Goal: Task Accomplishment & Management: Complete application form

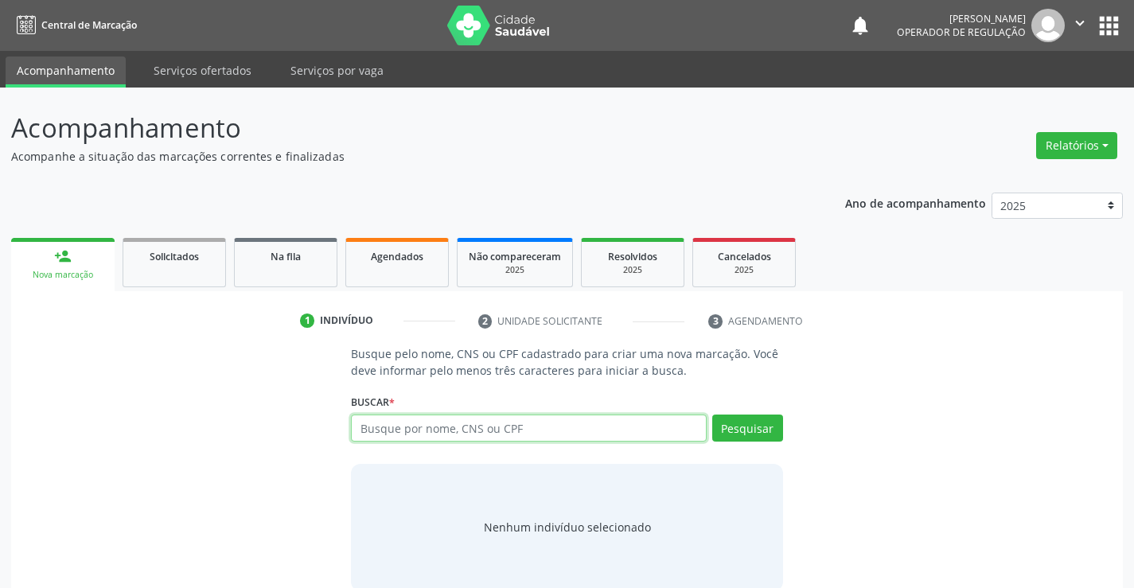
click at [534, 425] on input "text" at bounding box center [528, 428] width 355 height 27
type input "702300044668420"
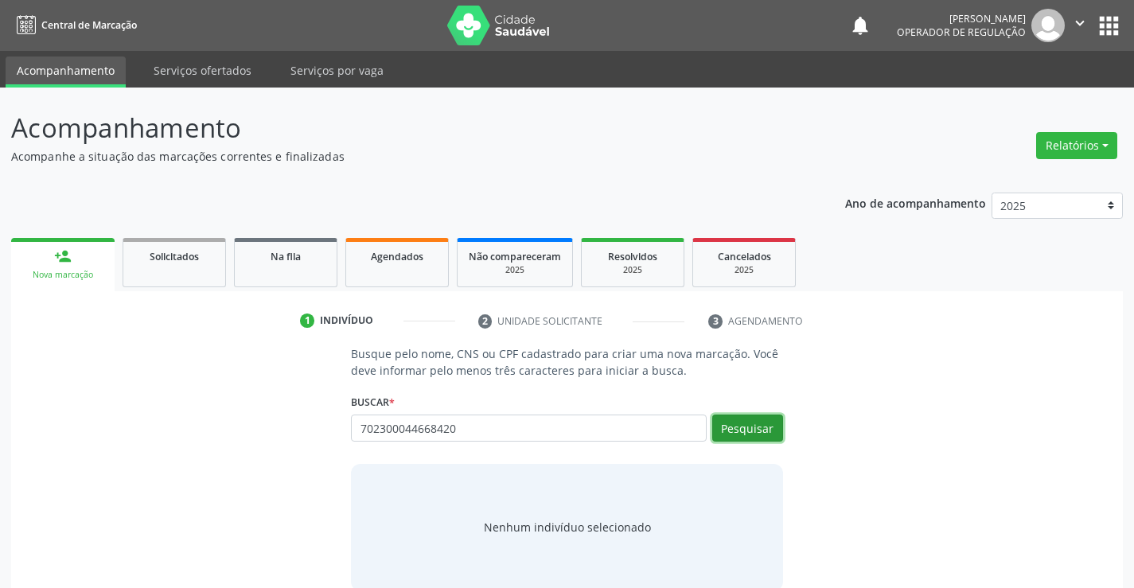
click at [756, 429] on button "Pesquisar" at bounding box center [747, 428] width 71 height 27
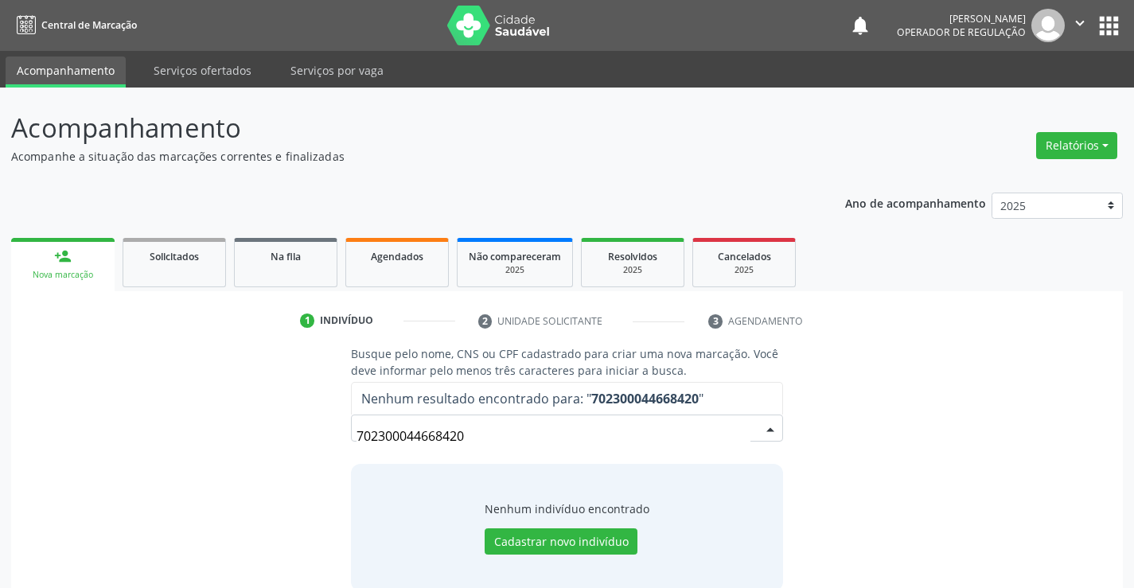
drag, startPoint x: 479, startPoint y: 442, endPoint x: 302, endPoint y: 434, distance: 177.6
click at [265, 422] on div "Busque pelo nome, CNS ou CPF cadastrado para criar uma nova marcação. Você deve…" at bounding box center [566, 467] width 1089 height 245
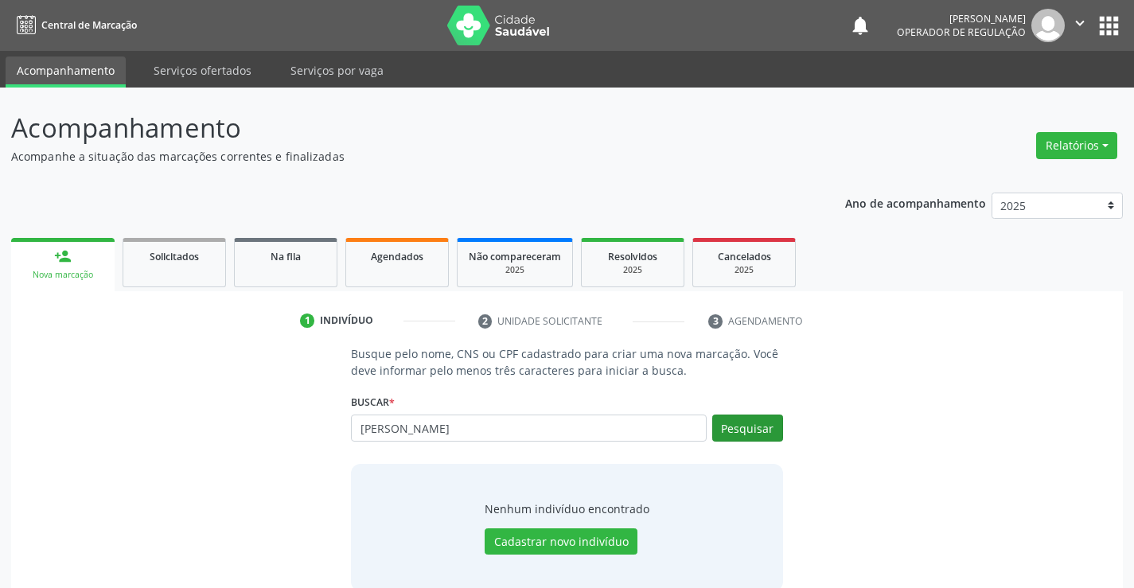
type input "luanderson silva ferreira"
click at [726, 422] on button "Pesquisar" at bounding box center [747, 428] width 71 height 27
click at [0, 0] on input "luanderson silva ferreira" at bounding box center [0, 0] width 0 height 0
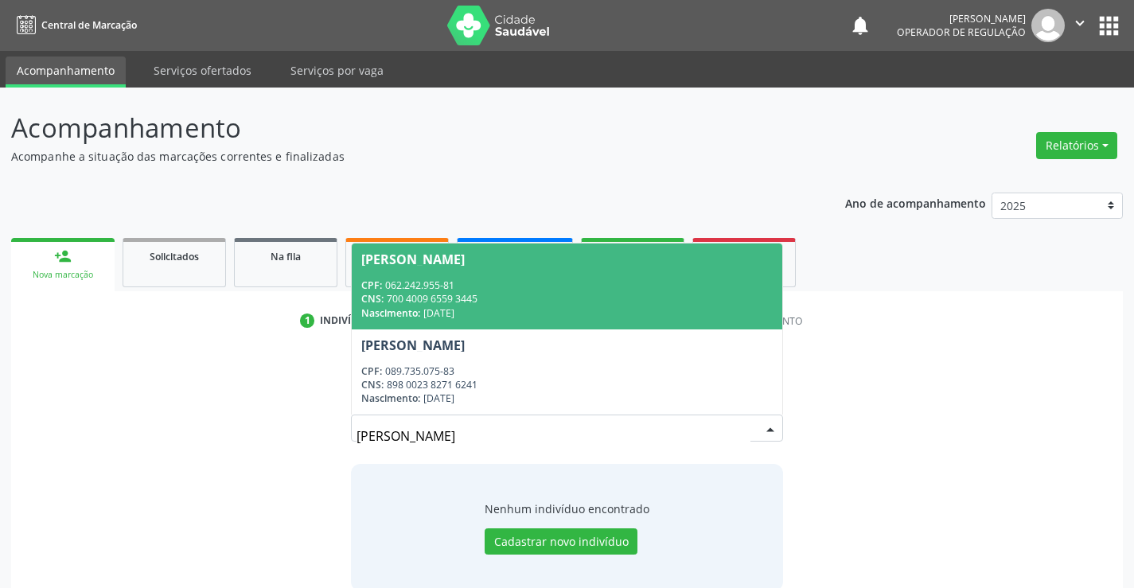
click at [481, 296] on div "CNS: 700 4009 6559 3445" at bounding box center [566, 299] width 411 height 14
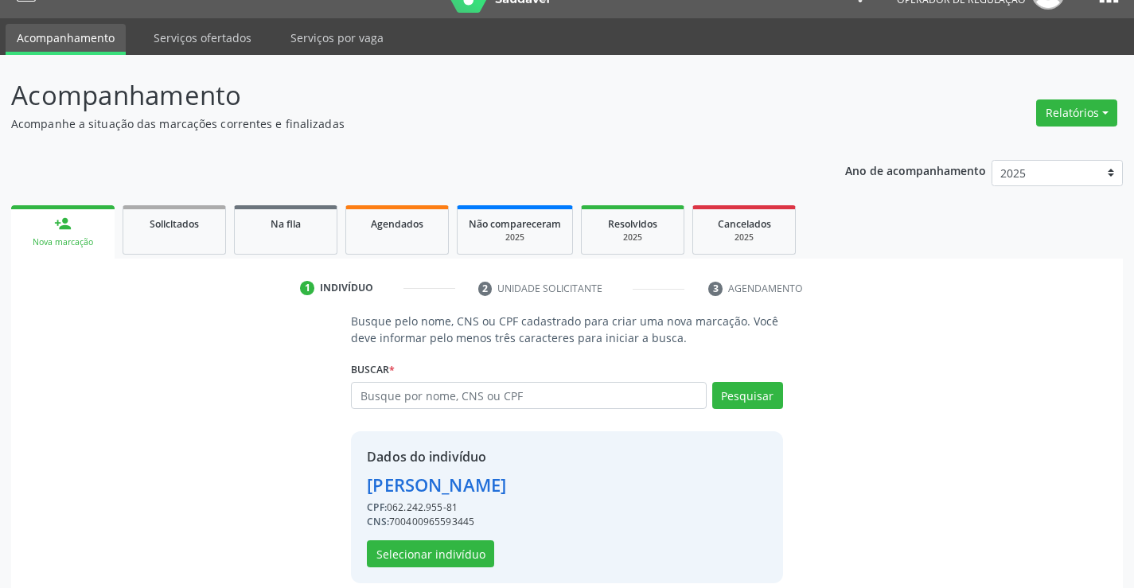
scroll to position [50, 0]
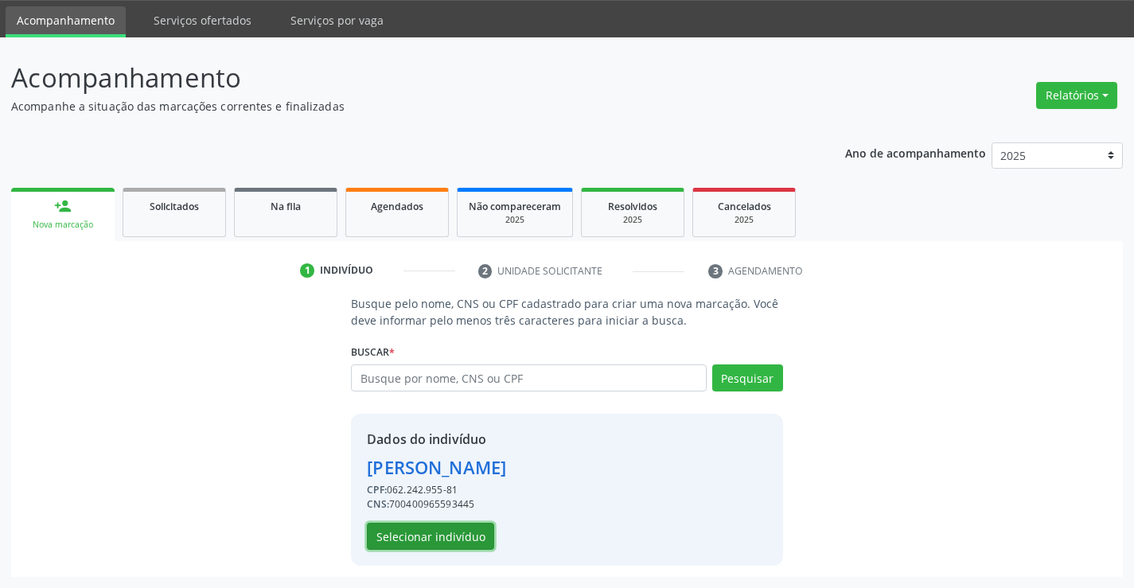
click at [426, 539] on button "Selecionar indivíduo" at bounding box center [430, 536] width 127 height 27
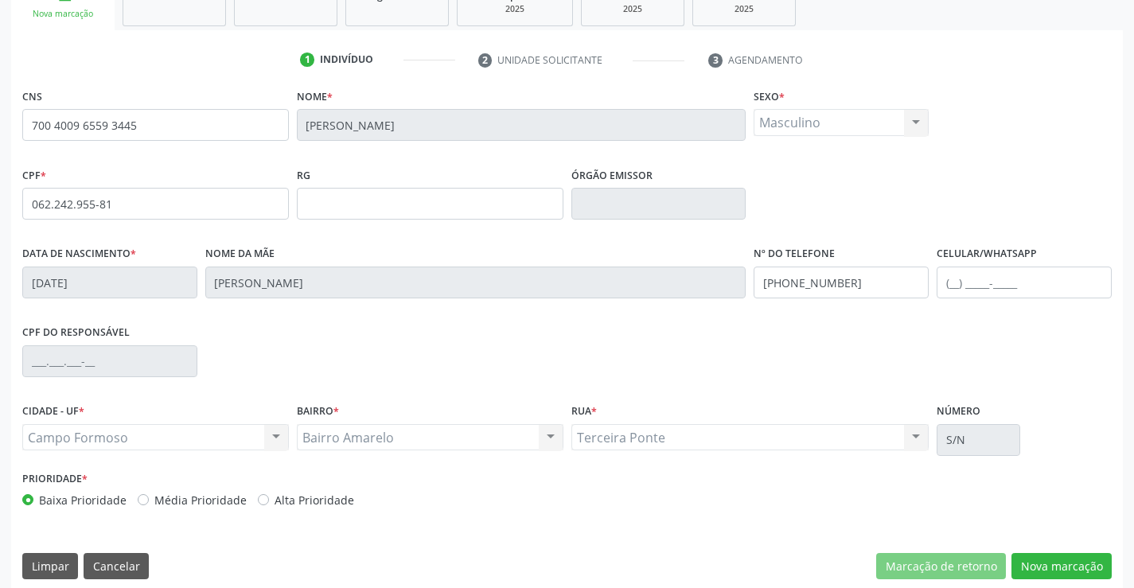
scroll to position [275, 0]
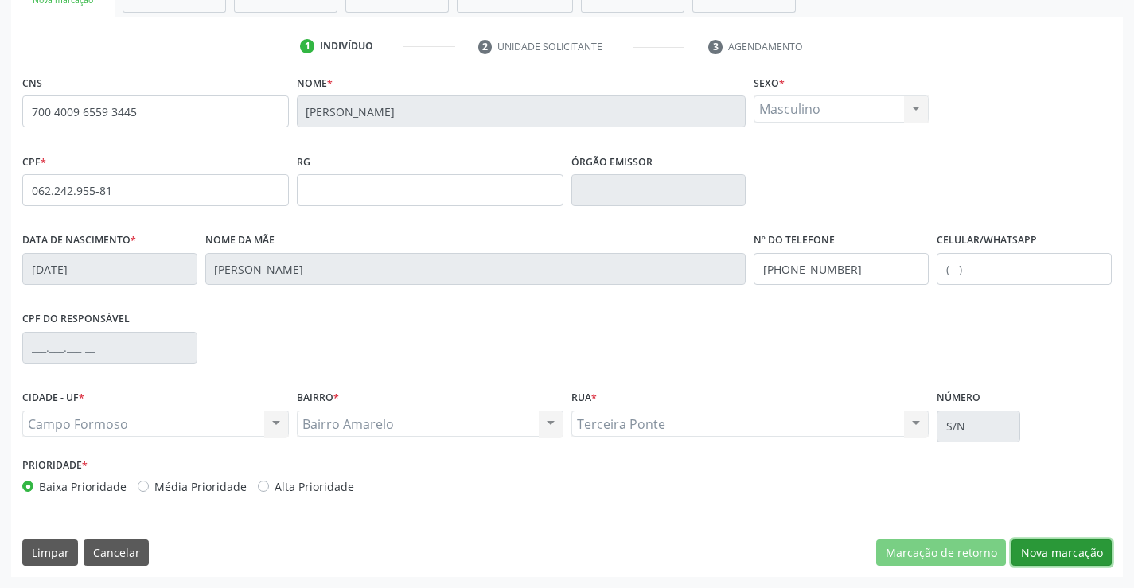
click at [1061, 548] on button "Nova marcação" at bounding box center [1061, 552] width 100 height 27
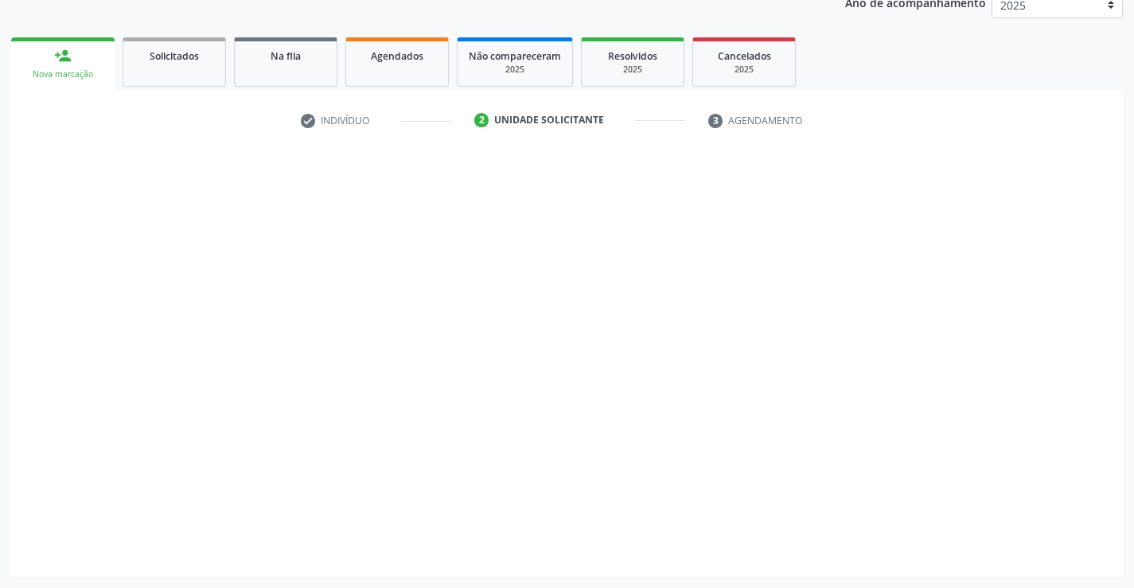
scroll to position [201, 0]
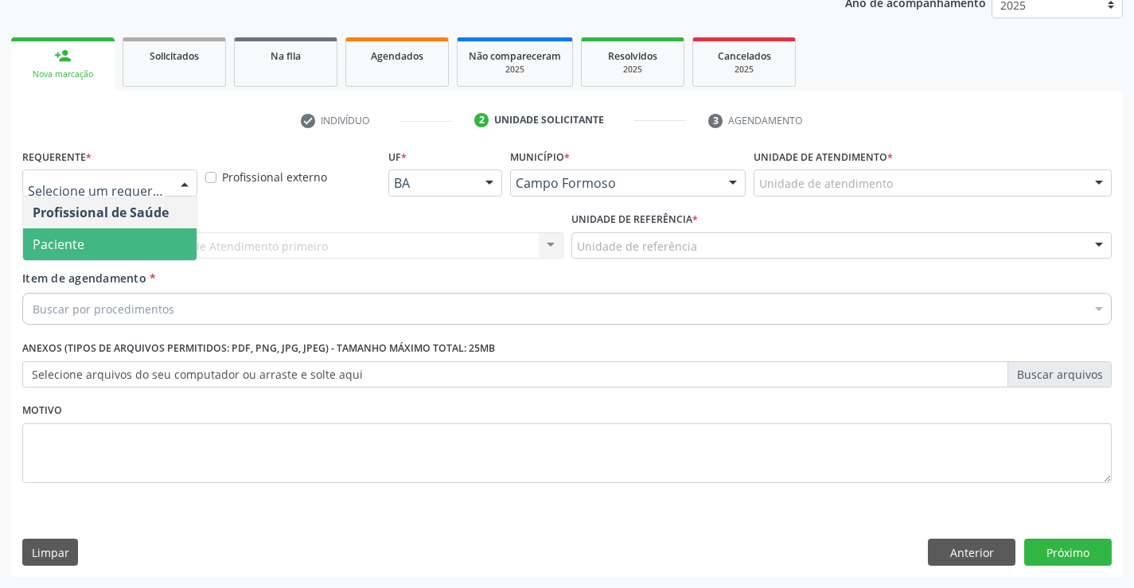
click at [52, 238] on span "Paciente" at bounding box center [59, 245] width 52 height 18
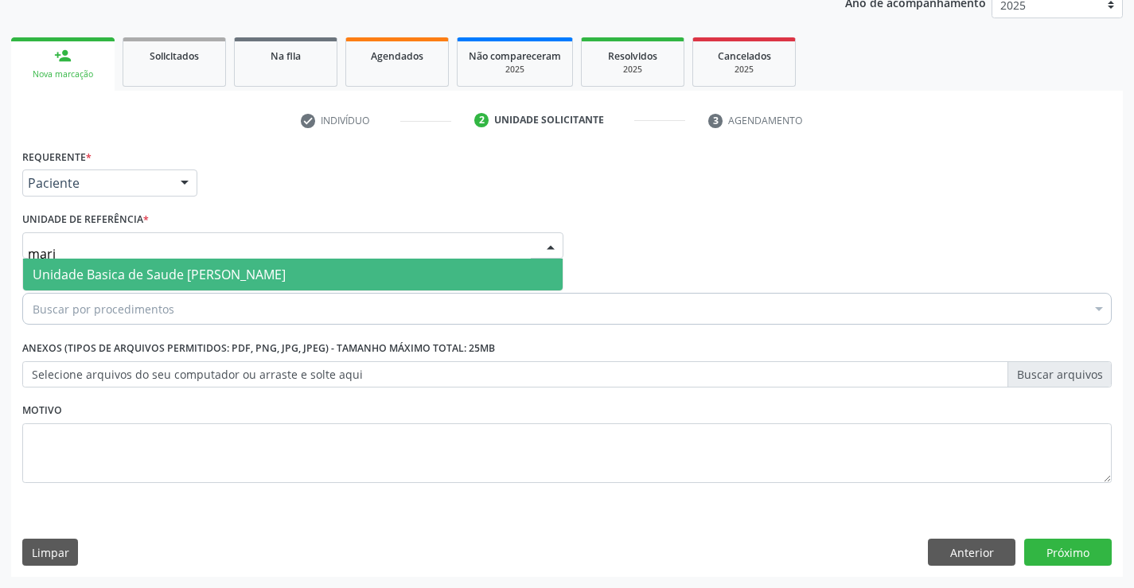
type input "maria"
click at [68, 267] on span "Unidade Basica de Saude [PERSON_NAME]" at bounding box center [159, 275] width 253 height 18
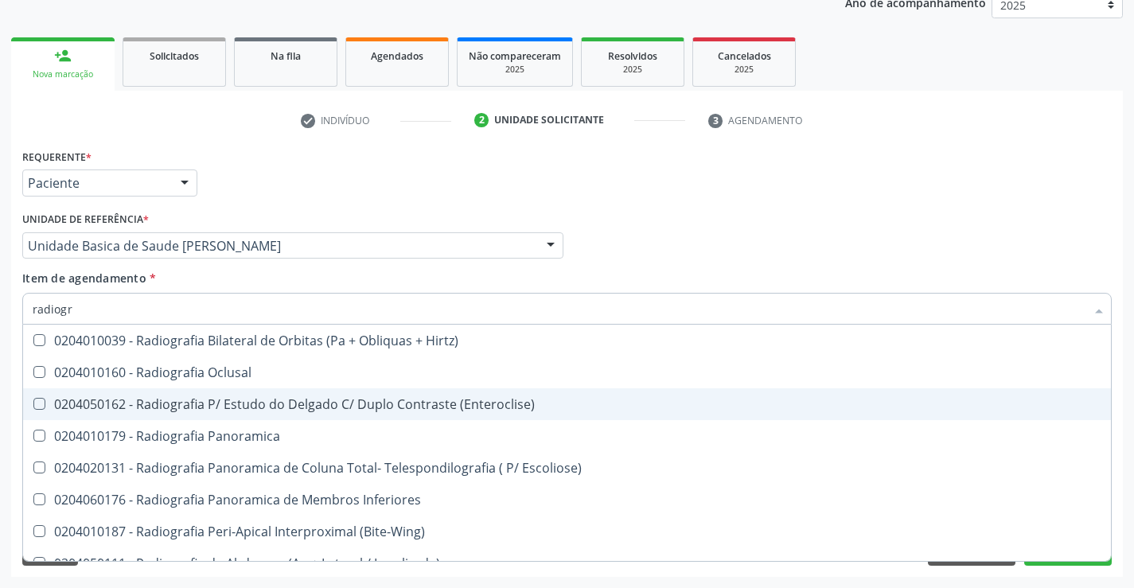
type input "radiogra"
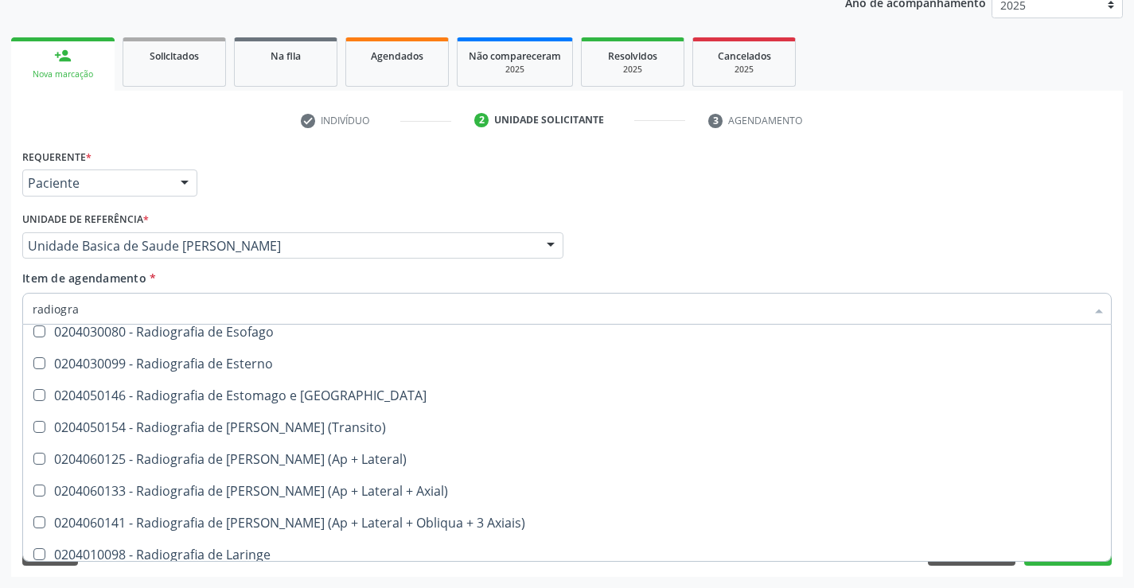
scroll to position [1432, 0]
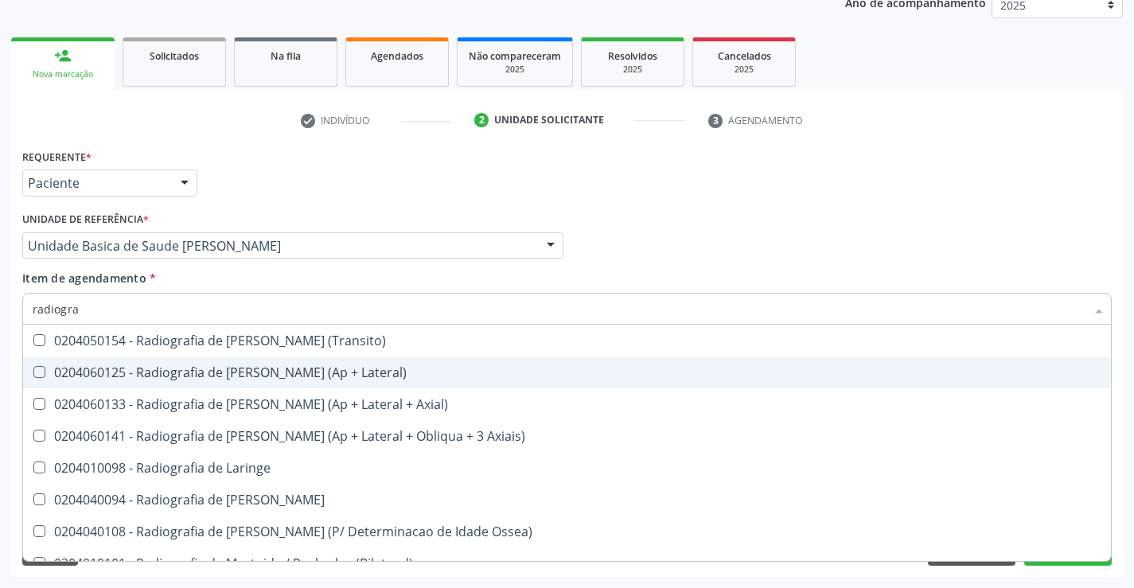
click at [297, 375] on div "0204060125 - Radiografia de [PERSON_NAME] (Ap + Lateral)" at bounding box center [567, 372] width 1069 height 13
checkbox Lateral\) "true"
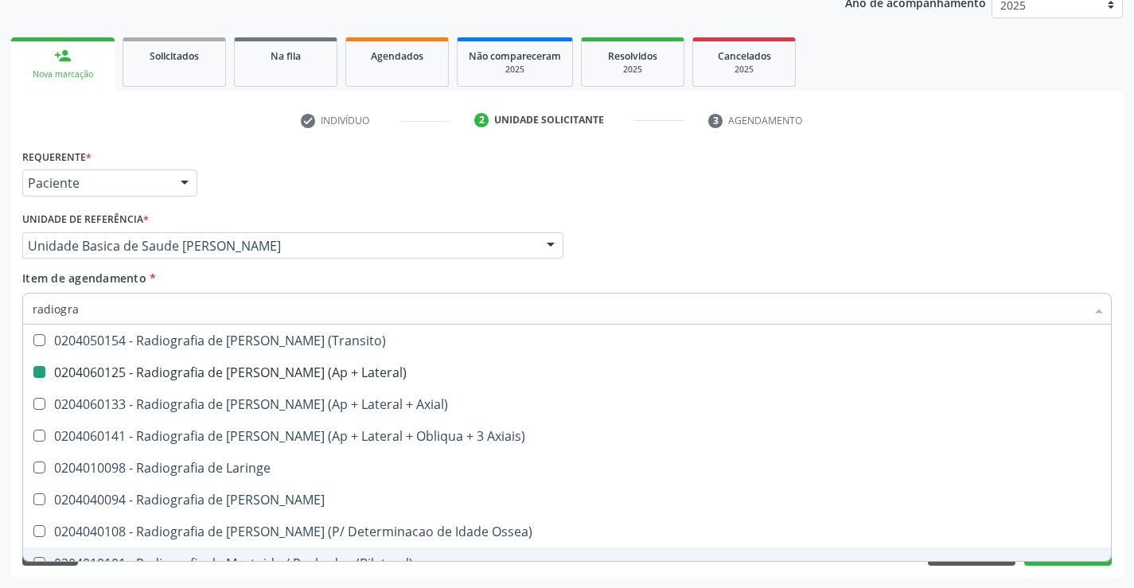
click at [1015, 574] on div "Requerente * Paciente Profissional de Saúde Paciente Nenhum resultado encontrad…" at bounding box center [567, 361] width 1112 height 432
checkbox Oclusal "true"
checkbox Lateral\) "false"
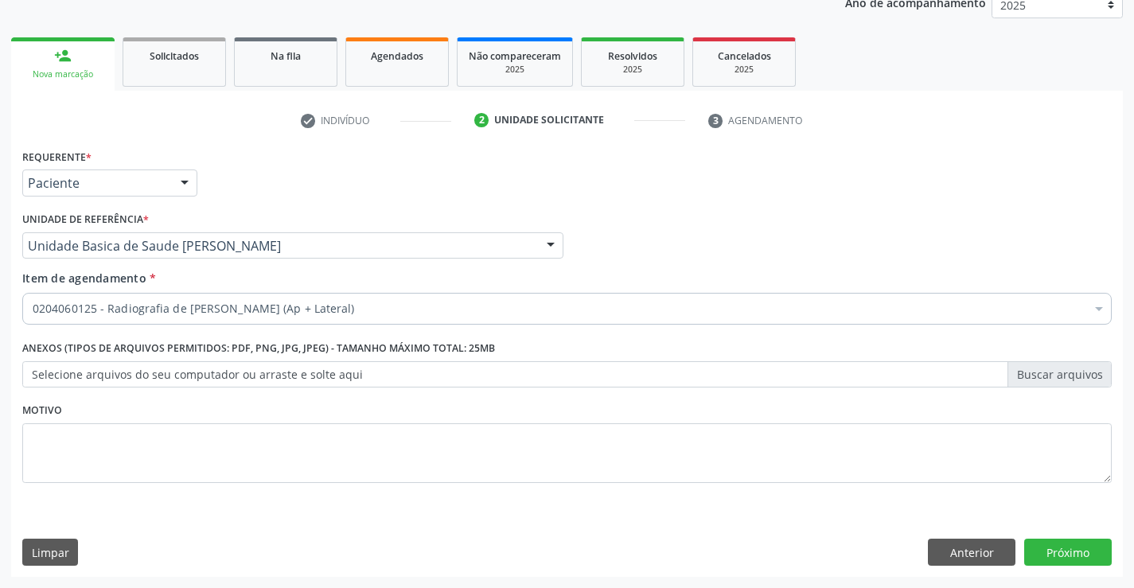
scroll to position [0, 0]
click at [1034, 548] on button "Próximo" at bounding box center [1068, 552] width 88 height 27
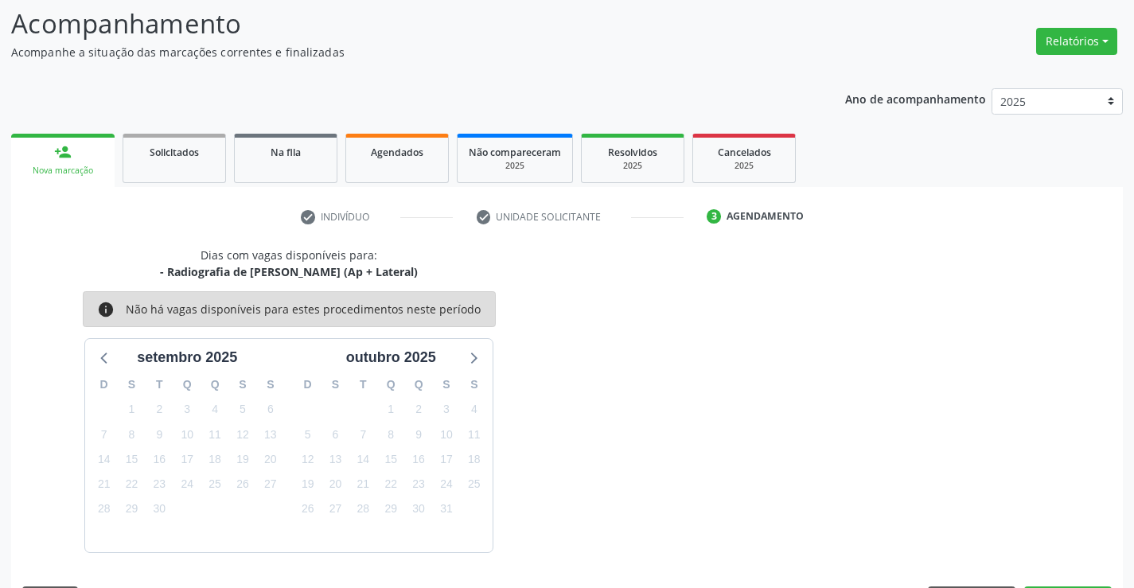
scroll to position [151, 0]
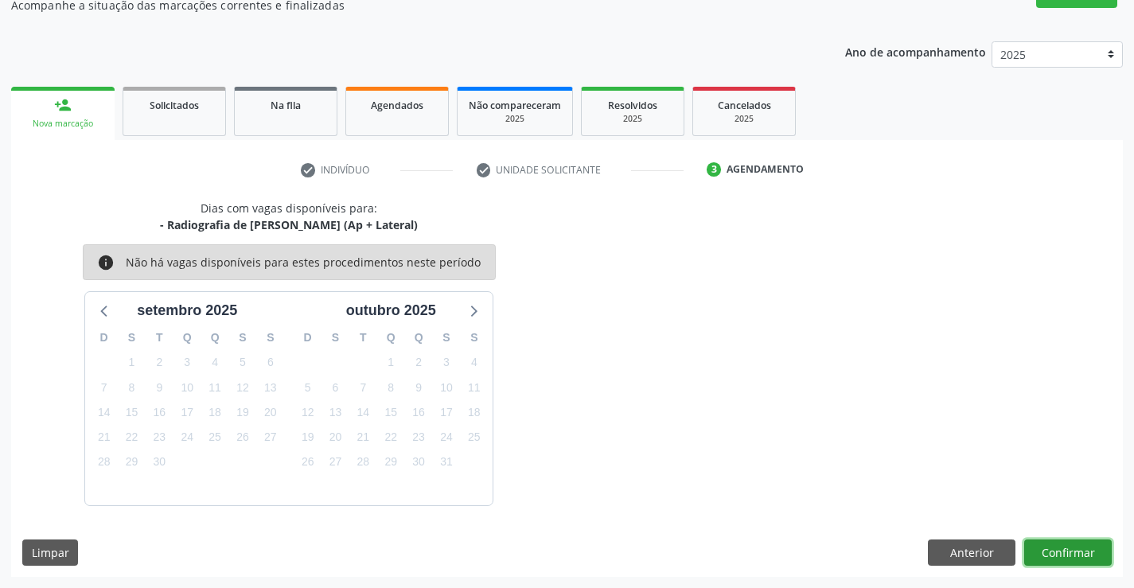
click at [1034, 548] on button "Confirmar" at bounding box center [1068, 552] width 88 height 27
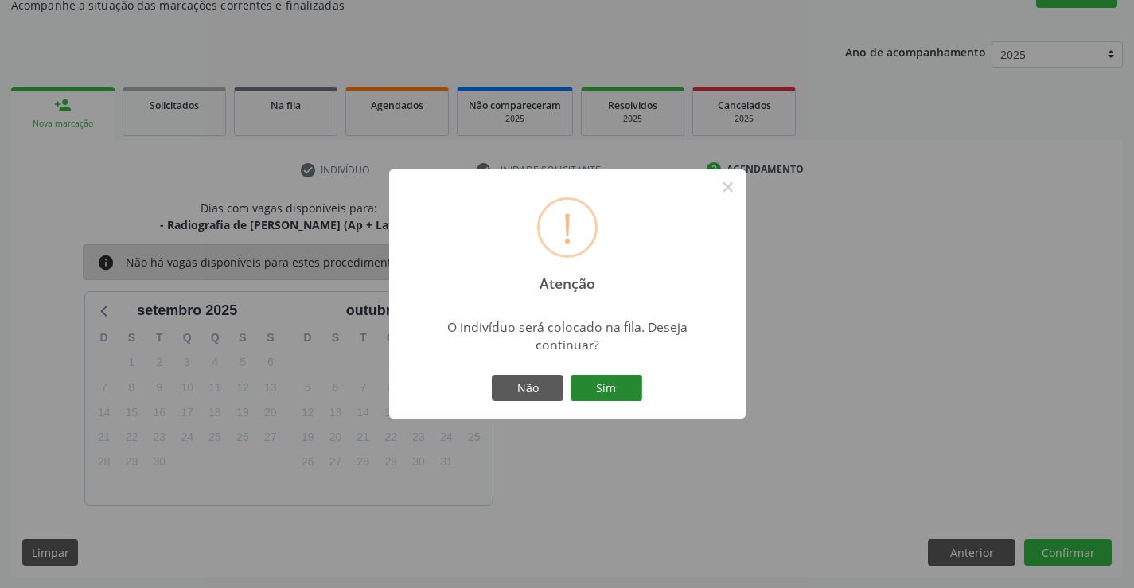
click at [606, 386] on button "Sim" at bounding box center [606, 388] width 72 height 27
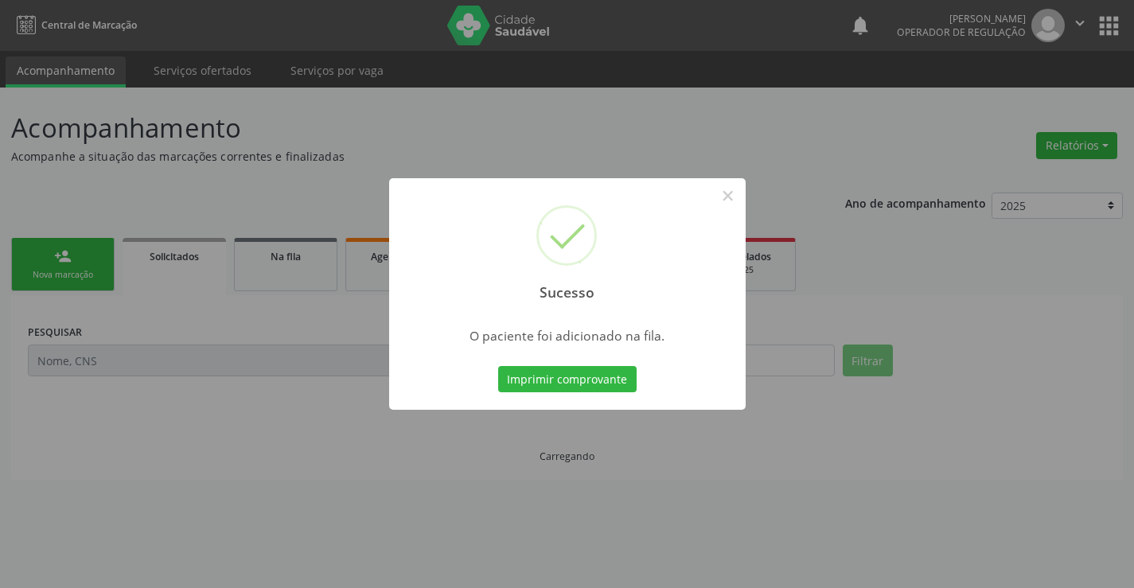
scroll to position [0, 0]
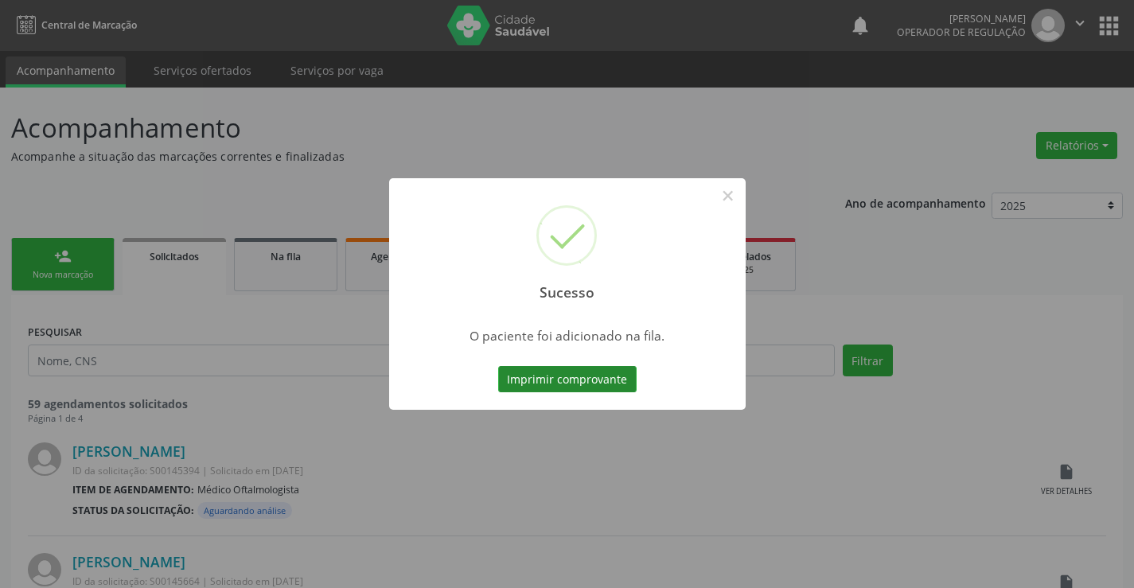
click at [596, 379] on button "Imprimir comprovante" at bounding box center [567, 379] width 138 height 27
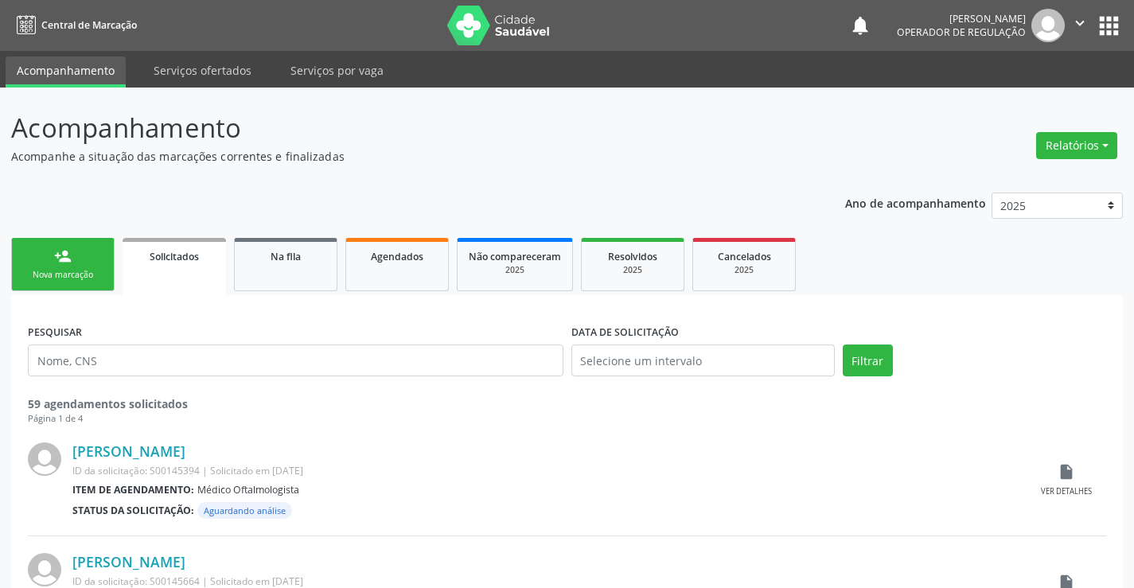
click at [74, 250] on link "person_add Nova marcação" at bounding box center [62, 264] width 103 height 53
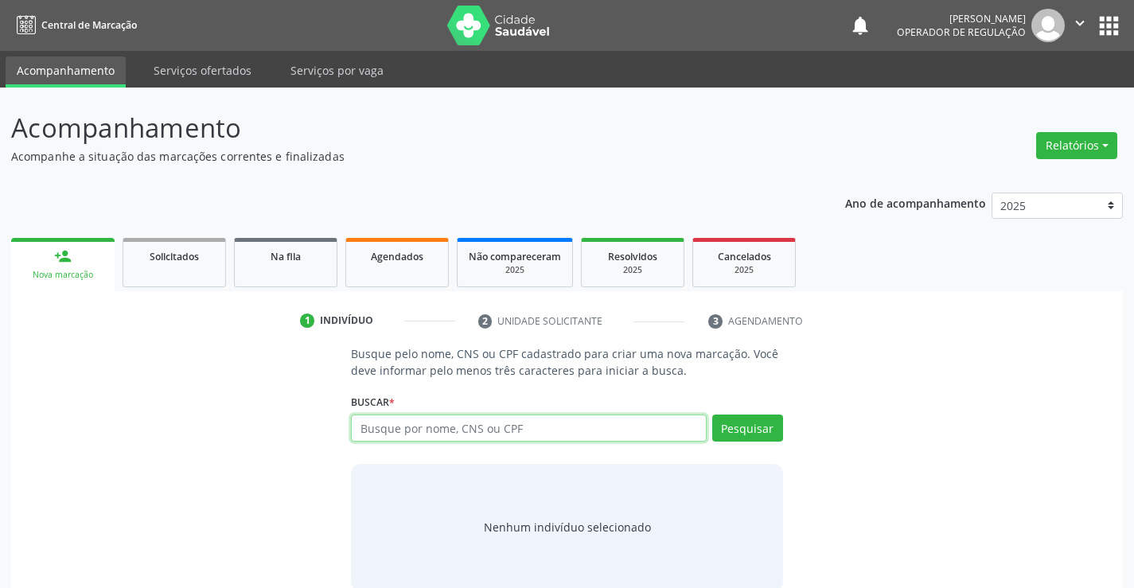
click at [430, 430] on input "text" at bounding box center [528, 428] width 355 height 27
type input "705603481443919"
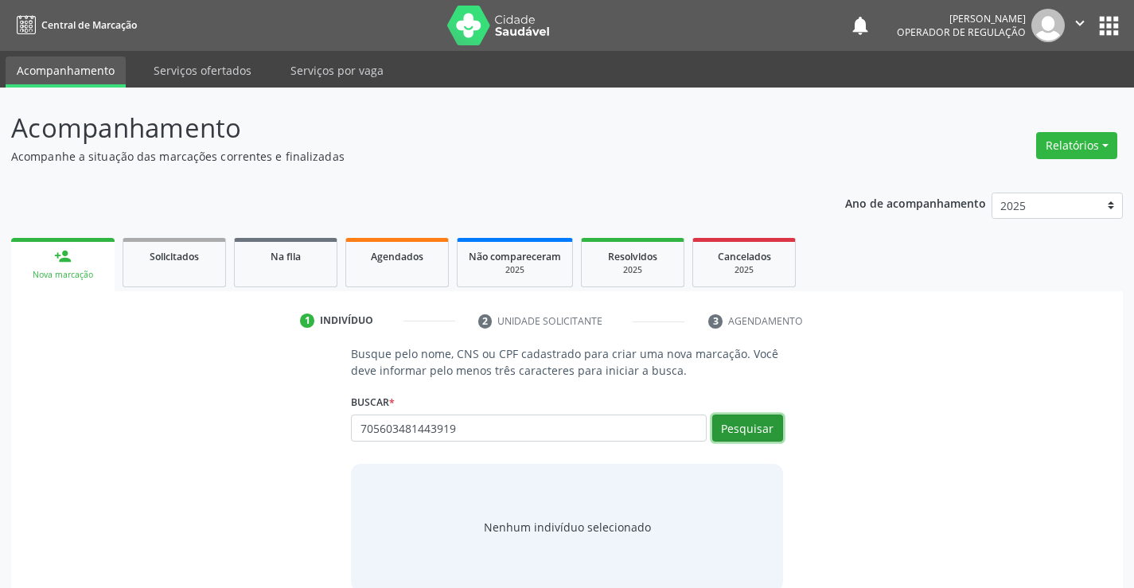
click at [738, 432] on button "Pesquisar" at bounding box center [747, 428] width 71 height 27
type input "705603481443919"
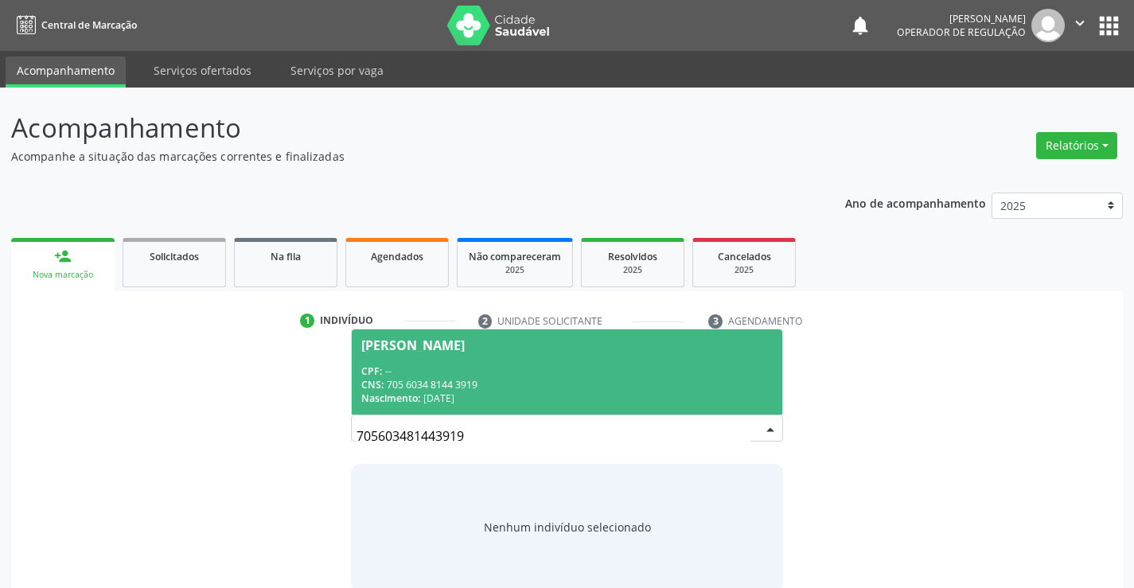
click at [465, 351] on div "Carlos Eduardo Martins Batista" at bounding box center [412, 345] width 103 height 13
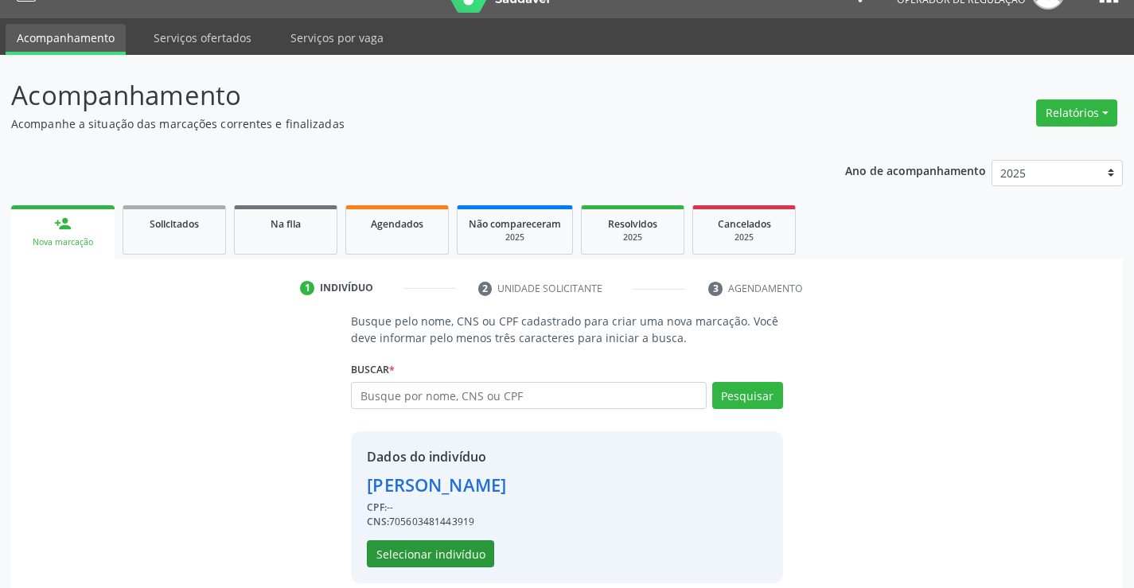
scroll to position [50, 0]
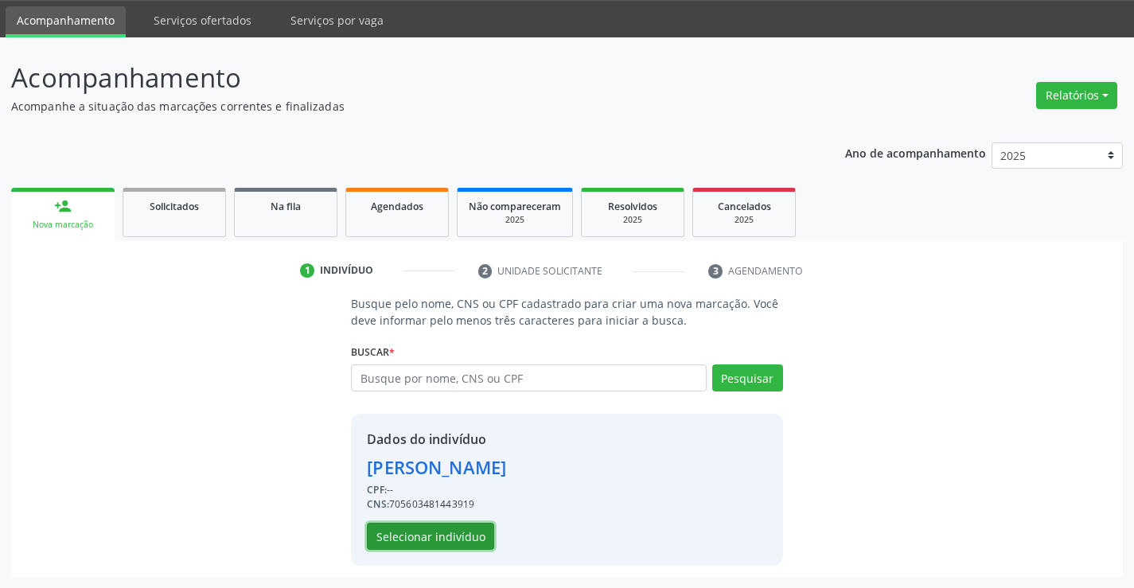
click at [461, 534] on button "Selecionar indivíduo" at bounding box center [430, 536] width 127 height 27
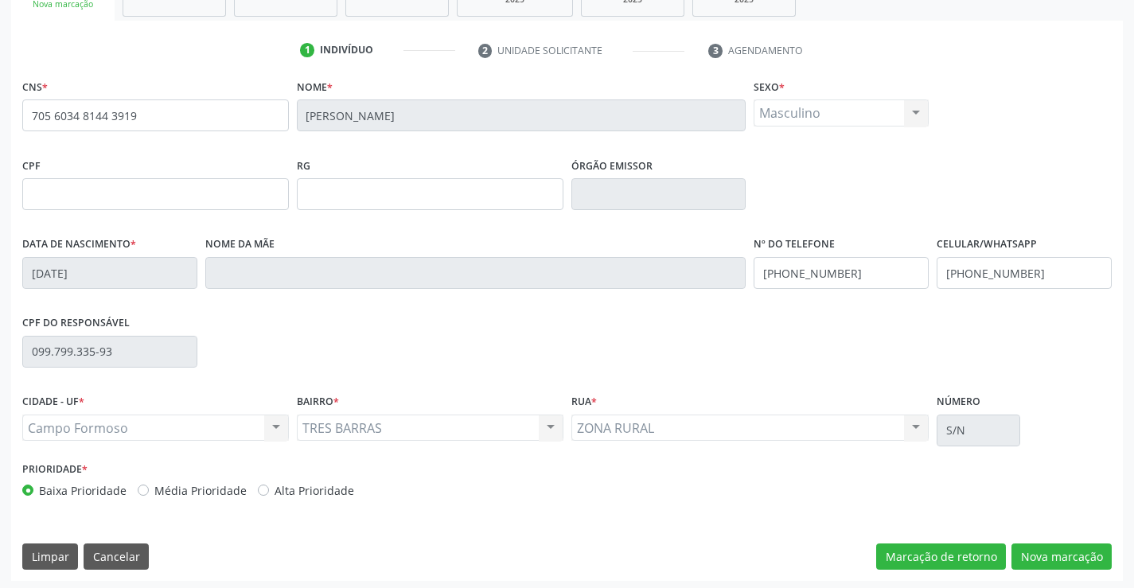
scroll to position [275, 0]
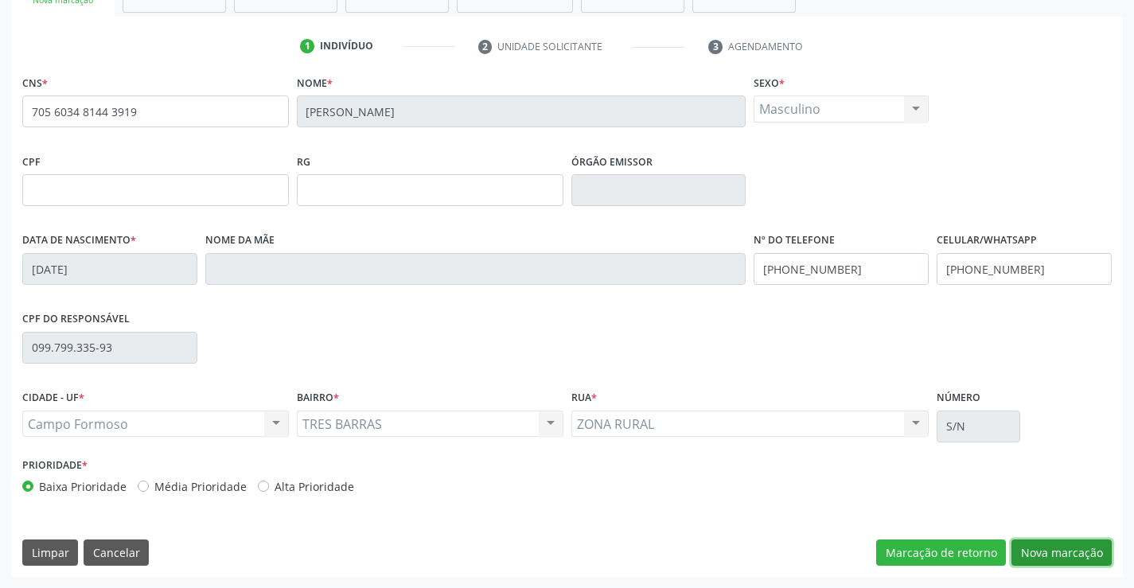
click at [1034, 548] on button "Nova marcação" at bounding box center [1061, 552] width 100 height 27
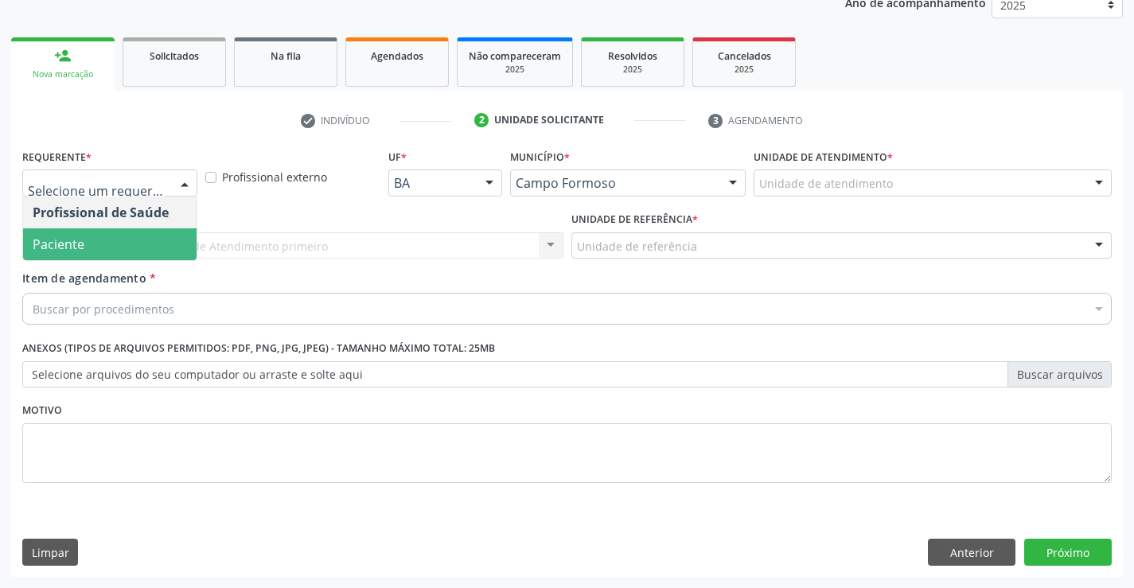
click at [64, 246] on span "Paciente" at bounding box center [59, 245] width 52 height 18
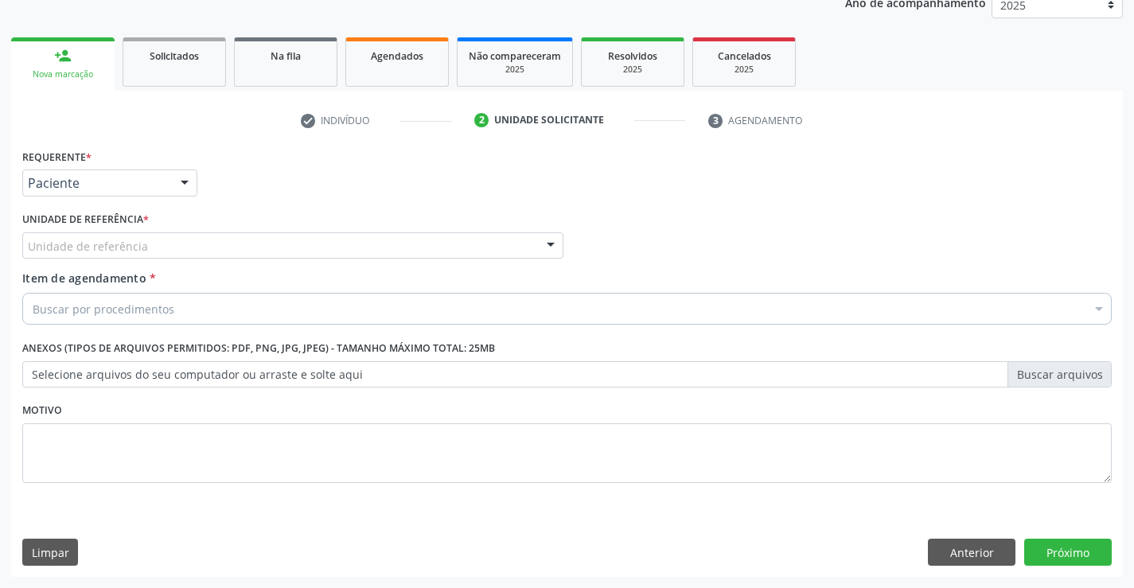
click at [83, 259] on div "Unidade de referência * Unidade de referência Unidade Basica de Saude da Famili…" at bounding box center [292, 239] width 549 height 62
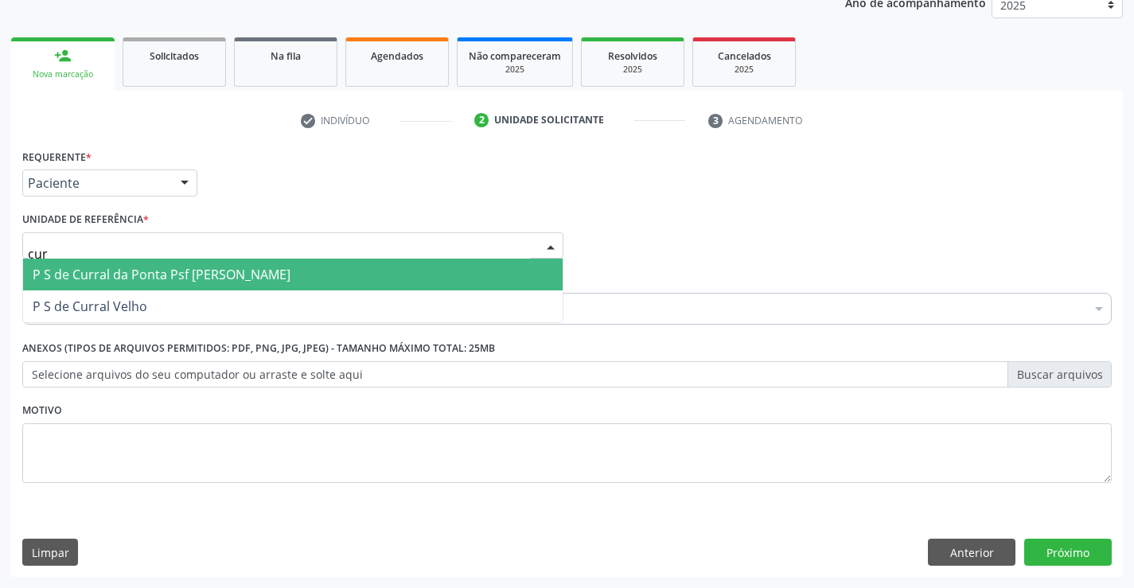
type input "curr"
click at [123, 277] on span "P S de Curral da Ponta Psf [PERSON_NAME]" at bounding box center [162, 275] width 258 height 18
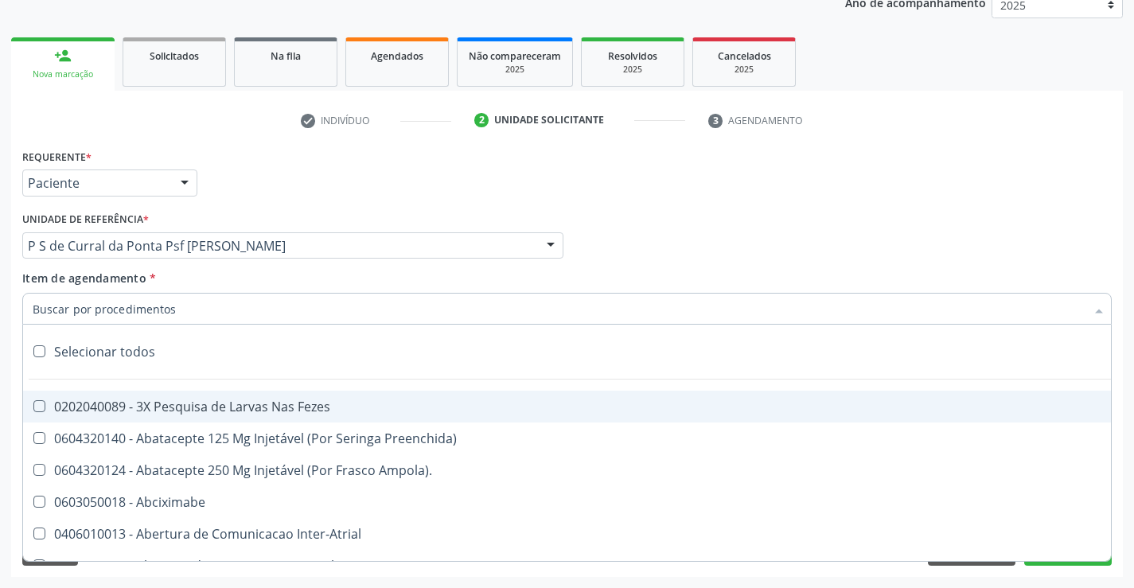
type input "d"
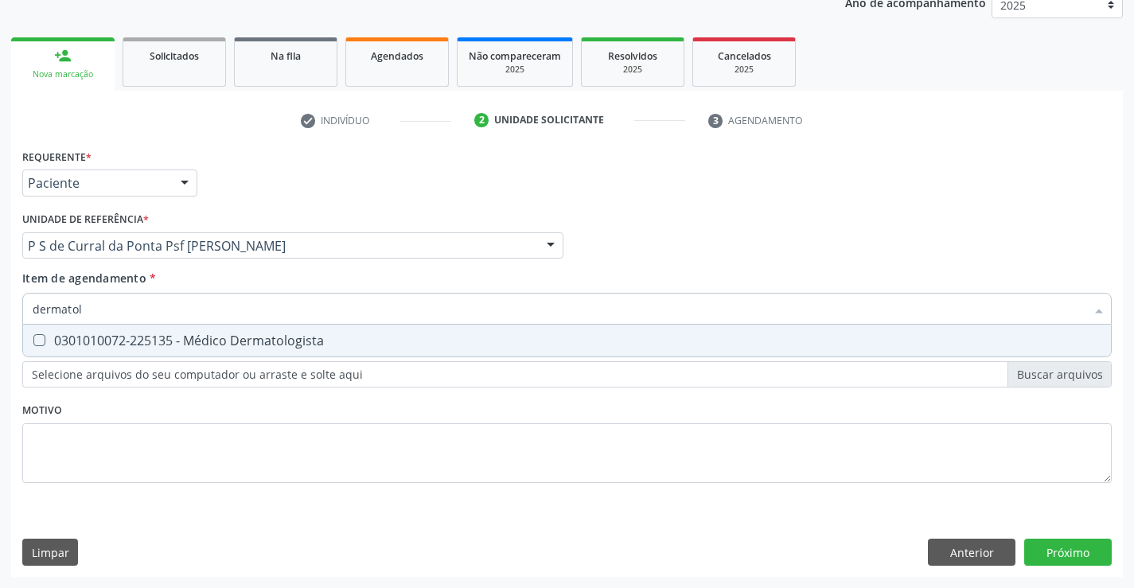
type input "dermatolo"
click at [150, 346] on div "0301010072-225135 - Médico Dermatologista" at bounding box center [567, 340] width 1069 height 13
checkbox Dermatologista "true"
click at [1084, 544] on div "Requerente * Paciente Profissional de Saúde Paciente Nenhum resultado encontrad…" at bounding box center [567, 361] width 1112 height 432
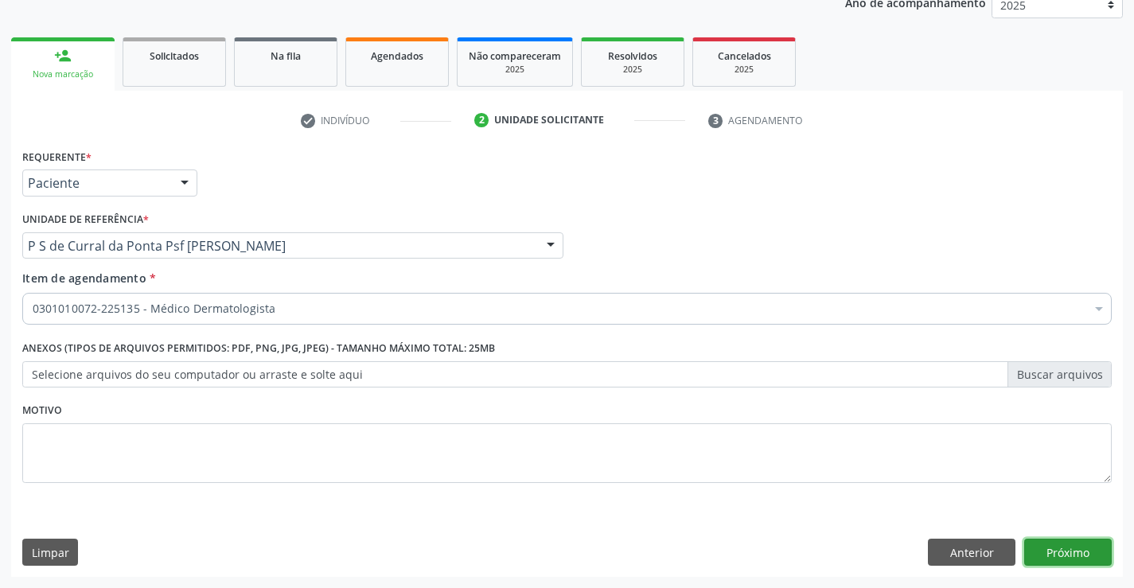
click at [1084, 544] on button "Próximo" at bounding box center [1068, 552] width 88 height 27
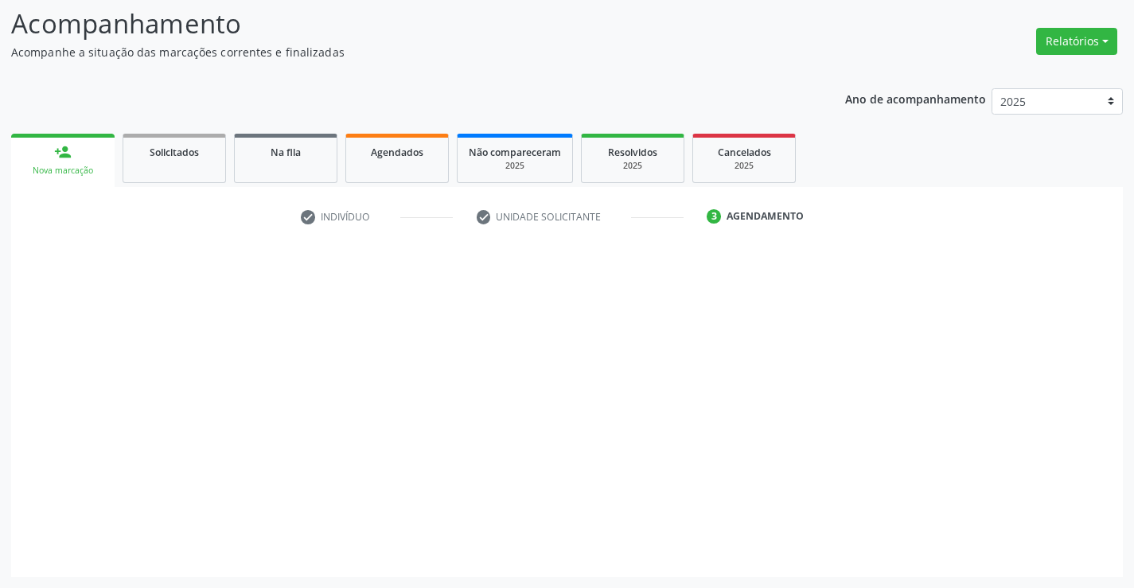
scroll to position [104, 0]
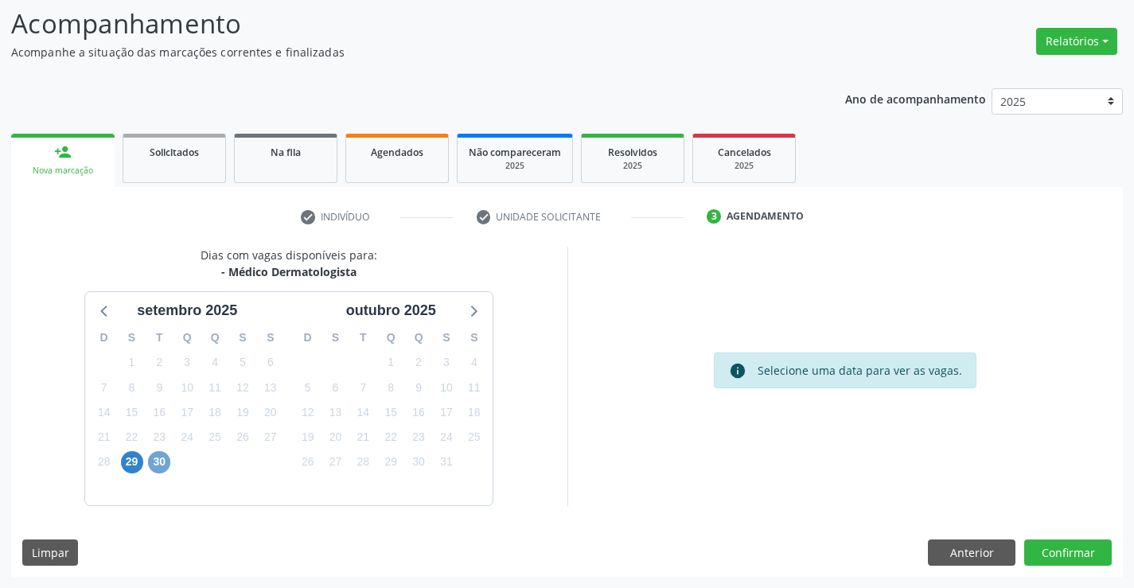
click at [158, 460] on span "30" at bounding box center [159, 462] width 22 height 22
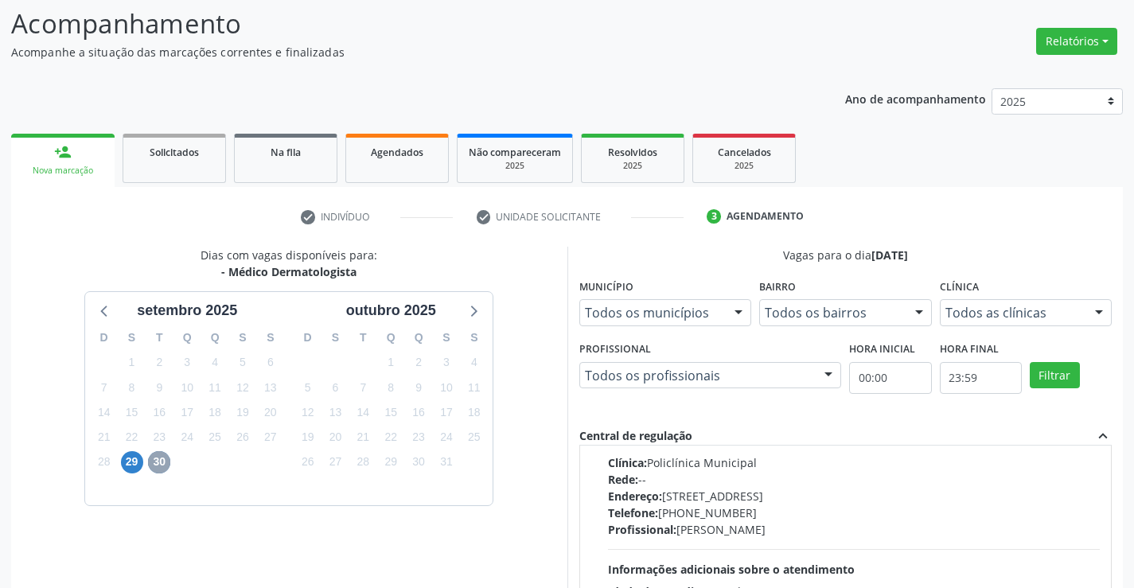
scroll to position [0, 0]
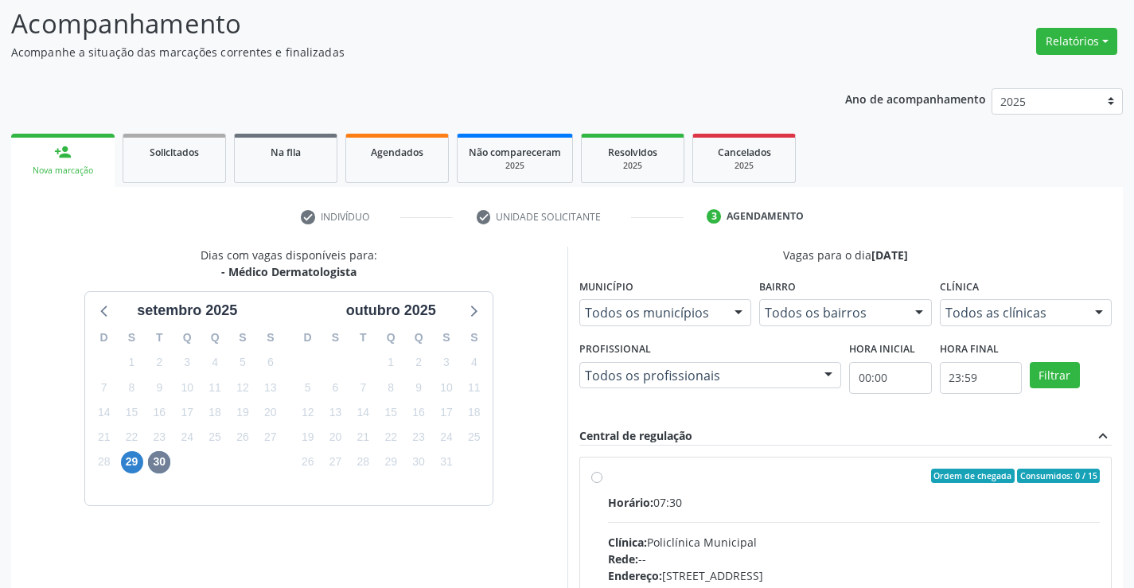
click at [608, 477] on label "Ordem de chegada Consumidos: 0 / 15 Horário: 07:30 Clínica: Policlínica Municip…" at bounding box center [854, 591] width 493 height 244
click at [600, 477] on input "Ordem de chegada Consumidos: 0 / 15 Horário: 07:30 Clínica: Policlínica Municip…" at bounding box center [596, 476] width 11 height 14
radio input "true"
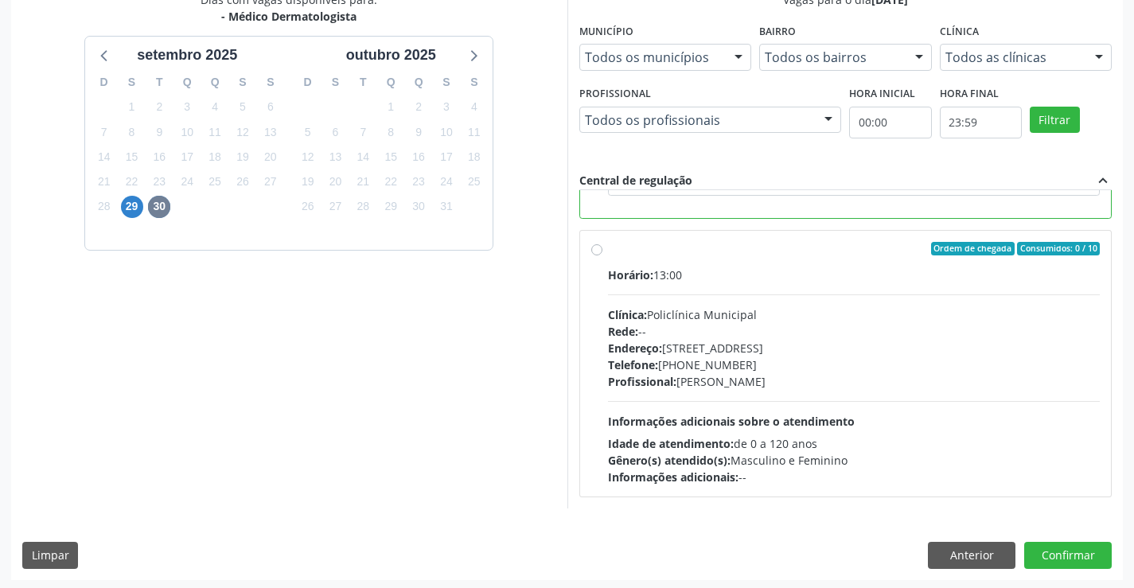
scroll to position [363, 0]
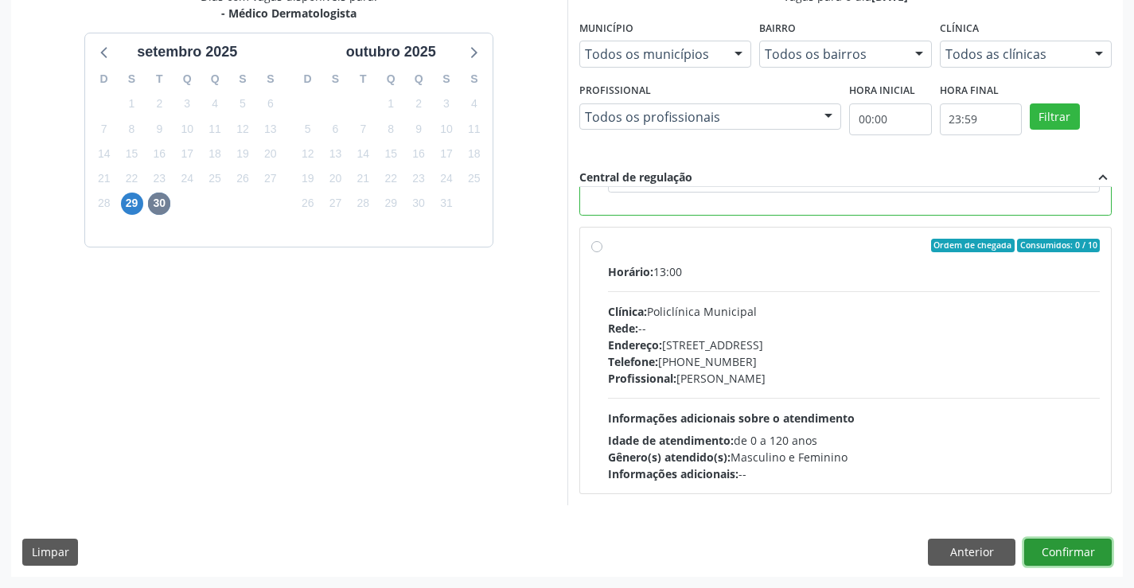
click at [1068, 557] on button "Confirmar" at bounding box center [1068, 552] width 88 height 27
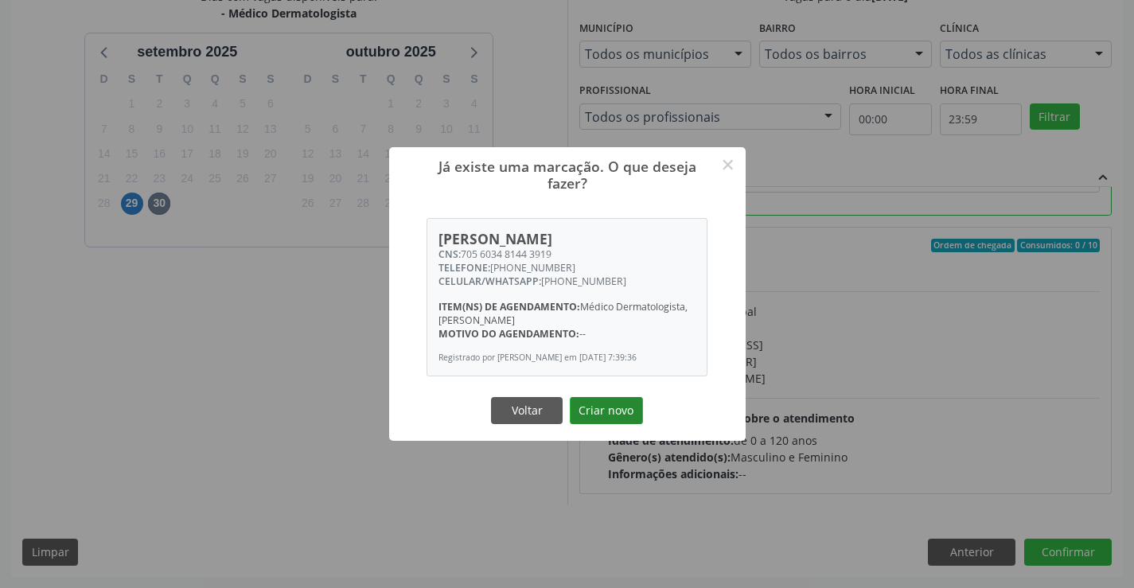
click at [610, 417] on button "Criar novo" at bounding box center [606, 410] width 73 height 27
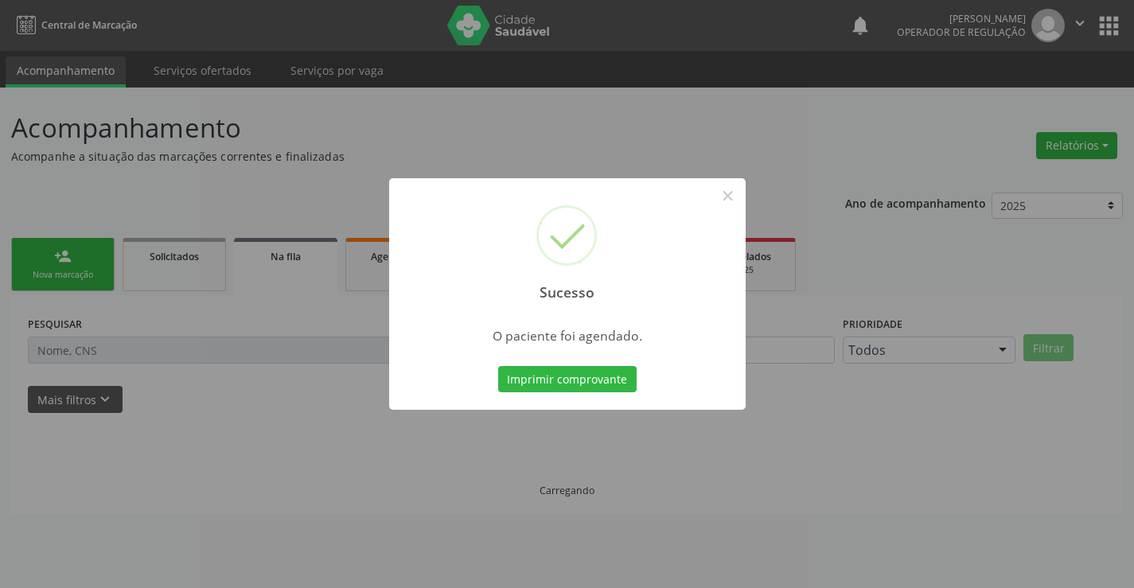
scroll to position [0, 0]
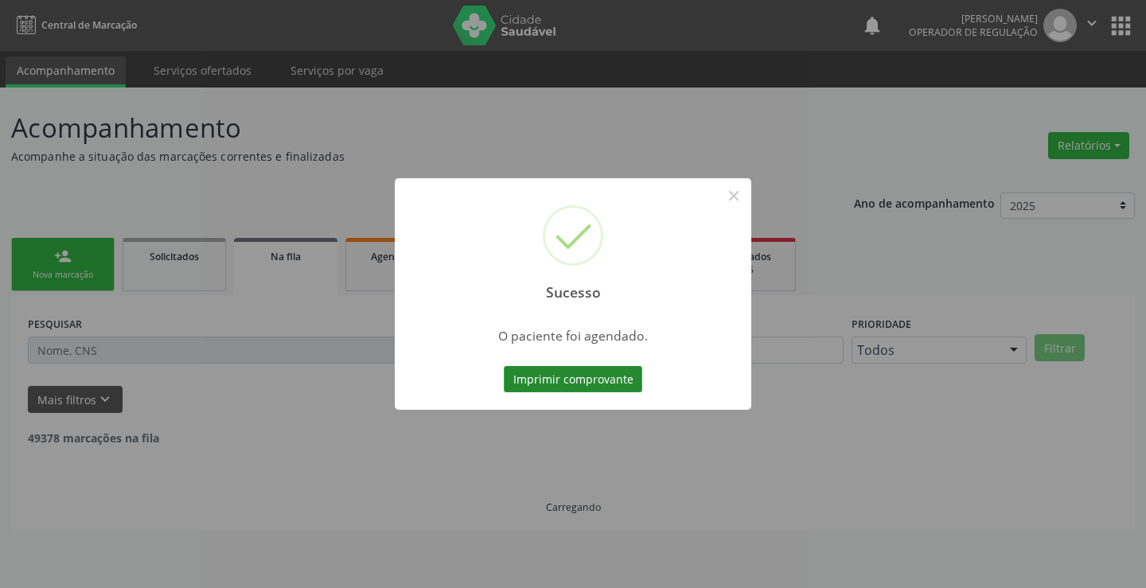
click at [585, 373] on button "Imprimir comprovante" at bounding box center [573, 379] width 138 height 27
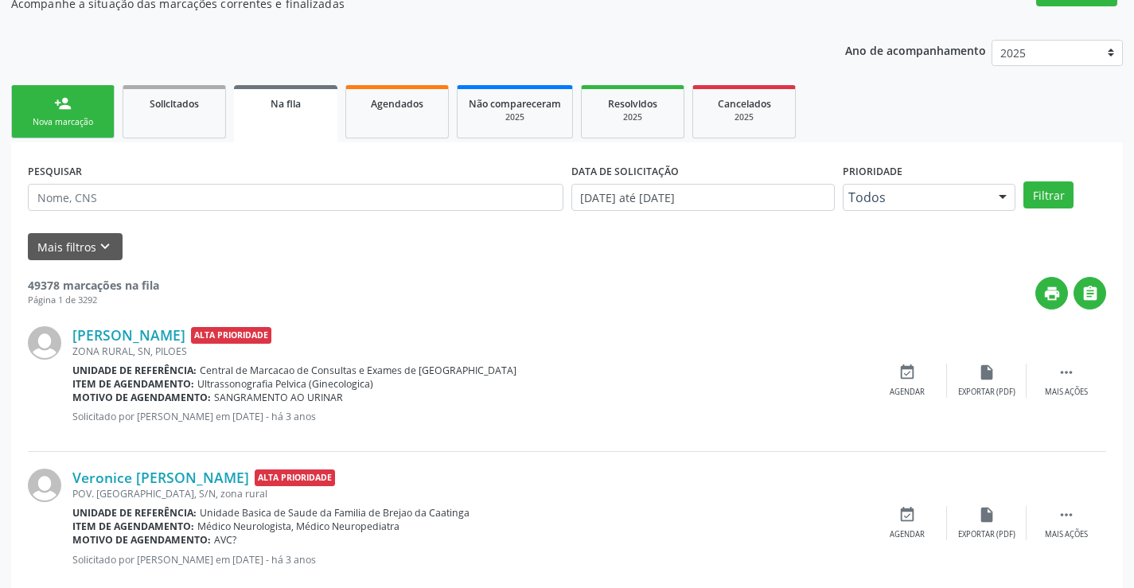
scroll to position [159, 0]
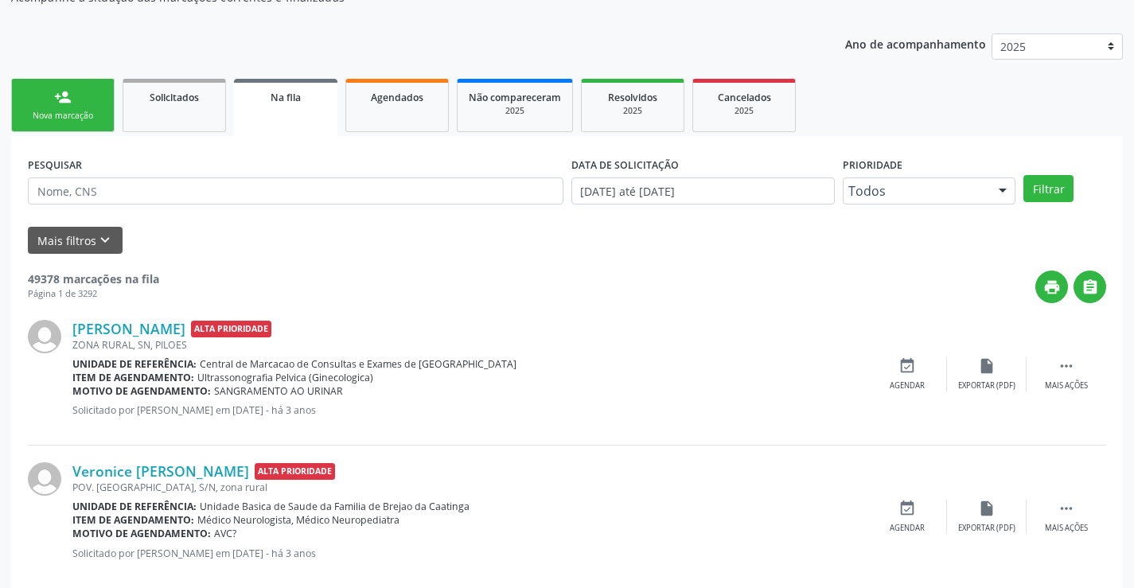
click at [99, 114] on div "Nova marcação" at bounding box center [63, 116] width 80 height 12
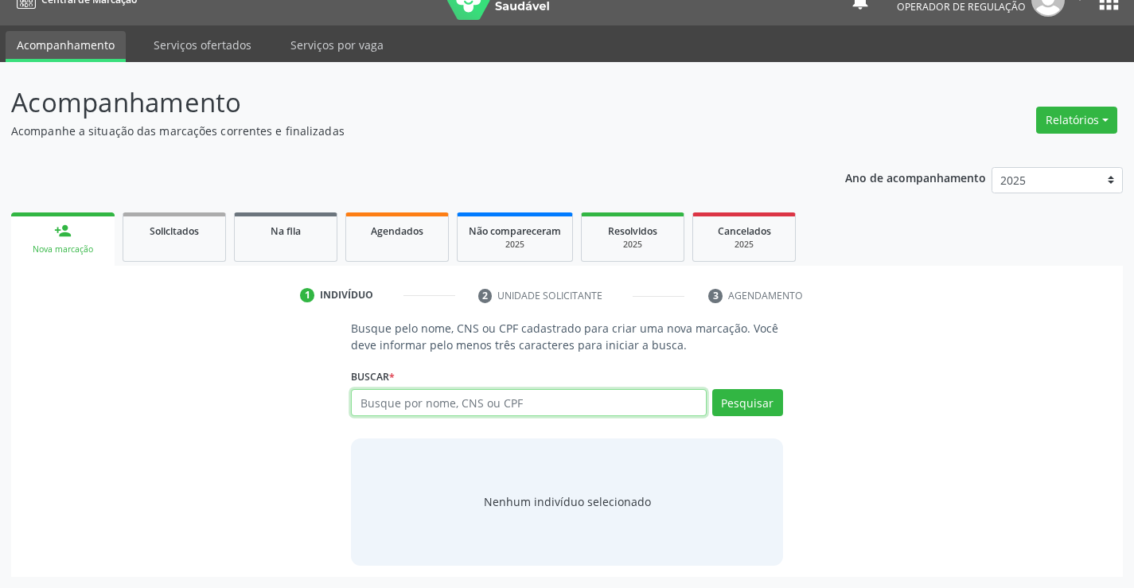
click at [428, 404] on input "text" at bounding box center [528, 402] width 355 height 27
type input "thalisson de jesus"
click at [728, 391] on button "Pesquisar" at bounding box center [747, 402] width 71 height 27
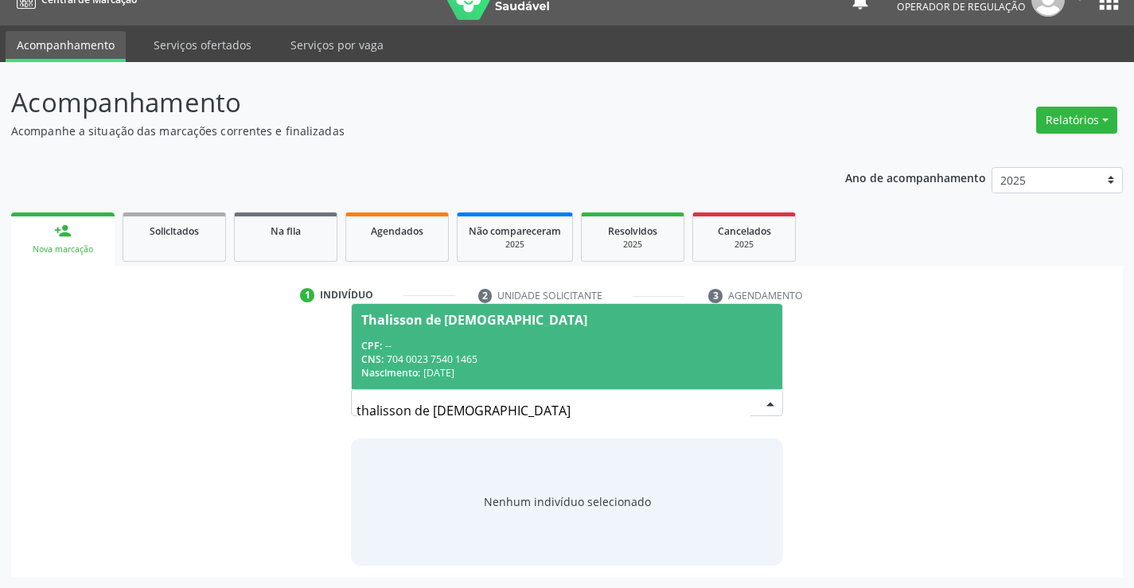
click at [535, 337] on span "Thalisson de Jesus CPF: -- CNS: 704 0023 7540 1465 Nascimento: 22/02/2010" at bounding box center [567, 346] width 430 height 85
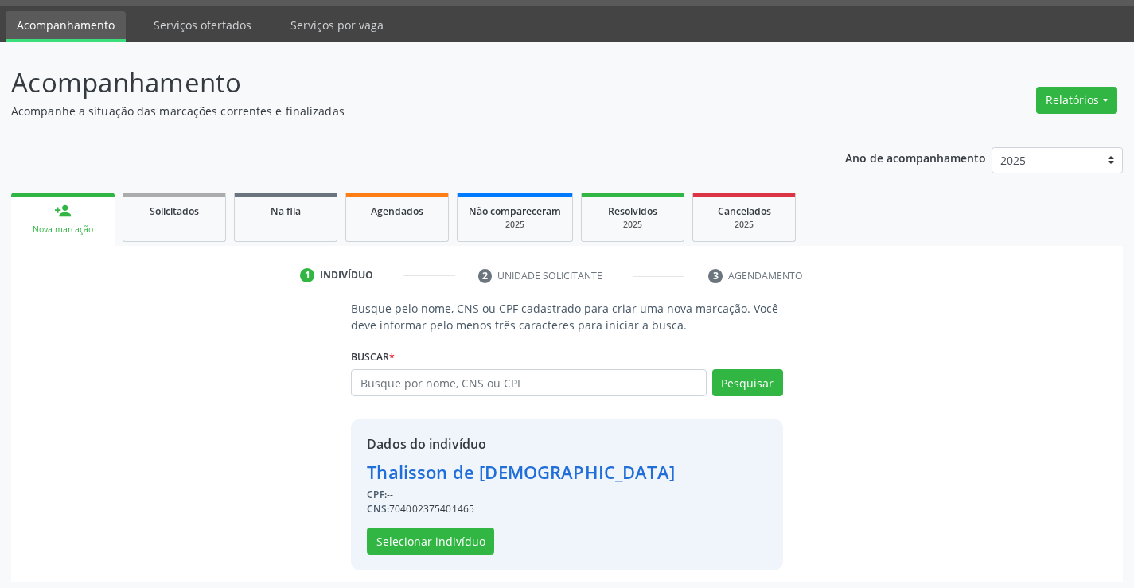
scroll to position [50, 0]
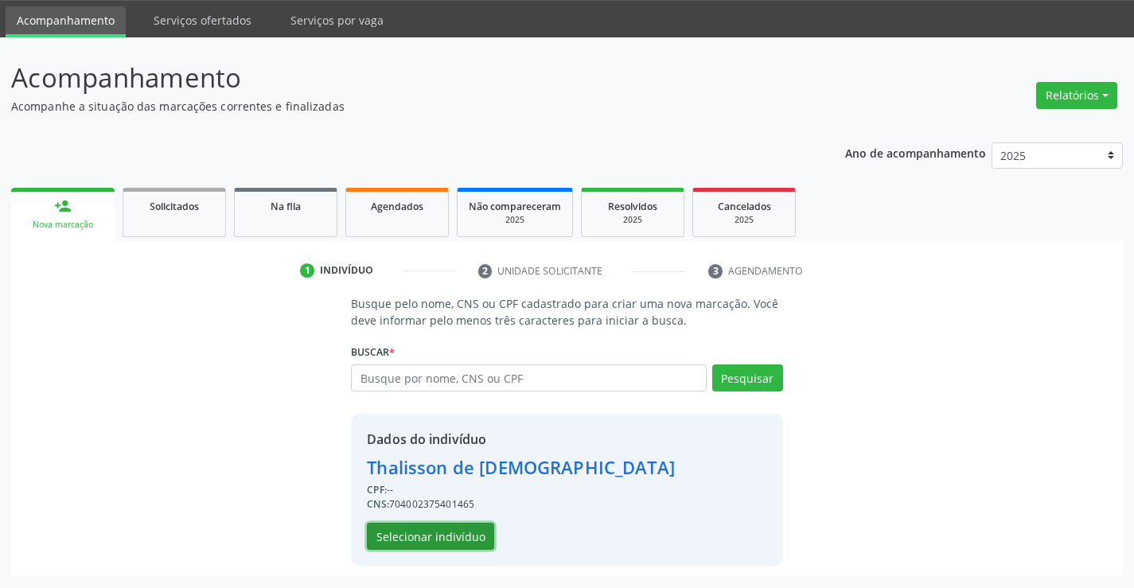
click at [406, 545] on button "Selecionar indivíduo" at bounding box center [430, 536] width 127 height 27
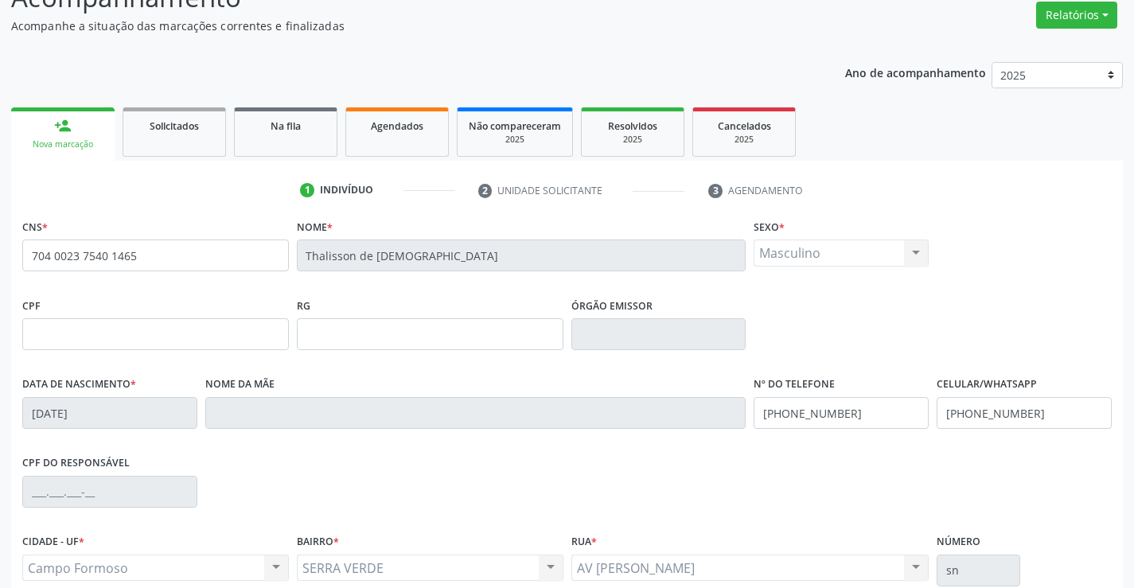
scroll to position [275, 0]
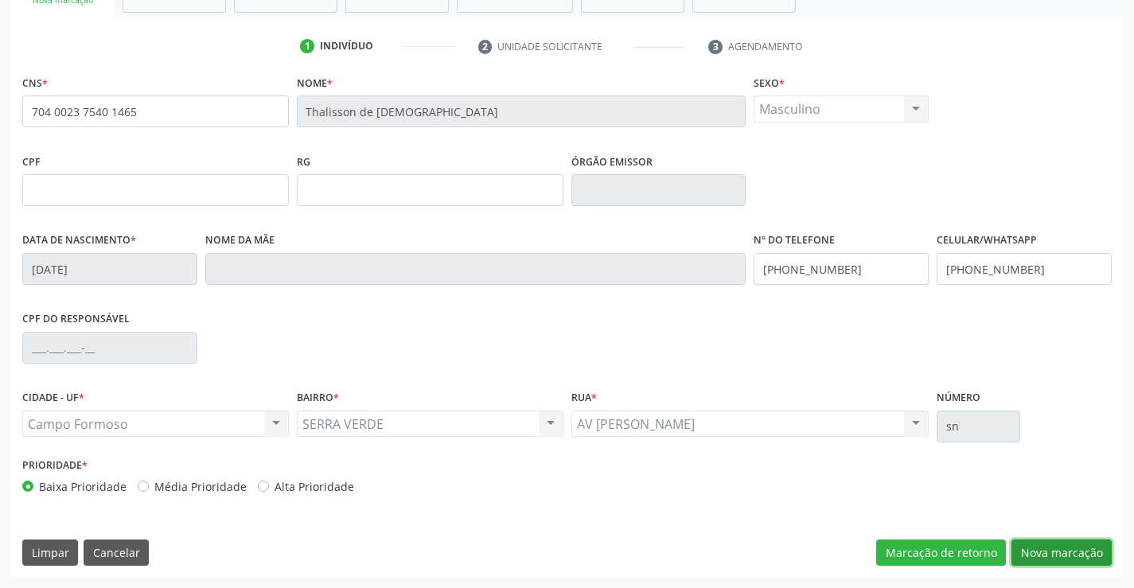
click at [1068, 553] on button "Nova marcação" at bounding box center [1061, 552] width 100 height 27
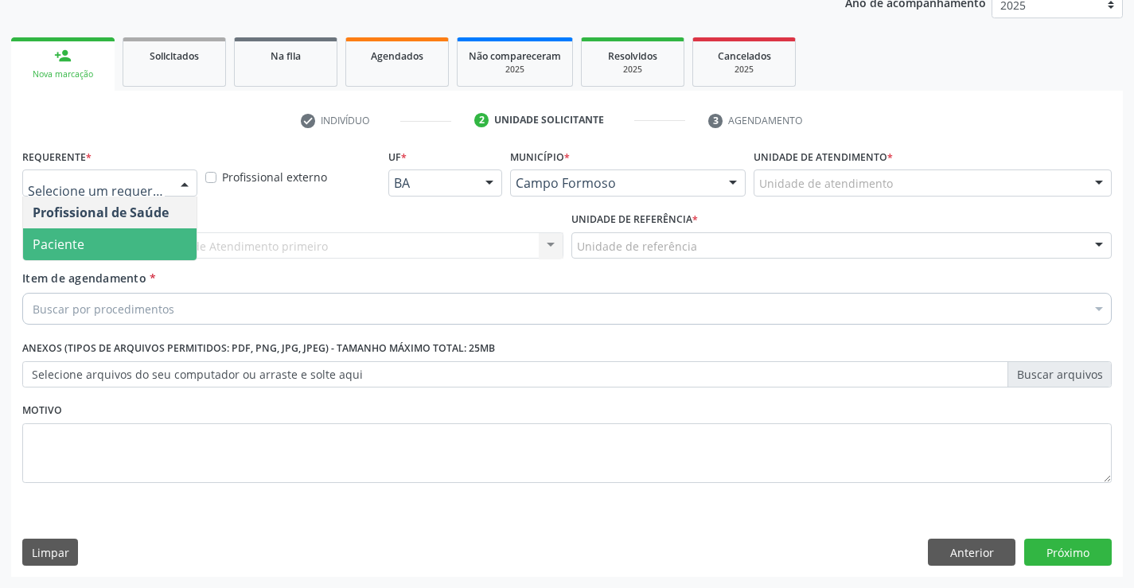
click at [119, 250] on span "Paciente" at bounding box center [109, 244] width 173 height 32
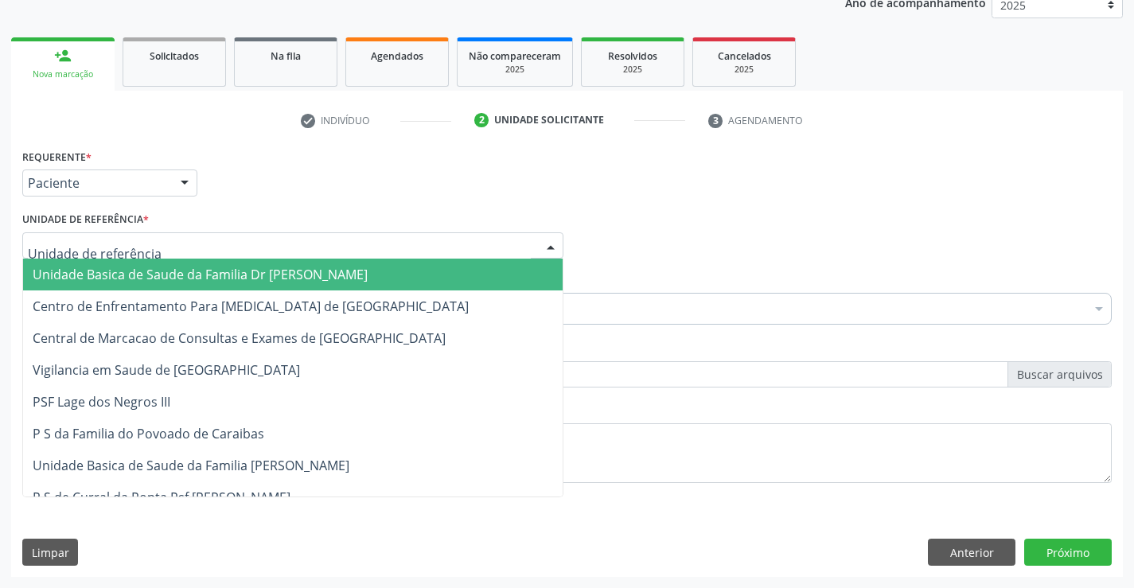
click at [138, 266] on span "Unidade Basica de Saude da Familia Dr [PERSON_NAME]" at bounding box center [200, 275] width 335 height 18
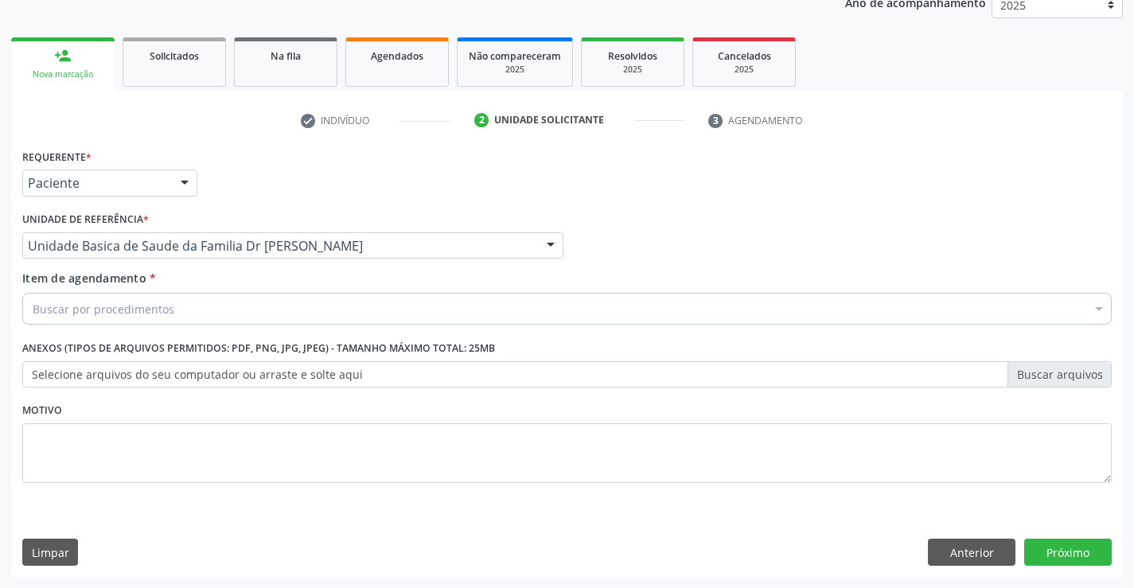
click at [139, 295] on div "Buscar por procedimentos" at bounding box center [566, 309] width 1089 height 32
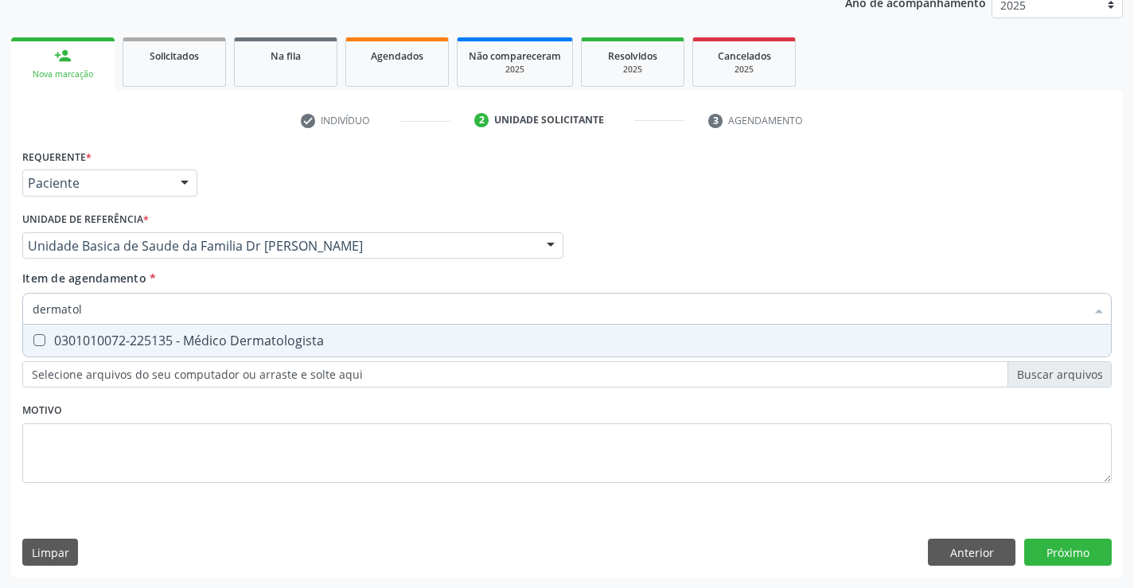
type input "dermatolo"
click at [173, 336] on div "0301010072-225135 - Médico Dermatologista" at bounding box center [567, 340] width 1069 height 13
checkbox Dermatologista "true"
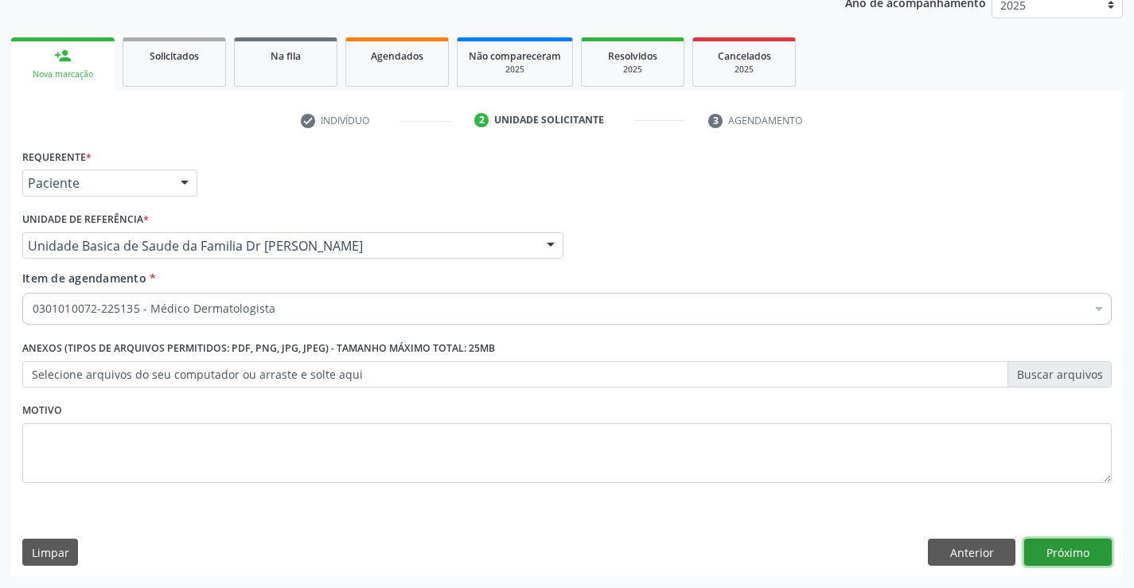
click at [1038, 548] on div "Requerente * Paciente Profissional de Saúde Paciente Nenhum resultado encontrad…" at bounding box center [567, 361] width 1112 height 432
click at [1038, 548] on button "Próximo" at bounding box center [1068, 552] width 88 height 27
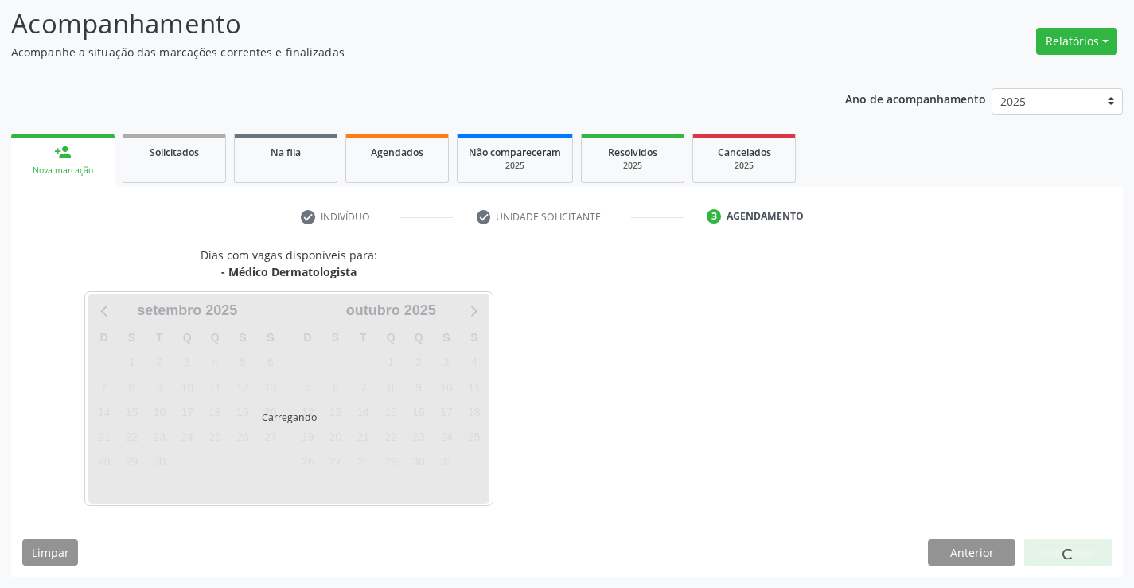
scroll to position [104, 0]
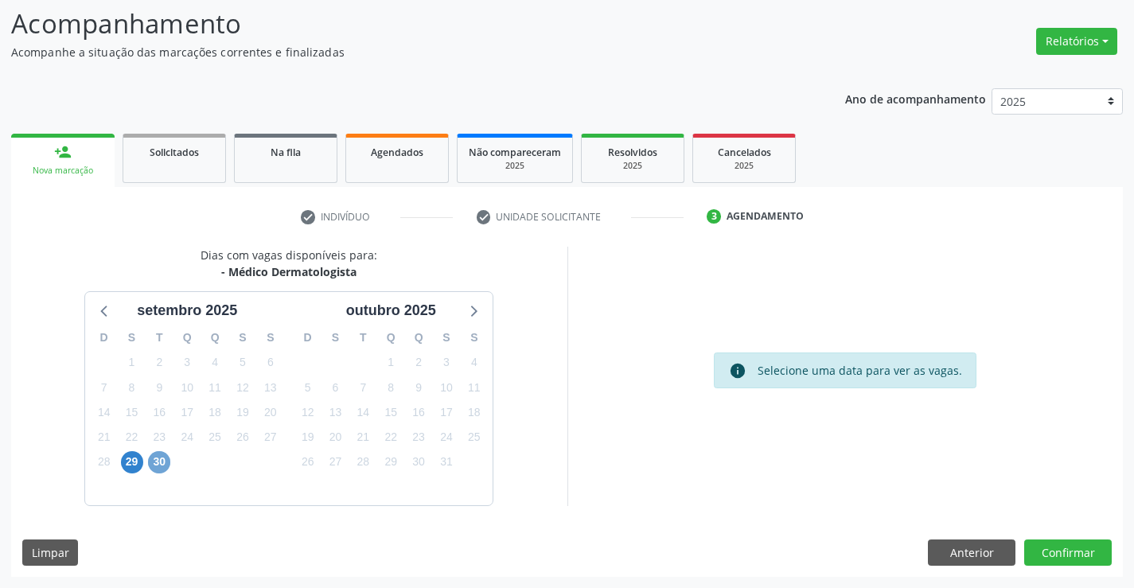
click at [162, 459] on span "30" at bounding box center [159, 462] width 22 height 22
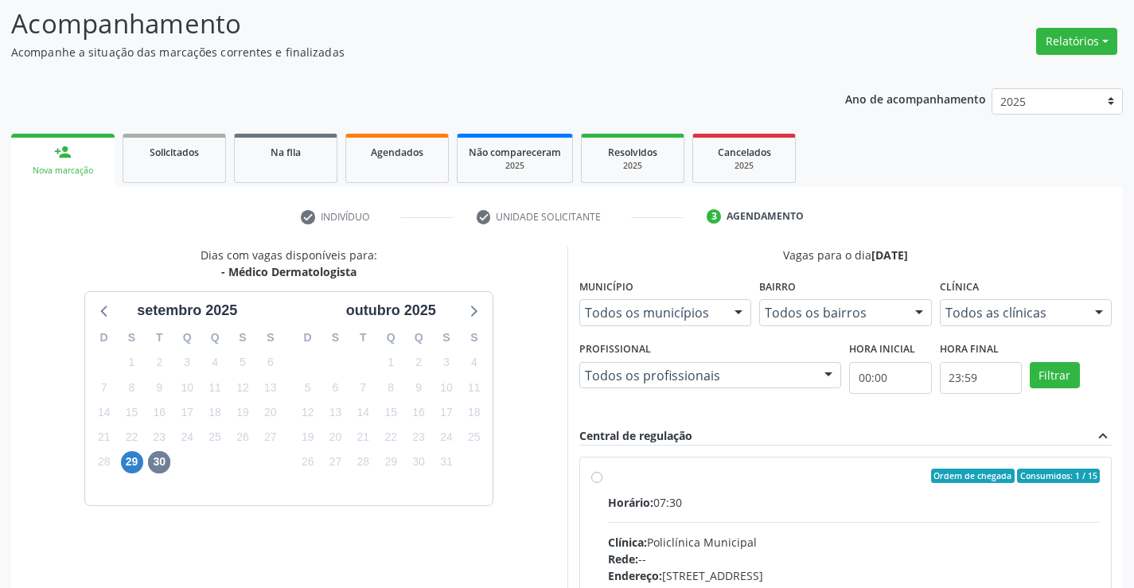
click at [608, 477] on label "Ordem de chegada Consumidos: 1 / 15 Horário: 07:30 Clínica: Policlínica Municip…" at bounding box center [854, 591] width 493 height 244
click at [598, 477] on input "Ordem de chegada Consumidos: 1 / 15 Horário: 07:30 Clínica: Policlínica Municip…" at bounding box center [596, 476] width 11 height 14
radio input "true"
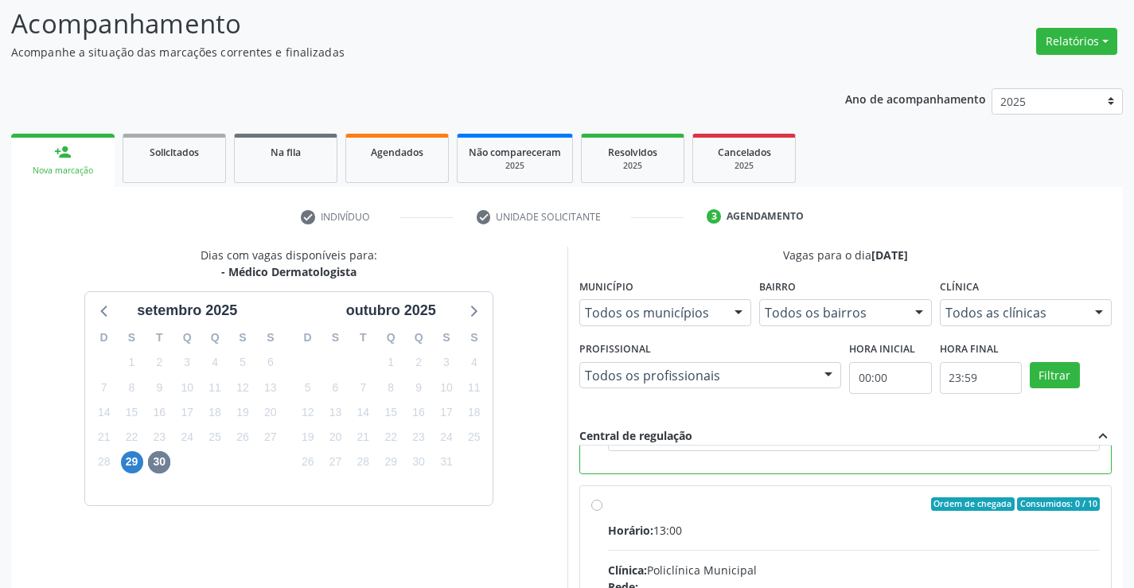
scroll to position [363, 0]
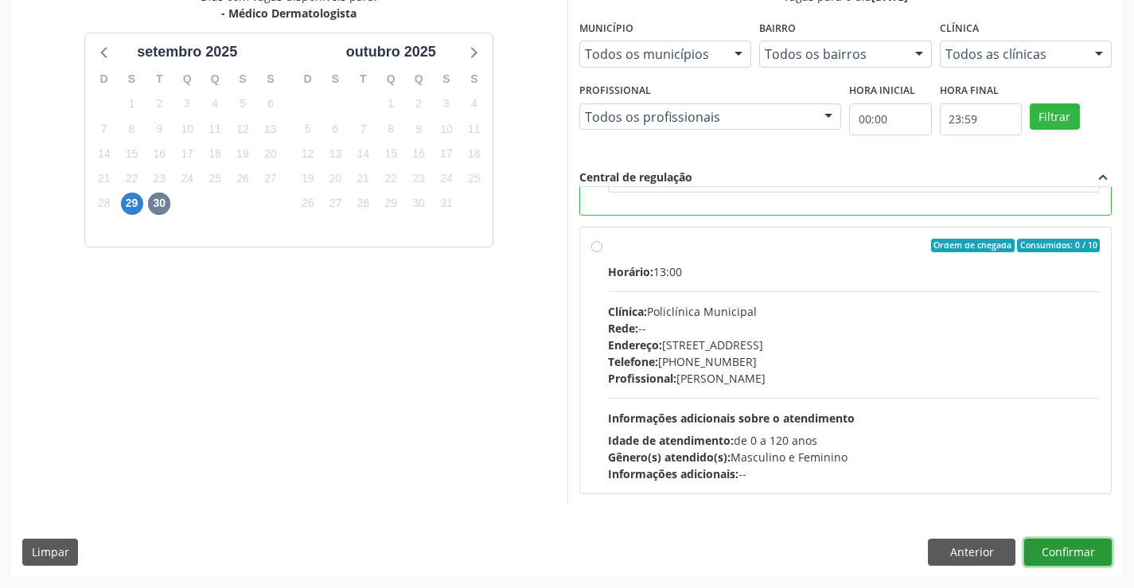
click at [1054, 555] on button "Confirmar" at bounding box center [1068, 552] width 88 height 27
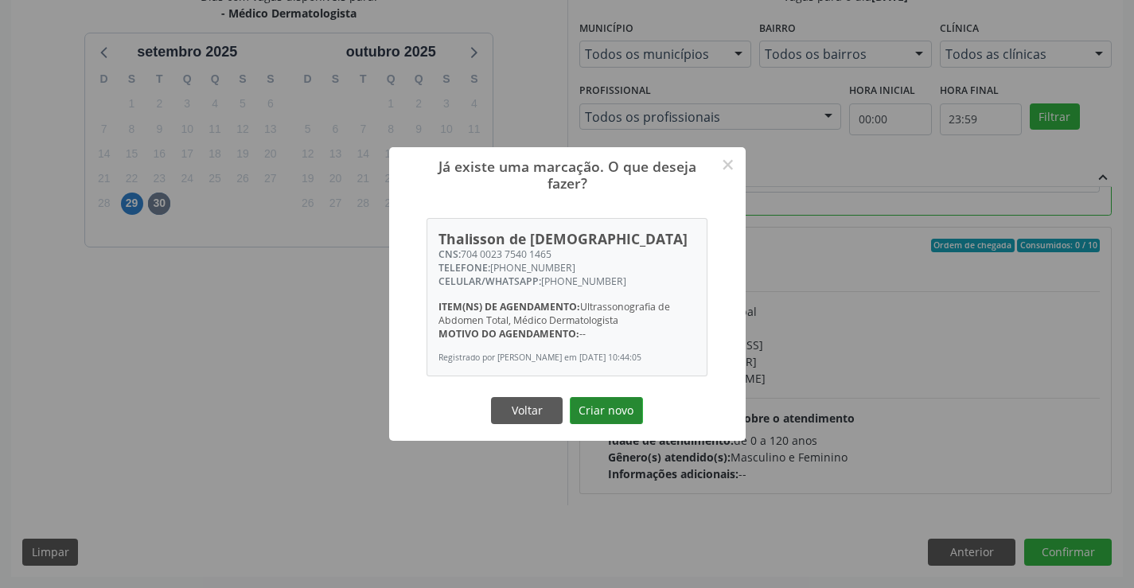
click at [608, 412] on button "Criar novo" at bounding box center [606, 410] width 73 height 27
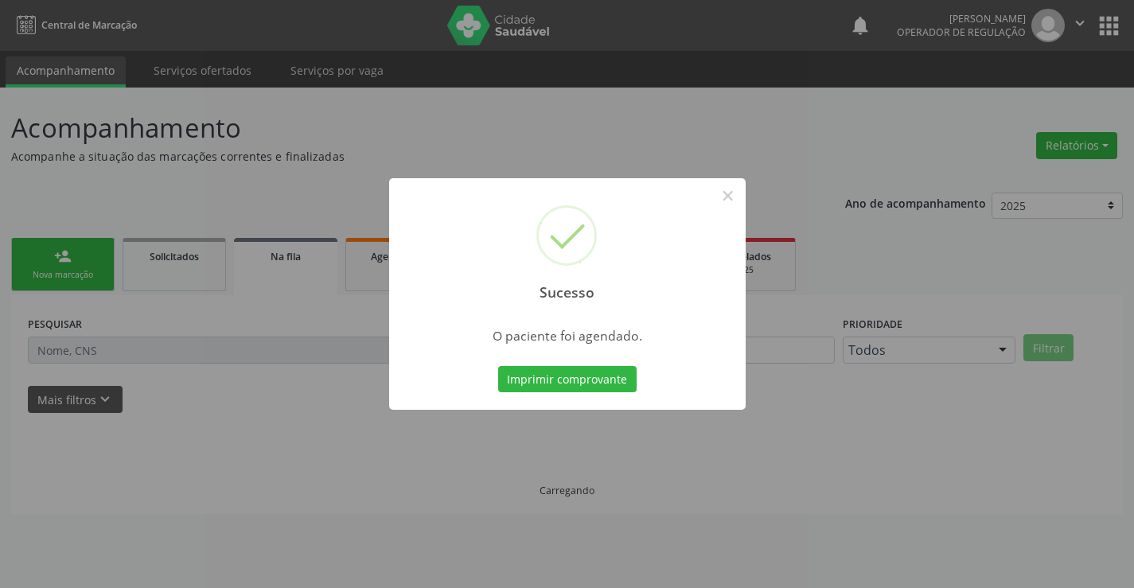
scroll to position [0, 0]
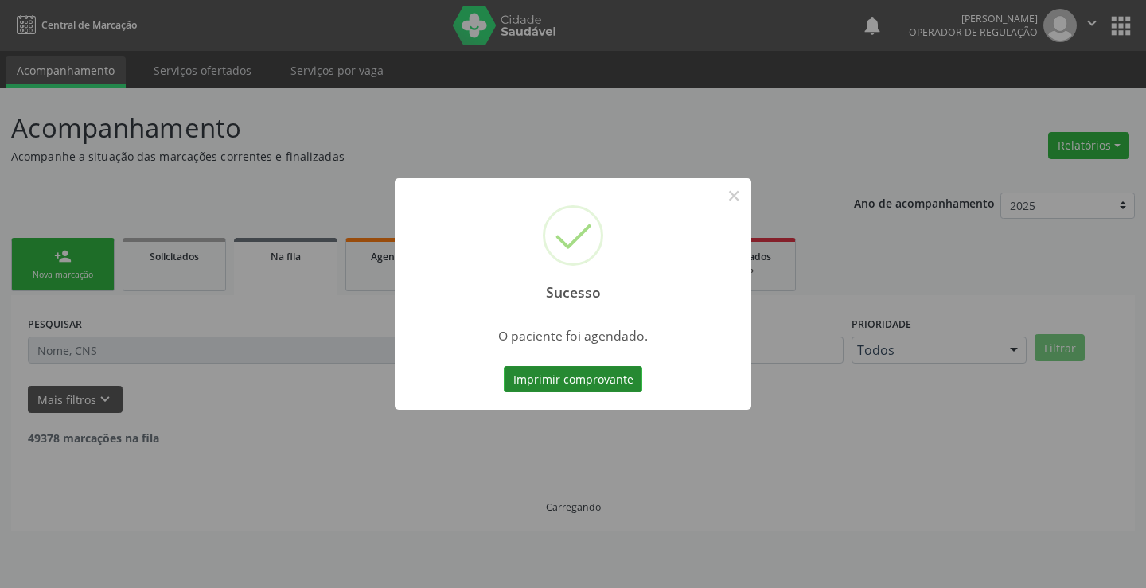
click at [563, 376] on button "Imprimir comprovante" at bounding box center [573, 379] width 138 height 27
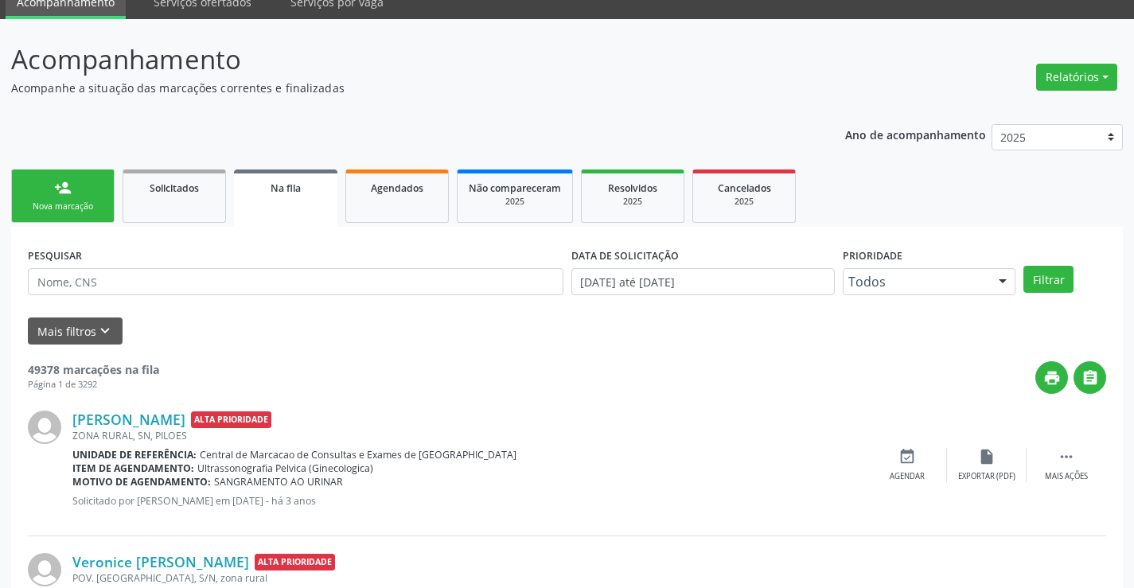
scroll to position [159, 0]
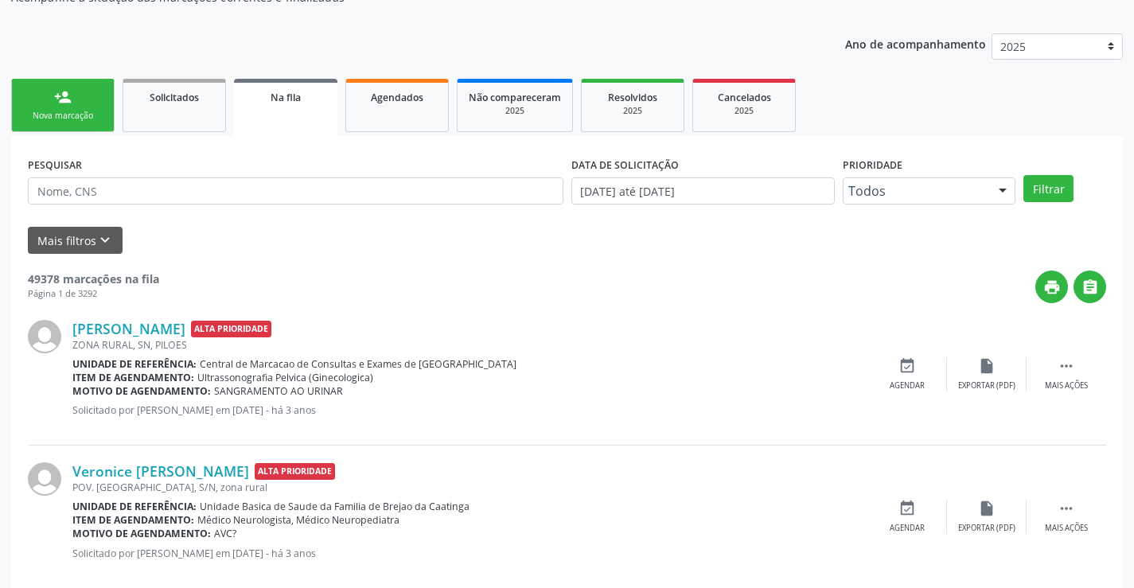
click at [55, 117] on div "Nova marcação" at bounding box center [63, 116] width 80 height 12
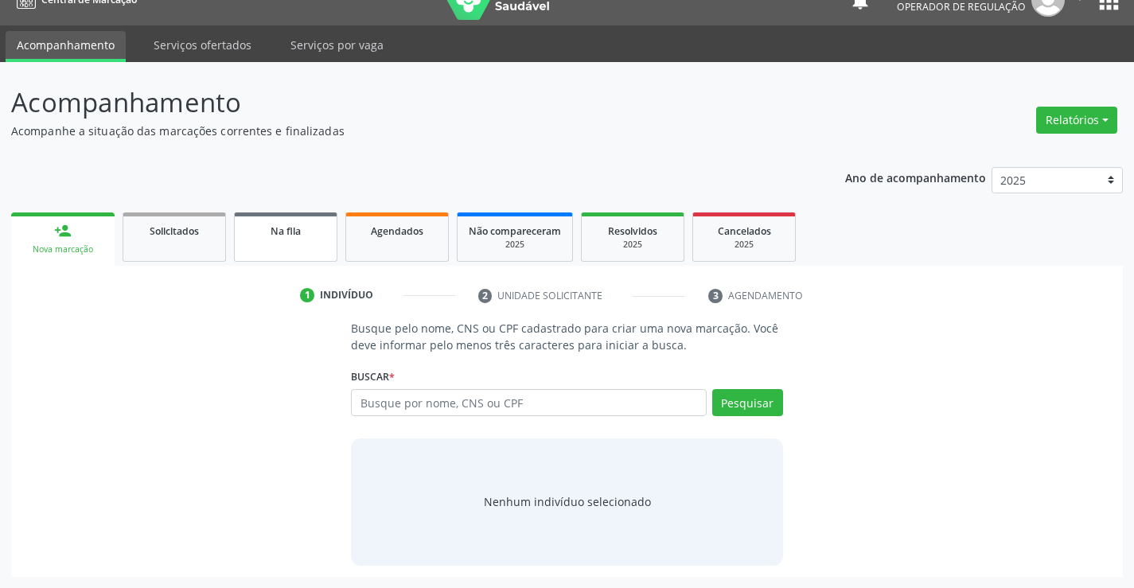
scroll to position [25, 0]
click at [401, 411] on input "text" at bounding box center [528, 402] width 355 height 27
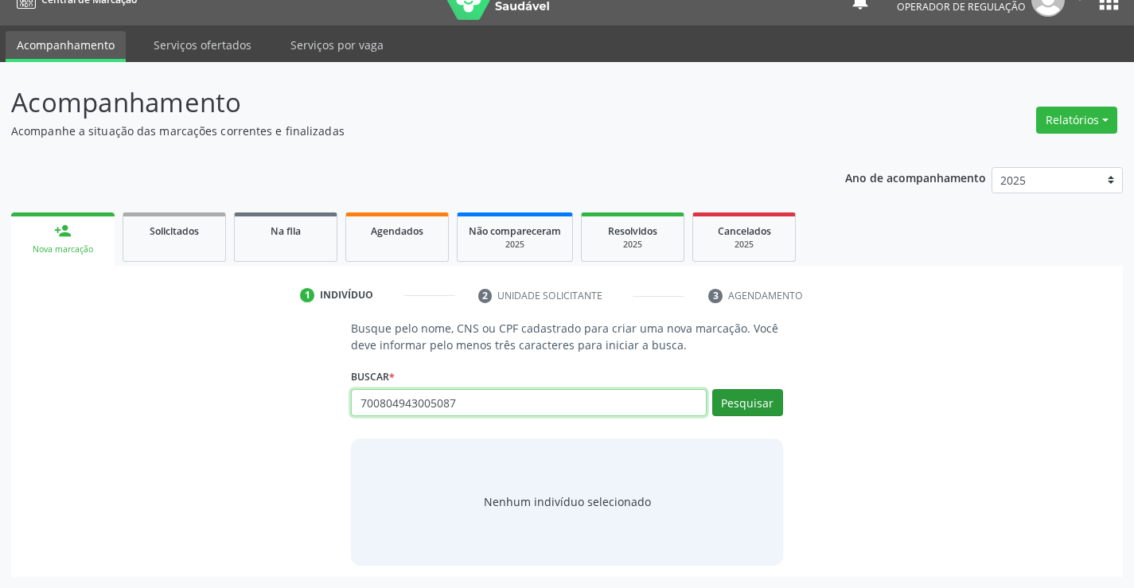
type input "700804943005087"
click at [743, 404] on button "Pesquisar" at bounding box center [747, 402] width 71 height 27
type input "700804943005087"
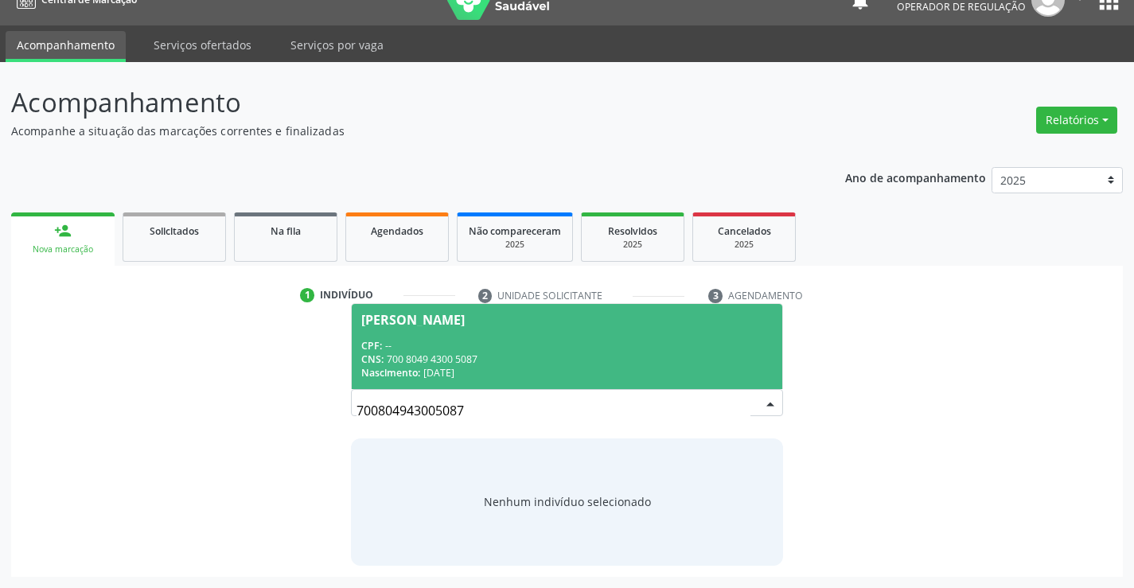
click at [472, 334] on span "João Noe Lima Gomes CPF: -- CNS: 700 8049 4300 5087 Nascimento: 23/09/1968" at bounding box center [567, 346] width 430 height 85
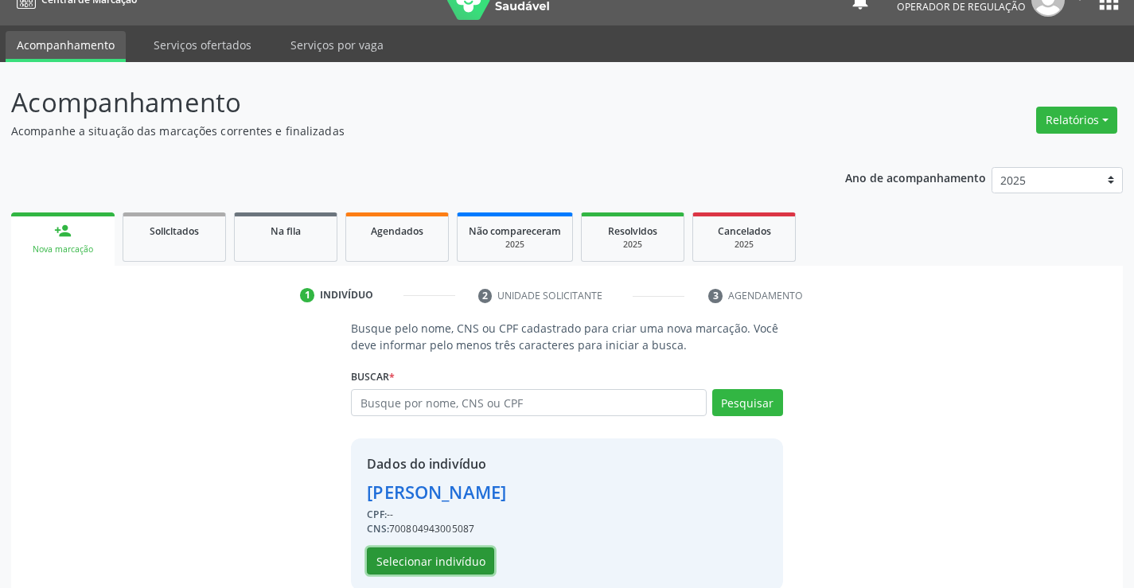
click at [449, 555] on button "Selecionar indivíduo" at bounding box center [430, 560] width 127 height 27
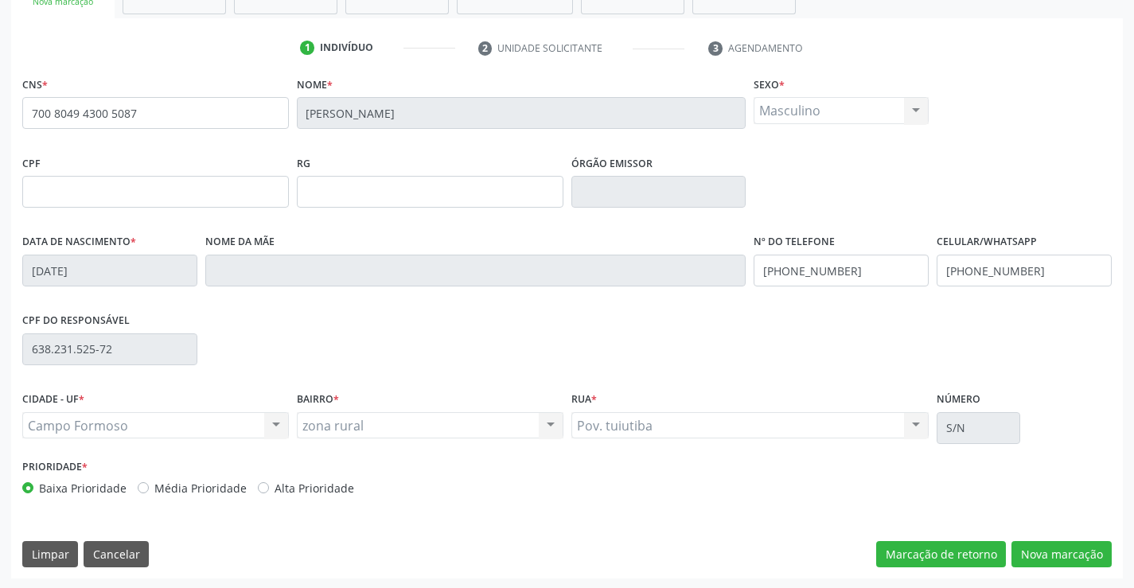
scroll to position [275, 0]
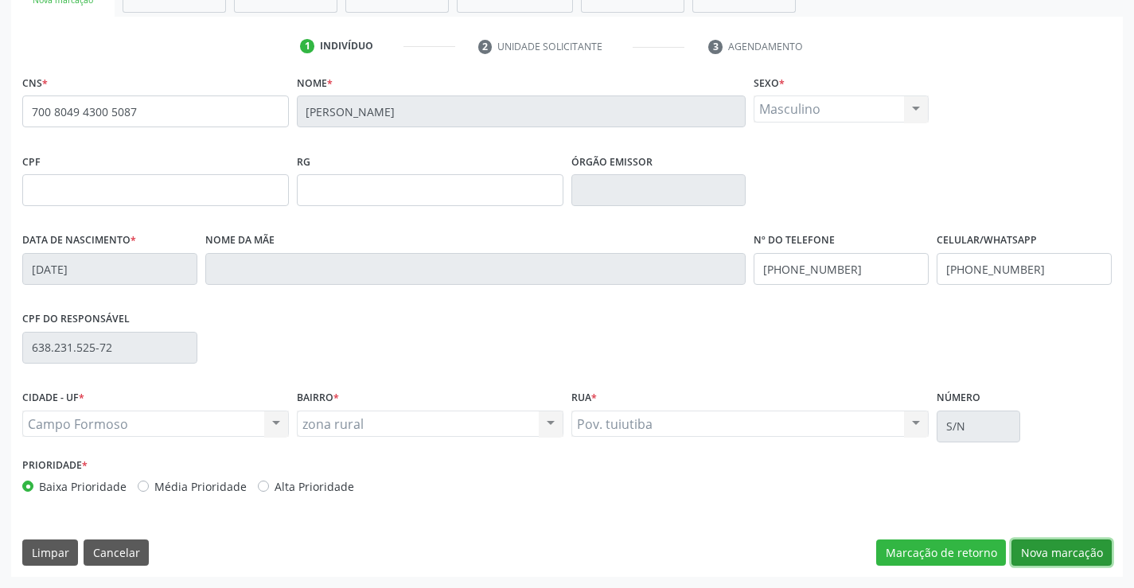
click at [1084, 549] on button "Nova marcação" at bounding box center [1061, 552] width 100 height 27
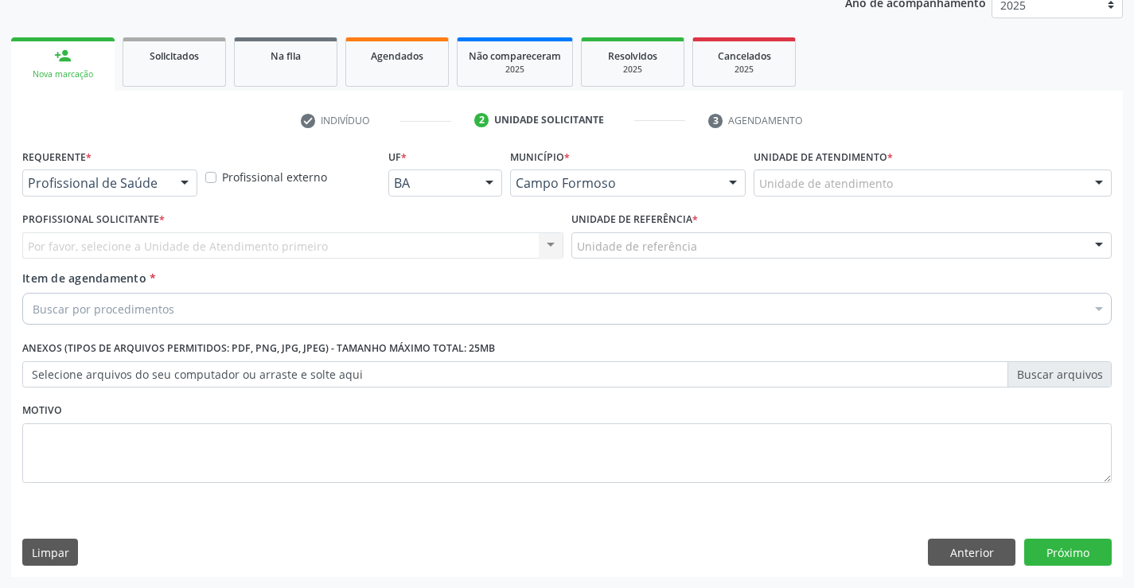
scroll to position [201, 0]
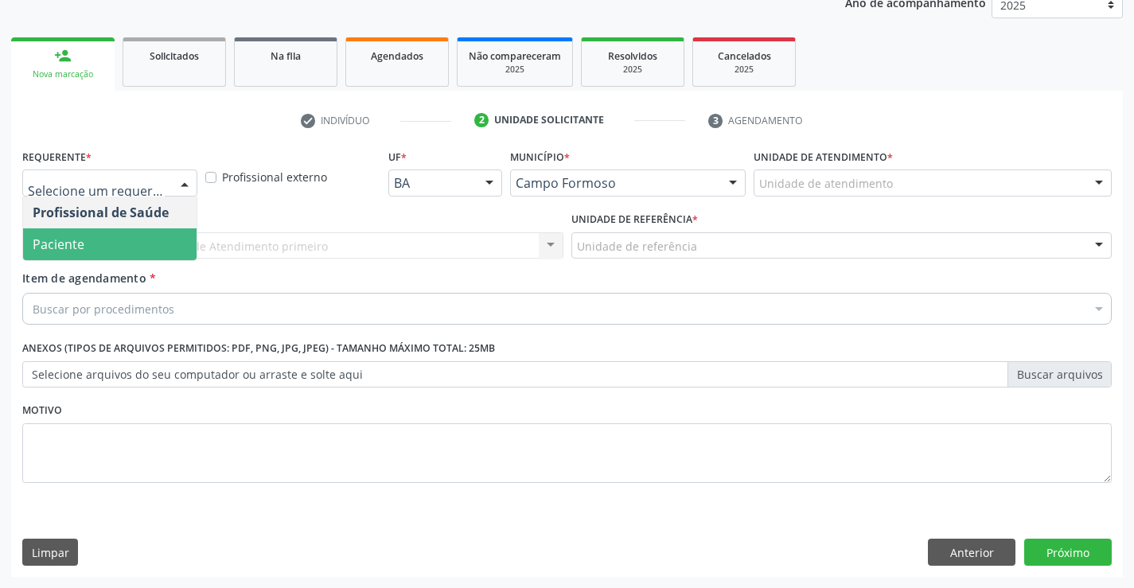
click at [88, 239] on span "Paciente" at bounding box center [109, 244] width 173 height 32
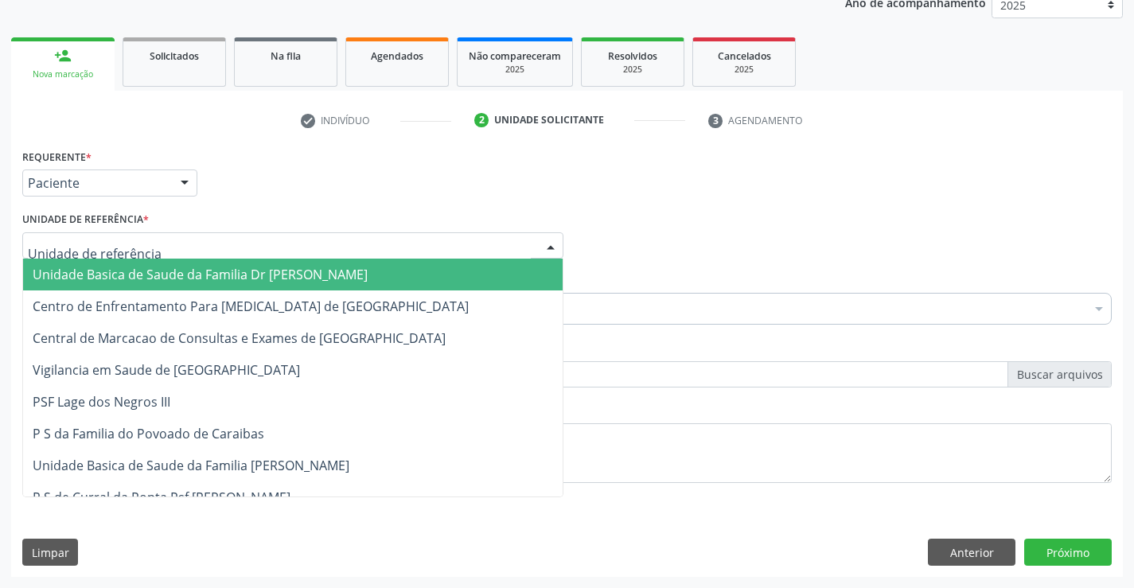
click at [300, 275] on span "Unidade Basica de Saude da Familia Dr [PERSON_NAME]" at bounding box center [200, 275] width 335 height 18
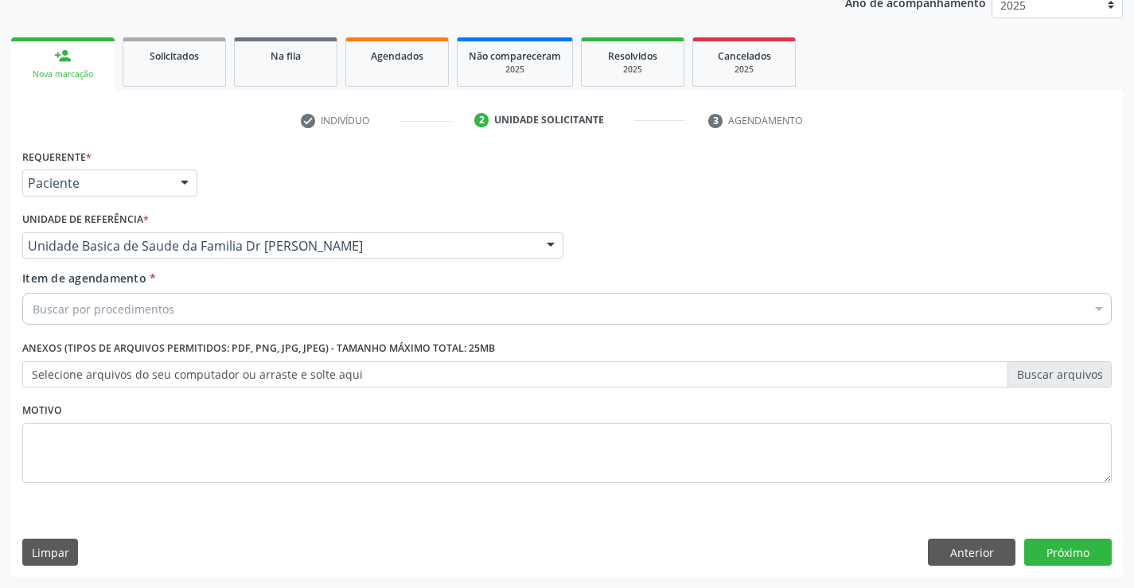
click at [187, 310] on div "Buscar por procedimentos" at bounding box center [566, 309] width 1089 height 32
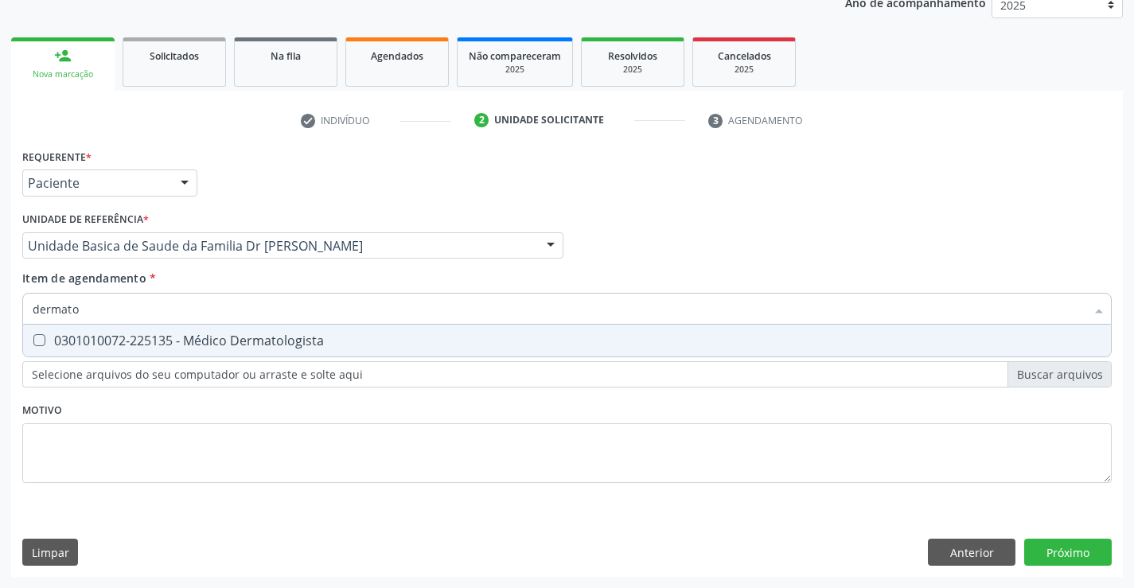
type input "dermatol"
click at [198, 339] on div "0301010072-225135 - Médico Dermatologista" at bounding box center [567, 340] width 1069 height 13
checkbox Dermatologista "true"
click at [1092, 547] on div "Requerente * Paciente Profissional de Saúde Paciente Nenhum resultado encontrad…" at bounding box center [567, 361] width 1112 height 432
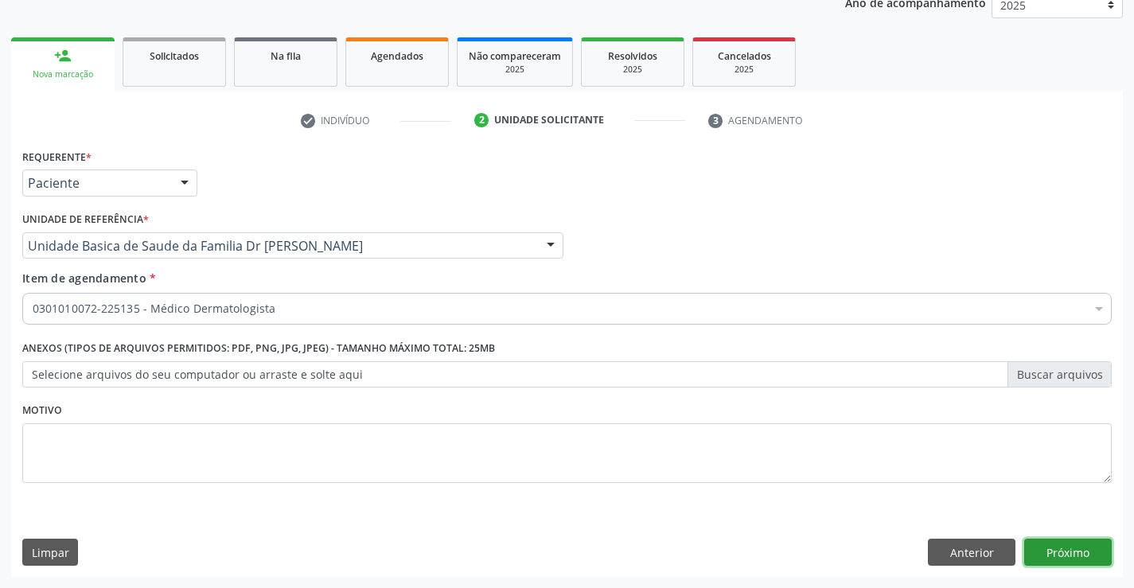
click at [1092, 547] on button "Próximo" at bounding box center [1068, 552] width 88 height 27
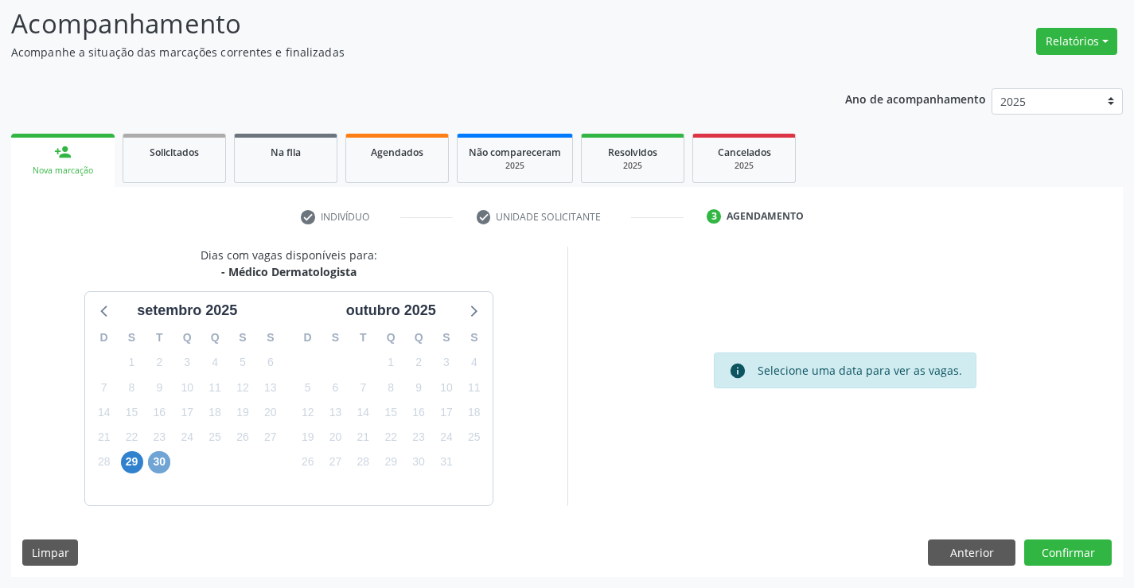
click at [153, 456] on span "30" at bounding box center [159, 462] width 22 height 22
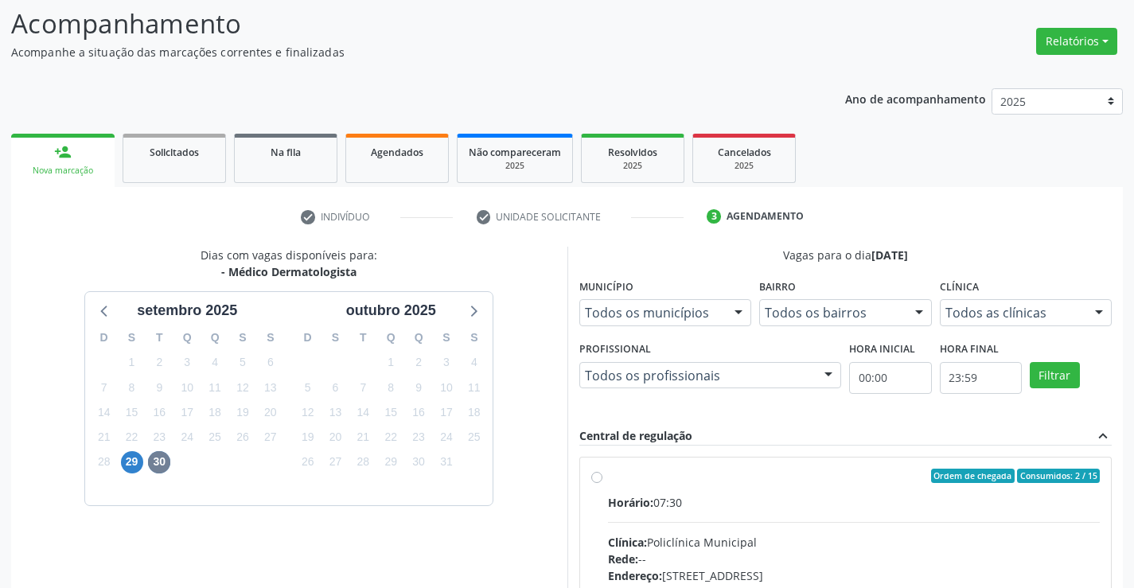
click at [608, 478] on label "Ordem de chegada Consumidos: 2 / 15 Horário: 07:30 Clínica: Policlínica Municip…" at bounding box center [854, 591] width 493 height 244
click at [594, 478] on input "Ordem de chegada Consumidos: 2 / 15 Horário: 07:30 Clínica: Policlínica Municip…" at bounding box center [596, 476] width 11 height 14
radio input "true"
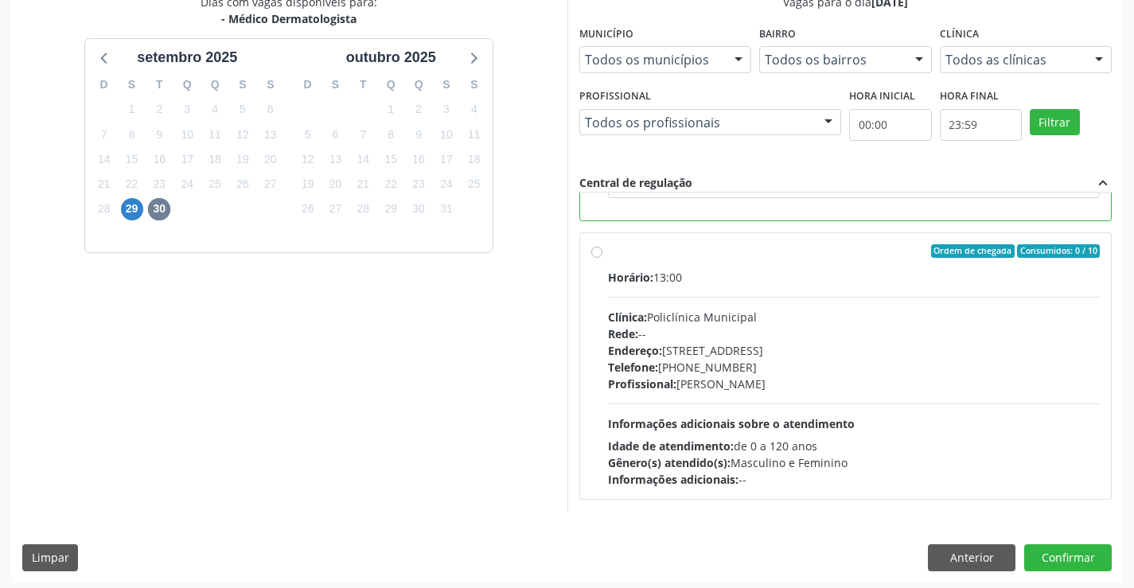
scroll to position [363, 0]
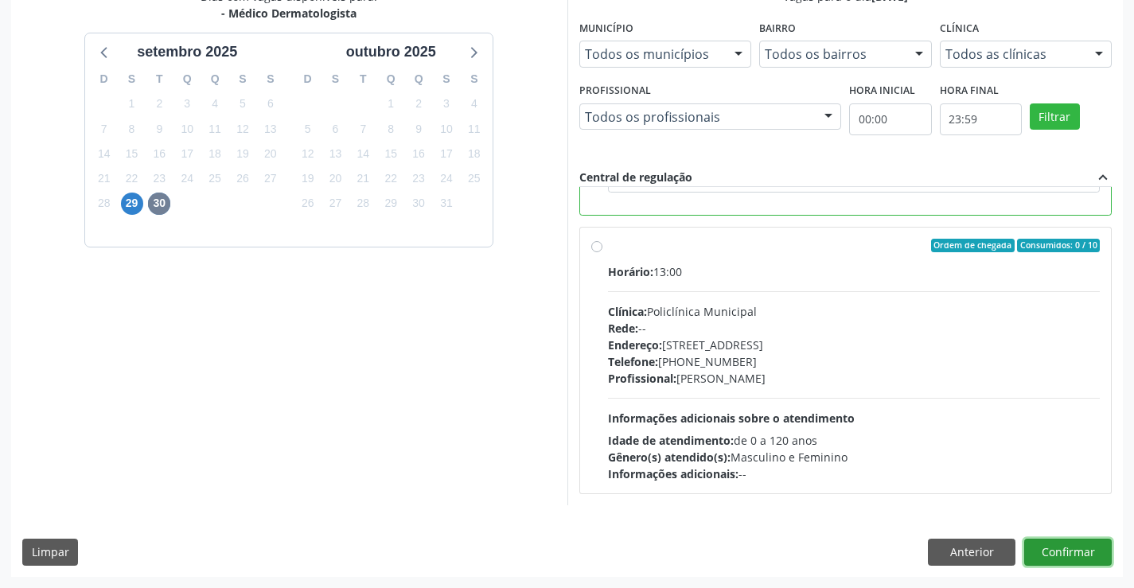
click at [1069, 547] on button "Confirmar" at bounding box center [1068, 552] width 88 height 27
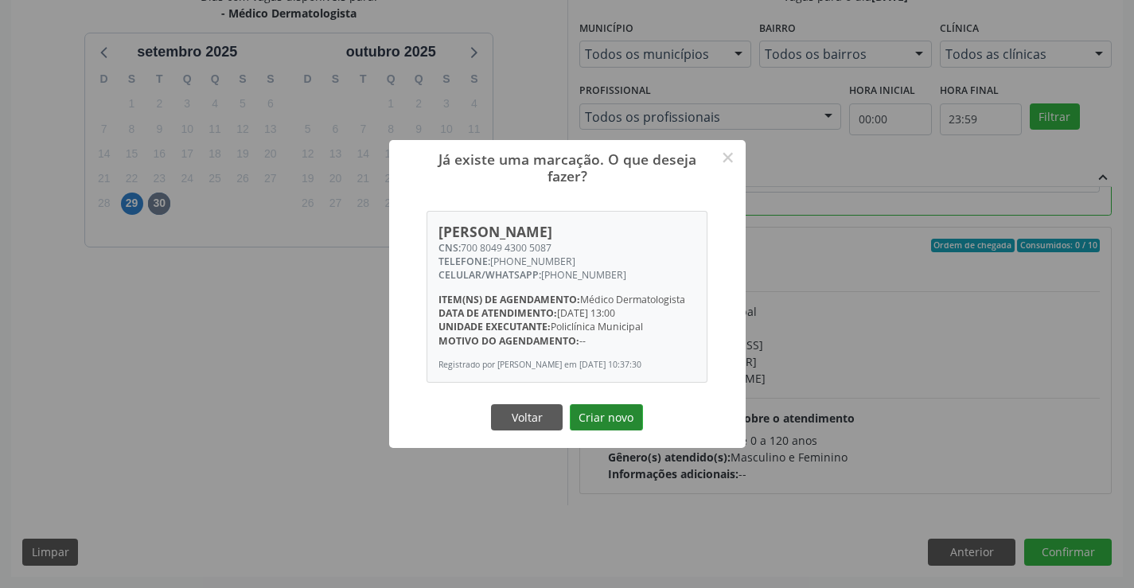
click at [611, 418] on button "Criar novo" at bounding box center [606, 417] width 73 height 27
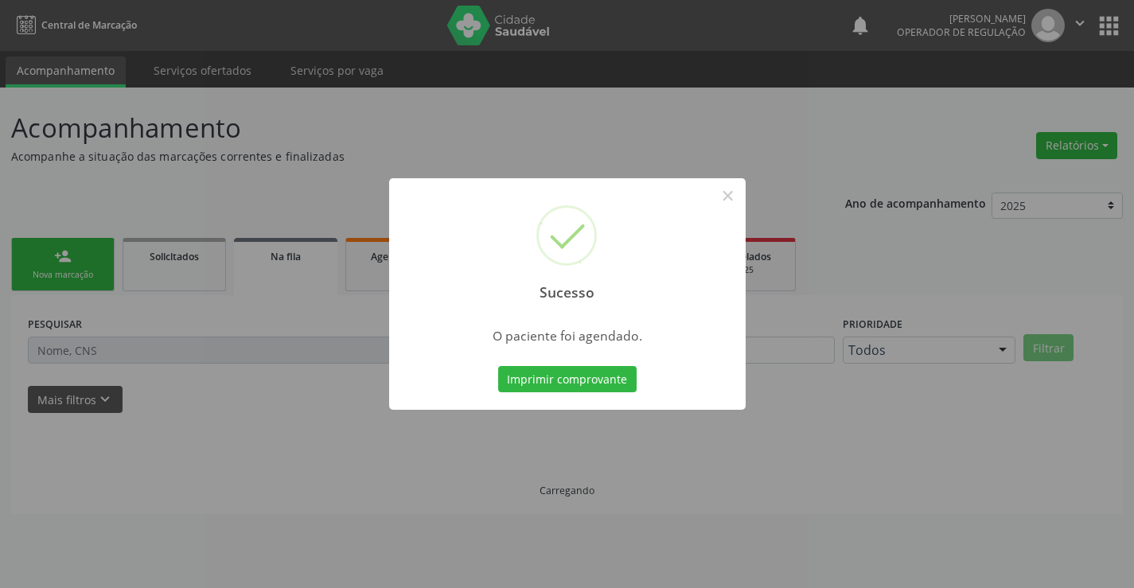
scroll to position [0, 0]
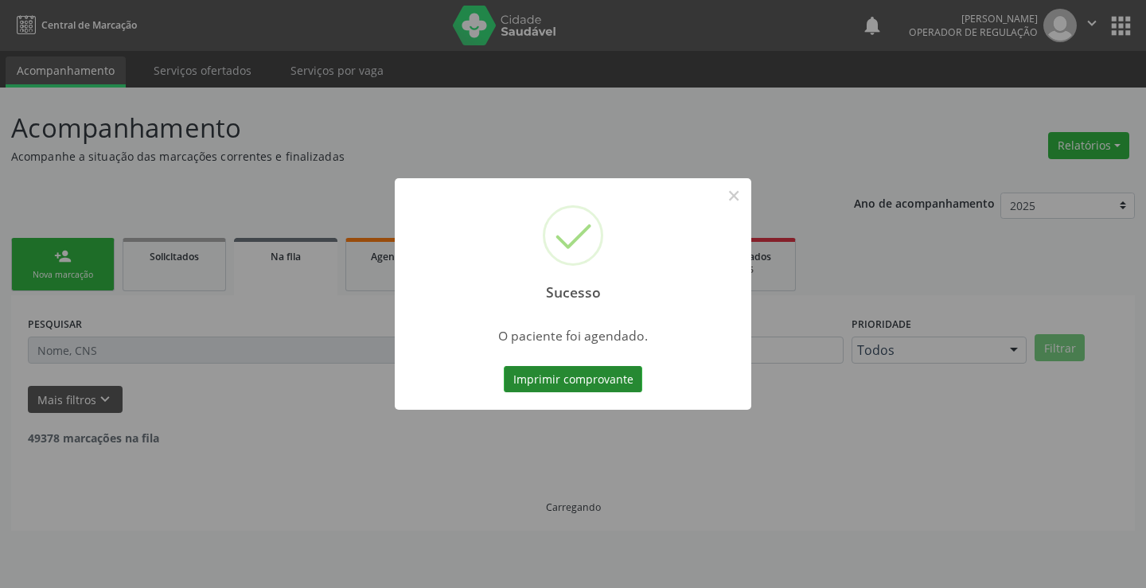
click at [564, 371] on button "Imprimir comprovante" at bounding box center [573, 379] width 138 height 27
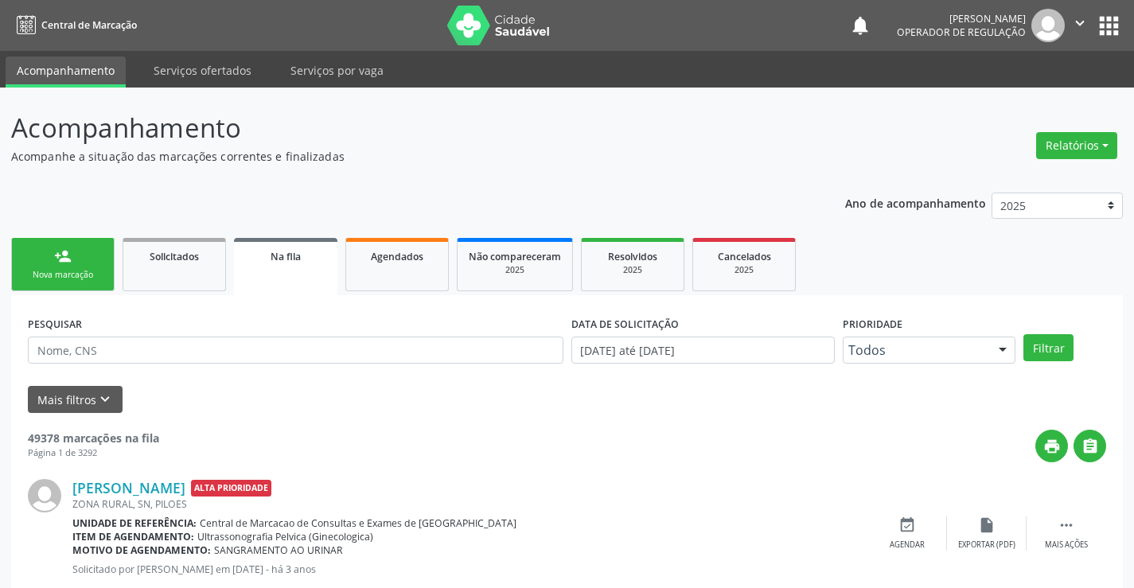
click at [92, 267] on link "person_add Nova marcação" at bounding box center [62, 264] width 103 height 53
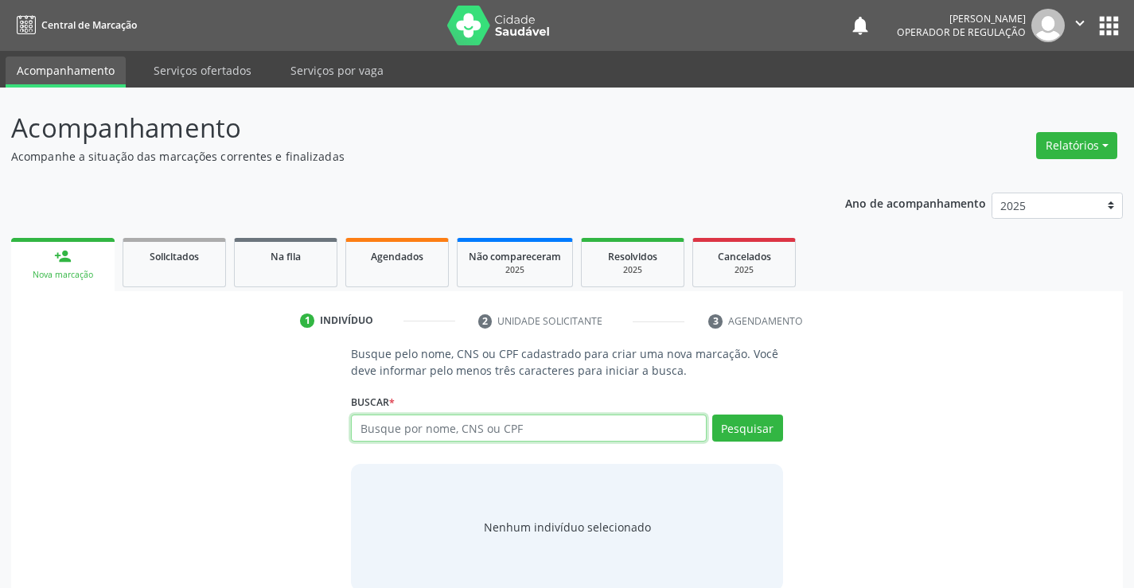
click at [600, 426] on input "text" at bounding box center [528, 428] width 355 height 27
type input "706005862012447"
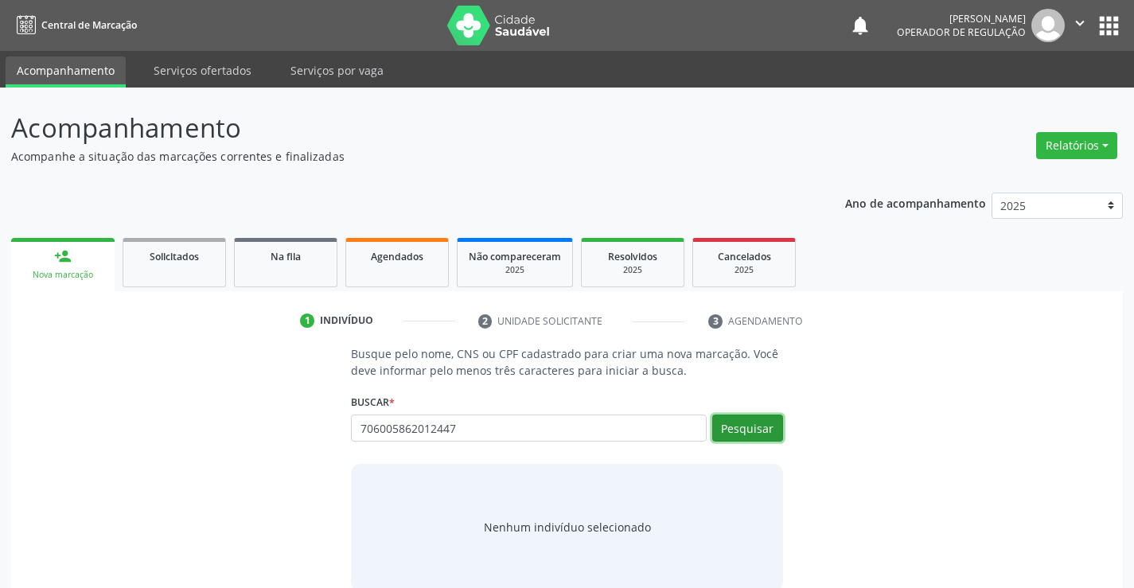
click at [746, 419] on button "Pesquisar" at bounding box center [747, 428] width 71 height 27
type input "706005862012447"
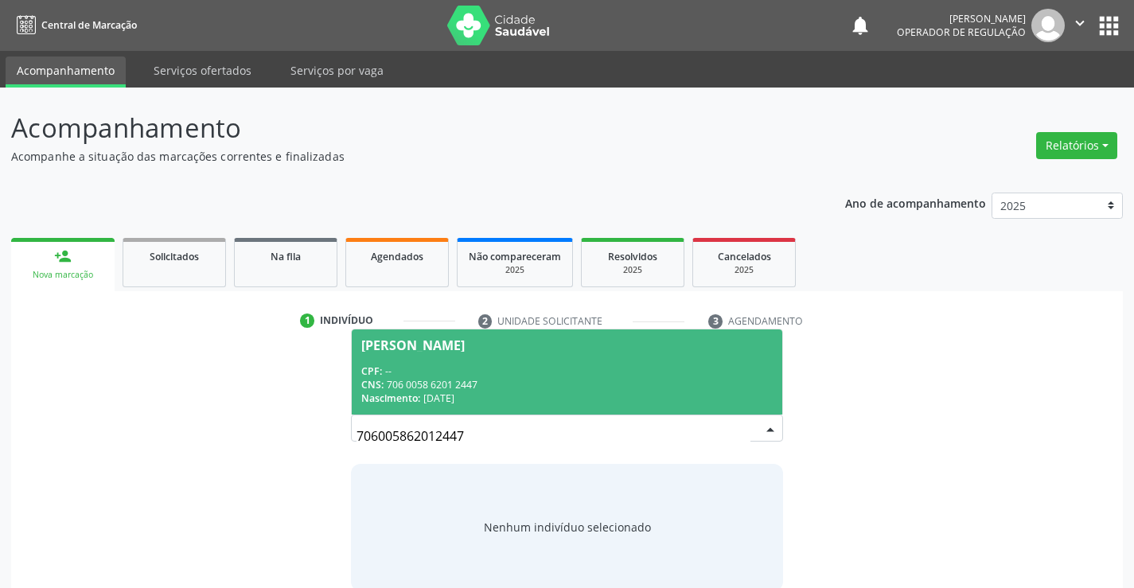
click at [551, 352] on span "Aderbal Silva Freitas CPF: -- CNS: 706 0058 6201 2447 Nascimento: 23/09/1956" at bounding box center [567, 371] width 430 height 85
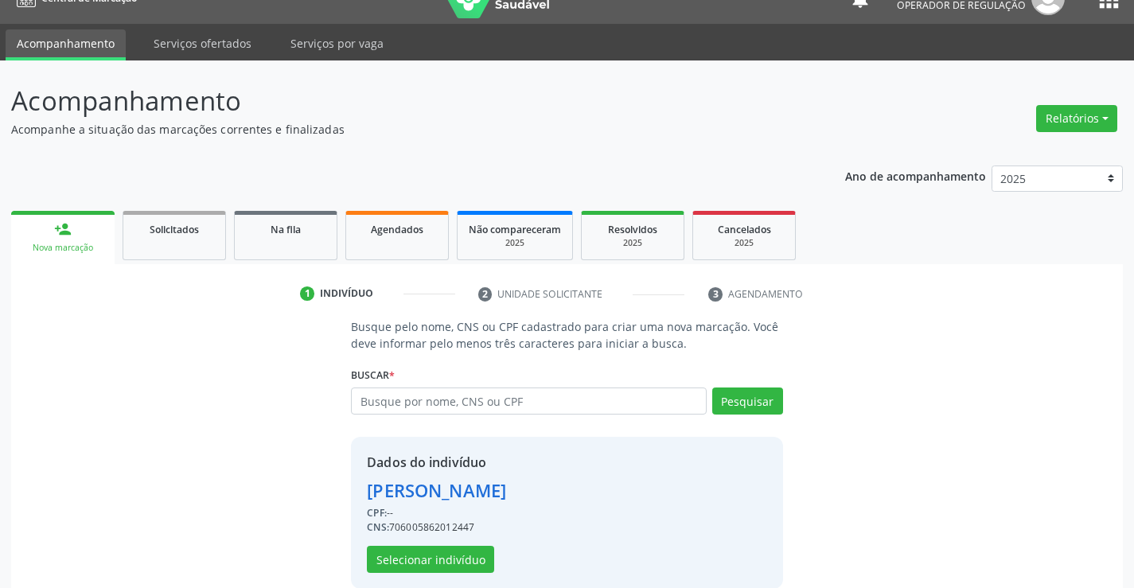
scroll to position [50, 0]
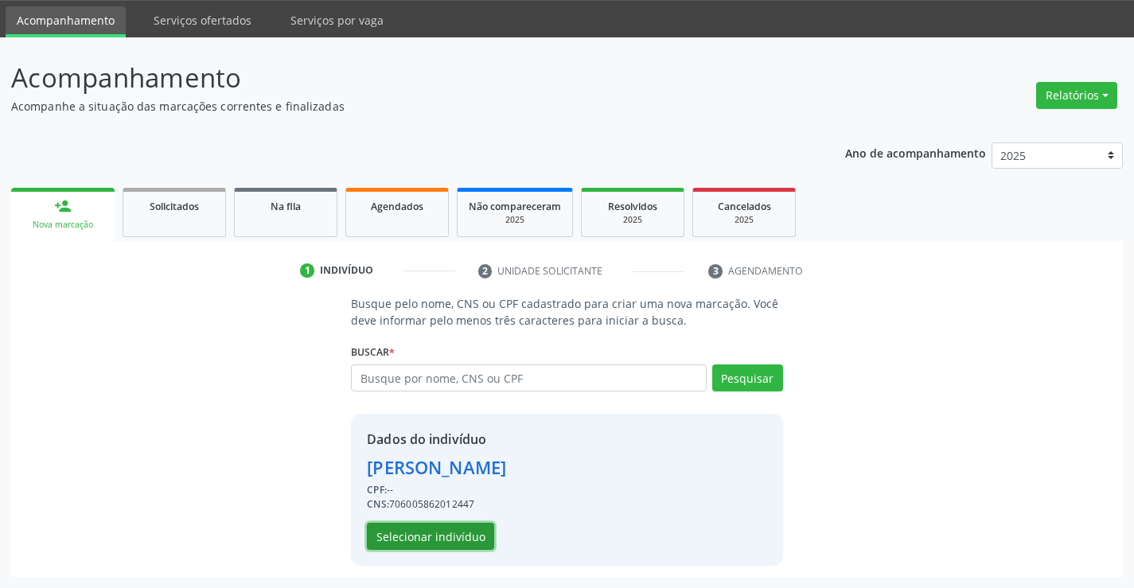
click at [414, 535] on button "Selecionar indivíduo" at bounding box center [430, 536] width 127 height 27
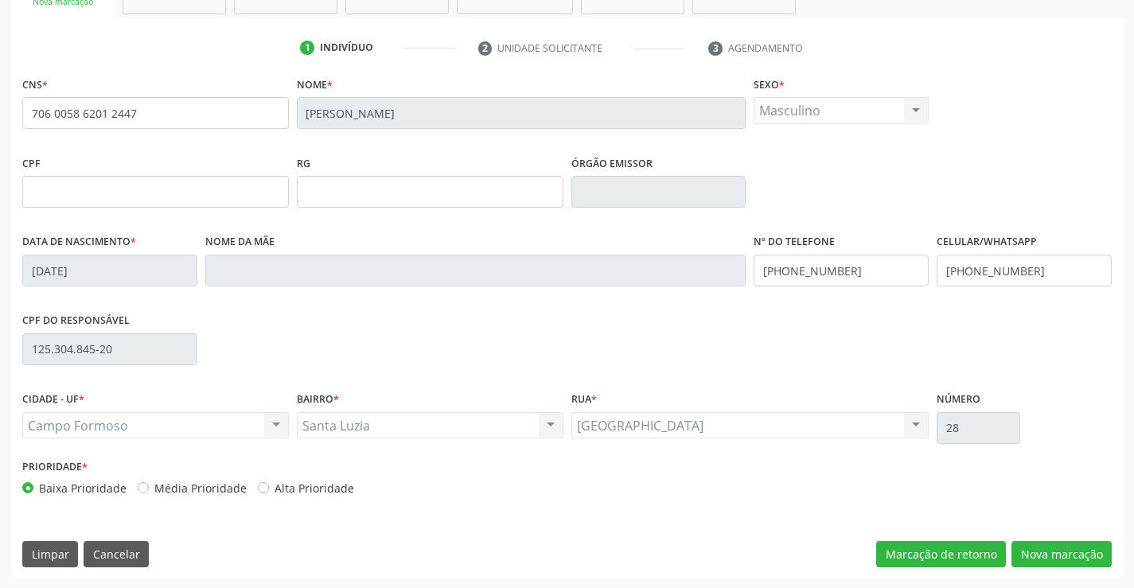
scroll to position [275, 0]
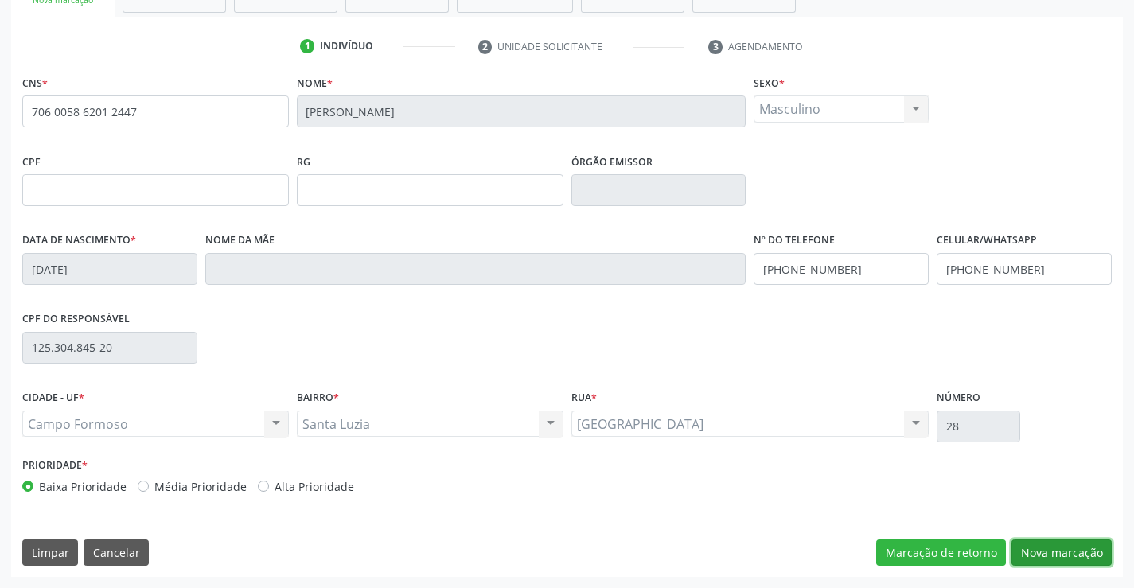
click at [1054, 560] on button "Nova marcação" at bounding box center [1061, 552] width 100 height 27
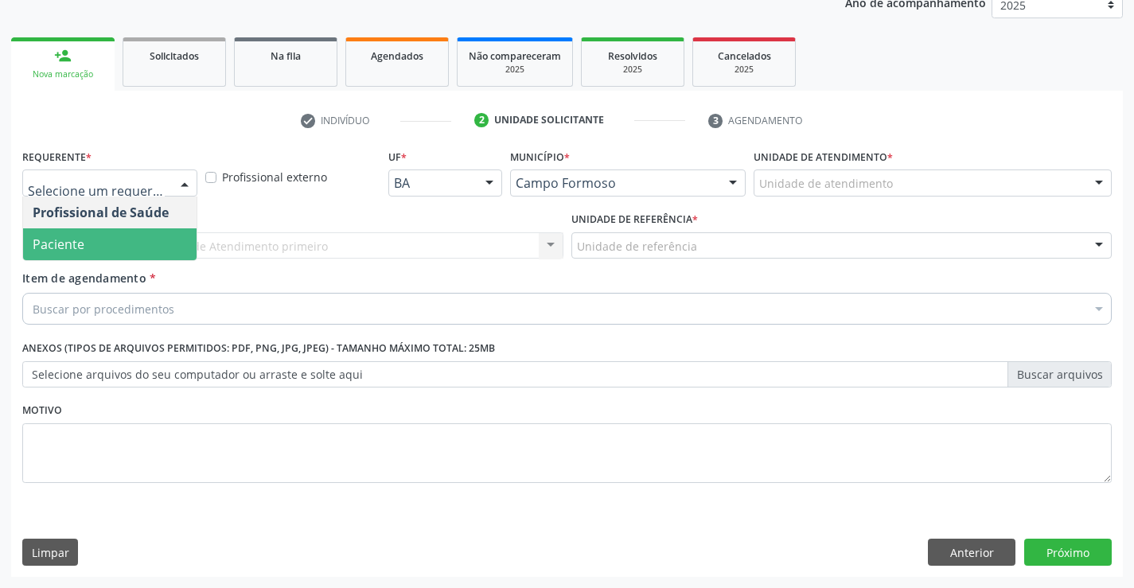
click at [102, 242] on span "Paciente" at bounding box center [109, 244] width 173 height 32
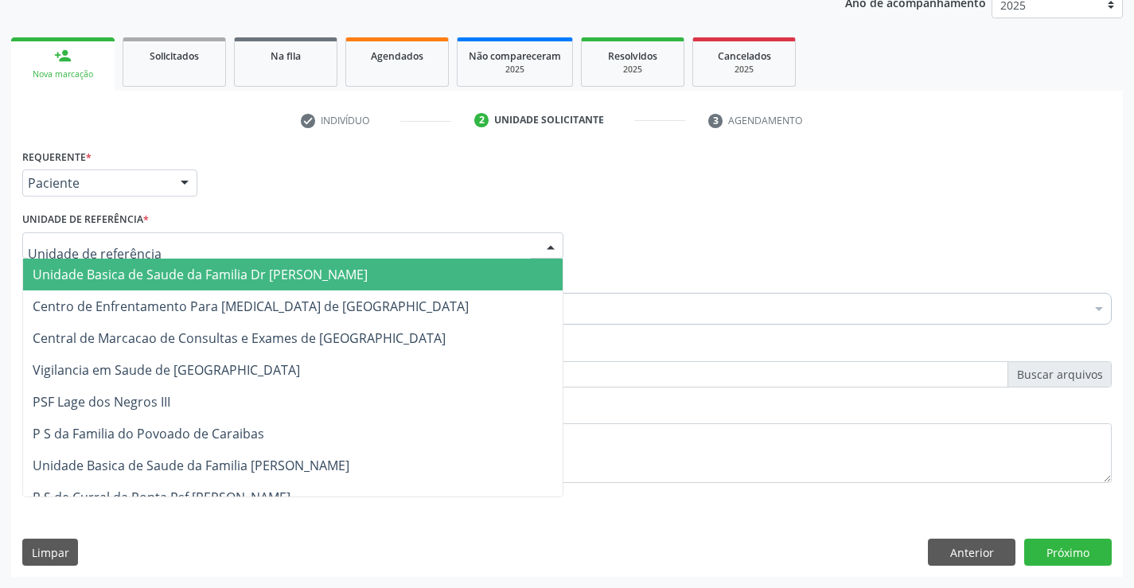
click at [134, 271] on span "Unidade Basica de Saude da Familia Dr [PERSON_NAME]" at bounding box center [200, 275] width 335 height 18
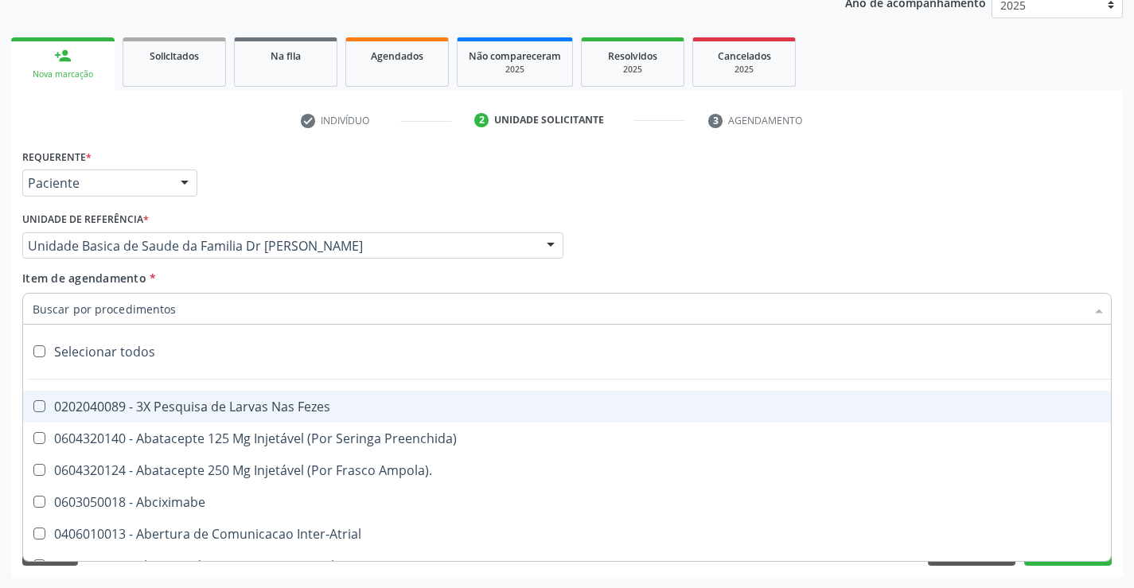
type input "e"
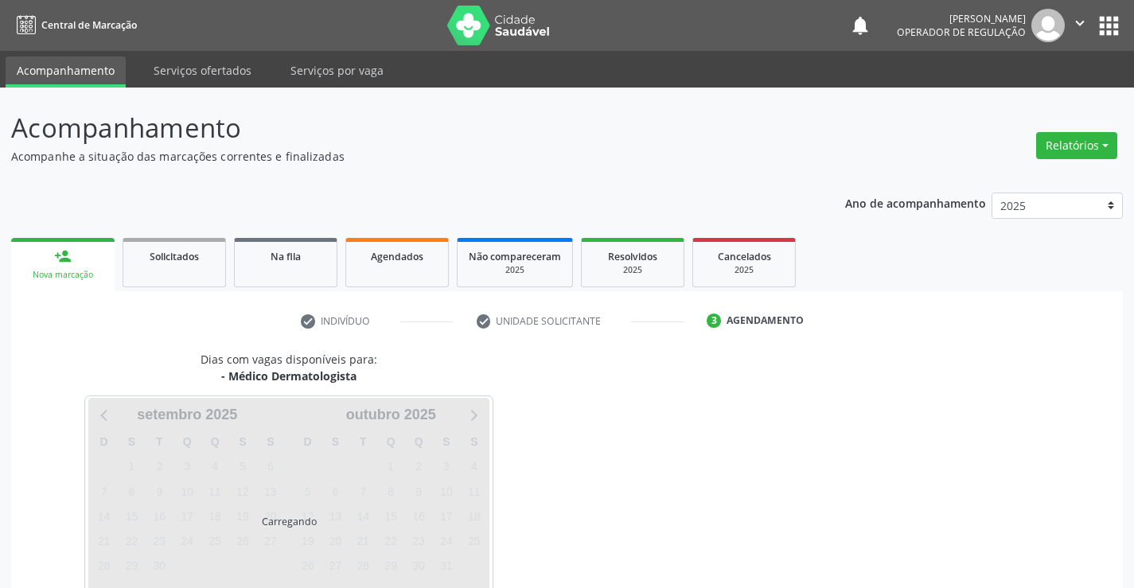
scroll to position [104, 0]
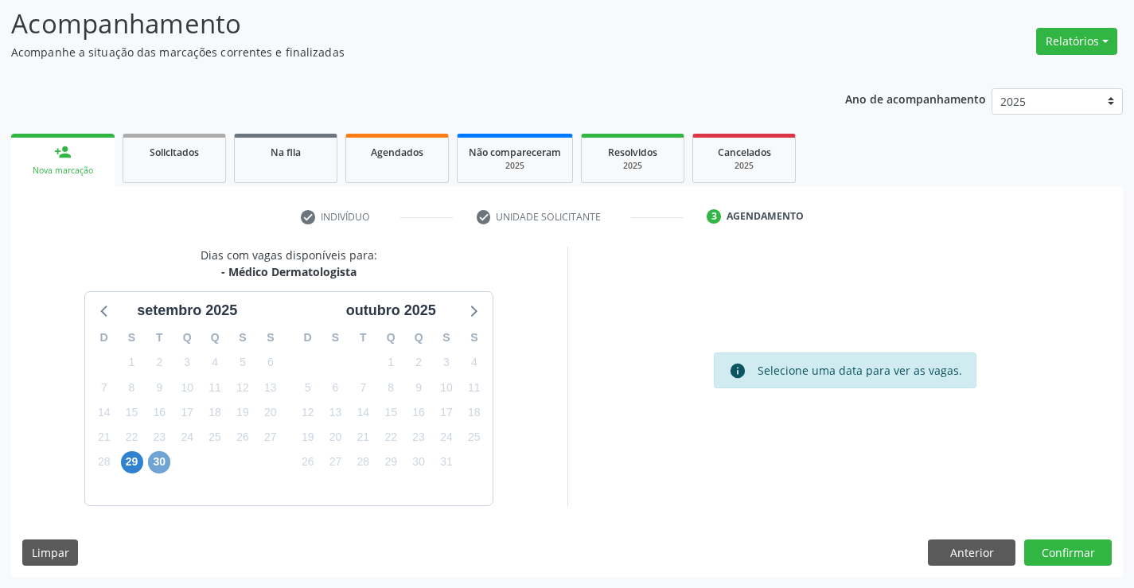
click at [160, 461] on span "30" at bounding box center [159, 462] width 22 height 22
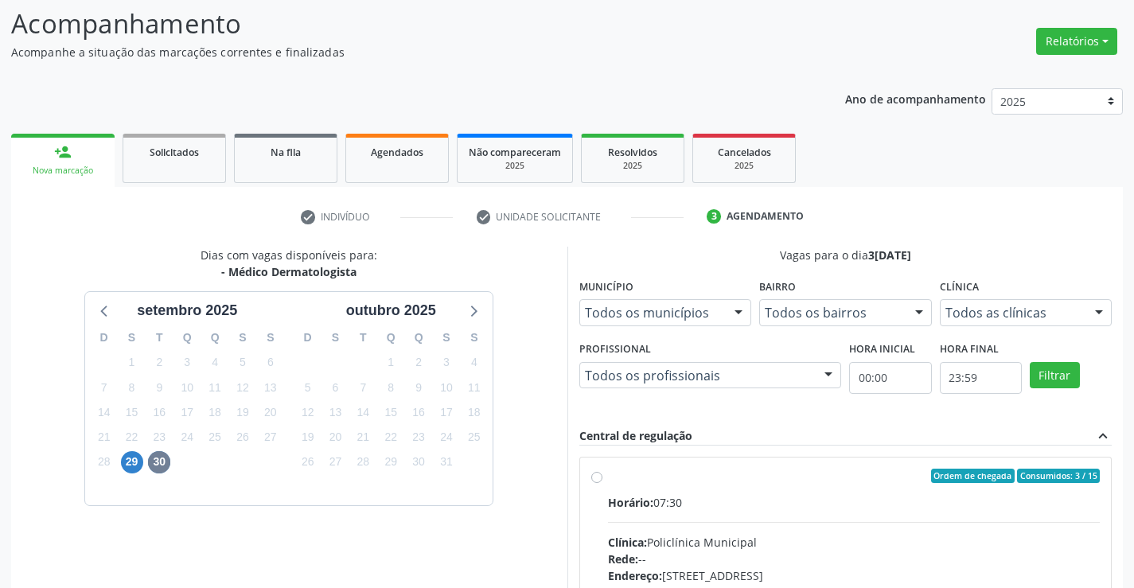
click at [608, 476] on label "Ordem de chegada Consumidos: 3 / 15 Horário: 07:30 Clínica: Policlínica Municip…" at bounding box center [854, 591] width 493 height 244
click at [596, 476] on input "Ordem de chegada Consumidos: 3 / 15 Horário: 07:30 Clínica: Policlínica Municip…" at bounding box center [596, 476] width 11 height 14
radio input "true"
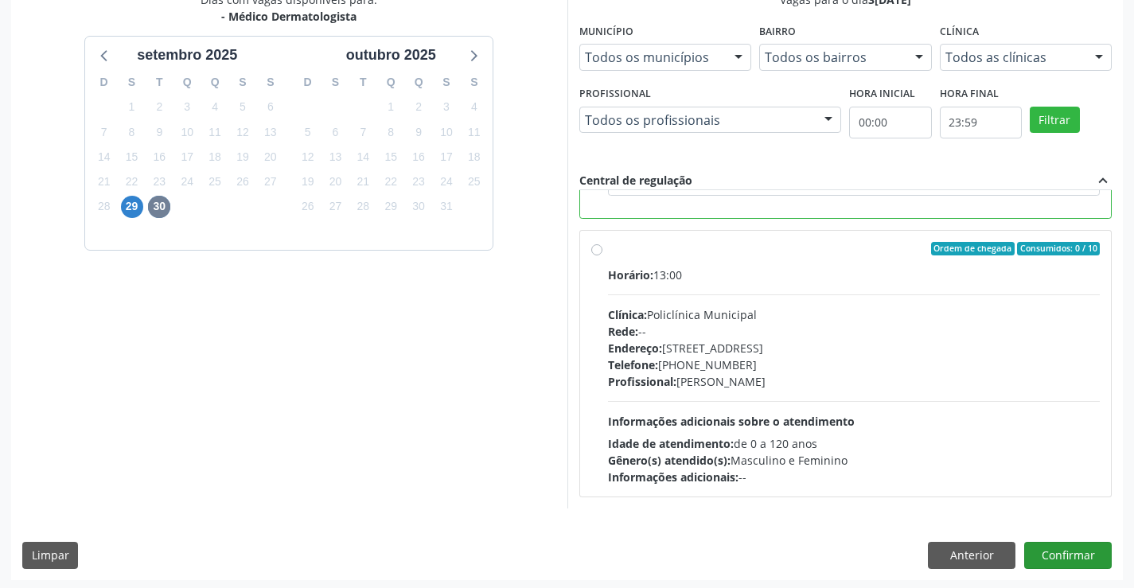
scroll to position [363, 0]
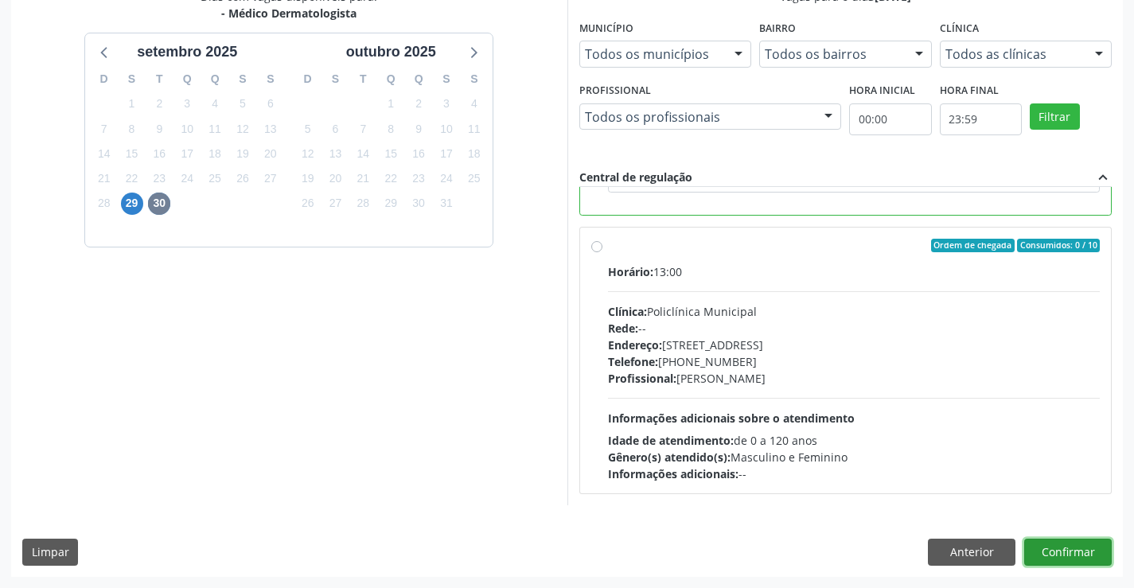
click at [1061, 554] on button "Confirmar" at bounding box center [1068, 552] width 88 height 27
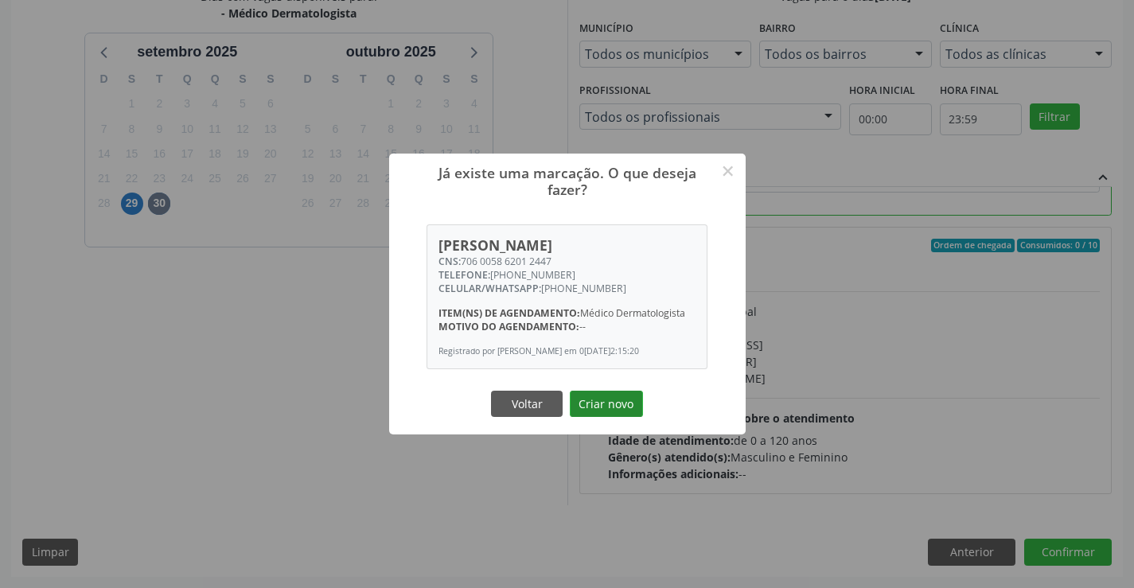
click at [607, 396] on button "Criar novo" at bounding box center [606, 404] width 73 height 27
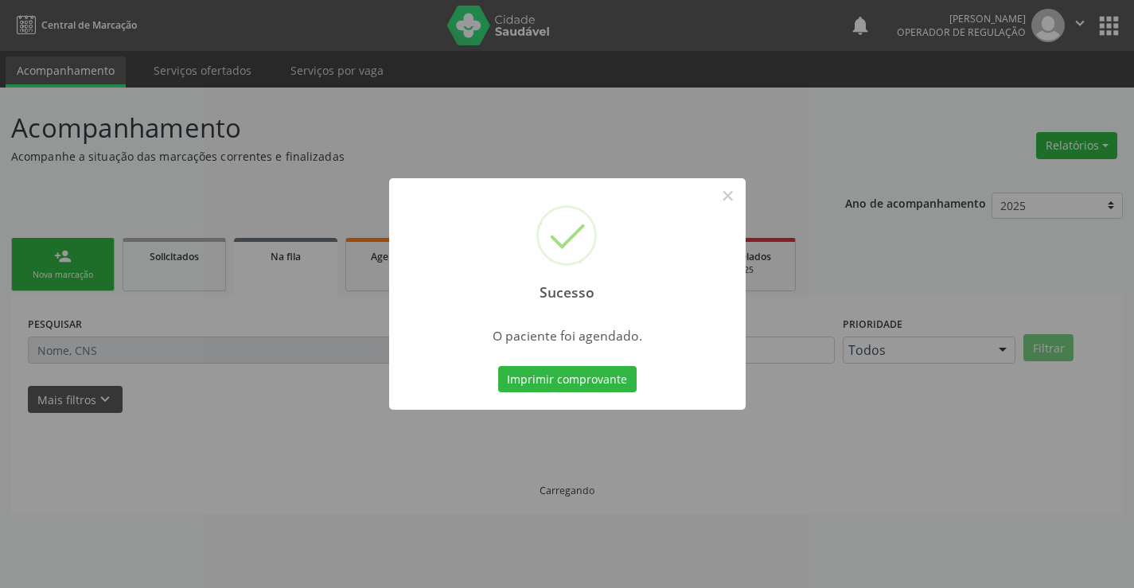
scroll to position [0, 0]
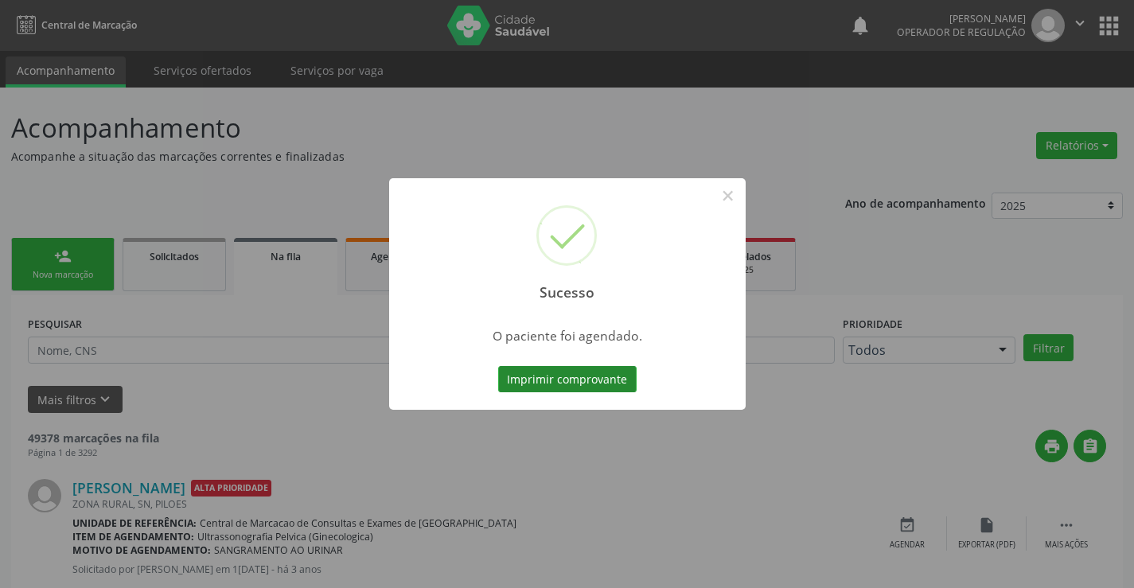
click at [541, 380] on button "Imprimir comprovante" at bounding box center [567, 379] width 138 height 27
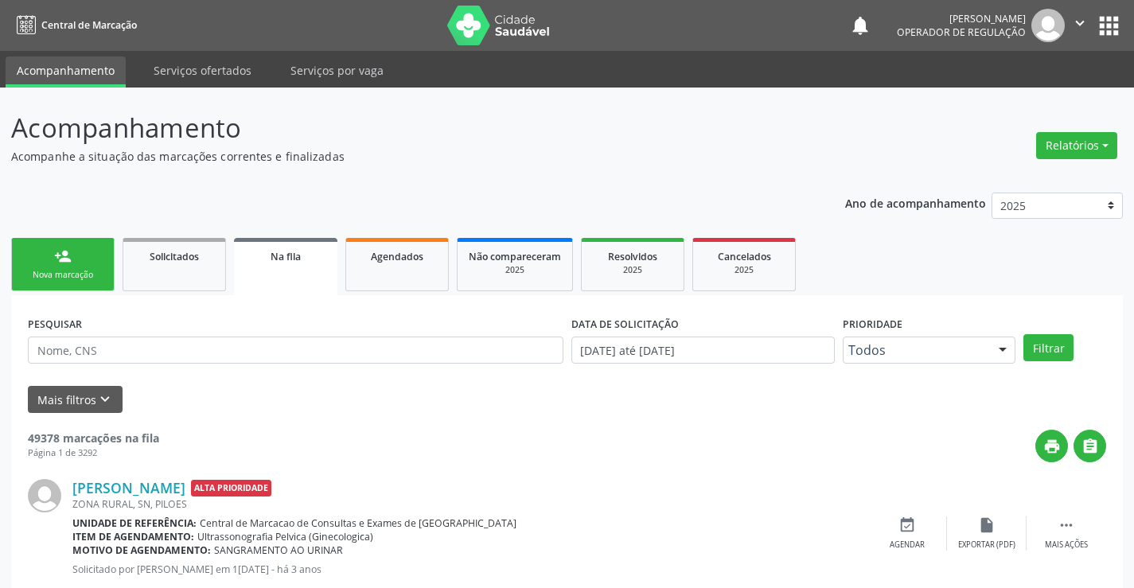
click at [66, 256] on div "person_add" at bounding box center [63, 256] width 18 height 18
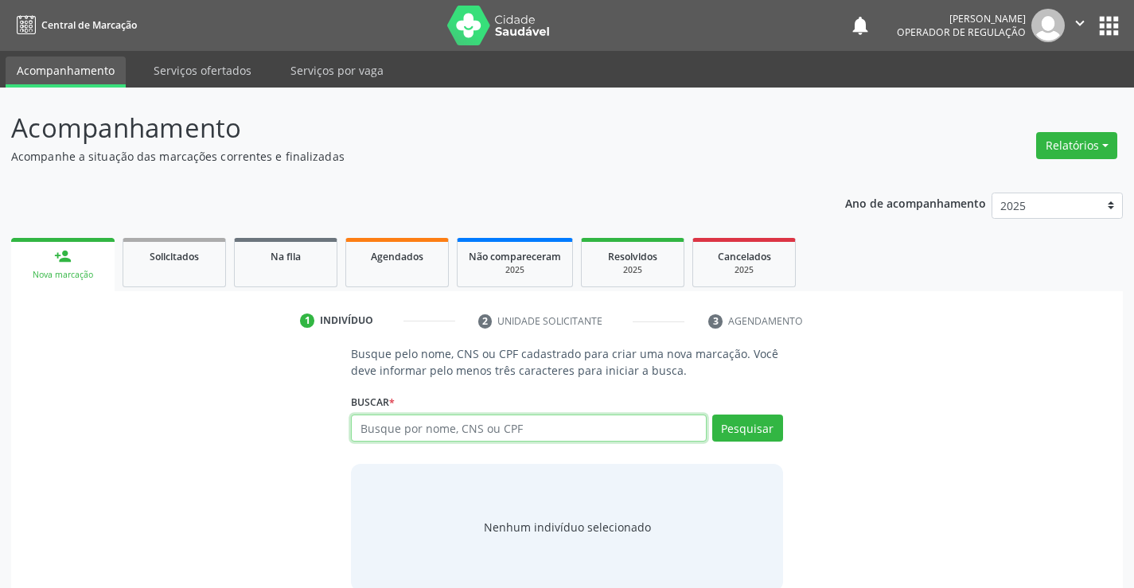
click at [462, 431] on input "text" at bounding box center [528, 428] width 355 height 27
type input "705802425350436"
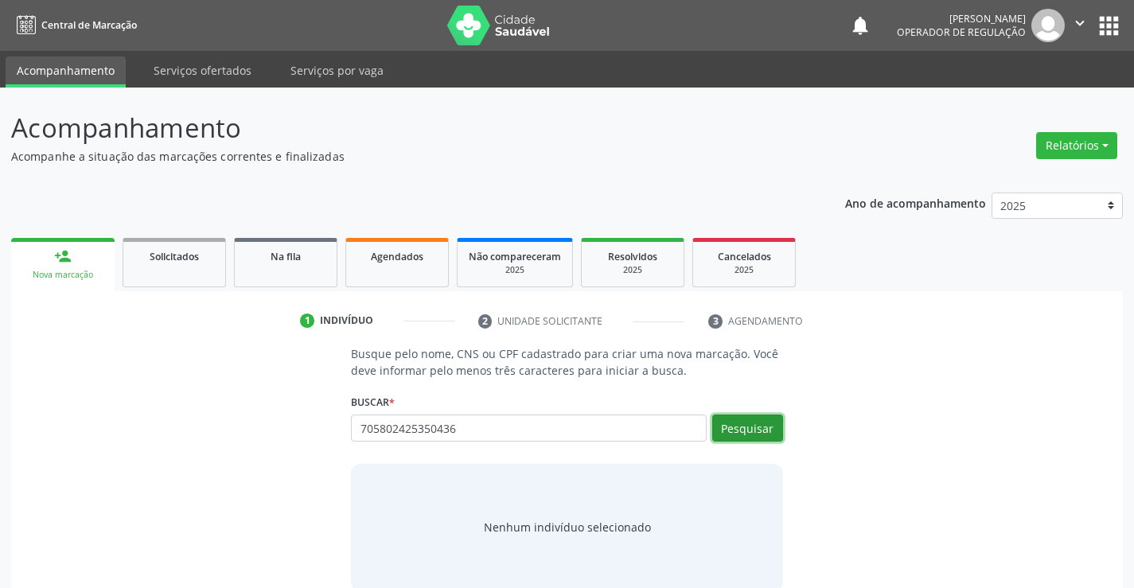
click at [729, 428] on button "Pesquisar" at bounding box center [747, 428] width 71 height 27
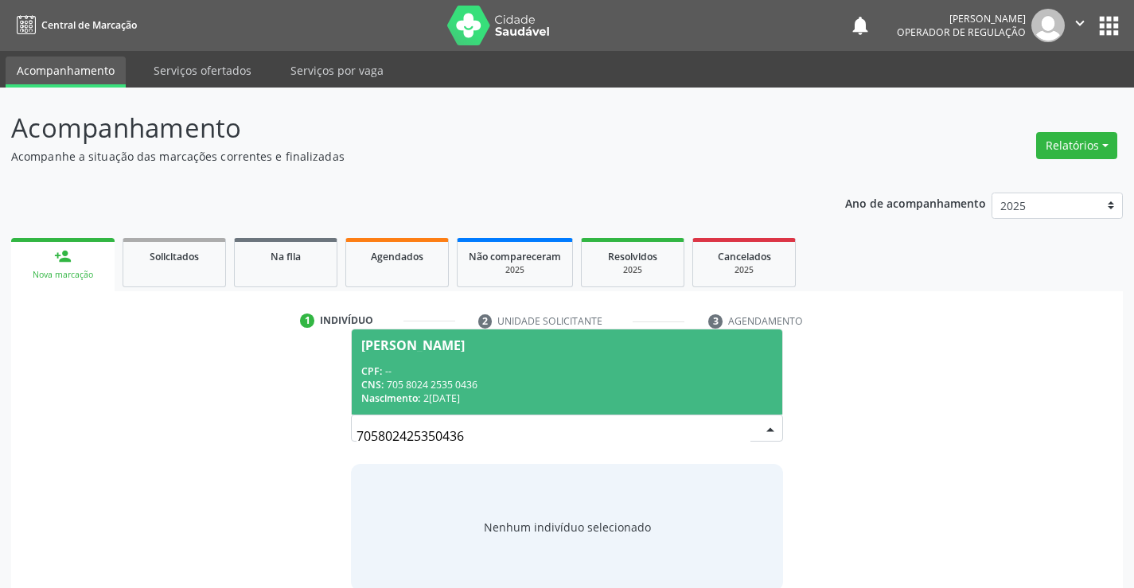
click at [528, 352] on span "Iasmin da Silva Marques Trajano CPF: -- CNS: 705 8024 2535 0436 Nascimento: 23/…" at bounding box center [567, 371] width 430 height 85
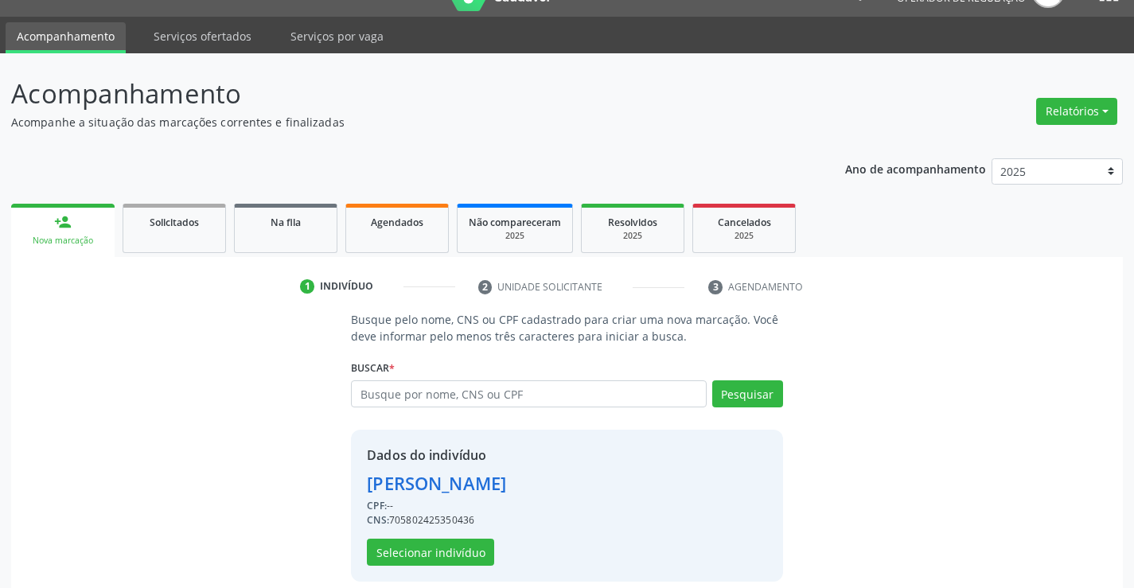
scroll to position [50, 0]
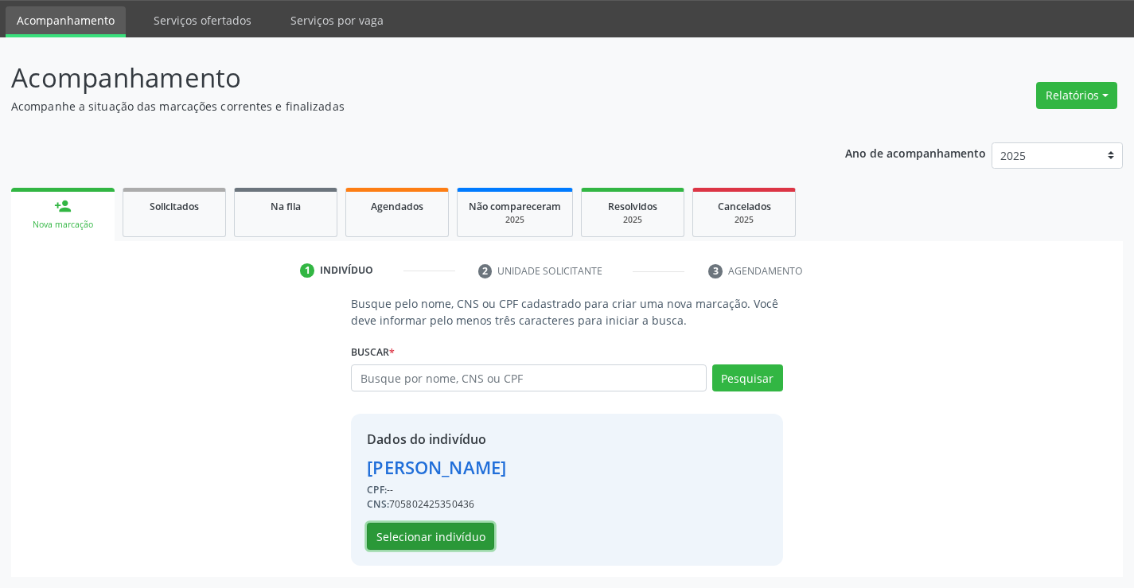
click at [426, 540] on button "Selecionar indivíduo" at bounding box center [430, 536] width 127 height 27
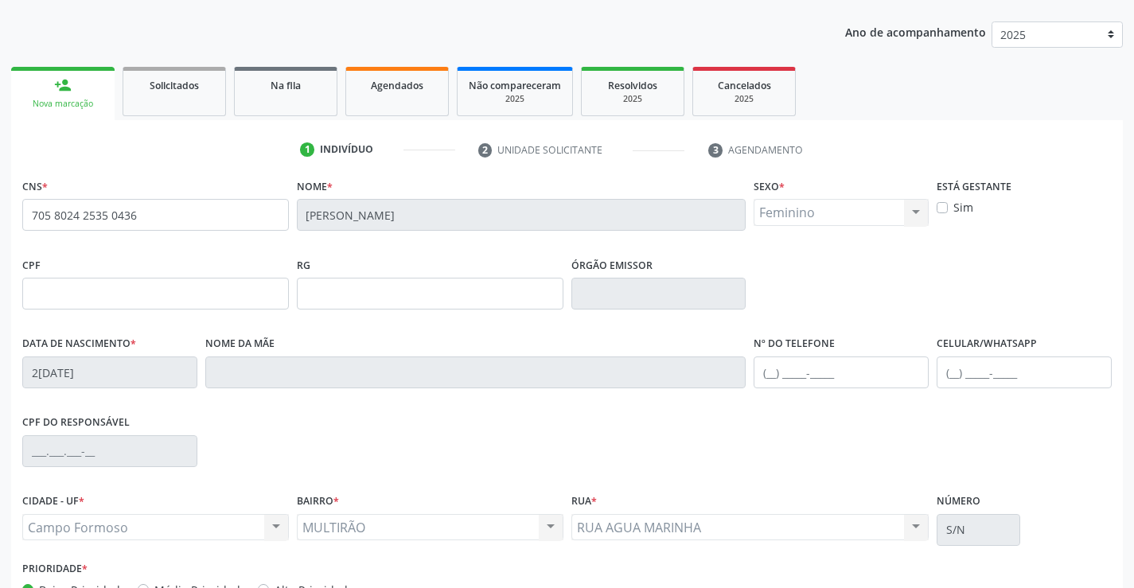
scroll to position [275, 0]
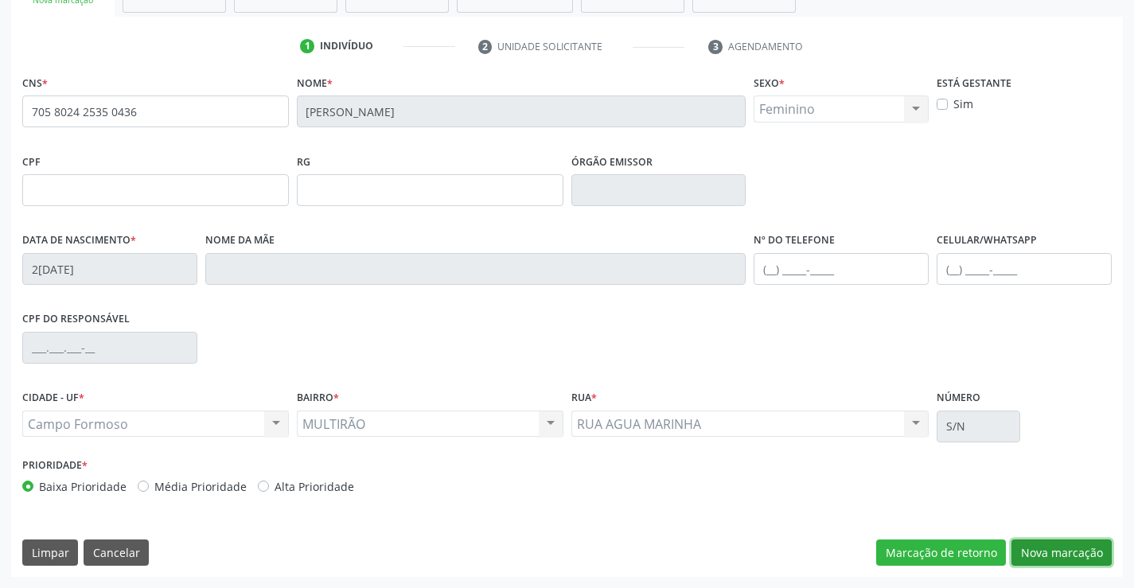
click at [1089, 553] on button "Nova marcação" at bounding box center [1061, 552] width 100 height 27
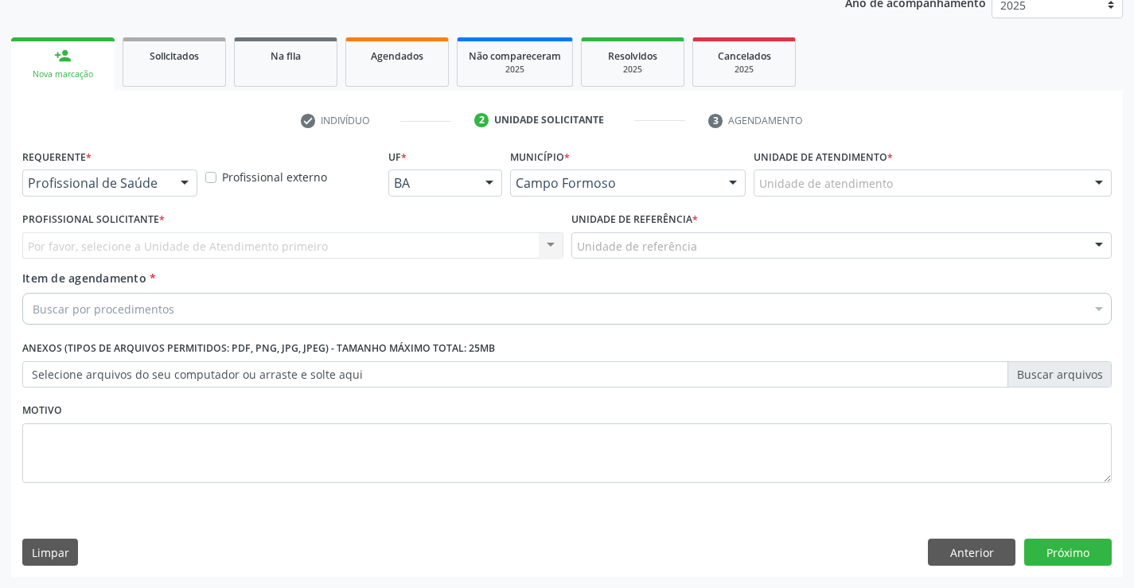
scroll to position [201, 0]
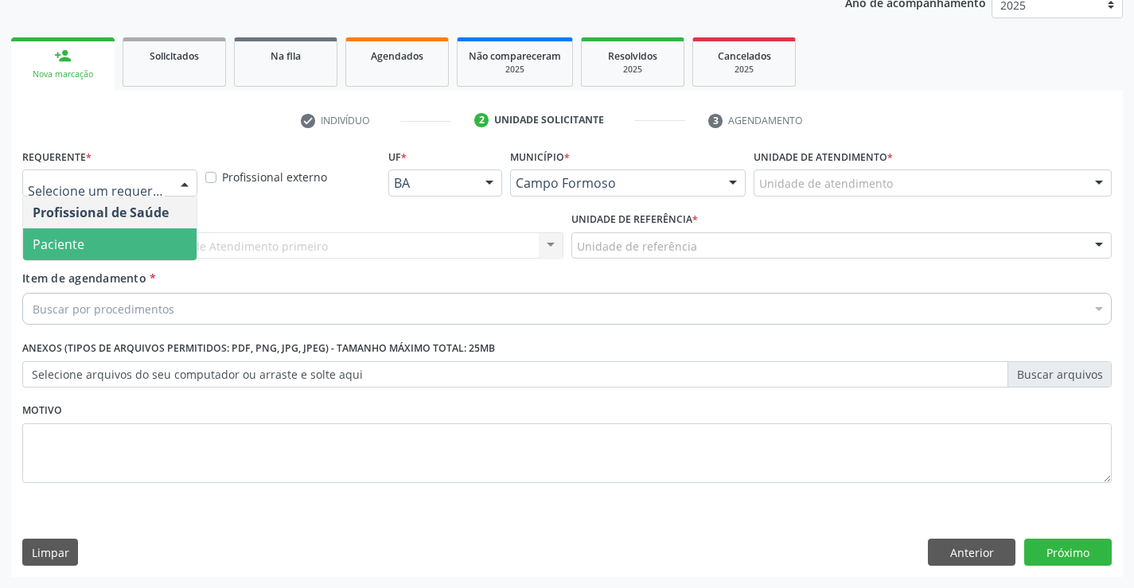
click at [89, 242] on span "Paciente" at bounding box center [109, 244] width 173 height 32
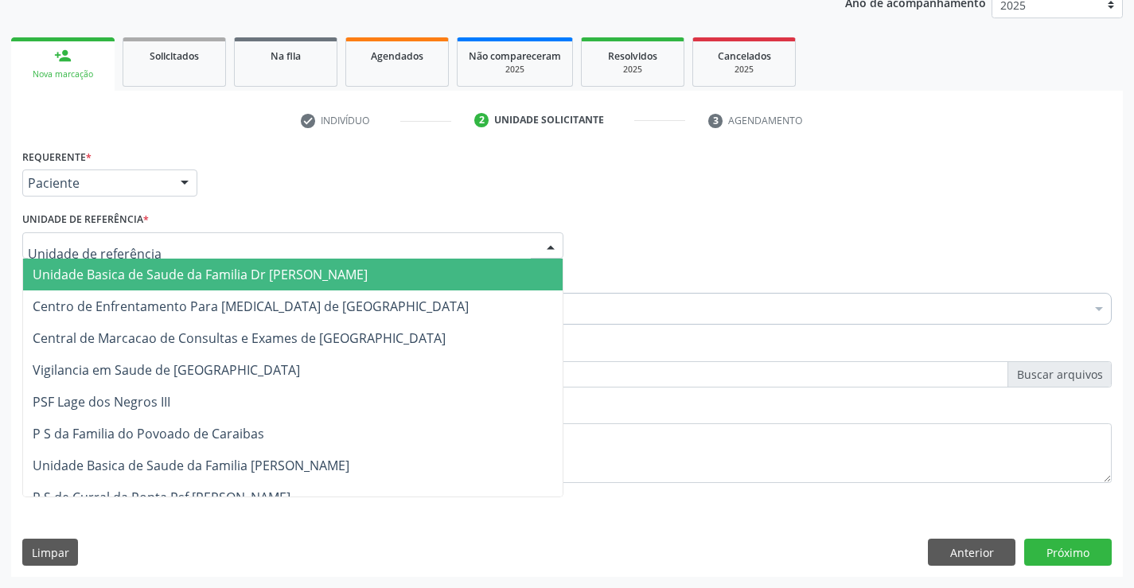
click at [120, 271] on span "Unidade Basica de Saude da Familia Dr [PERSON_NAME]" at bounding box center [200, 275] width 335 height 18
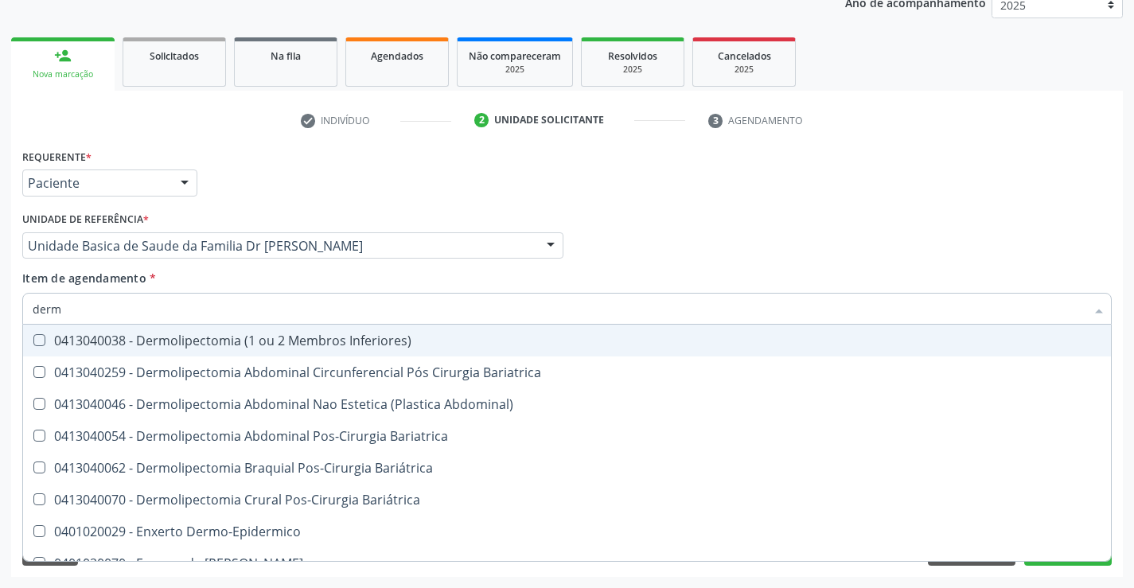
type input "derma"
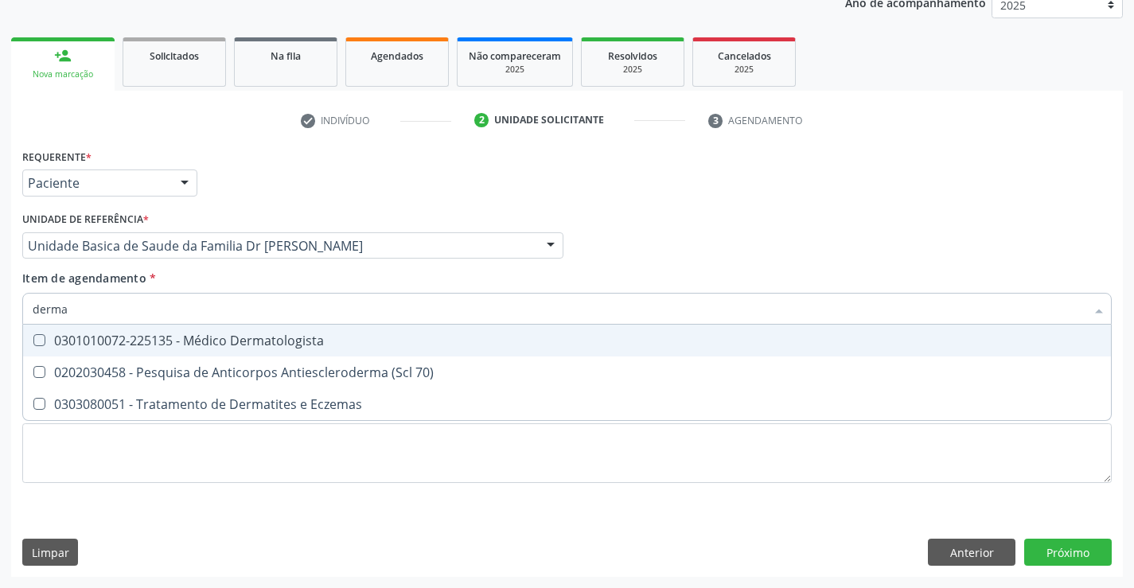
click at [126, 335] on div "0301010072-225135 - Médico Dermatologista" at bounding box center [567, 340] width 1069 height 13
checkbox Dermatologista "true"
click at [1073, 555] on div "Requerente * Paciente Profissional de Saúde Paciente Nenhum resultado encontrad…" at bounding box center [567, 361] width 1112 height 432
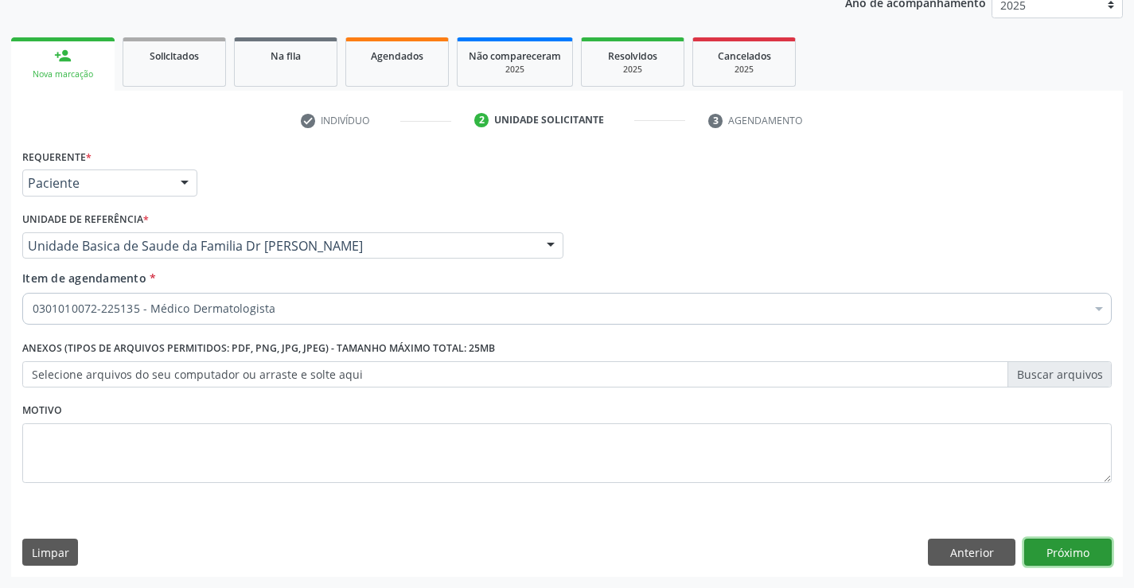
click at [1066, 555] on button "Próximo" at bounding box center [1068, 552] width 88 height 27
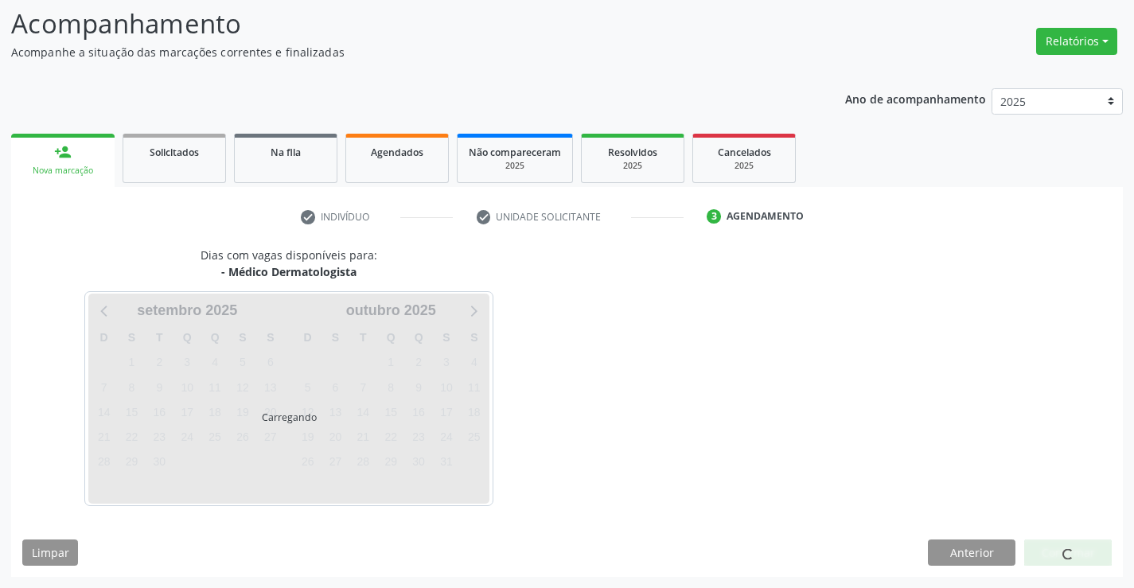
scroll to position [104, 0]
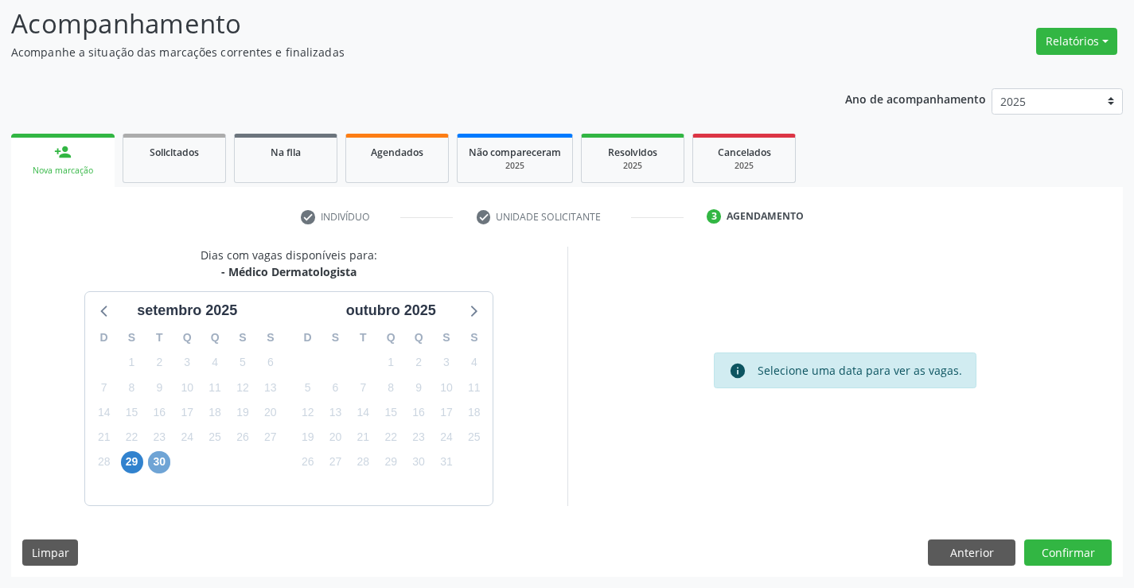
click at [164, 461] on span "30" at bounding box center [159, 462] width 22 height 22
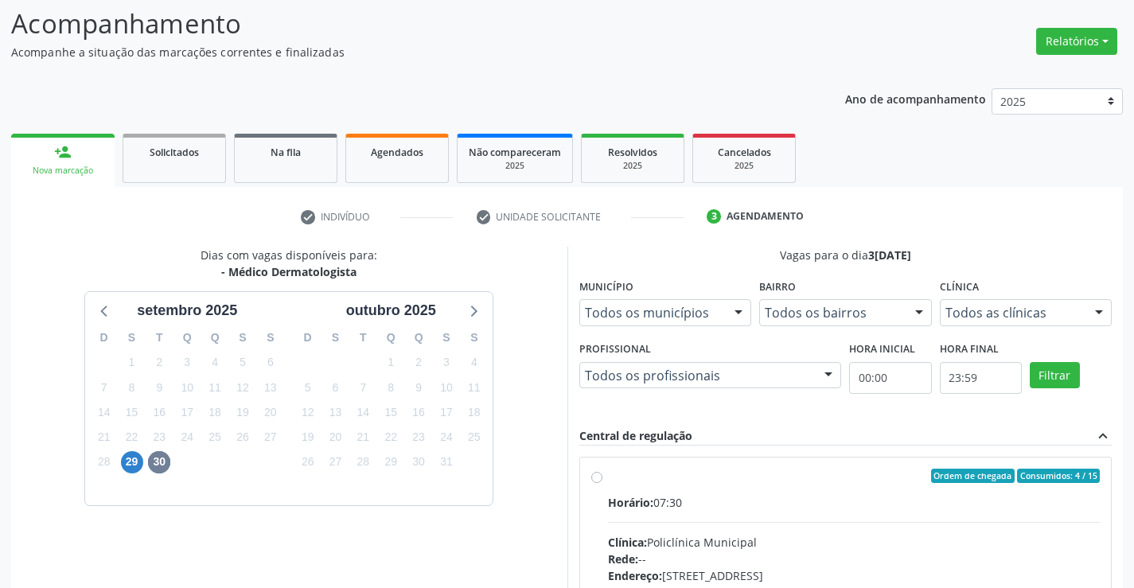
click at [608, 473] on label "Ordem de chegada Consumidos: 4 / 15 Horário: 07:30 Clínica: Policlínica Municip…" at bounding box center [854, 591] width 493 height 244
click at [594, 473] on input "Ordem de chegada Consumidos: 4 / 15 Horário: 07:30 Clínica: Policlínica Municip…" at bounding box center [596, 476] width 11 height 14
radio input "true"
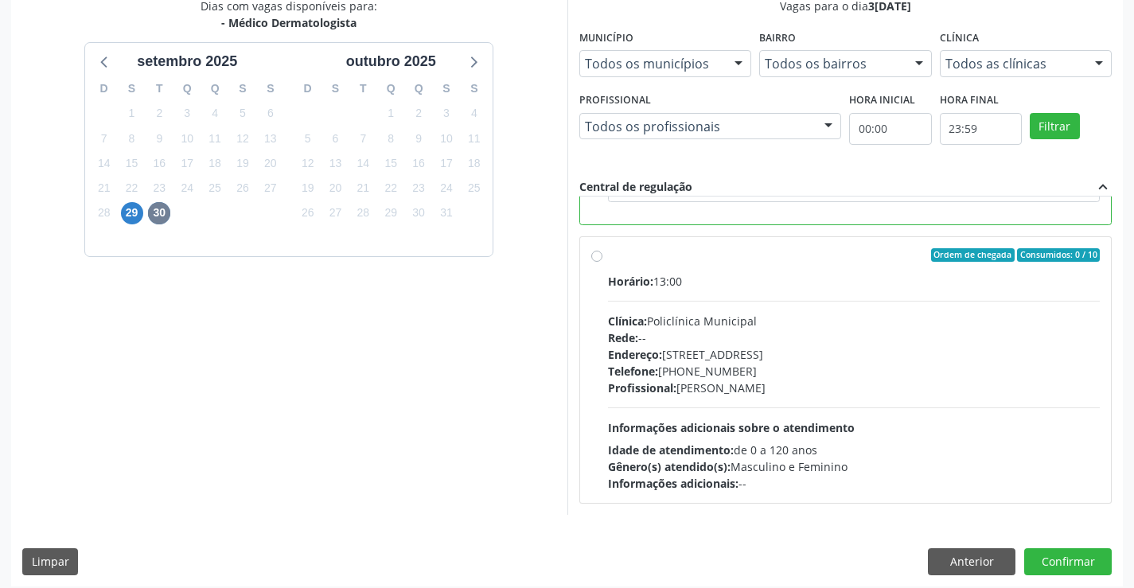
scroll to position [363, 0]
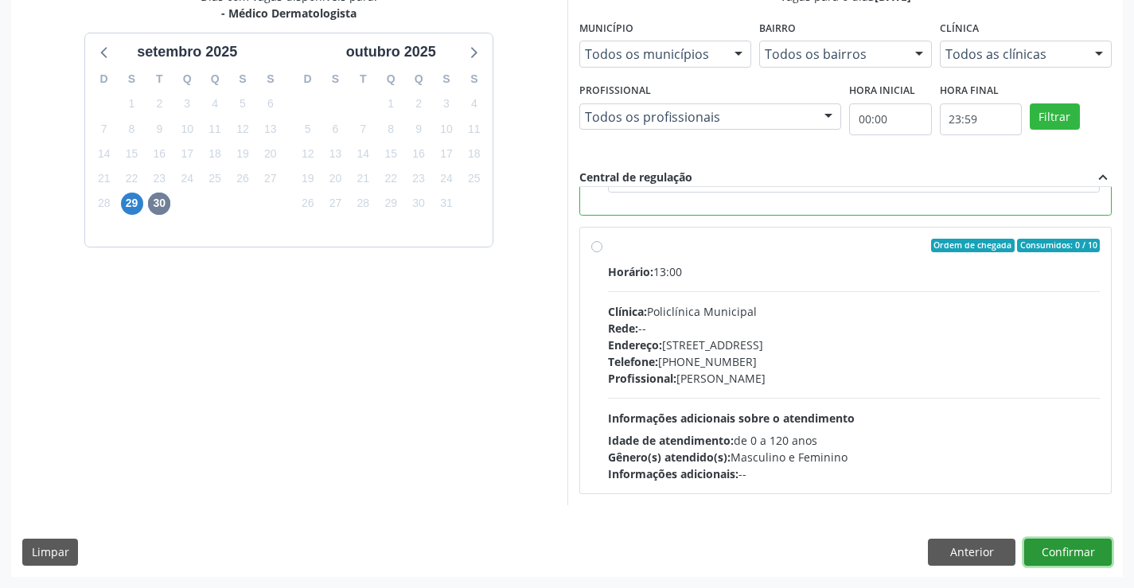
click at [1061, 547] on button "Confirmar" at bounding box center [1068, 552] width 88 height 27
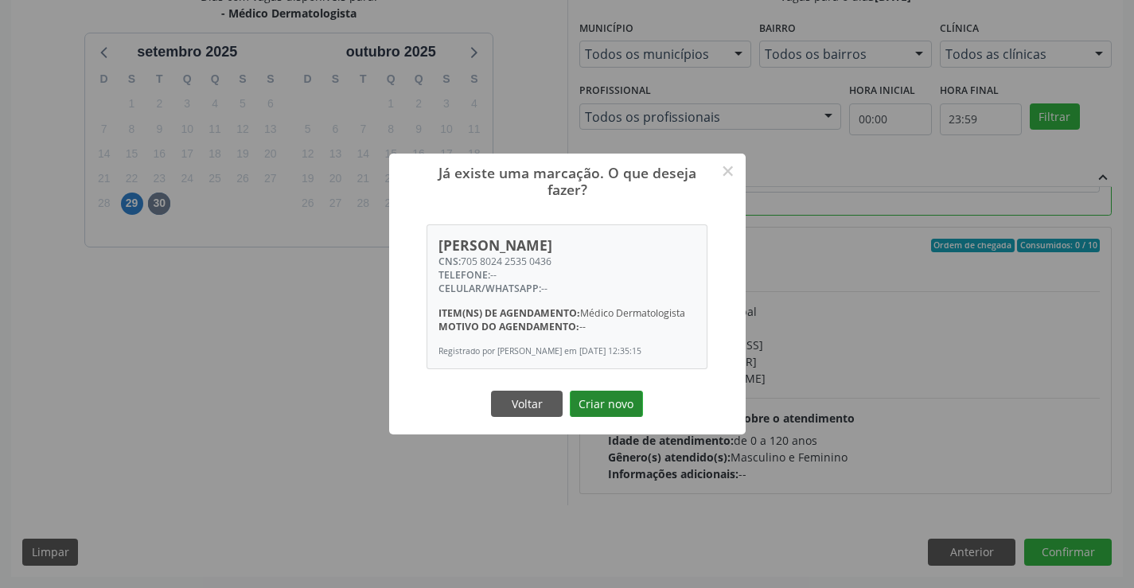
click at [604, 405] on button "Criar novo" at bounding box center [606, 404] width 73 height 27
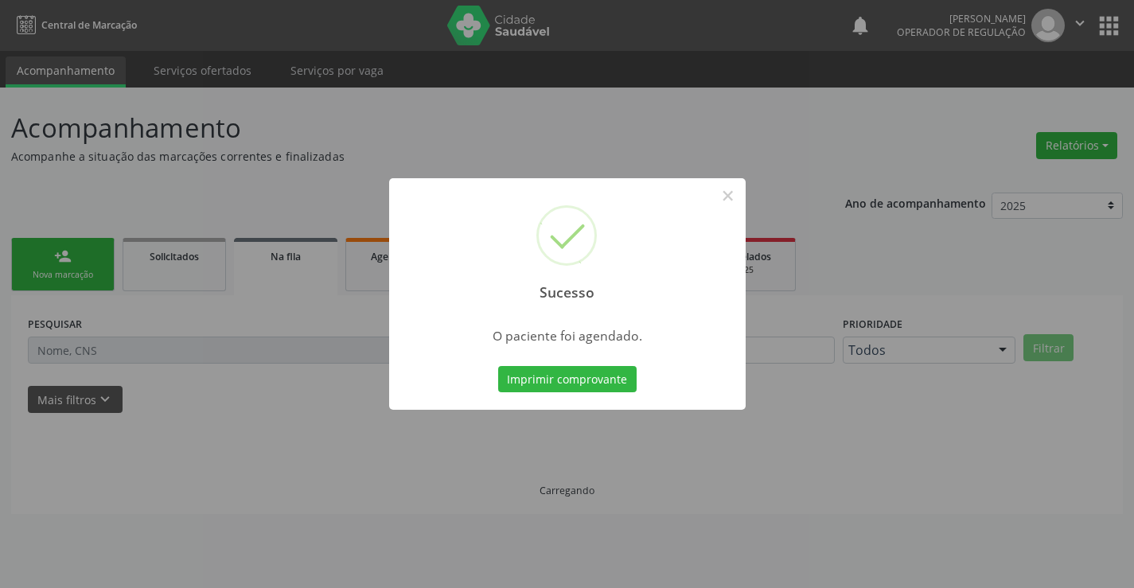
scroll to position [0, 0]
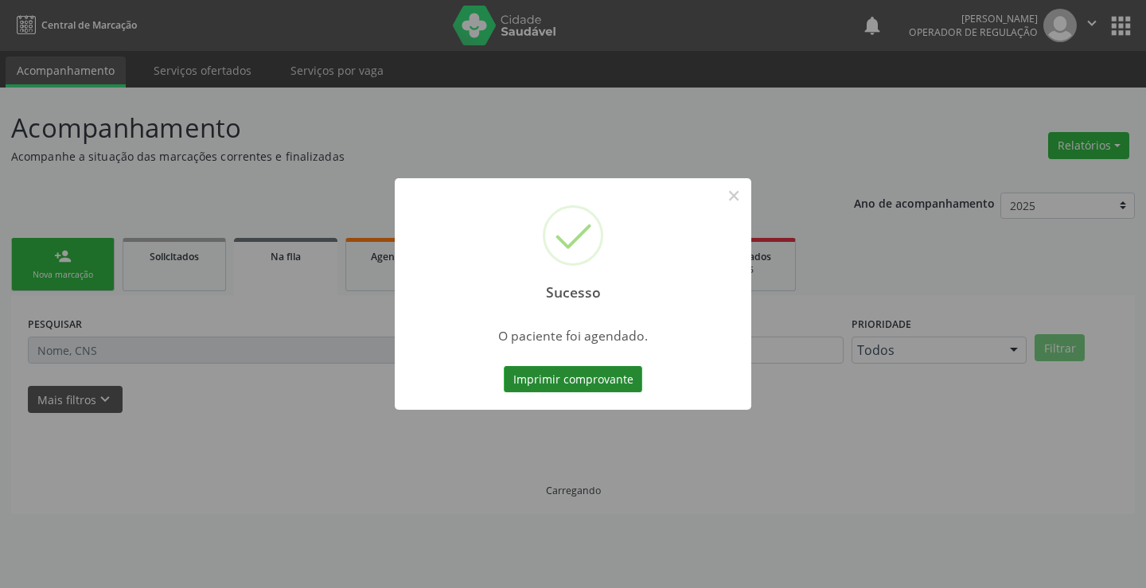
click at [557, 372] on button "Imprimir comprovante" at bounding box center [573, 379] width 138 height 27
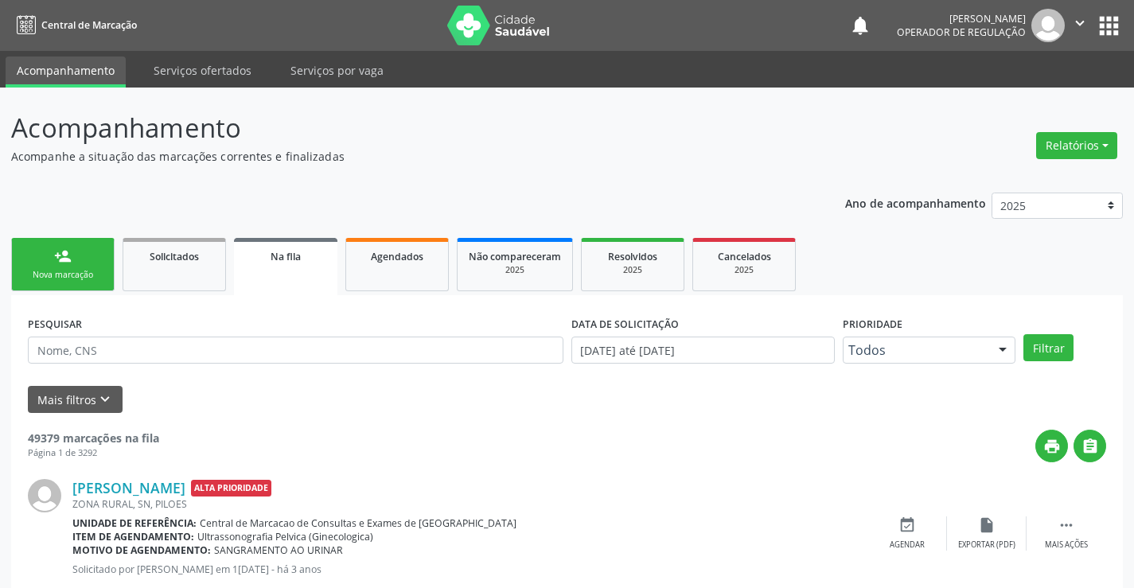
click at [81, 268] on link "person_add Nova marcação" at bounding box center [62, 264] width 103 height 53
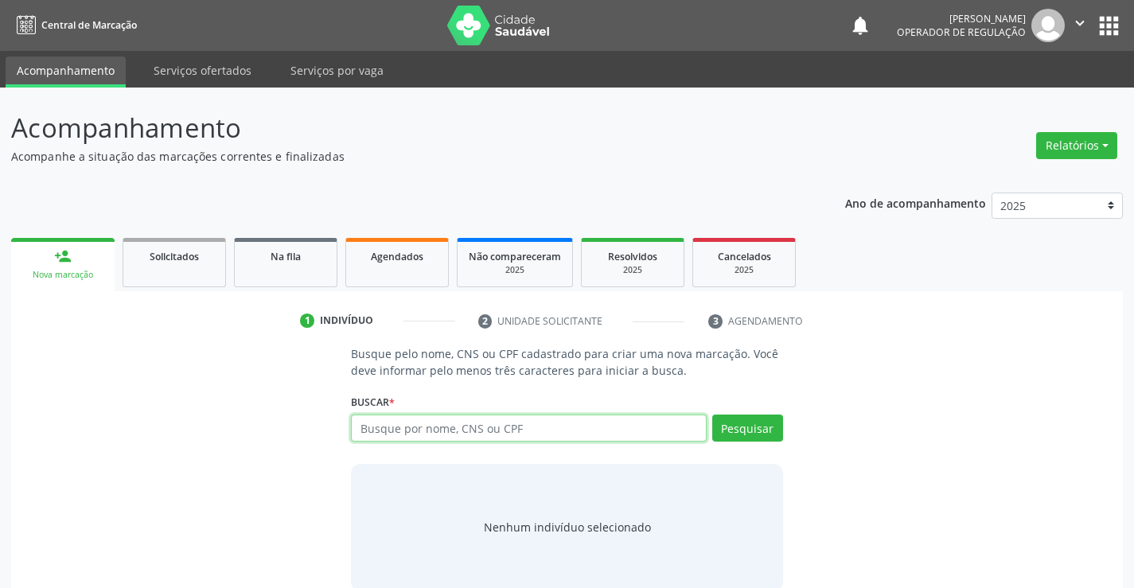
click at [467, 432] on input "text" at bounding box center [528, 428] width 355 height 27
click at [466, 430] on input "text" at bounding box center [528, 428] width 355 height 27
type input "700503505008559"
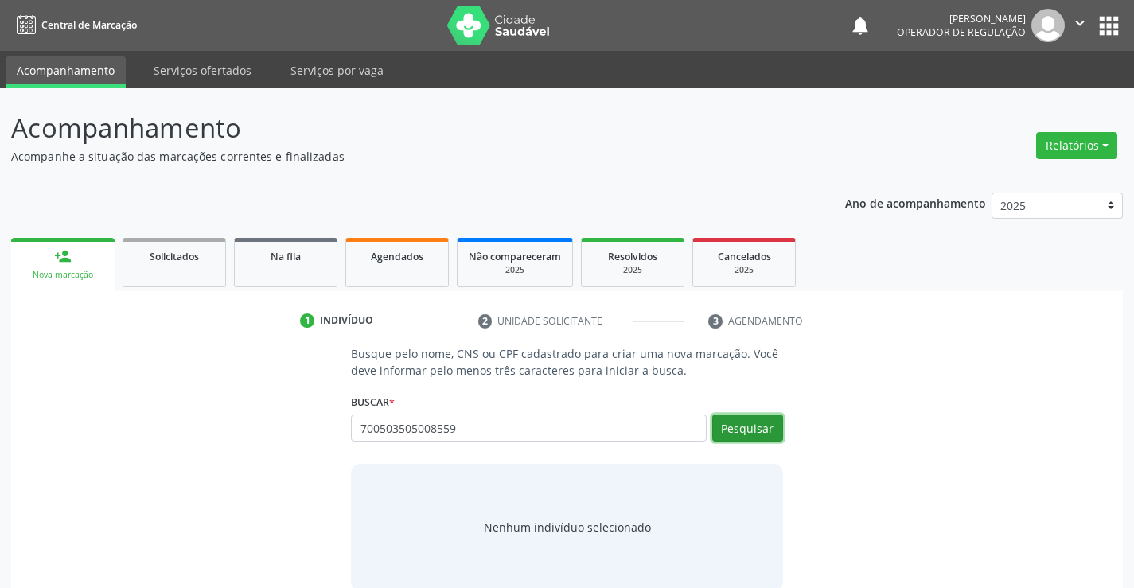
click at [739, 432] on button "Pesquisar" at bounding box center [747, 428] width 71 height 27
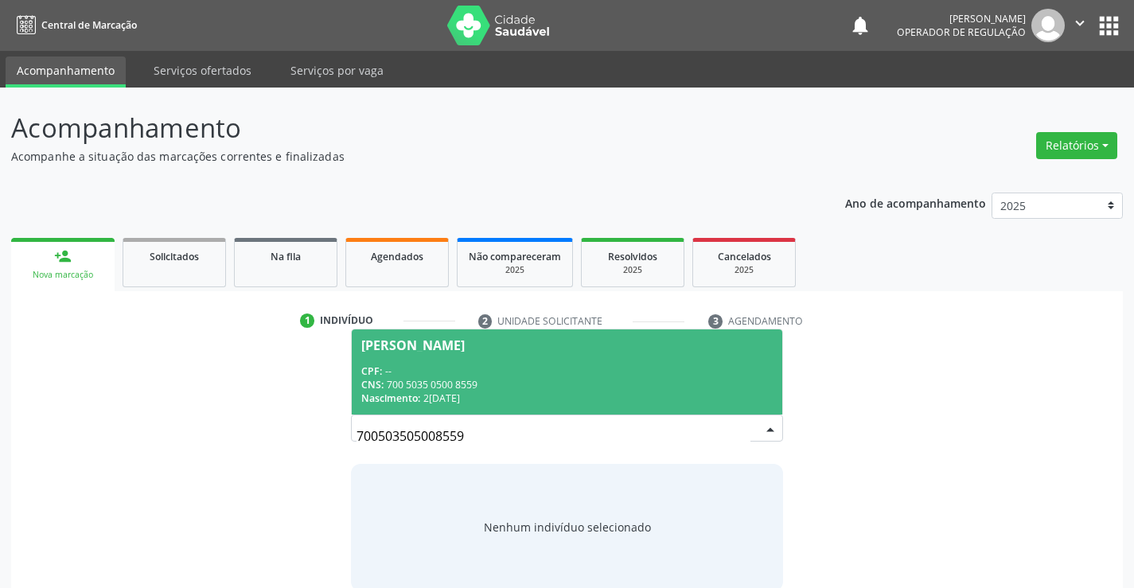
click at [461, 348] on div "Epifanio Jose Vieira" at bounding box center [412, 345] width 103 height 13
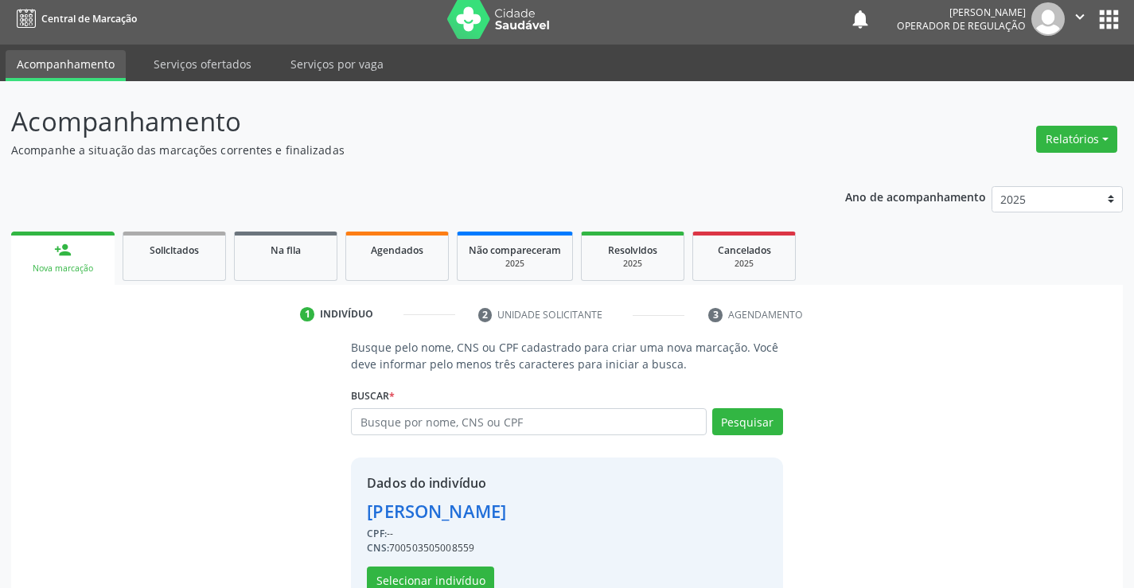
scroll to position [50, 0]
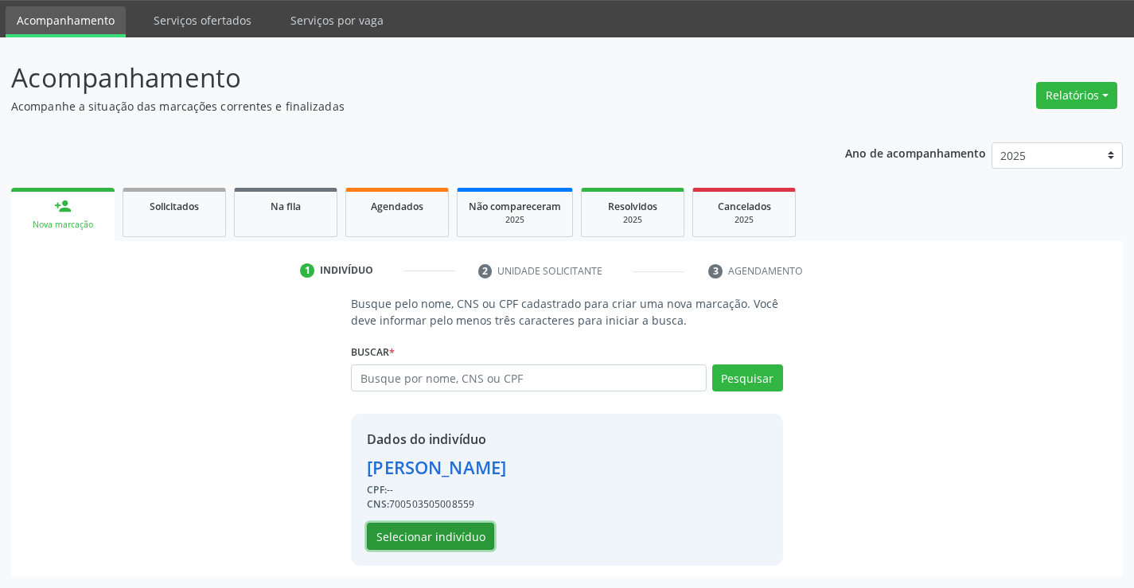
click at [437, 539] on button "Selecionar indivíduo" at bounding box center [430, 536] width 127 height 27
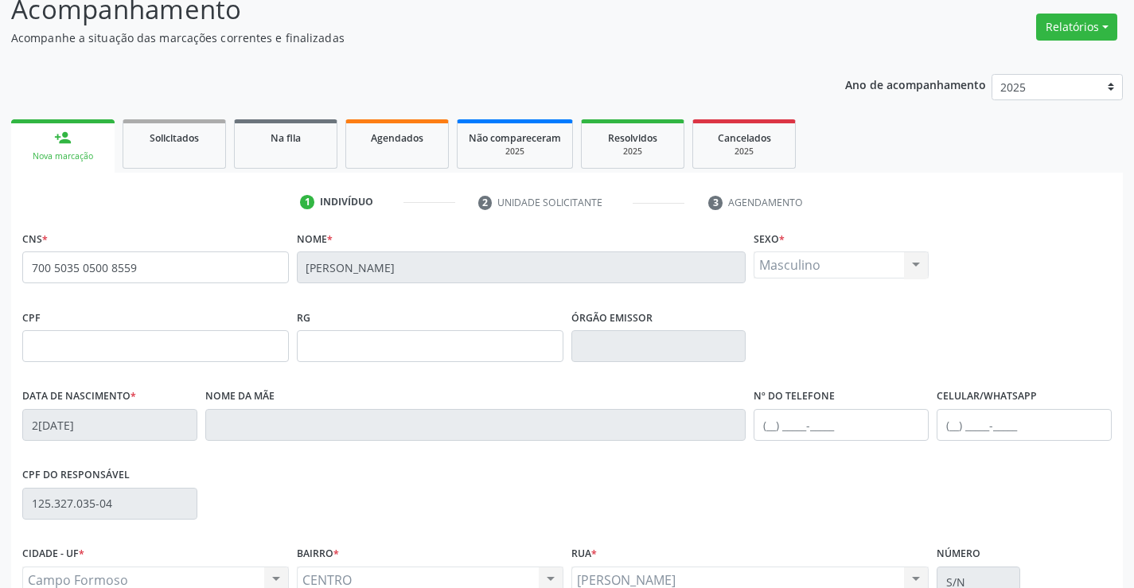
scroll to position [275, 0]
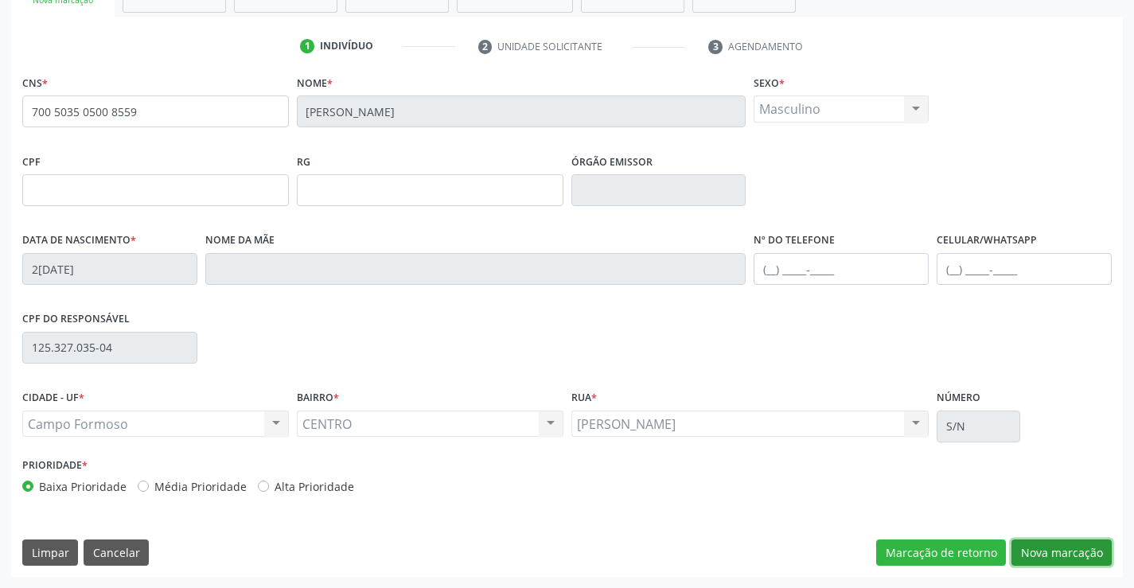
click at [1043, 558] on button "Nova marcação" at bounding box center [1061, 552] width 100 height 27
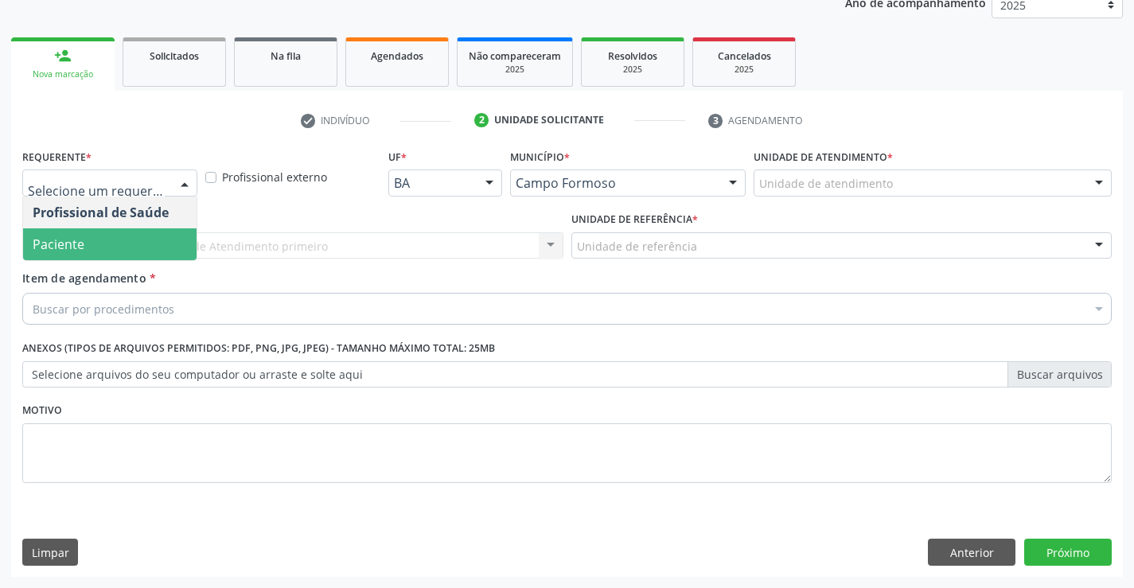
click at [72, 246] on span "Paciente" at bounding box center [59, 245] width 52 height 18
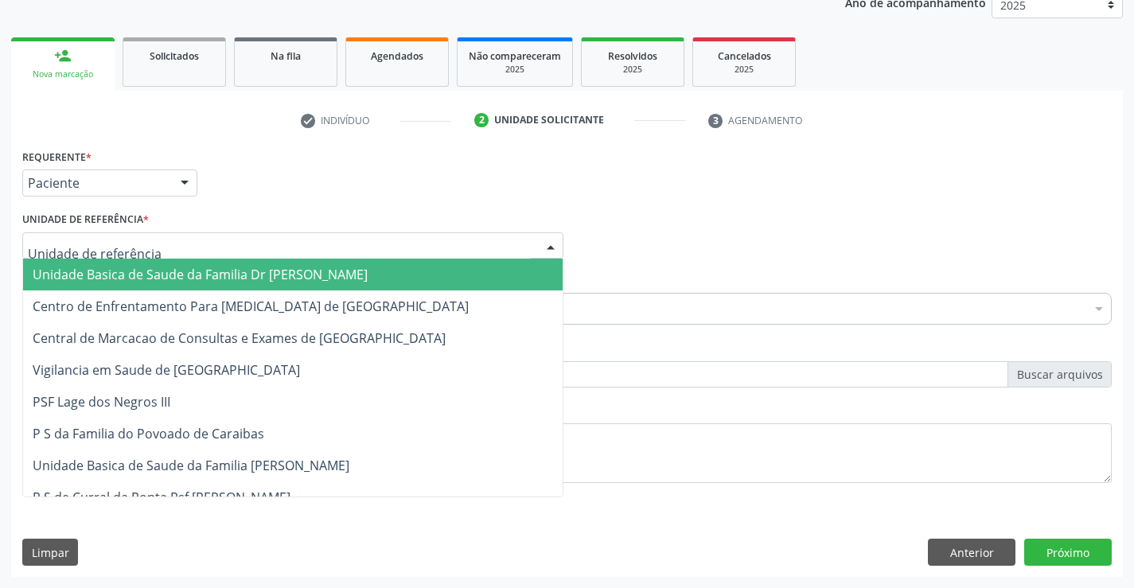
click at [99, 276] on span "Unidade Basica de Saude da Familia Dr [PERSON_NAME]" at bounding box center [200, 275] width 335 height 18
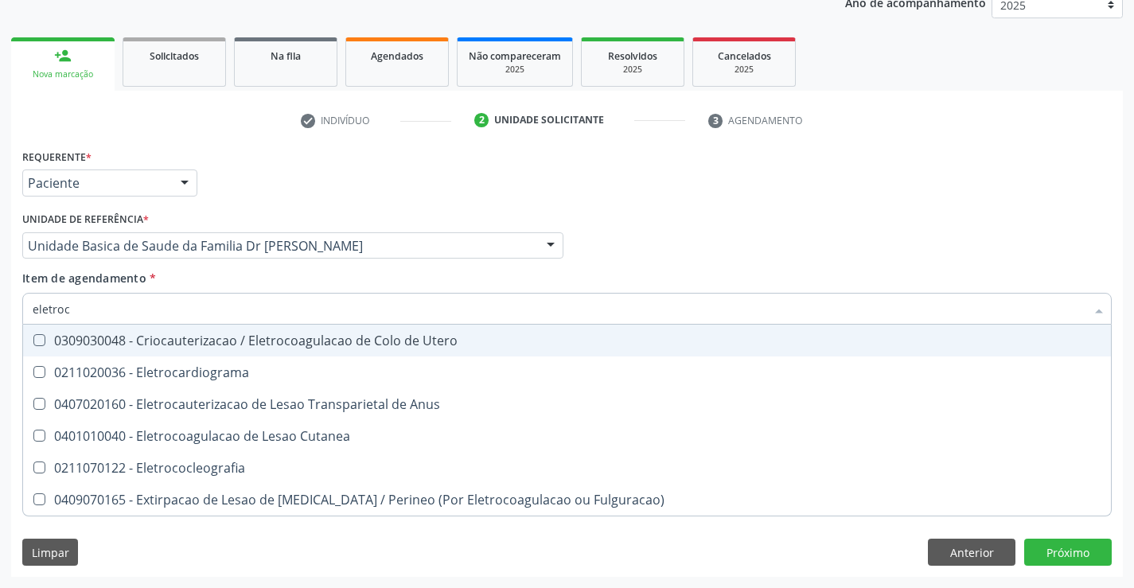
type input "eletroca"
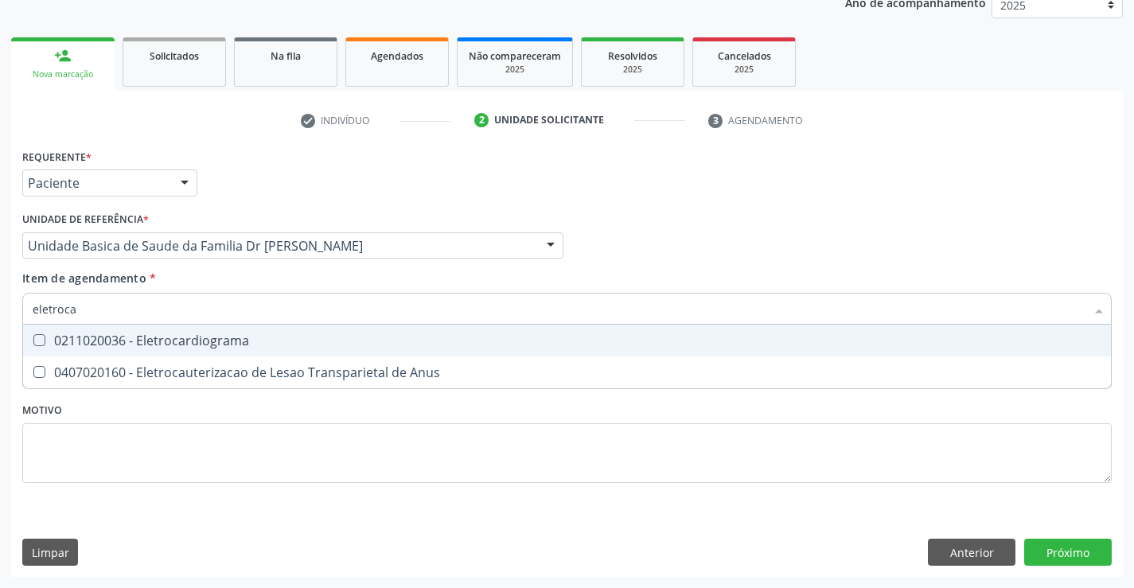
click at [162, 337] on div "0211020036 - Eletrocardiograma" at bounding box center [567, 340] width 1069 height 13
checkbox Eletrocardiograma "true"
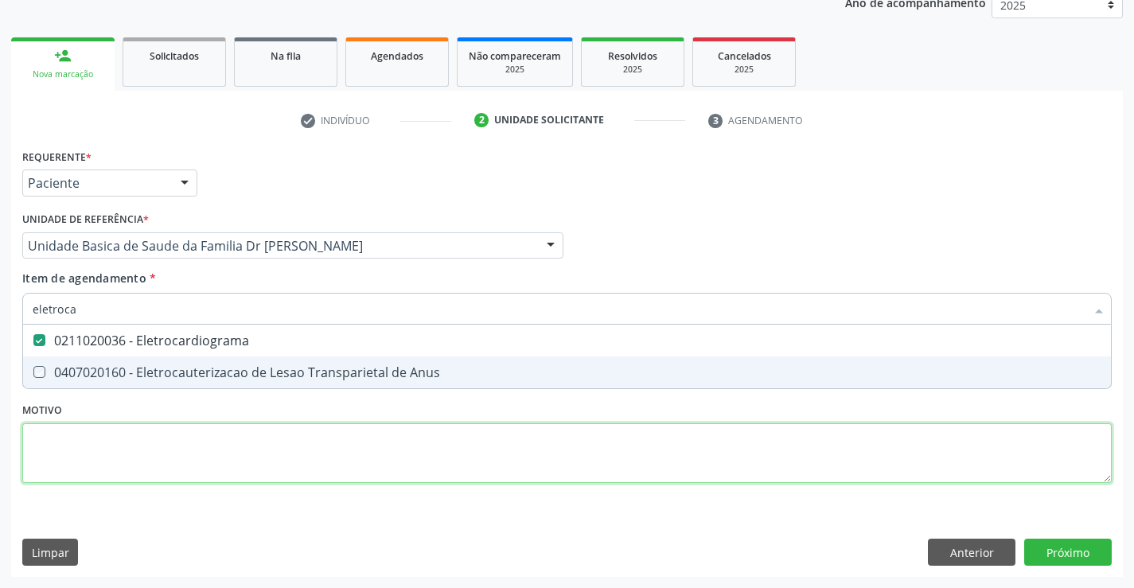
click at [209, 465] on div "Requerente * Paciente Profissional de Saúde Paciente Nenhum resultado encontrad…" at bounding box center [566, 325] width 1089 height 360
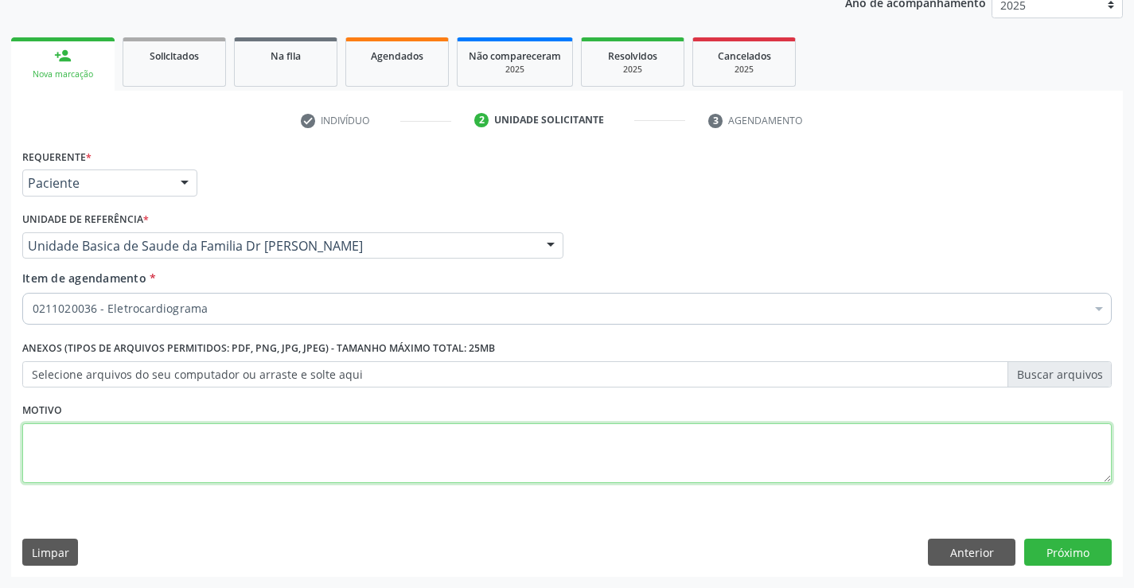
checkbox Eletrocardiograma "true"
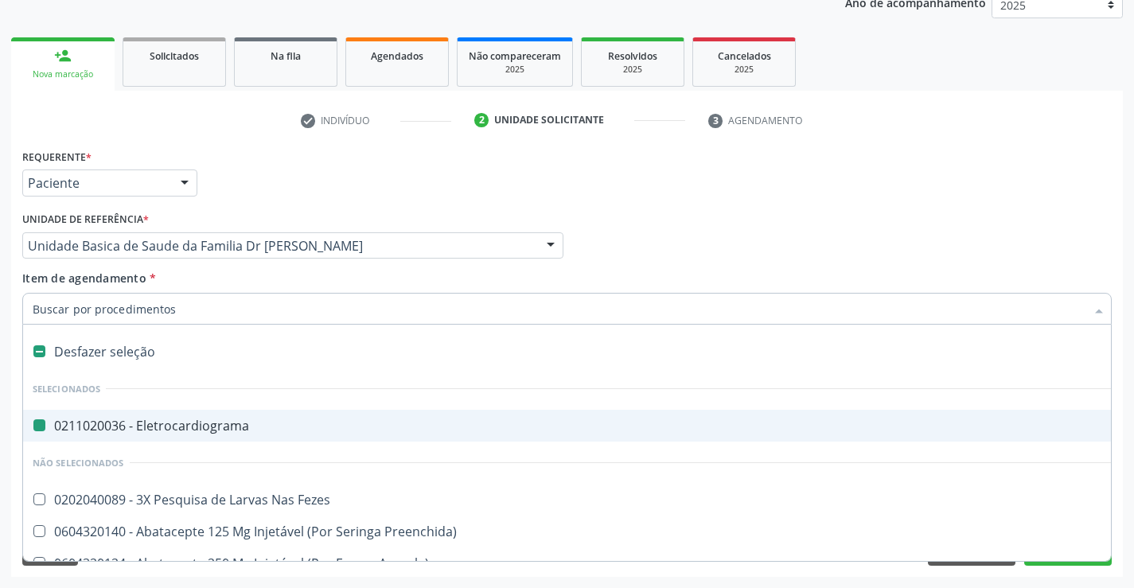
type input "h"
checkbox Eletrocardiograma "false"
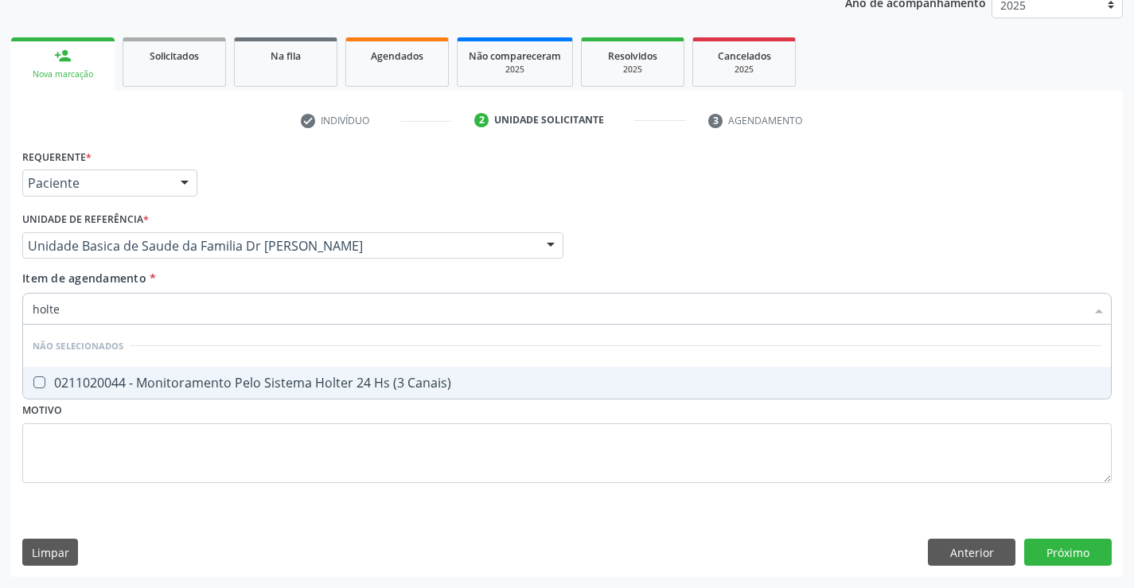
type input "holter"
click at [199, 376] on div "0211020044 - Monitoramento Pelo Sistema Holter 24 Hs (3 Canais)" at bounding box center [567, 382] width 1069 height 13
checkbox Canais\) "true"
type input "holter"
click at [142, 448] on div "Requerente * Paciente Profissional de Saúde Paciente Nenhum resultado encontrad…" at bounding box center [566, 325] width 1089 height 360
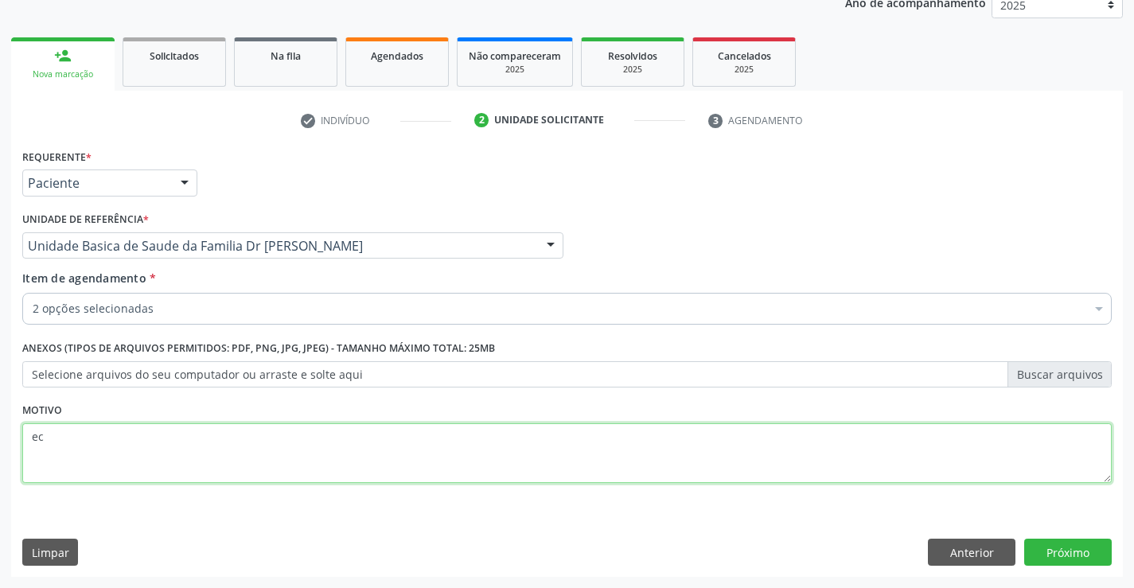
type textarea "e"
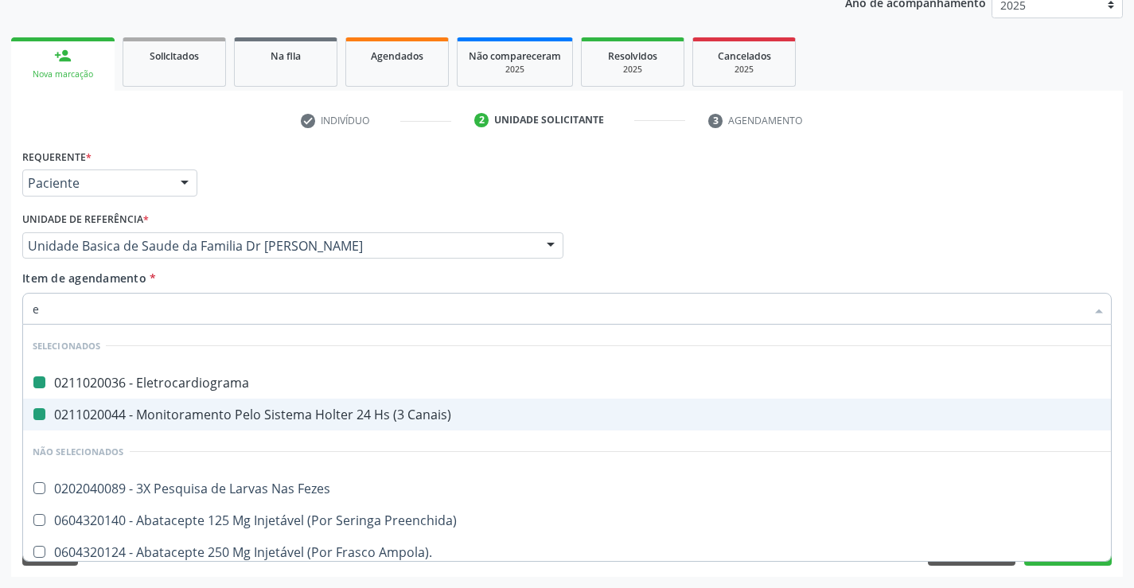
type input "ec"
checkbox Eletrocardiograma "false"
checkbox Canais\) "false"
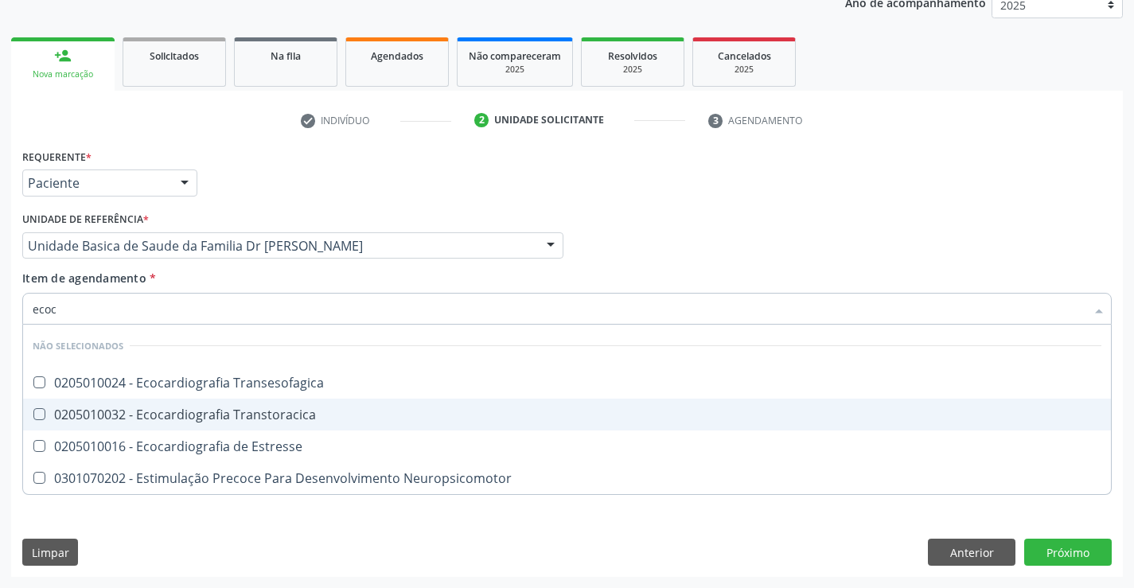
type input "ecoca"
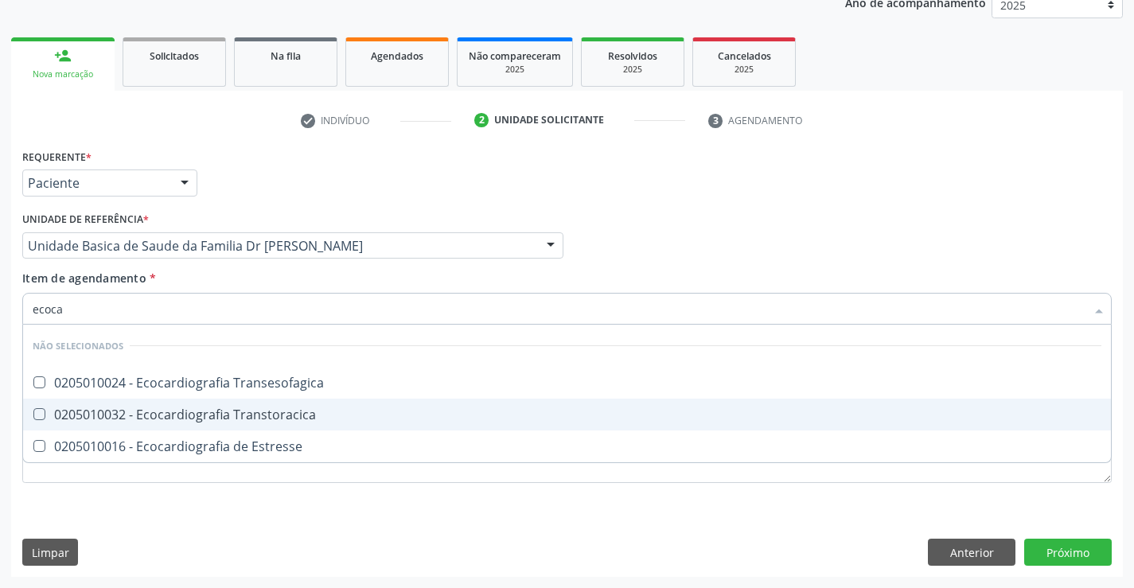
click at [197, 415] on div "0205010032 - Ecocardiografia Transtoracica" at bounding box center [567, 414] width 1069 height 13
checkbox Transtoracica "true"
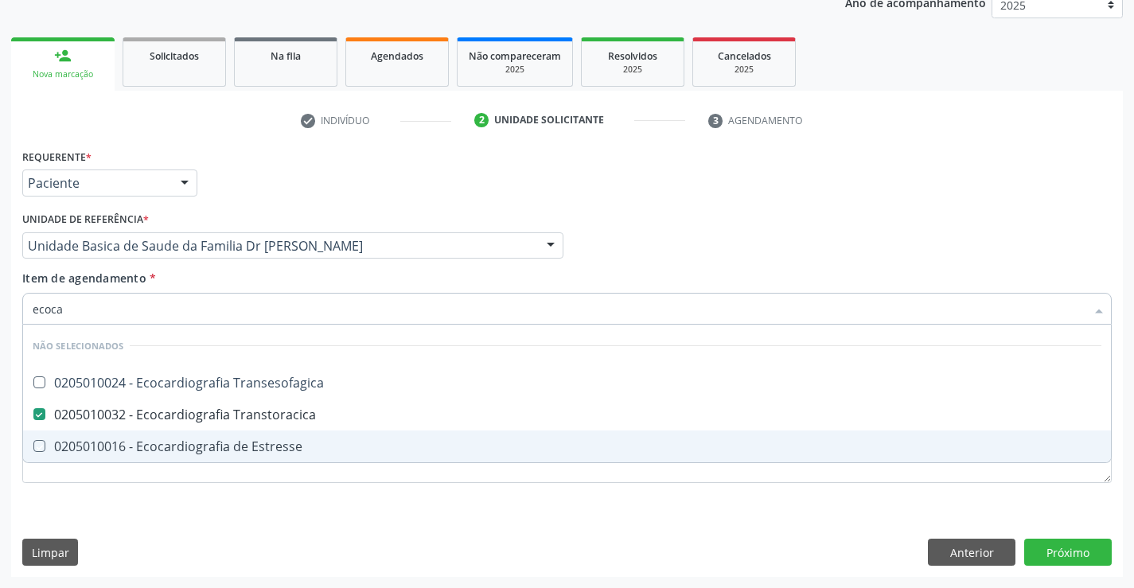
click at [126, 520] on div "Requerente * Paciente Profissional de Saúde Paciente Nenhum resultado encontrad…" at bounding box center [567, 361] width 1112 height 432
checkbox Transesofagica "true"
checkbox Estresse "true"
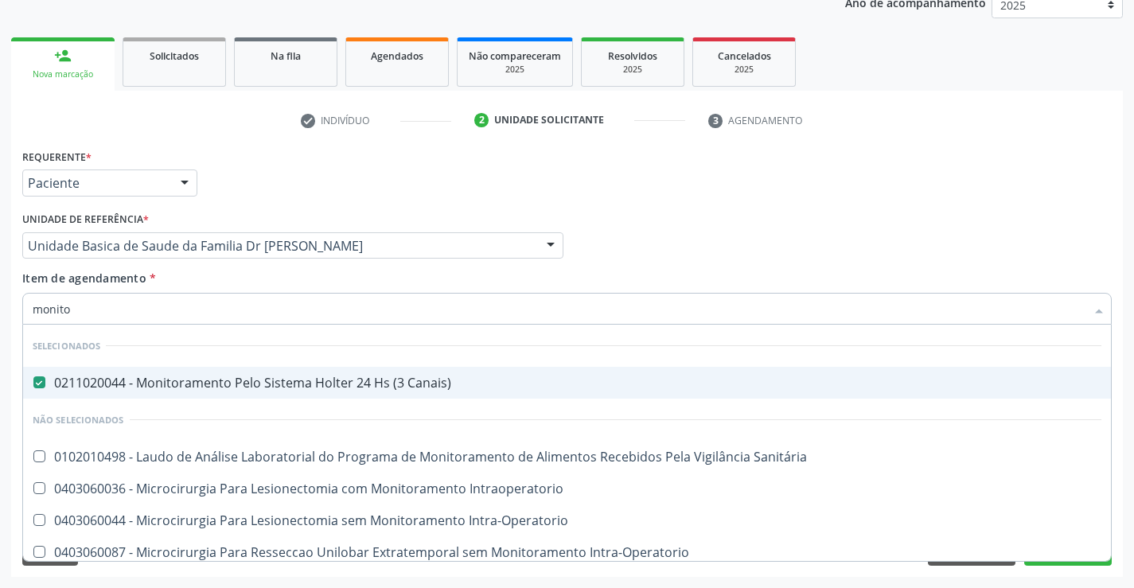
type input "monitor"
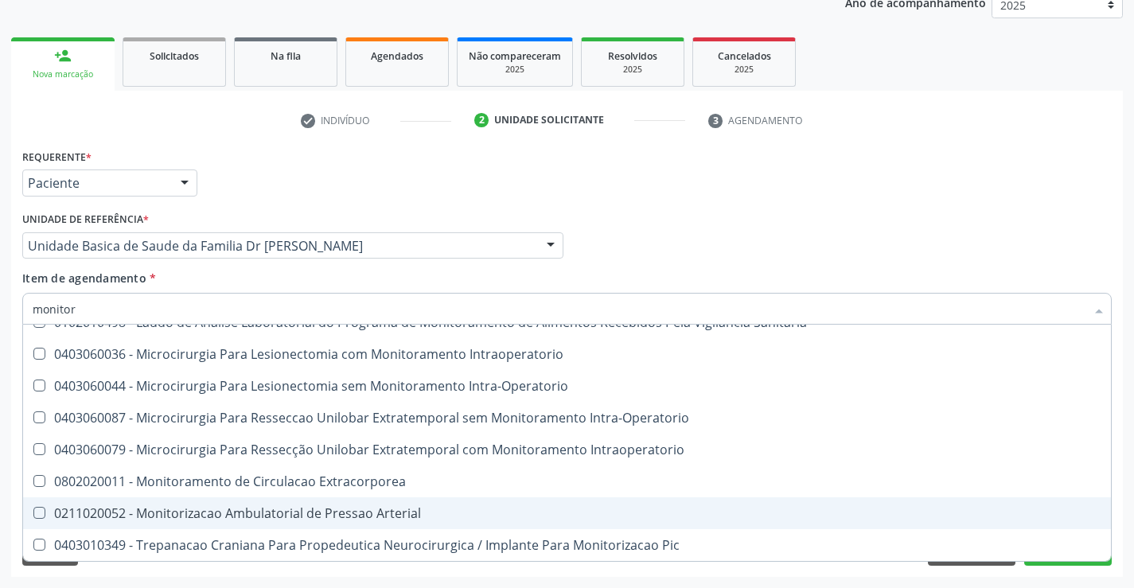
click at [403, 518] on div "0211020052 - Monitorizacao Ambulatorial de Pressao Arterial" at bounding box center [567, 513] width 1069 height 13
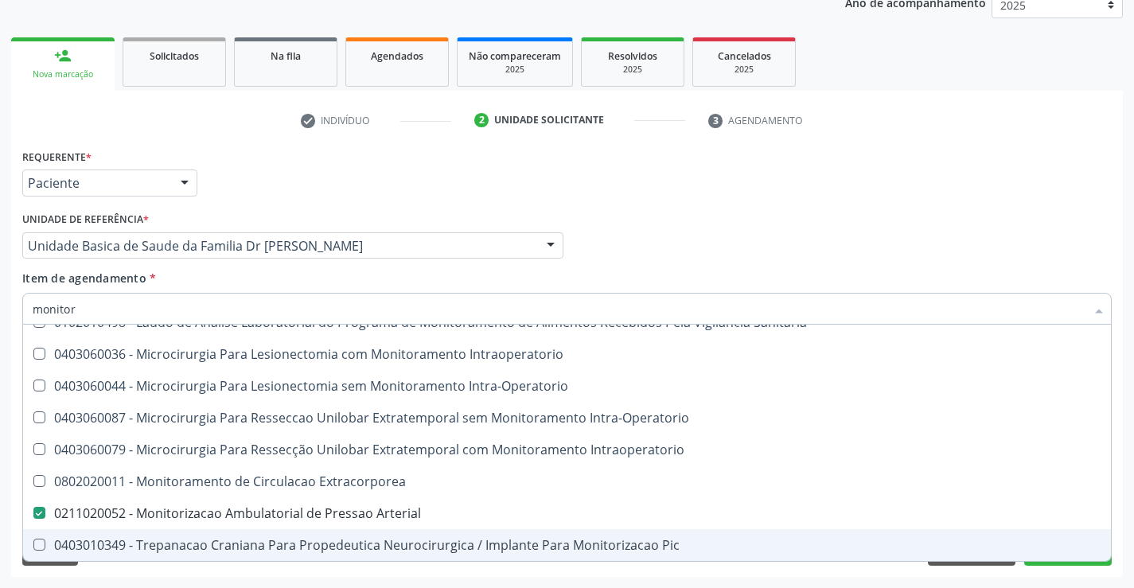
click at [296, 581] on div "Acompanhamento Acompanhe a situação das marcações correntes e finalizadas Relat…" at bounding box center [567, 237] width 1134 height 701
checkbox Arterial "false"
checkbox Intraoperatorio "true"
checkbox Sanitária "true"
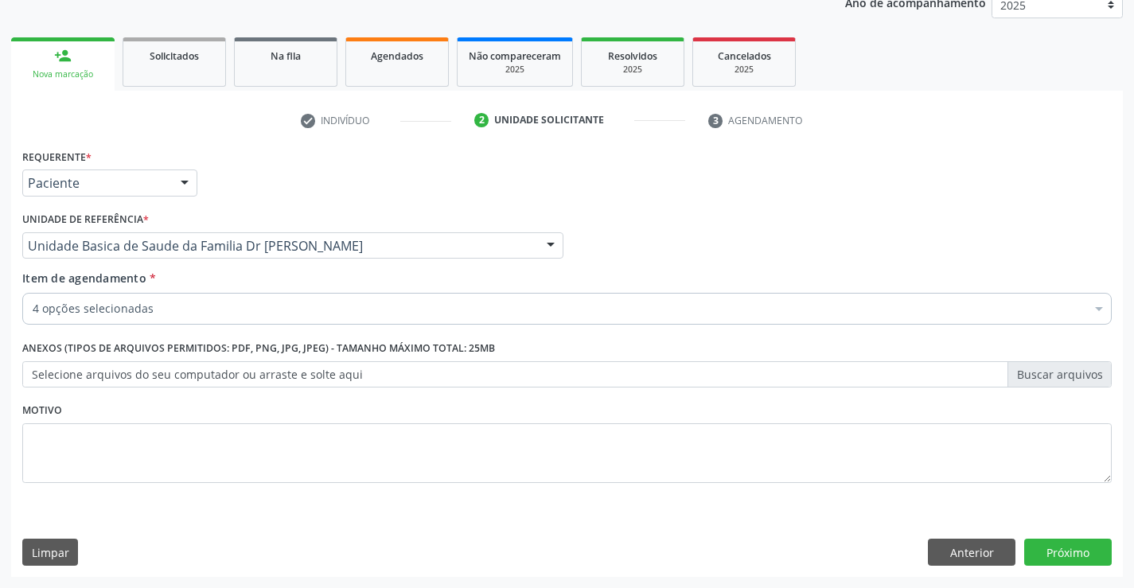
scroll to position [0, 0]
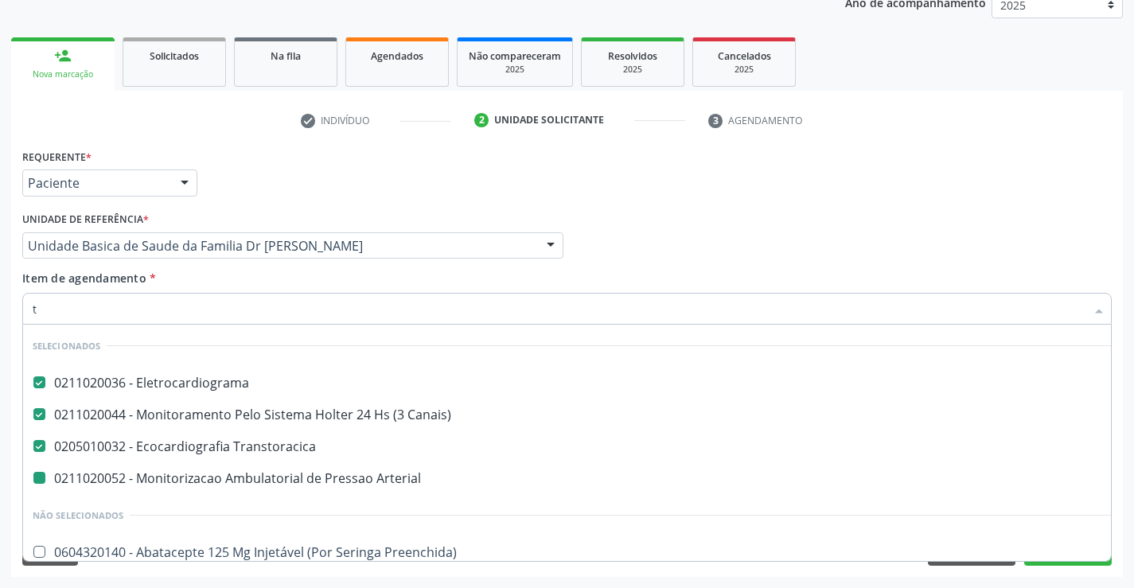
type input "te"
checkbox Arterial "false"
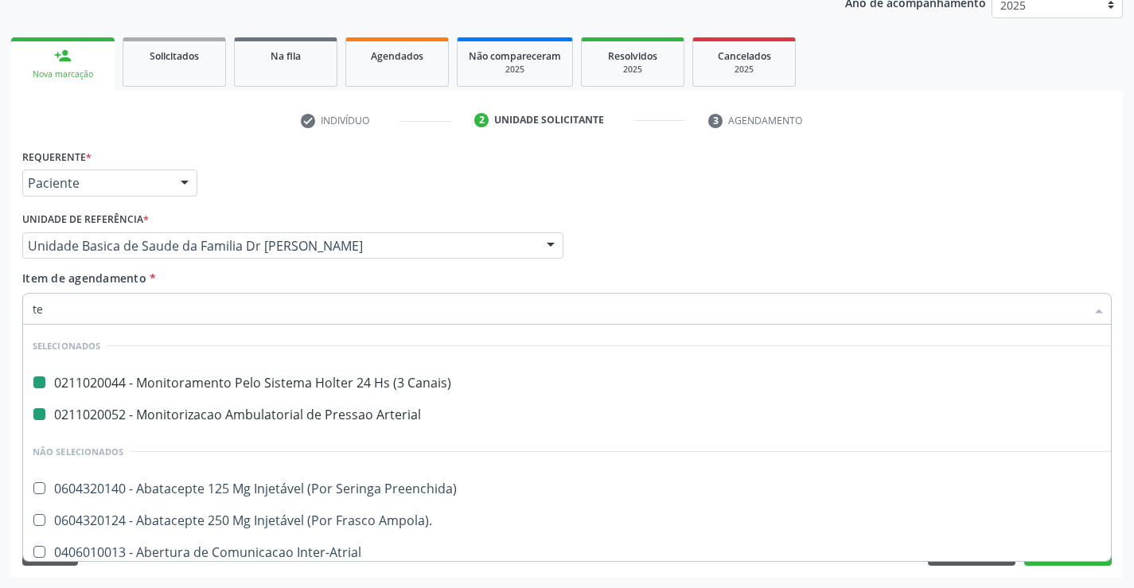
type input "tes"
checkbox Canais\) "false"
checkbox Arterial "false"
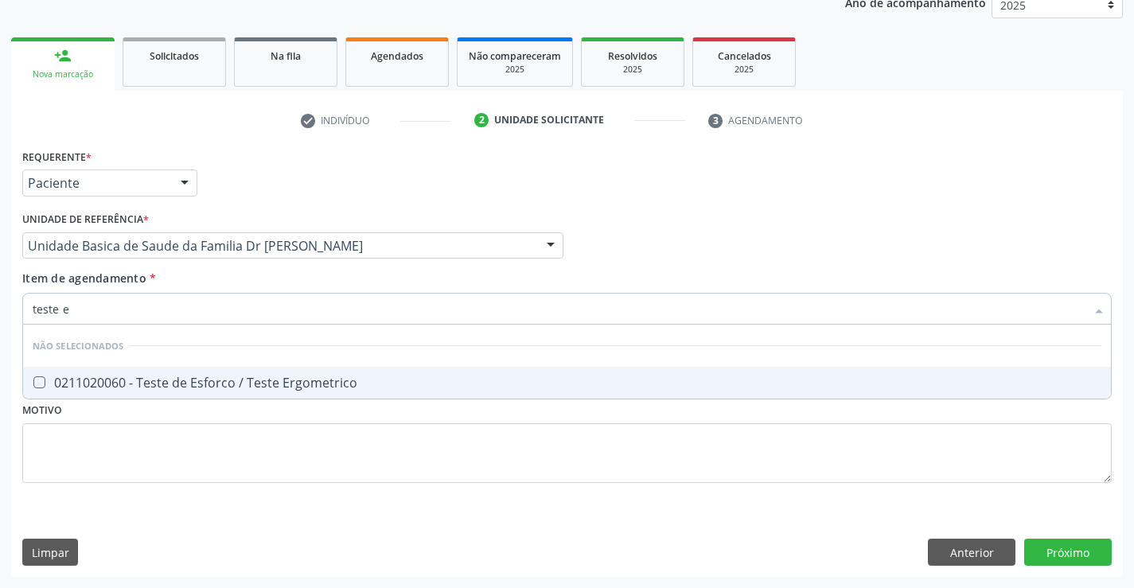
type input "teste er"
click at [312, 380] on div "0211020060 - Teste de Esforco / Teste Ergometrico" at bounding box center [567, 382] width 1069 height 13
checkbox Ergometrico "true"
click at [1054, 545] on div "Requerente * Paciente Profissional de Saúde Paciente Nenhum resultado encontrad…" at bounding box center [567, 361] width 1112 height 432
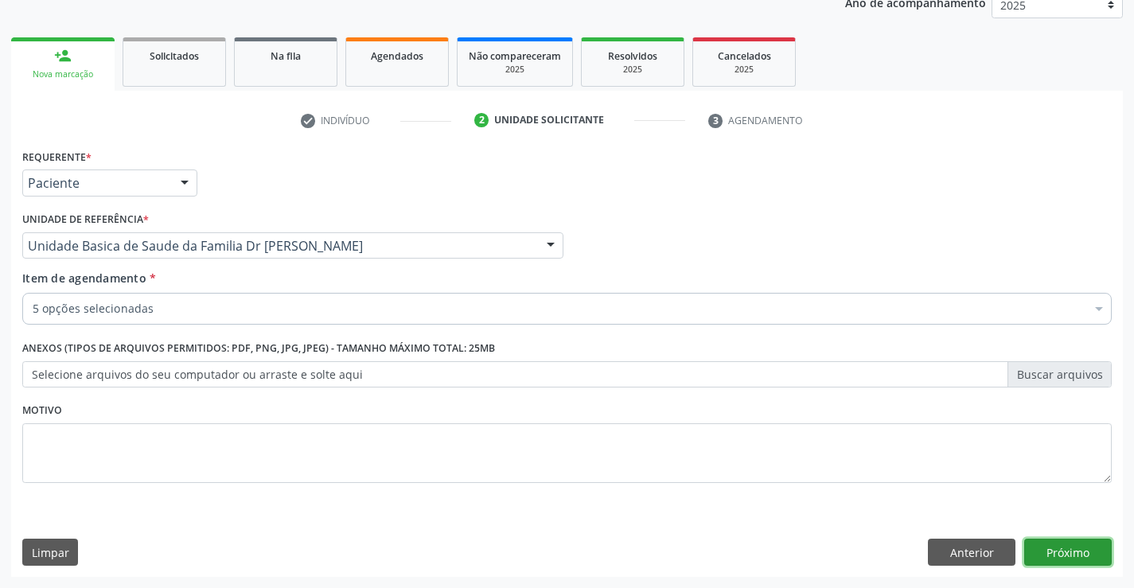
click at [1077, 548] on button "Próximo" at bounding box center [1068, 552] width 88 height 27
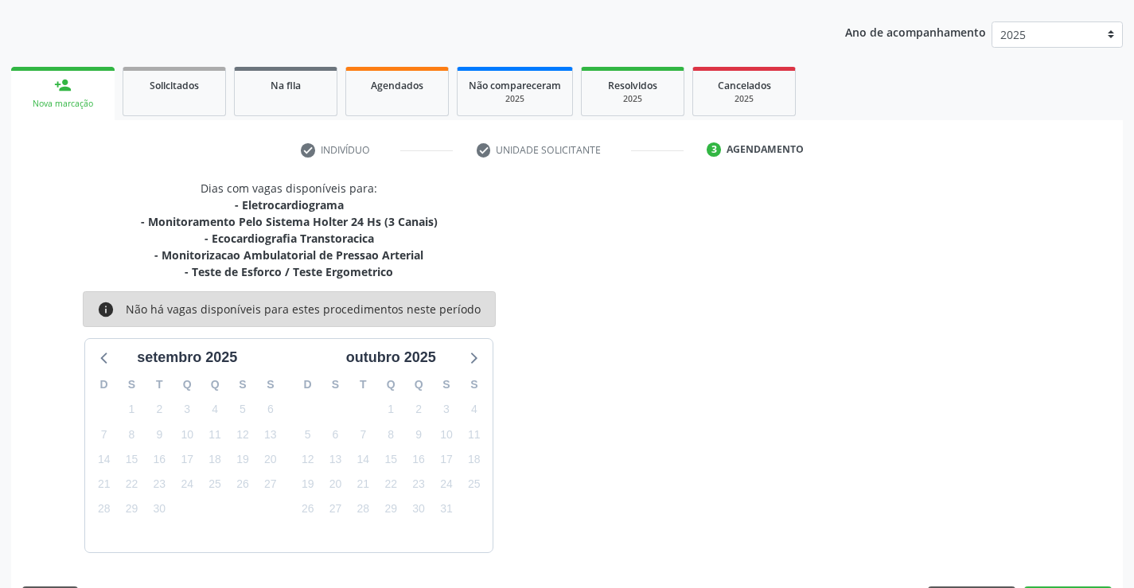
scroll to position [201, 0]
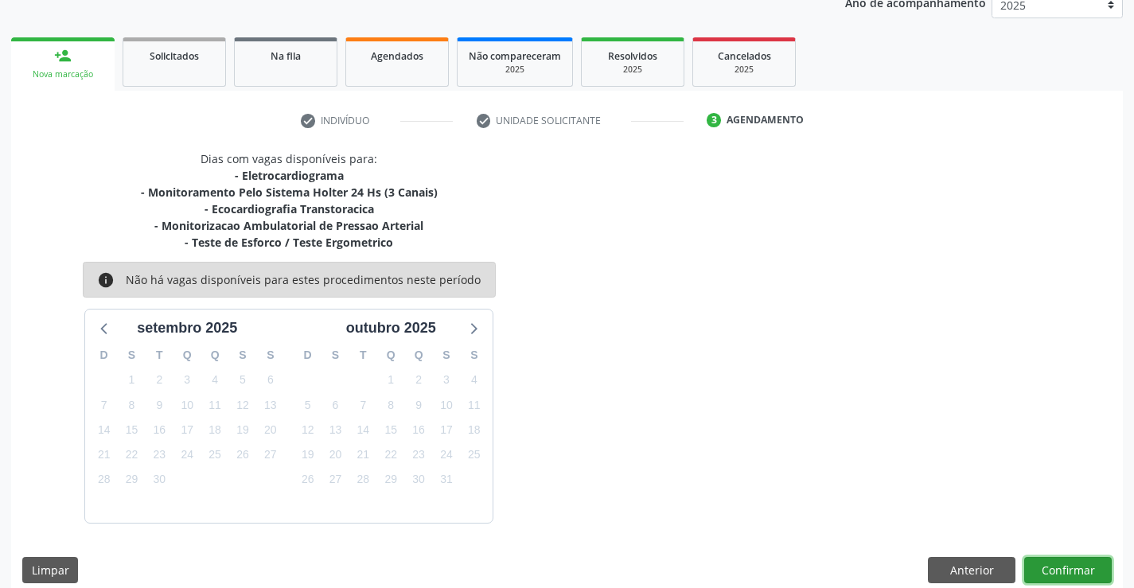
click at [1055, 562] on button "Confirmar" at bounding box center [1068, 570] width 88 height 27
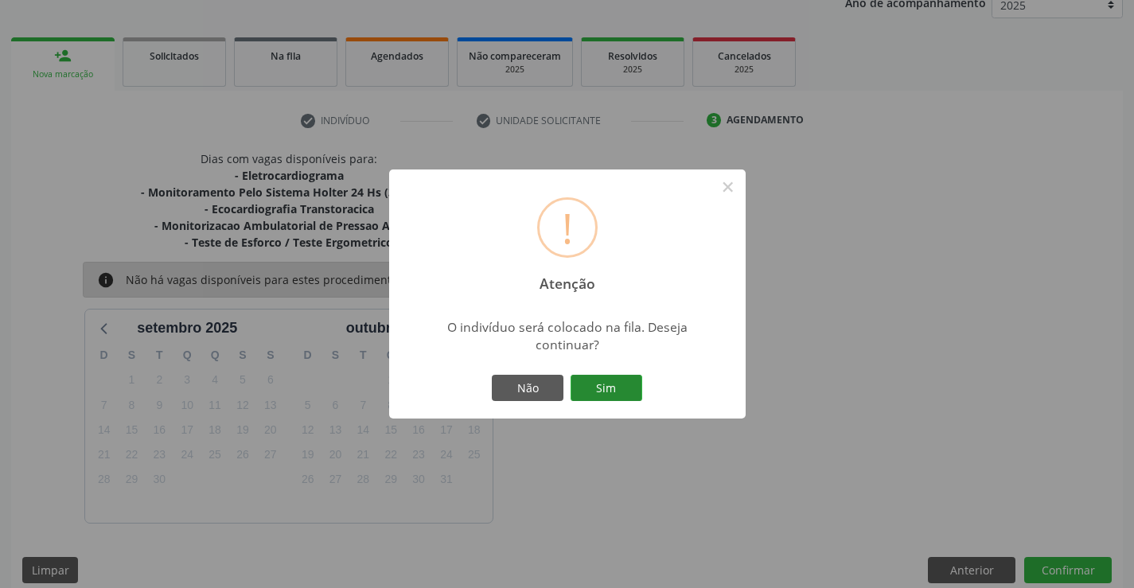
click at [596, 383] on button "Sim" at bounding box center [606, 388] width 72 height 27
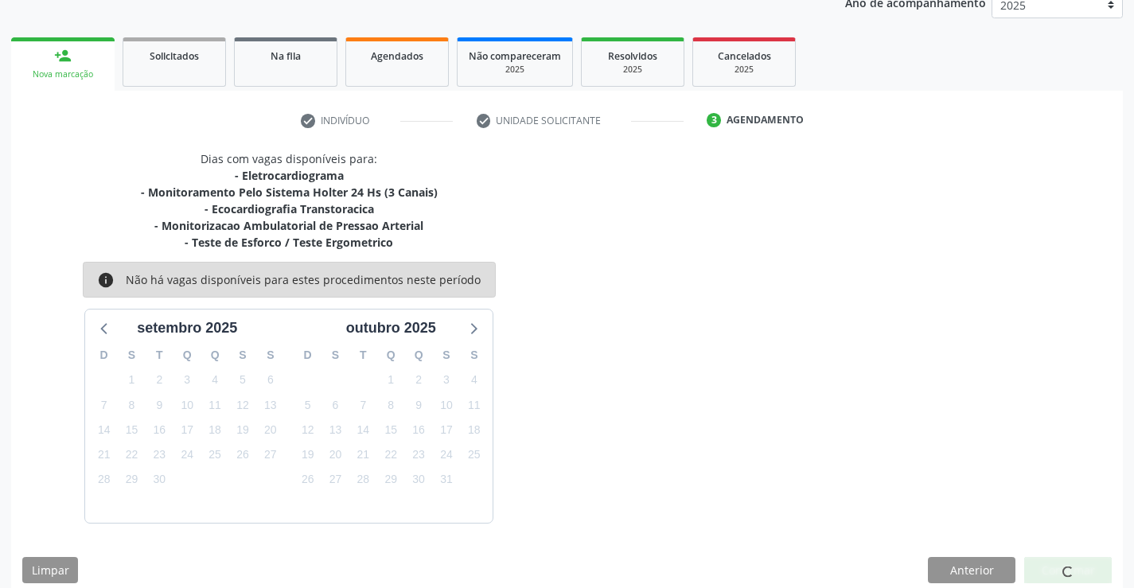
scroll to position [0, 0]
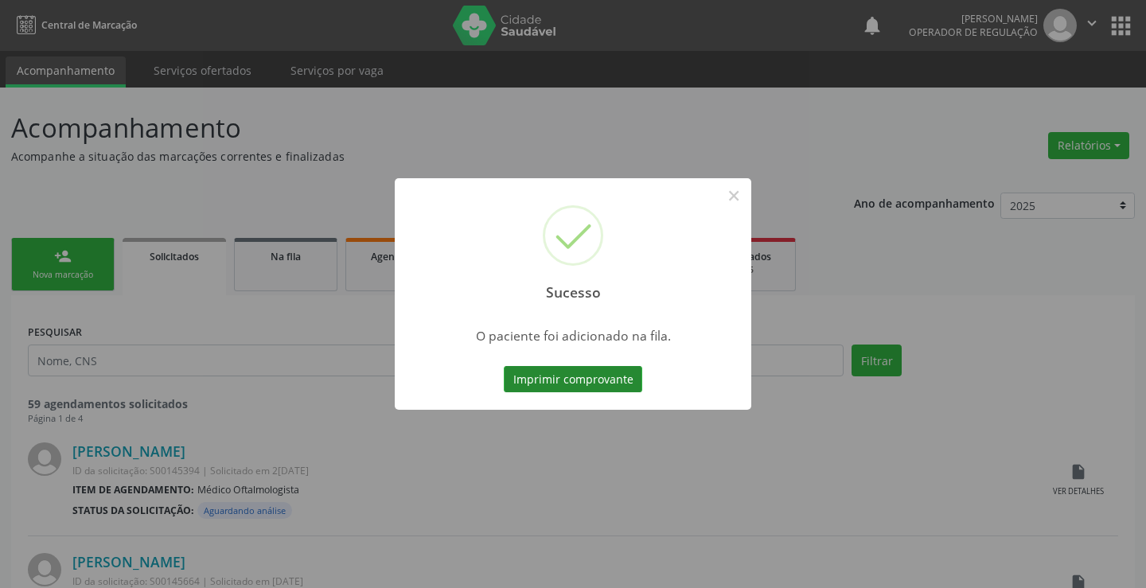
click at [605, 376] on button "Imprimir comprovante" at bounding box center [573, 379] width 138 height 27
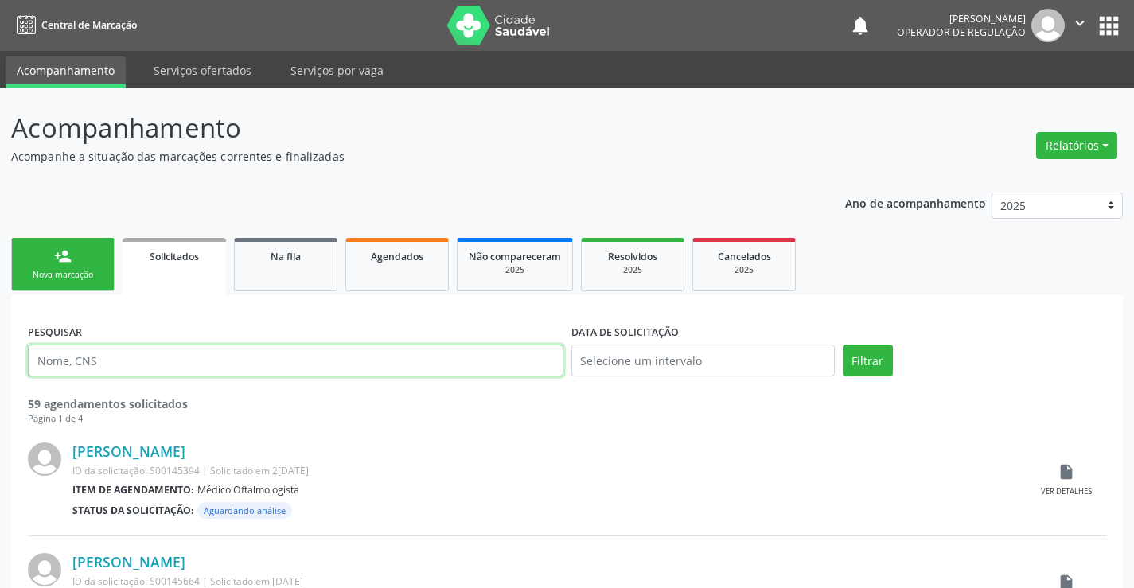
click at [180, 367] on input "text" at bounding box center [295, 361] width 535 height 32
type input "700005704255706"
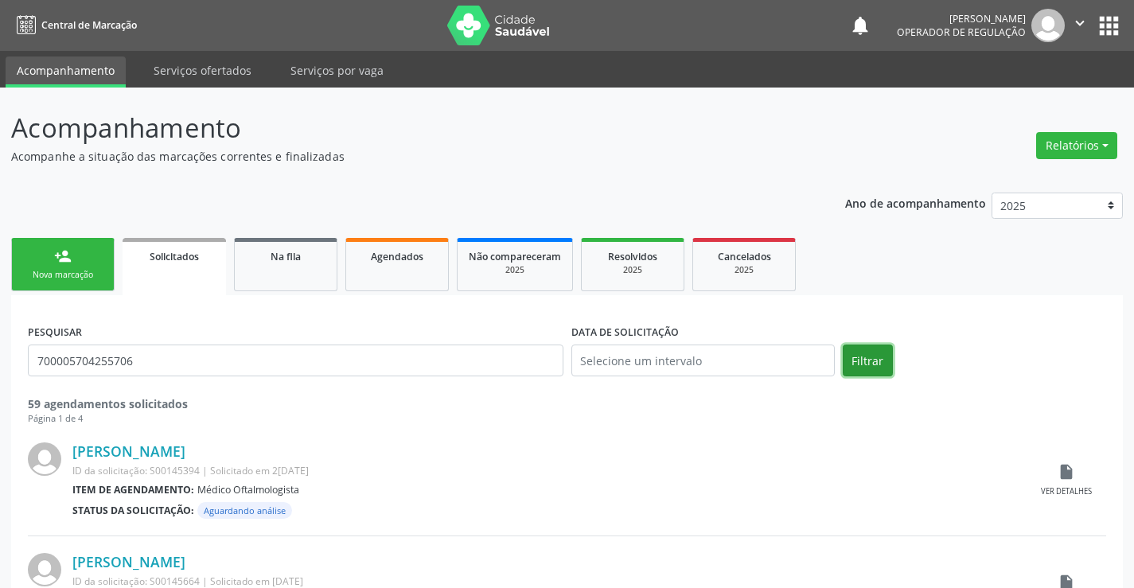
click at [867, 366] on button "Filtrar" at bounding box center [868, 361] width 50 height 32
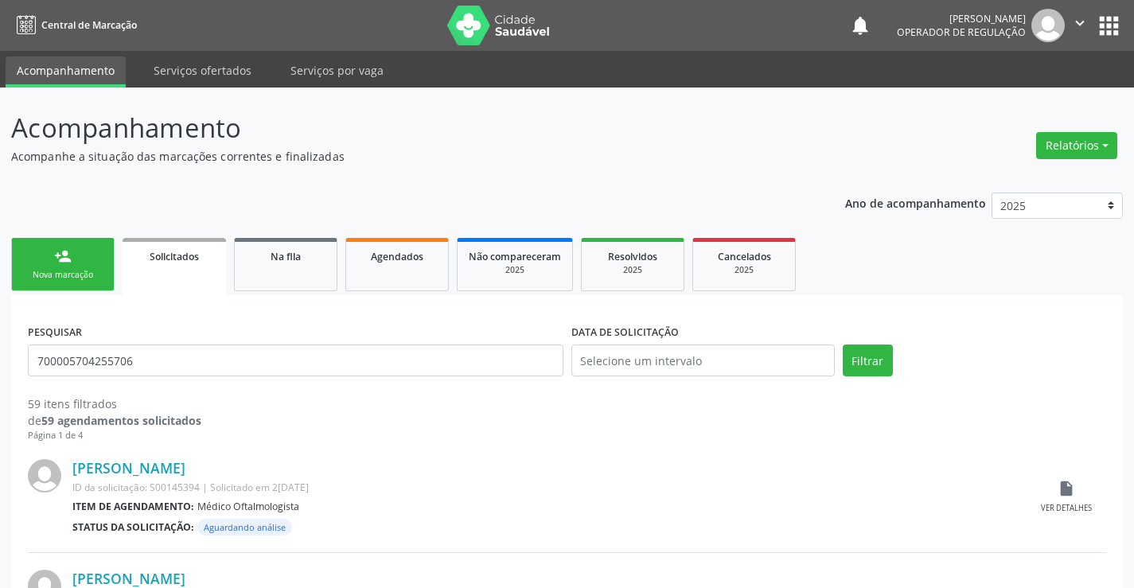
click at [74, 269] on div "Nova marcação" at bounding box center [63, 275] width 80 height 12
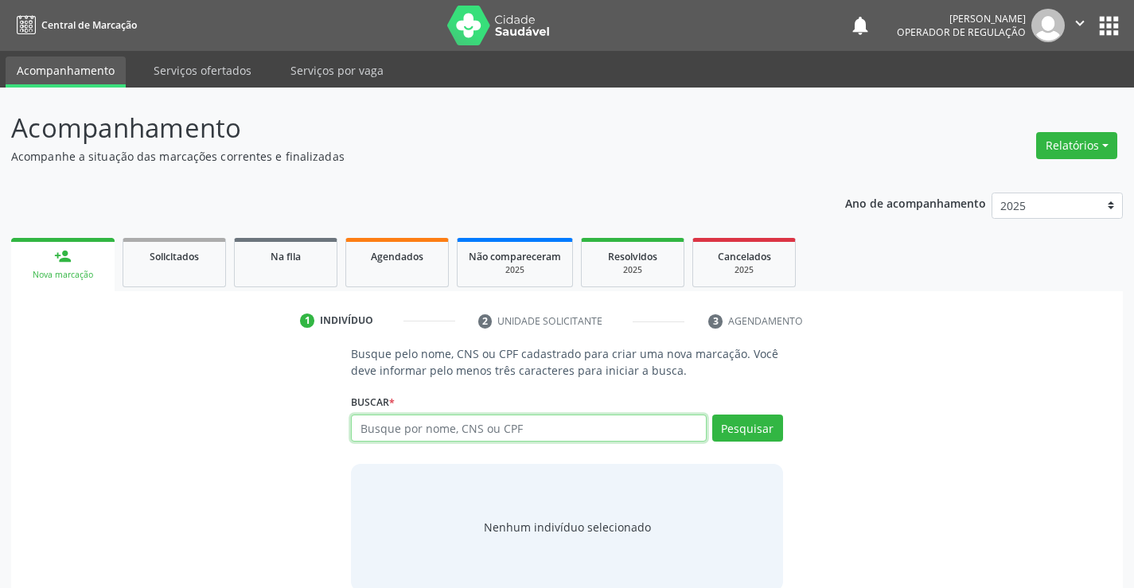
click at [441, 433] on input "text" at bounding box center [528, 428] width 355 height 27
type input "700005704255706"
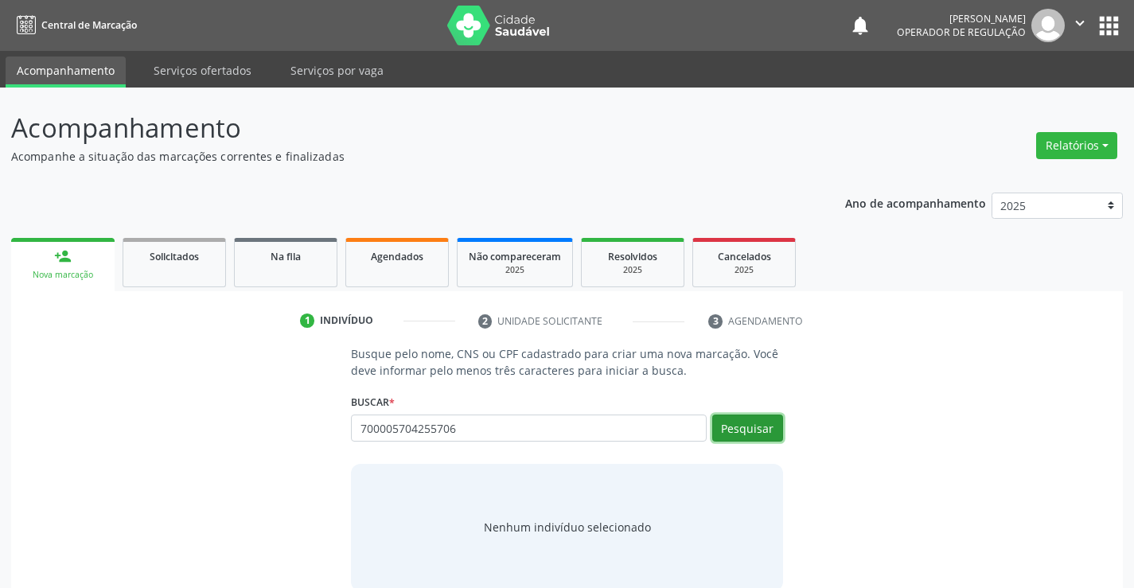
click at [753, 426] on button "Pesquisar" at bounding box center [747, 428] width 71 height 27
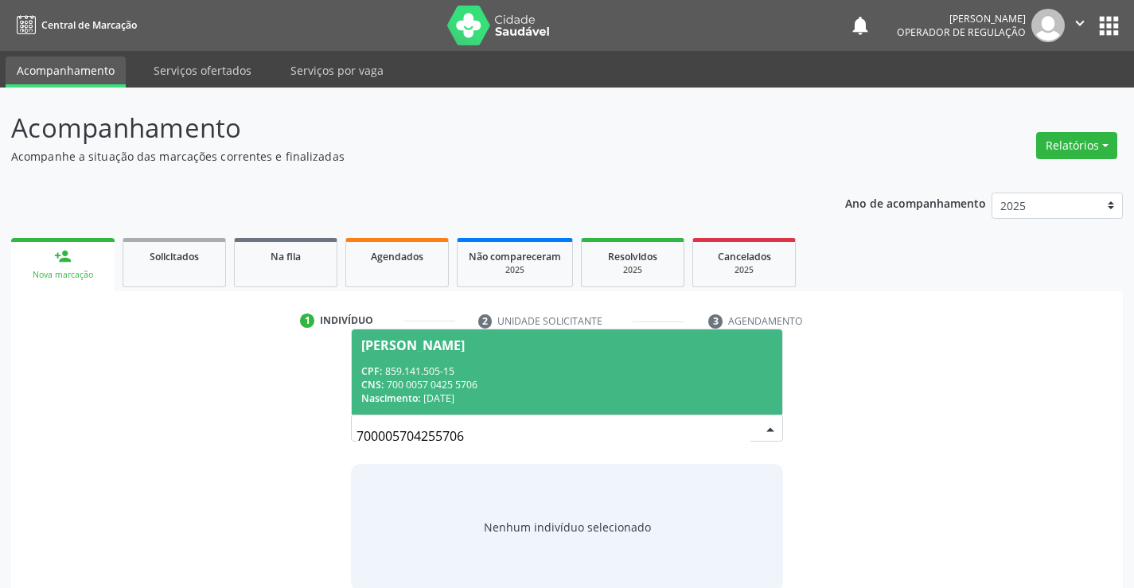
click at [596, 359] on span "Gloria Gomes dos Santos CPF: 859.141.505-15 CNS: 700 0057 0425 5706 Nascimento:…" at bounding box center [567, 371] width 430 height 85
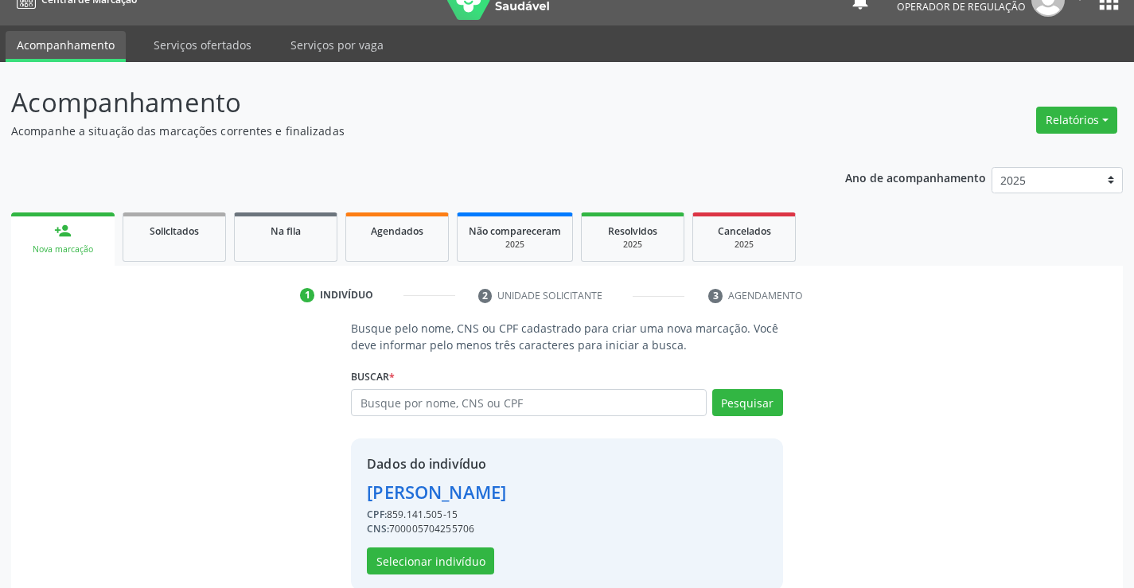
scroll to position [50, 0]
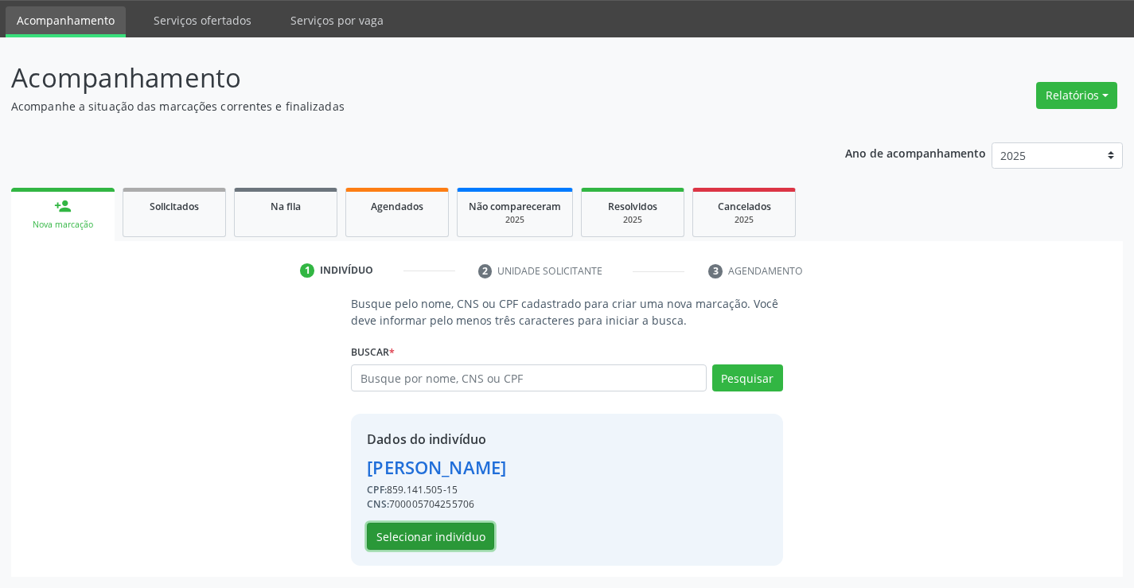
click at [454, 534] on button "Selecionar indivíduo" at bounding box center [430, 536] width 127 height 27
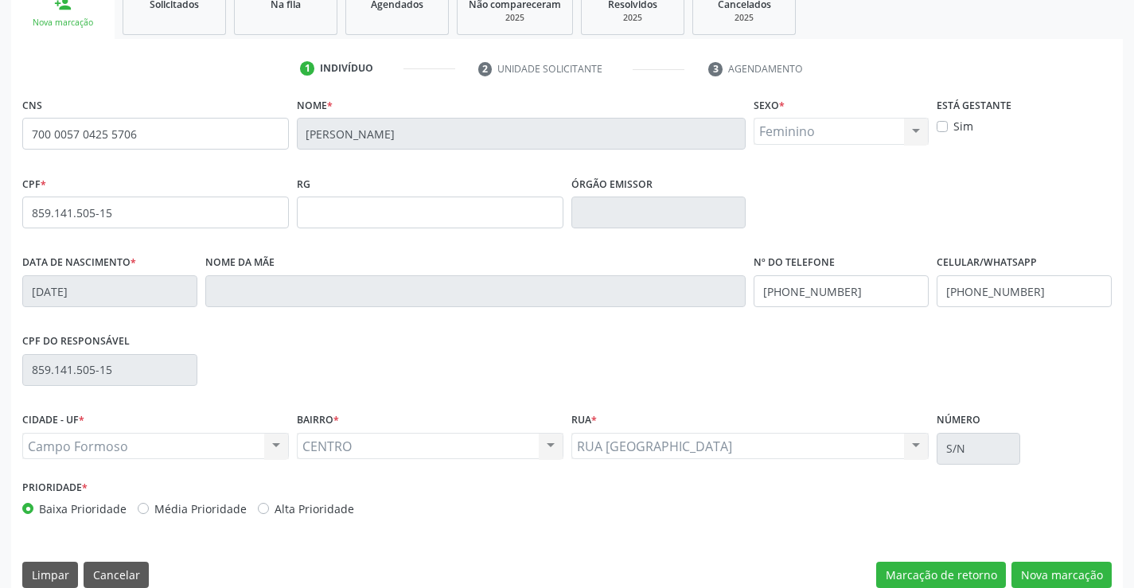
scroll to position [275, 0]
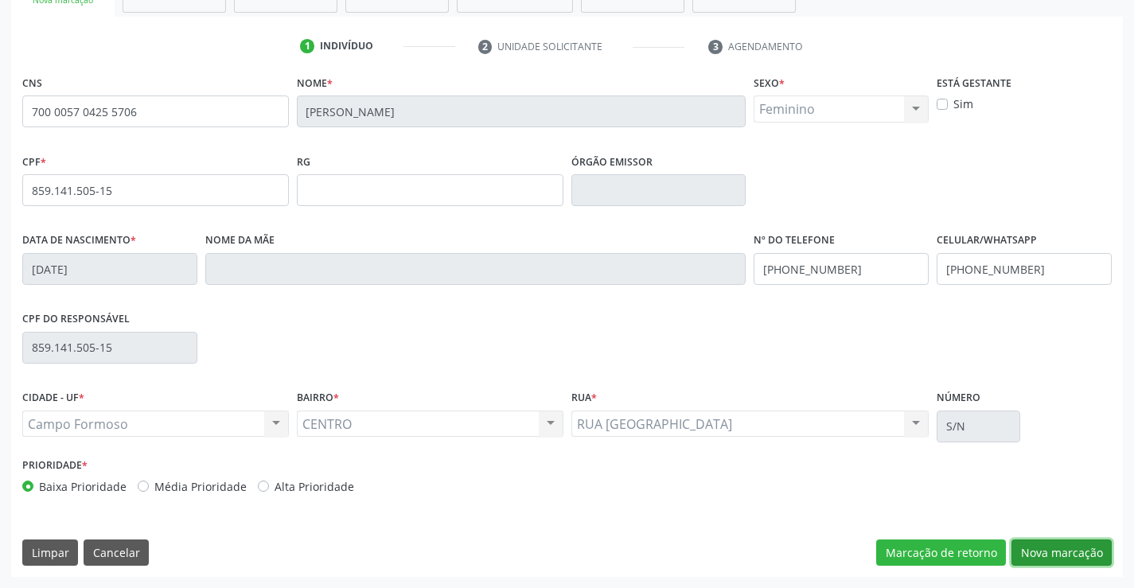
click at [1045, 553] on button "Nova marcação" at bounding box center [1061, 552] width 100 height 27
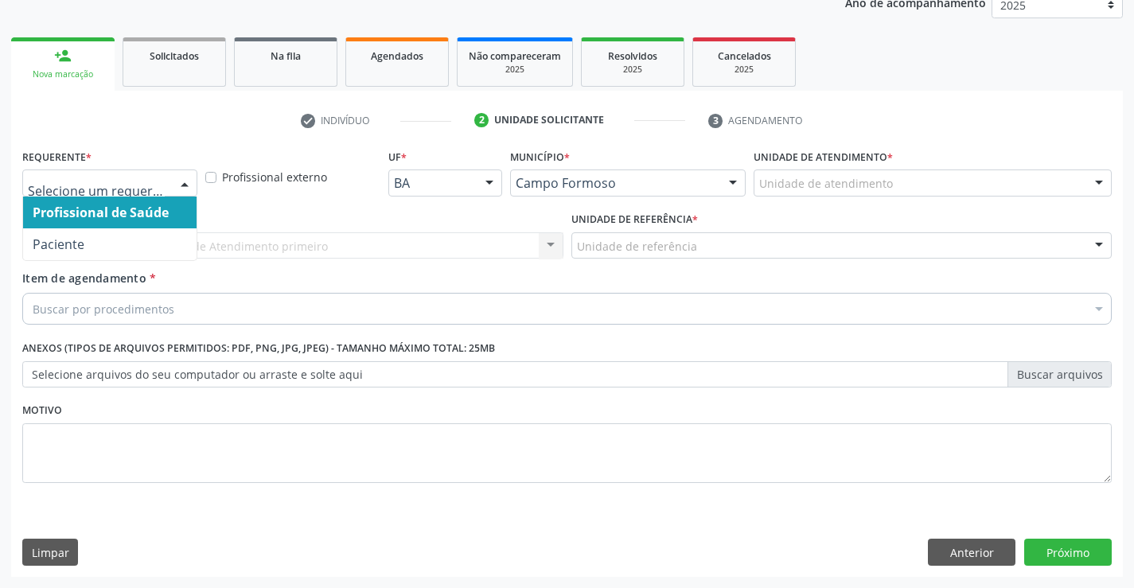
click at [77, 194] on div at bounding box center [109, 182] width 175 height 27
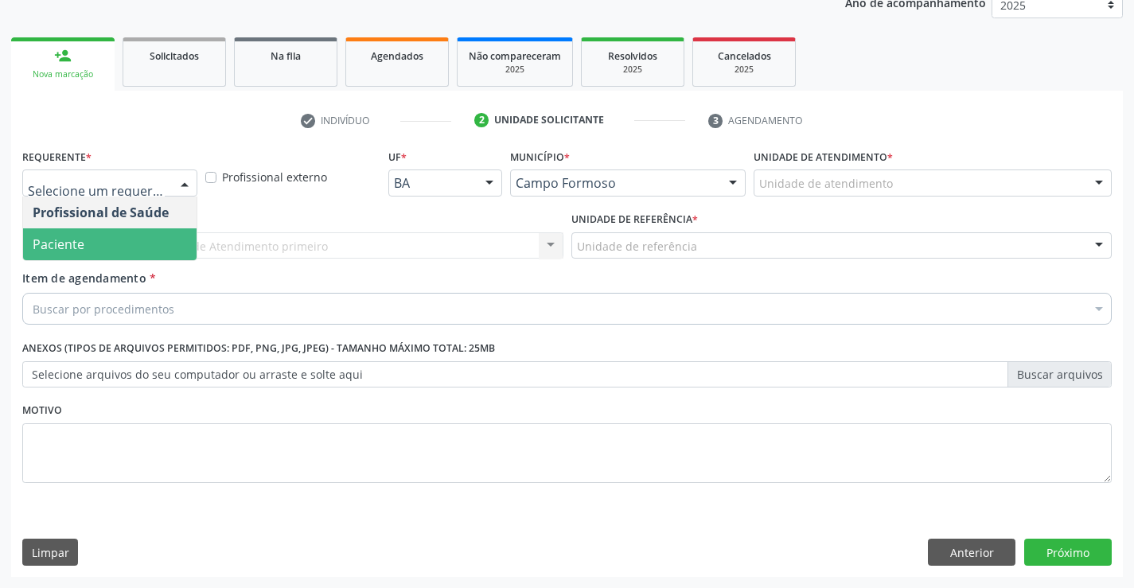
click at [74, 237] on span "Paciente" at bounding box center [59, 245] width 52 height 18
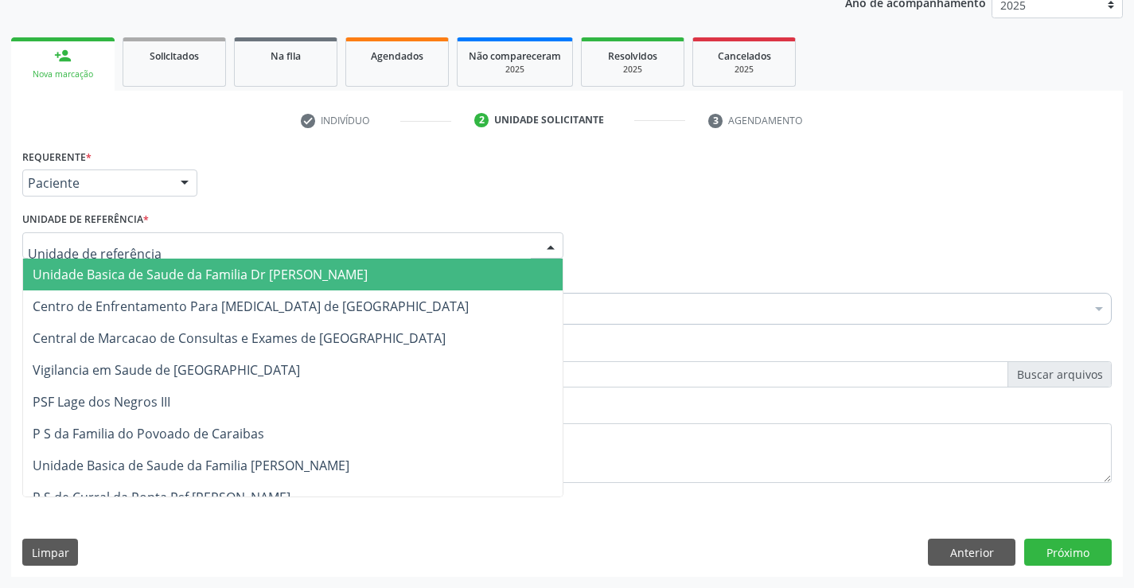
click at [80, 270] on span "Unidade Basica de Saude da Familia Dr [PERSON_NAME]" at bounding box center [200, 275] width 335 height 18
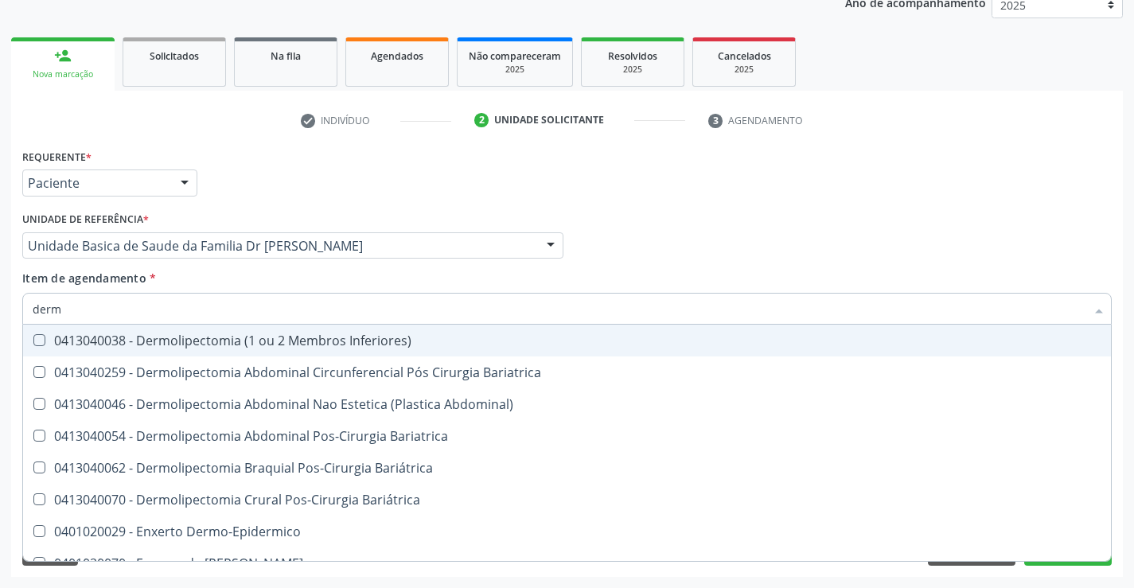
type input "derma"
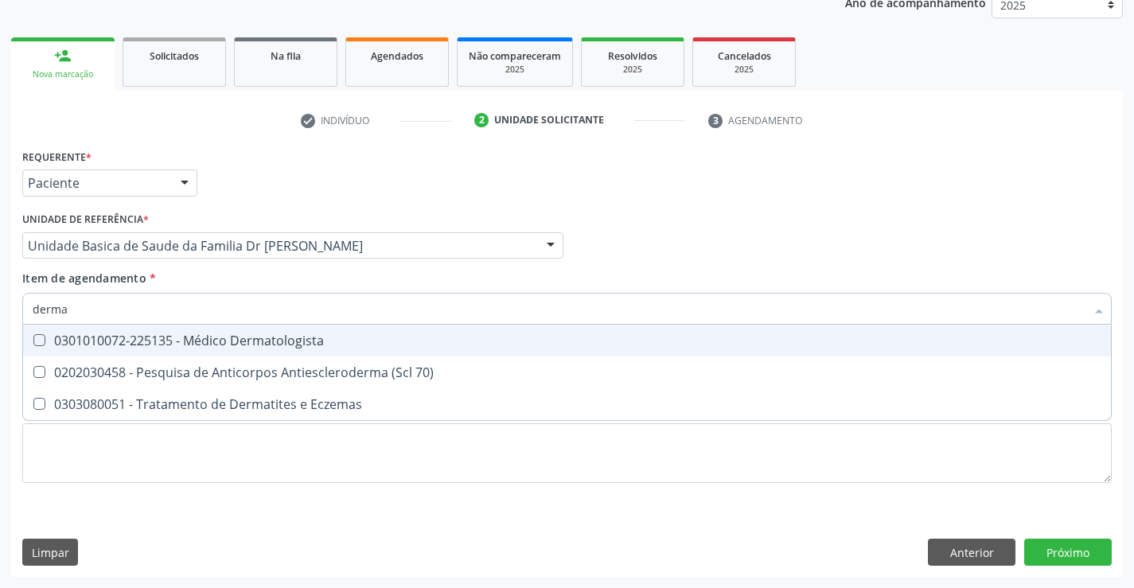
click at [124, 338] on div "0301010072-225135 - Médico Dermatologista" at bounding box center [567, 340] width 1069 height 13
checkbox Dermatologista "true"
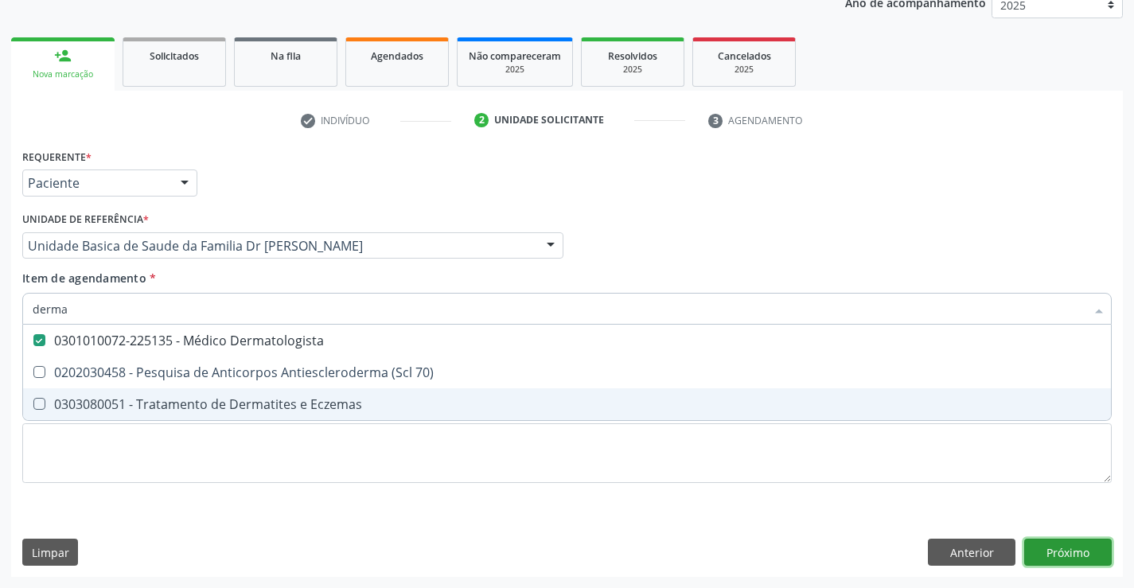
click at [1059, 555] on div "Requerente * Paciente Profissional de Saúde Paciente Nenhum resultado encontrad…" at bounding box center [567, 361] width 1112 height 432
checkbox 70\) "true"
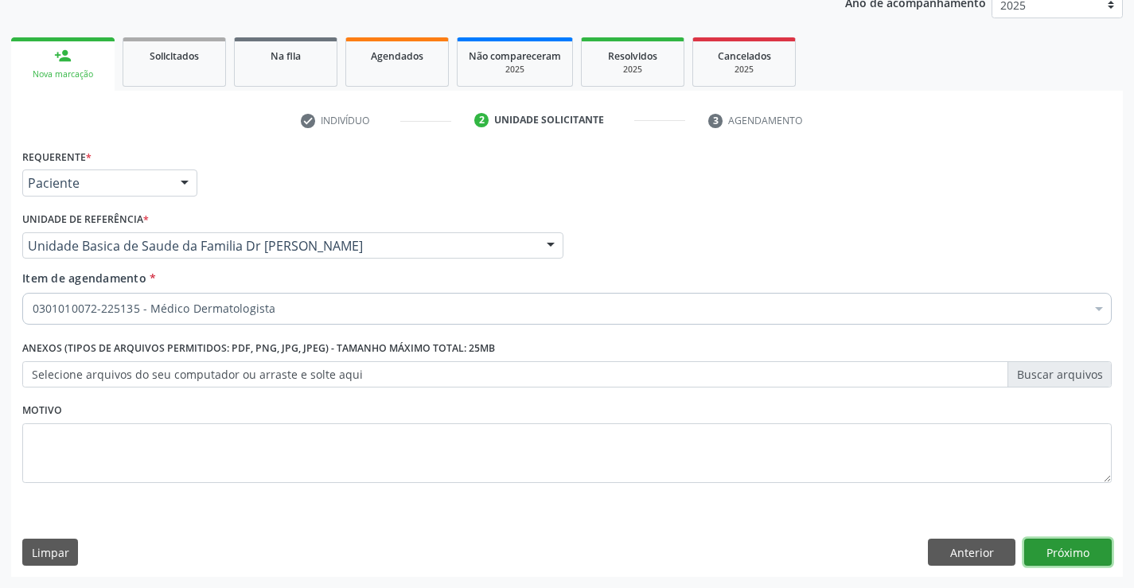
click at [1060, 553] on button "Próximo" at bounding box center [1068, 552] width 88 height 27
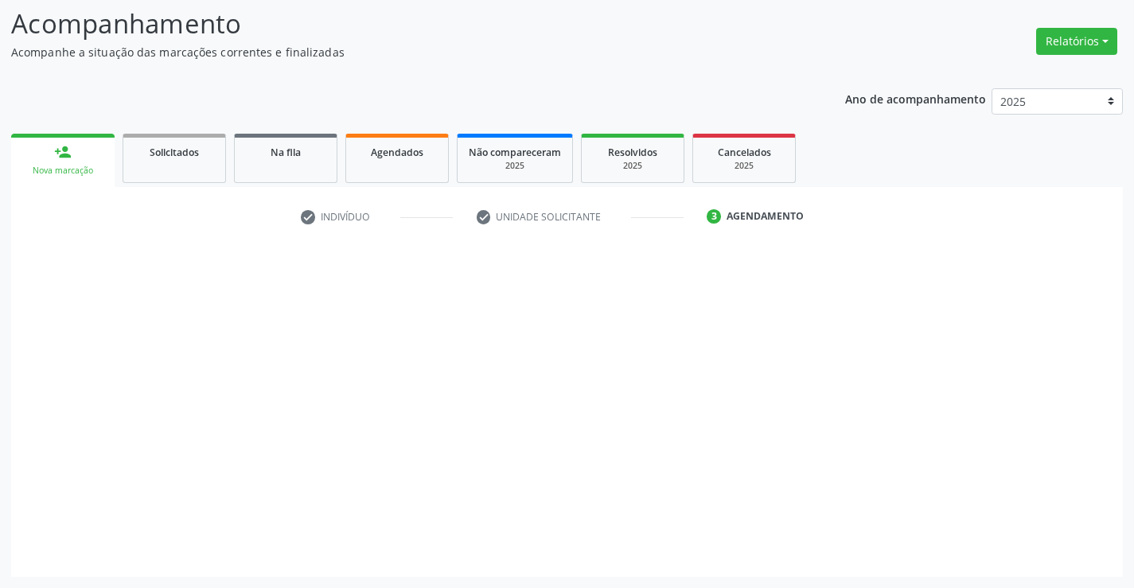
scroll to position [104, 0]
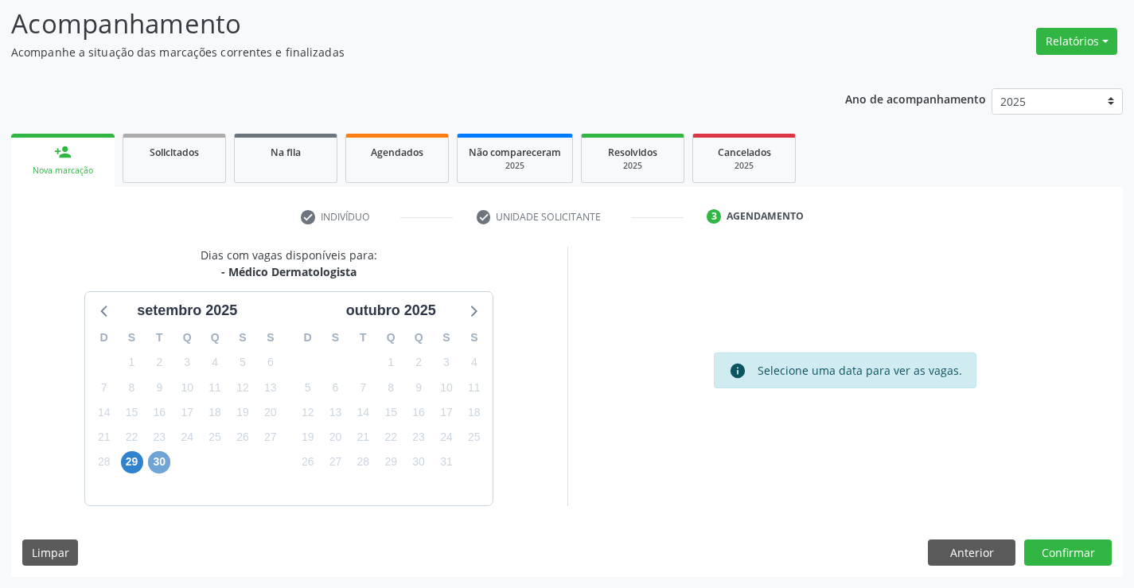
click at [164, 458] on span "30" at bounding box center [159, 462] width 22 height 22
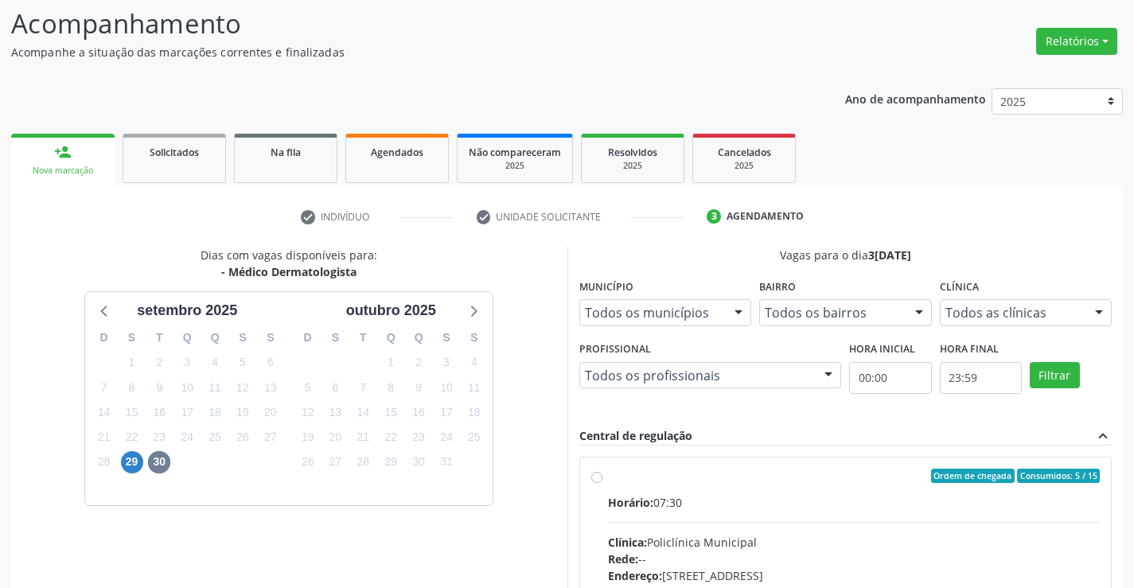
click at [608, 475] on label "Ordem de chegada Consumidos: 5 / 15 Horário: 07:30 Clínica: Policlínica Municip…" at bounding box center [854, 591] width 493 height 244
click at [598, 475] on input "Ordem de chegada Consumidos: 5 / 15 Horário: 07:30 Clínica: Policlínica Municip…" at bounding box center [596, 476] width 11 height 14
radio input "true"
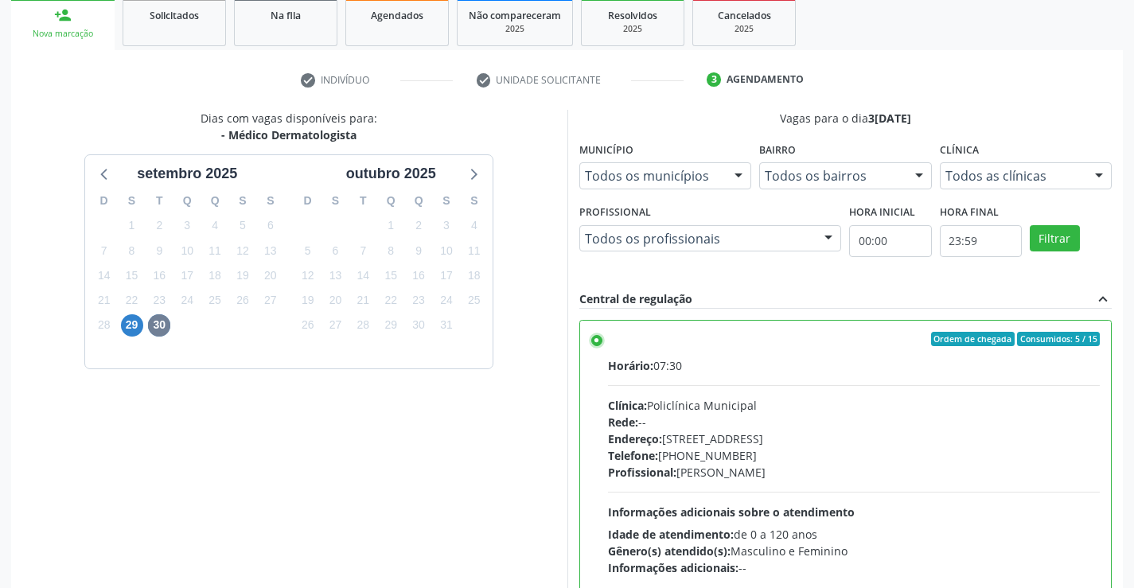
scroll to position [363, 0]
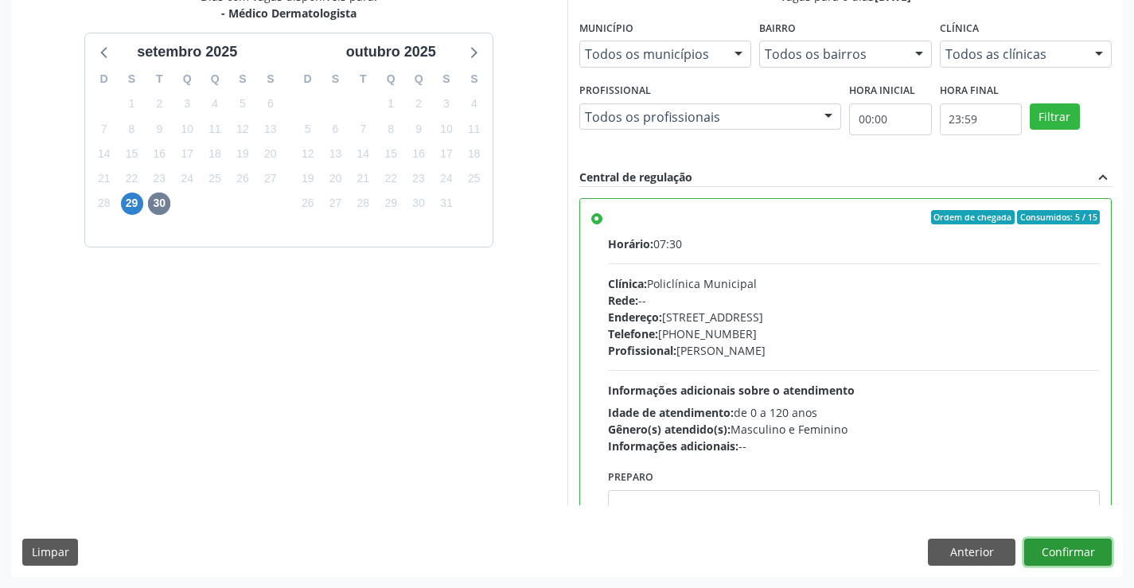
click at [1089, 551] on button "Confirmar" at bounding box center [1068, 552] width 88 height 27
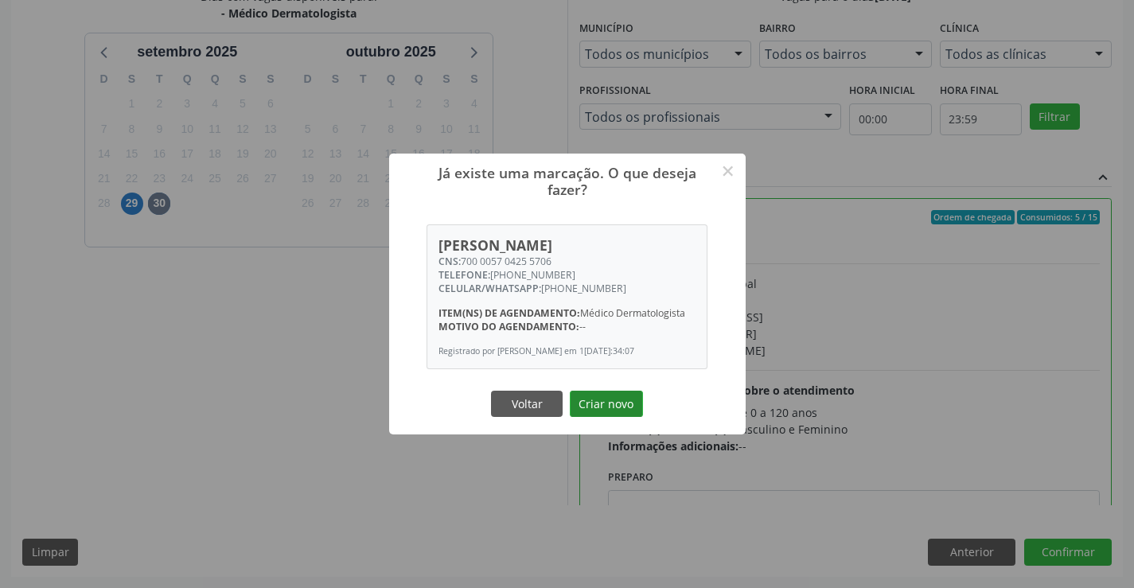
click at [581, 393] on button "Criar novo" at bounding box center [606, 404] width 73 height 27
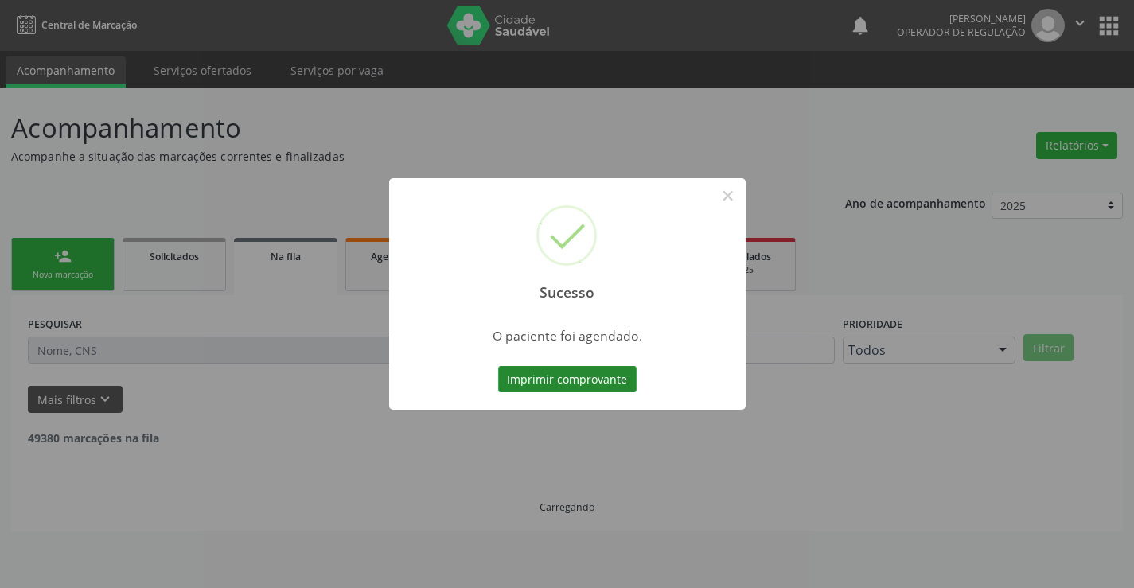
scroll to position [0, 0]
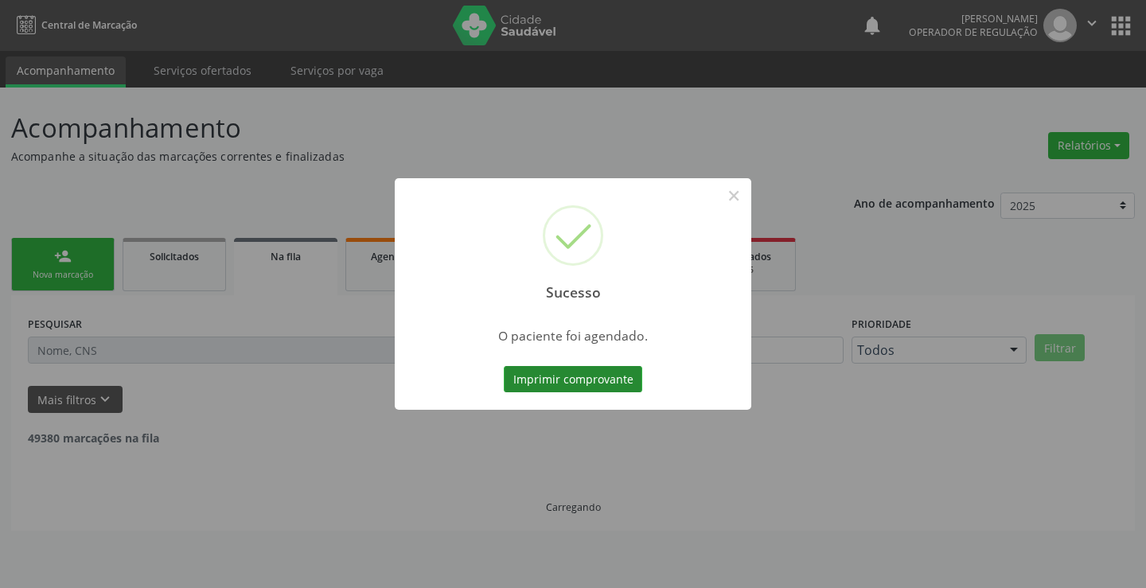
click at [558, 373] on button "Imprimir comprovante" at bounding box center [573, 379] width 138 height 27
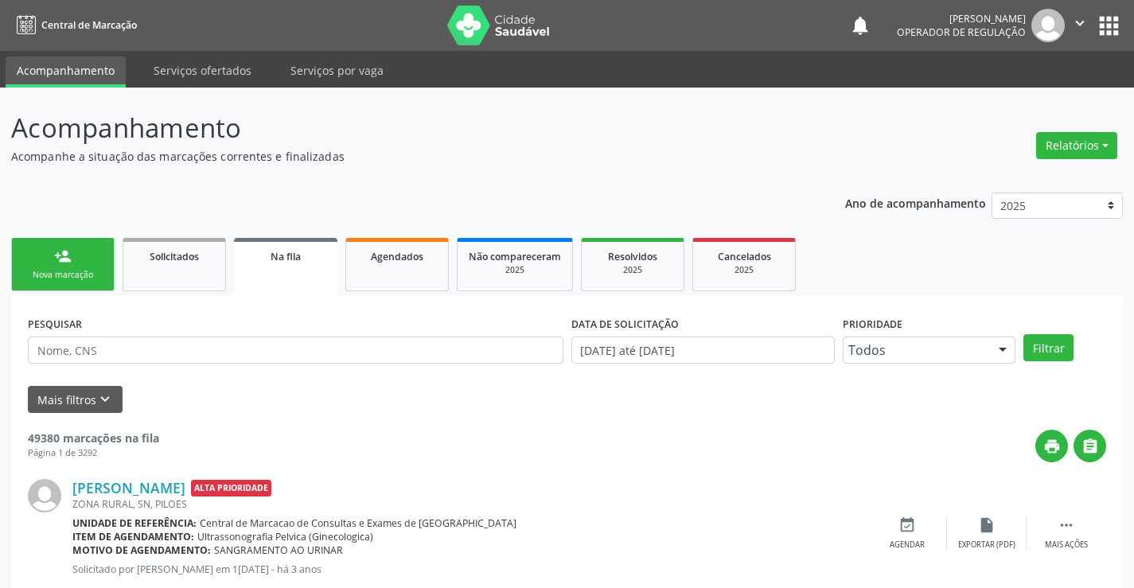
click at [48, 258] on link "person_add Nova marcação" at bounding box center [62, 264] width 103 height 53
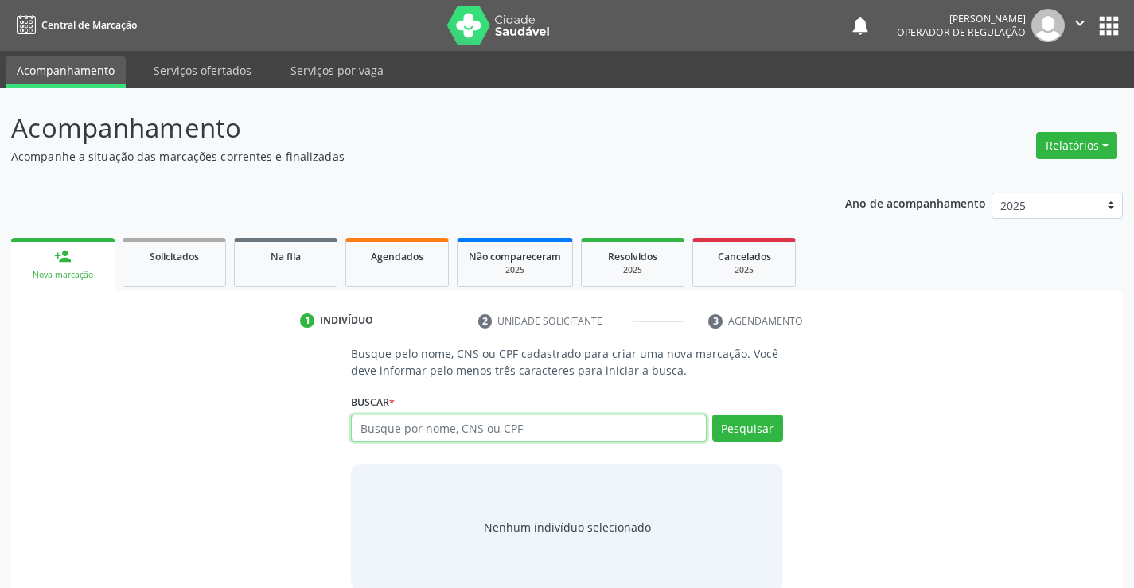
click at [582, 430] on input "text" at bounding box center [528, 428] width 355 height 27
type input "7012"
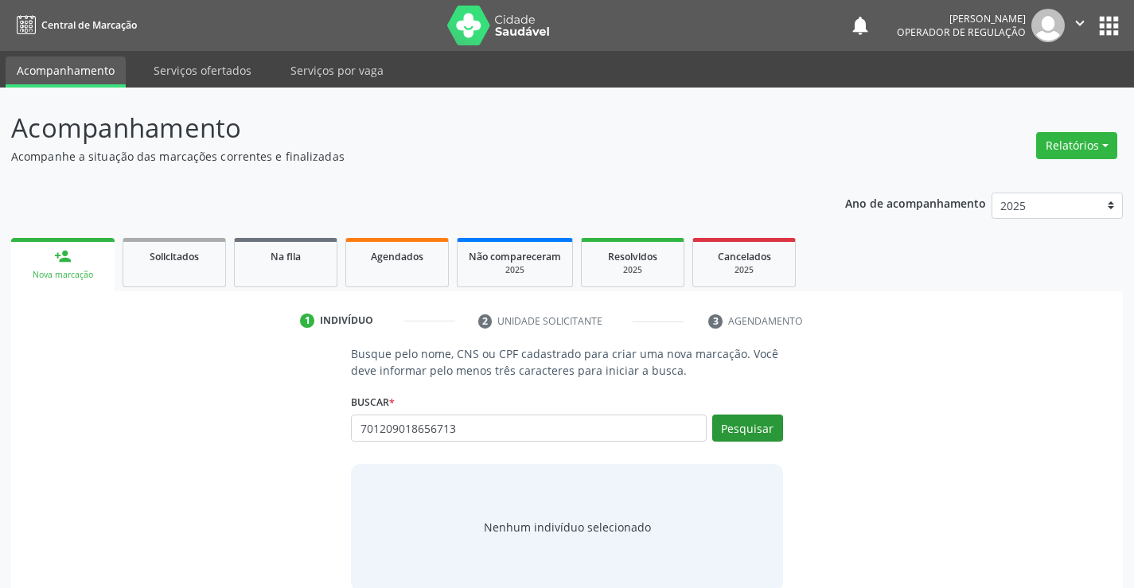
type input "701209018656713"
click at [751, 430] on button "Pesquisar" at bounding box center [747, 428] width 71 height 27
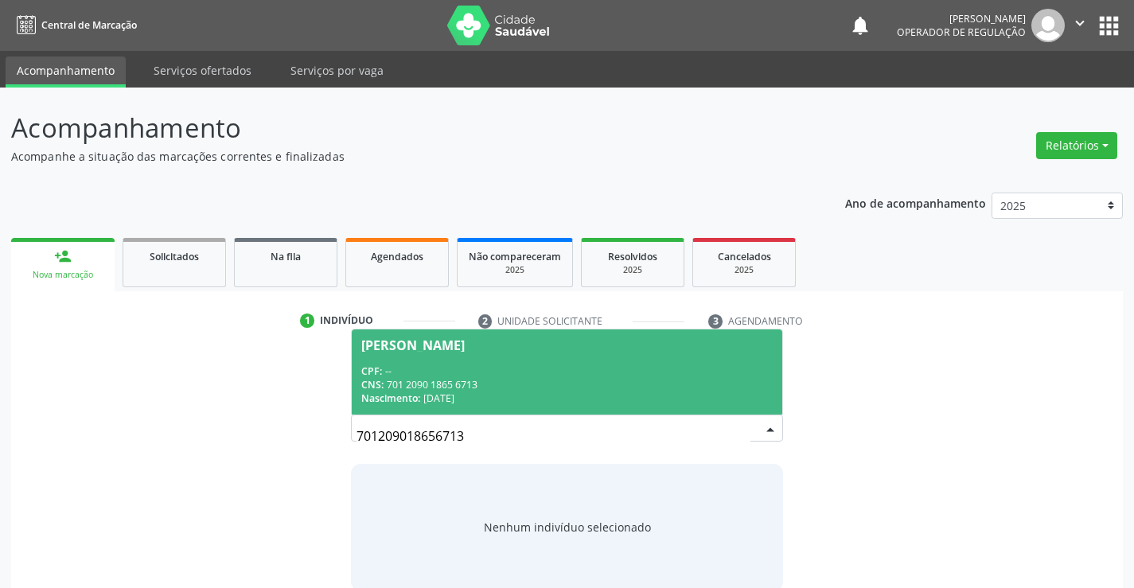
click at [486, 359] on span "[PERSON_NAME] CPF: -- CNS: 701 2090 1865 6713 Nascimento: [DATE]" at bounding box center [567, 371] width 430 height 85
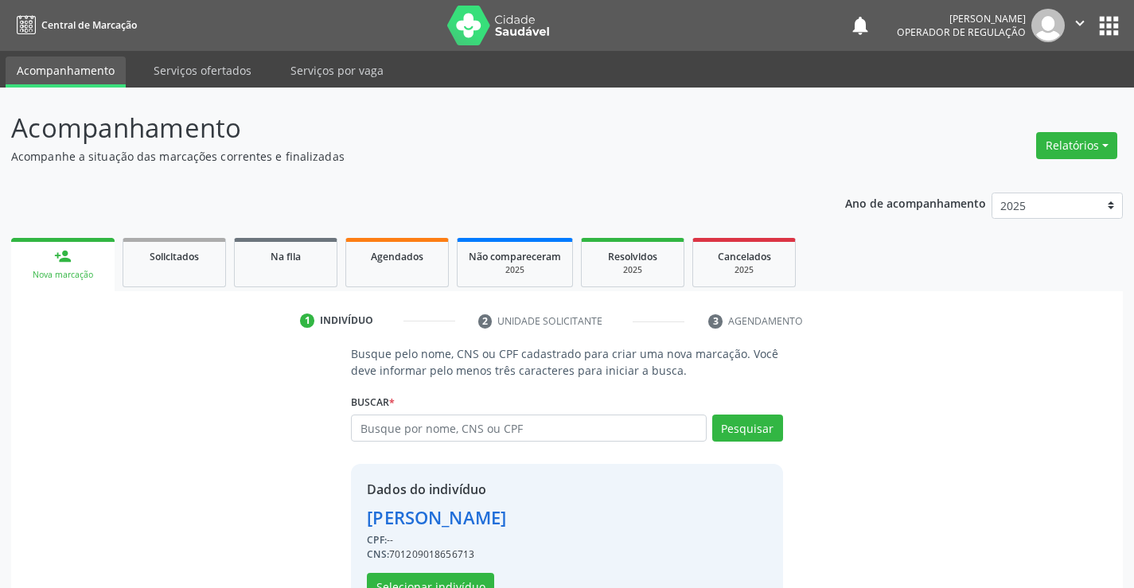
scroll to position [50, 0]
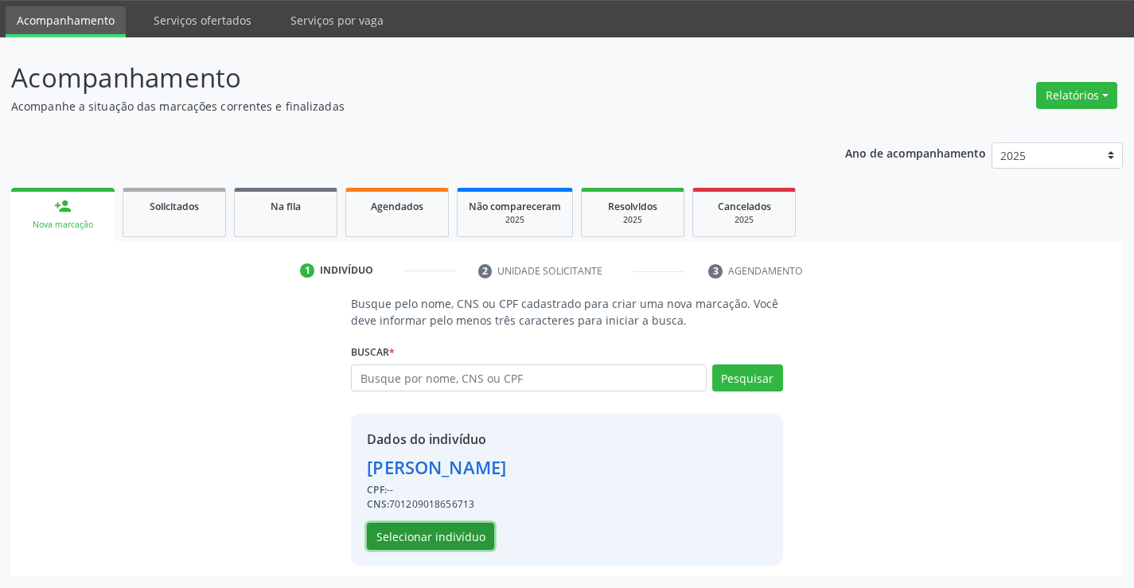
click at [422, 539] on button "Selecionar indivíduo" at bounding box center [430, 536] width 127 height 27
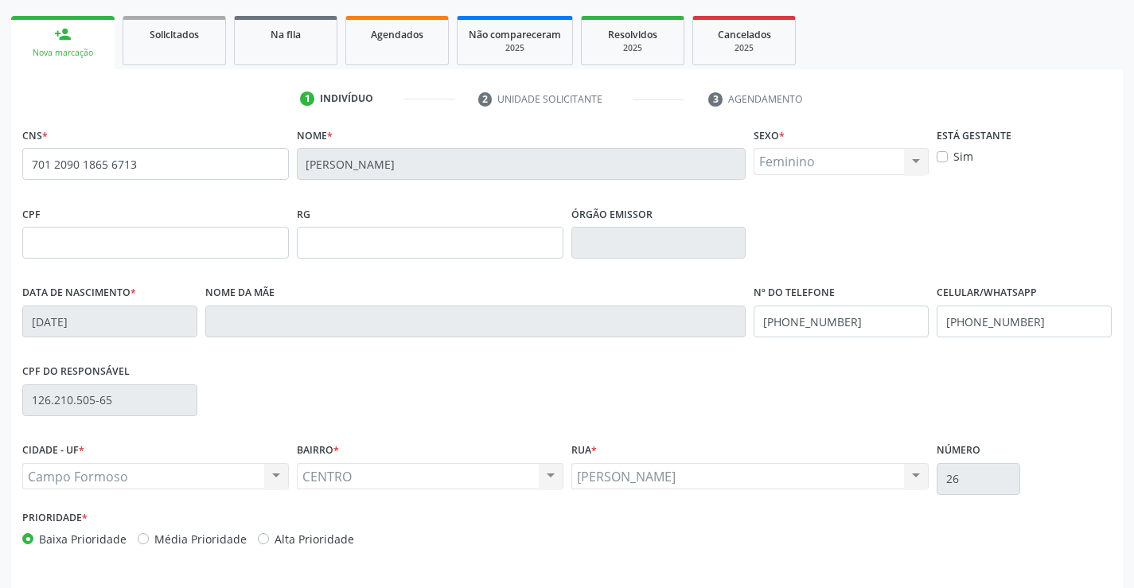
scroll to position [275, 0]
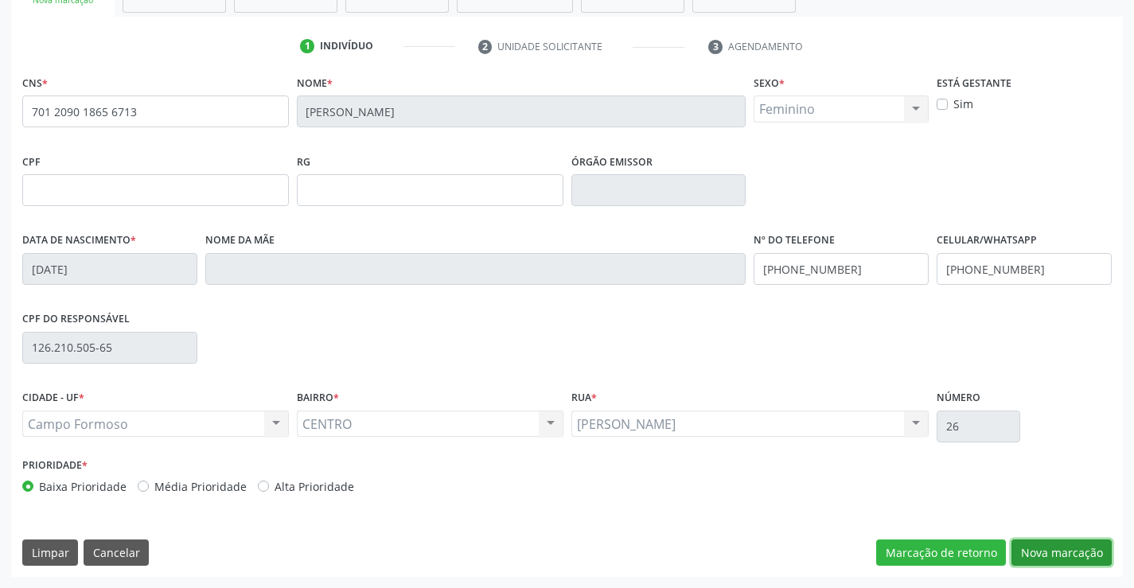
click at [1032, 548] on button "Nova marcação" at bounding box center [1061, 552] width 100 height 27
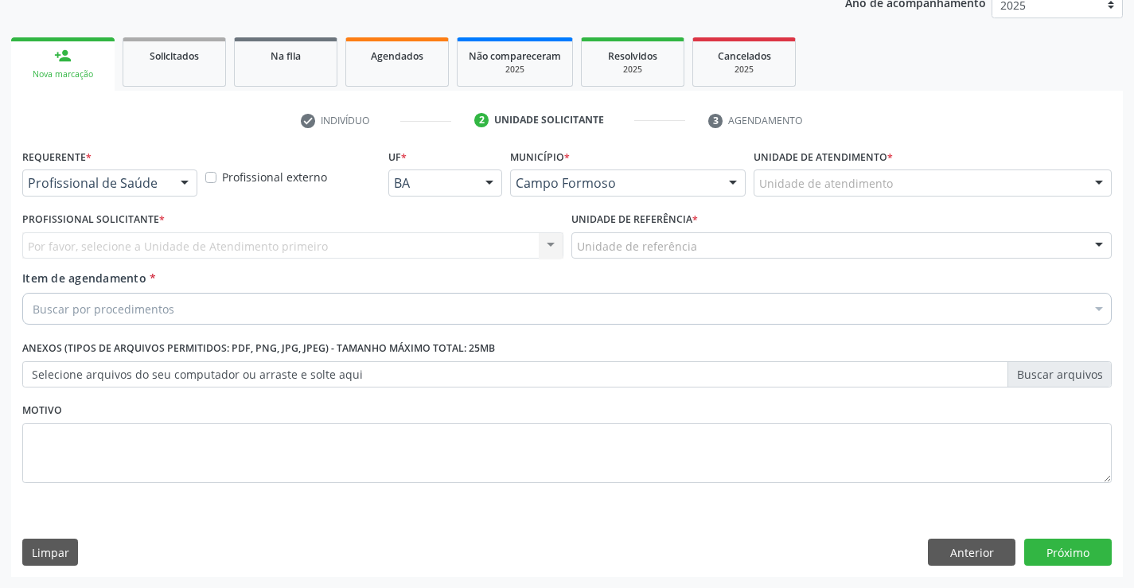
scroll to position [201, 0]
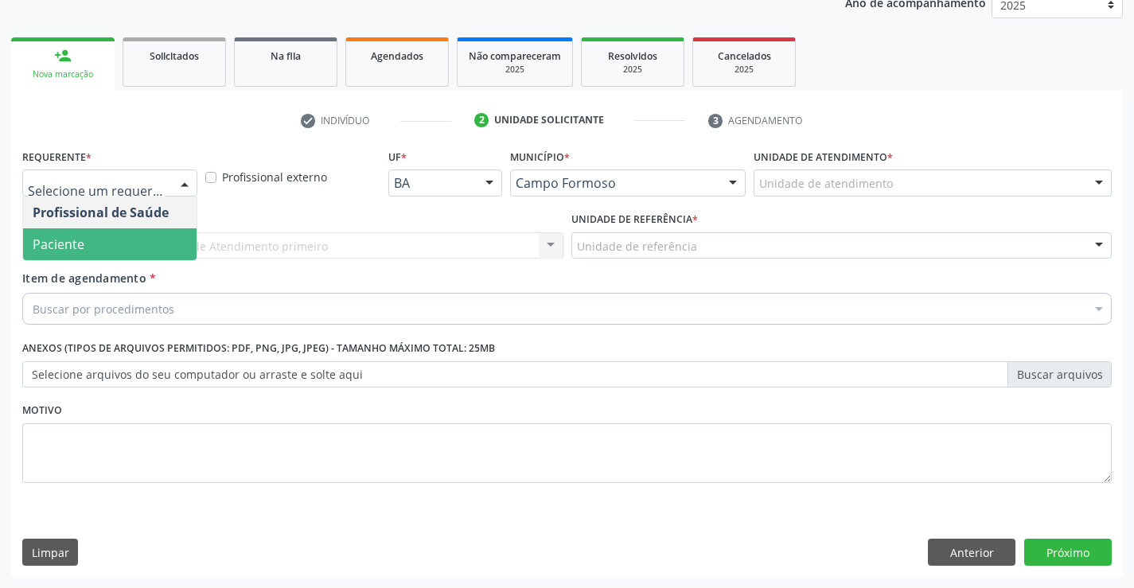
click at [95, 233] on span "Paciente" at bounding box center [109, 244] width 173 height 32
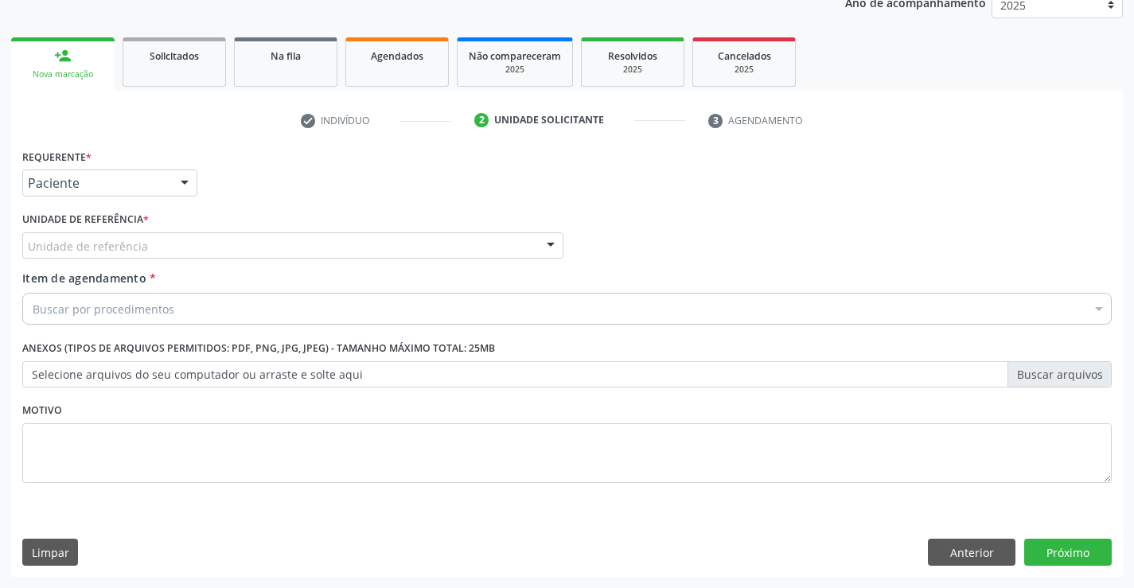
click at [95, 235] on div "Unidade de referência" at bounding box center [292, 245] width 541 height 27
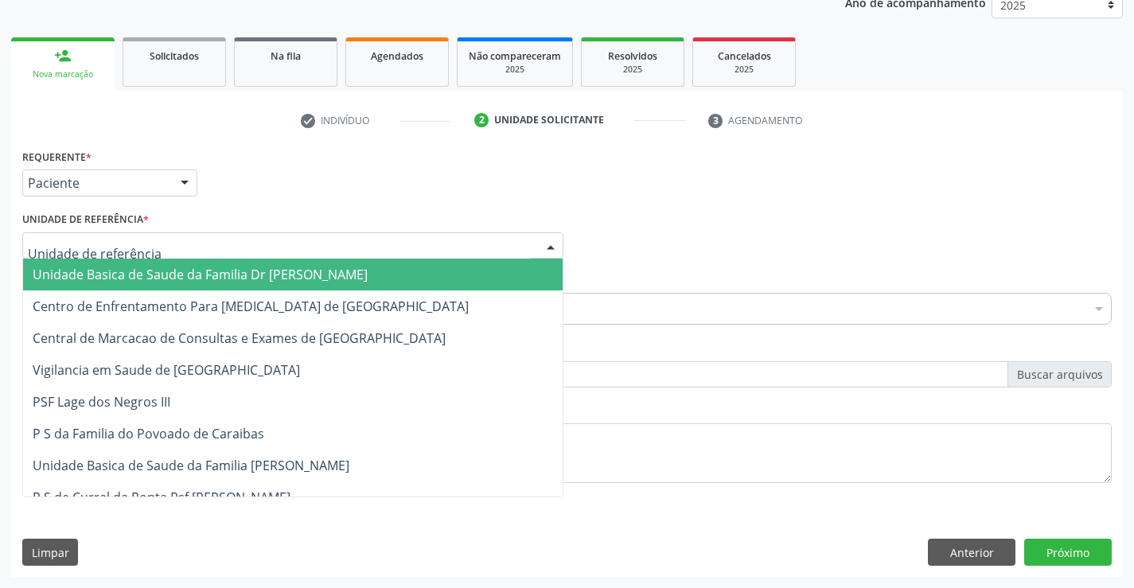
click at [94, 275] on span "Unidade Basica de Saude da Familia Dr [PERSON_NAME]" at bounding box center [200, 275] width 335 height 18
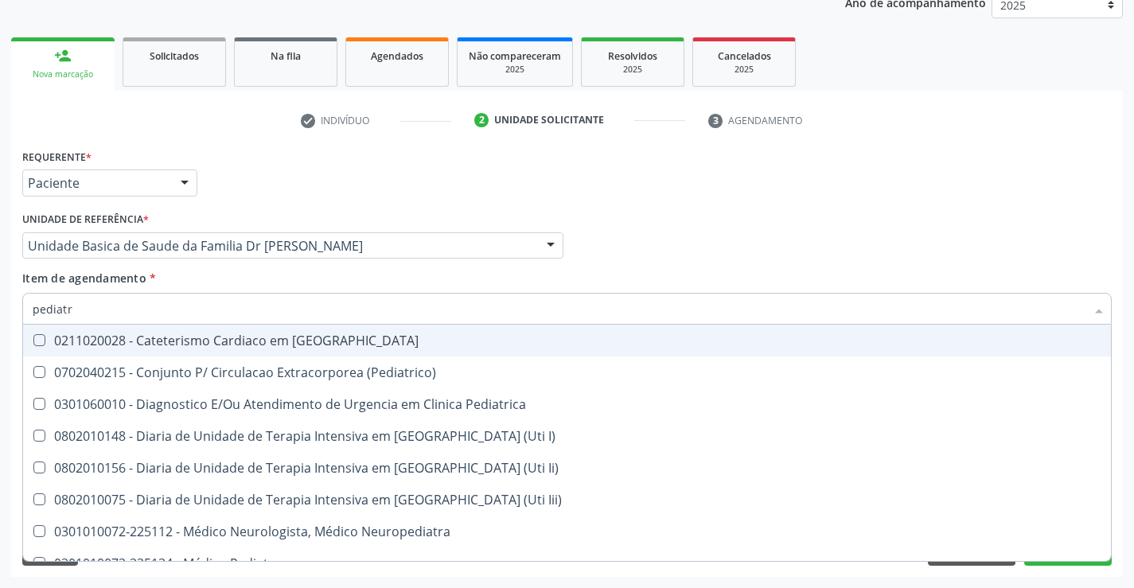
type input "pediatra"
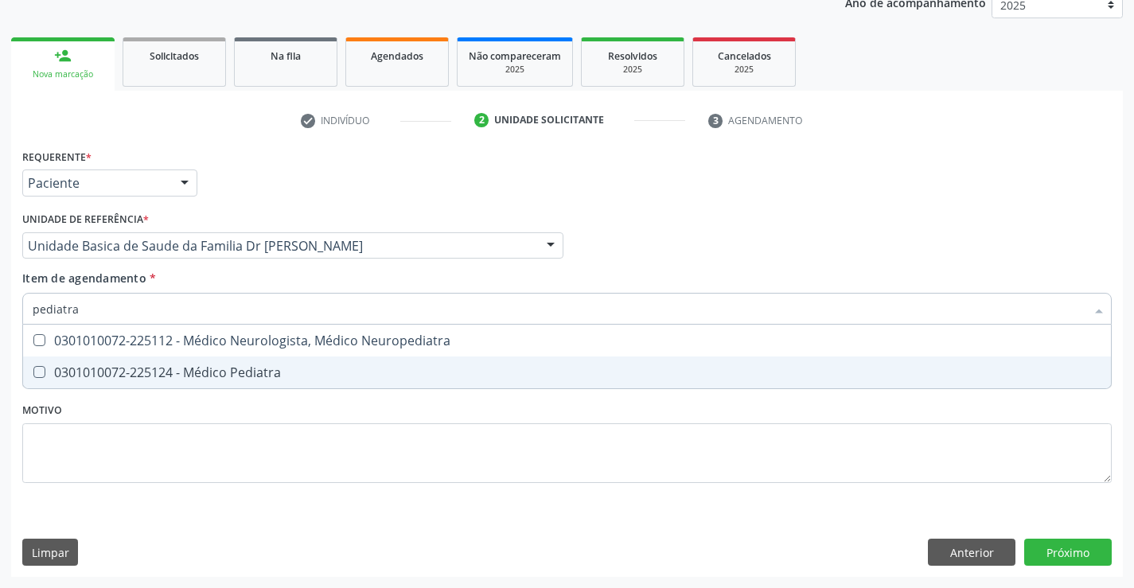
click at [271, 376] on div "0301010072-225124 - Médico Pediatra" at bounding box center [567, 372] width 1069 height 13
checkbox Pediatra "true"
click at [1083, 543] on div "Requerente * Paciente Profissional de Saúde Paciente Nenhum resultado encontrad…" at bounding box center [567, 361] width 1112 height 432
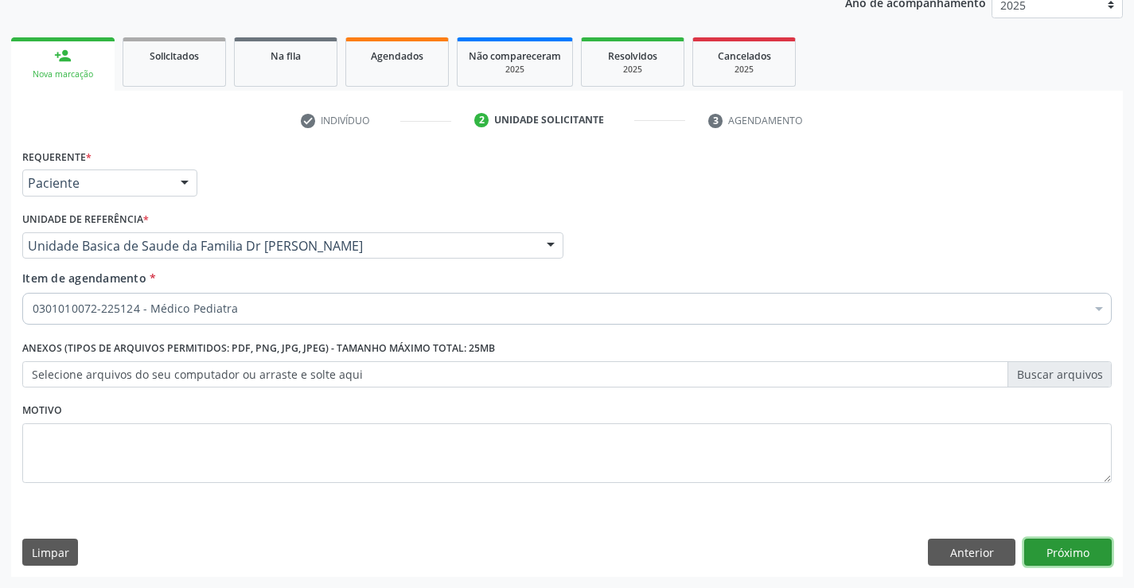
click at [1081, 556] on button "Próximo" at bounding box center [1068, 552] width 88 height 27
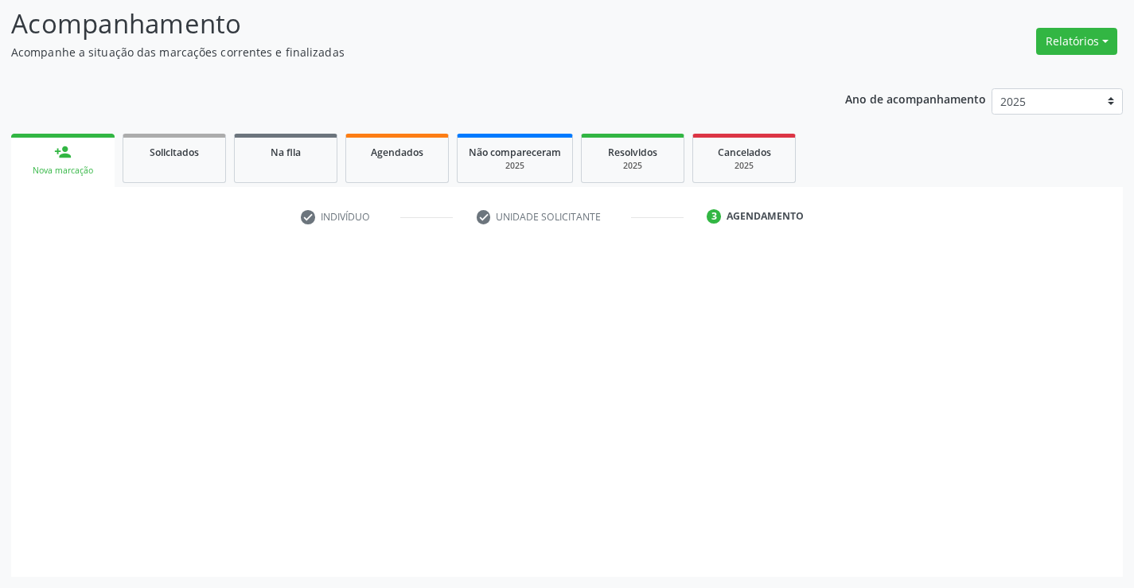
scroll to position [104, 0]
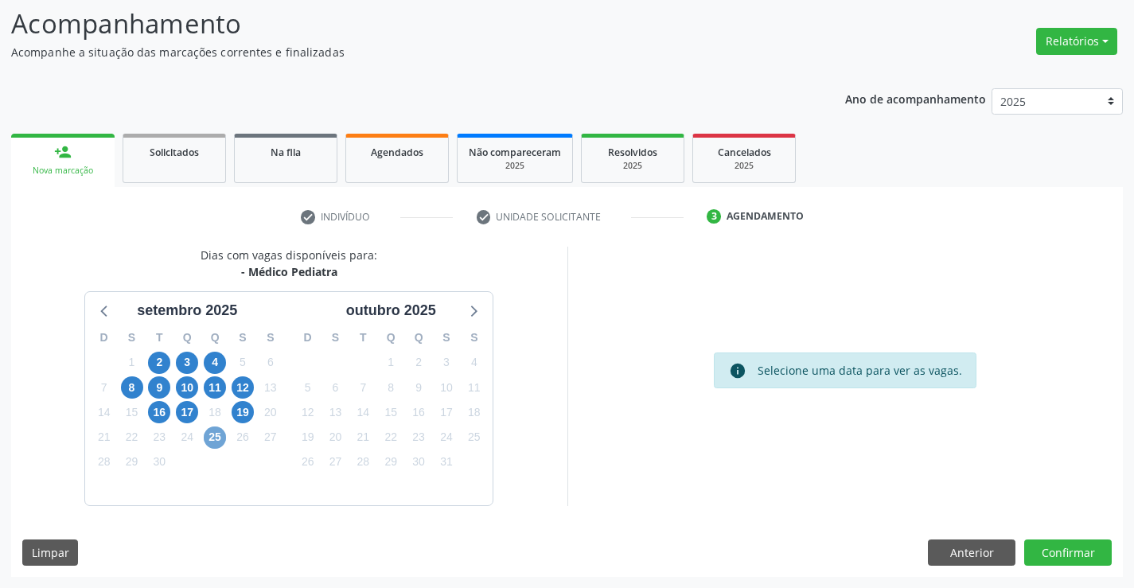
click at [218, 439] on span "25" at bounding box center [215, 437] width 22 height 22
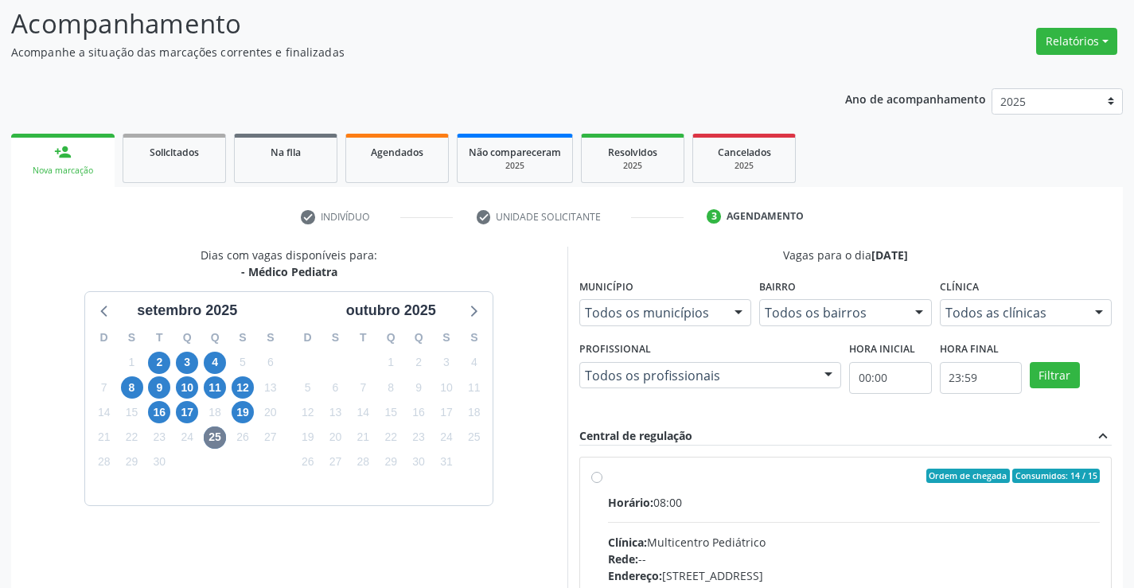
click at [608, 476] on label "Ordem de chegada Consumidos: 14 / 15 Horário: 08:00 Clínica: Multicentro Pediát…" at bounding box center [854, 591] width 493 height 244
click at [594, 476] on input "Ordem de chegada Consumidos: 14 / 15 Horário: 08:00 Clínica: Multicentro Pediát…" at bounding box center [596, 476] width 11 height 14
radio input "true"
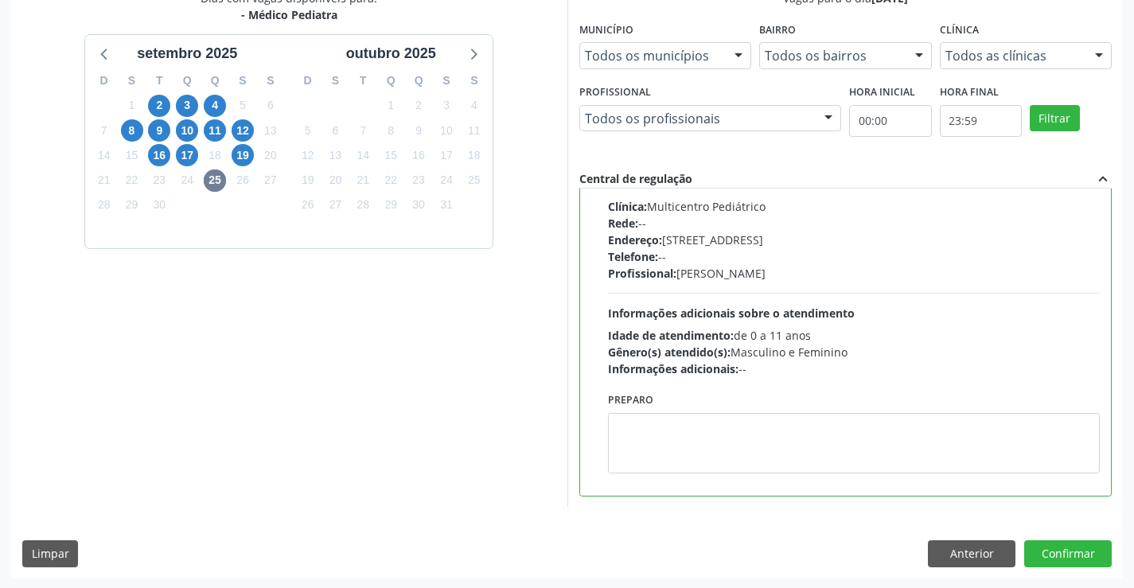
scroll to position [363, 0]
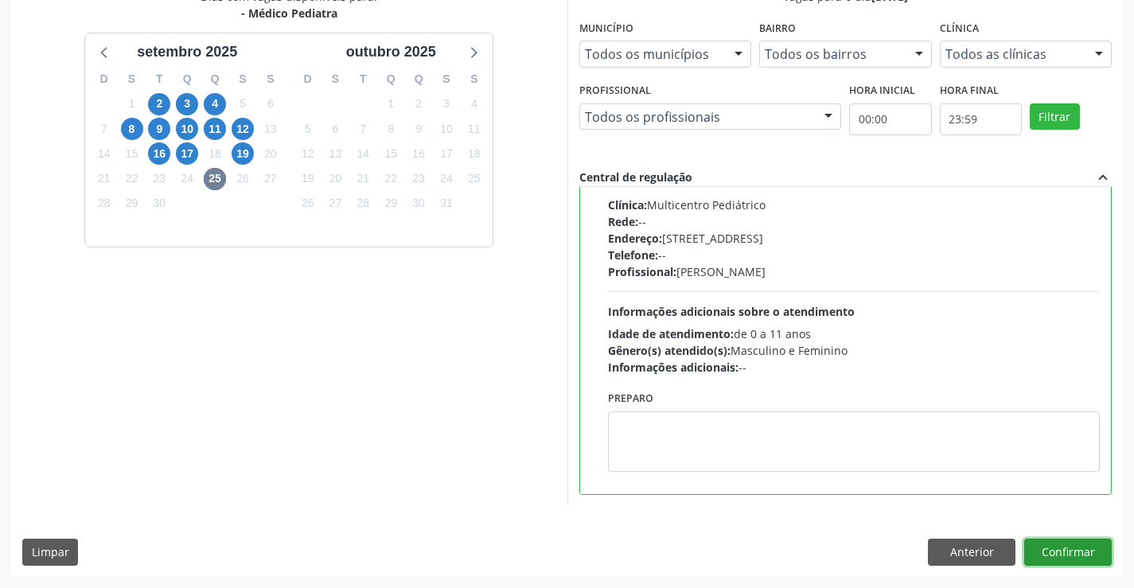
click at [1053, 549] on button "Confirmar" at bounding box center [1068, 552] width 88 height 27
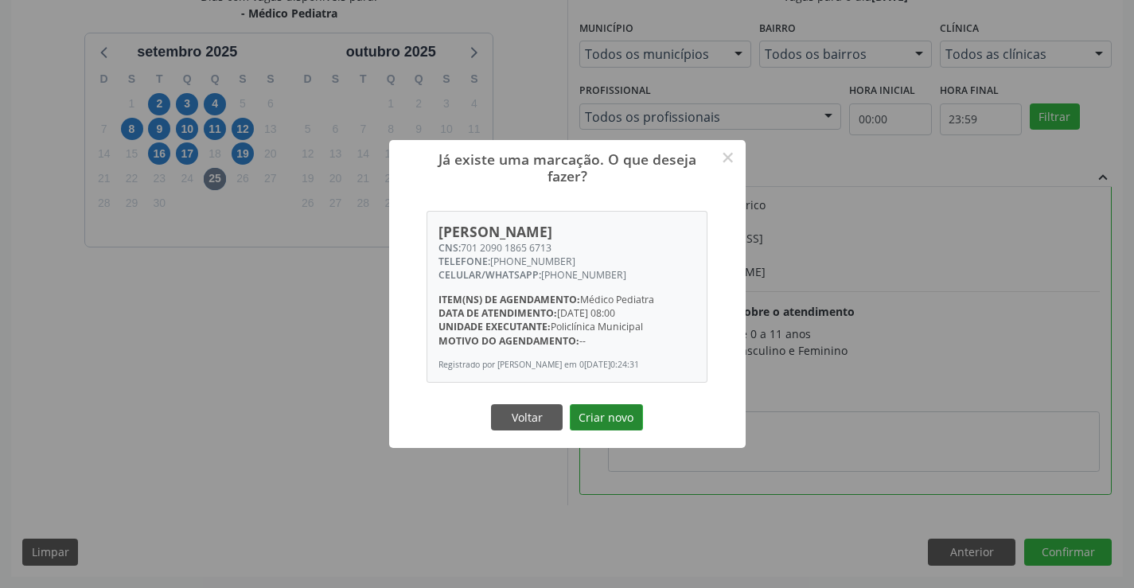
click at [581, 411] on button "Criar novo" at bounding box center [606, 417] width 73 height 27
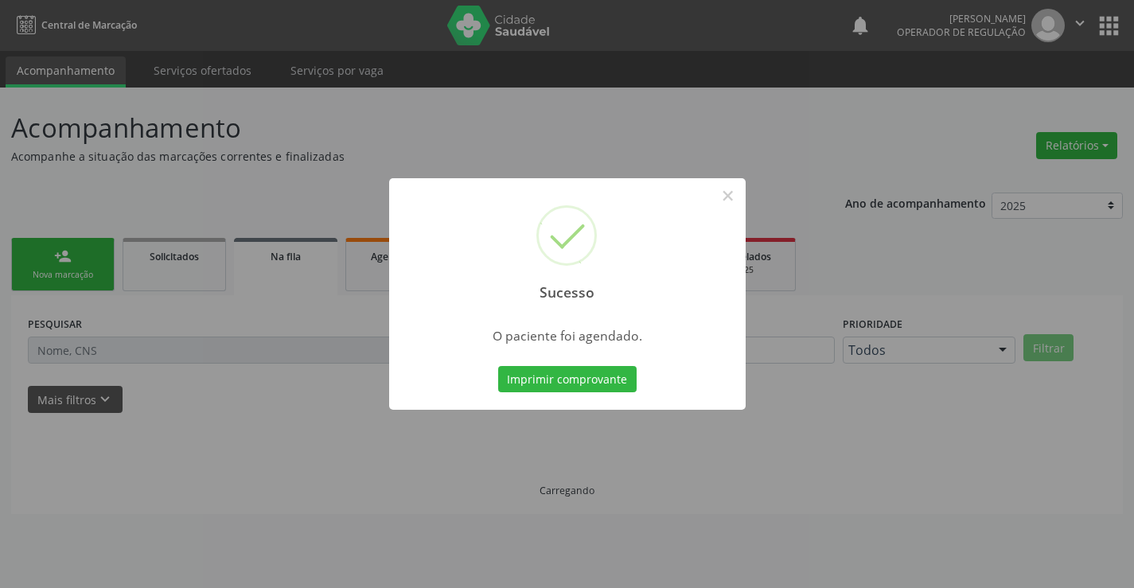
scroll to position [0, 0]
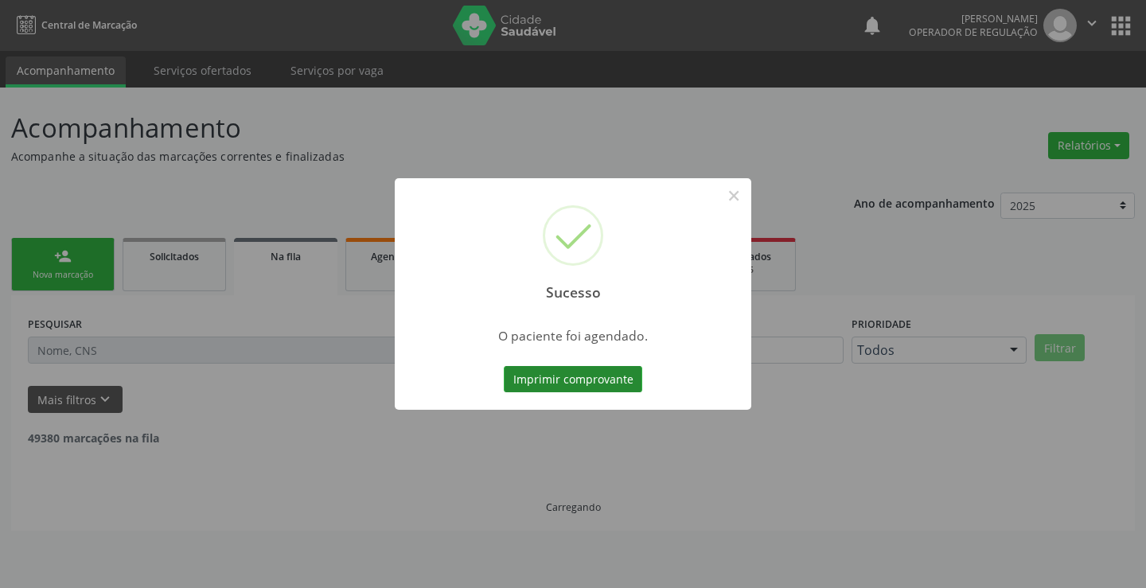
click at [601, 379] on button "Imprimir comprovante" at bounding box center [573, 379] width 138 height 27
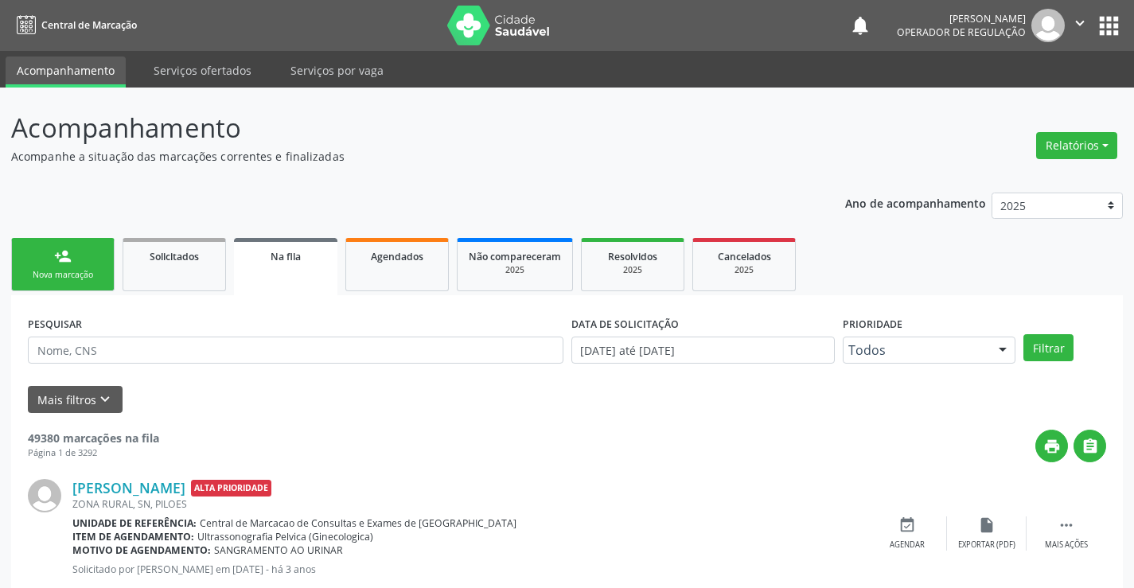
click at [91, 255] on link "person_add Nova marcação" at bounding box center [62, 264] width 103 height 53
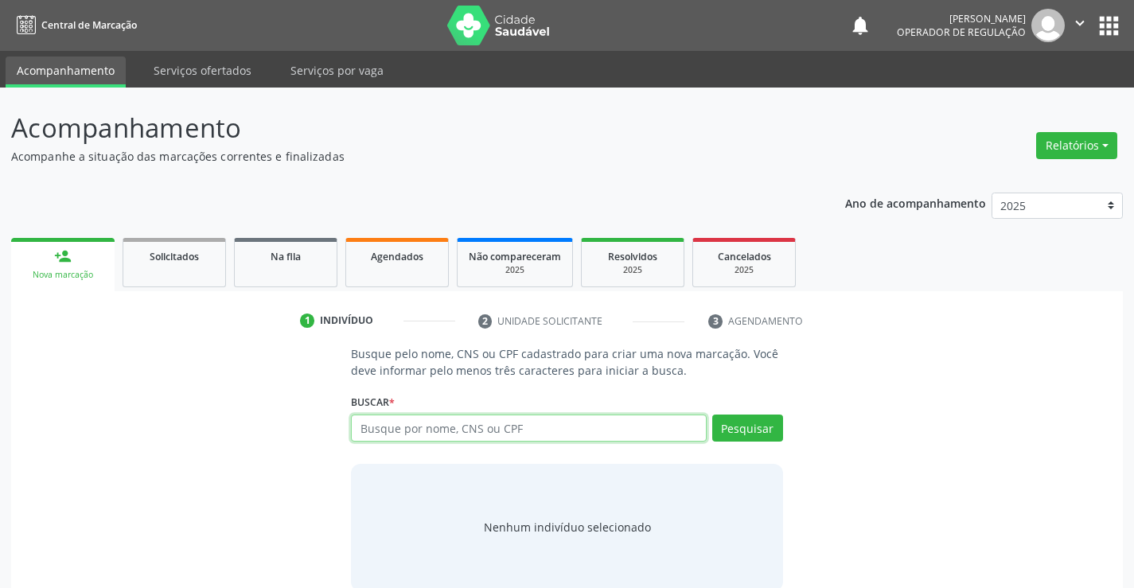
click at [625, 428] on input "text" at bounding box center [528, 428] width 355 height 27
type input "704105141425173"
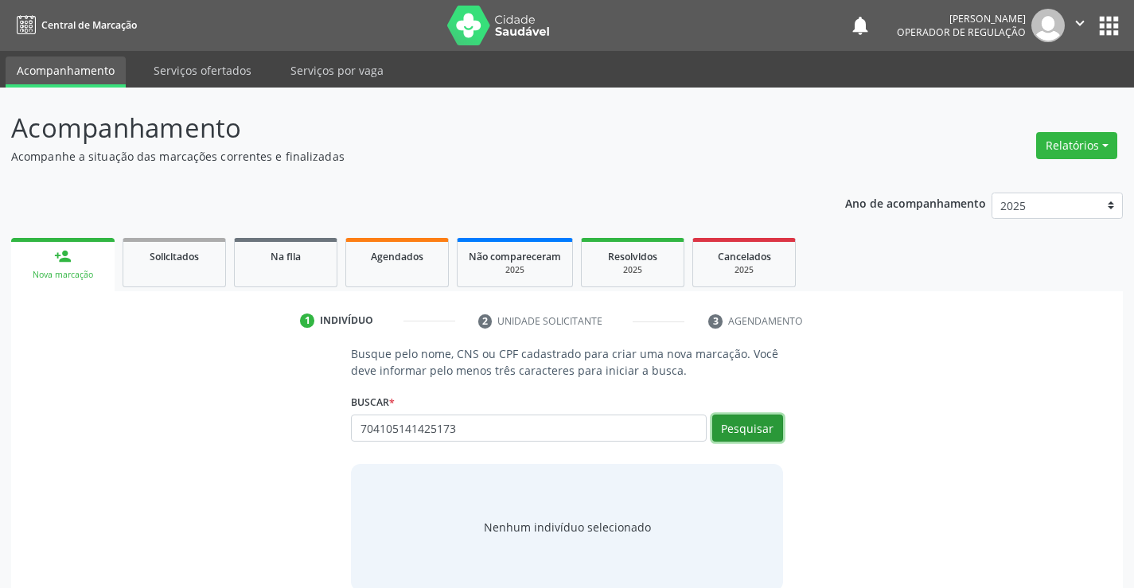
click at [763, 420] on button "Pesquisar" at bounding box center [747, 428] width 71 height 27
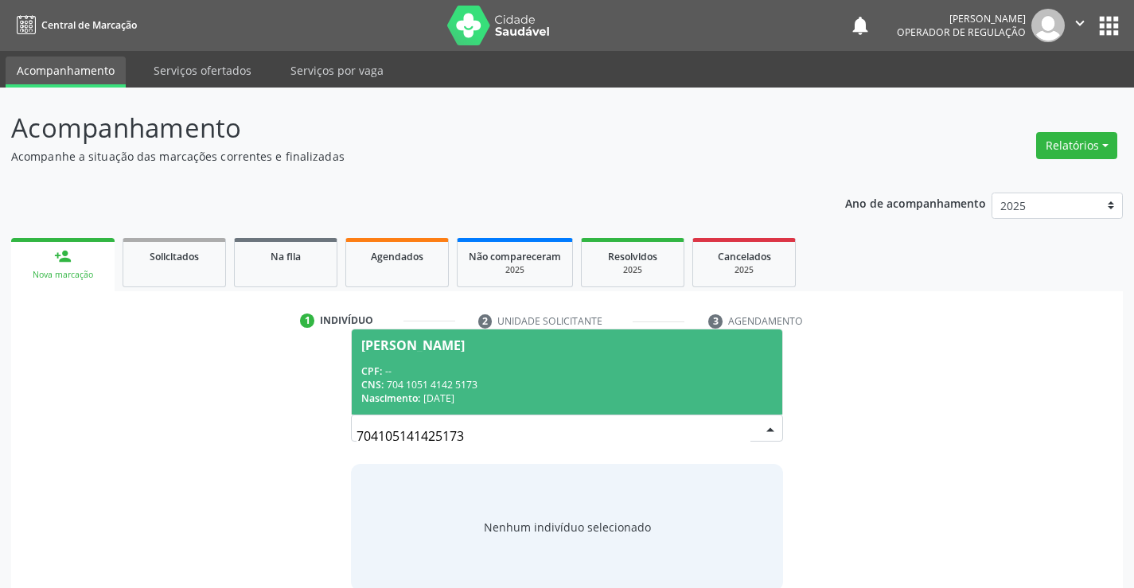
click at [553, 364] on div "CPF: --" at bounding box center [566, 371] width 411 height 14
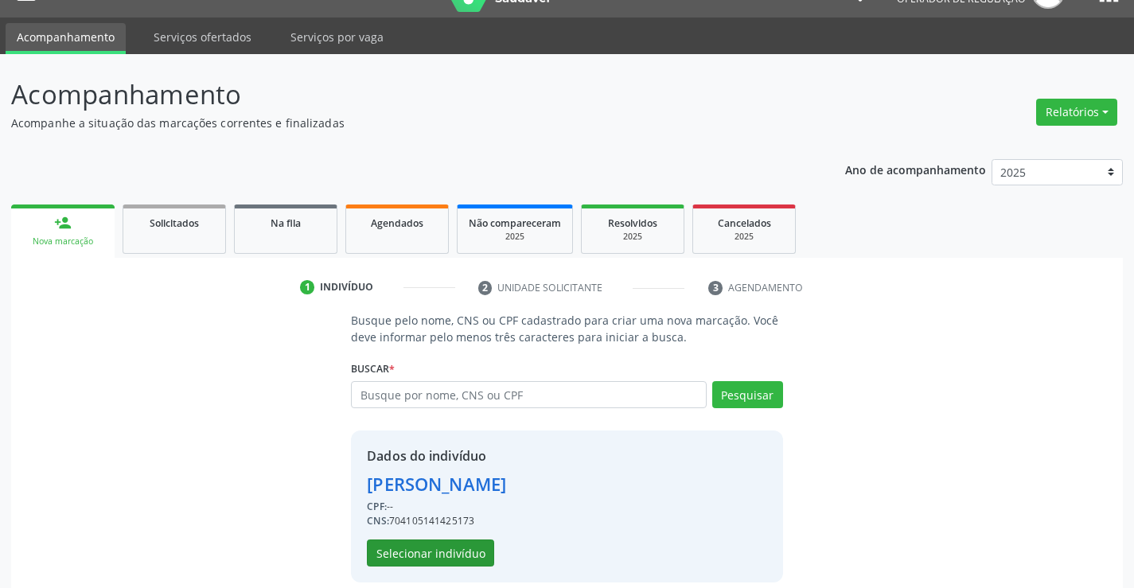
scroll to position [50, 0]
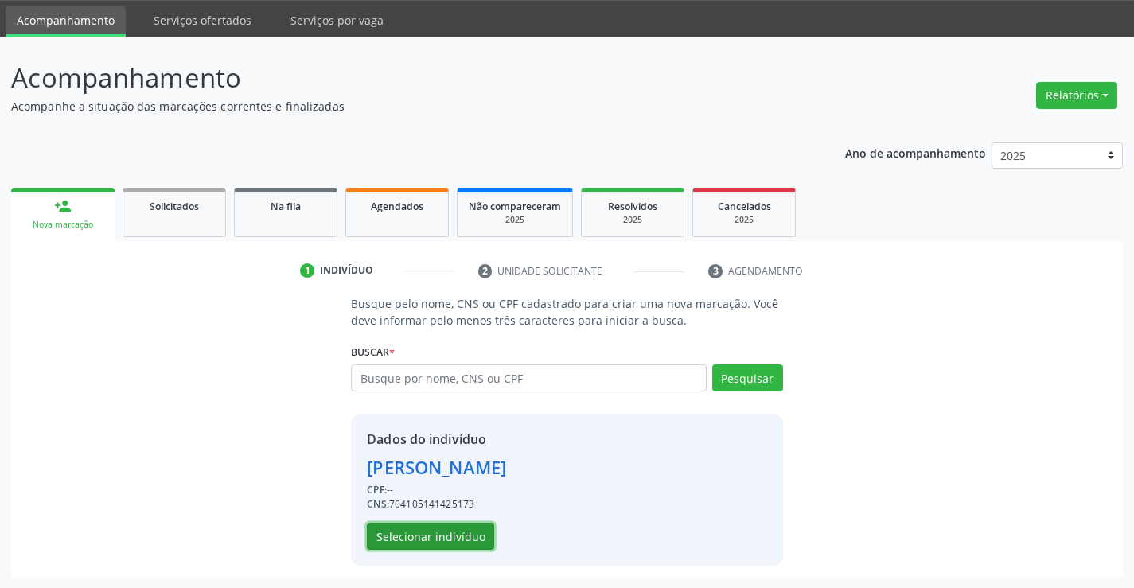
click at [421, 547] on button "Selecionar indivíduo" at bounding box center [430, 536] width 127 height 27
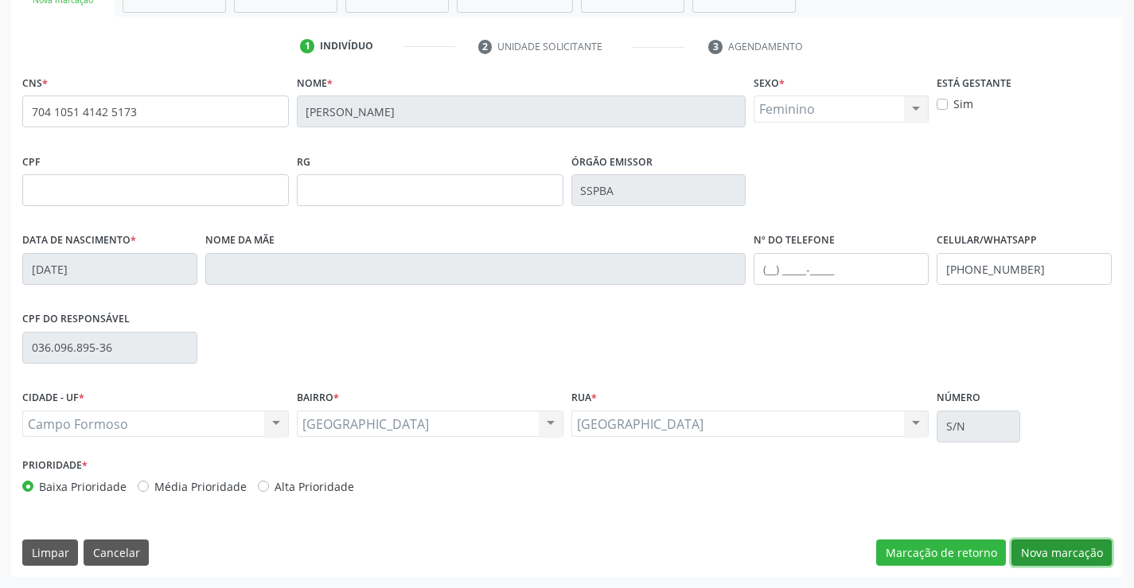
click at [1065, 557] on button "Nova marcação" at bounding box center [1061, 552] width 100 height 27
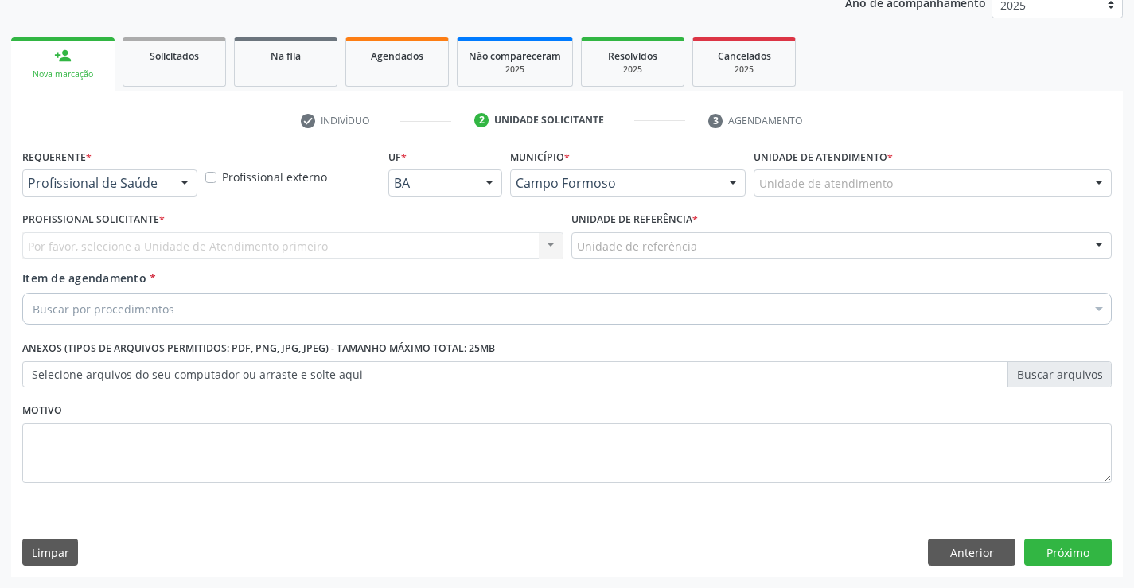
scroll to position [201, 0]
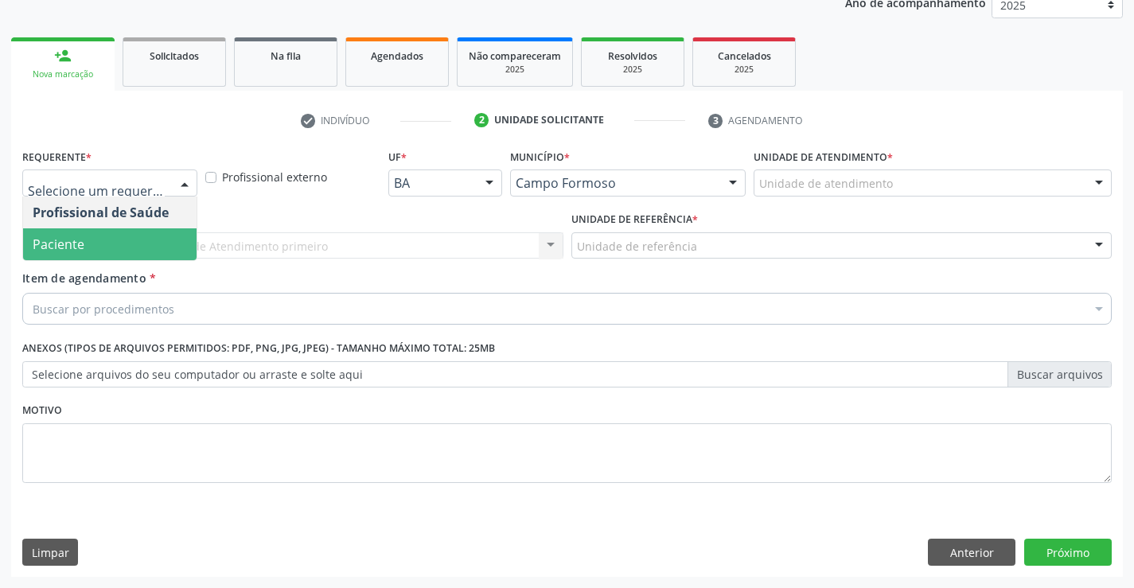
click at [65, 246] on span "Paciente" at bounding box center [59, 245] width 52 height 18
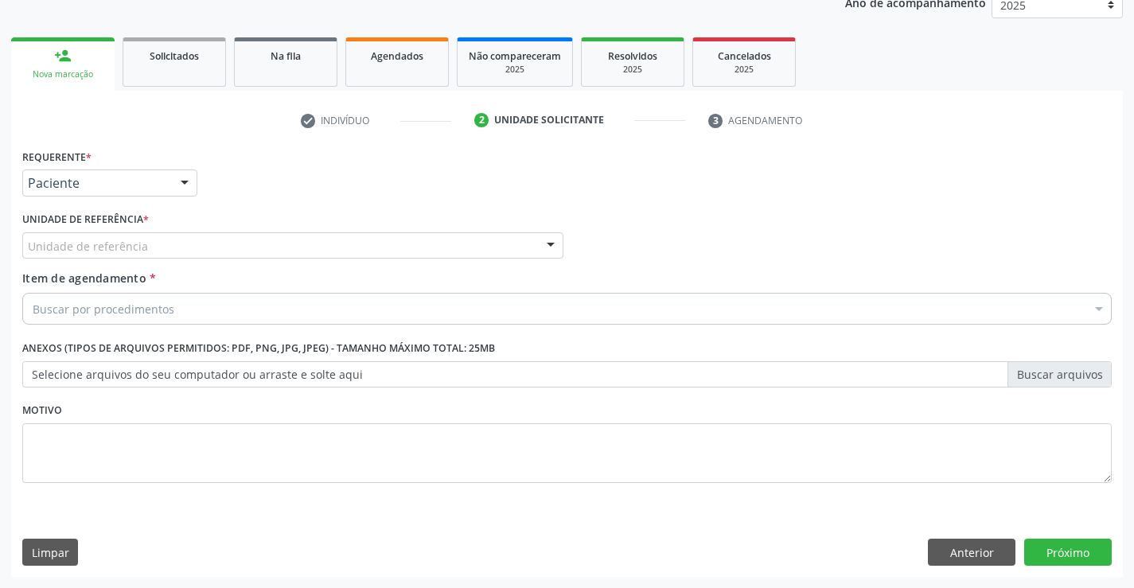
click at [97, 255] on div "Unidade de referência" at bounding box center [292, 245] width 541 height 27
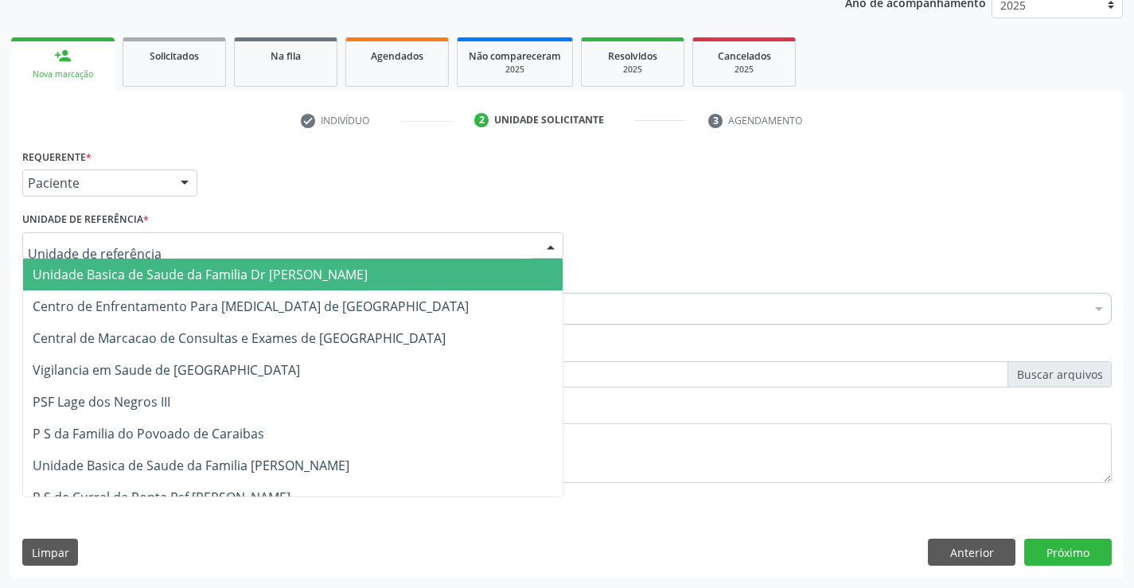
click at [102, 277] on span "Unidade Basica de Saude da Familia Dr [PERSON_NAME]" at bounding box center [200, 275] width 335 height 18
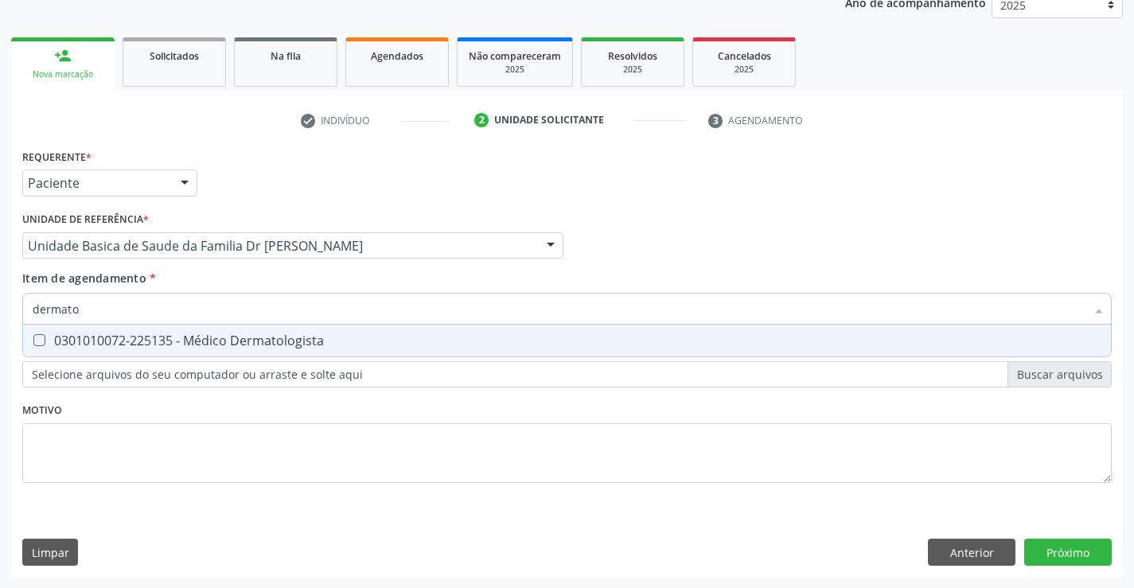
type input "dermatol"
click at [160, 329] on span "0301010072-225135 - Médico Dermatologista" at bounding box center [567, 341] width 1088 height 32
checkbox Dermatologista "true"
click at [1051, 558] on div "Requerente * Paciente Profissional de Saúde Paciente Nenhum resultado encontrad…" at bounding box center [567, 361] width 1112 height 432
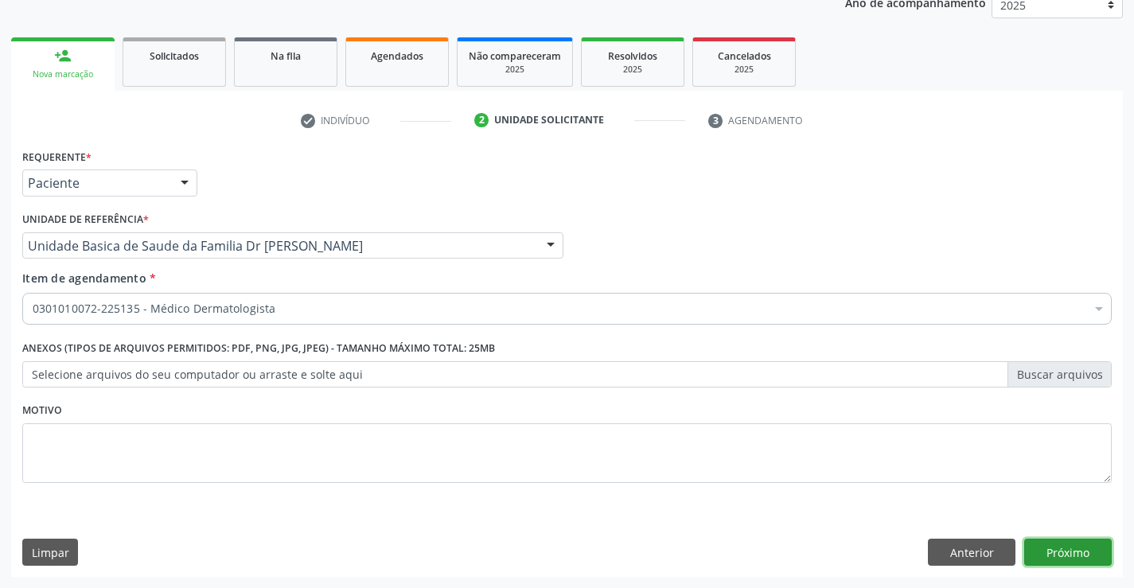
click at [1049, 555] on button "Próximo" at bounding box center [1068, 552] width 88 height 27
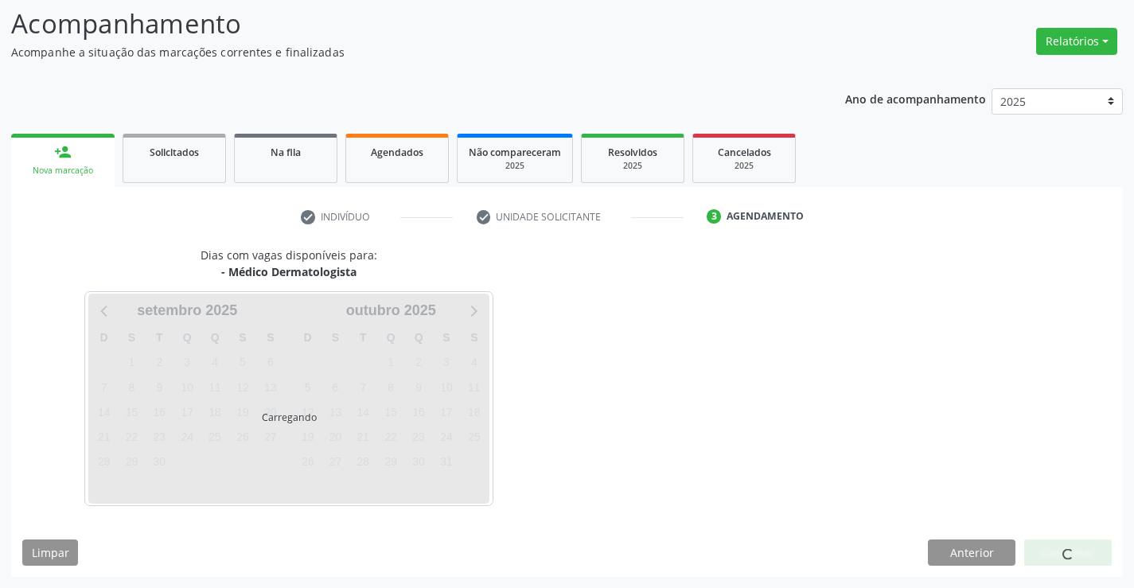
scroll to position [104, 0]
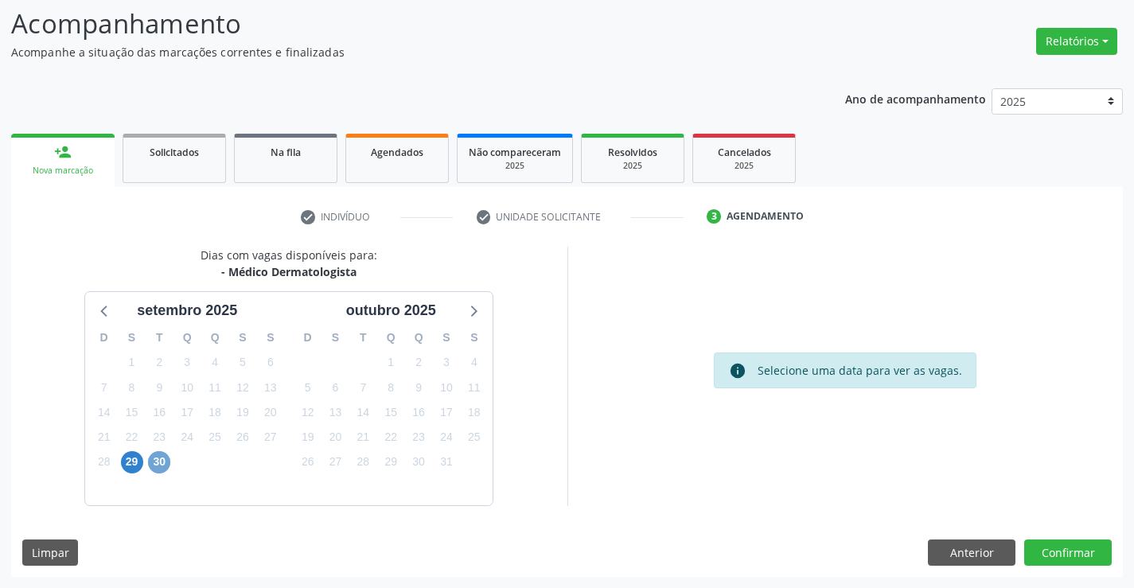
click at [161, 454] on span "30" at bounding box center [159, 462] width 22 height 22
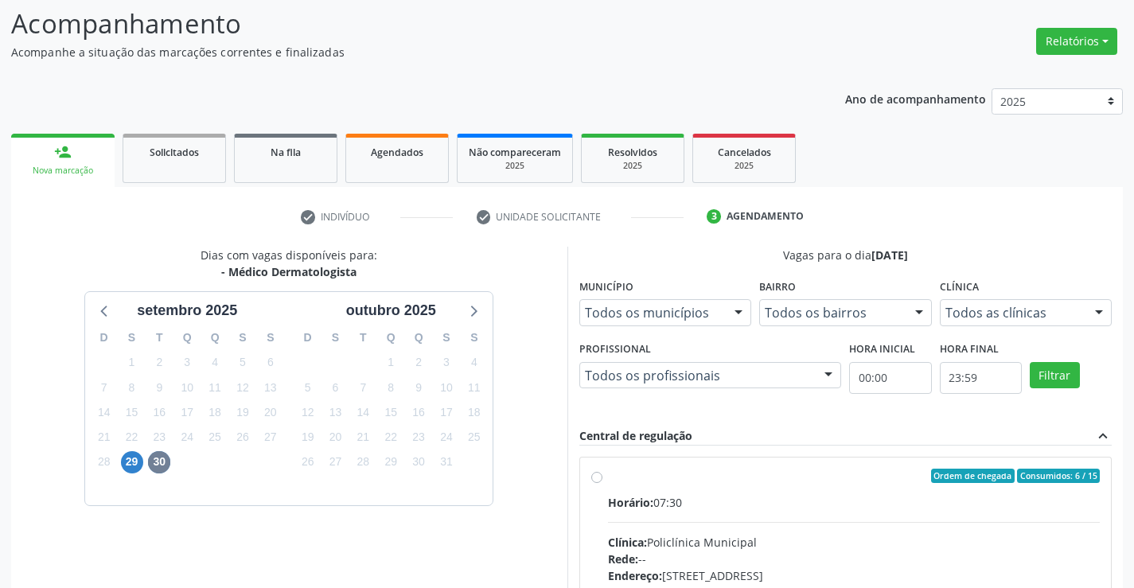
click at [608, 476] on label "Ordem de chegada Consumidos: 6 / 15 Horário: 07:30 Clínica: Policlínica Municip…" at bounding box center [854, 591] width 493 height 244
click at [600, 476] on input "Ordem de chegada Consumidos: 6 / 15 Horário: 07:30 Clínica: Policlínica Municip…" at bounding box center [596, 476] width 11 height 14
radio input "true"
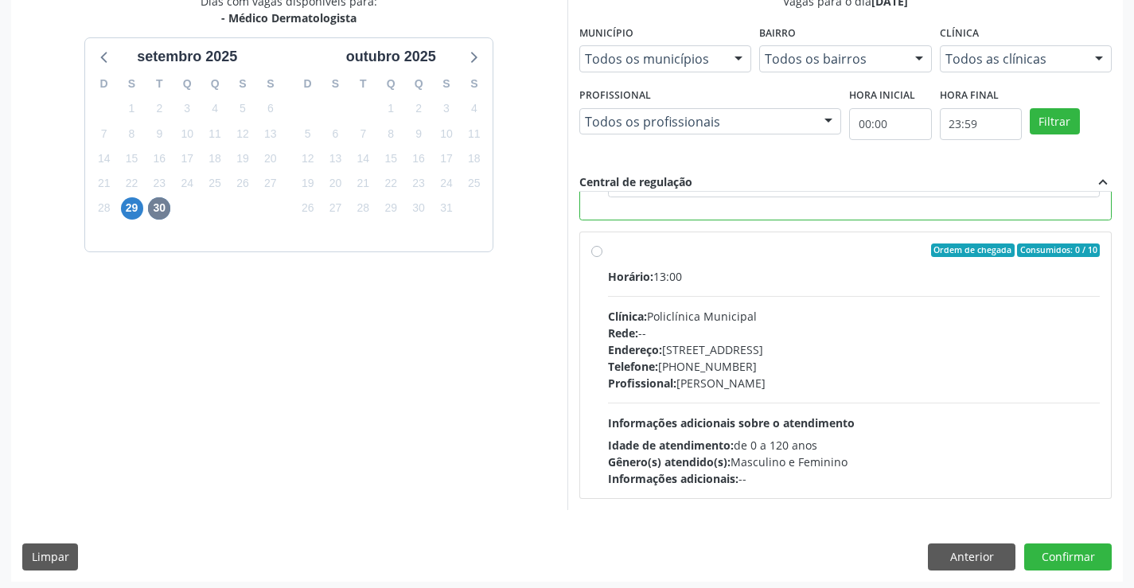
scroll to position [363, 0]
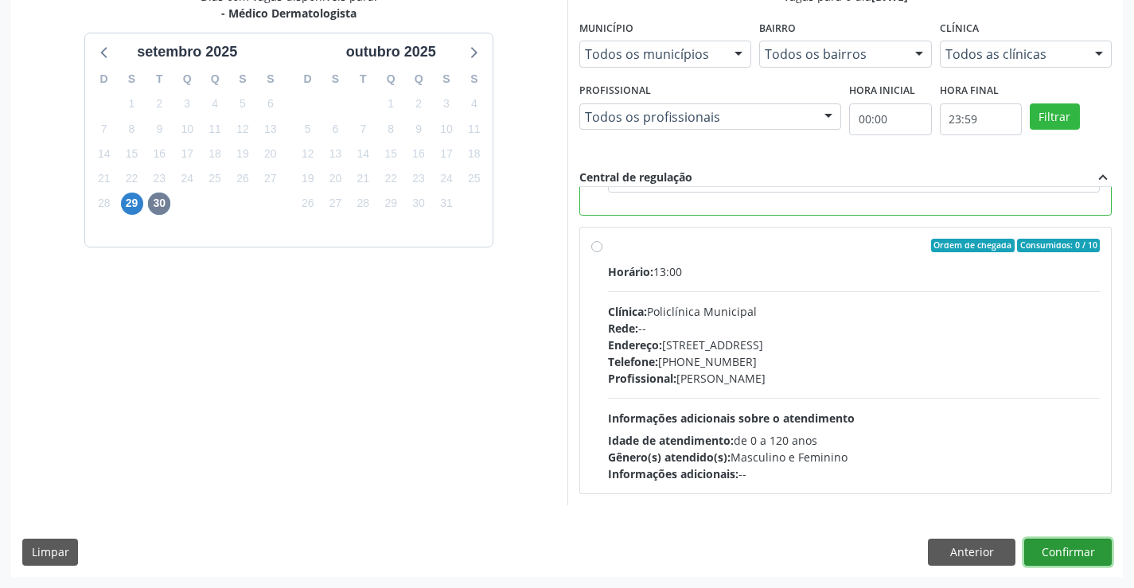
click at [1050, 546] on button "Confirmar" at bounding box center [1068, 552] width 88 height 27
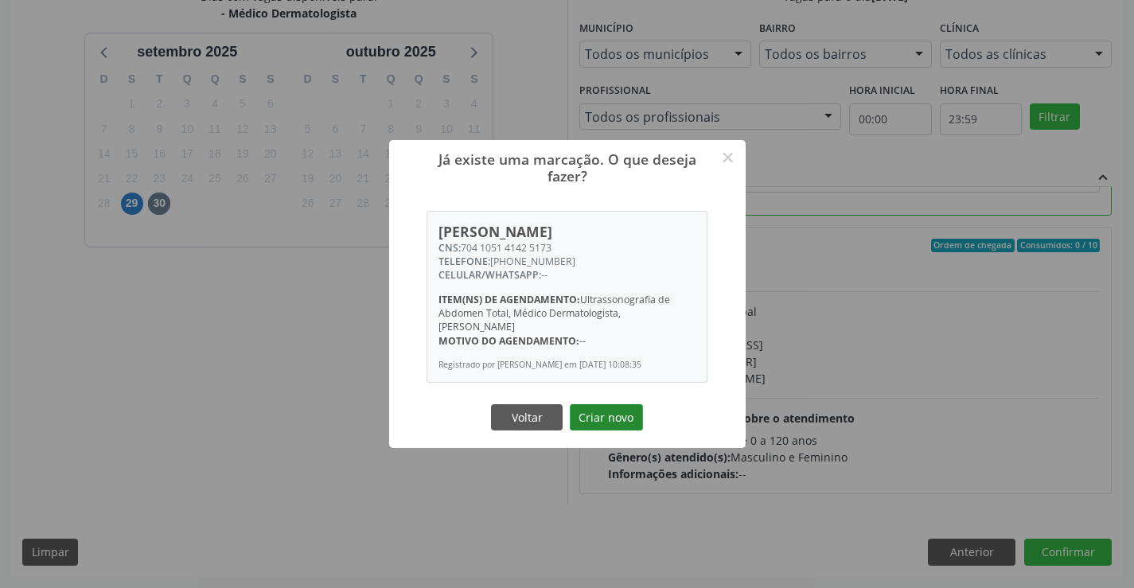
click at [624, 422] on button "Criar novo" at bounding box center [606, 417] width 73 height 27
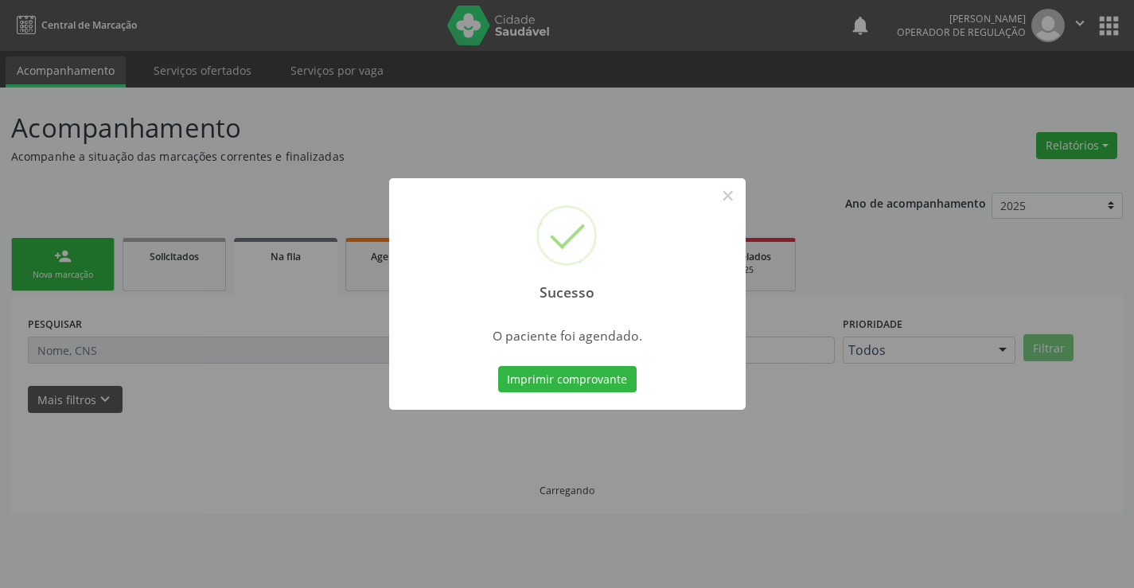
scroll to position [0, 0]
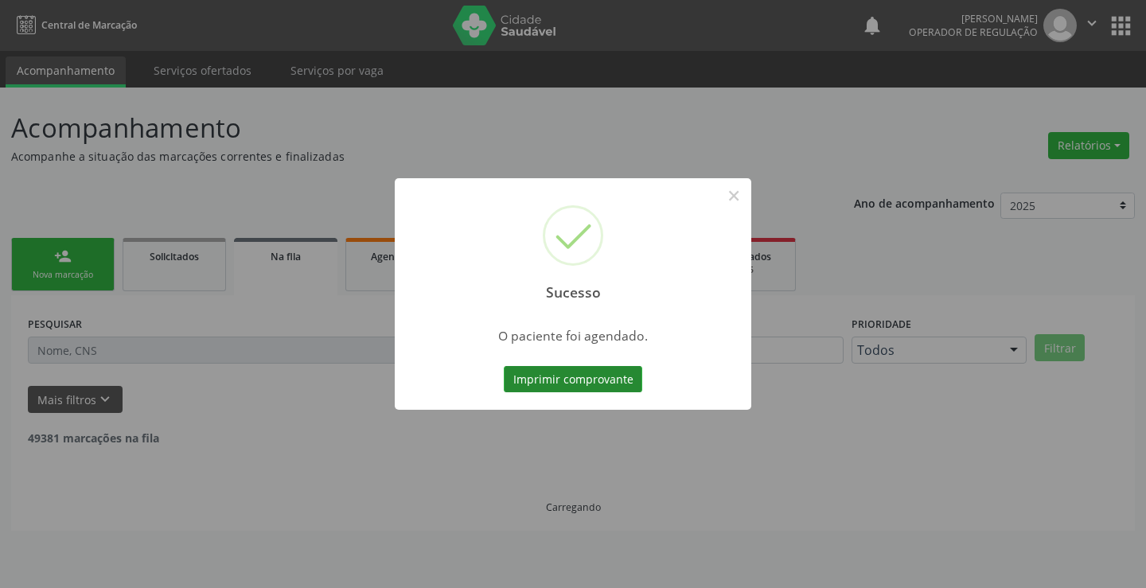
click at [560, 384] on button "Imprimir comprovante" at bounding box center [573, 379] width 138 height 27
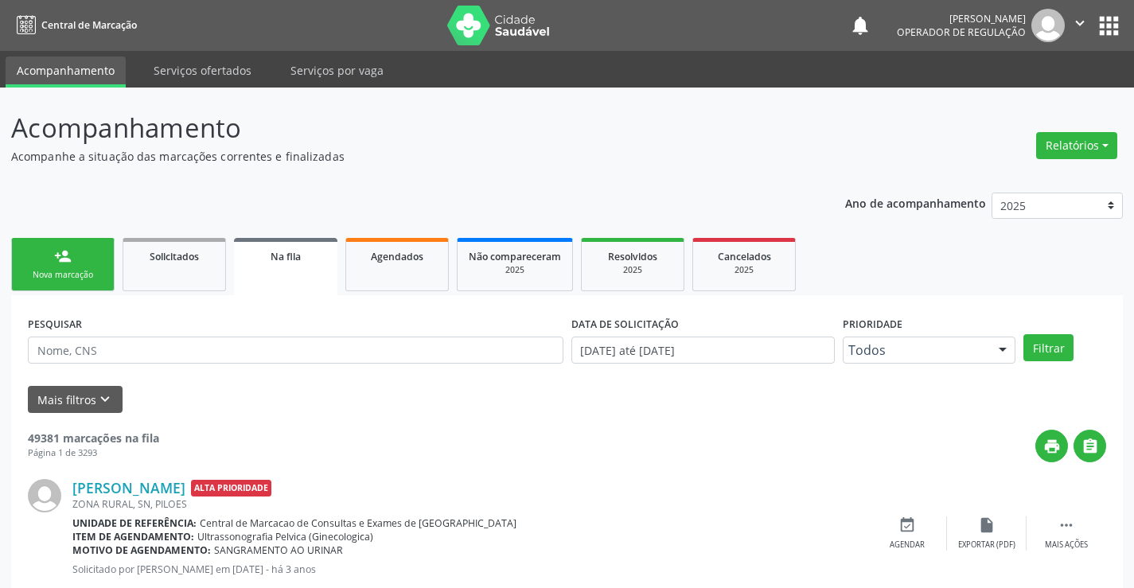
click at [50, 263] on link "person_add Nova marcação" at bounding box center [62, 264] width 103 height 53
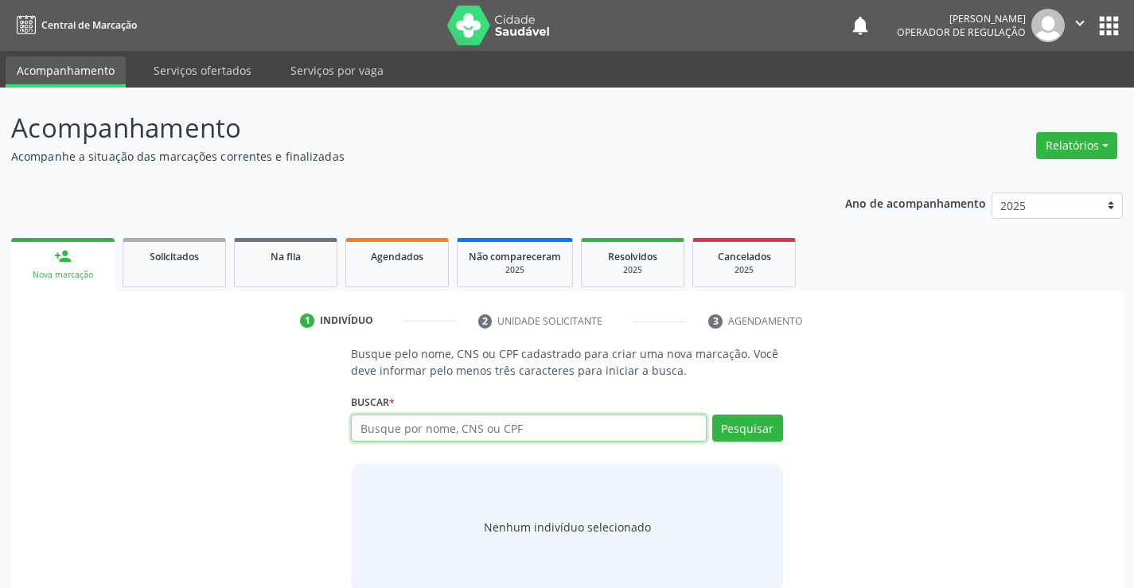
click at [400, 430] on input "text" at bounding box center [528, 428] width 355 height 27
type input "705402452931898"
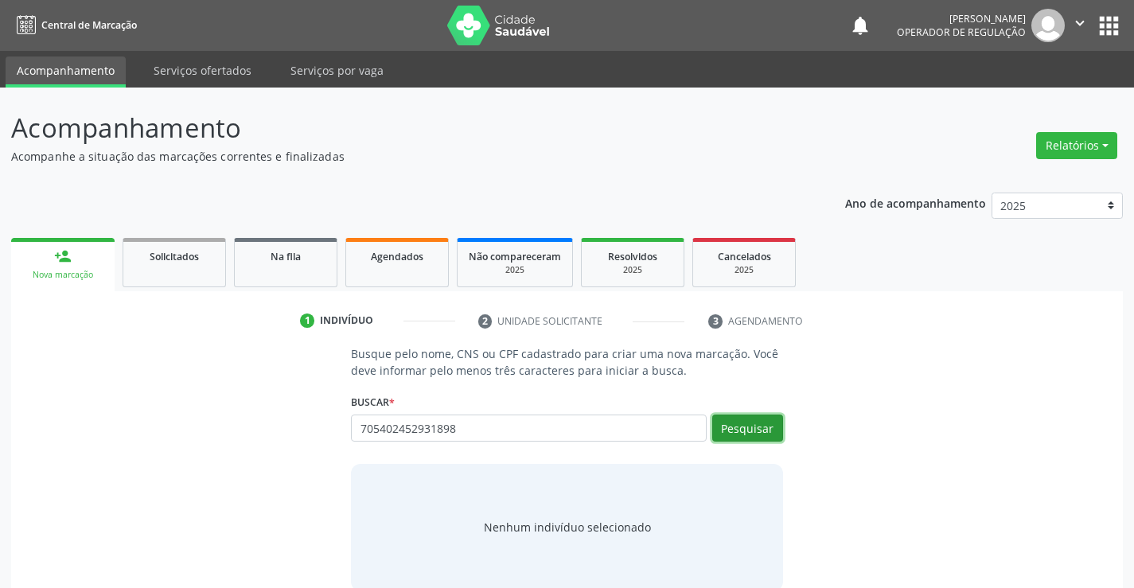
click at [768, 425] on button "Pesquisar" at bounding box center [747, 428] width 71 height 27
type input "705402452931898"
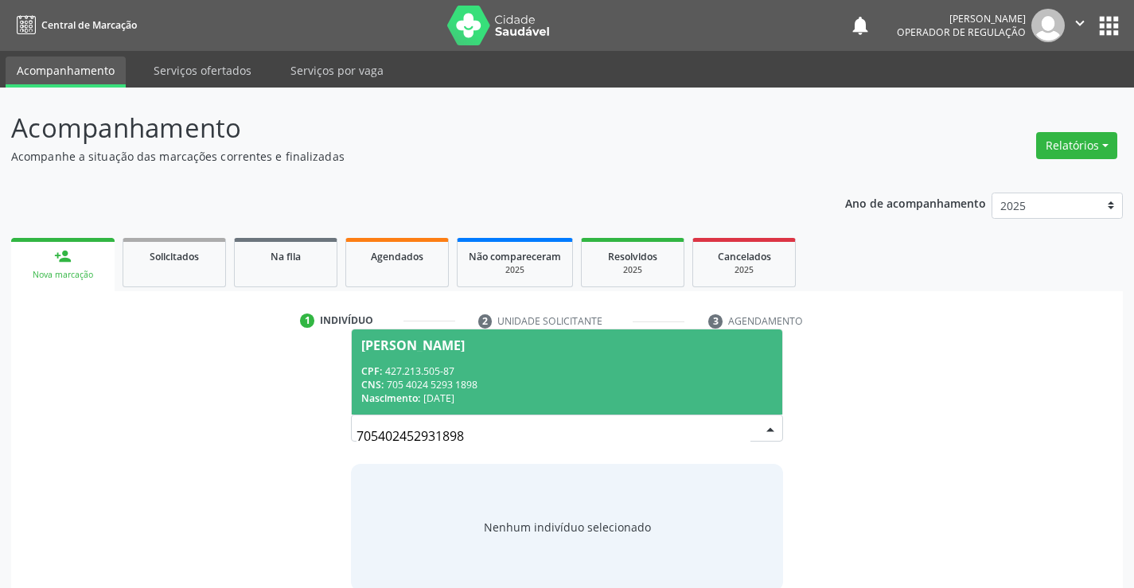
click at [493, 380] on div "CNS: 705 4024 5293 1898" at bounding box center [566, 385] width 411 height 14
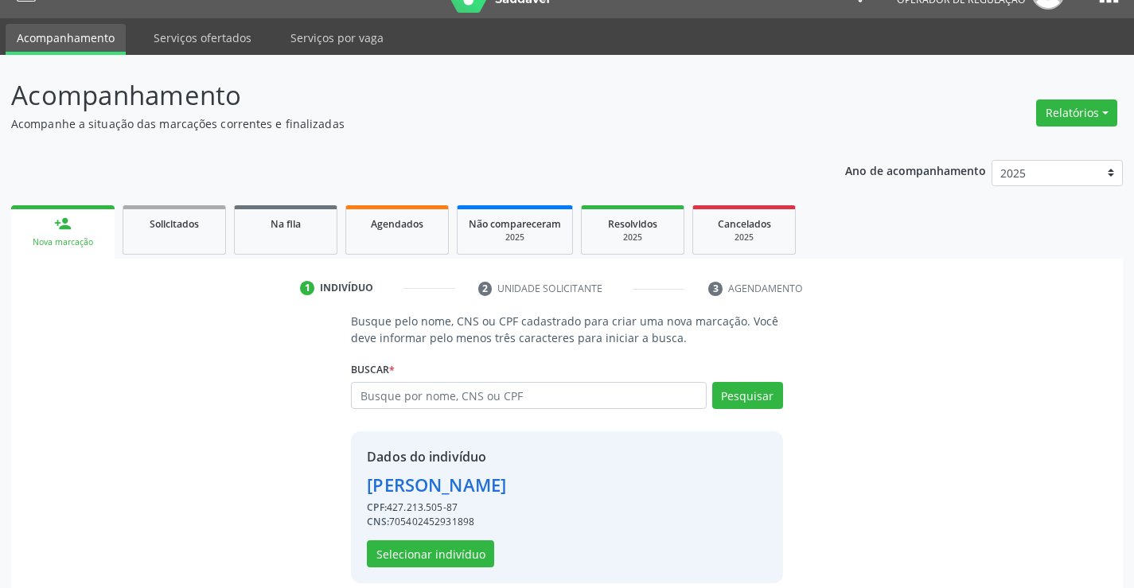
scroll to position [50, 0]
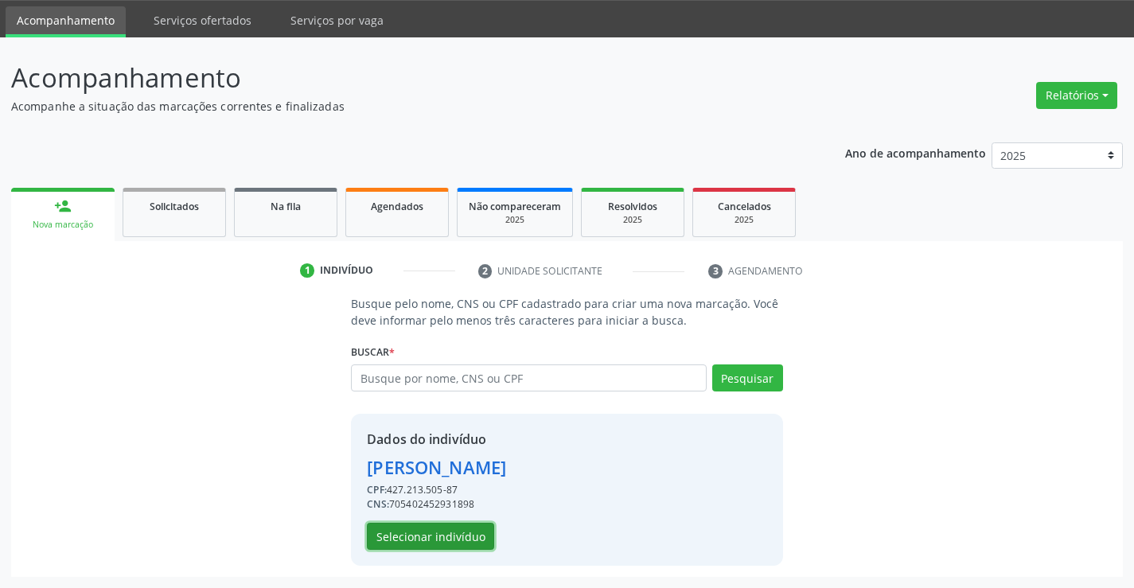
click at [428, 529] on button "Selecionar indivíduo" at bounding box center [430, 536] width 127 height 27
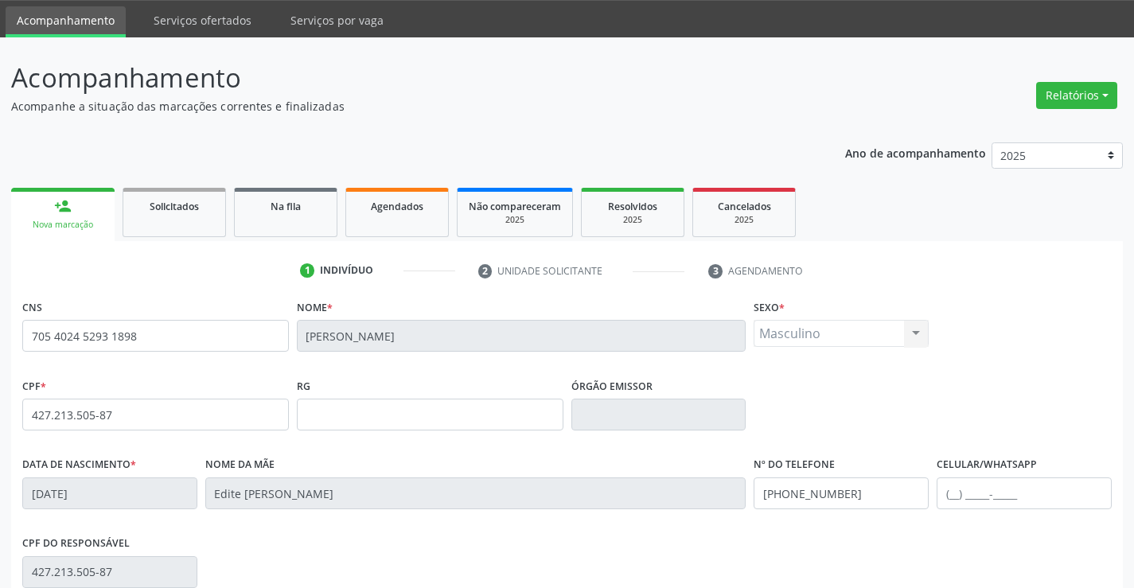
scroll to position [275, 0]
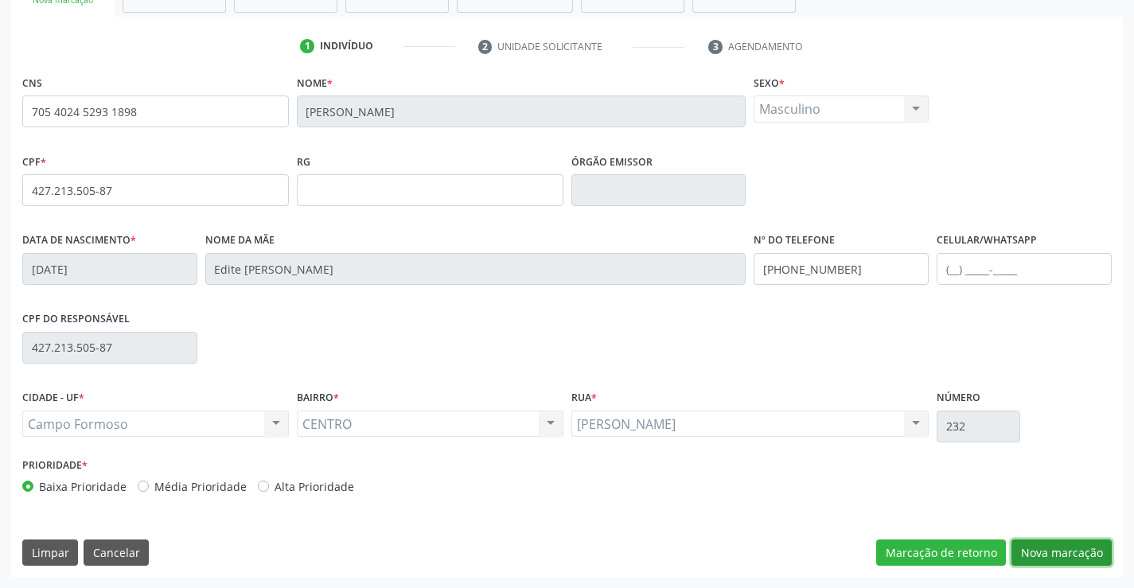
click at [1050, 549] on button "Nova marcação" at bounding box center [1061, 552] width 100 height 27
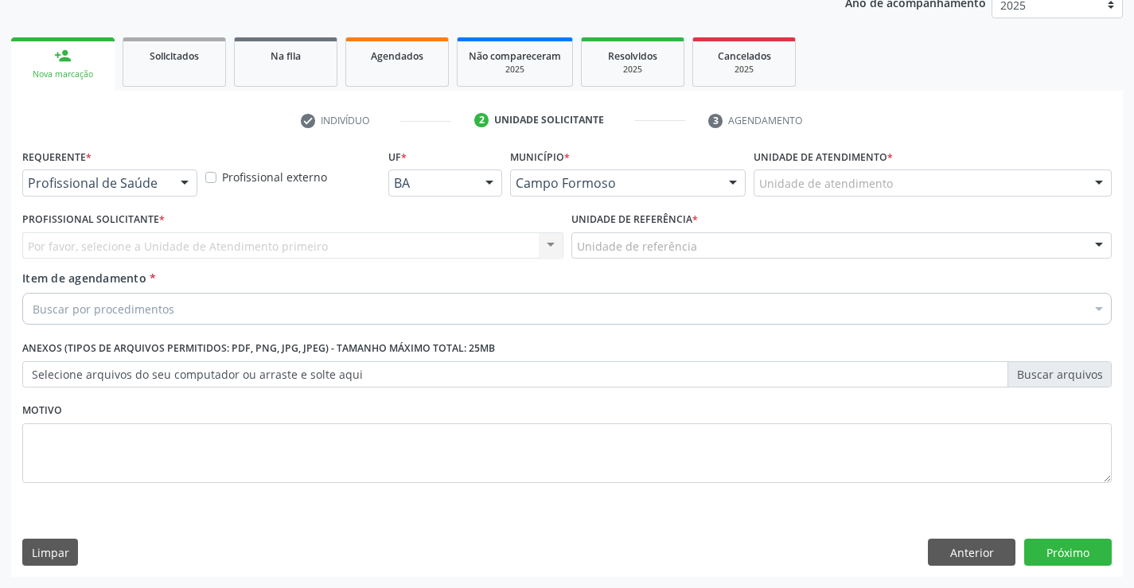
click at [109, 173] on div "Profissional de Saúde" at bounding box center [109, 182] width 175 height 27
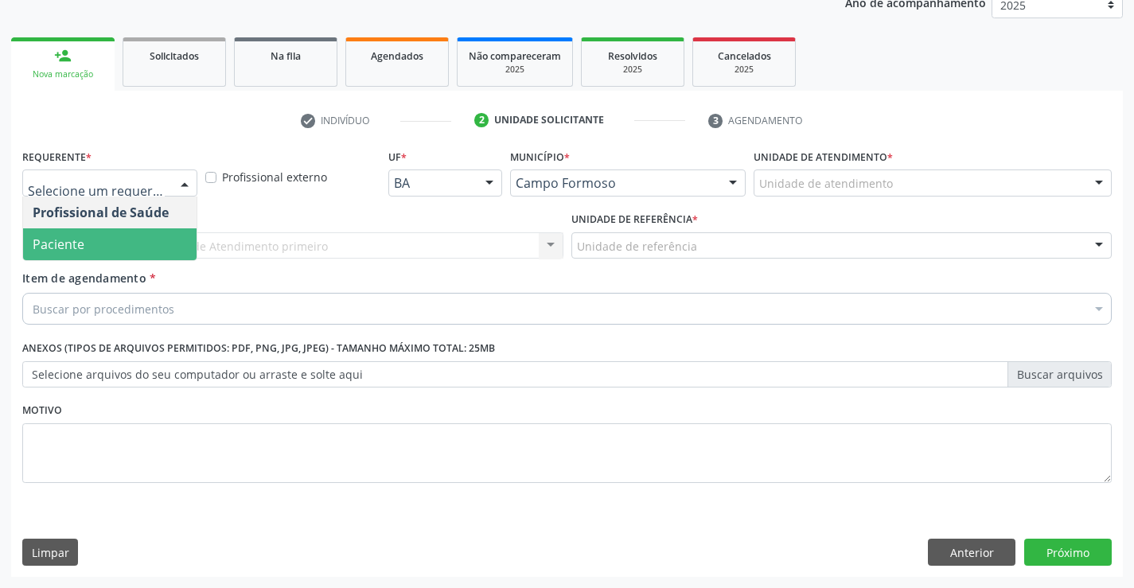
click at [89, 238] on span "Paciente" at bounding box center [109, 244] width 173 height 32
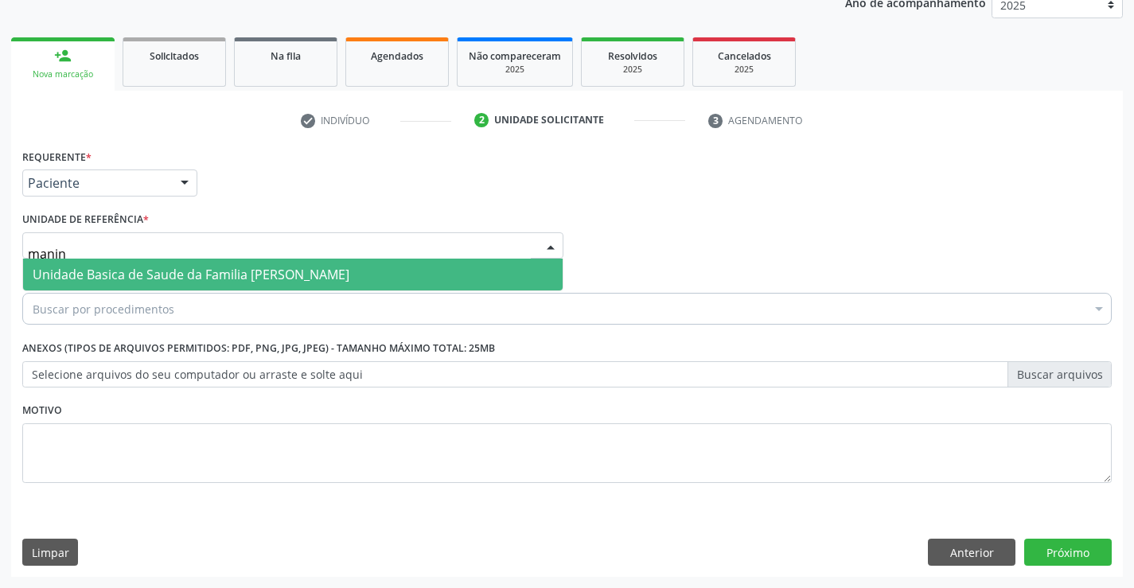
type input "maninh"
click at [120, 273] on span "Unidade Basica de Saude da Familia [PERSON_NAME]" at bounding box center [191, 275] width 317 height 18
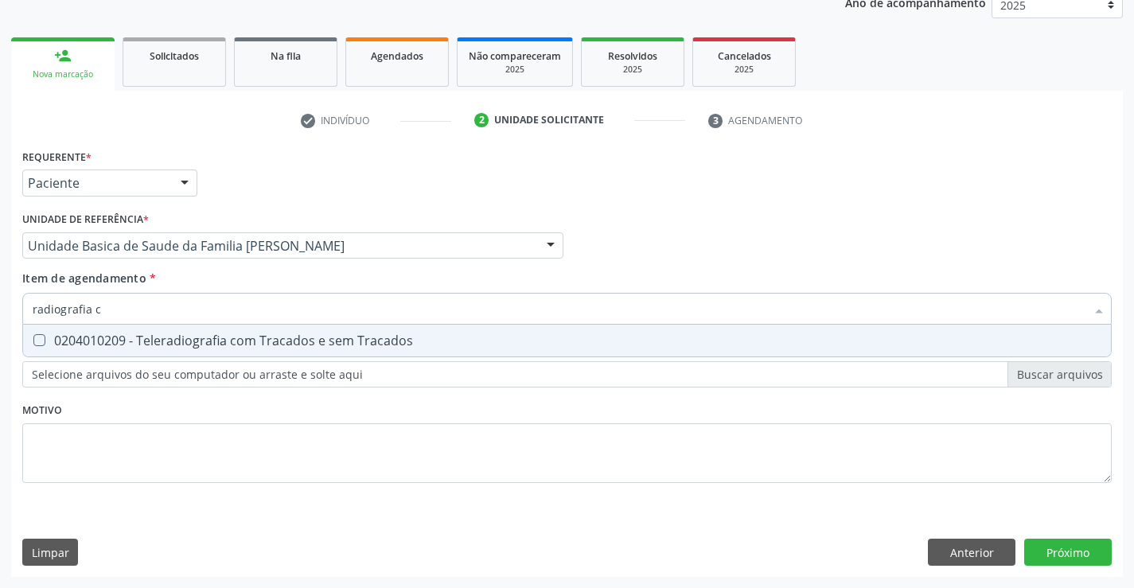
type input "radiografia"
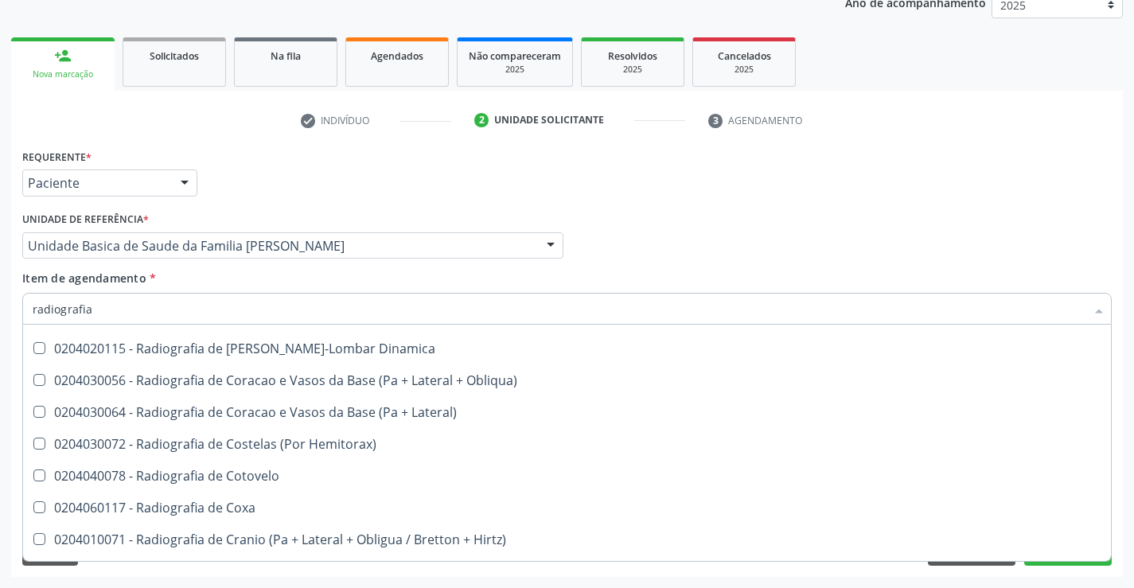
scroll to position [1034, 0]
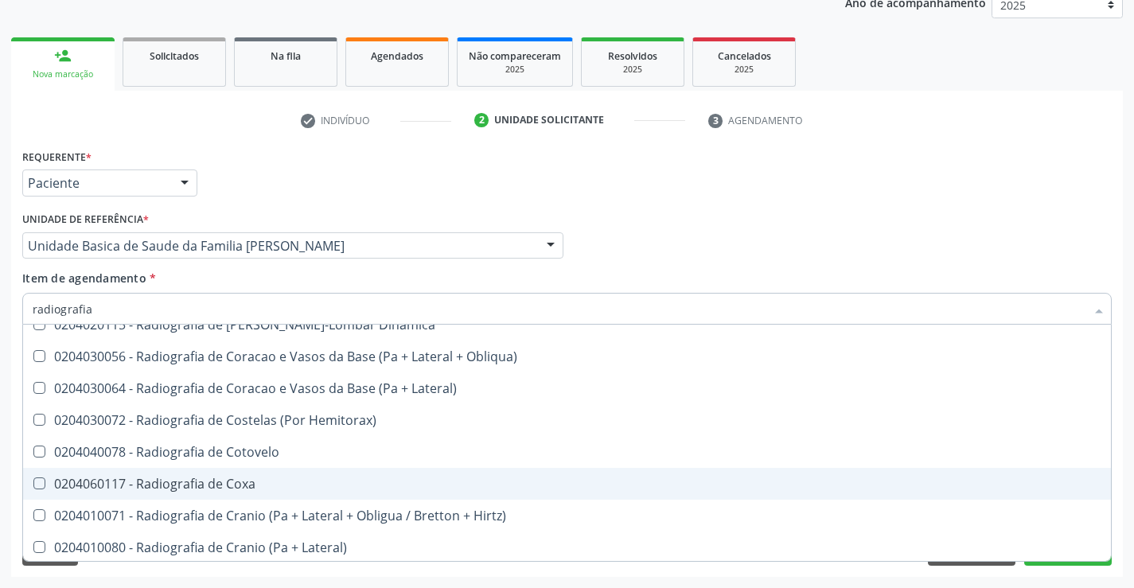
click at [290, 488] on div "0204060117 - Radiografia de Coxa" at bounding box center [567, 483] width 1069 height 13
checkbox Coxa "true"
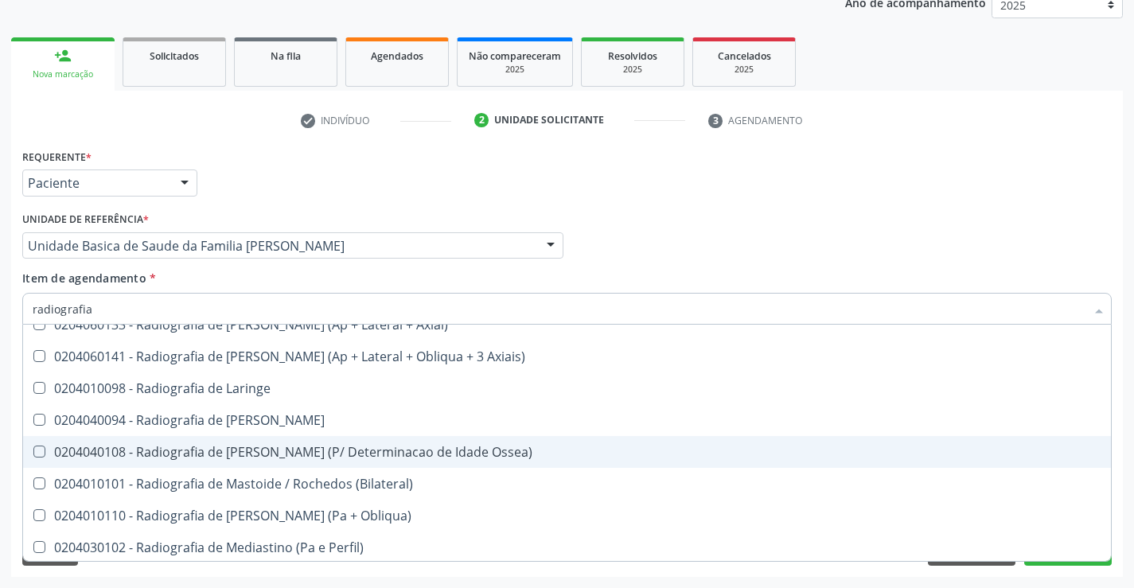
scroll to position [1432, 0]
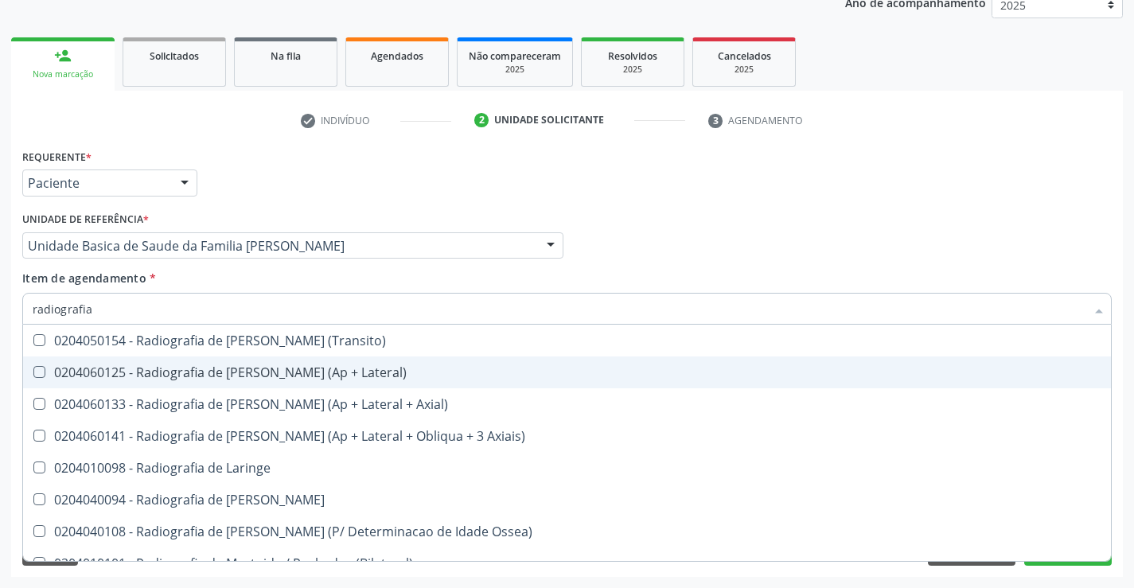
click at [238, 366] on div "0204060125 - Radiografia de [PERSON_NAME] (Ap + Lateral)" at bounding box center [567, 372] width 1069 height 13
checkbox Lateral\) "true"
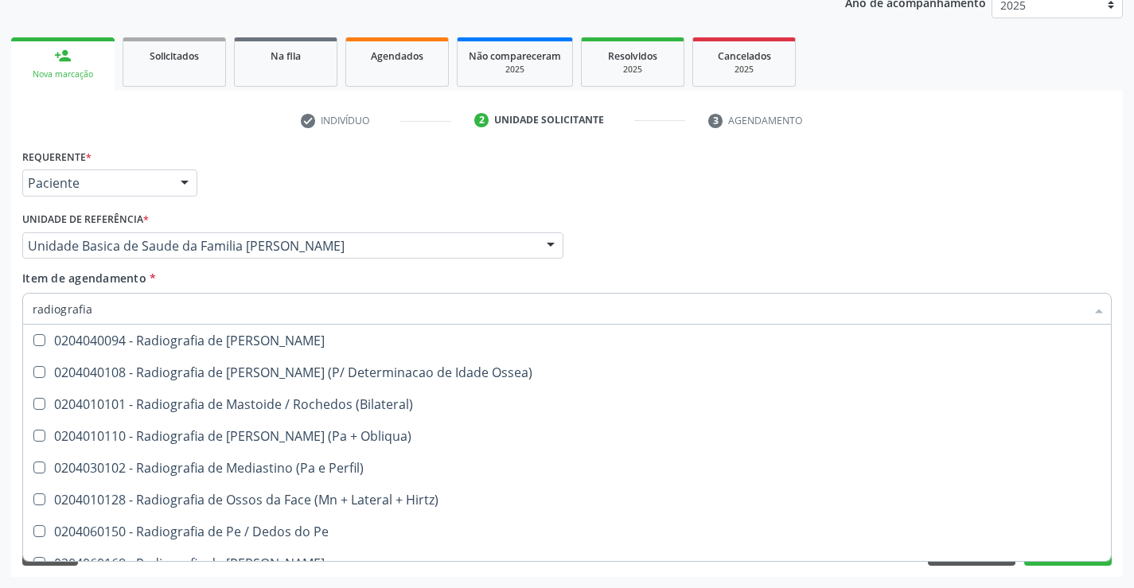
scroll to position [1671, 0]
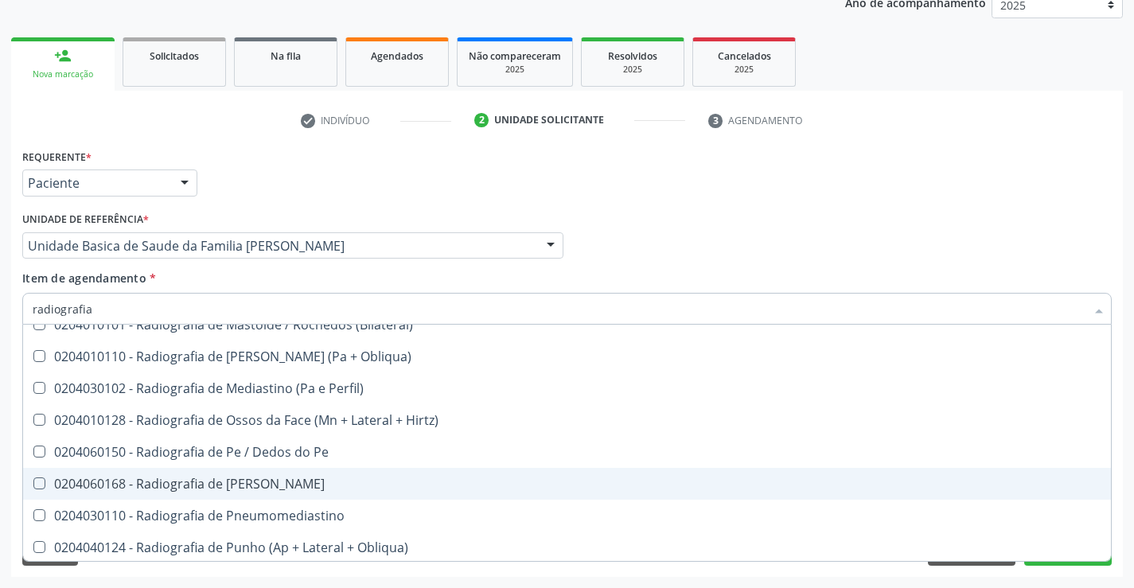
click at [231, 485] on div "0204060168 - Radiografia de Perna" at bounding box center [567, 483] width 1069 height 13
checkbox Perna "true"
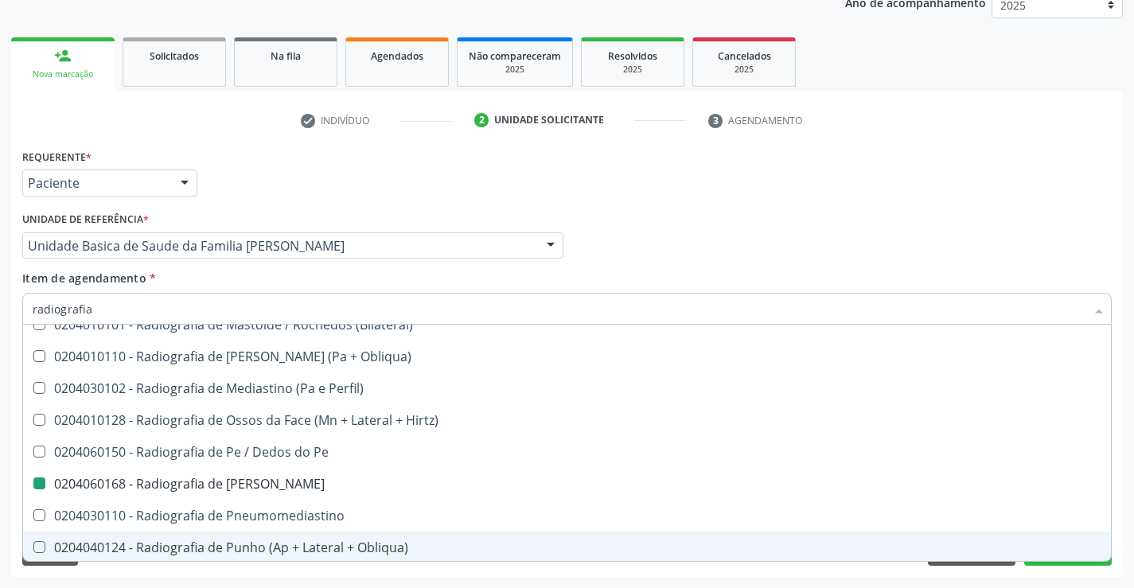
click at [1037, 566] on div "Requerente * Paciente Profissional de Saúde Paciente Nenhum resultado encontrad…" at bounding box center [567, 361] width 1112 height 432
checkbox Oclusal "true"
checkbox \(Enteroclise\) "true"
checkbox Panoramica "true"
checkbox Coxa "false"
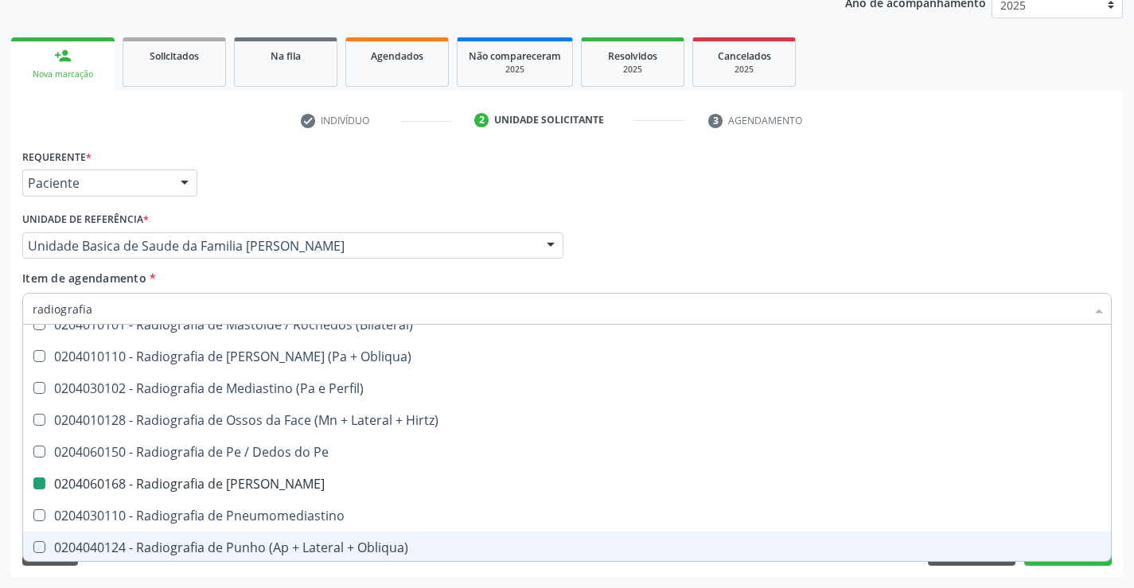
checkbox Lateral\) "false"
checkbox Perna "false"
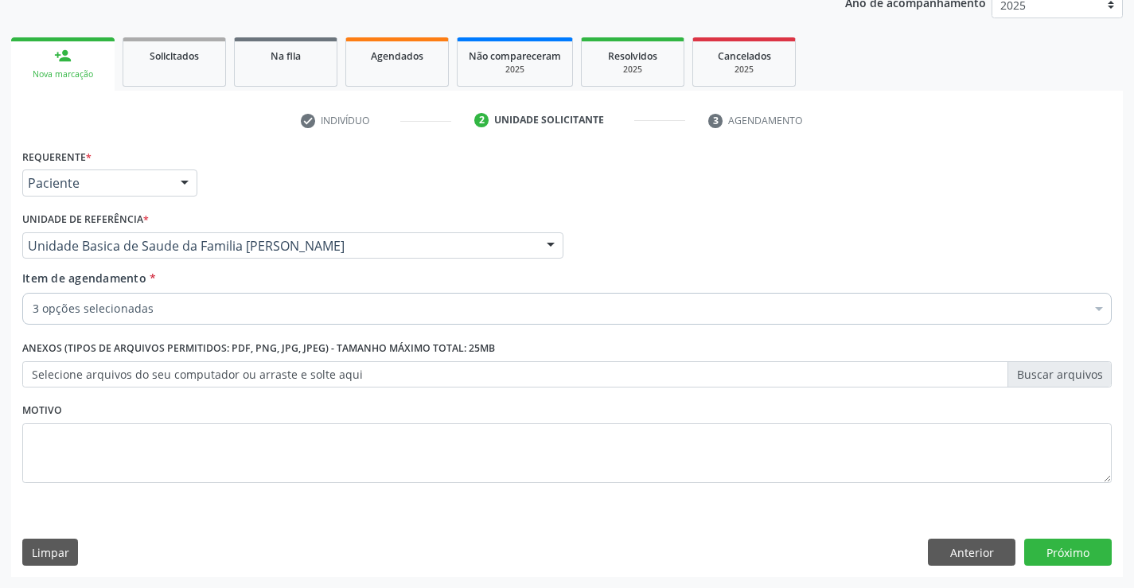
scroll to position [0, 0]
click at [1041, 557] on button "Próximo" at bounding box center [1068, 552] width 88 height 27
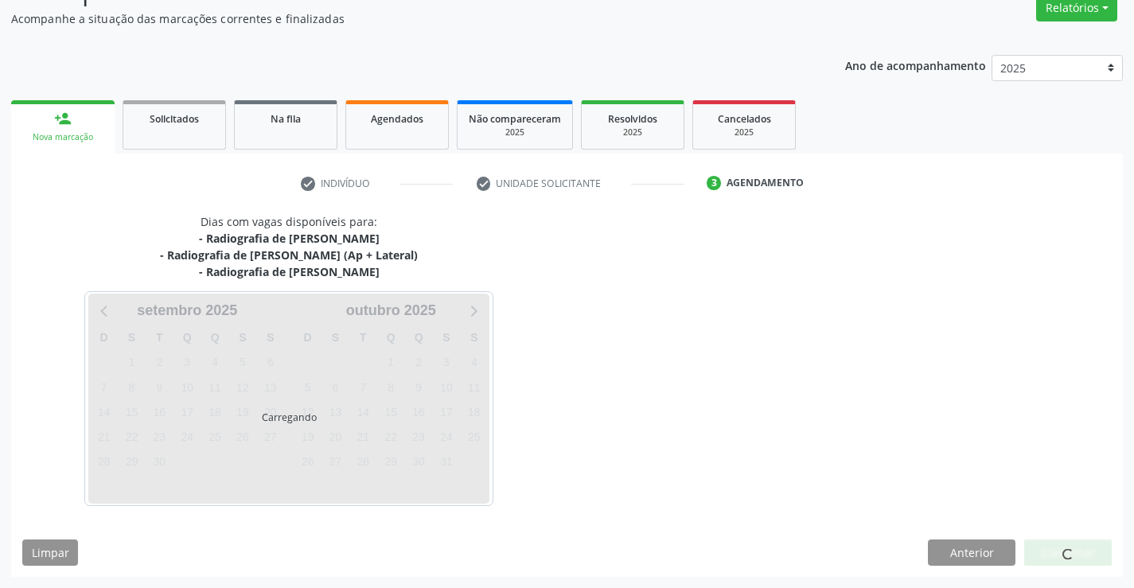
scroll to position [185, 0]
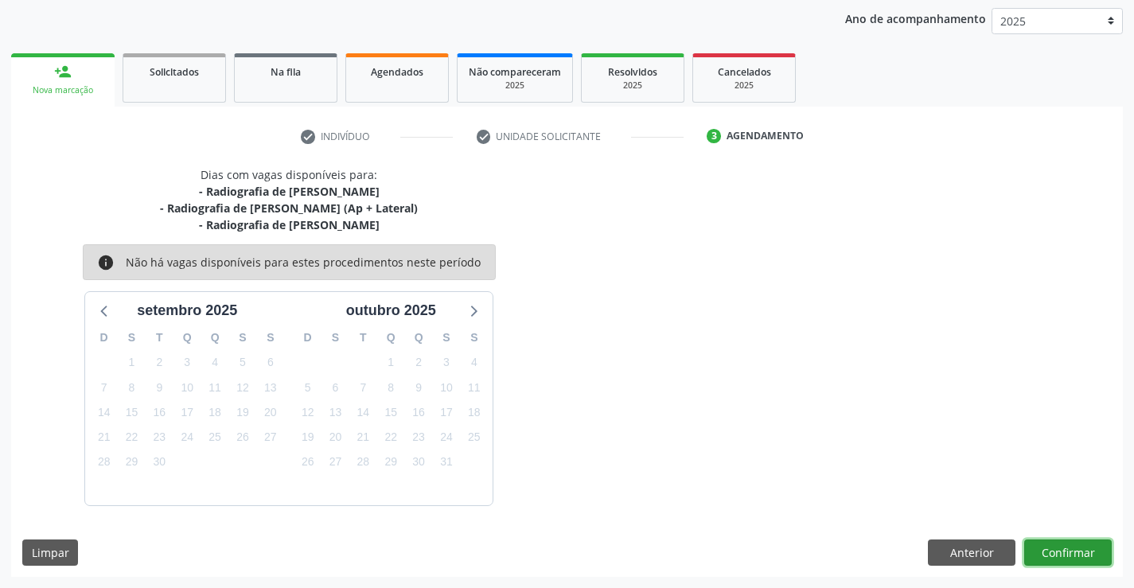
click at [1041, 557] on button "Confirmar" at bounding box center [1068, 552] width 88 height 27
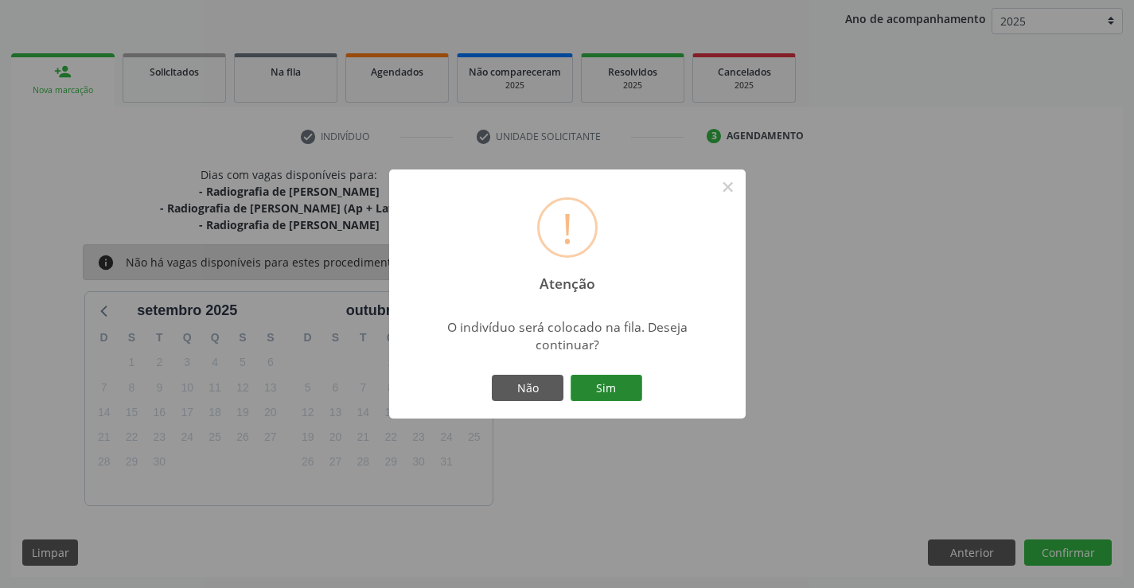
click at [598, 392] on button "Sim" at bounding box center [606, 388] width 72 height 27
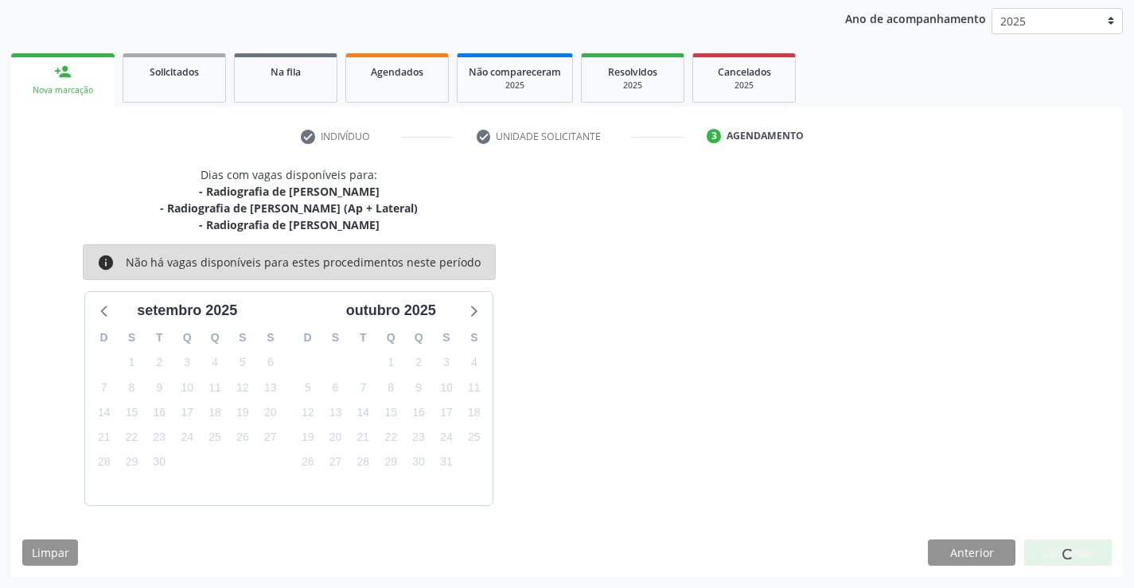
scroll to position [0, 0]
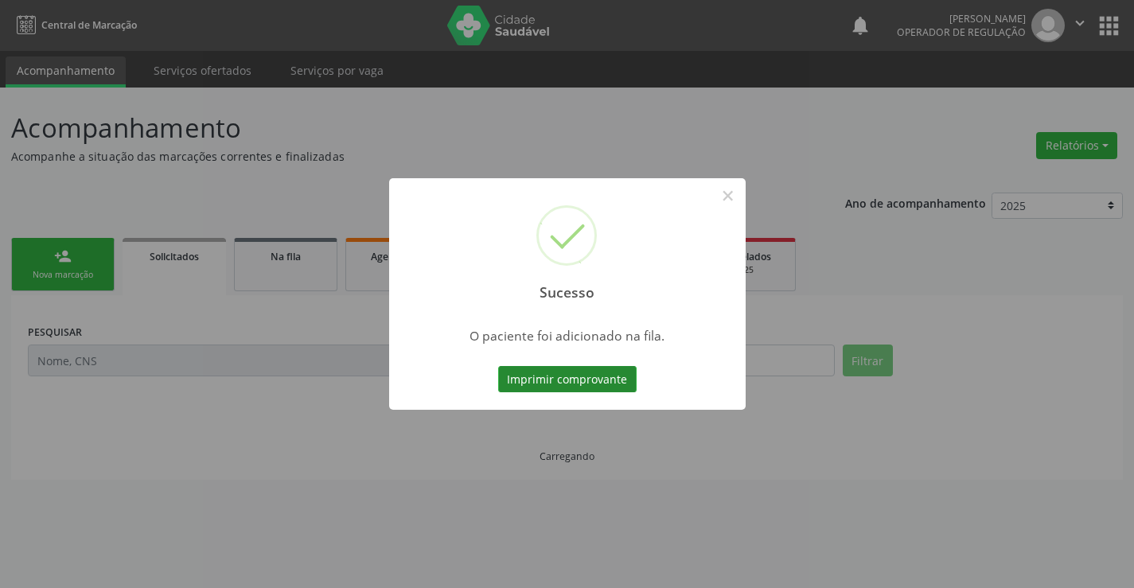
click at [580, 384] on button "Imprimir comprovante" at bounding box center [567, 379] width 138 height 27
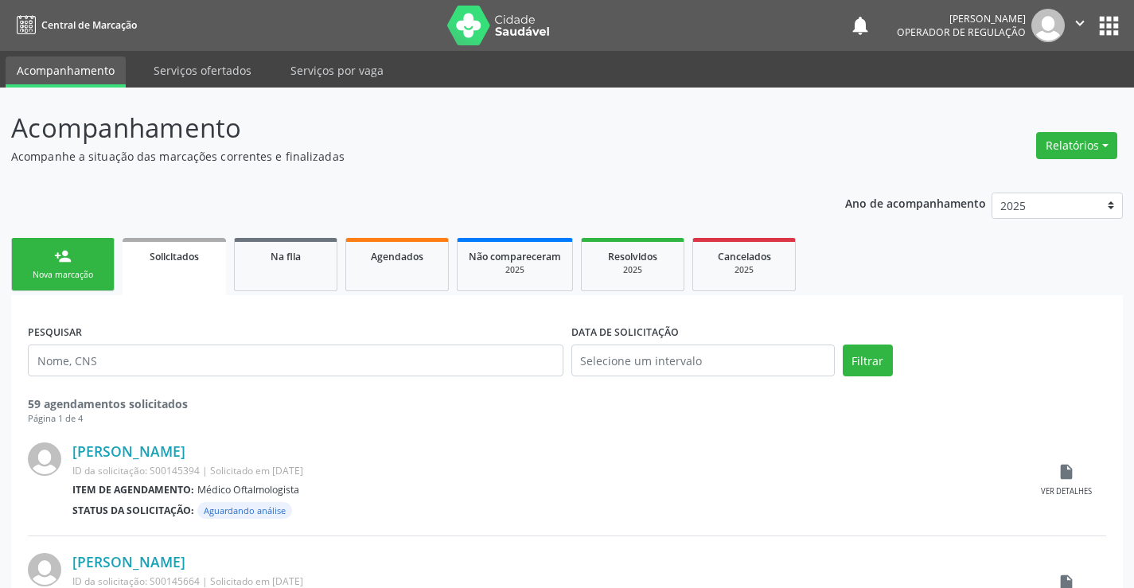
click at [64, 262] on div "person_add" at bounding box center [63, 256] width 18 height 18
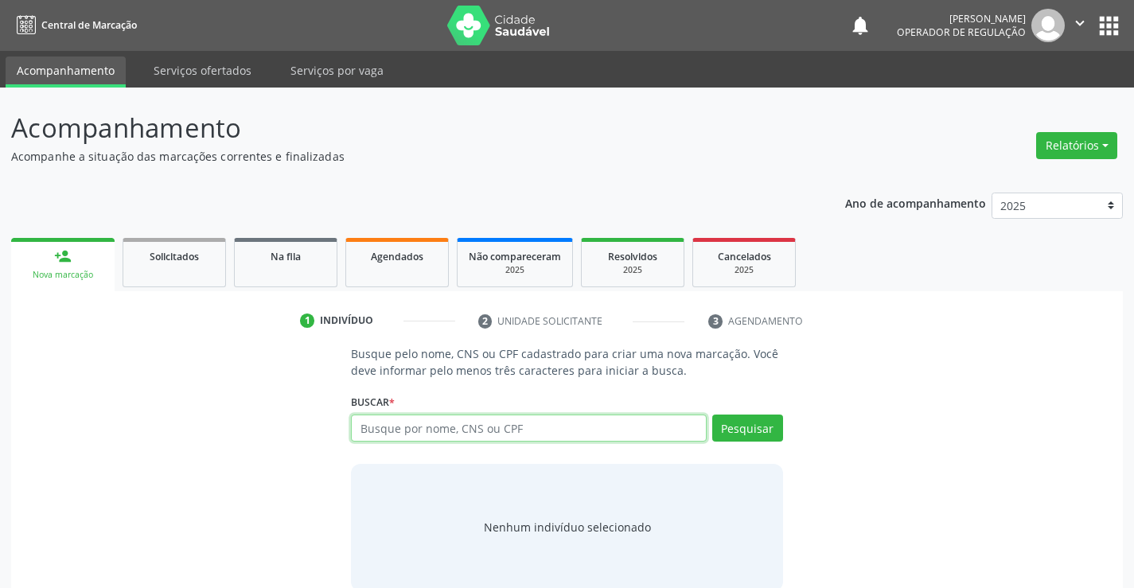
click at [490, 426] on input "text" at bounding box center [528, 428] width 355 height 27
type input "705004053792059"
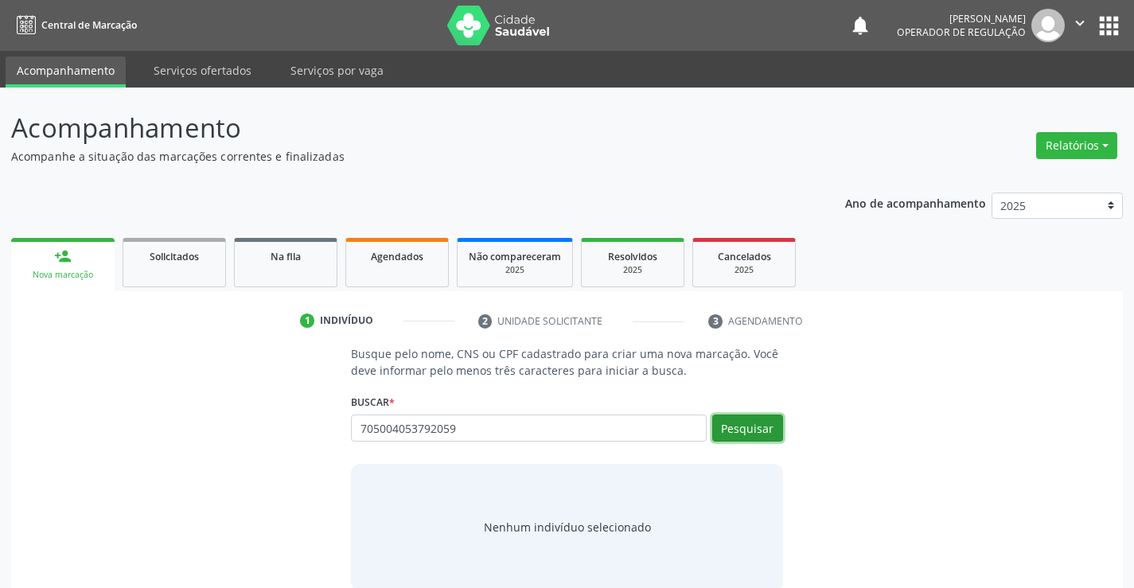
click at [738, 429] on button "Pesquisar" at bounding box center [747, 428] width 71 height 27
type input "705004053792059"
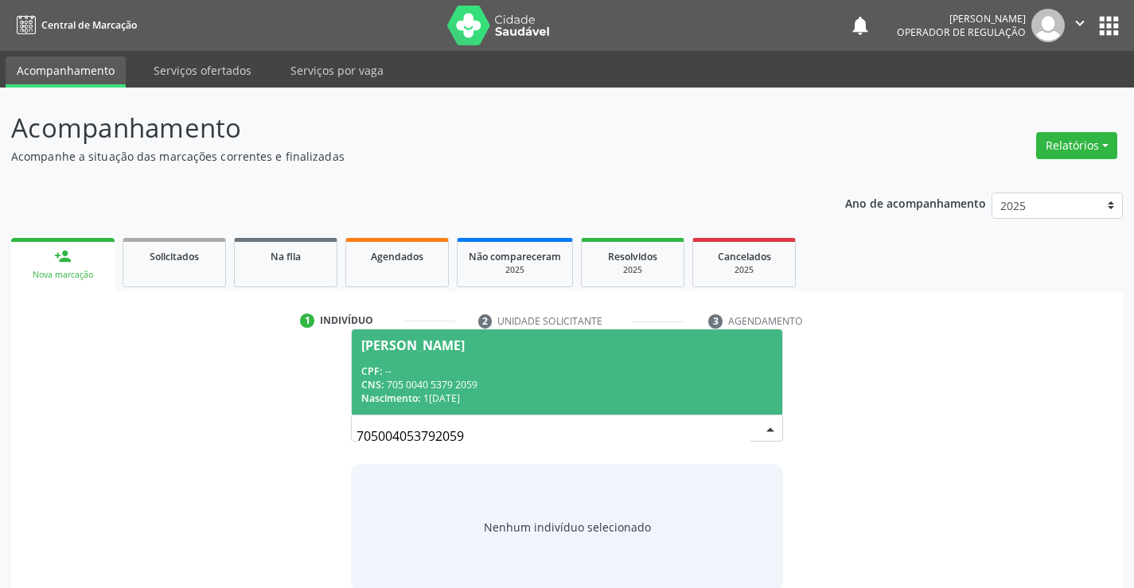
click at [519, 360] on span "Fabricia Gonçalves da Silva Santos CPF: -- CNS: 705 0040 5379 2059 Nascimento: …" at bounding box center [567, 371] width 430 height 85
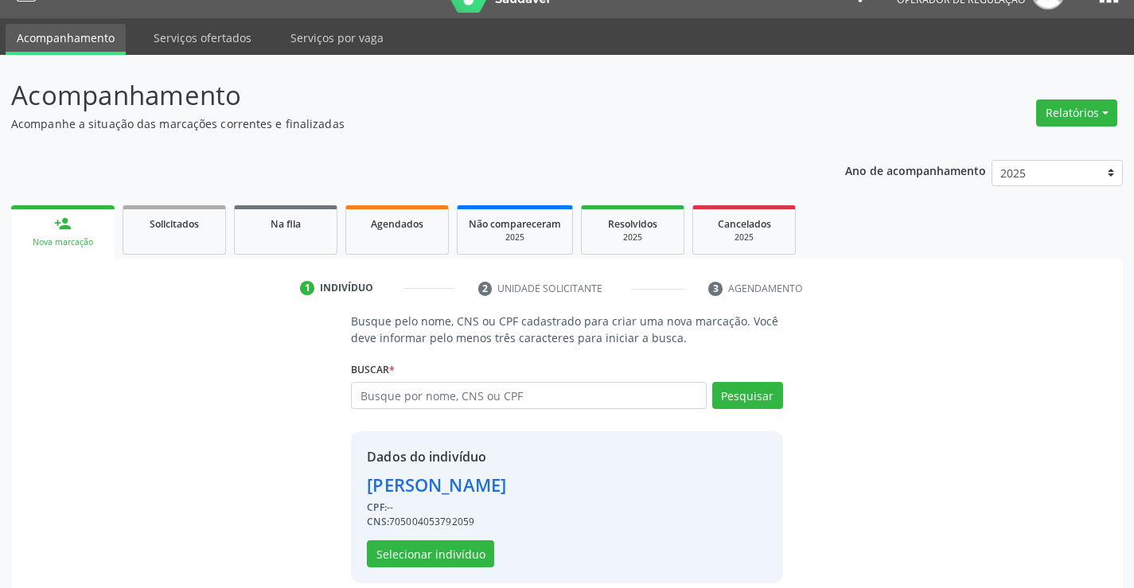
scroll to position [50, 0]
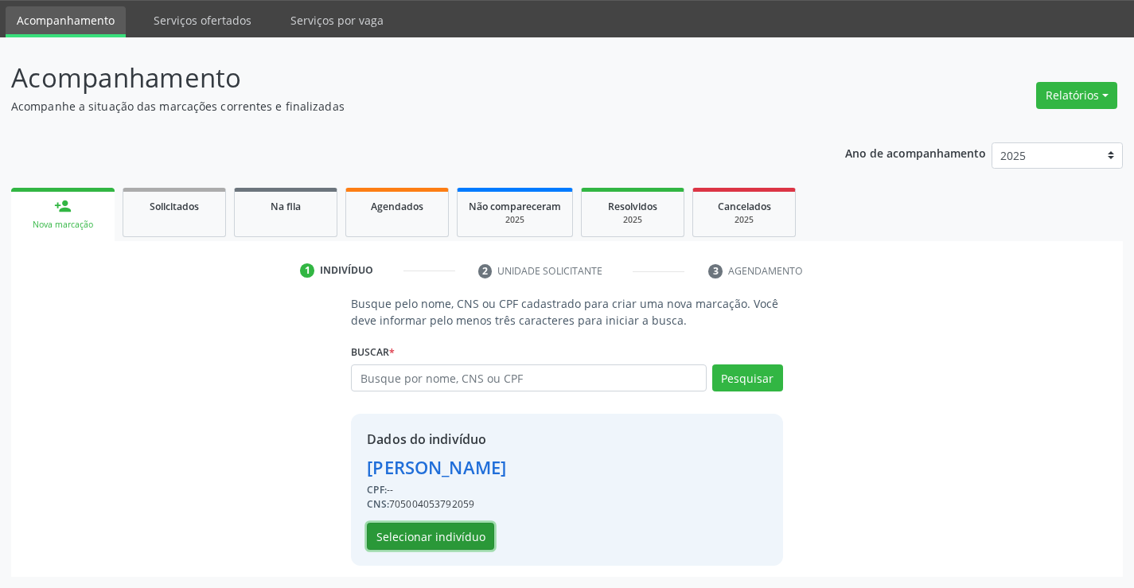
click at [435, 528] on button "Selecionar indivíduo" at bounding box center [430, 536] width 127 height 27
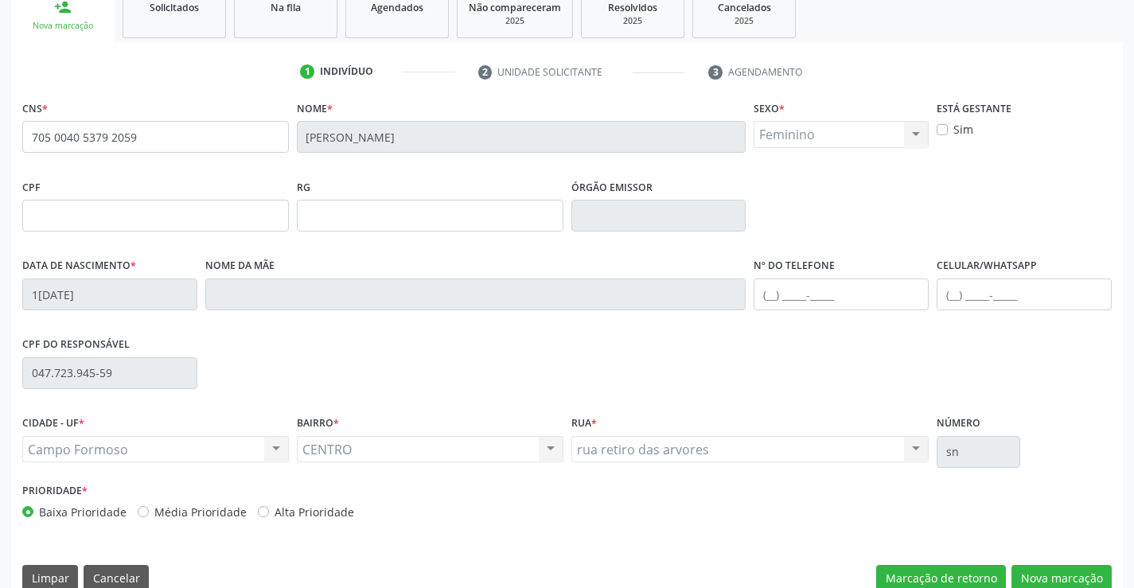
scroll to position [275, 0]
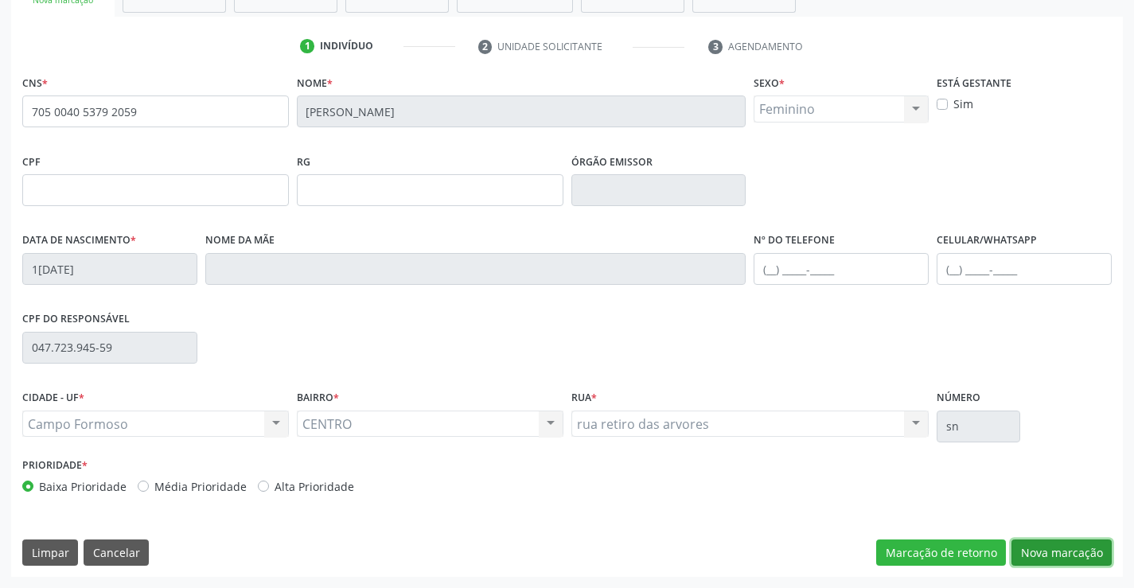
click at [1043, 543] on button "Nova marcação" at bounding box center [1061, 552] width 100 height 27
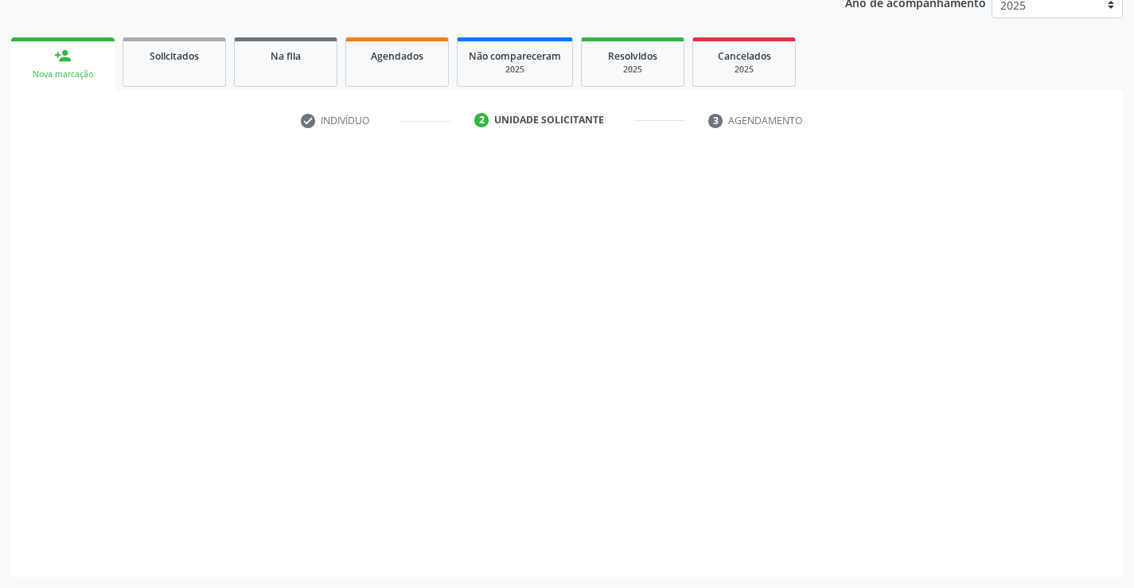
scroll to position [201, 0]
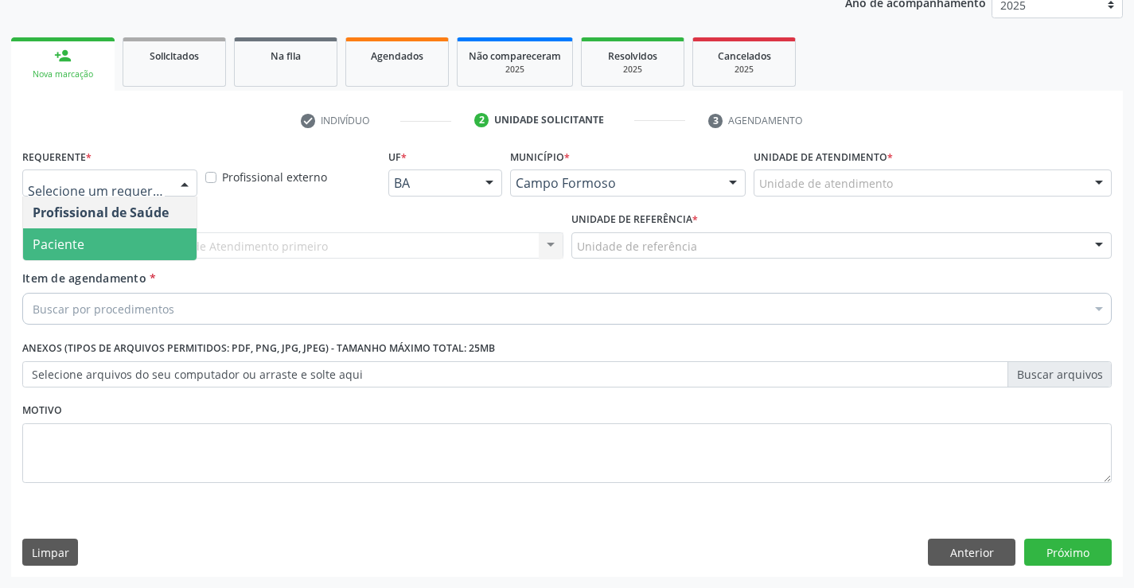
click at [124, 243] on span "Paciente" at bounding box center [109, 244] width 173 height 32
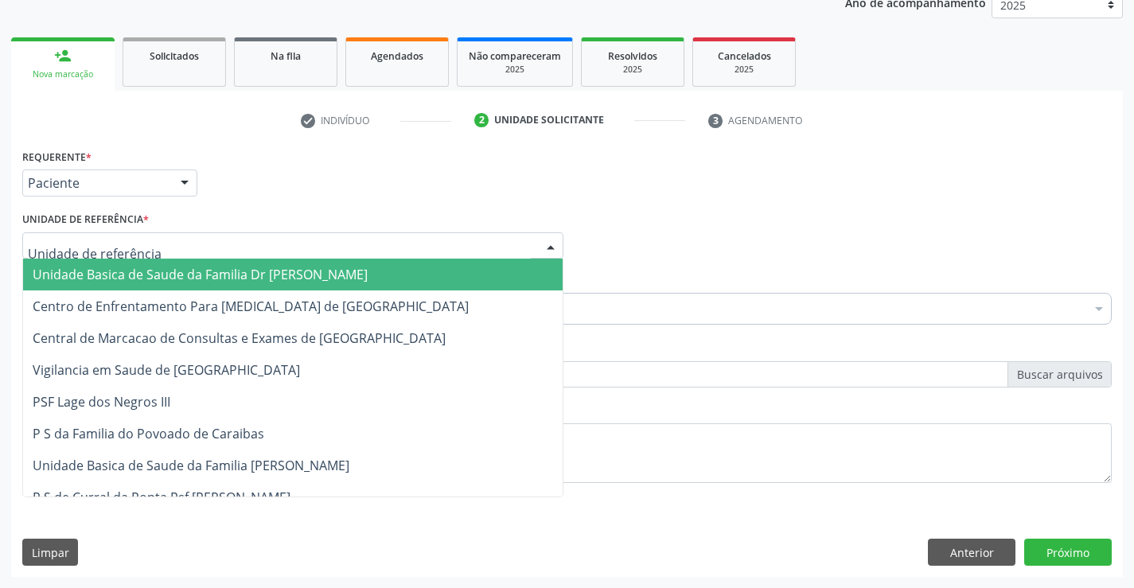
click at [134, 268] on span "Unidade Basica de Saude da Familia Dr [PERSON_NAME]" at bounding box center [200, 275] width 335 height 18
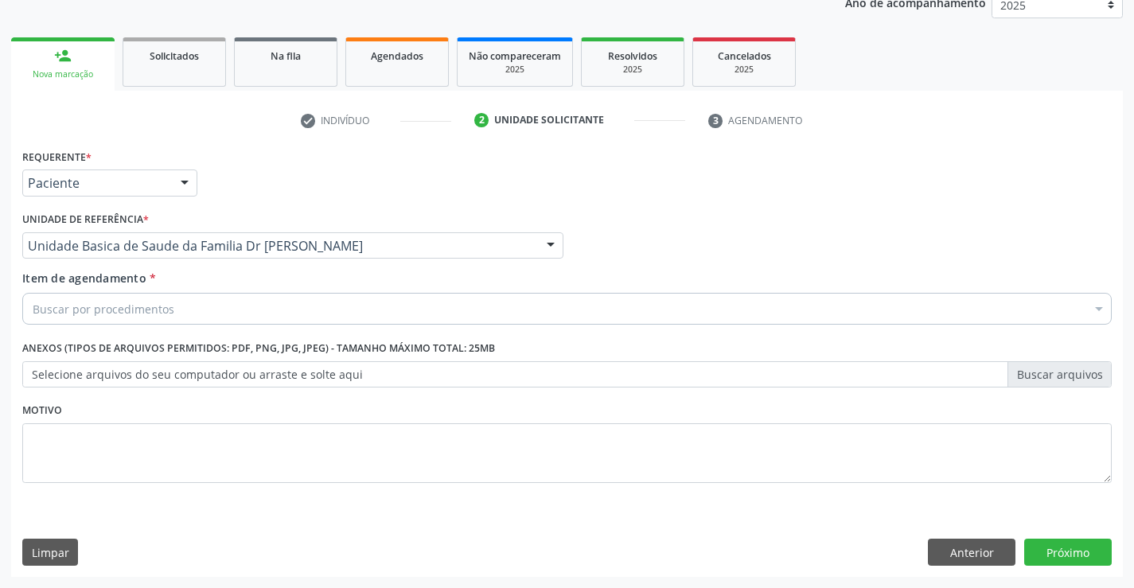
click at [124, 320] on div "Buscar por procedimentos" at bounding box center [566, 309] width 1089 height 32
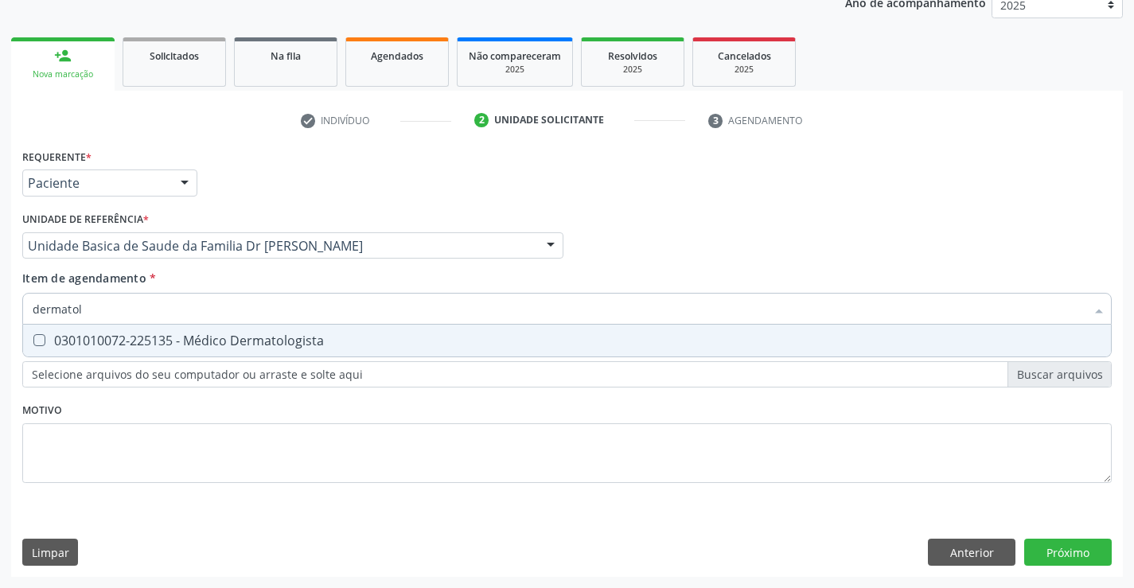
type input "dermatolo"
click at [116, 331] on span "0301010072-225135 - Médico Dermatologista" at bounding box center [567, 341] width 1088 height 32
checkbox Dermatologista "true"
click at [1074, 548] on div "Requerente * Paciente Profissional de Saúde Paciente Nenhum resultado encontrad…" at bounding box center [567, 361] width 1112 height 432
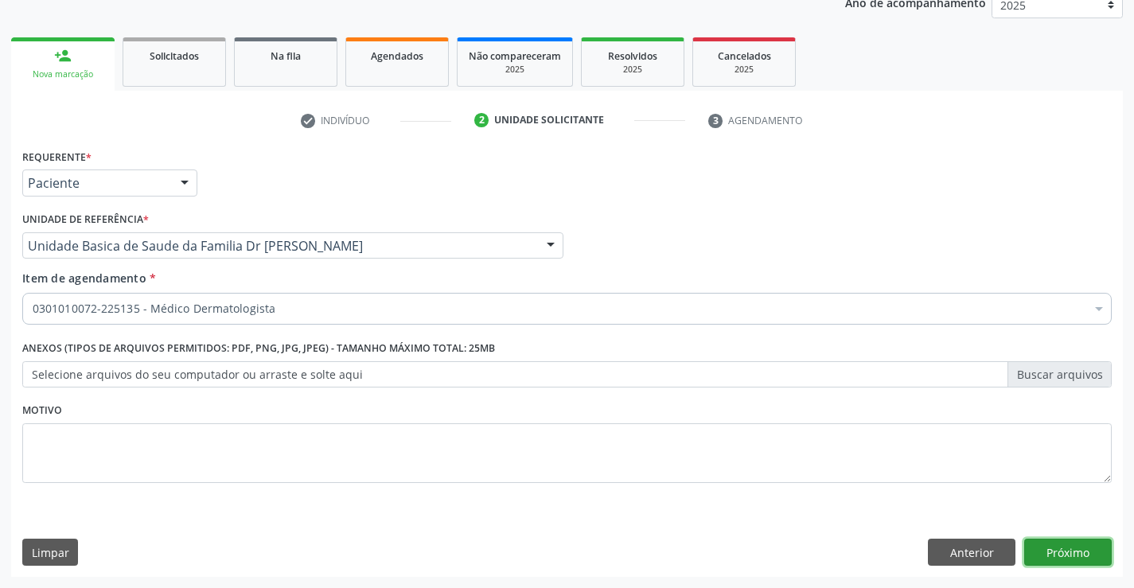
click at [1074, 548] on button "Próximo" at bounding box center [1068, 552] width 88 height 27
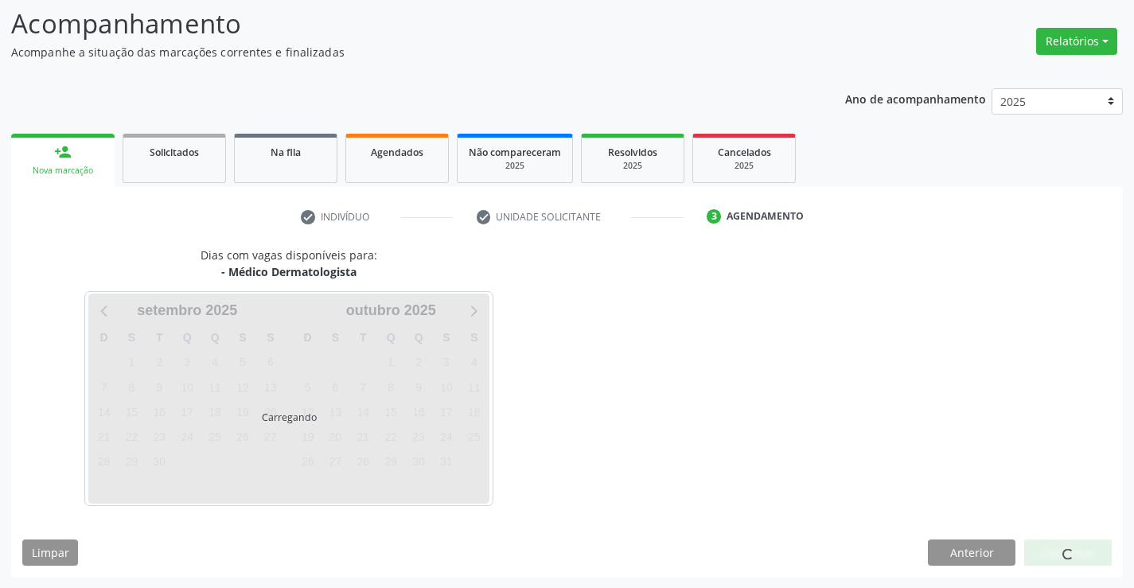
scroll to position [104, 0]
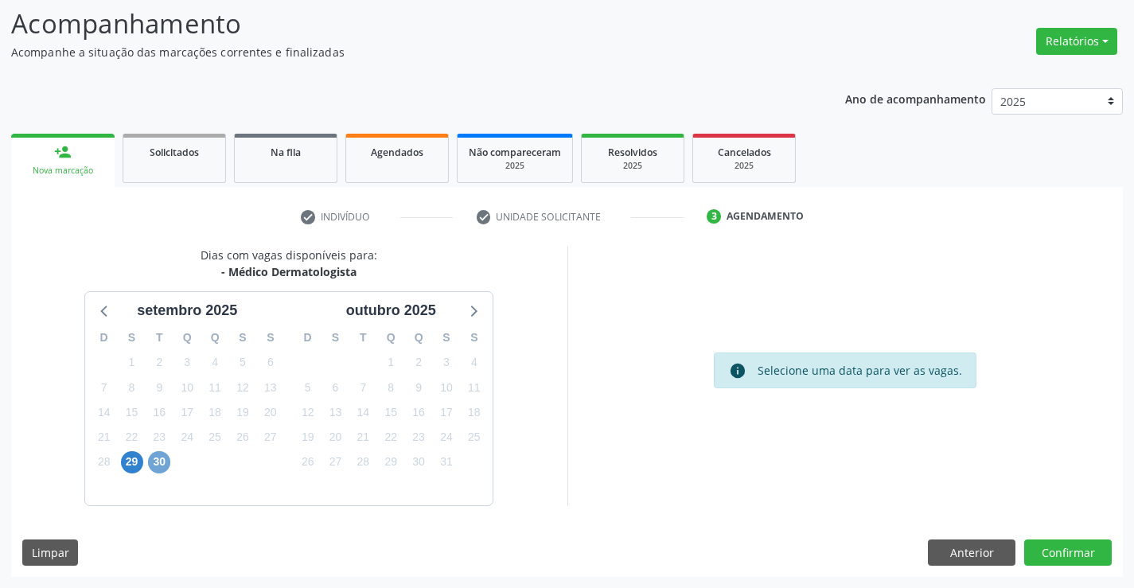
click at [158, 463] on span "30" at bounding box center [159, 462] width 22 height 22
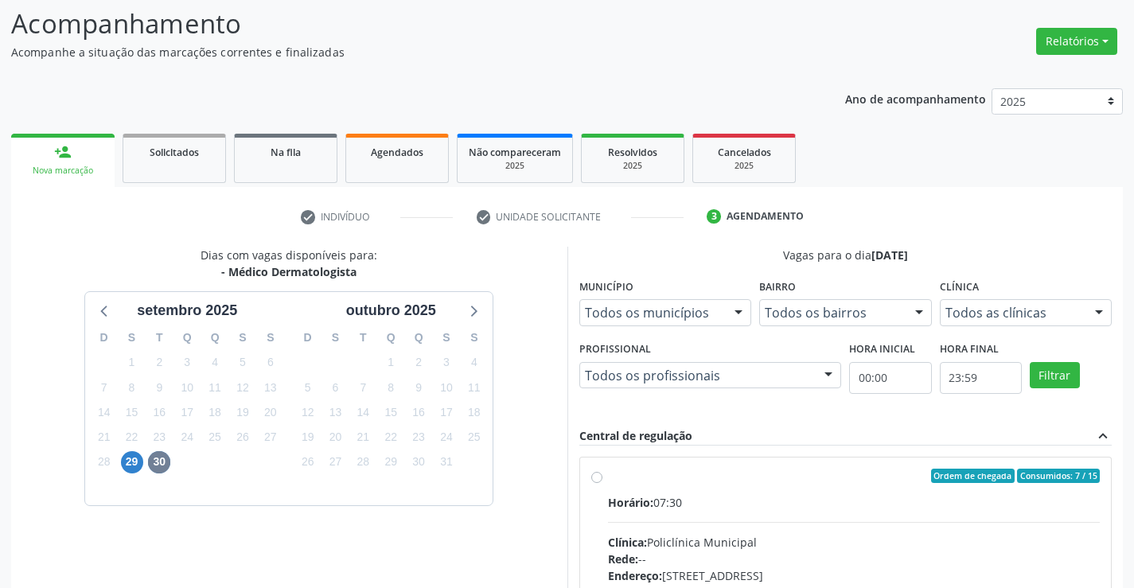
click at [608, 477] on label "Ordem de chegada Consumidos: 7 / 15 Horário: 07:30 Clínica: Policlínica Municip…" at bounding box center [854, 591] width 493 height 244
click at [597, 477] on input "Ordem de chegada Consumidos: 7 / 15 Horário: 07:30 Clínica: Policlínica Municip…" at bounding box center [596, 476] width 11 height 14
radio input "true"
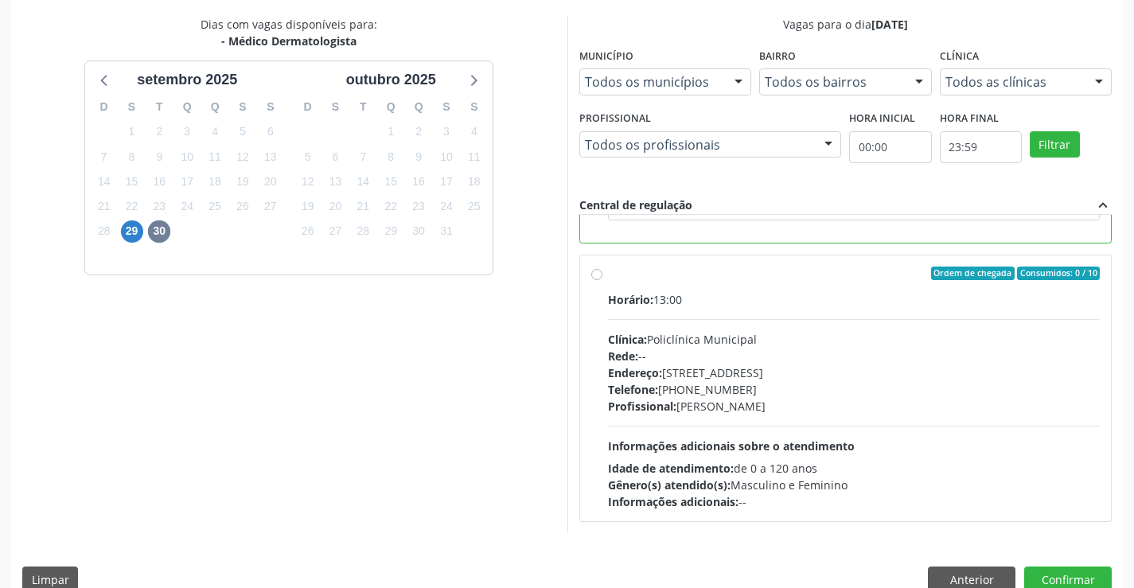
scroll to position [343, 0]
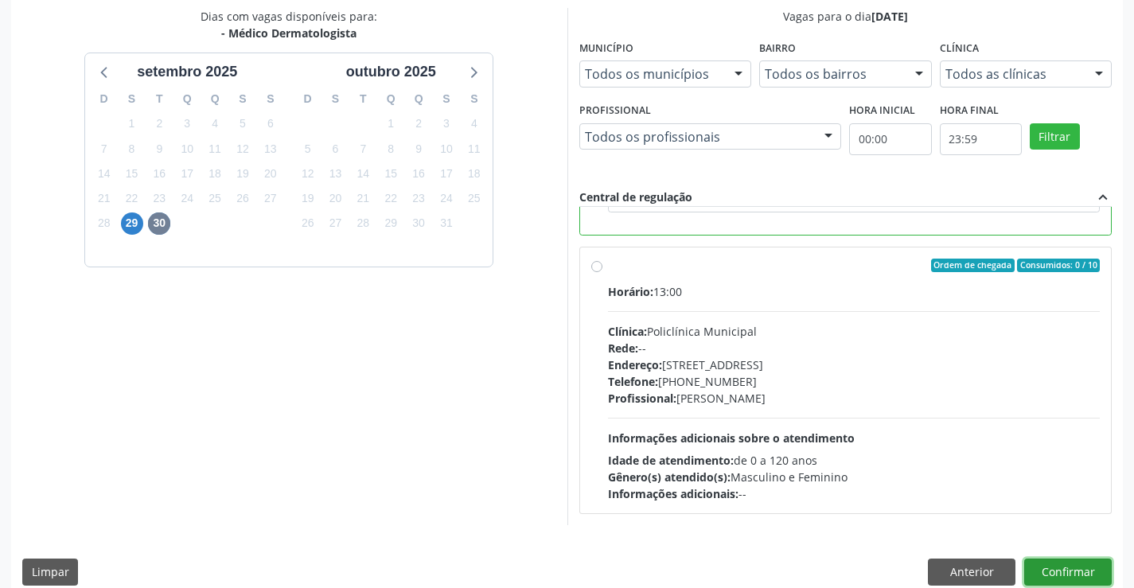
click at [1044, 562] on button "Confirmar" at bounding box center [1068, 572] width 88 height 27
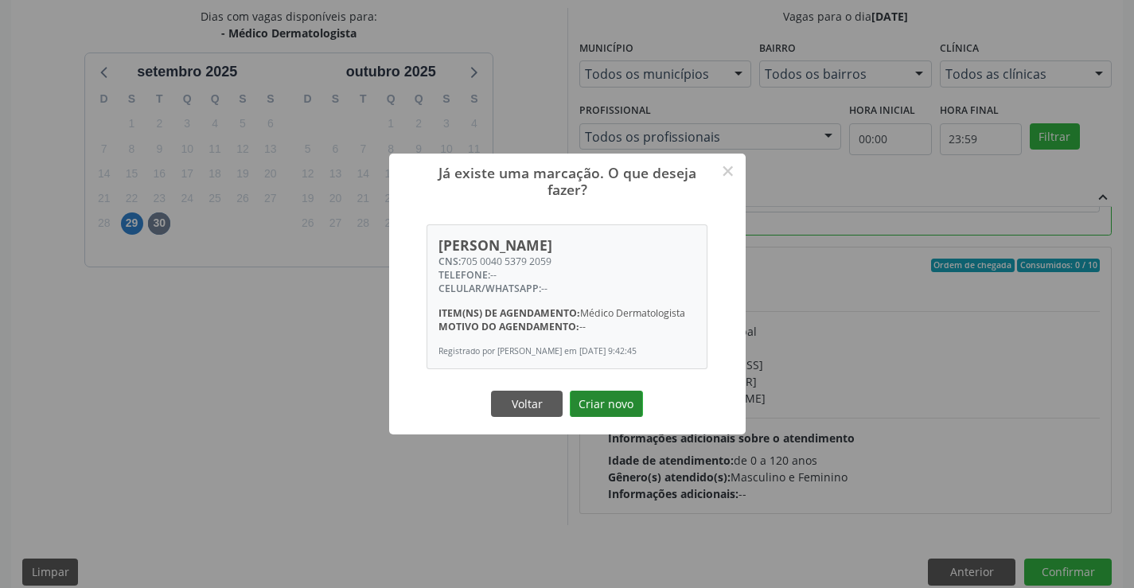
click at [601, 400] on button "Criar novo" at bounding box center [606, 404] width 73 height 27
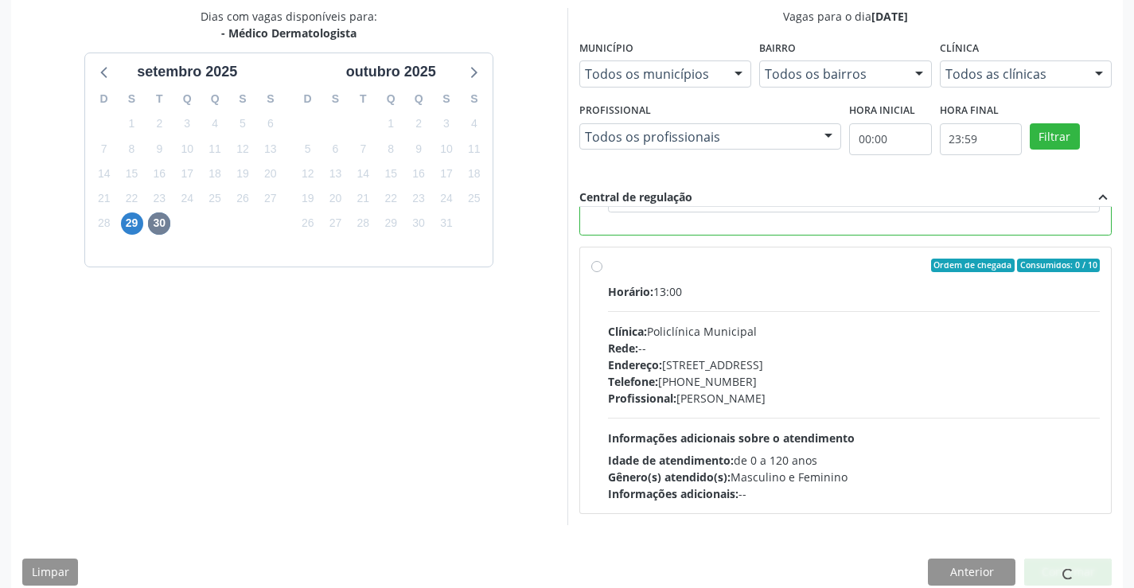
scroll to position [0, 0]
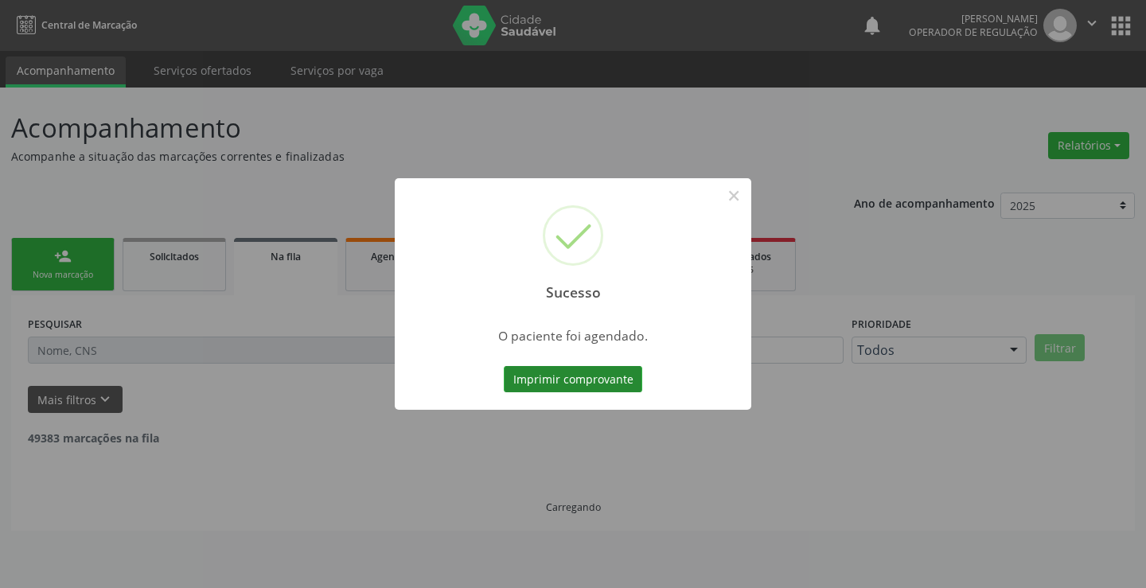
click at [602, 376] on button "Imprimir comprovante" at bounding box center [573, 379] width 138 height 27
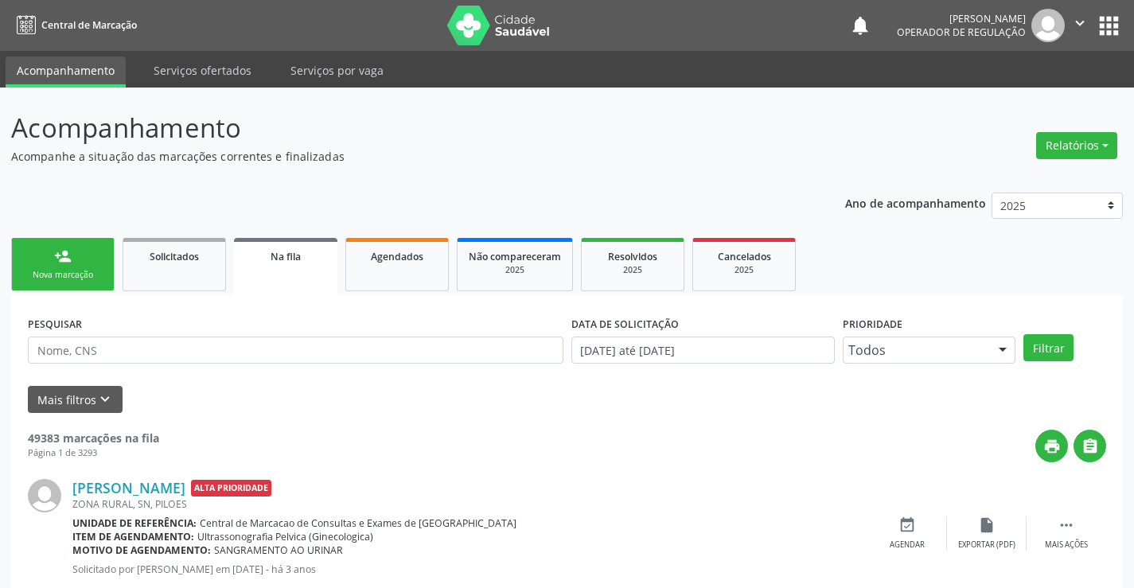
click at [84, 250] on link "person_add Nova marcação" at bounding box center [62, 264] width 103 height 53
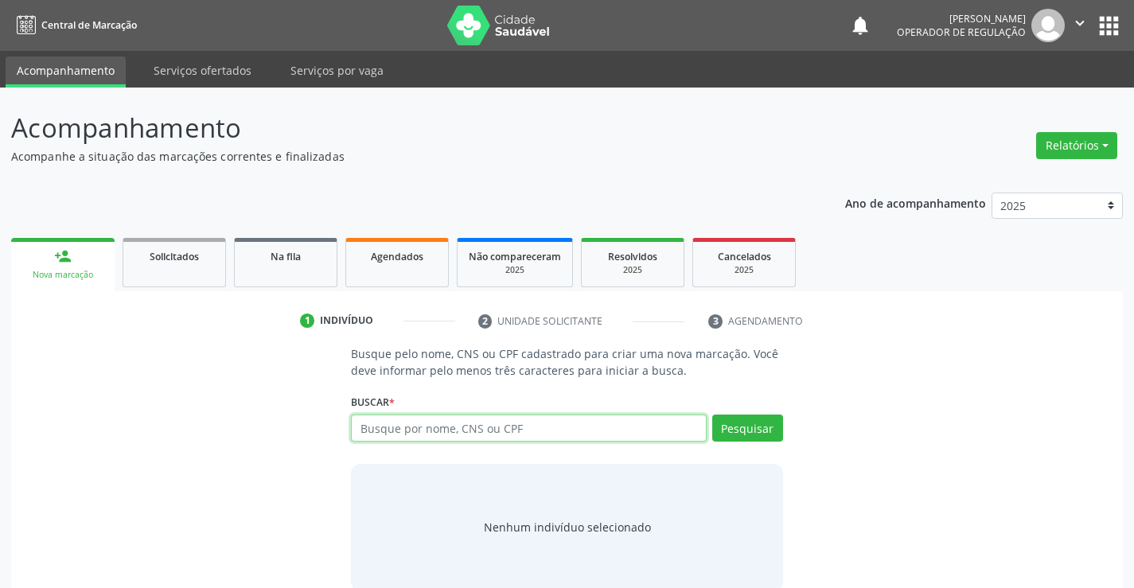
click at [569, 430] on input "text" at bounding box center [528, 428] width 355 height 27
click at [548, 422] on input "text" at bounding box center [528, 428] width 355 height 27
type input "700001621810806"
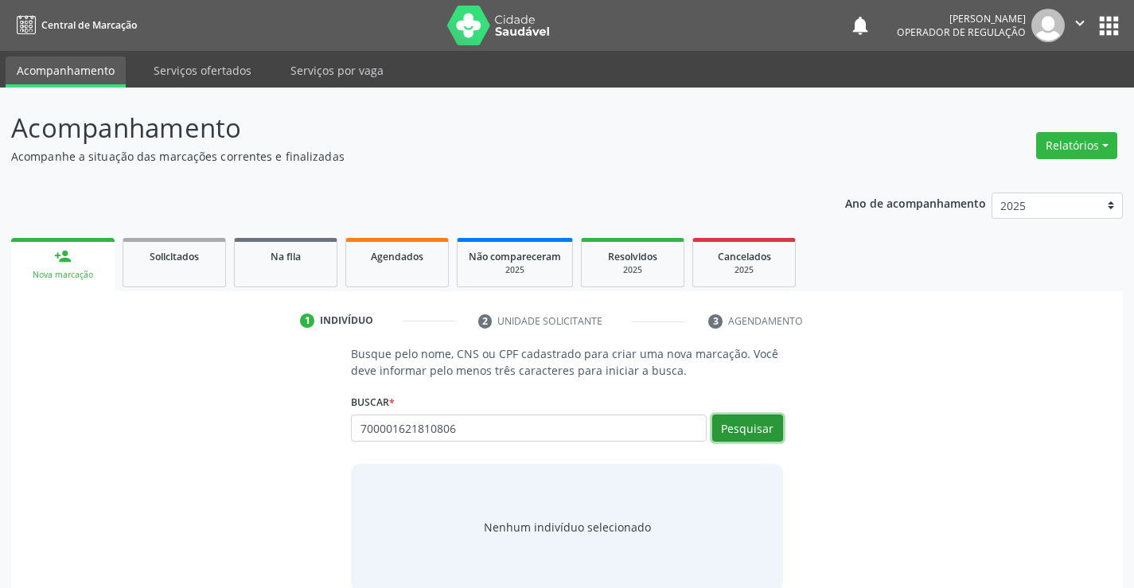
click at [753, 429] on button "Pesquisar" at bounding box center [747, 428] width 71 height 27
type input "700001621810806"
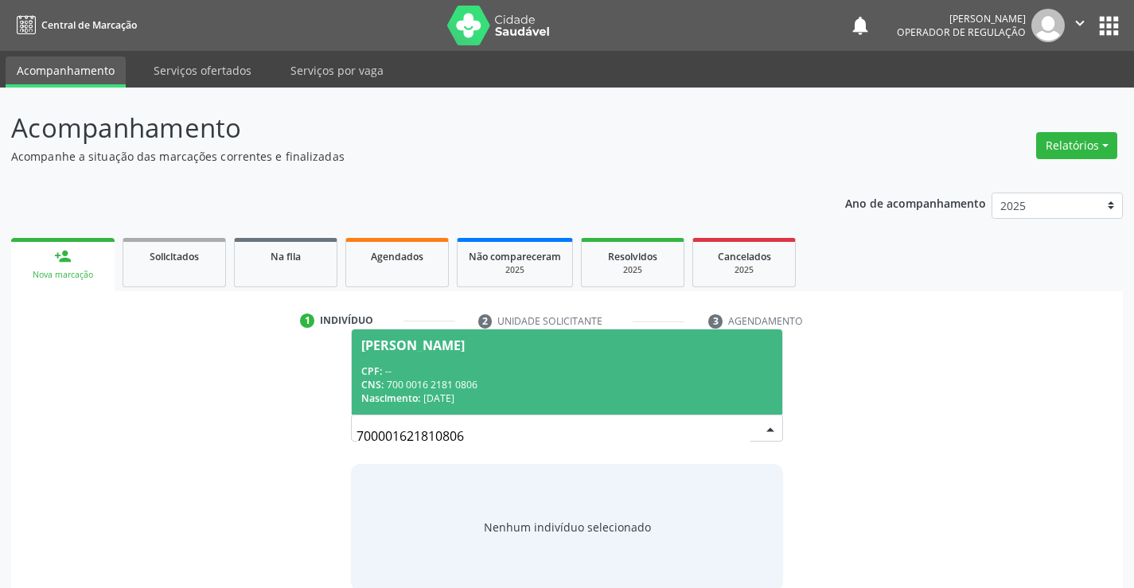
click at [570, 378] on div "CNS: 700 0016 2181 0806" at bounding box center [566, 385] width 411 height 14
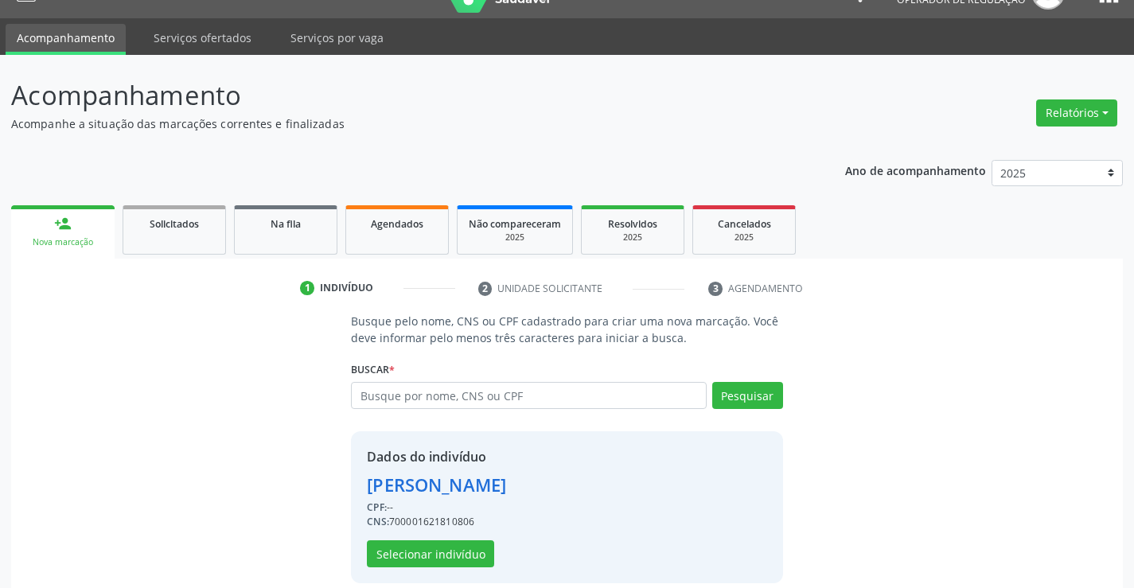
scroll to position [50, 0]
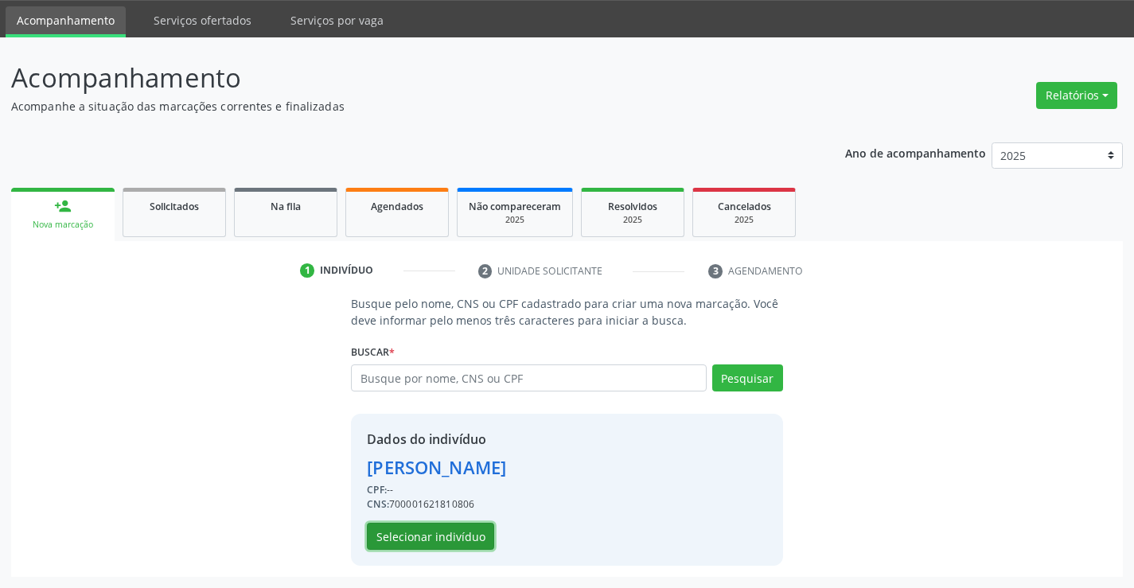
click at [431, 535] on button "Selecionar indivíduo" at bounding box center [430, 536] width 127 height 27
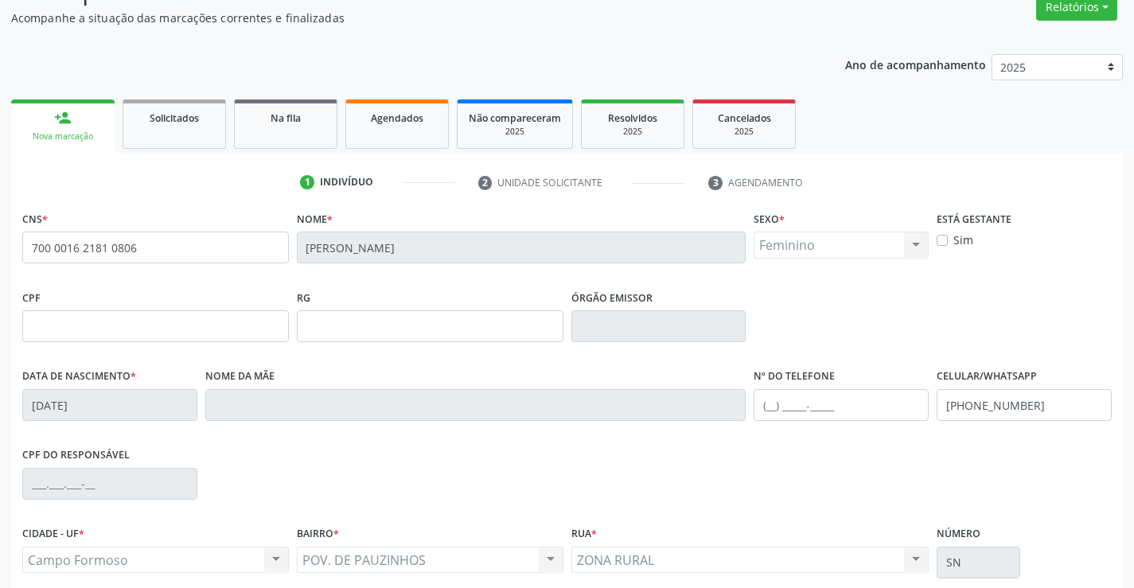
scroll to position [275, 0]
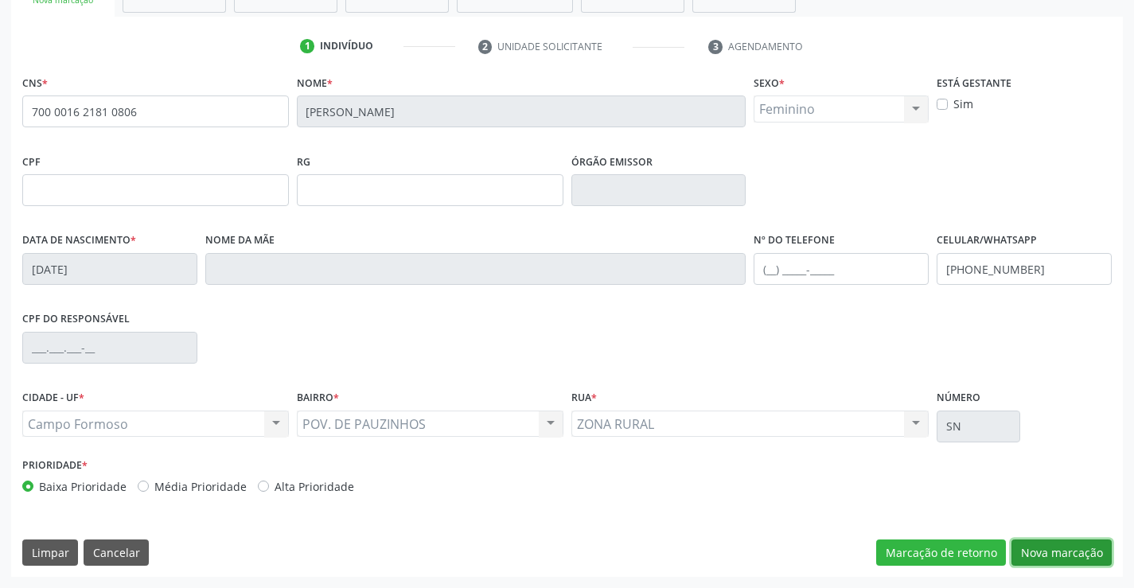
click at [1053, 546] on button "Nova marcação" at bounding box center [1061, 552] width 100 height 27
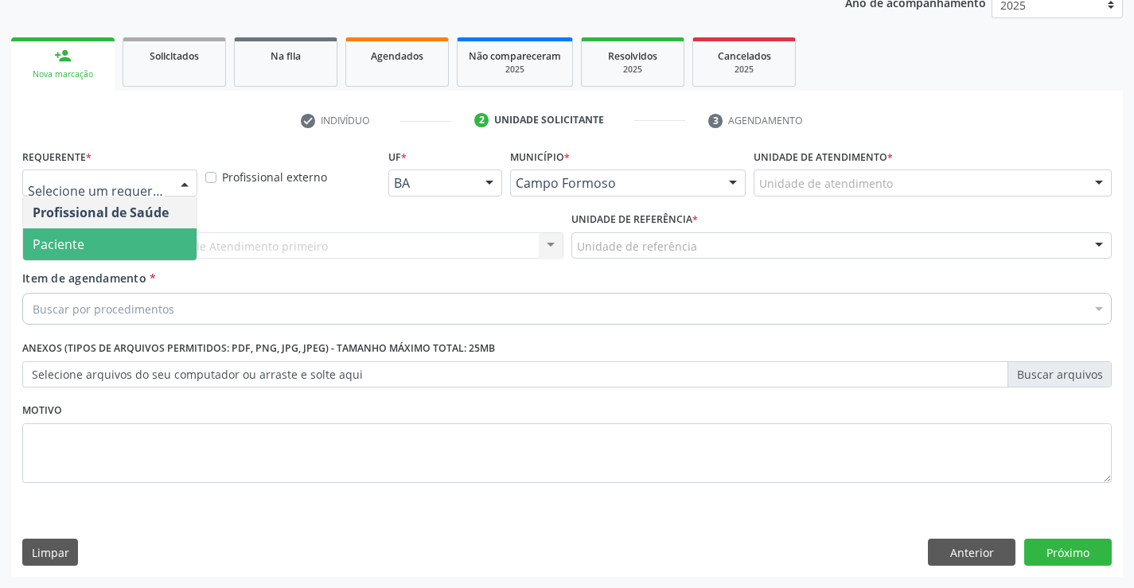
click at [143, 249] on span "Paciente" at bounding box center [109, 244] width 173 height 32
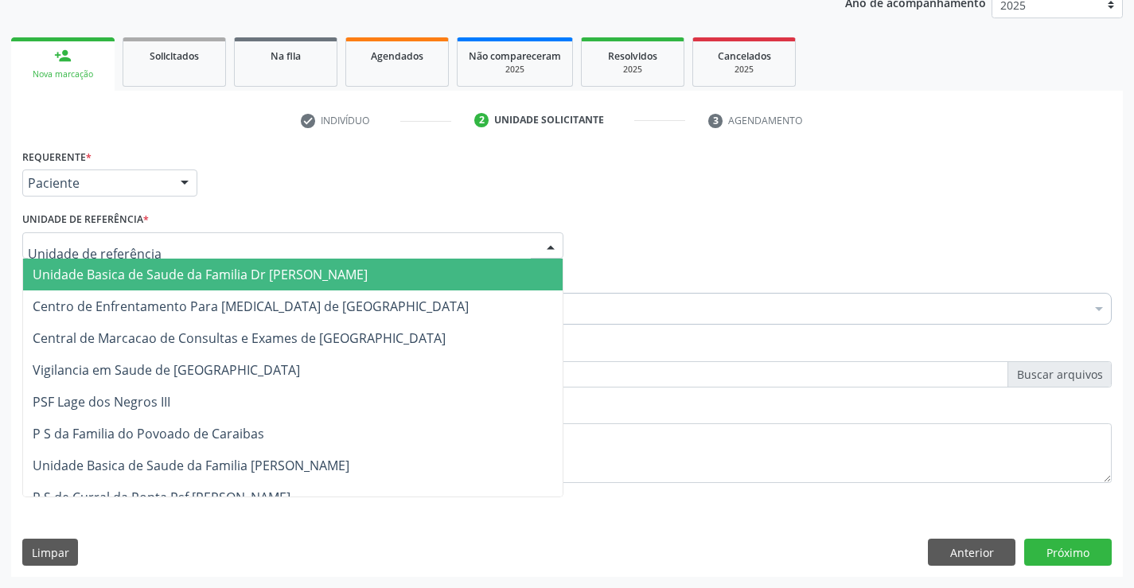
click at [172, 251] on div at bounding box center [292, 245] width 541 height 27
click at [181, 278] on span "Unidade Basica de Saude da Familia Dr [PERSON_NAME]" at bounding box center [200, 275] width 335 height 18
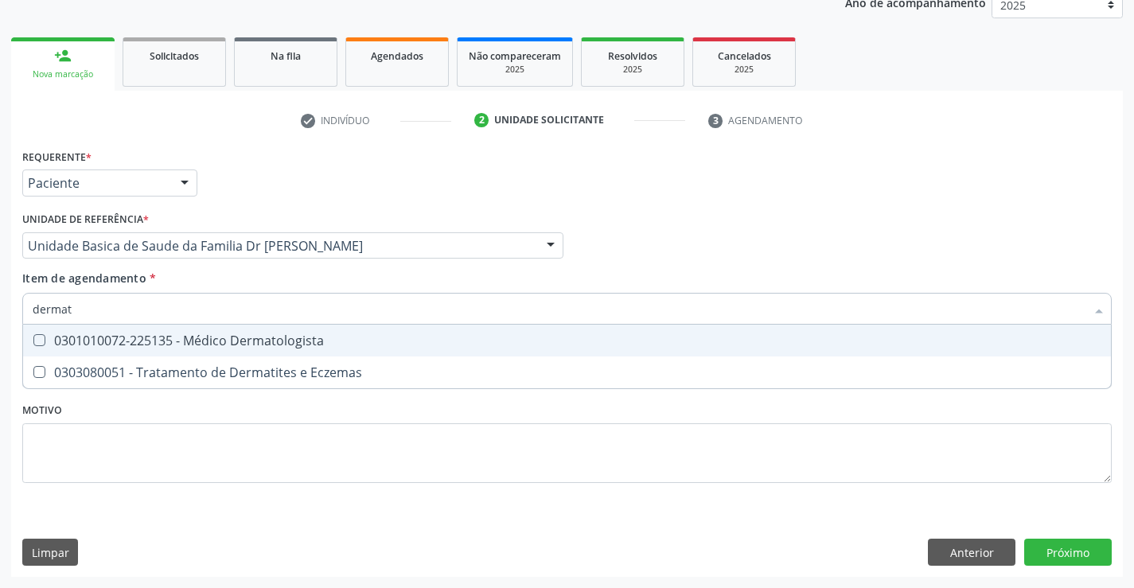
type input "dermato"
click at [180, 338] on div "0301010072-225135 - Médico Dermatologista" at bounding box center [567, 340] width 1069 height 13
checkbox Dermatologista "true"
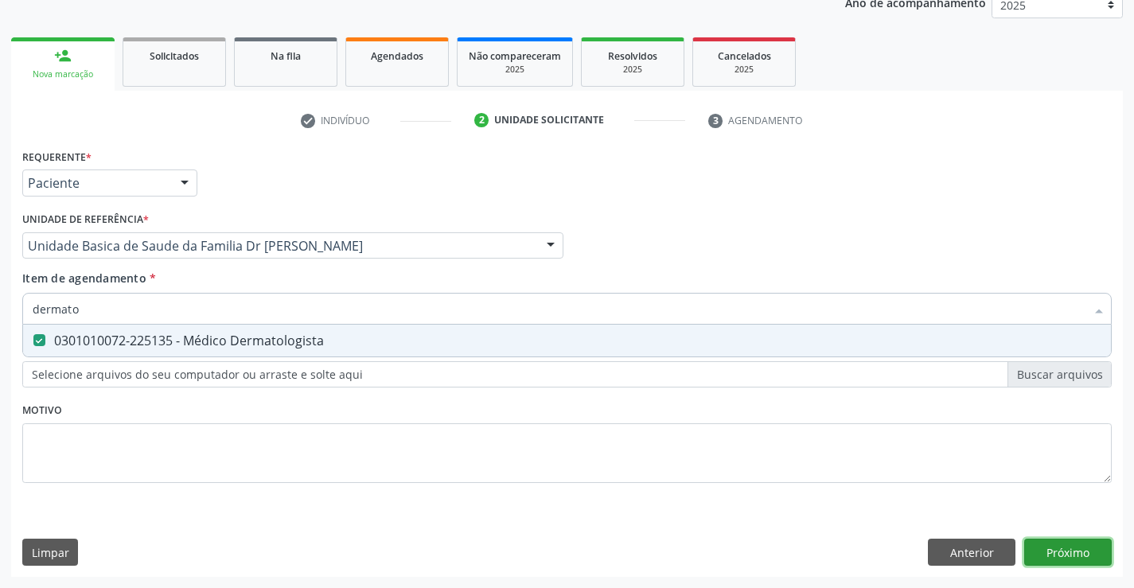
click at [1045, 551] on div "Requerente * Paciente Profissional de Saúde Paciente Nenhum resultado encontrad…" at bounding box center [567, 361] width 1112 height 432
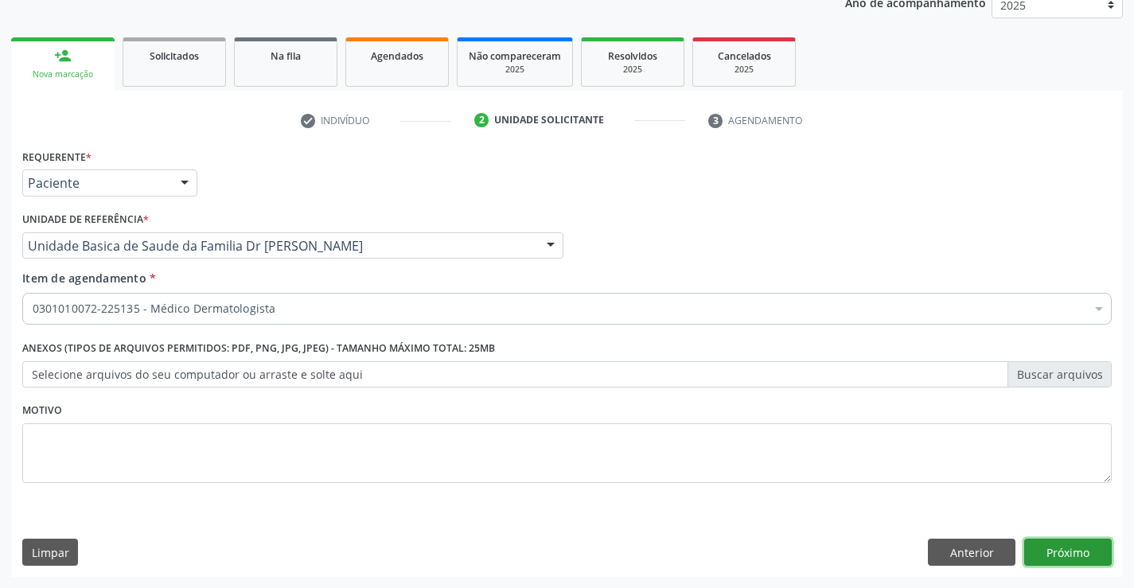
click at [1045, 551] on button "Próximo" at bounding box center [1068, 552] width 88 height 27
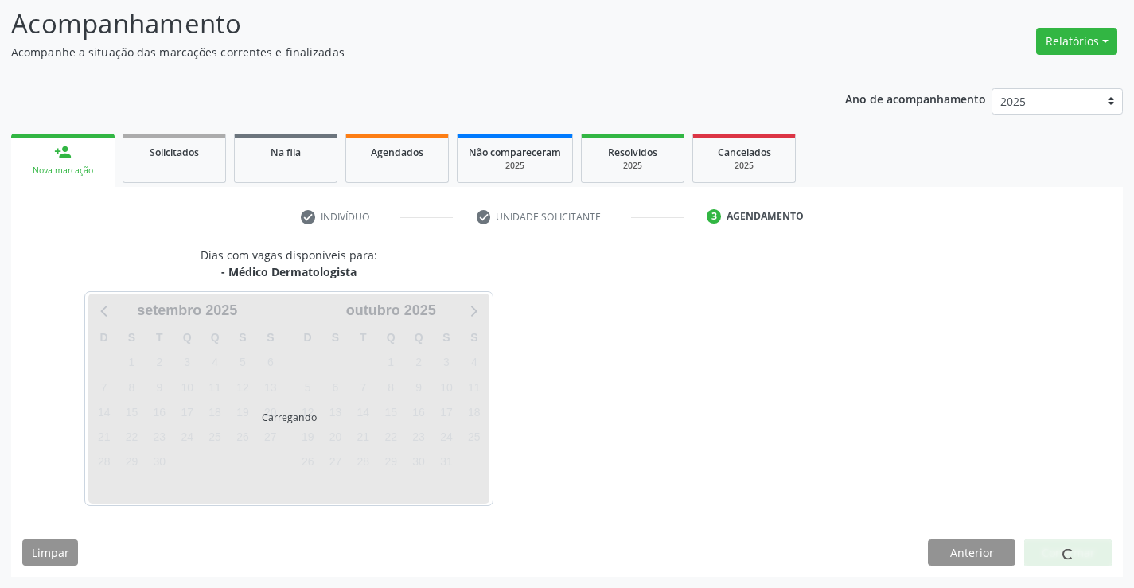
scroll to position [104, 0]
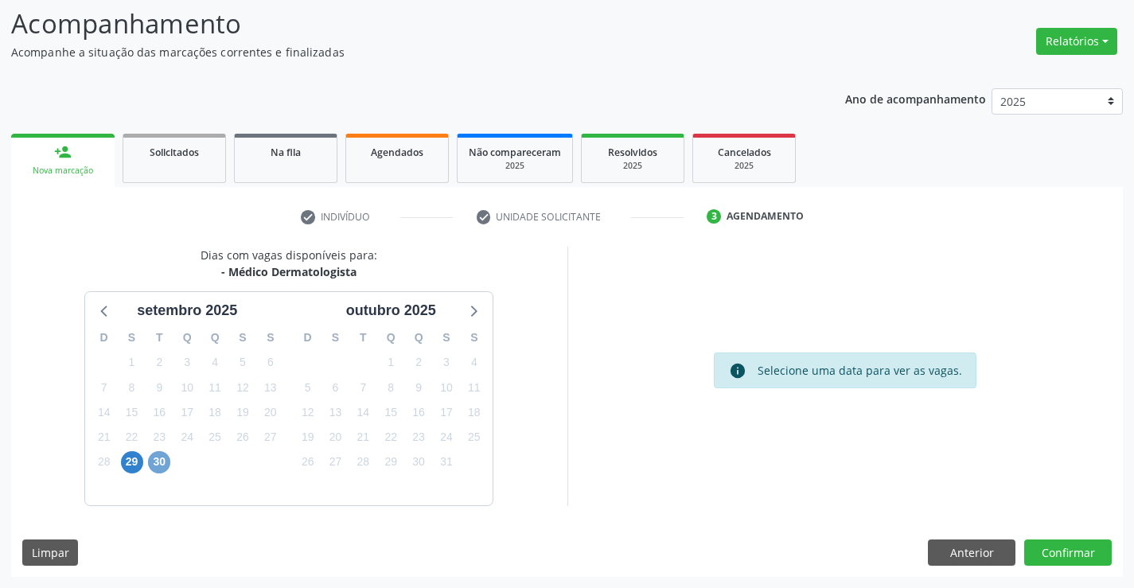
click at [164, 463] on span "30" at bounding box center [159, 462] width 22 height 22
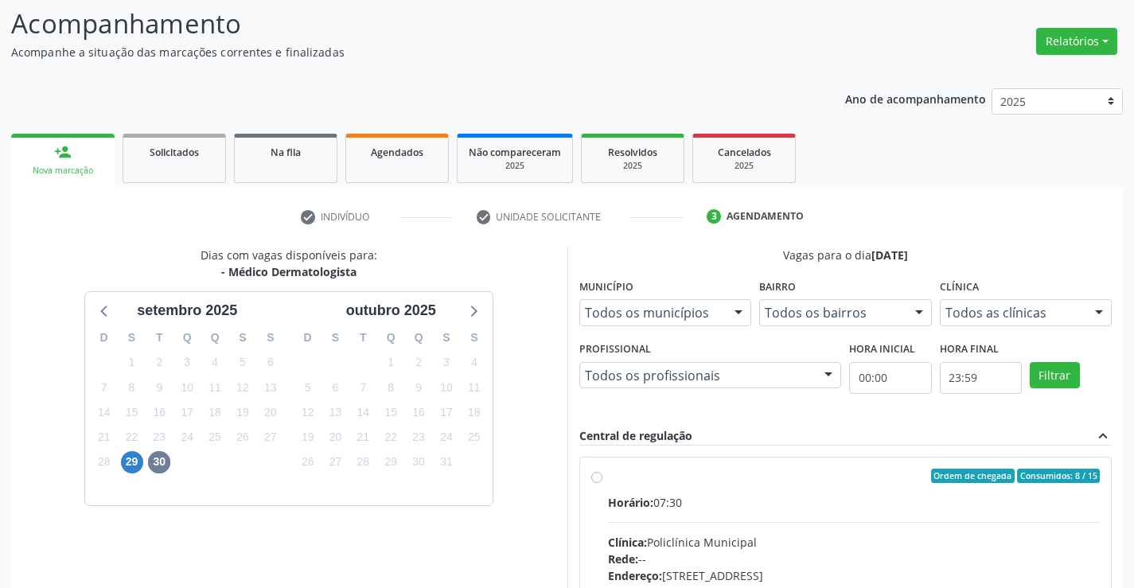
click at [608, 477] on label "Ordem de chegada Consumidos: 8 / 15 Horário: 07:30 Clínica: Policlínica Municip…" at bounding box center [854, 591] width 493 height 244
click at [602, 477] on input "Ordem de chegada Consumidos: 8 / 15 Horário: 07:30 Clínica: Policlínica Municip…" at bounding box center [596, 476] width 11 height 14
radio input "true"
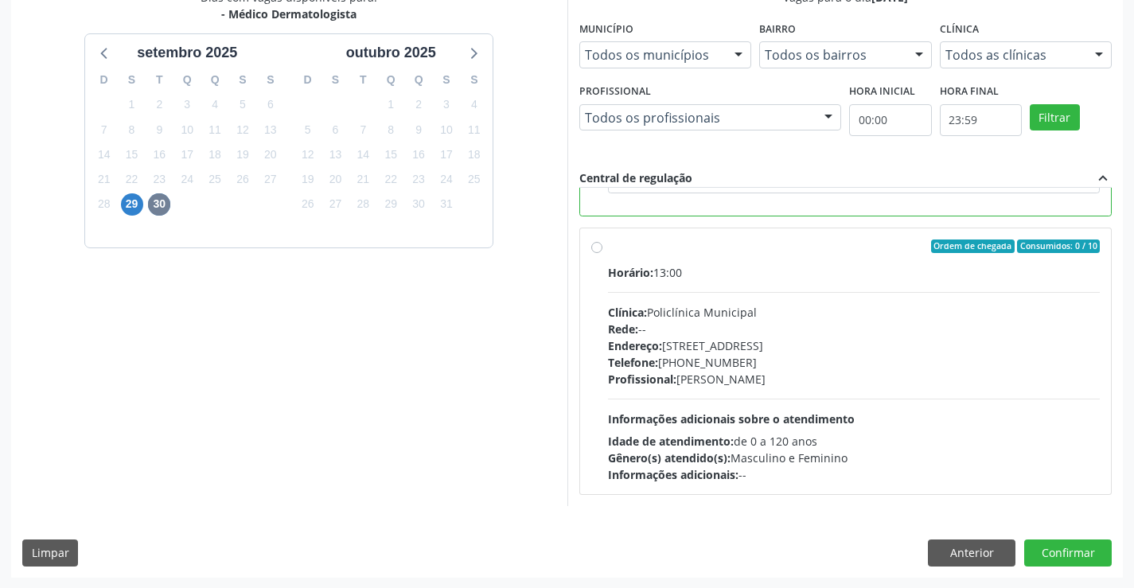
scroll to position [363, 0]
click at [1074, 550] on button "Confirmar" at bounding box center [1068, 552] width 88 height 27
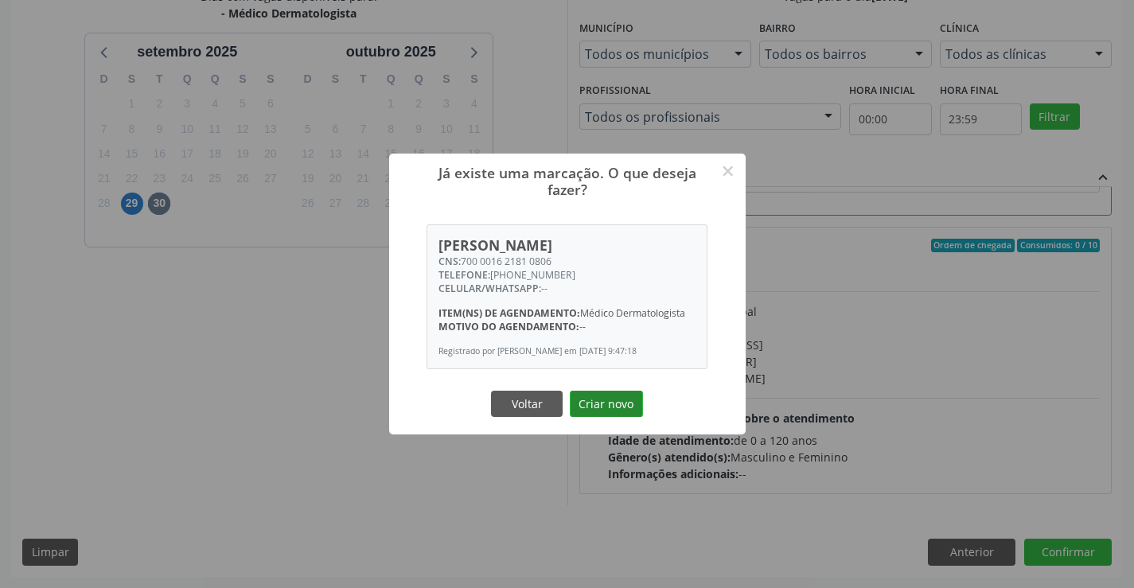
click at [614, 403] on button "Criar novo" at bounding box center [606, 404] width 73 height 27
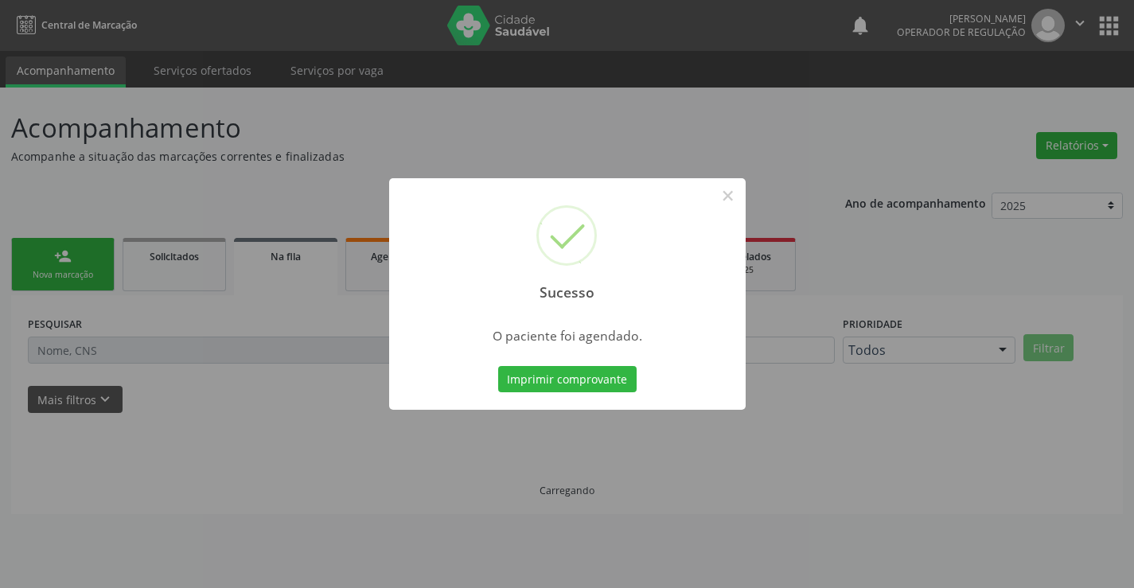
scroll to position [0, 0]
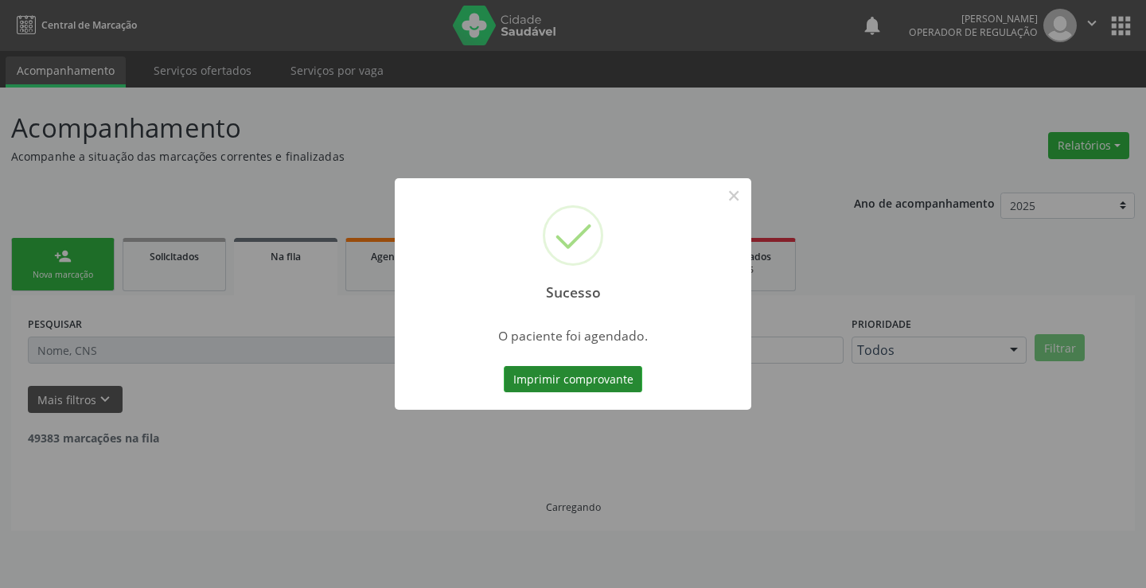
click at [557, 374] on button "Imprimir comprovante" at bounding box center [573, 379] width 138 height 27
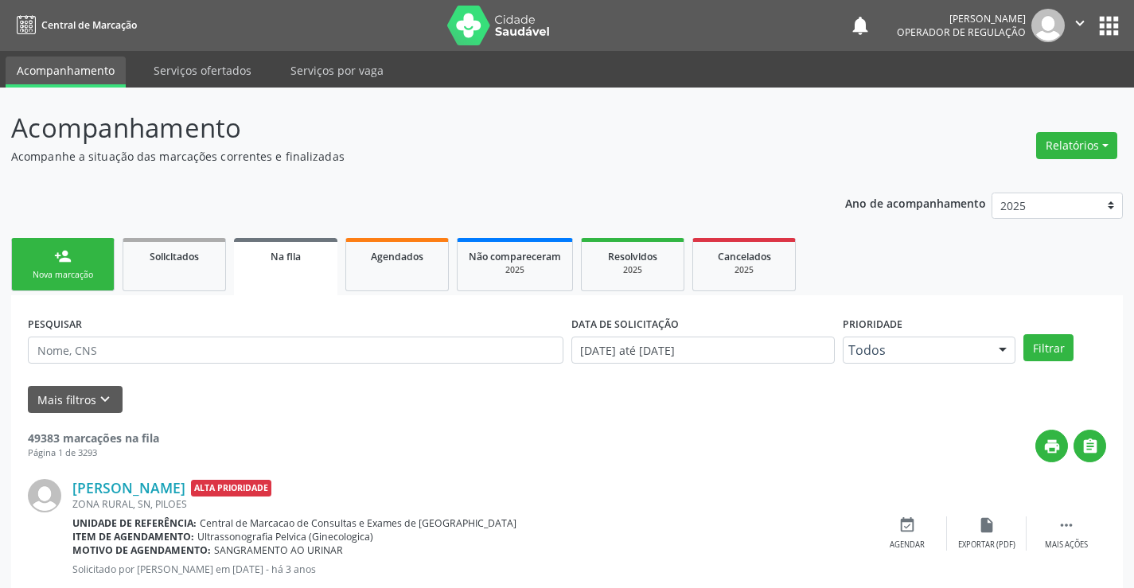
click at [83, 263] on link "person_add Nova marcação" at bounding box center [62, 264] width 103 height 53
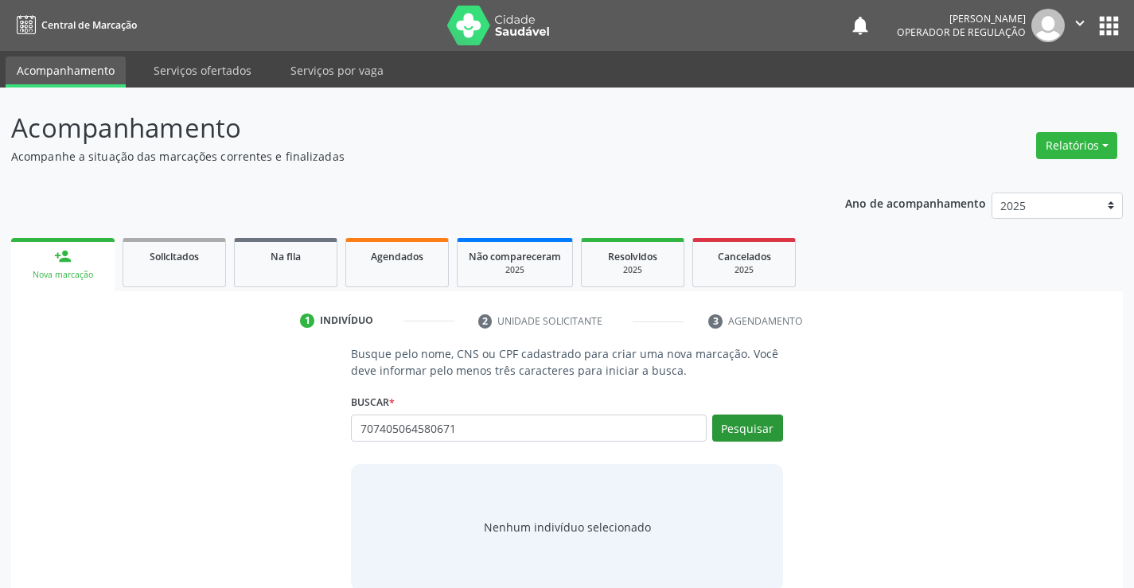
type input "707405064580671"
click at [737, 422] on button "Pesquisar" at bounding box center [747, 428] width 71 height 27
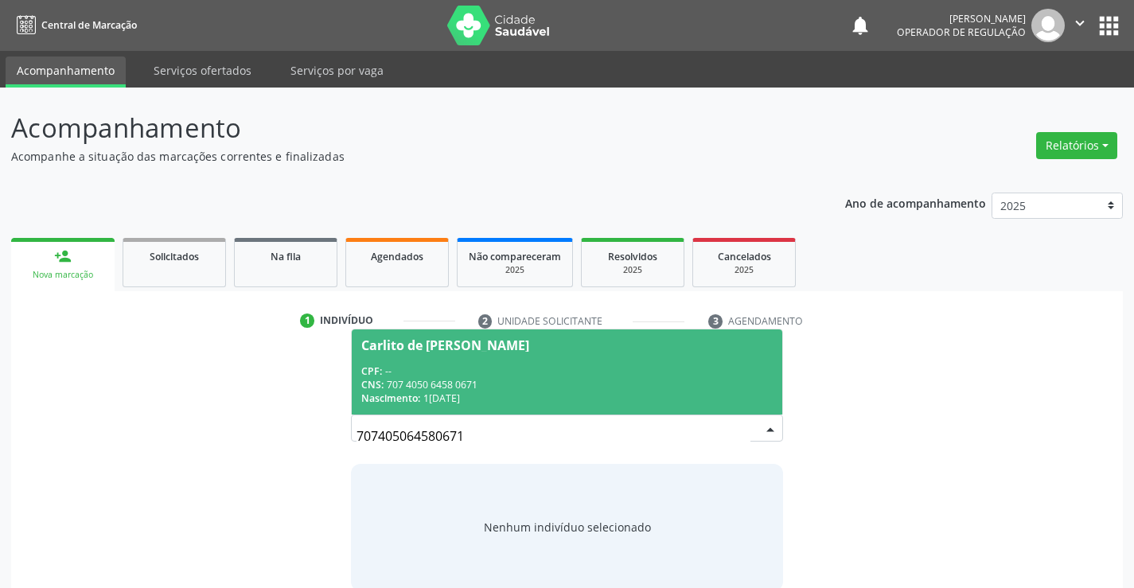
click at [618, 382] on div "CNS: 707 4050 6458 0671" at bounding box center [566, 385] width 411 height 14
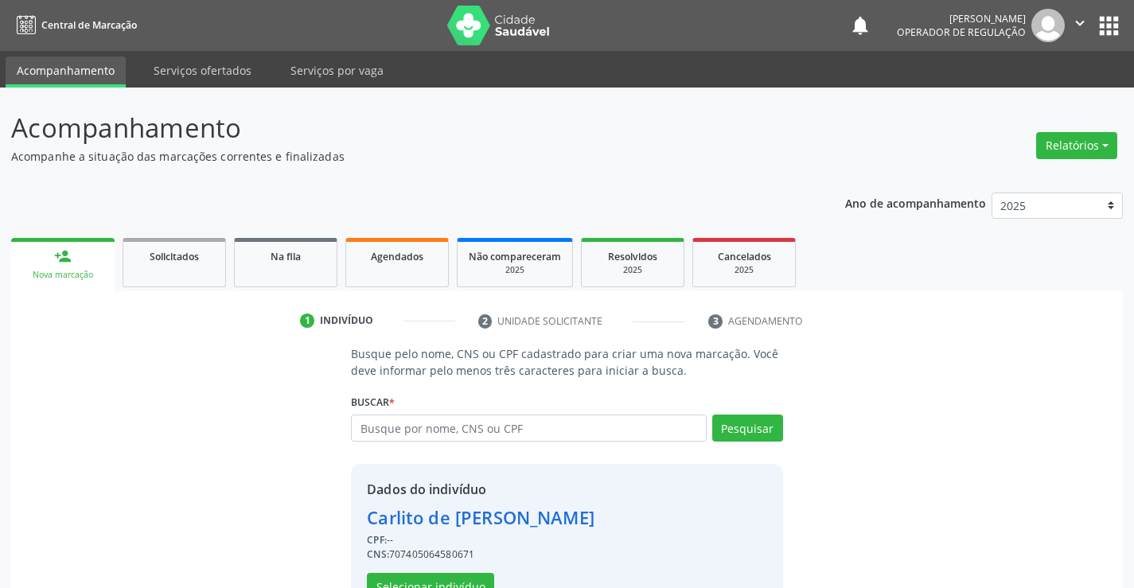
scroll to position [50, 0]
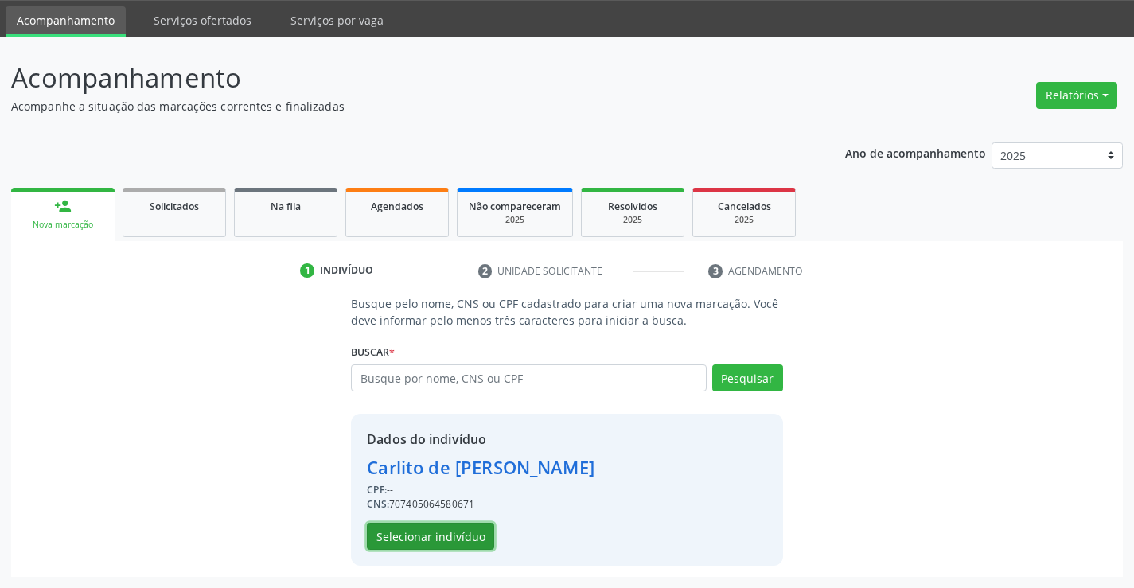
click at [411, 525] on button "Selecionar indivíduo" at bounding box center [430, 536] width 127 height 27
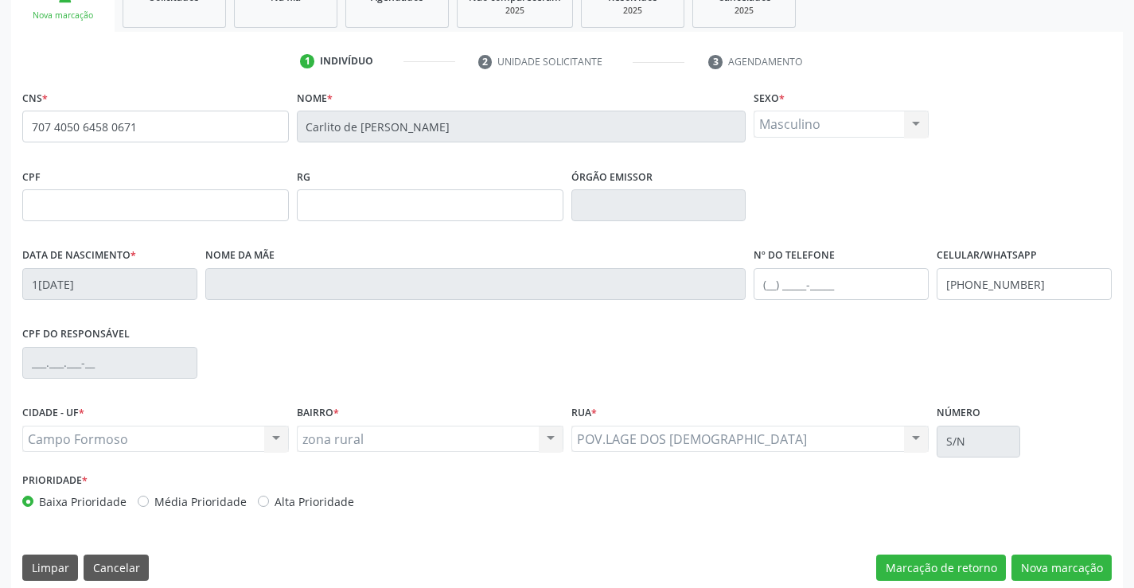
scroll to position [275, 0]
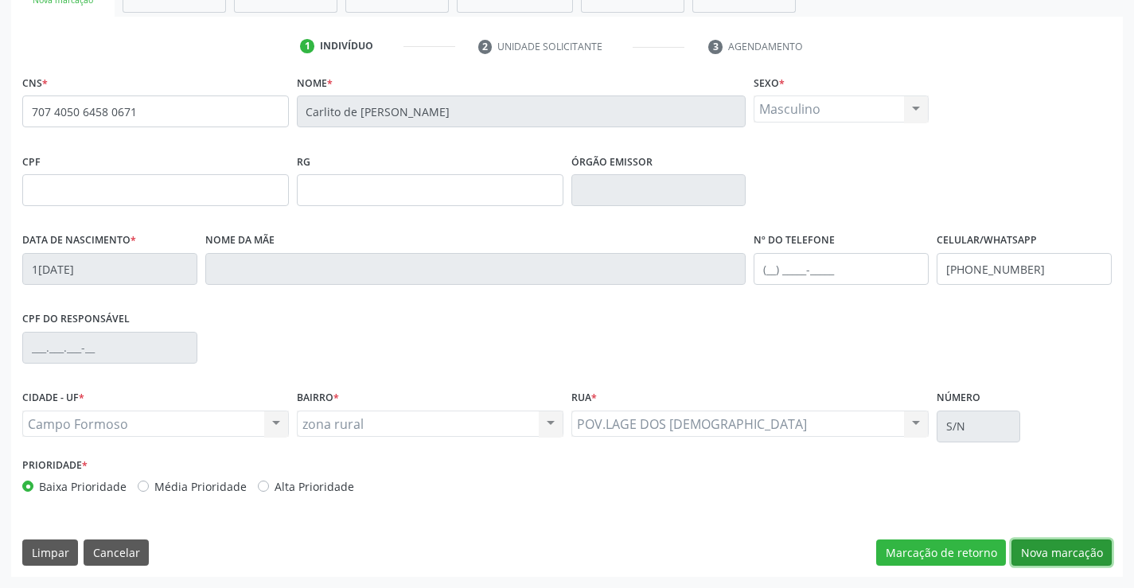
click at [1026, 544] on button "Nova marcação" at bounding box center [1061, 552] width 100 height 27
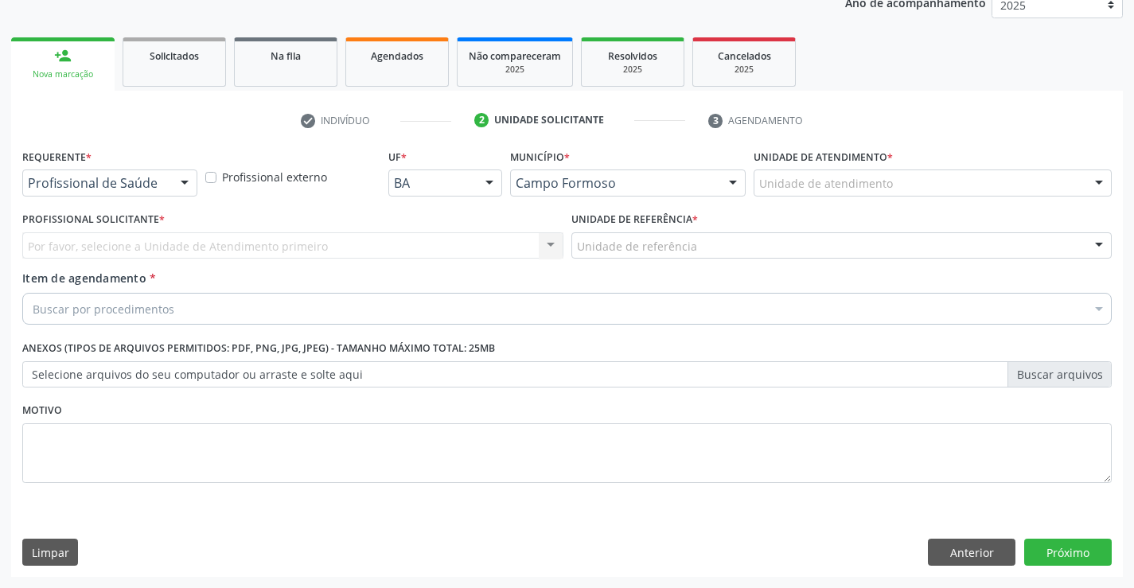
scroll to position [201, 0]
click at [58, 193] on div "Profissional de Saúde" at bounding box center [109, 182] width 175 height 27
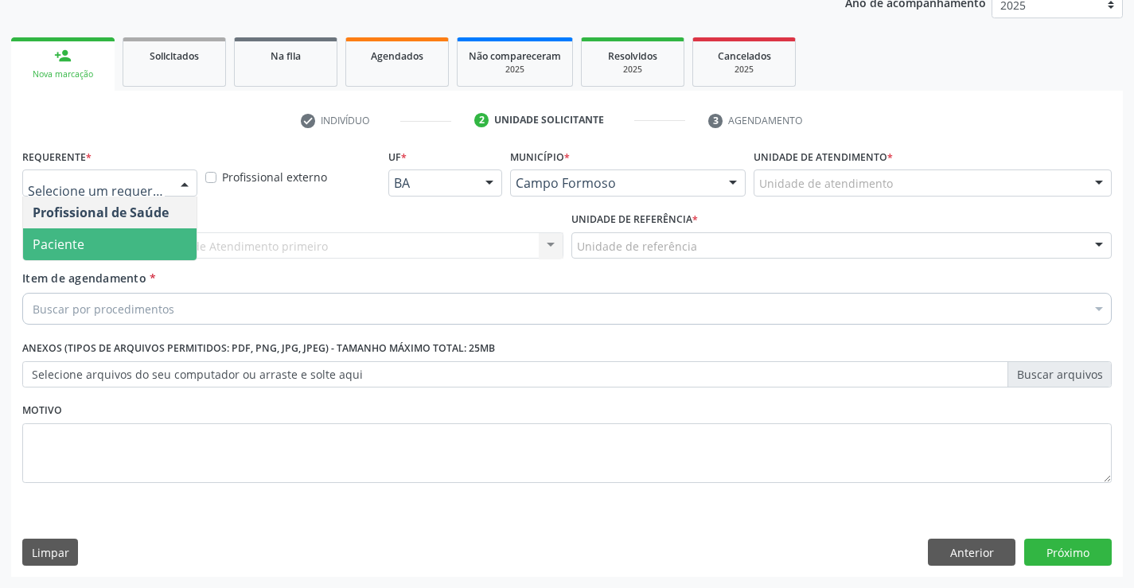
click at [57, 239] on span "Paciente" at bounding box center [59, 245] width 52 height 18
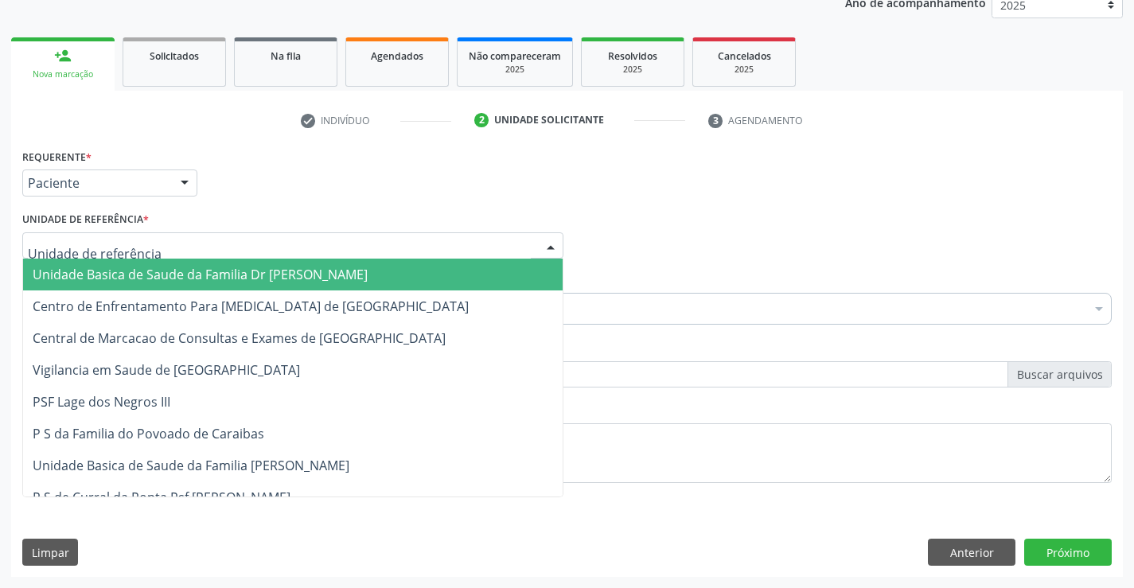
click at [80, 271] on span "Unidade Basica de Saude da Familia Dr [PERSON_NAME]" at bounding box center [200, 275] width 335 height 18
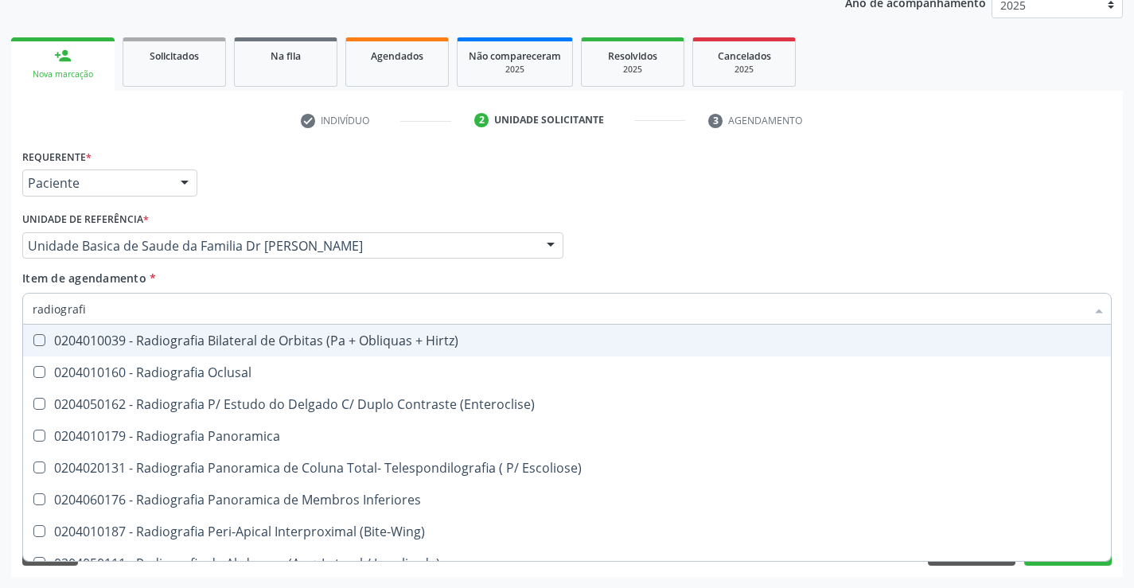
type input "radiografia"
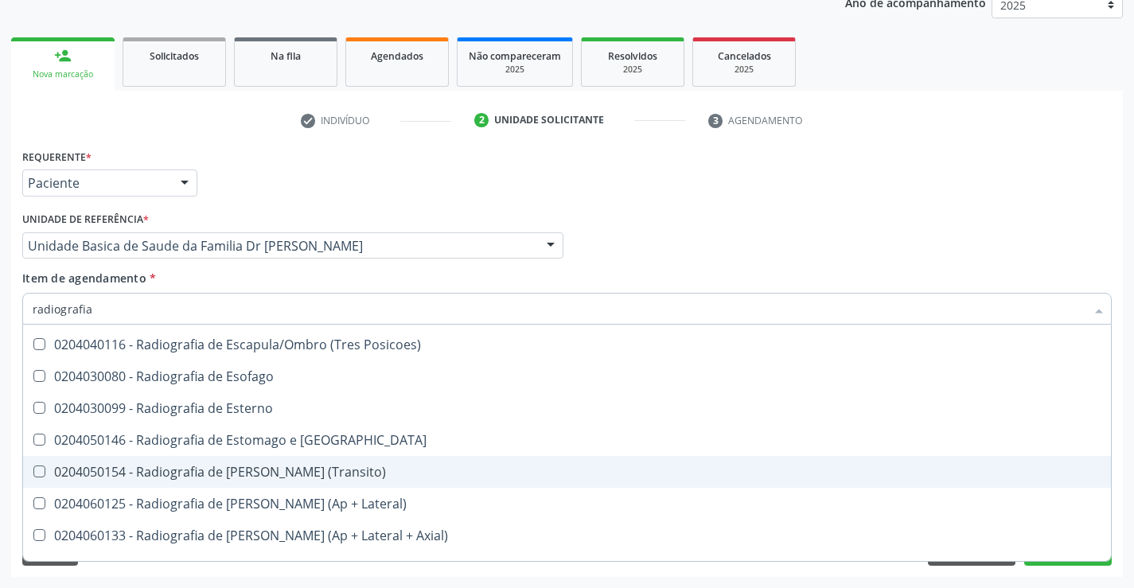
scroll to position [1273, 0]
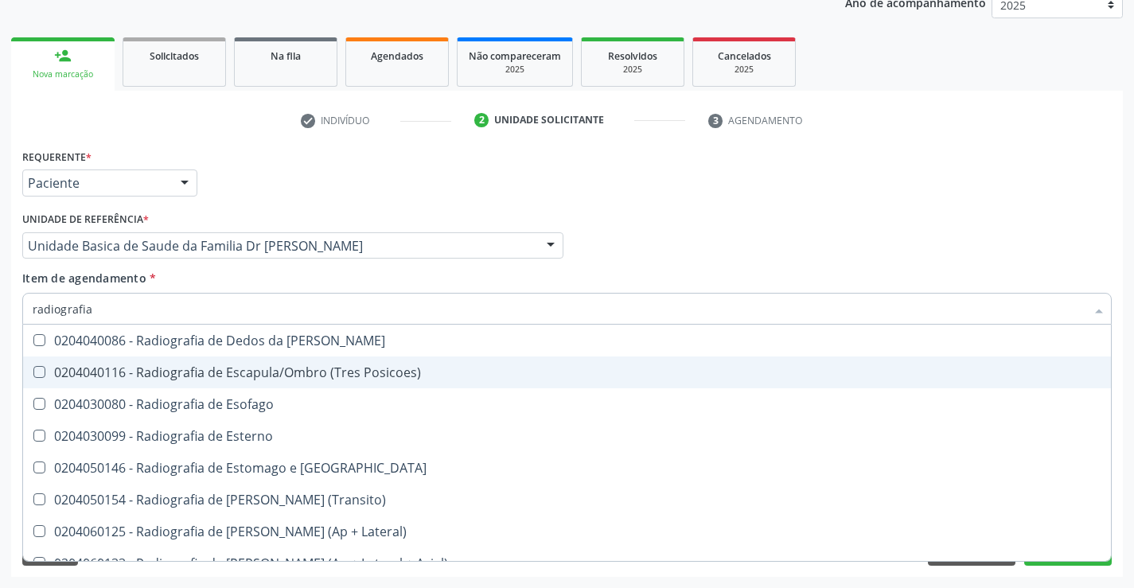
click at [321, 375] on div "0204040116 - Radiografia de Escapula/Ombro (Tres Posicoes)" at bounding box center [567, 372] width 1069 height 13
checkbox Posicoes\) "true"
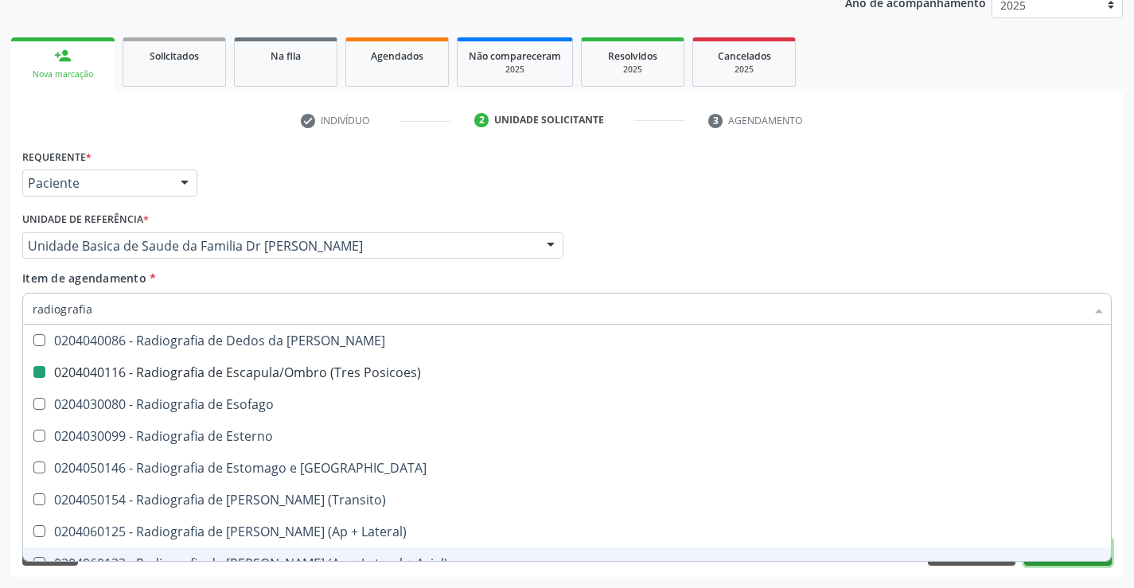
click at [1056, 563] on button "Próximo" at bounding box center [1068, 552] width 88 height 27
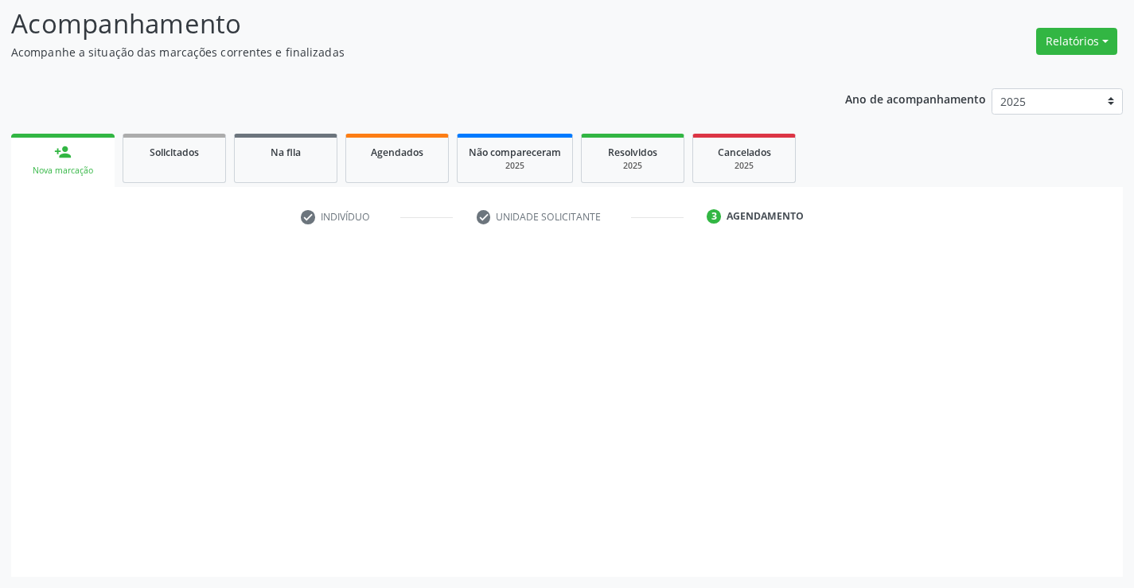
scroll to position [0, 0]
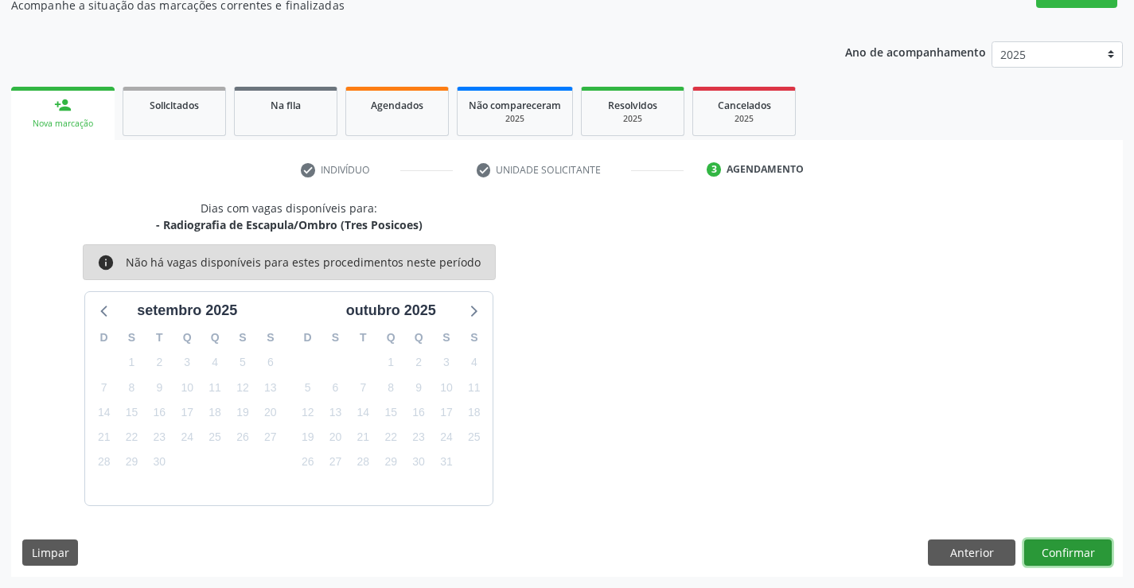
click at [1062, 548] on button "Confirmar" at bounding box center [1068, 552] width 88 height 27
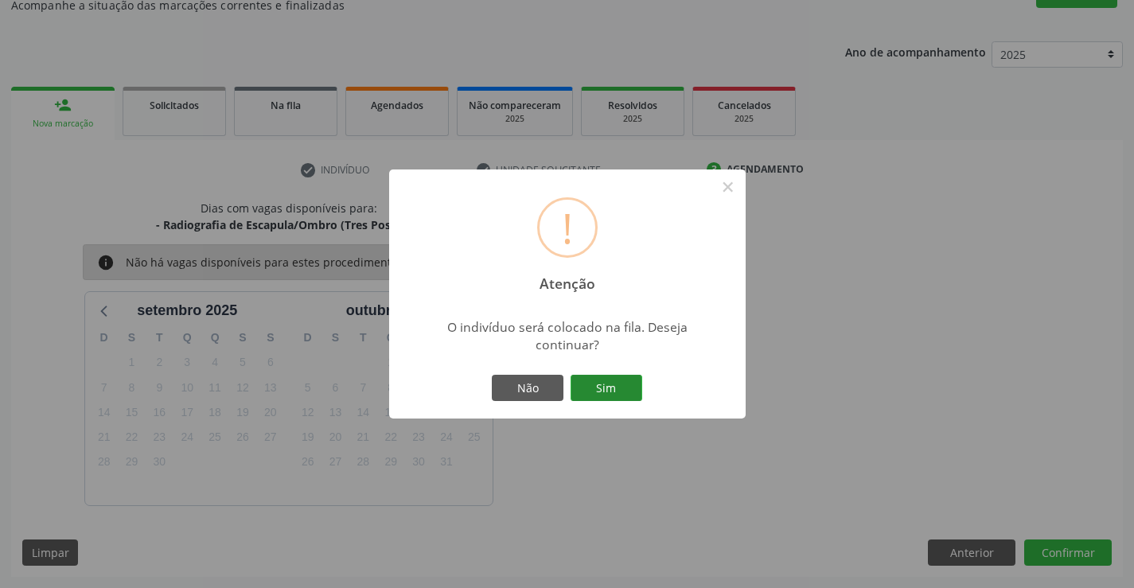
click at [605, 384] on button "Sim" at bounding box center [606, 388] width 72 height 27
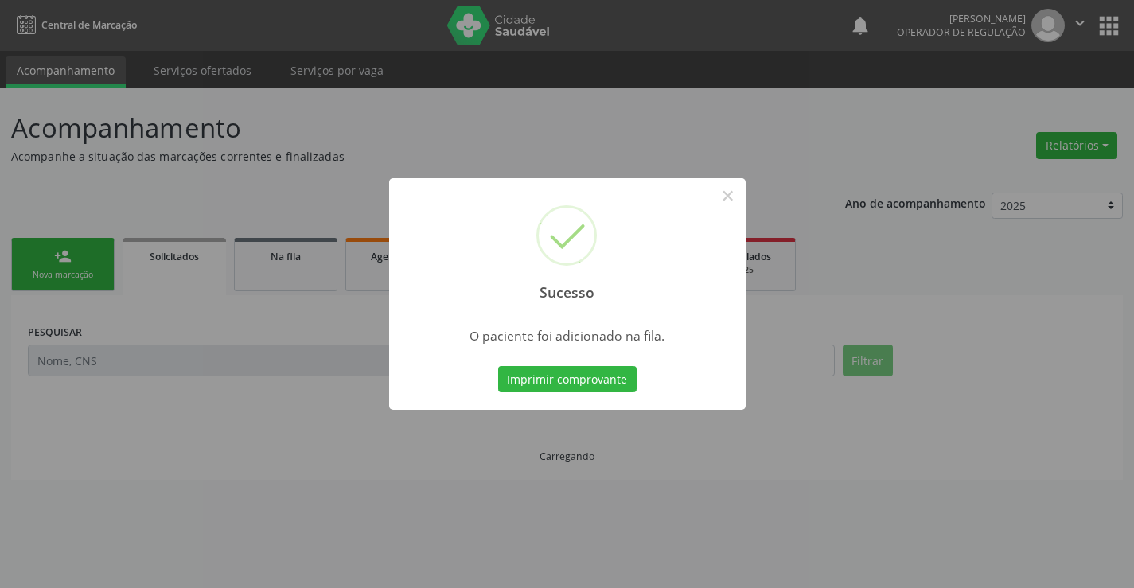
scroll to position [0, 0]
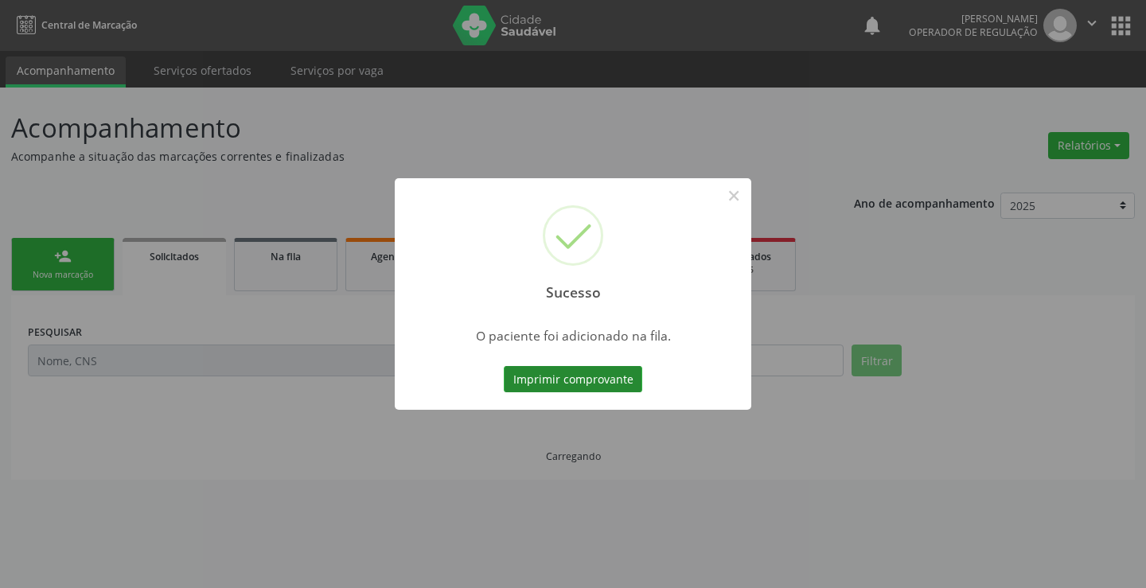
click at [612, 373] on button "Imprimir comprovante" at bounding box center [573, 379] width 138 height 27
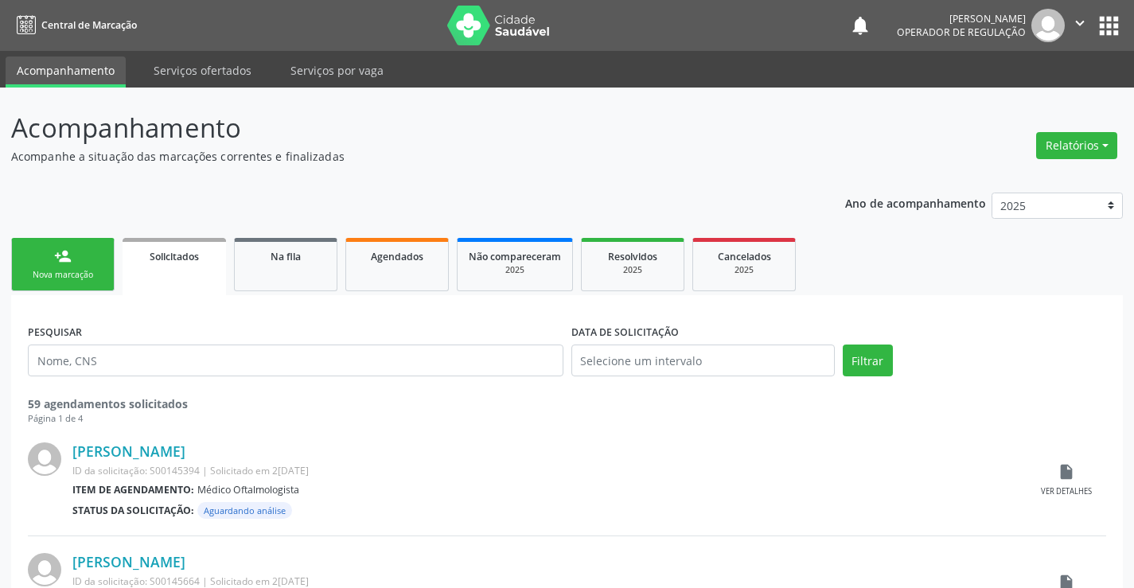
click at [76, 251] on link "person_add Nova marcação" at bounding box center [62, 264] width 103 height 53
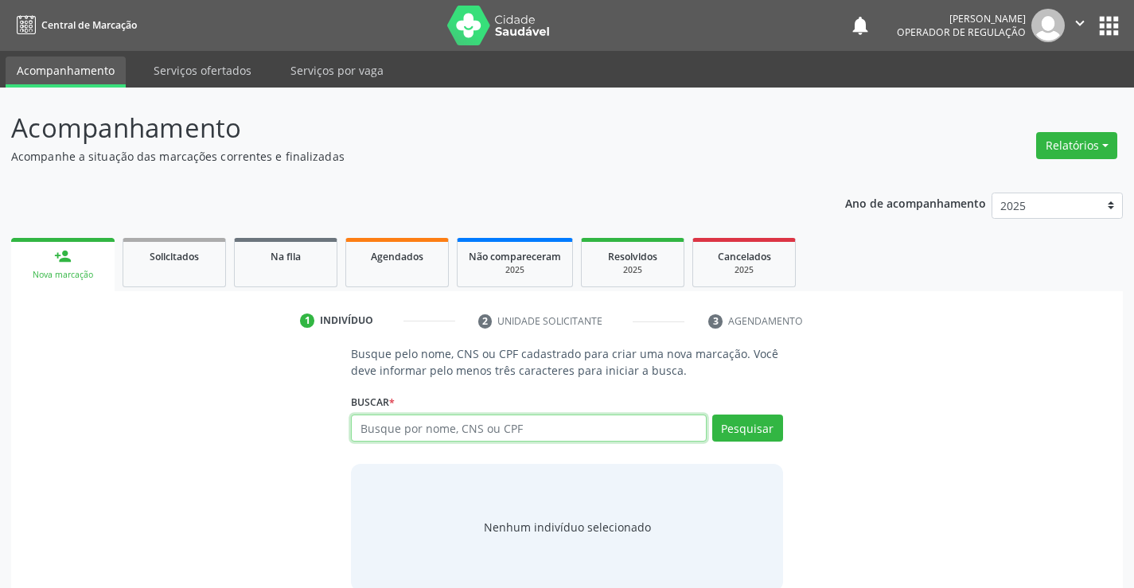
click at [517, 432] on input "text" at bounding box center [528, 428] width 355 height 27
type input "706903109490531"
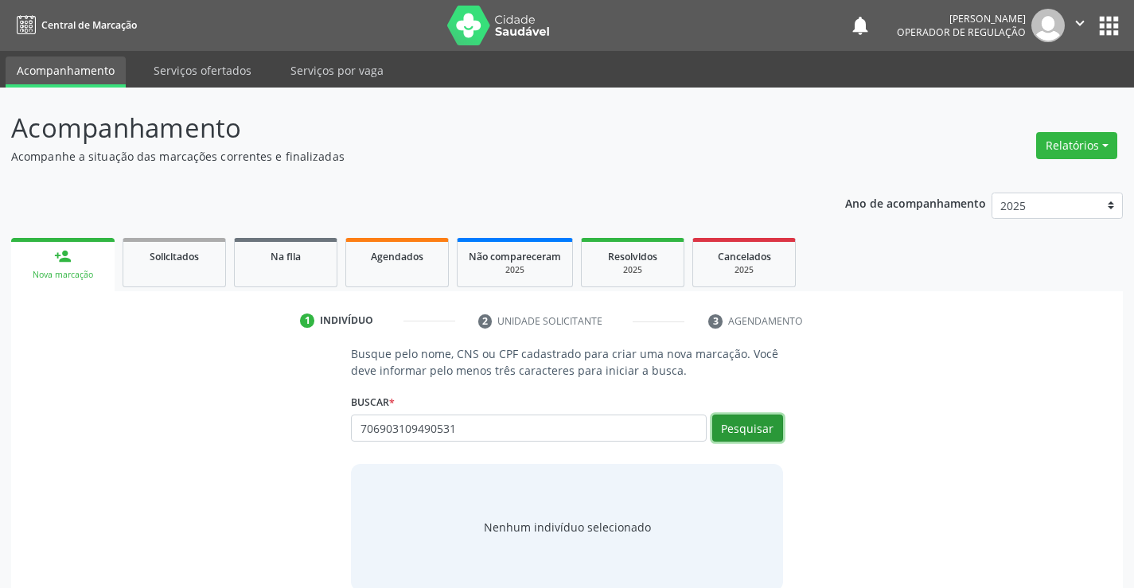
click at [769, 426] on button "Pesquisar" at bounding box center [747, 428] width 71 height 27
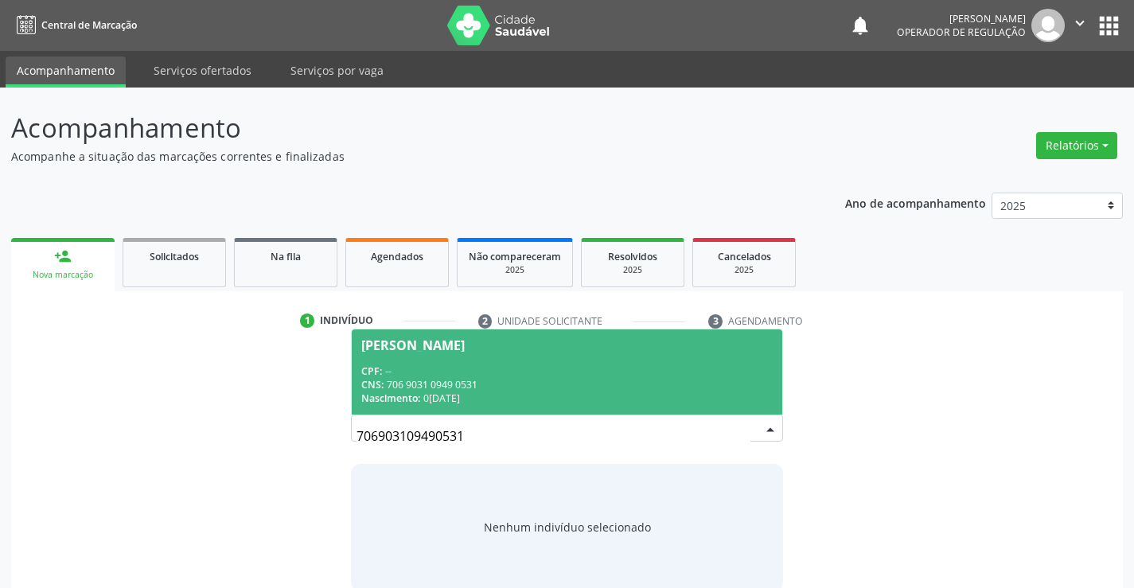
click at [644, 365] on div "CPF: --" at bounding box center [566, 371] width 411 height 14
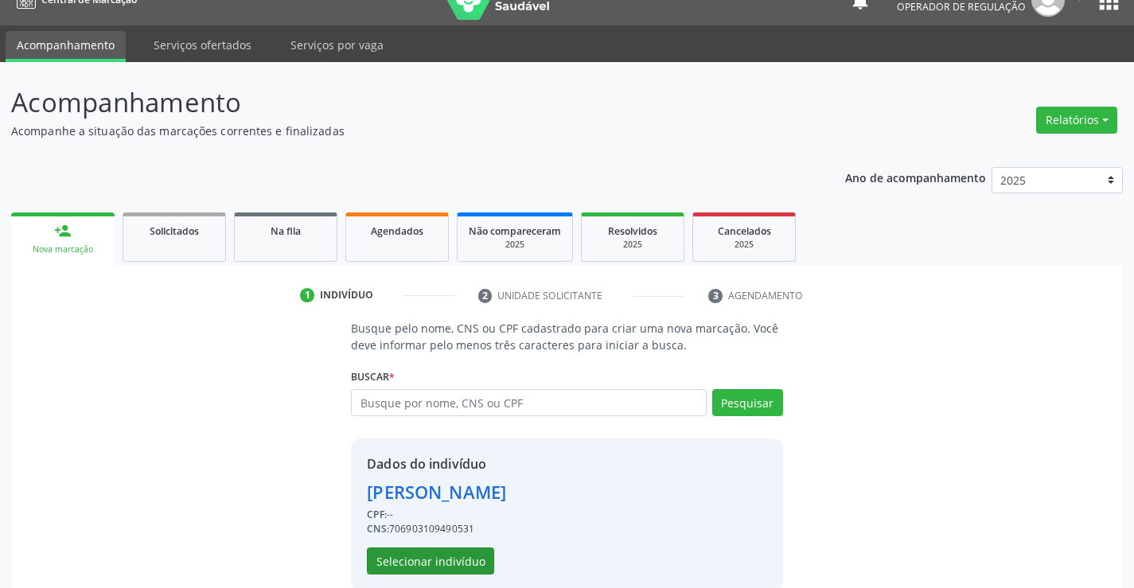
scroll to position [50, 0]
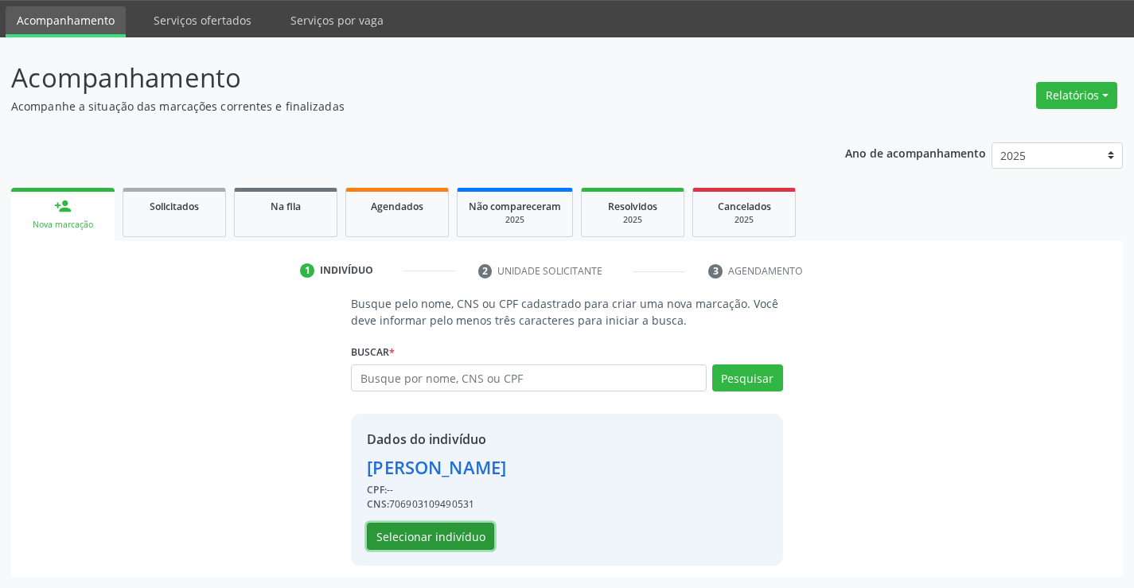
click at [426, 543] on button "Selecionar indivíduo" at bounding box center [430, 536] width 127 height 27
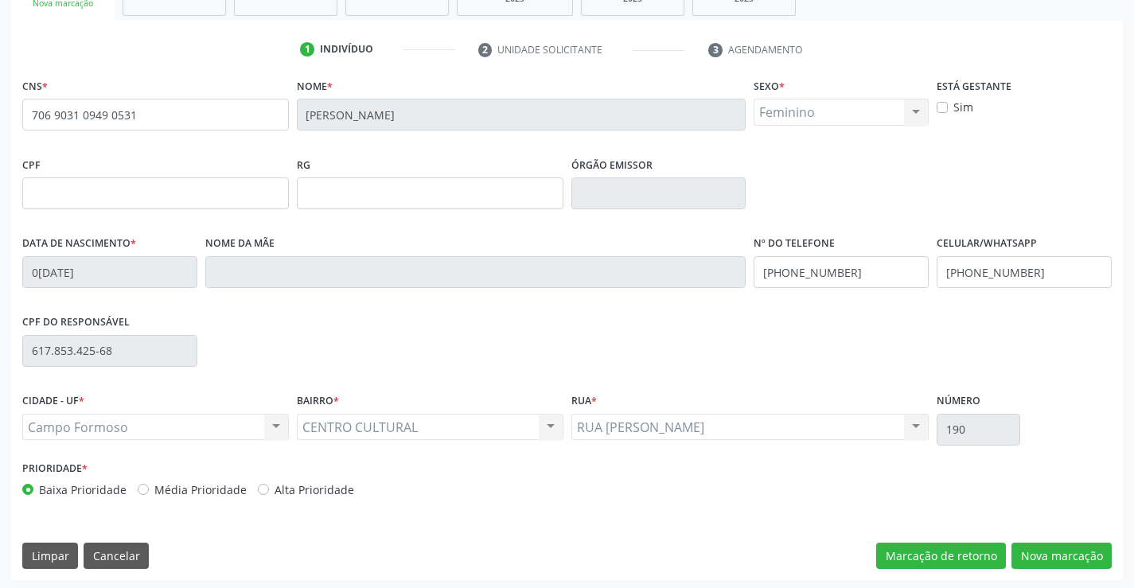
scroll to position [275, 0]
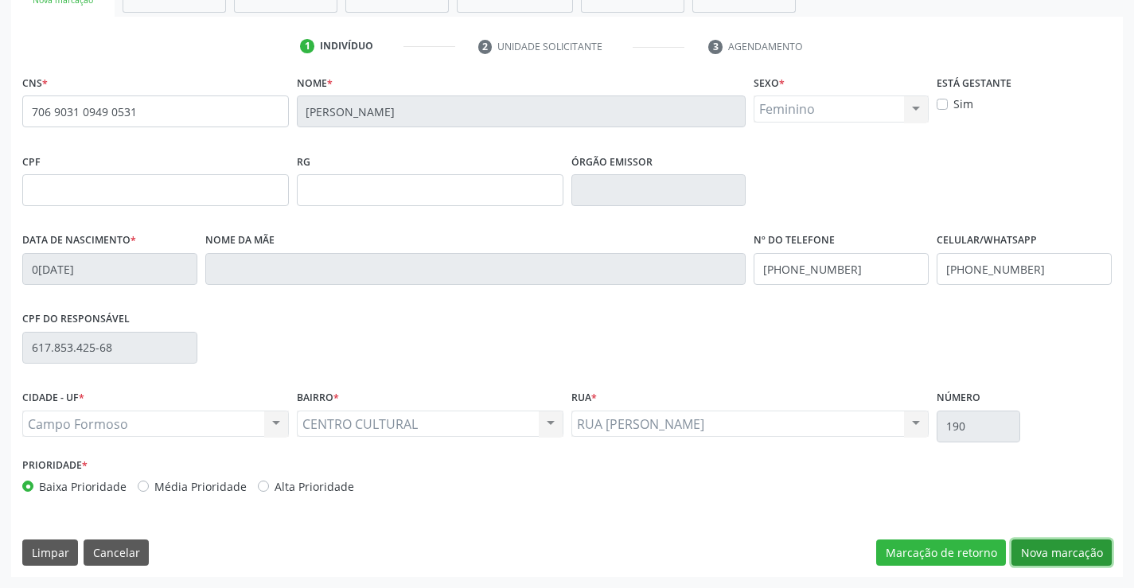
click at [1030, 551] on button "Nova marcação" at bounding box center [1061, 552] width 100 height 27
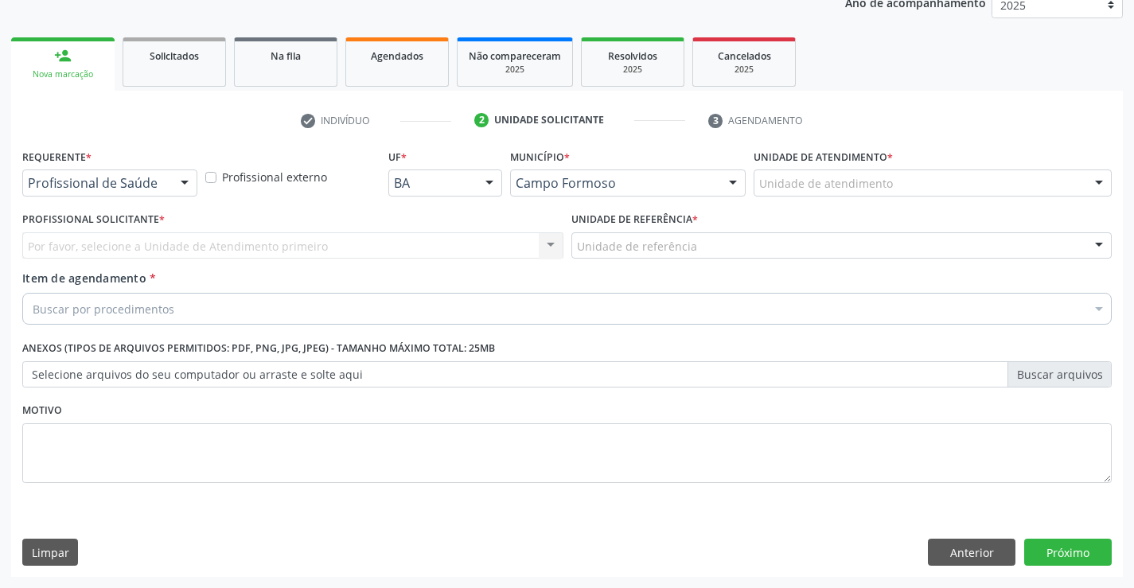
scroll to position [201, 0]
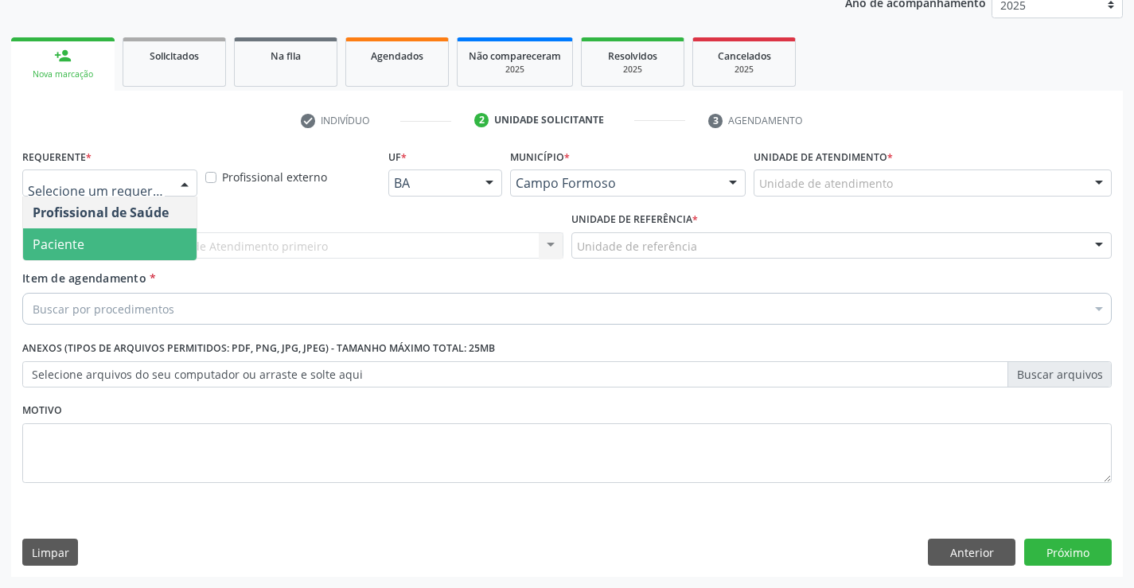
click at [80, 247] on span "Paciente" at bounding box center [59, 245] width 52 height 18
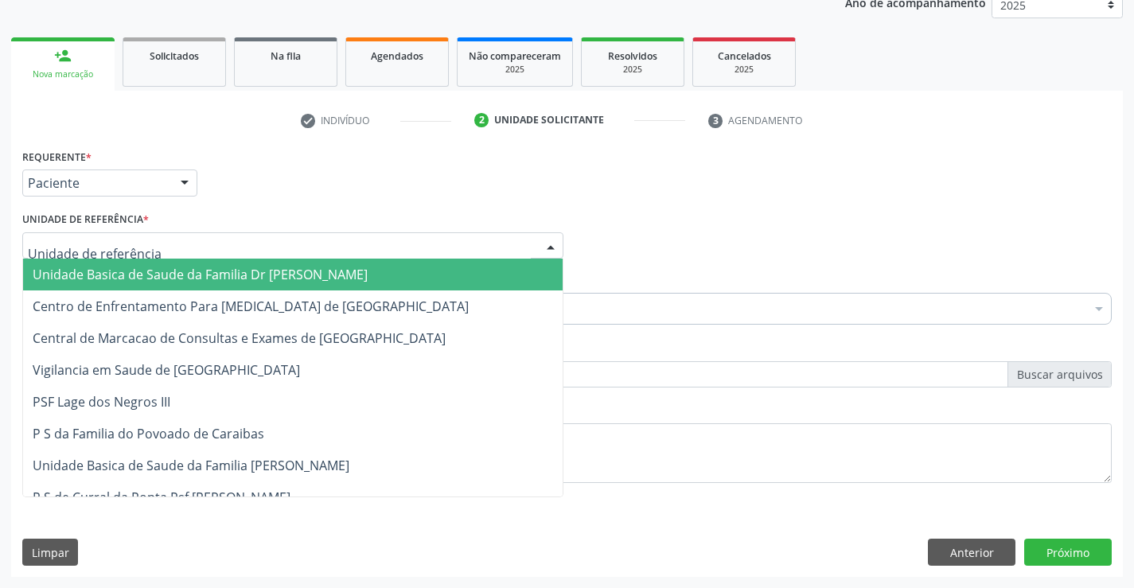
click at [90, 266] on span "Unidade Basica de Saude da Familia Dr [PERSON_NAME]" at bounding box center [200, 275] width 335 height 18
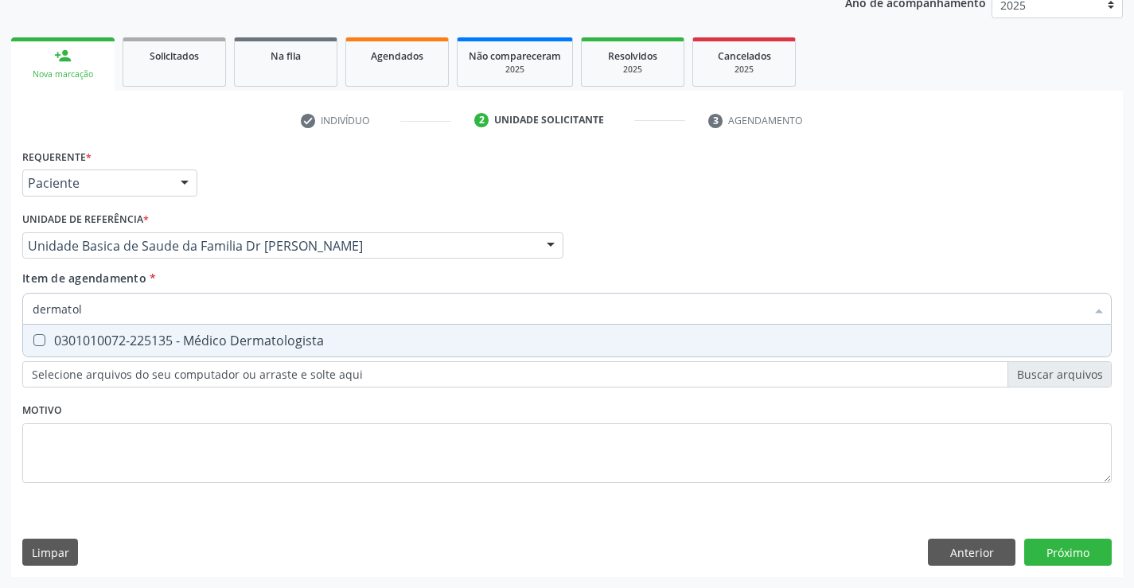
type input "dermatolo"
click at [89, 340] on div "0301010072-225135 - Médico Dermatologista" at bounding box center [567, 340] width 1069 height 13
checkbox Dermatologista "true"
click at [1047, 542] on div "Requerente * Paciente Profissional de Saúde Paciente Nenhum resultado encontrad…" at bounding box center [567, 361] width 1112 height 432
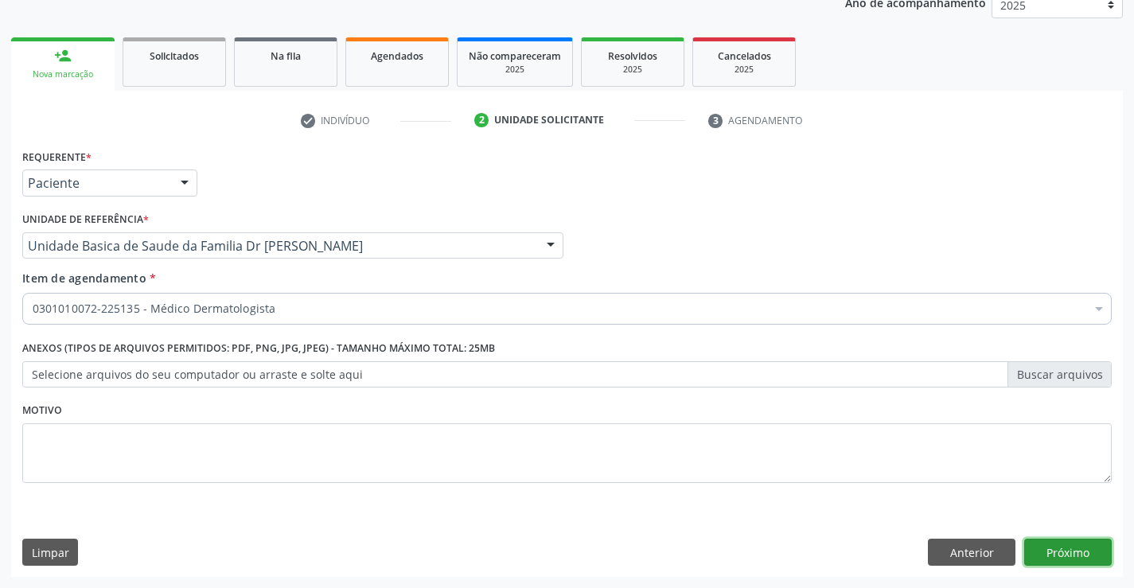
click at [1051, 546] on button "Próximo" at bounding box center [1068, 552] width 88 height 27
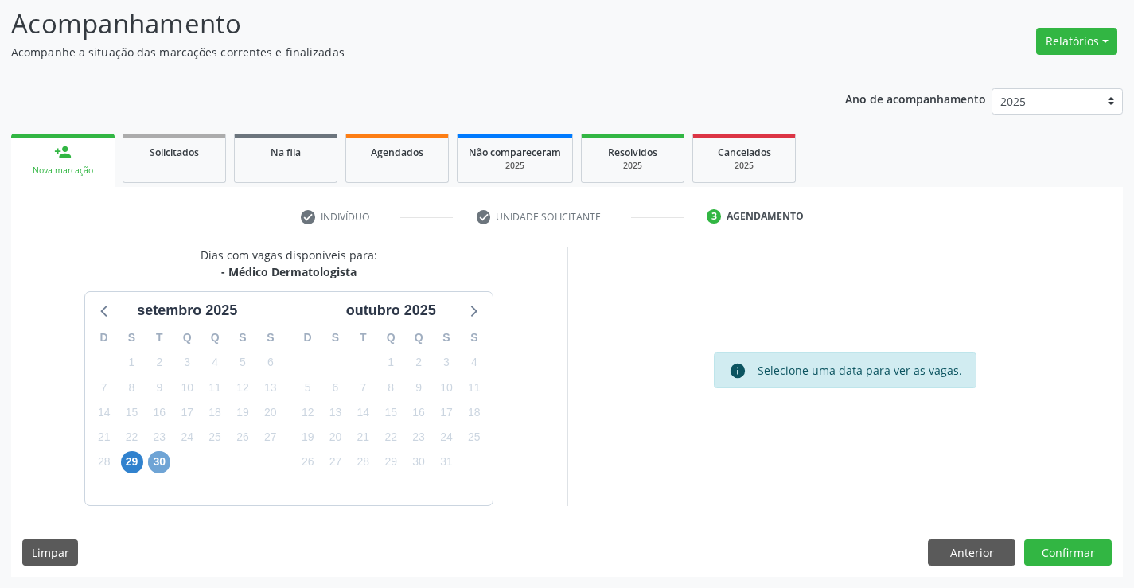
click at [160, 464] on span "30" at bounding box center [159, 462] width 22 height 22
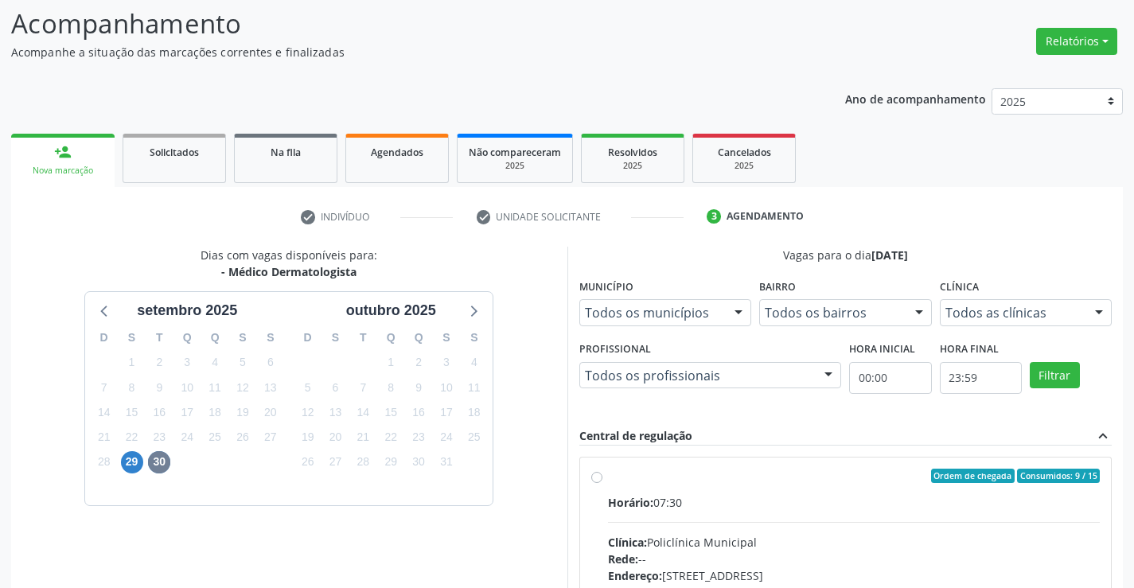
click at [608, 481] on label "Ordem de chegada Consumidos: 9 / 15 Horário: 07:30 Clínica: Policlínica Municip…" at bounding box center [854, 591] width 493 height 244
click at [596, 481] on input "Ordem de chegada Consumidos: 9 / 15 Horário: 07:30 Clínica: Policlínica Municip…" at bounding box center [596, 476] width 11 height 14
radio input "true"
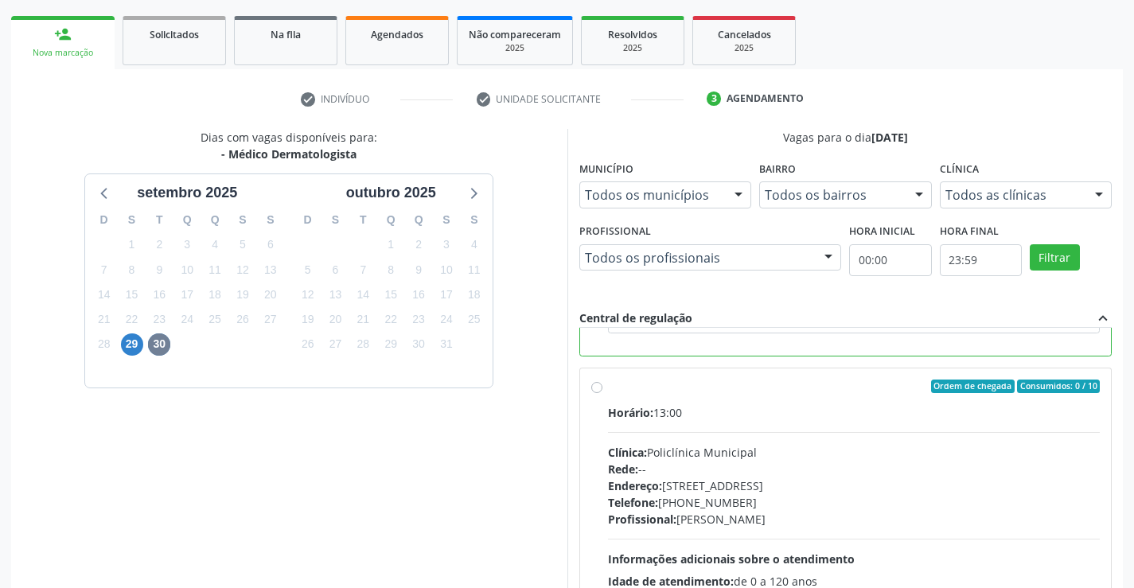
scroll to position [363, 0]
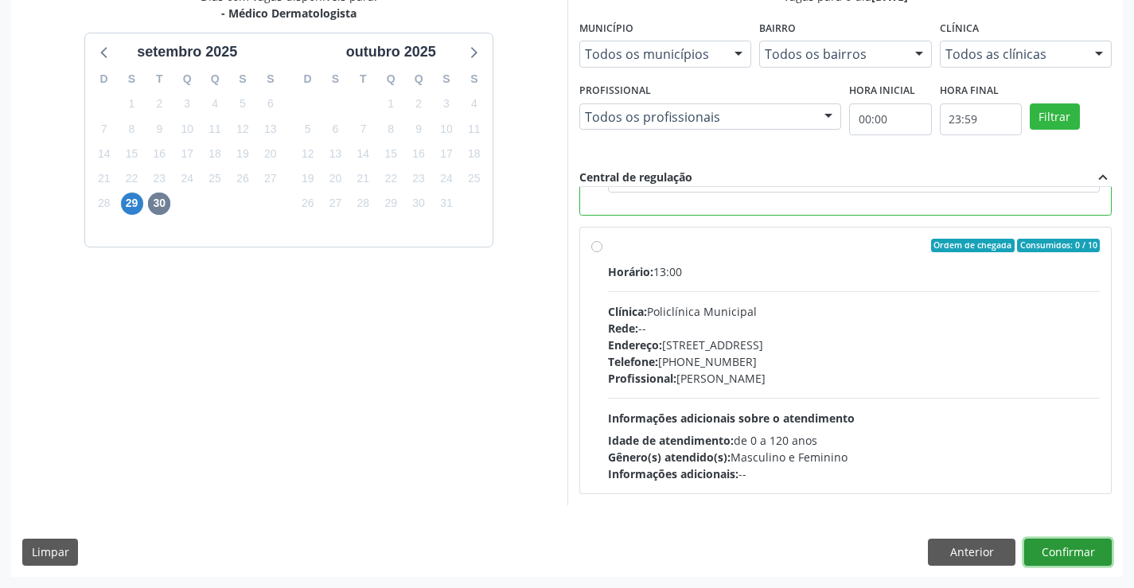
click at [1058, 543] on button "Confirmar" at bounding box center [1068, 552] width 88 height 27
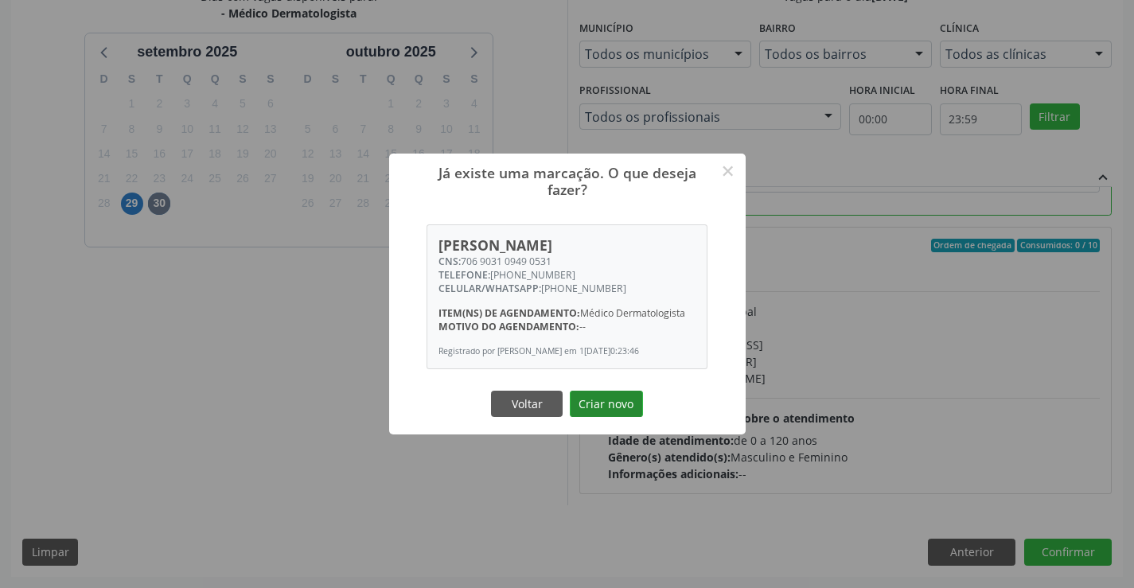
click at [626, 403] on button "Criar novo" at bounding box center [606, 404] width 73 height 27
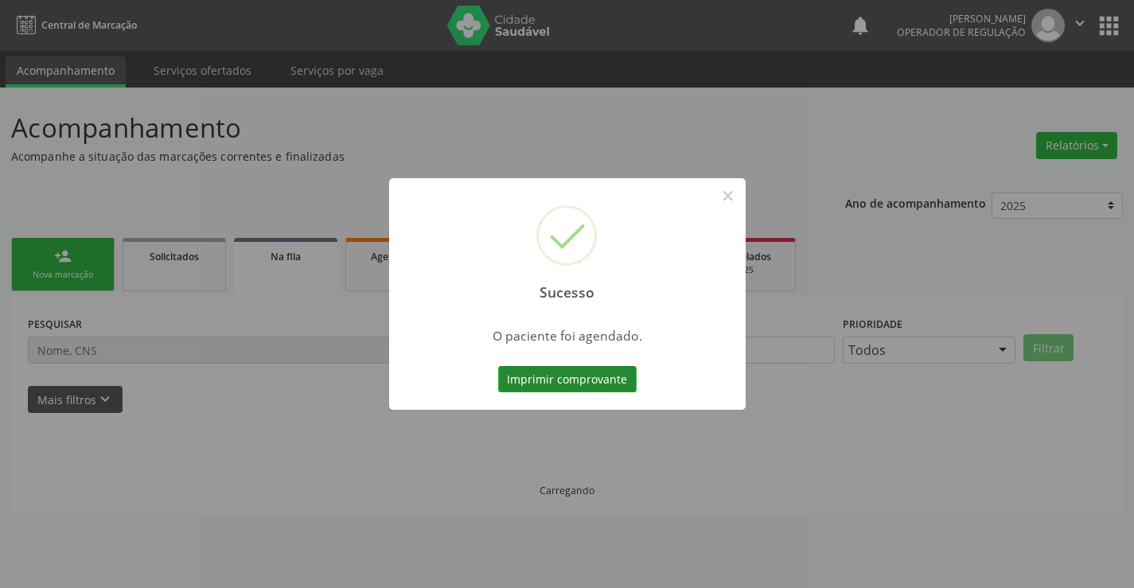
scroll to position [0, 0]
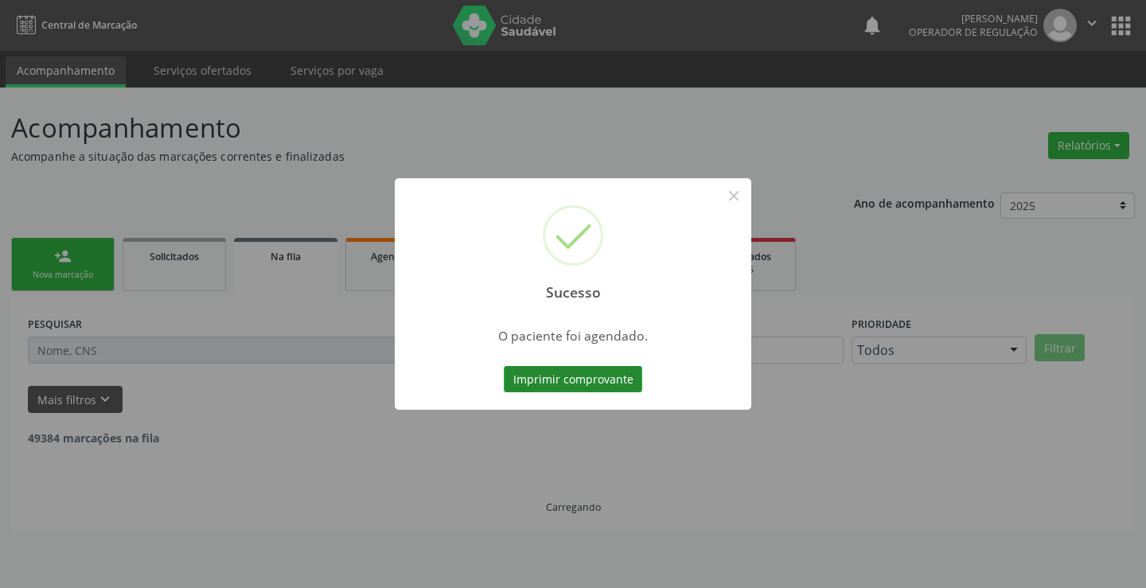
click at [596, 375] on button "Imprimir comprovante" at bounding box center [573, 379] width 138 height 27
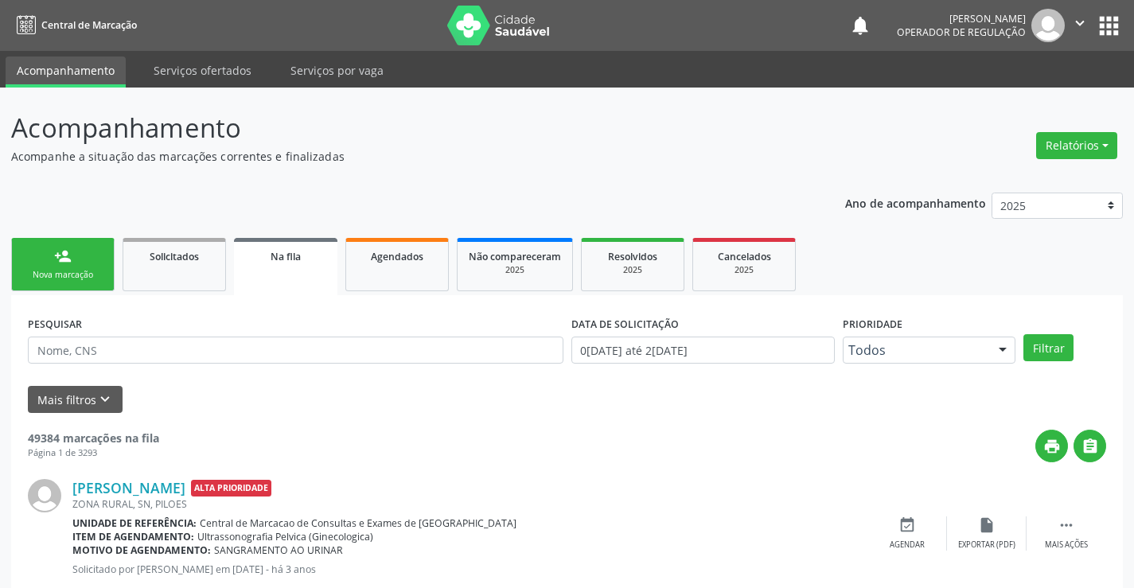
click at [77, 268] on link "person_add Nova marcação" at bounding box center [62, 264] width 103 height 53
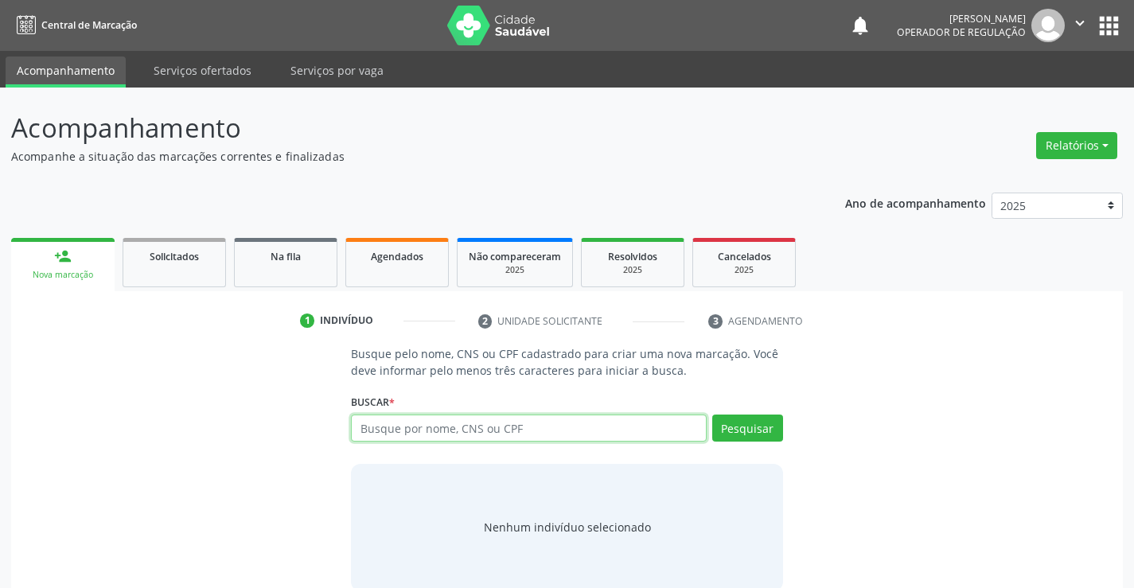
click at [397, 419] on input "text" at bounding box center [528, 428] width 355 height 27
type input "702600748932548"
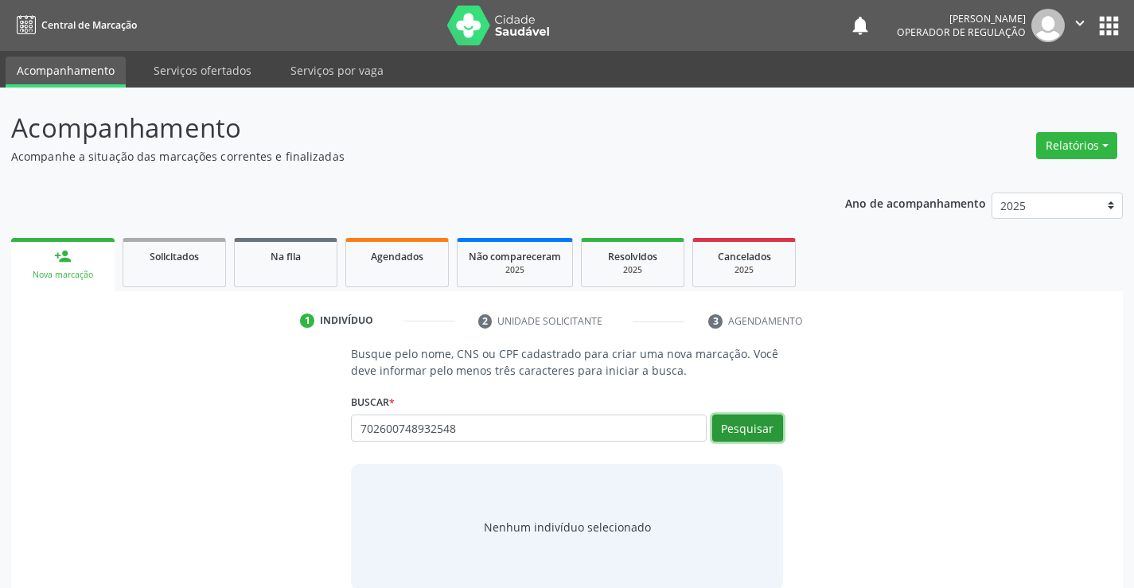
click at [729, 435] on button "Pesquisar" at bounding box center [747, 428] width 71 height 27
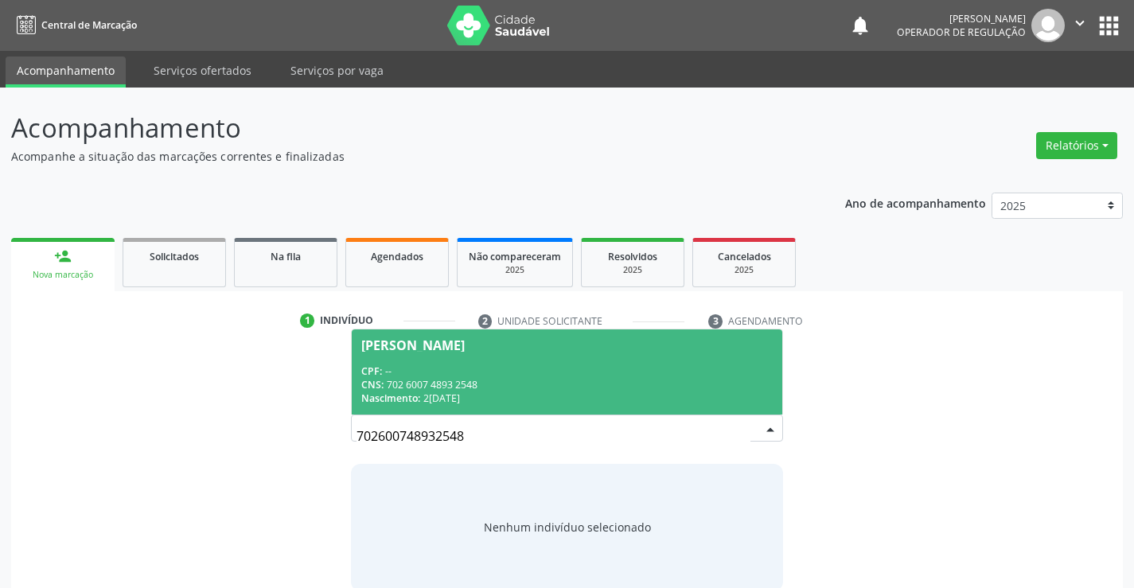
click at [556, 348] on div "Elenice Ribeiro Soares" at bounding box center [566, 345] width 411 height 13
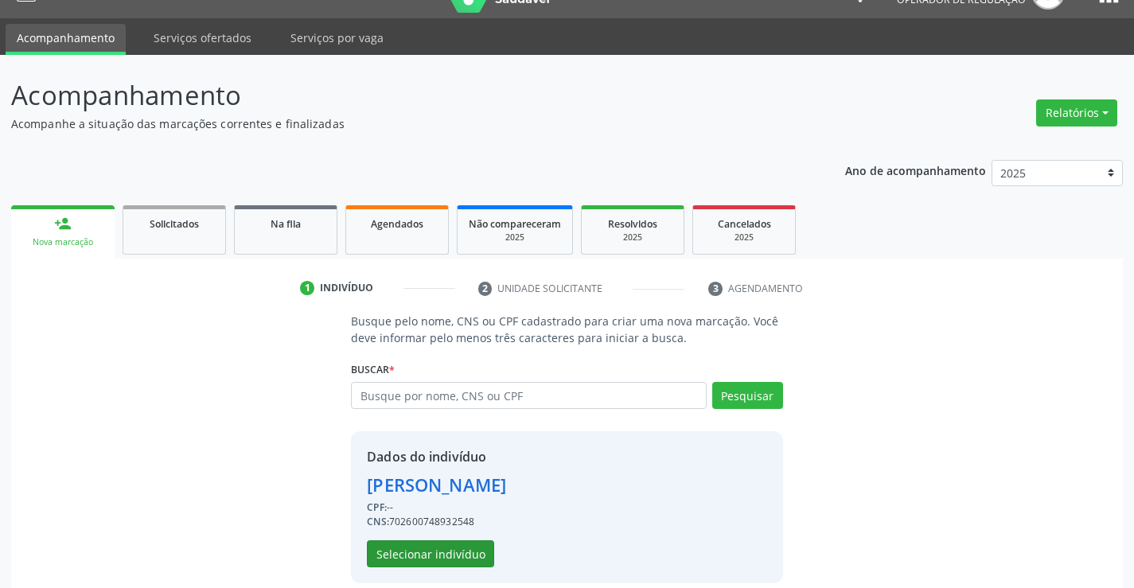
scroll to position [50, 0]
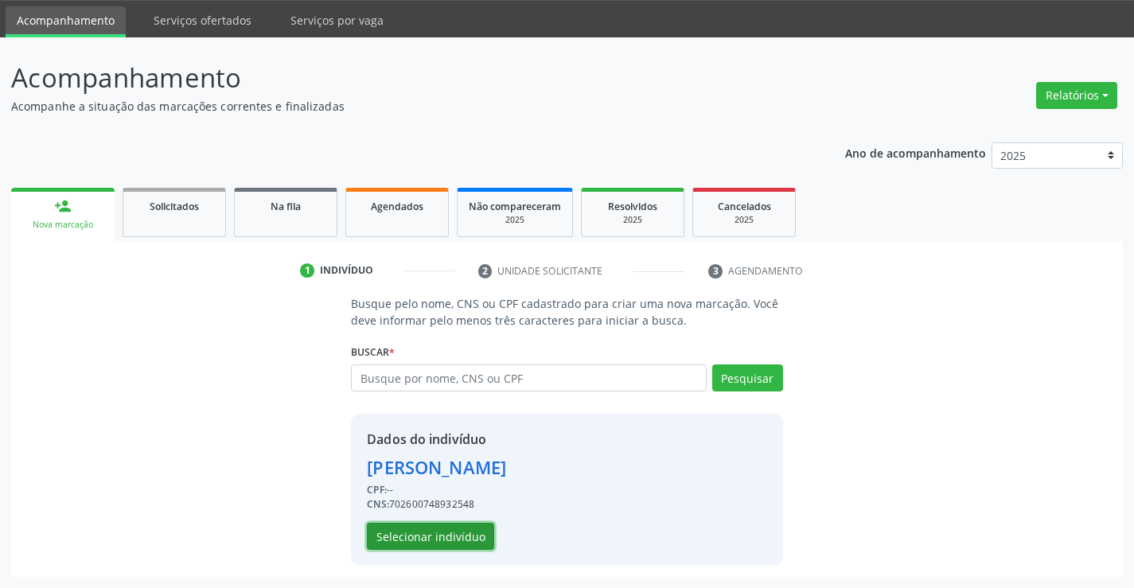
click at [464, 528] on button "Selecionar indivíduo" at bounding box center [430, 536] width 127 height 27
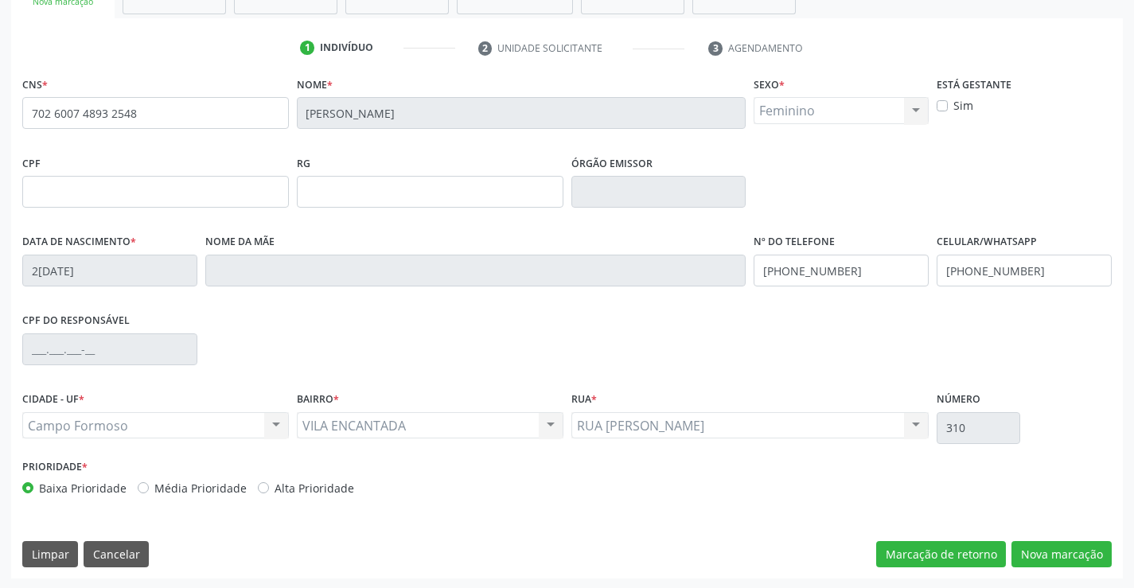
scroll to position [275, 0]
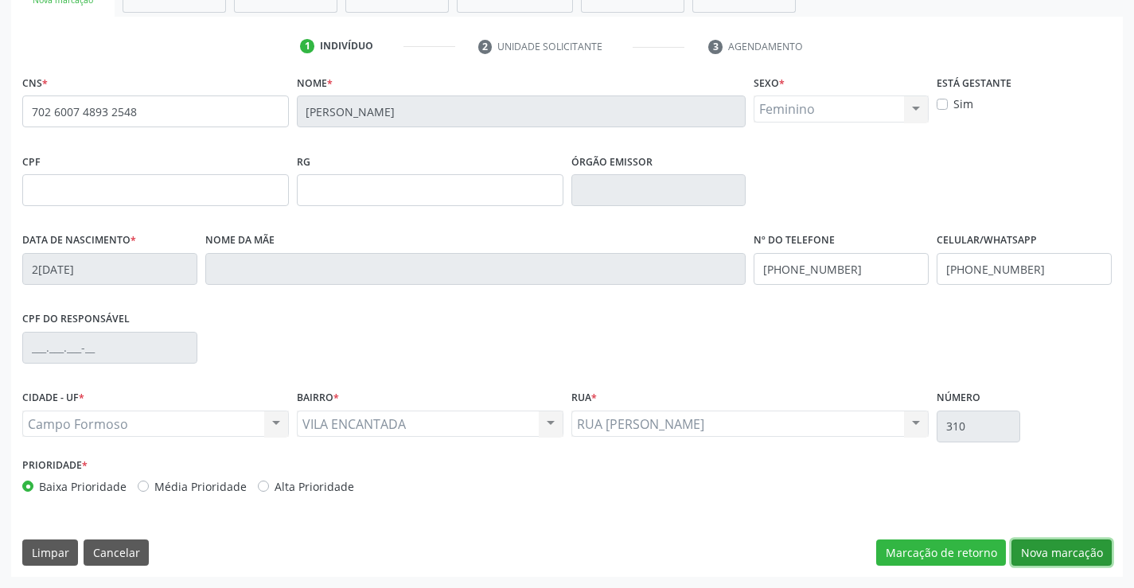
click at [1059, 557] on button "Nova marcação" at bounding box center [1061, 552] width 100 height 27
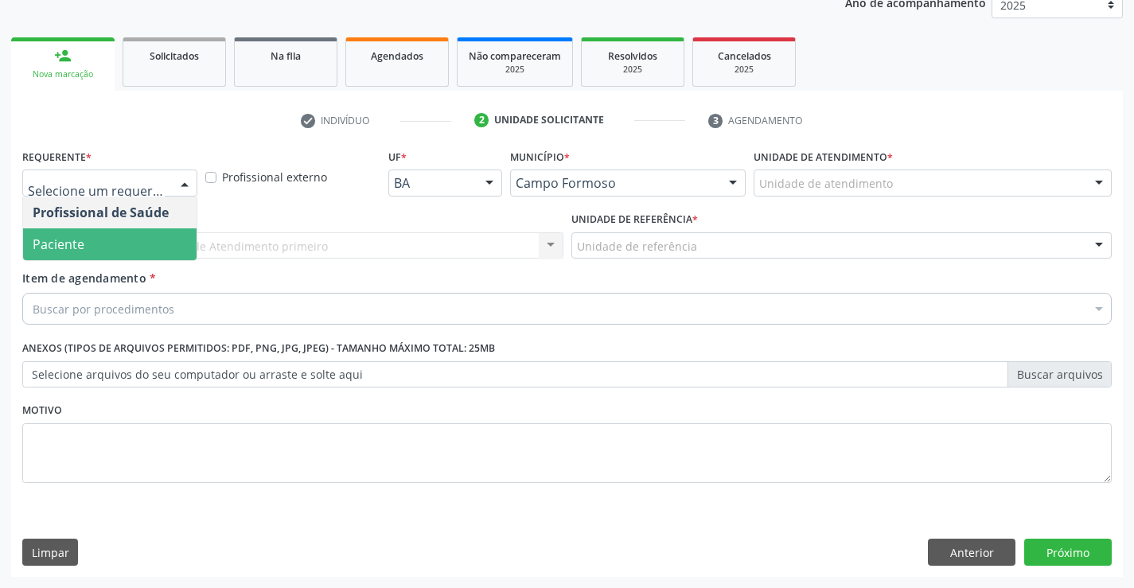
click at [107, 235] on span "Paciente" at bounding box center [109, 244] width 173 height 32
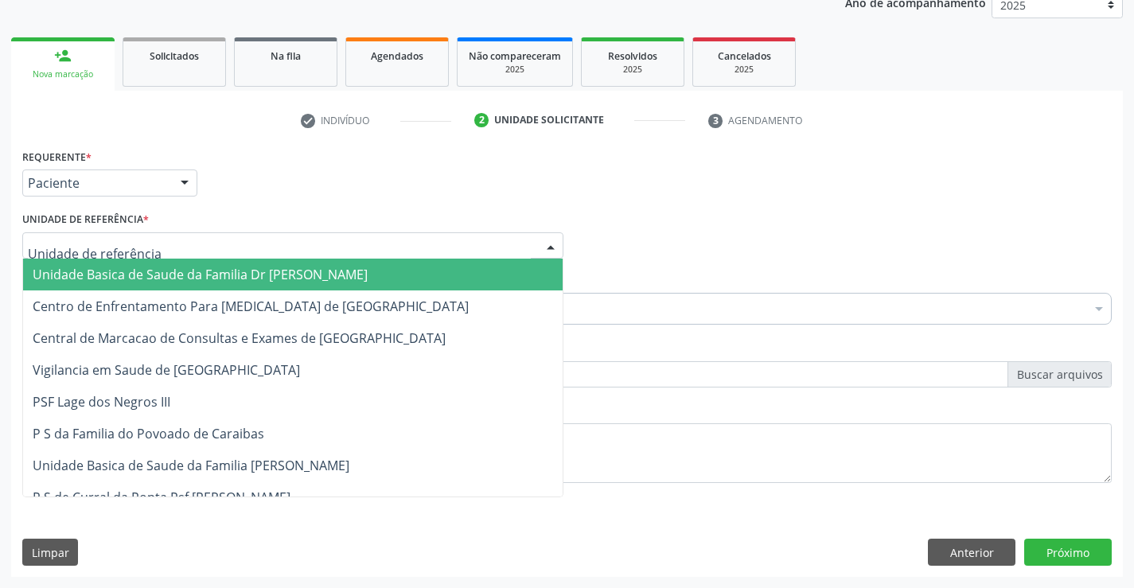
click at [142, 271] on span "Unidade Basica de Saude da Familia Dr [PERSON_NAME]" at bounding box center [200, 275] width 335 height 18
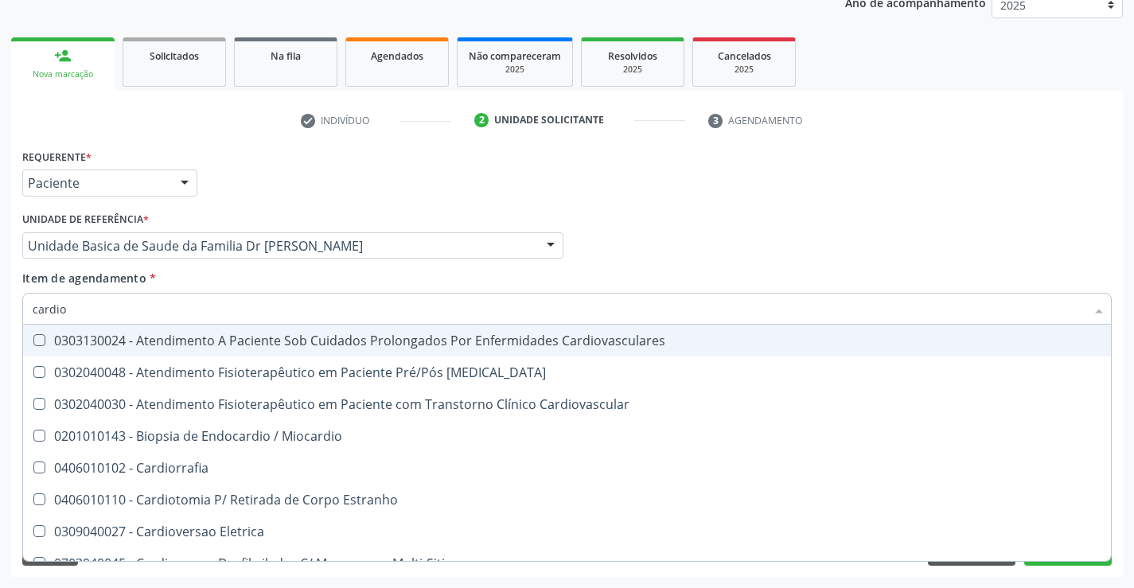
type input "cardiol"
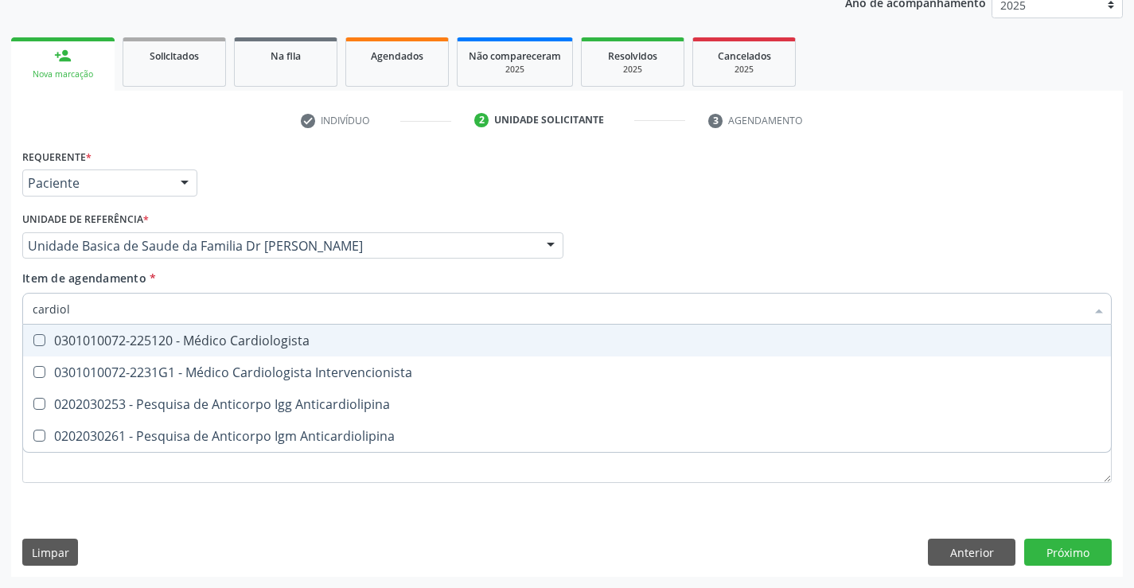
click at [210, 341] on div "0301010072-225120 - Médico Cardiologista" at bounding box center [567, 340] width 1069 height 13
checkbox Cardiologista "true"
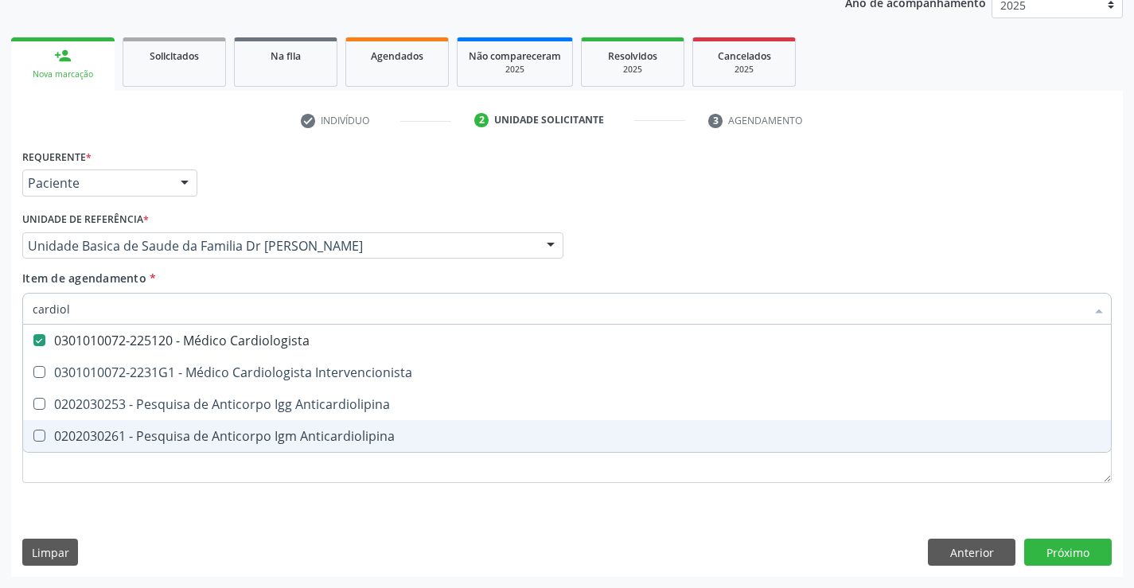
click at [162, 496] on div "Requerente * Paciente Profissional de Saúde Paciente Nenhum resultado encontrad…" at bounding box center [566, 325] width 1089 height 360
checkbox Intervencionista "true"
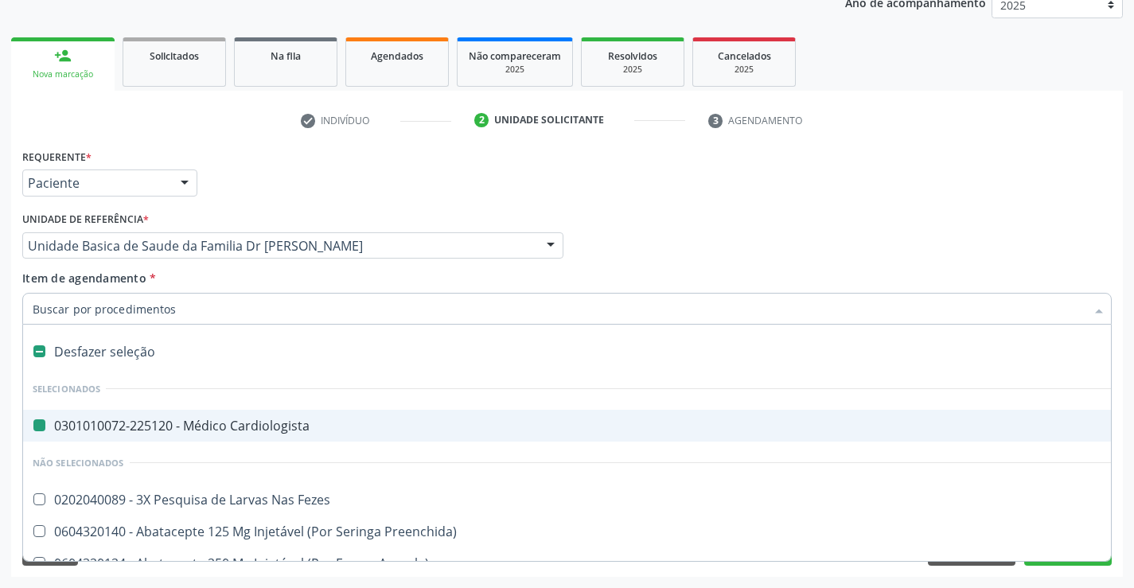
type input "e"
checkbox Cardiologista "false"
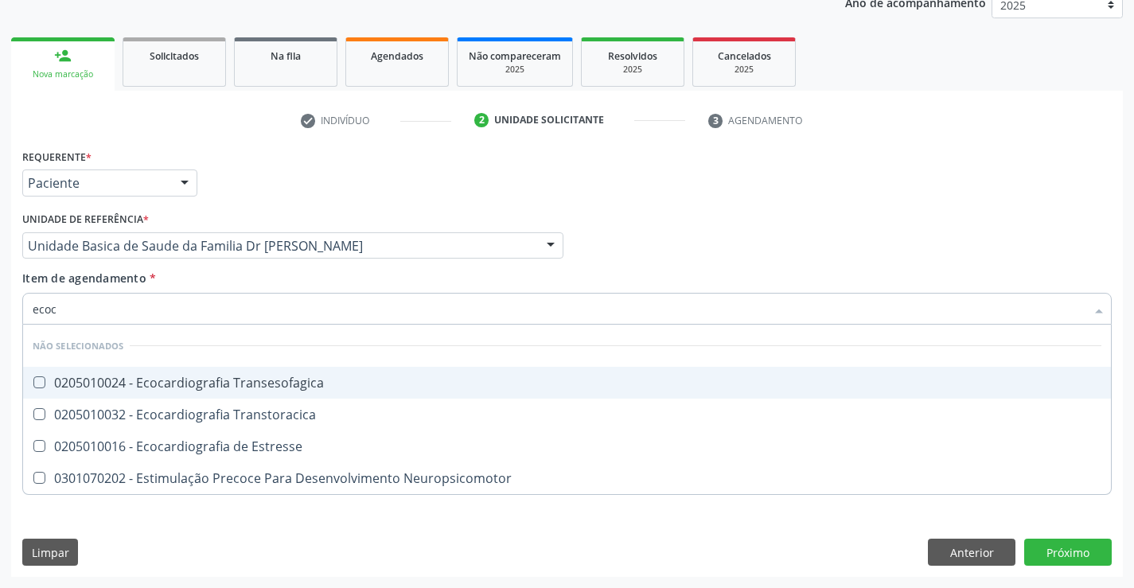
type input "ecoca"
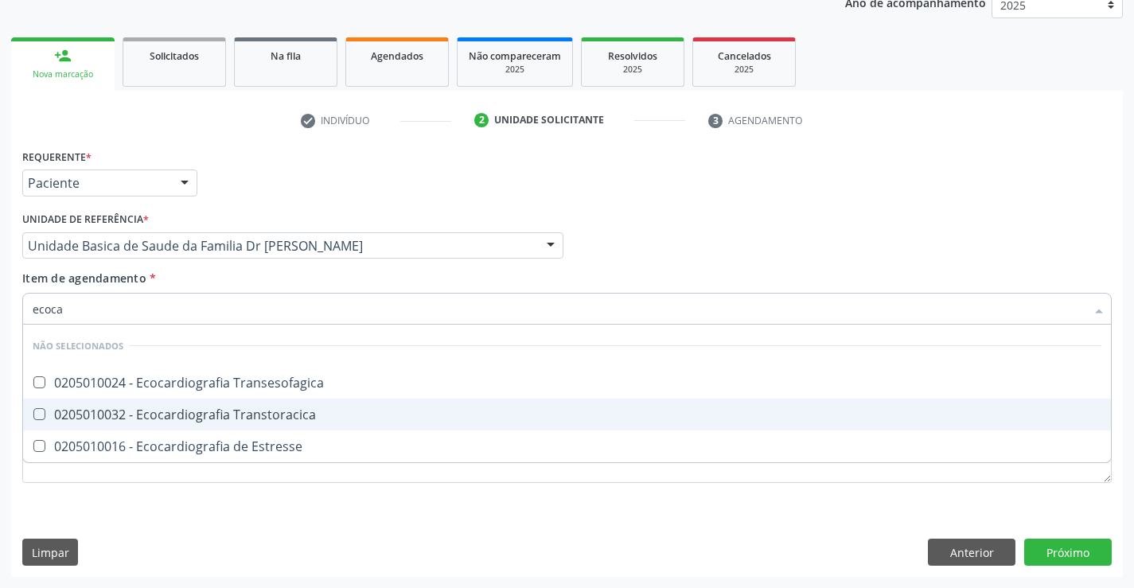
click at [216, 417] on div "0205010032 - Ecocardiografia Transtoracica" at bounding box center [567, 414] width 1069 height 13
checkbox Transtoracica "true"
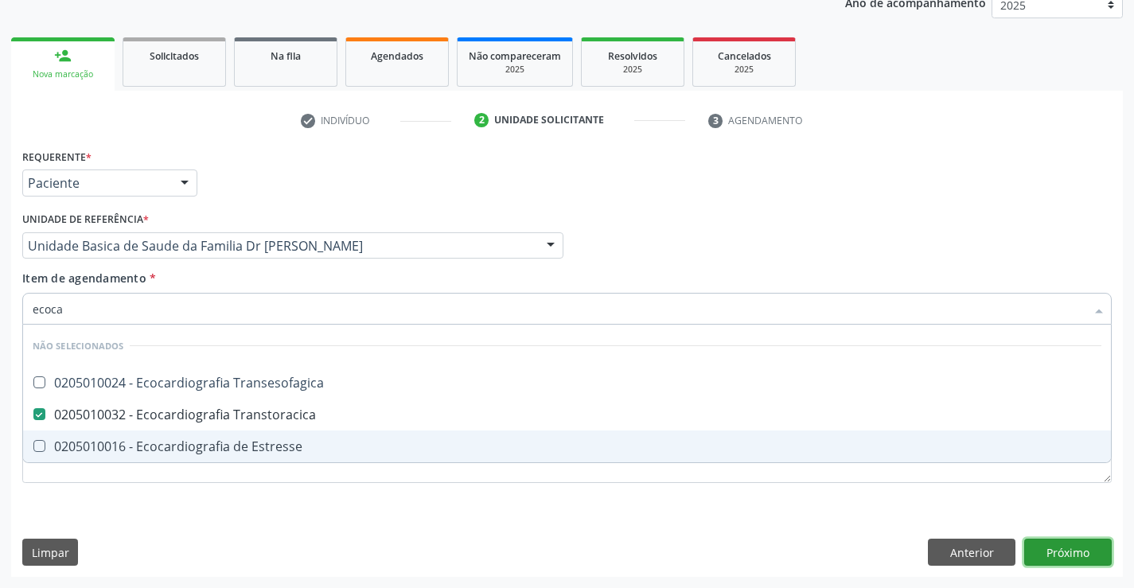
click at [1064, 547] on div "Requerente * Paciente Profissional de Saúde Paciente Nenhum resultado encontrad…" at bounding box center [567, 361] width 1112 height 432
checkbox Transesofagica "true"
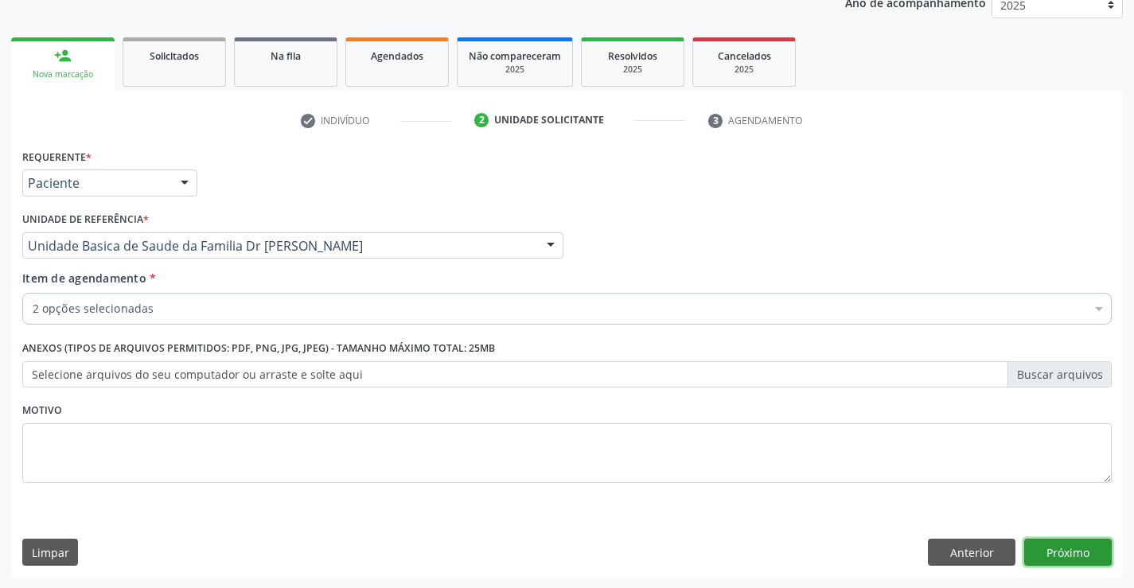
click at [1051, 544] on button "Próximo" at bounding box center [1068, 552] width 88 height 27
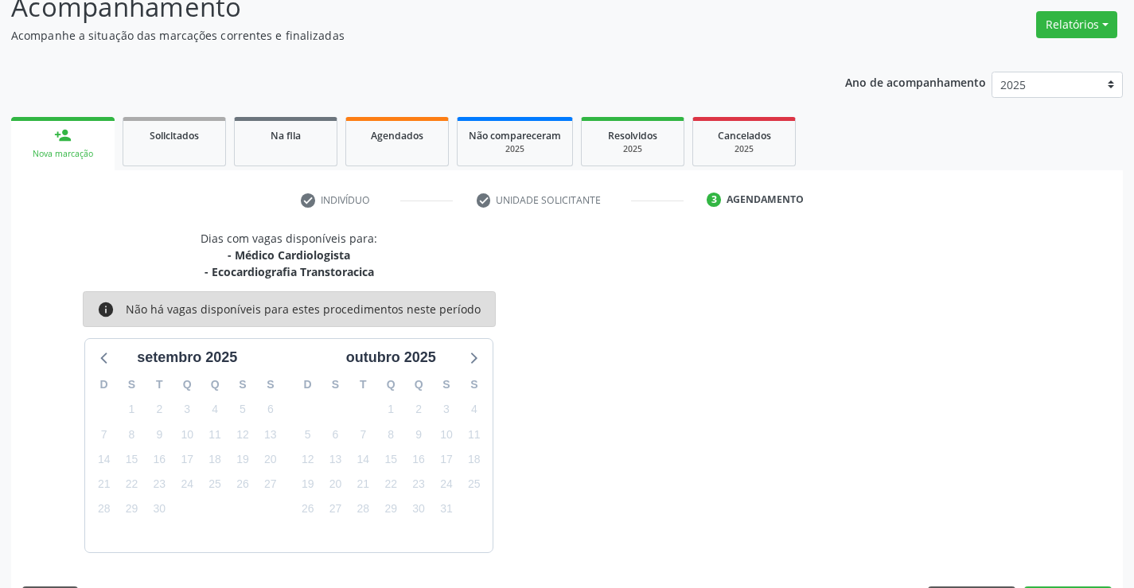
scroll to position [168, 0]
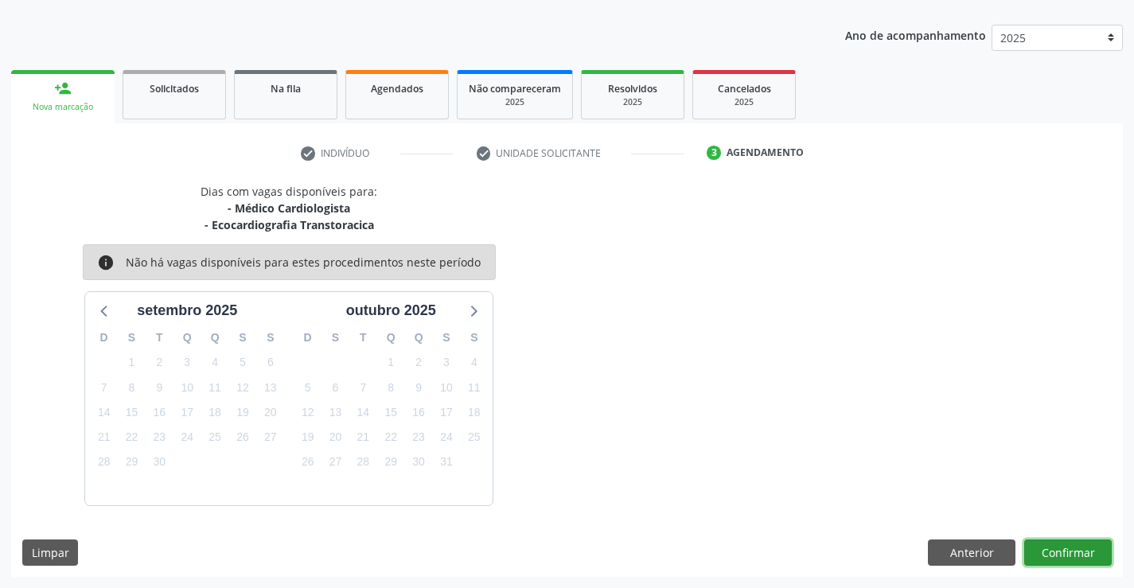
click at [1030, 543] on button "Confirmar" at bounding box center [1068, 552] width 88 height 27
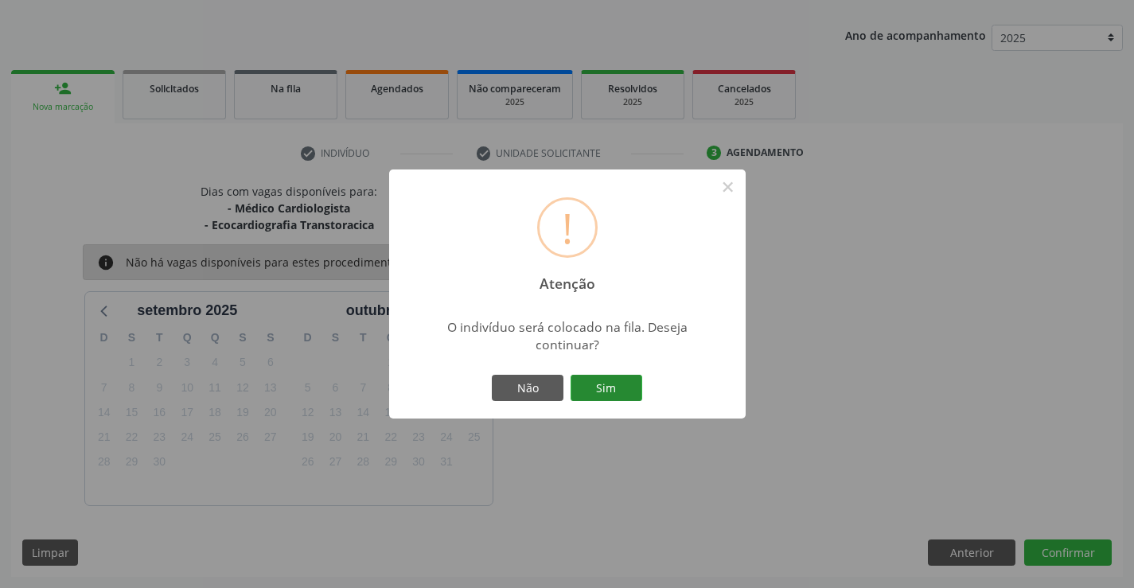
click at [614, 394] on button "Sim" at bounding box center [606, 388] width 72 height 27
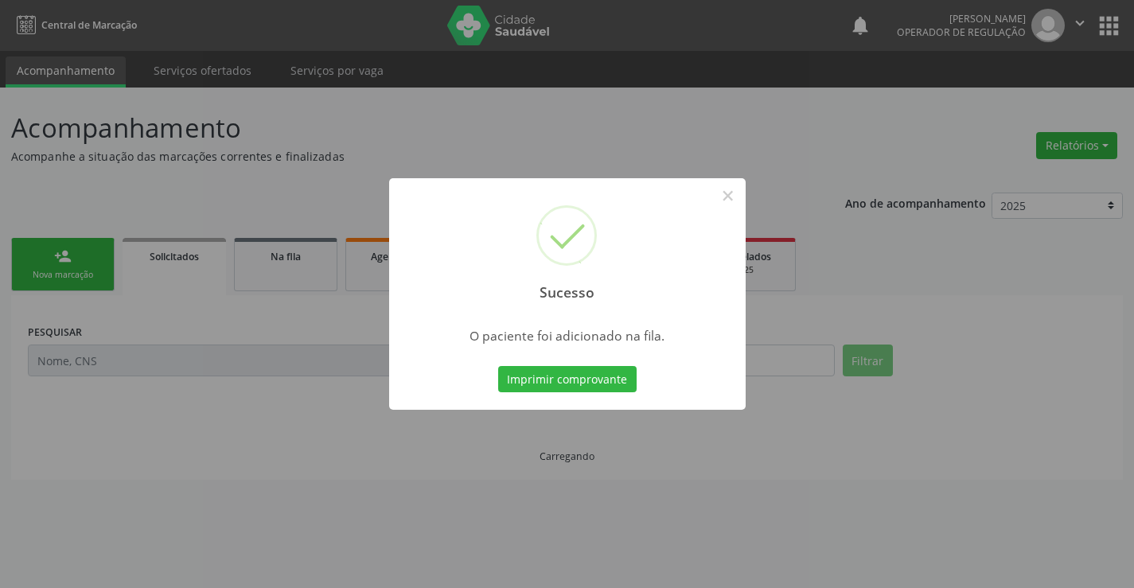
scroll to position [0, 0]
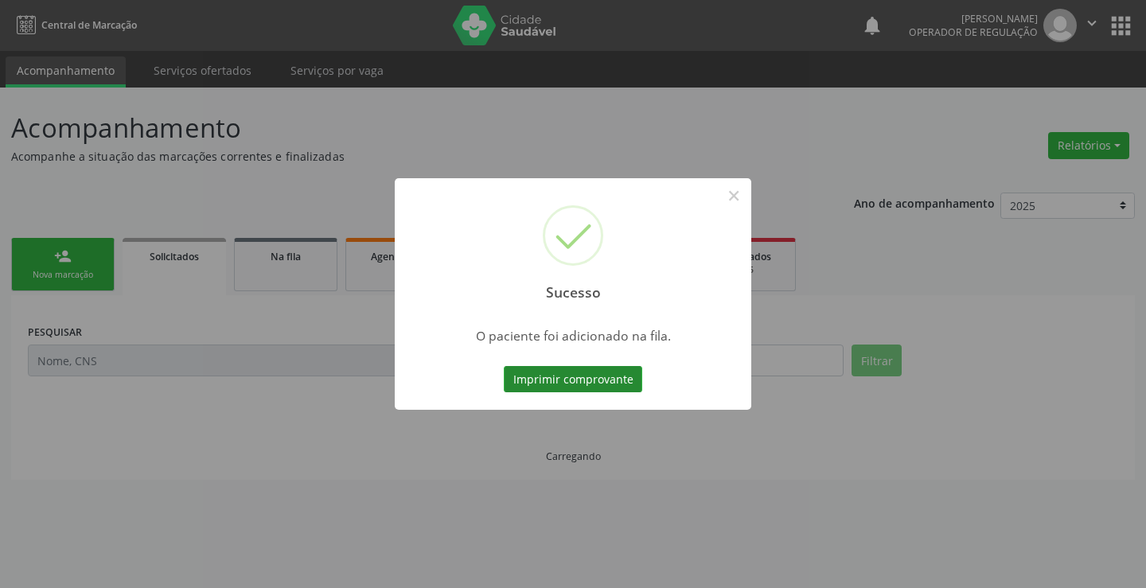
click at [609, 384] on button "Imprimir comprovante" at bounding box center [573, 379] width 138 height 27
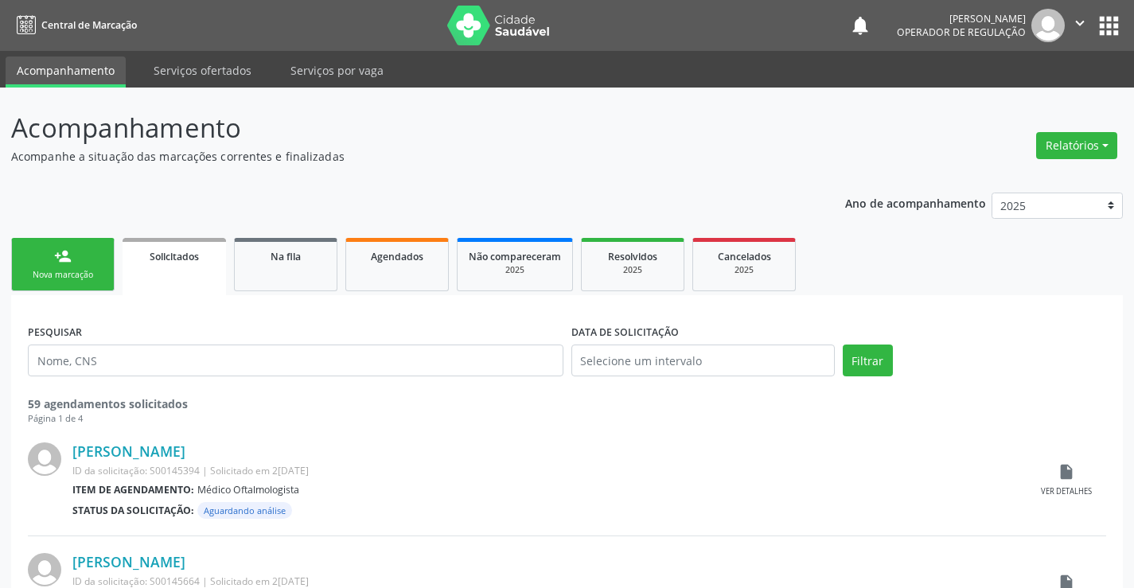
click at [96, 274] on div "Nova marcação" at bounding box center [63, 275] width 80 height 12
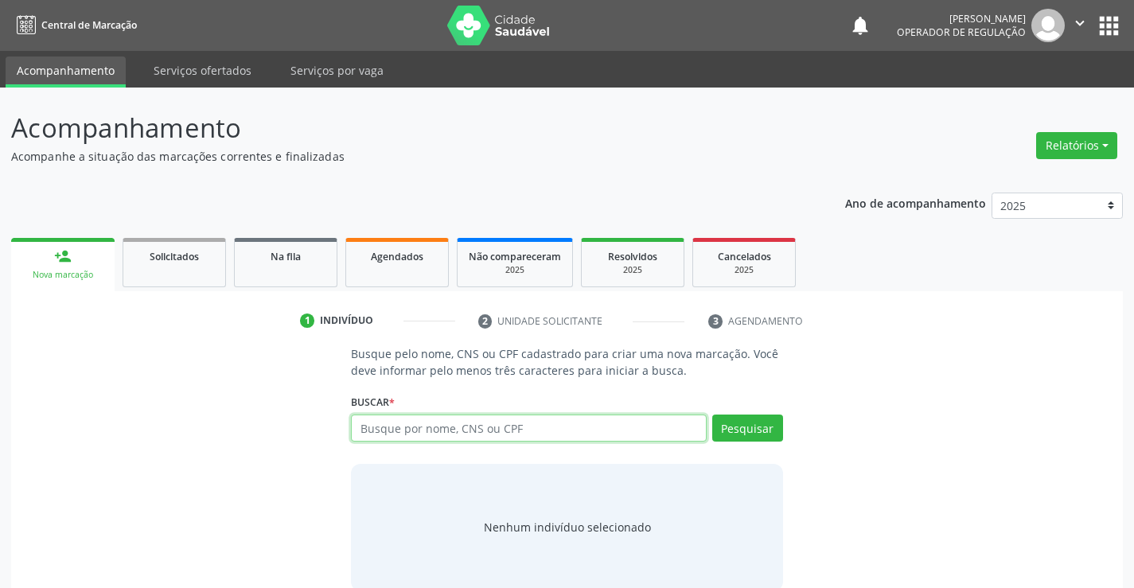
click at [532, 430] on input "text" at bounding box center [528, 428] width 355 height 27
type input "703108688240890"
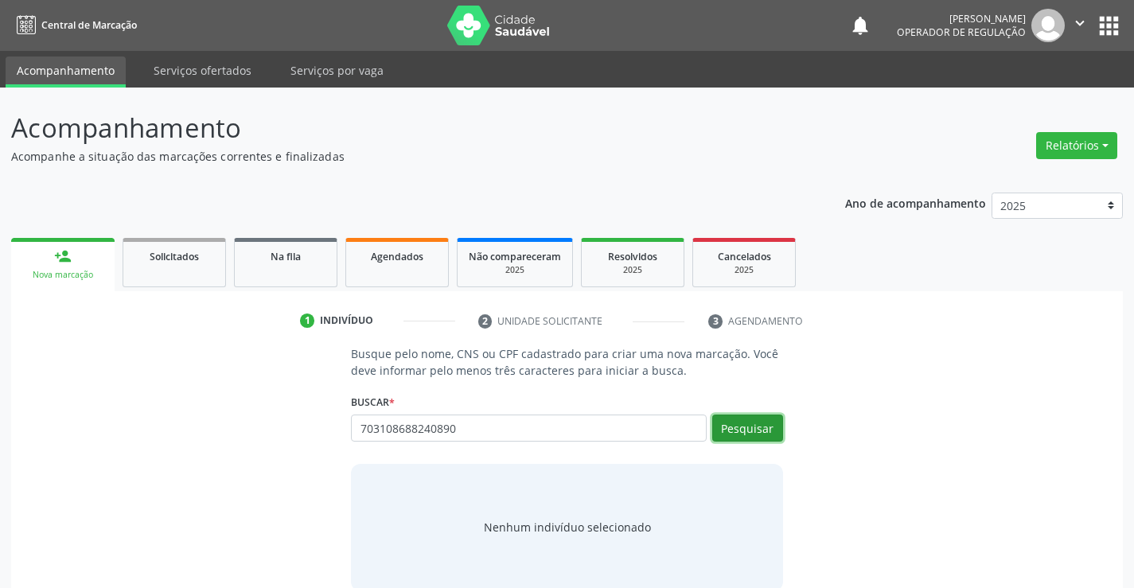
click at [738, 422] on button "Pesquisar" at bounding box center [747, 428] width 71 height 27
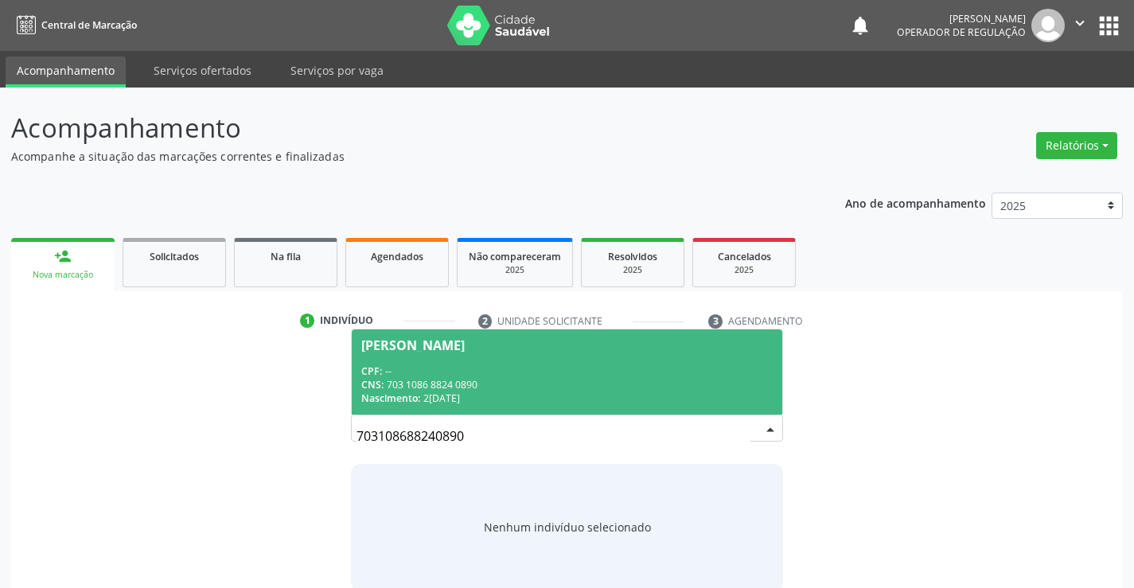
click at [545, 361] on span "Gutembergson Silva Bonfim CPF: -- CNS: 703 1086 8824 0890 Nascimento: 21/07/1981" at bounding box center [567, 371] width 430 height 85
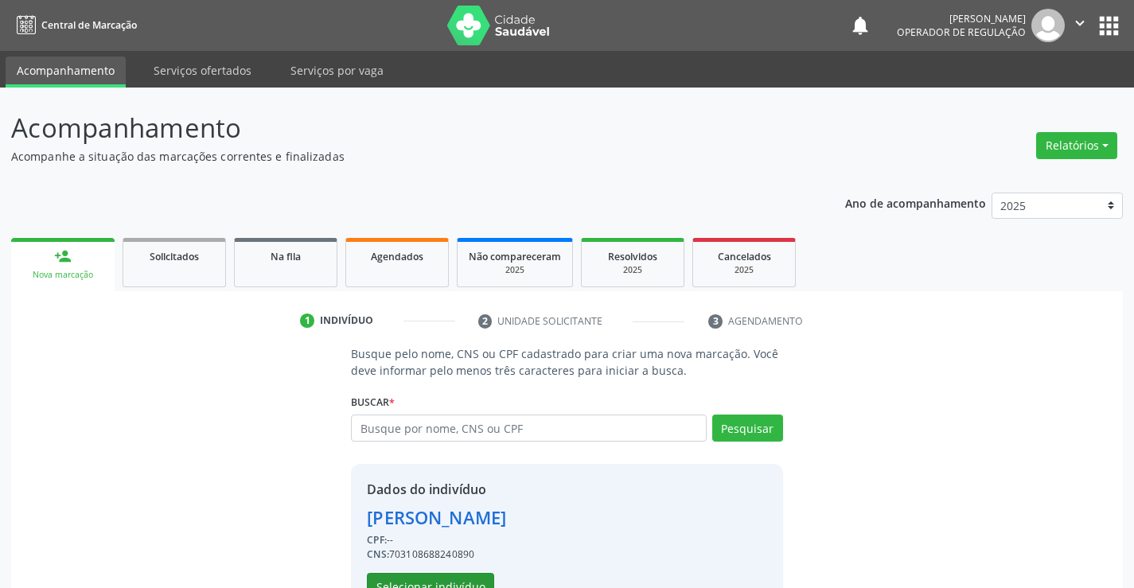
scroll to position [50, 0]
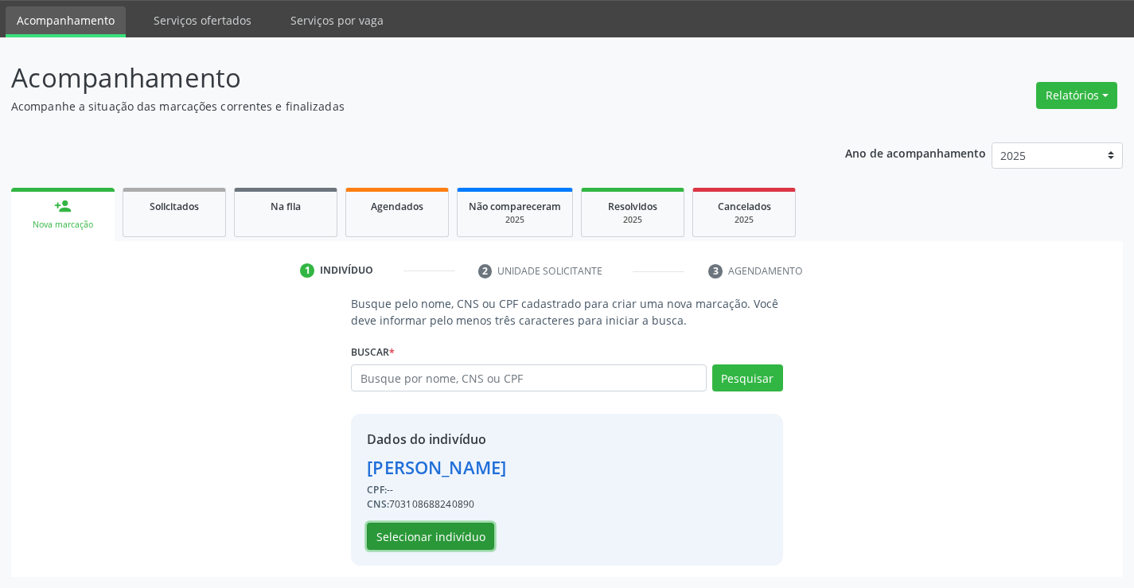
click at [432, 538] on button "Selecionar indivíduo" at bounding box center [430, 536] width 127 height 27
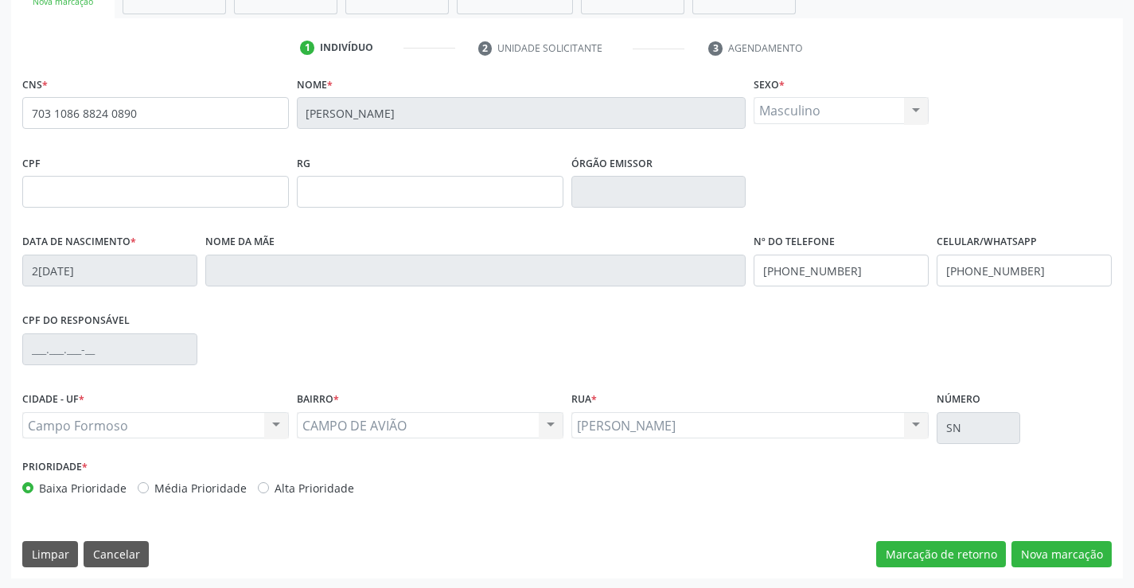
scroll to position [275, 0]
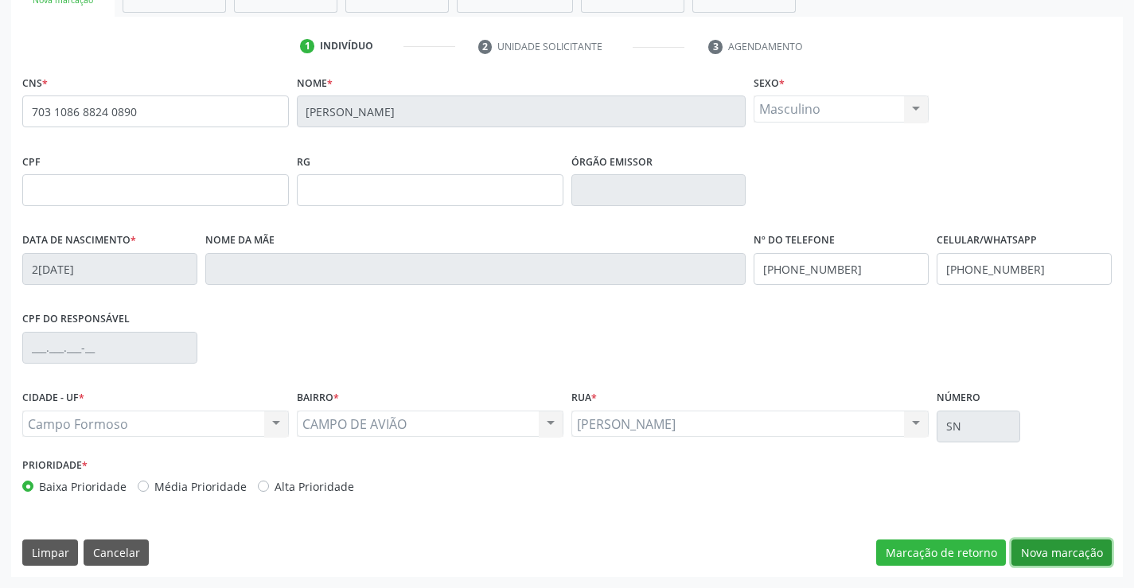
click at [1042, 547] on button "Nova marcação" at bounding box center [1061, 552] width 100 height 27
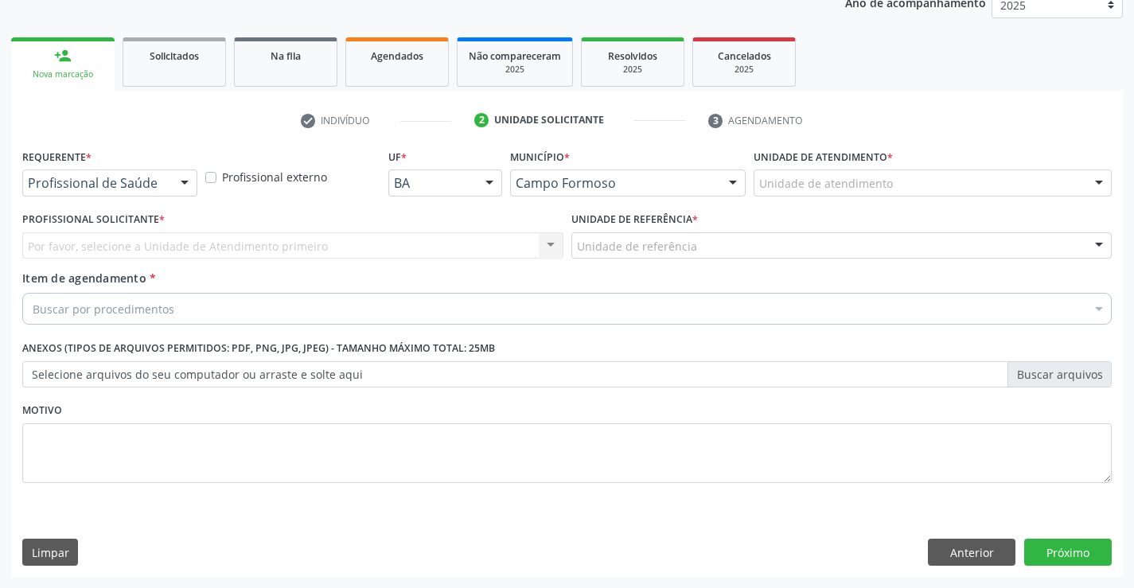
scroll to position [201, 0]
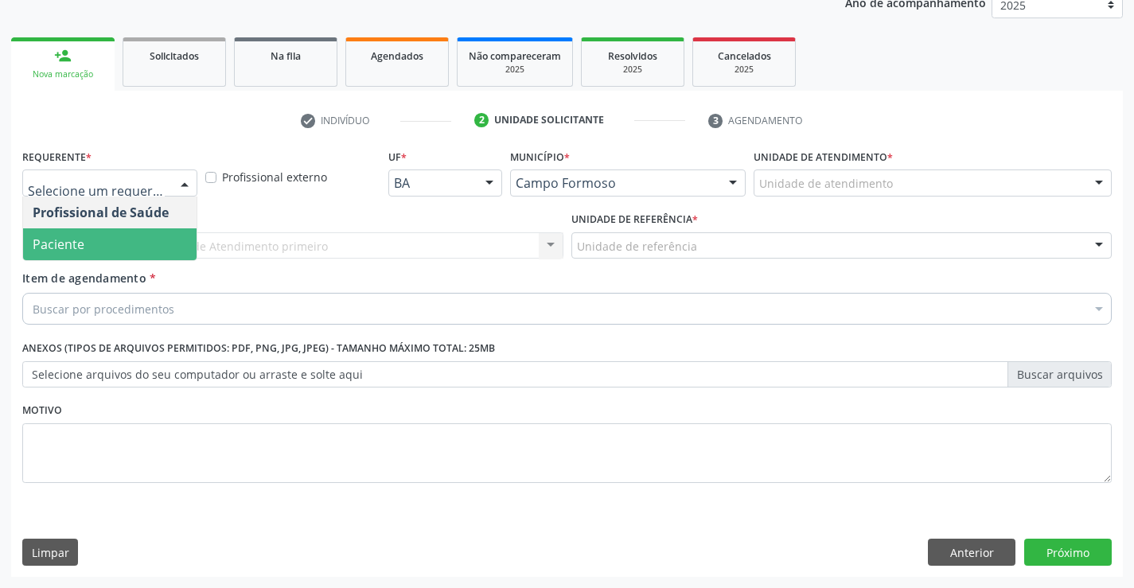
click at [88, 243] on span "Paciente" at bounding box center [109, 244] width 173 height 32
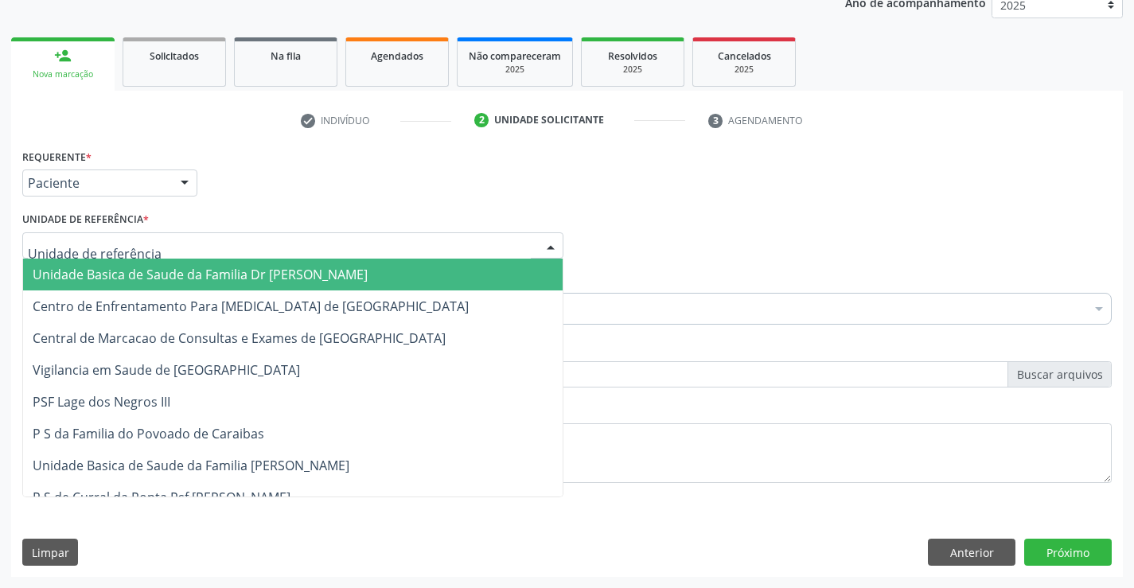
click at [157, 250] on div at bounding box center [292, 245] width 541 height 27
click at [344, 278] on span "Unidade Basica de Saude da Familia Dr [PERSON_NAME]" at bounding box center [292, 275] width 539 height 32
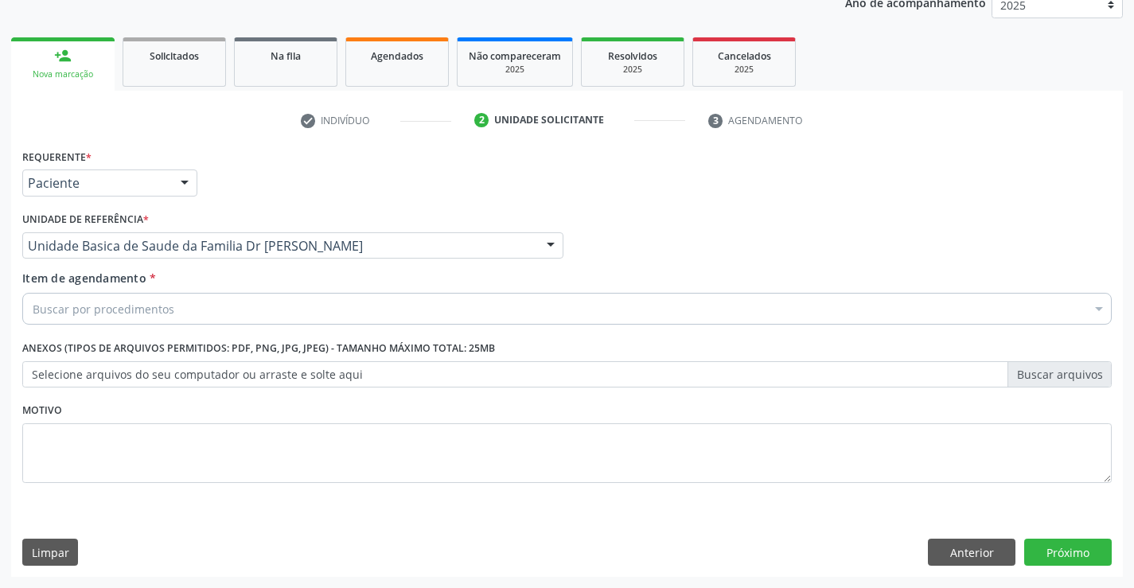
click at [296, 317] on div "Buscar por procedimentos" at bounding box center [566, 309] width 1089 height 32
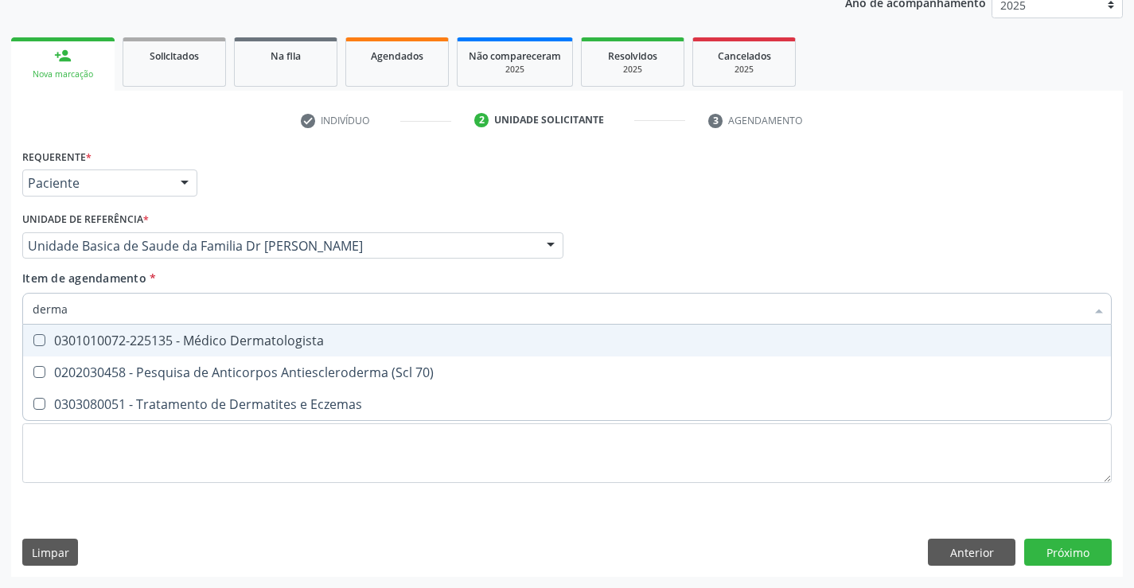
type input "dermat"
click at [313, 347] on div "0301010072-225135 - Médico Dermatologista" at bounding box center [567, 340] width 1069 height 13
checkbox Dermatologista "true"
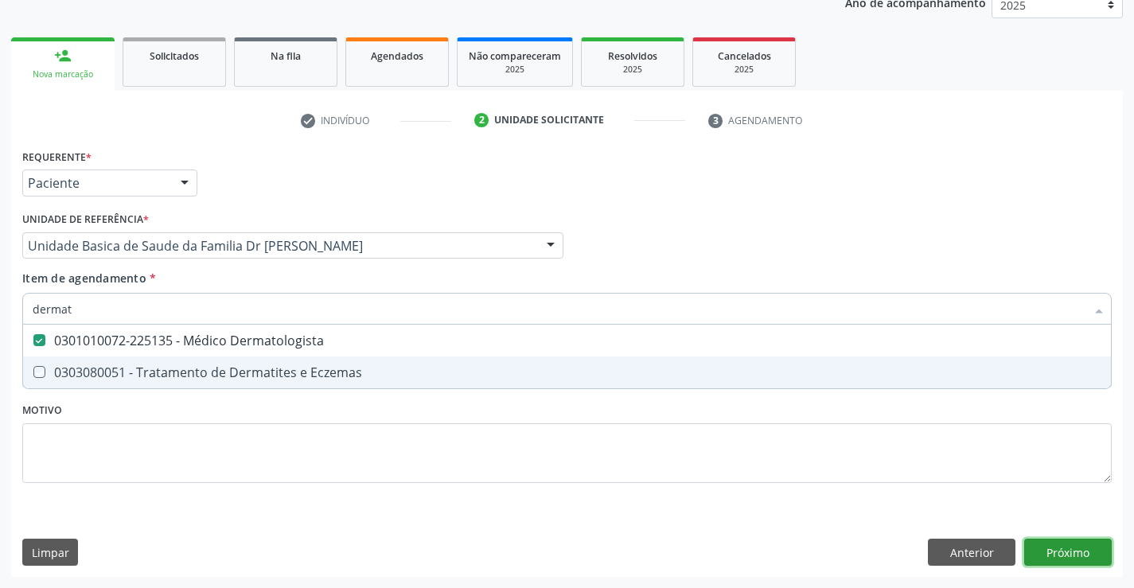
click at [1085, 555] on div "Requerente * Paciente Profissional de Saúde Paciente Nenhum resultado encontrad…" at bounding box center [567, 361] width 1112 height 432
checkbox Eczemas "true"
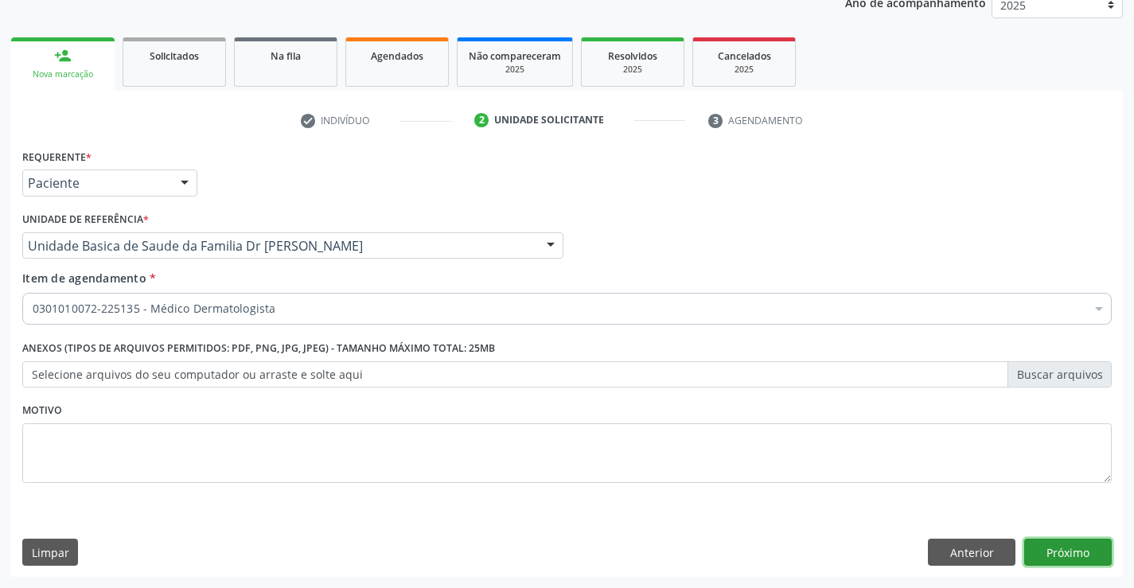
click at [1085, 555] on button "Próximo" at bounding box center [1068, 552] width 88 height 27
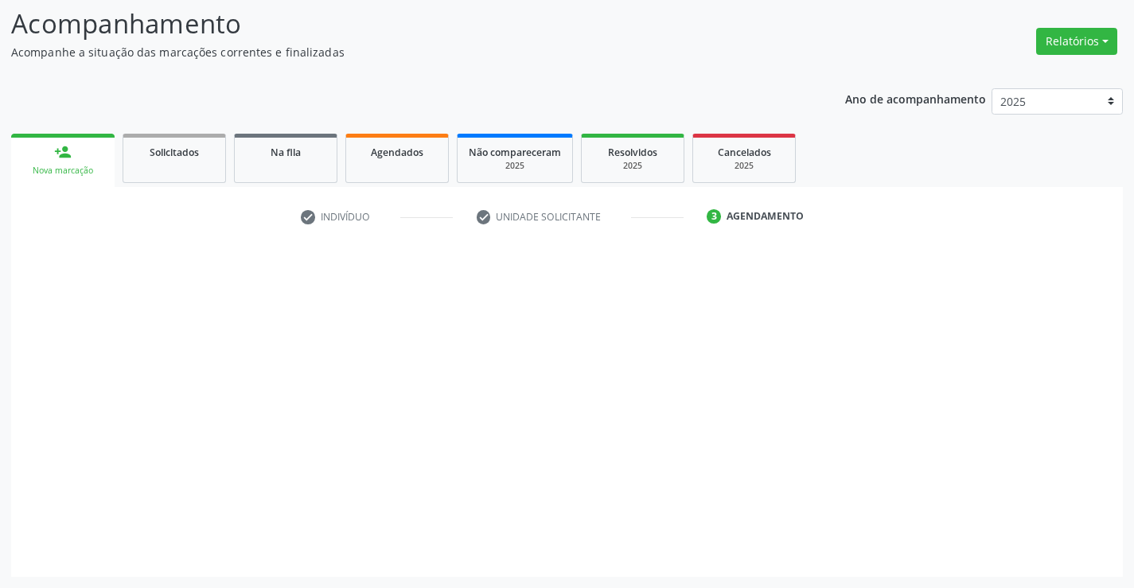
scroll to position [104, 0]
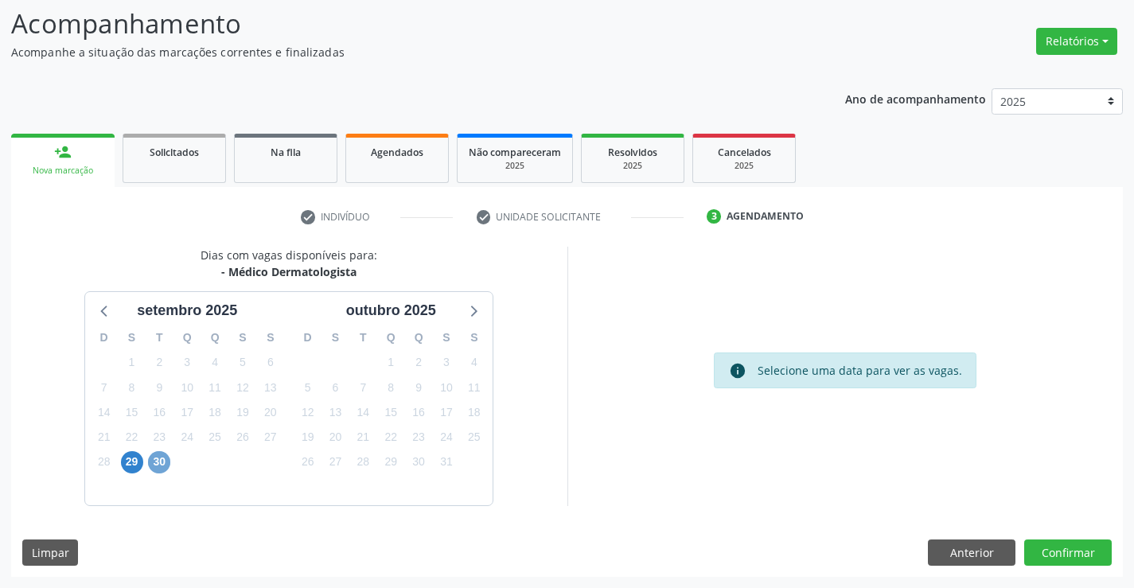
click at [161, 463] on span "30" at bounding box center [159, 462] width 22 height 22
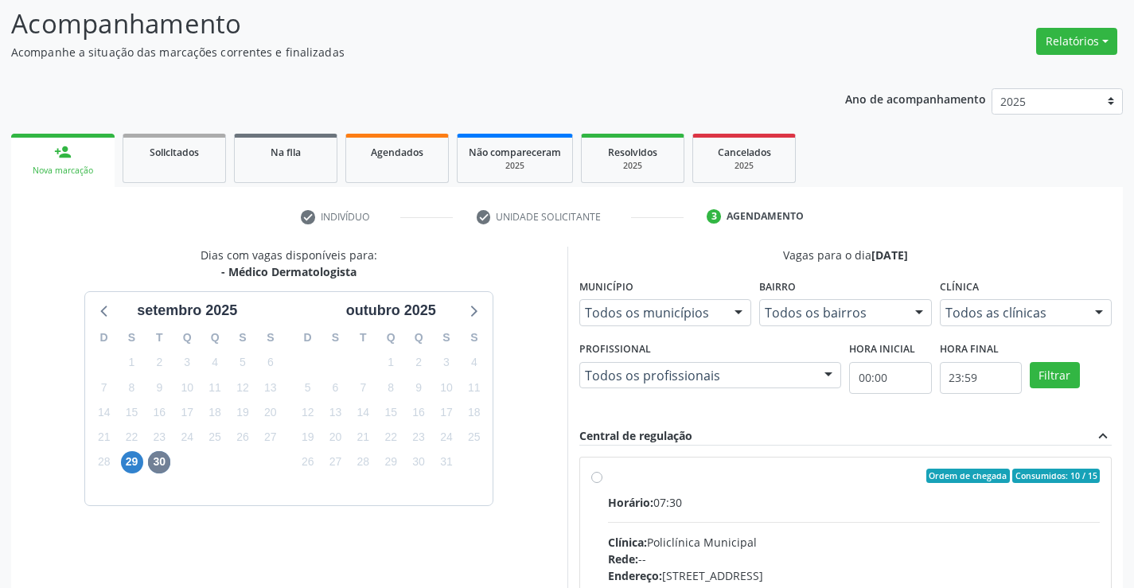
click at [608, 478] on label "Ordem de chegada Consumidos: 10 / 15 Horário: 07:30 Clínica: Policlínica Munici…" at bounding box center [854, 591] width 493 height 244
click at [598, 478] on input "Ordem de chegada Consumidos: 10 / 15 Horário: 07:30 Clínica: Policlínica Munici…" at bounding box center [596, 476] width 11 height 14
radio input "true"
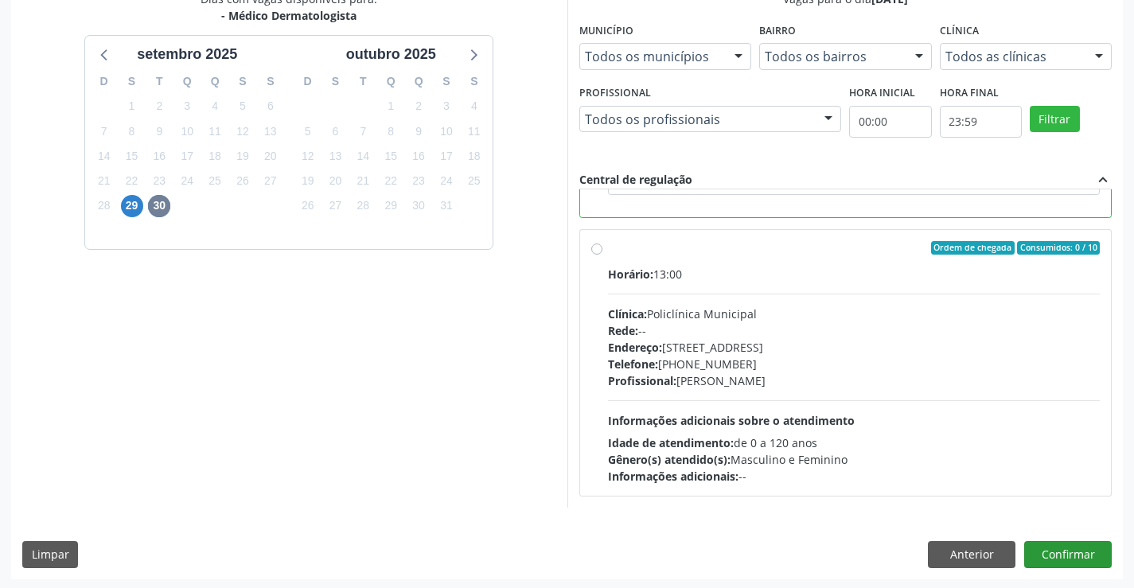
scroll to position [363, 0]
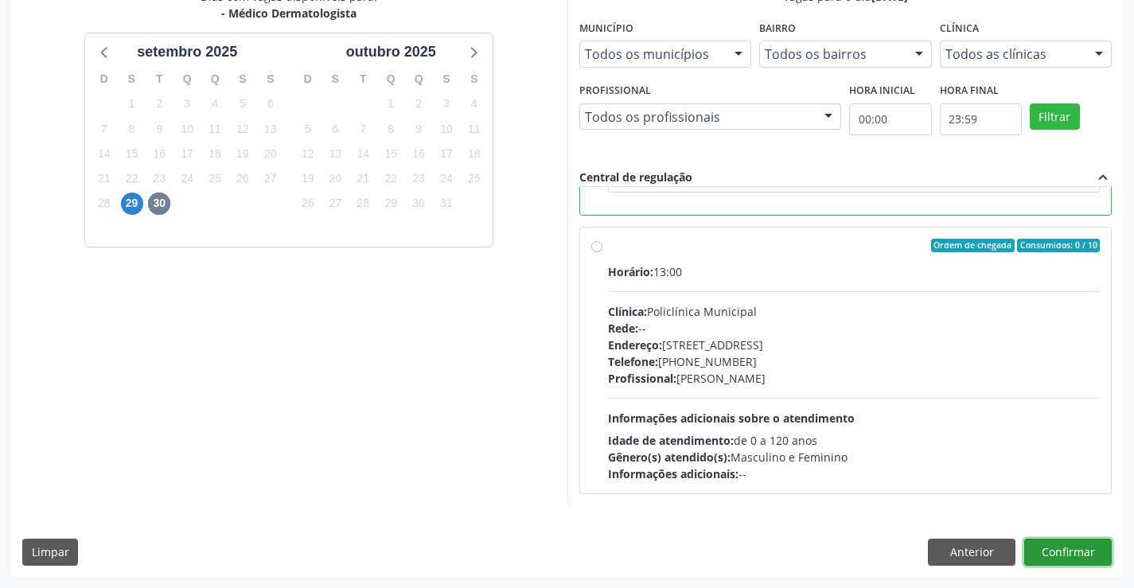
click at [1078, 548] on button "Confirmar" at bounding box center [1068, 552] width 88 height 27
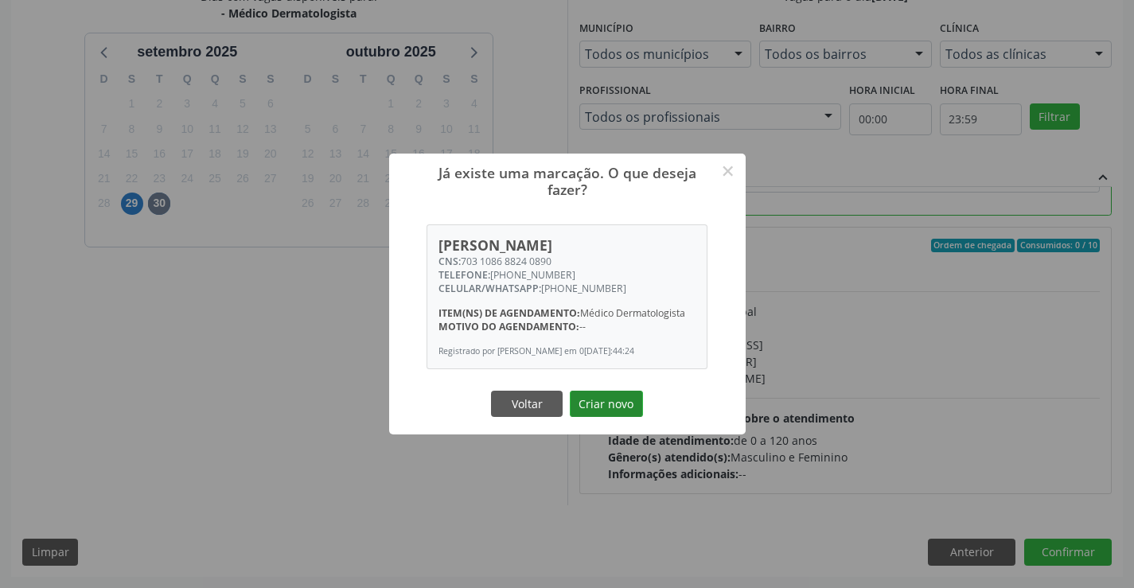
click at [625, 406] on button "Criar novo" at bounding box center [606, 404] width 73 height 27
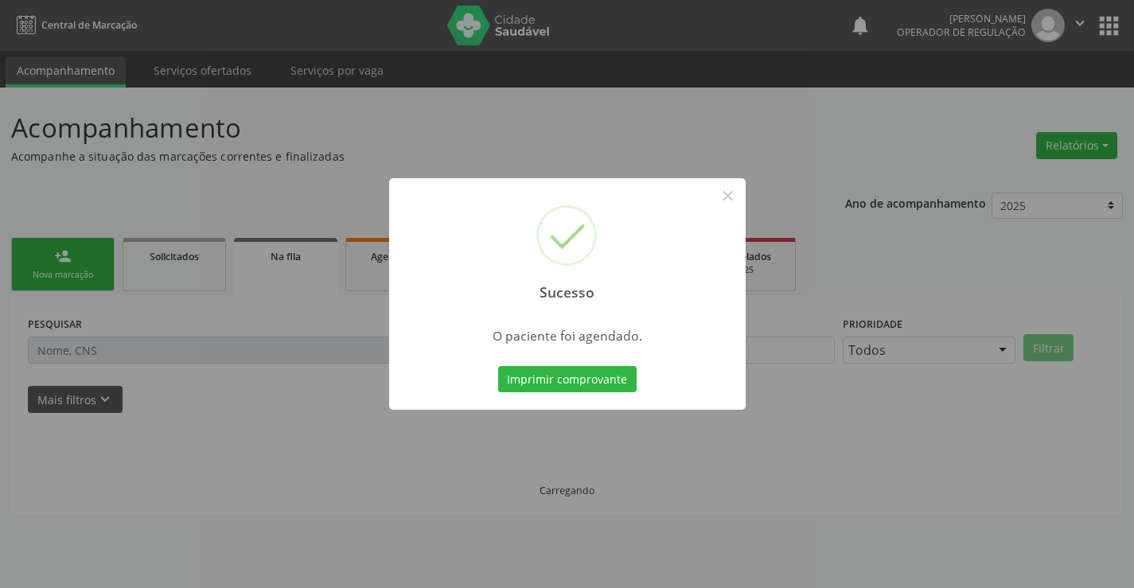
scroll to position [0, 0]
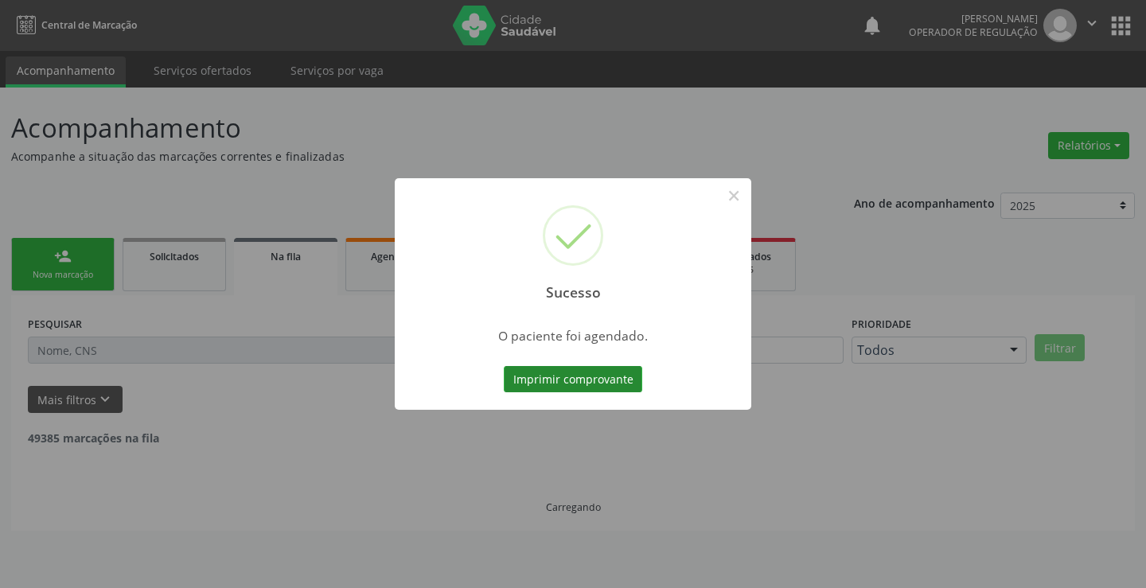
click at [591, 377] on button "Imprimir comprovante" at bounding box center [573, 379] width 138 height 27
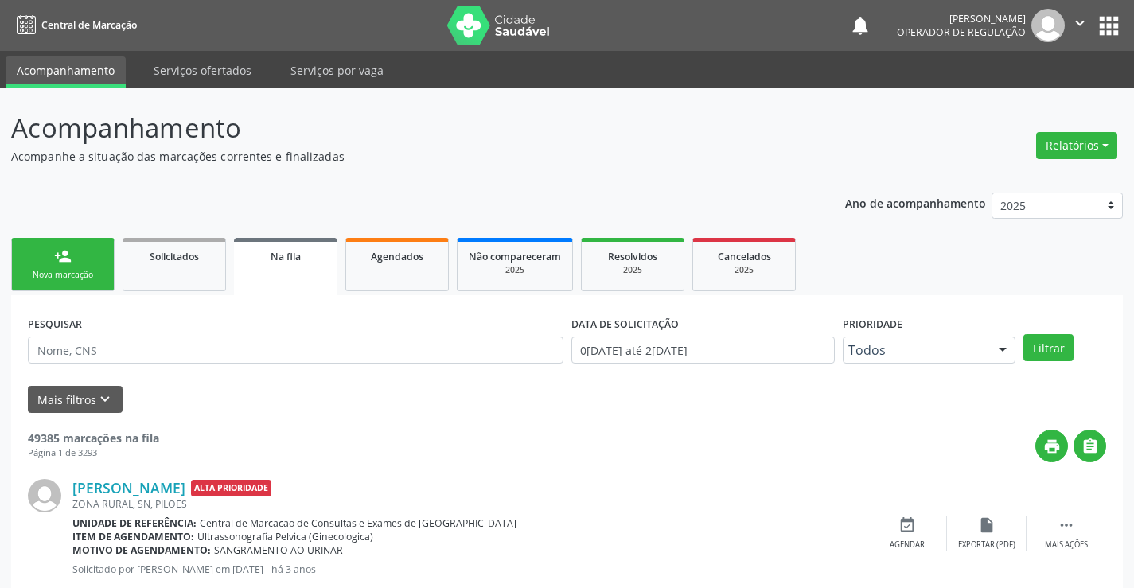
click at [80, 263] on link "person_add Nova marcação" at bounding box center [62, 264] width 103 height 53
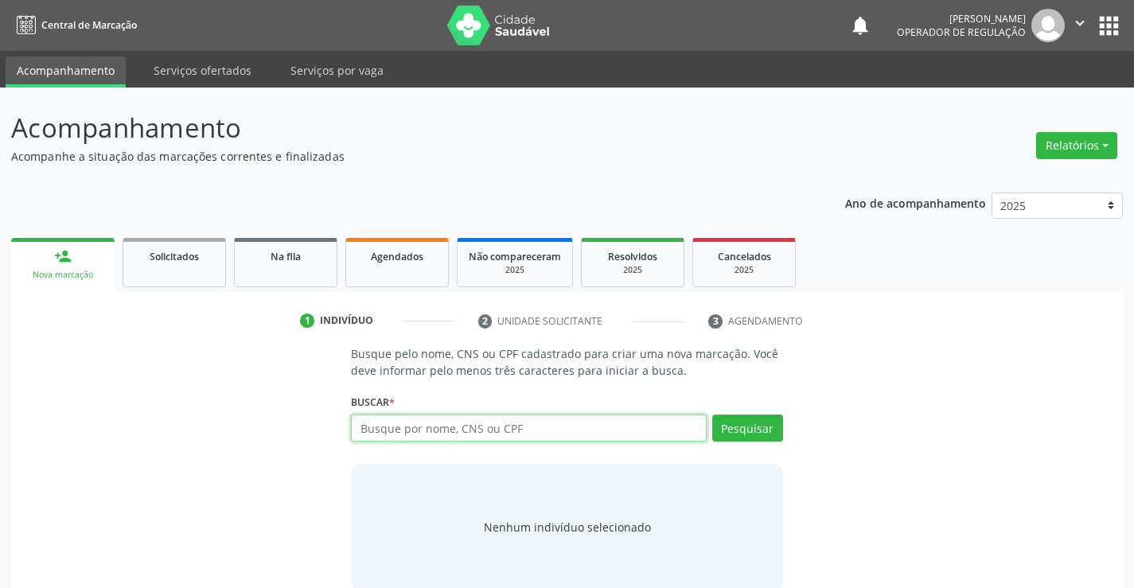
click at [505, 429] on input "text" at bounding box center [528, 428] width 355 height 27
type input "704109487596050"
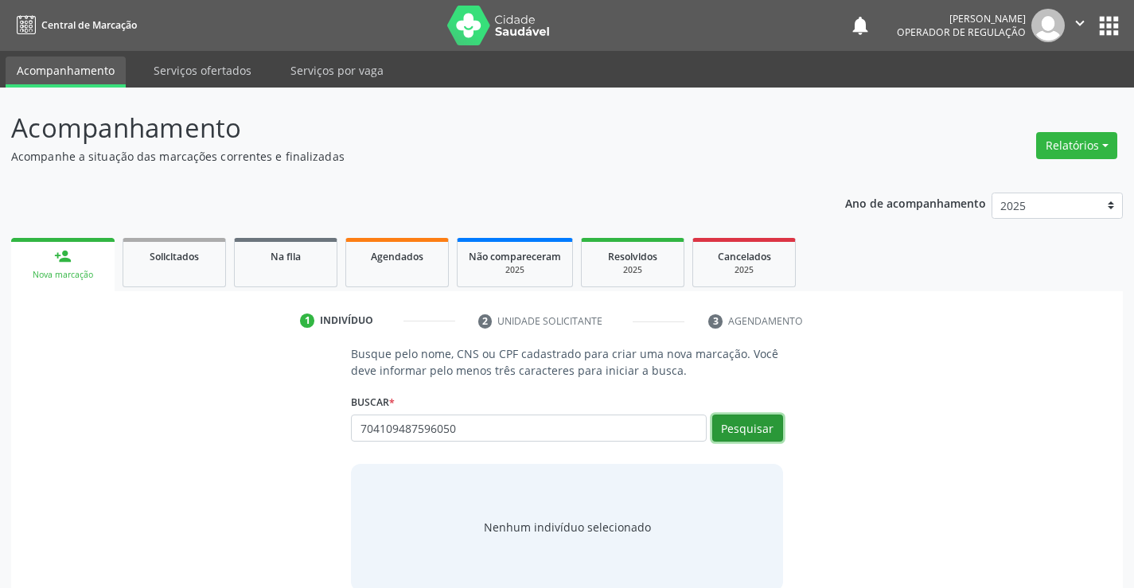
click at [747, 434] on button "Pesquisar" at bounding box center [747, 428] width 71 height 27
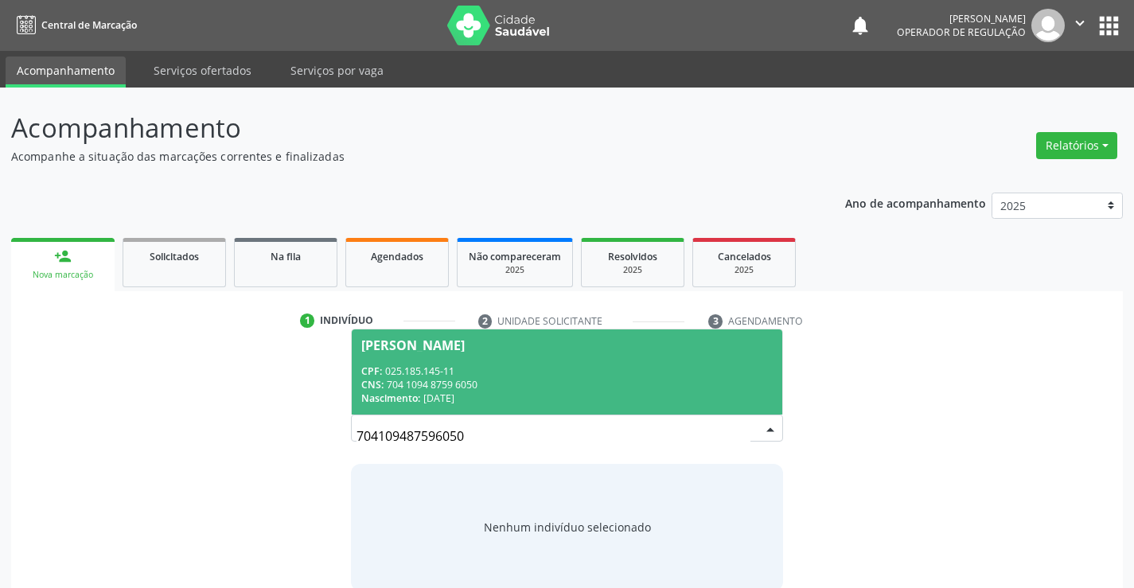
click at [617, 379] on div "CNS: 704 1094 8759 6050" at bounding box center [566, 385] width 411 height 14
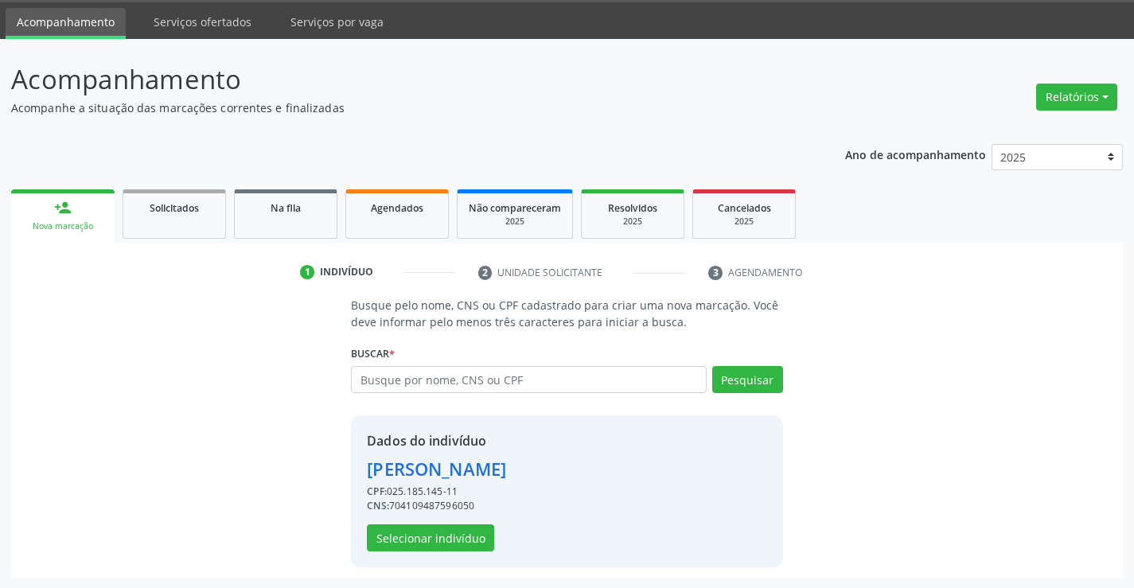
scroll to position [50, 0]
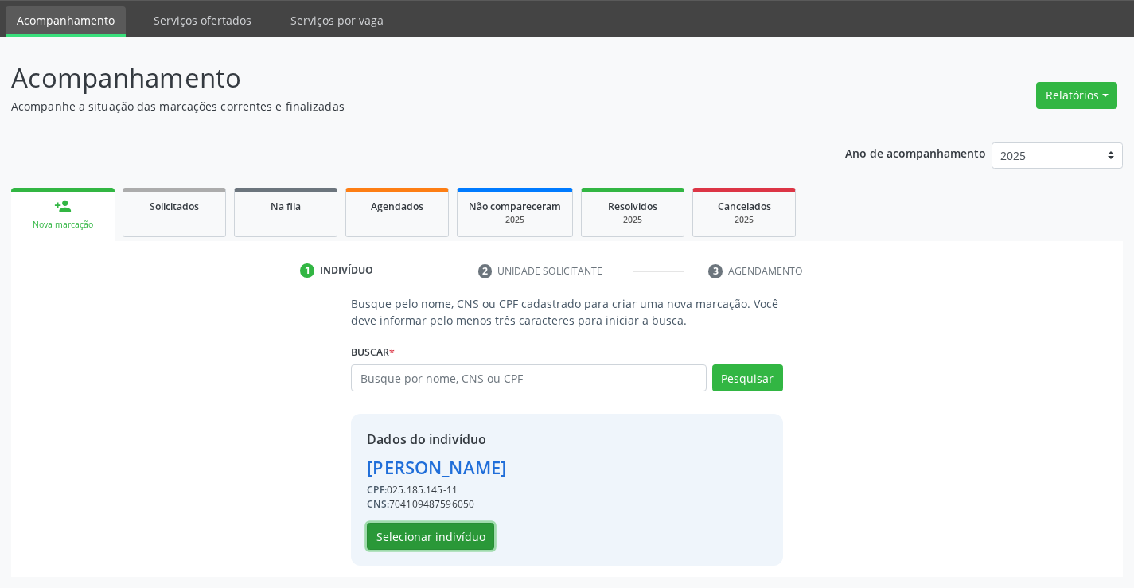
click at [419, 536] on button "Selecionar indivíduo" at bounding box center [430, 536] width 127 height 27
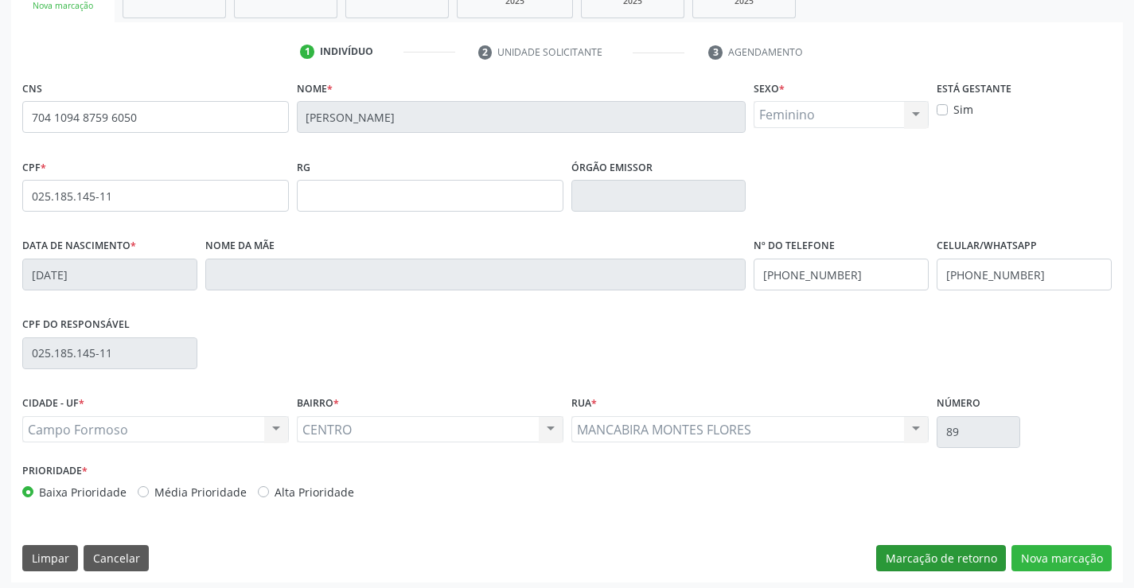
scroll to position [275, 0]
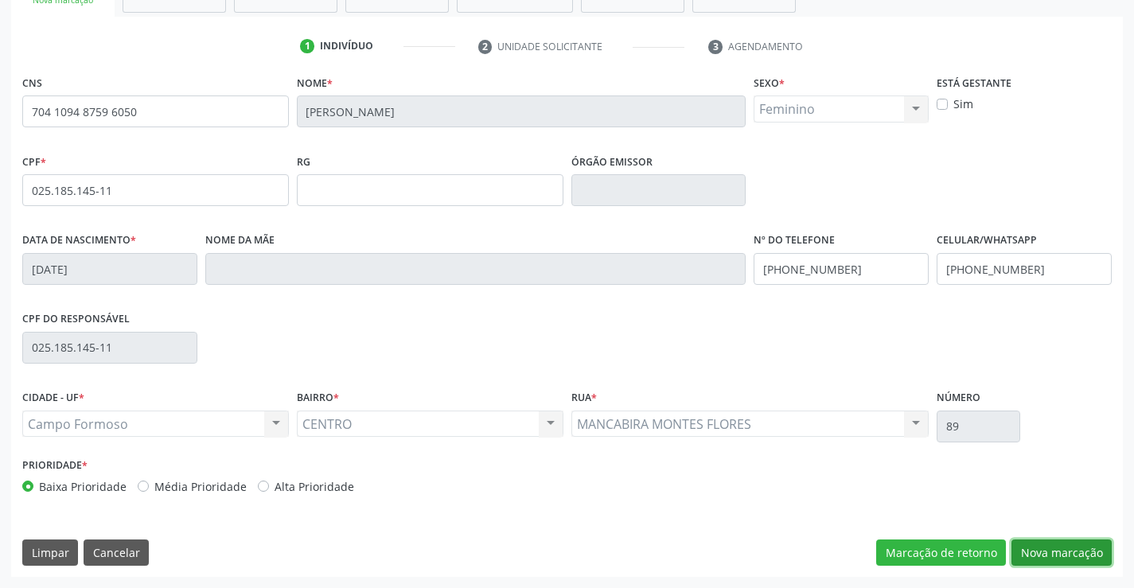
click at [1025, 556] on button "Nova marcação" at bounding box center [1061, 552] width 100 height 27
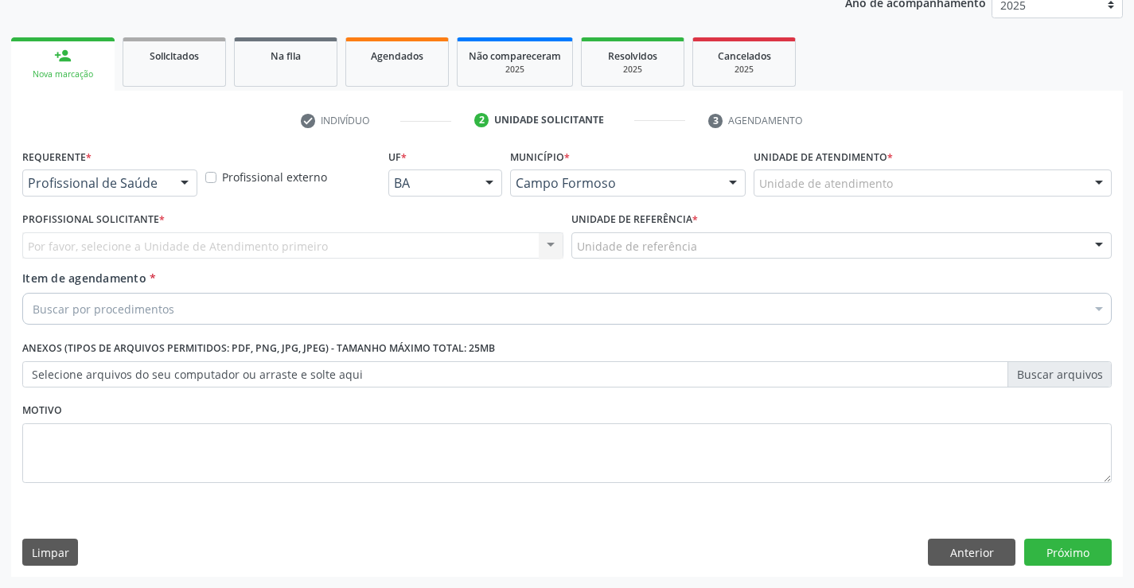
scroll to position [201, 0]
click at [92, 192] on div "Profissional de Saúde" at bounding box center [109, 182] width 175 height 27
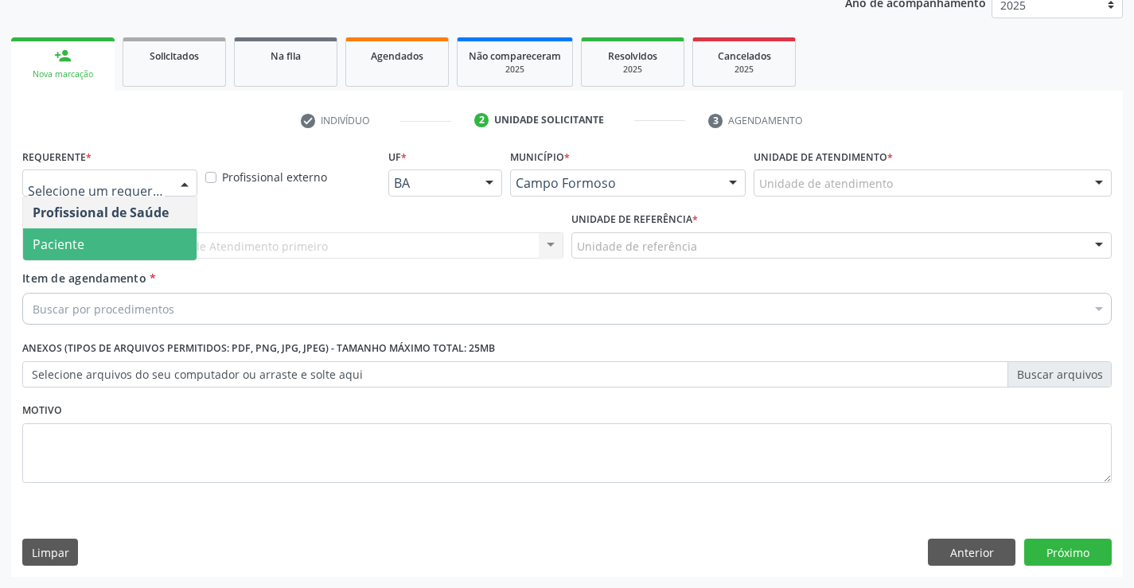
click at [83, 230] on span "Paciente" at bounding box center [109, 244] width 173 height 32
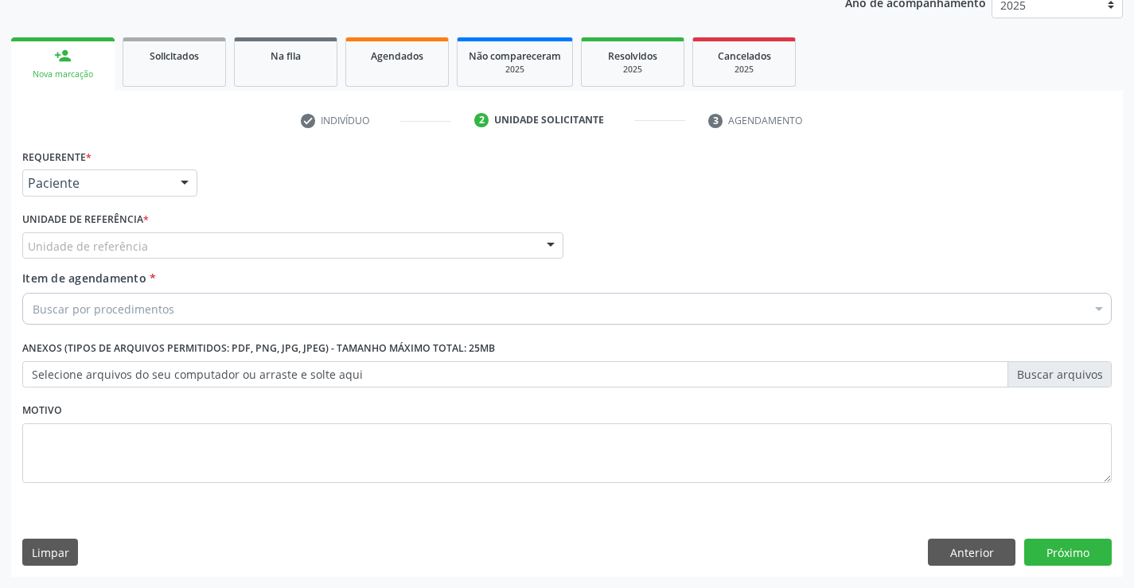
click at [95, 237] on div "Unidade de referência" at bounding box center [292, 245] width 541 height 27
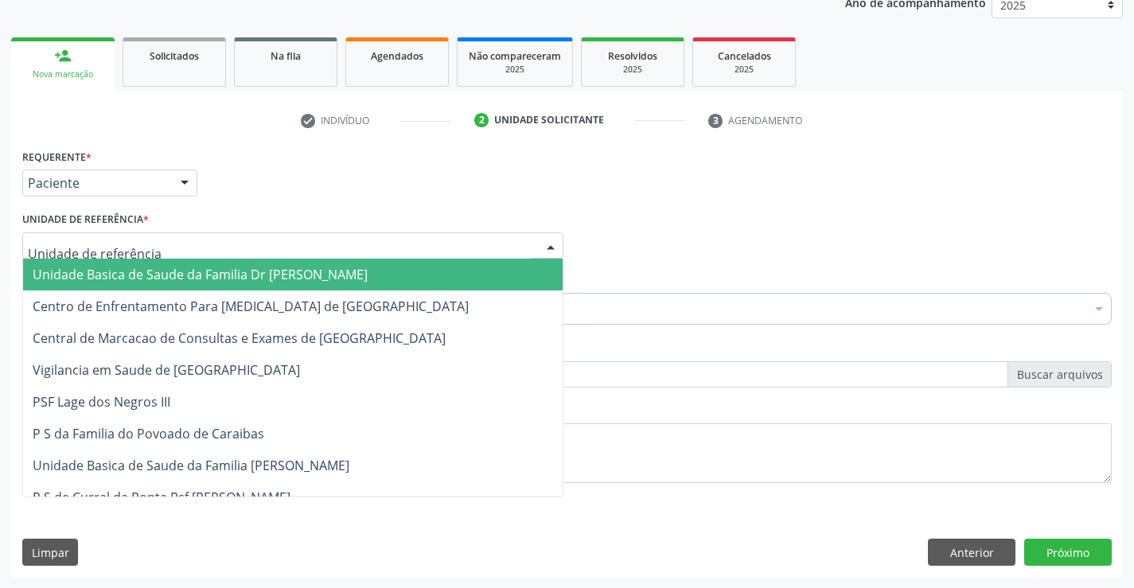
click at [109, 270] on span "Unidade Basica de Saude da Familia Dr [PERSON_NAME]" at bounding box center [200, 275] width 335 height 18
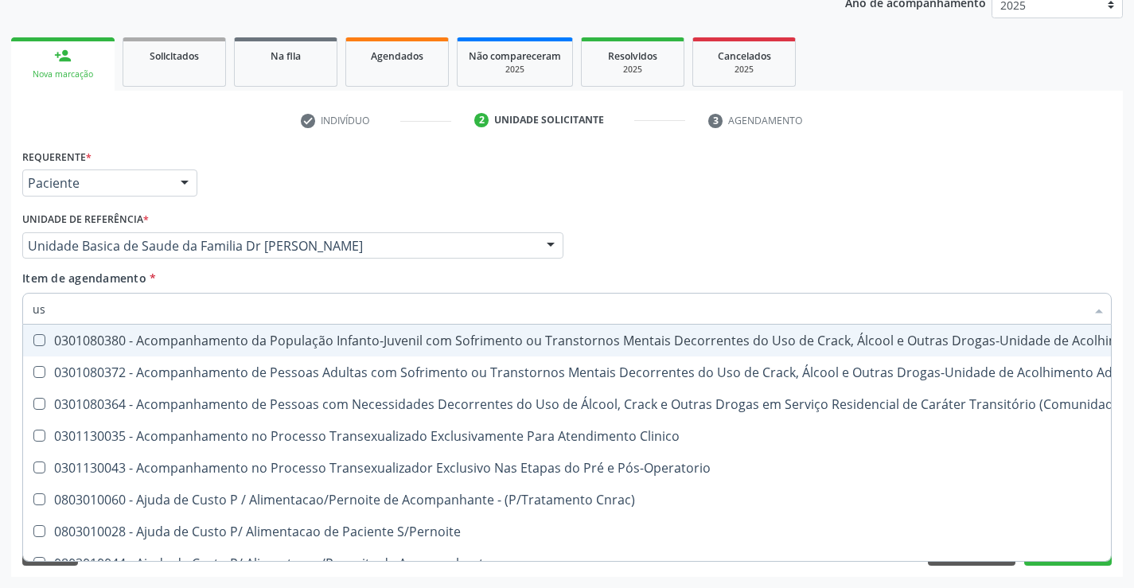
type input "usg"
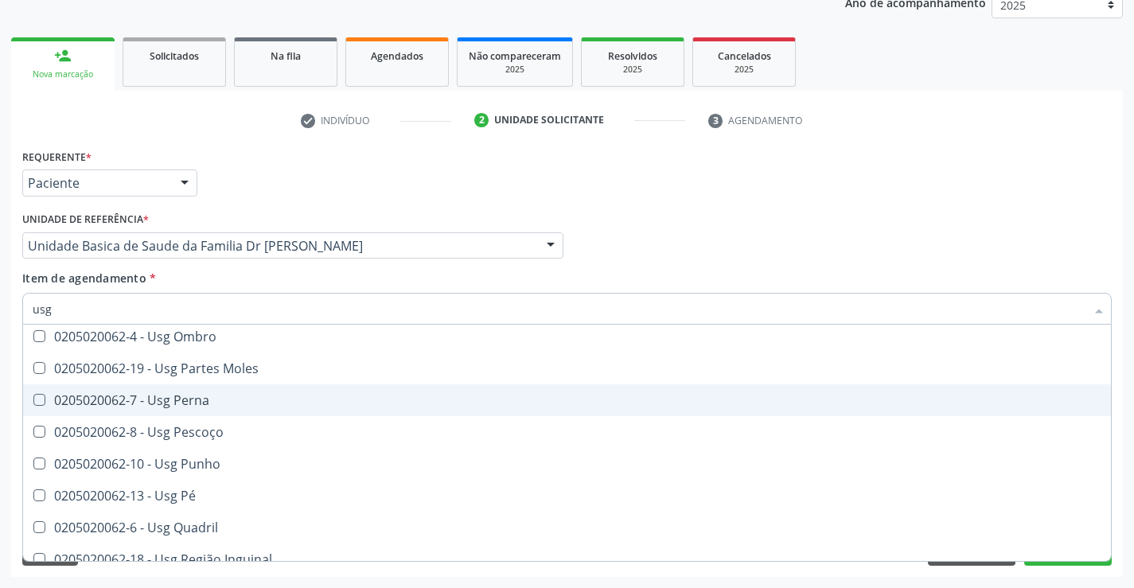
scroll to position [318, 0]
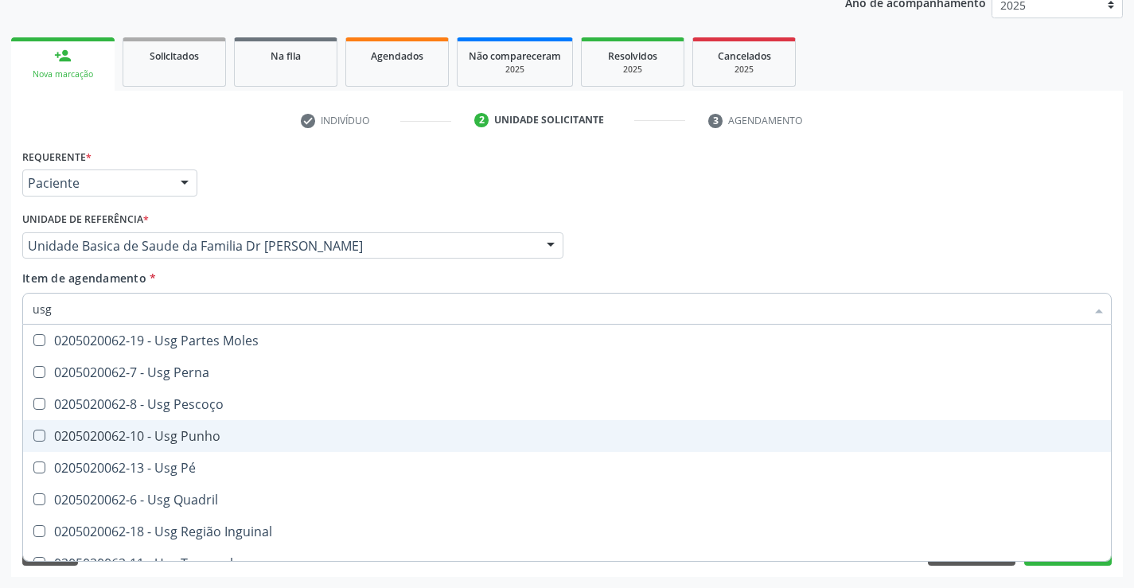
click at [194, 440] on div "0205020062-10 - Usg Punho" at bounding box center [567, 436] width 1069 height 13
checkbox Punho "true"
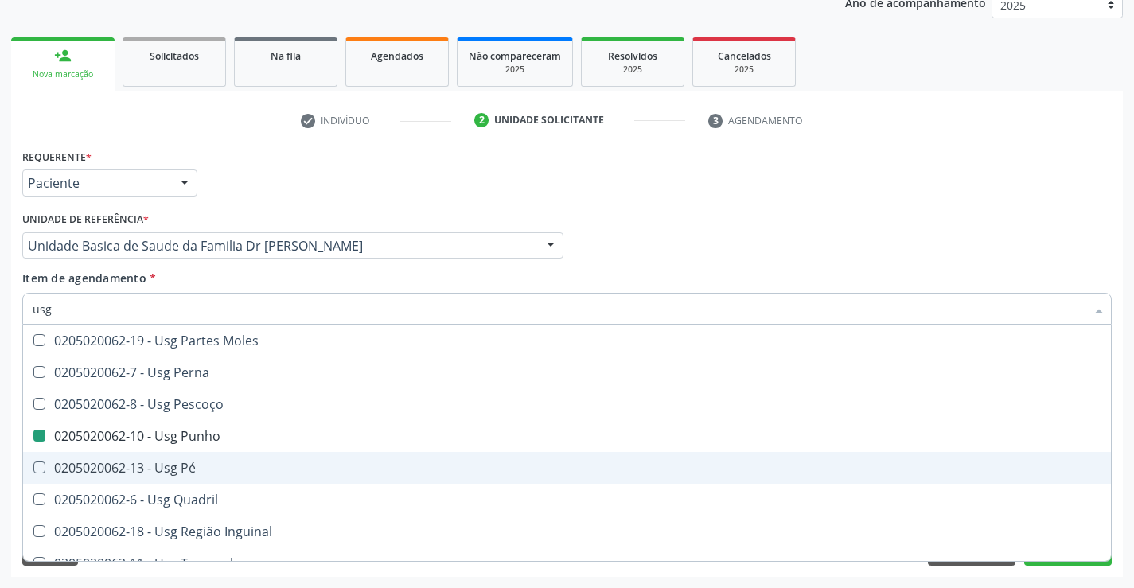
click at [1091, 575] on div "Requerente * Paciente Profissional de Saúde Paciente Nenhum resultado encontrad…" at bounding box center [567, 361] width 1112 height 432
checkbox Braço "true"
checkbox Punho "false"
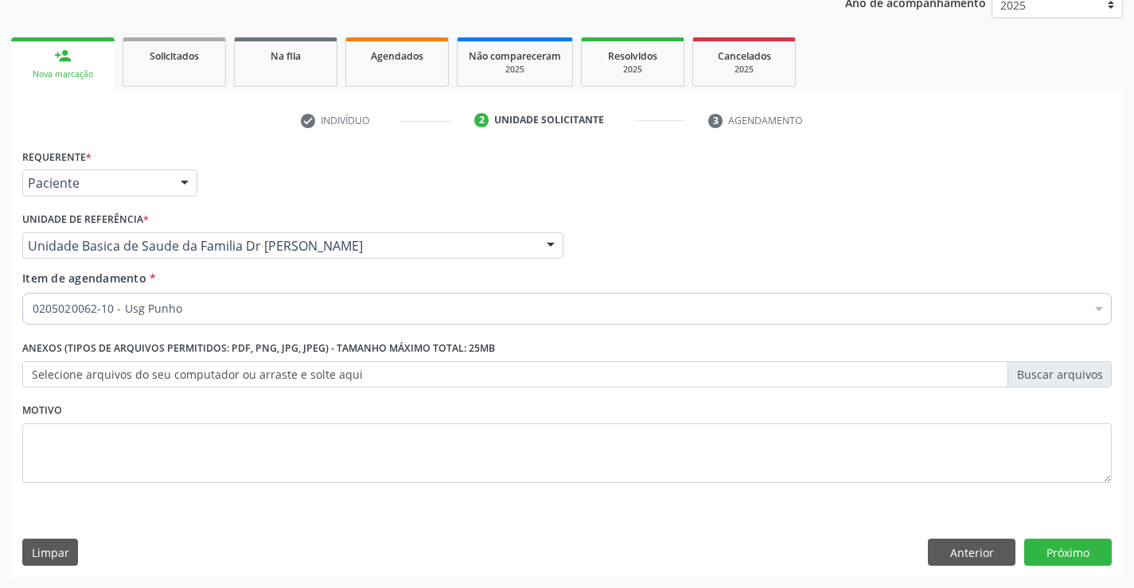
scroll to position [0, 0]
click at [1084, 554] on button "Próximo" at bounding box center [1068, 552] width 88 height 27
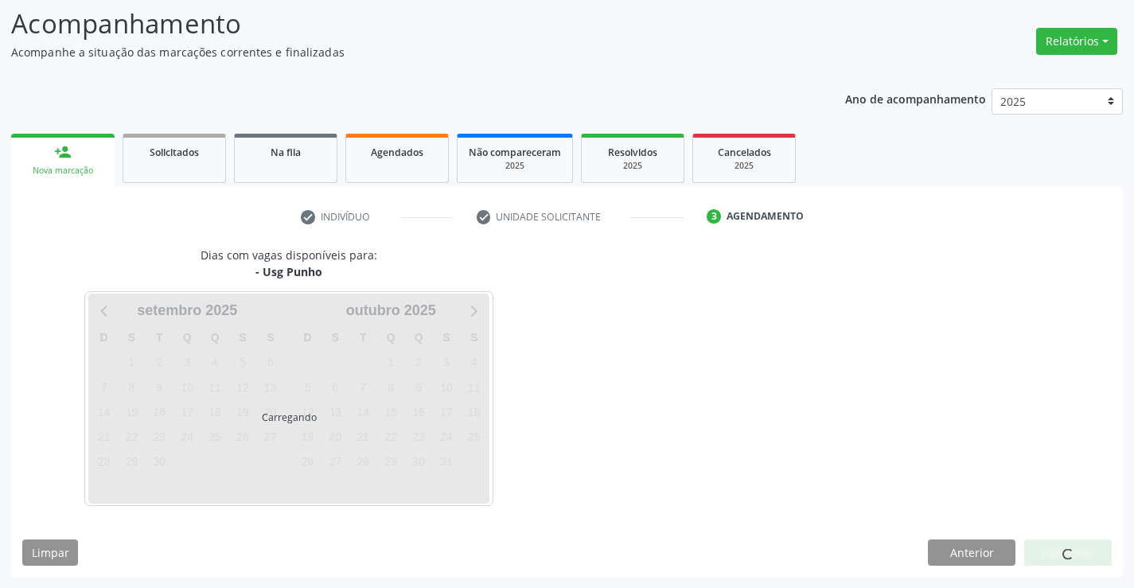
scroll to position [104, 0]
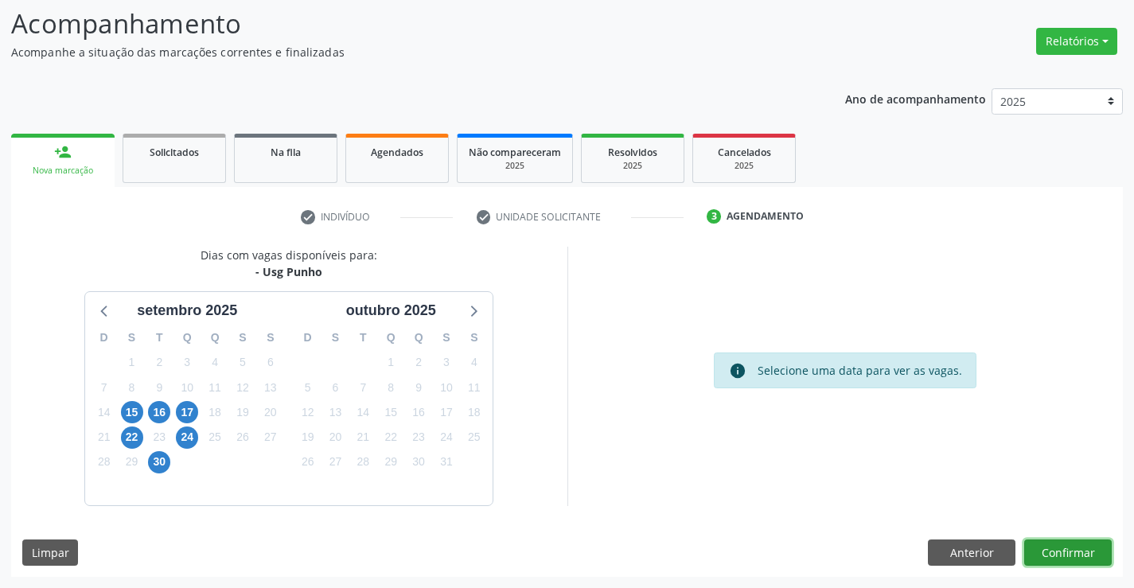
click at [1078, 554] on button "Confirmar" at bounding box center [1068, 552] width 88 height 27
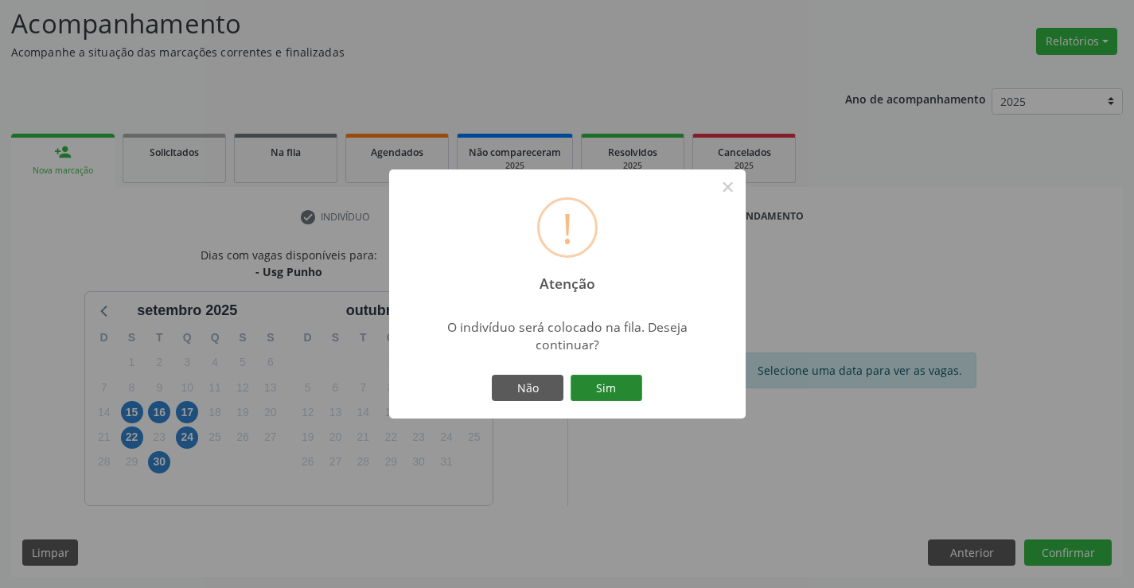
click at [602, 385] on button "Sim" at bounding box center [606, 388] width 72 height 27
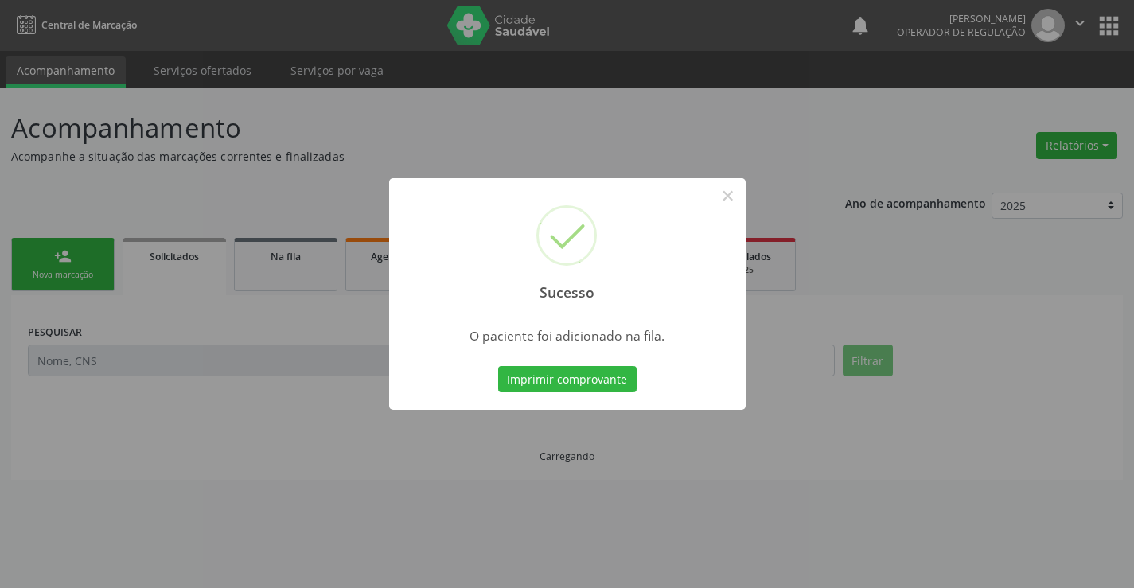
scroll to position [0, 0]
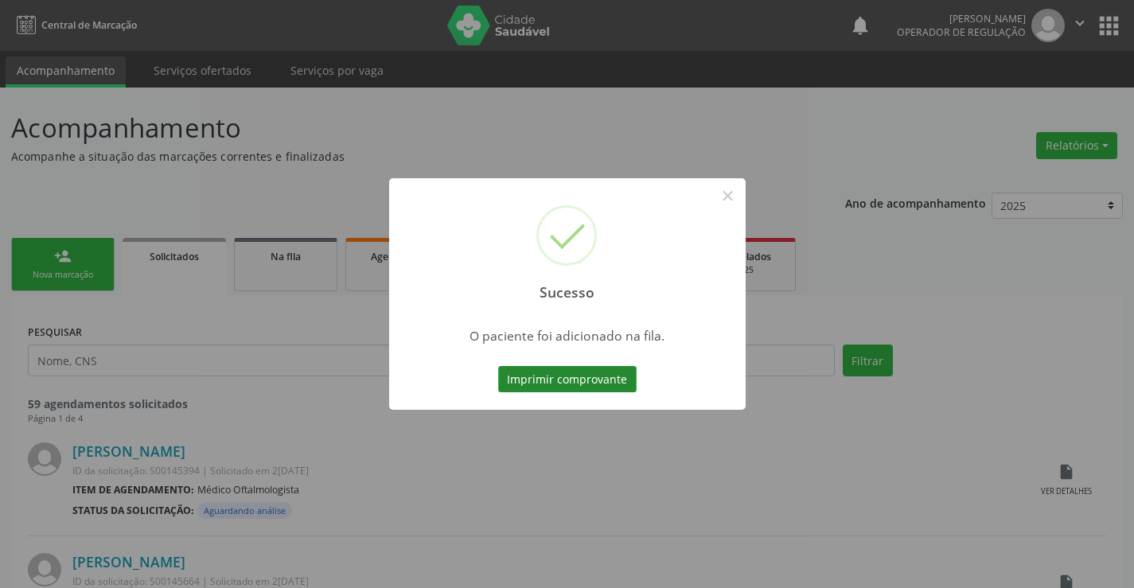
click at [549, 383] on button "Imprimir comprovante" at bounding box center [567, 379] width 138 height 27
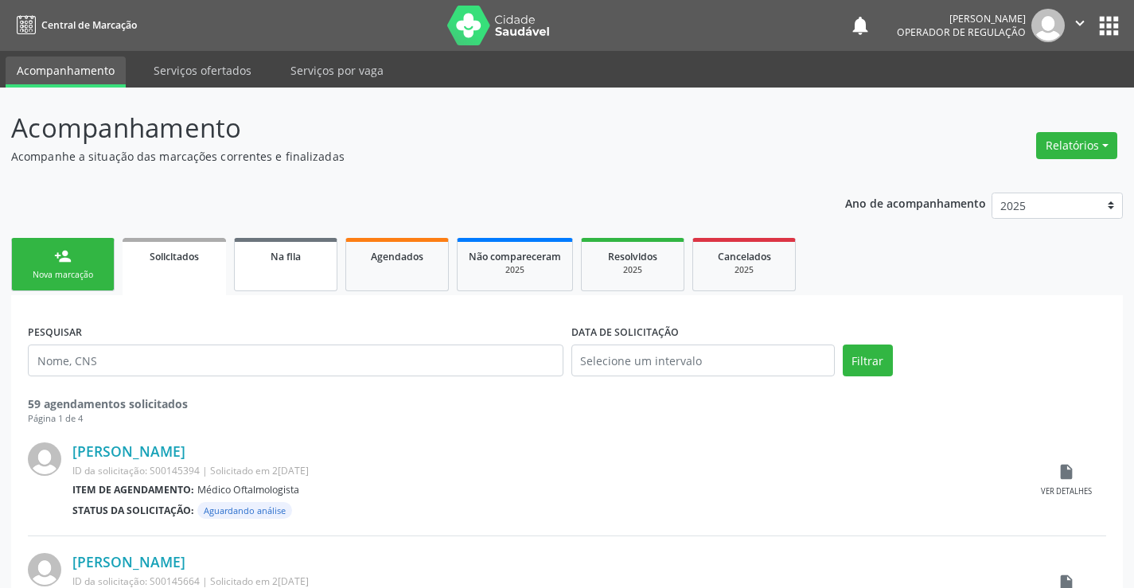
click at [298, 277] on link "Na fila" at bounding box center [285, 264] width 103 height 53
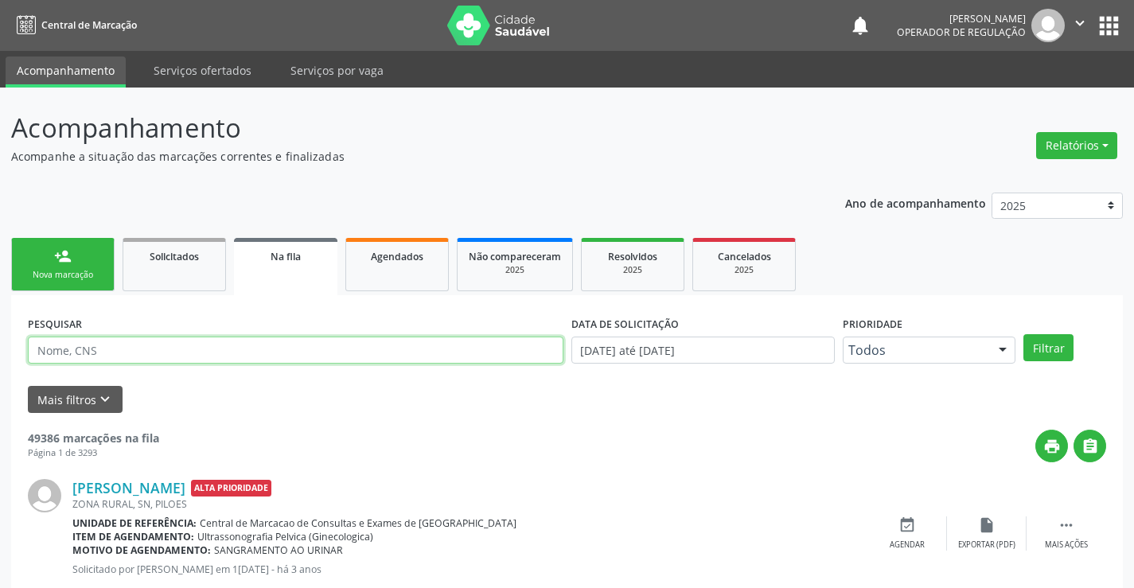
click at [316, 346] on input "text" at bounding box center [295, 350] width 535 height 27
type input "704109487596050"
click at [1057, 347] on button "Filtrar" at bounding box center [1048, 347] width 50 height 27
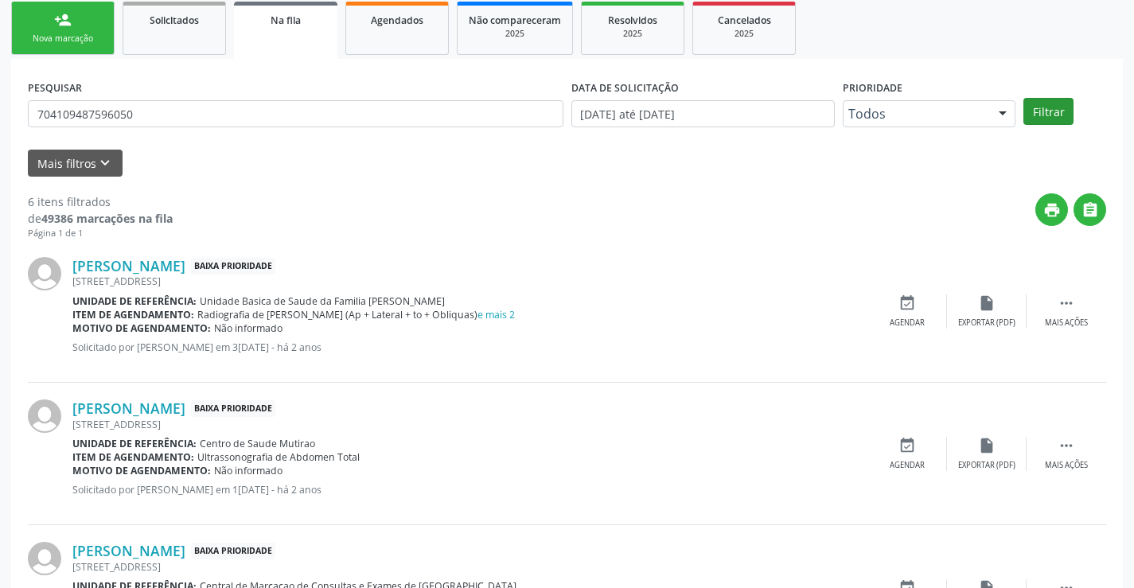
scroll to position [214, 0]
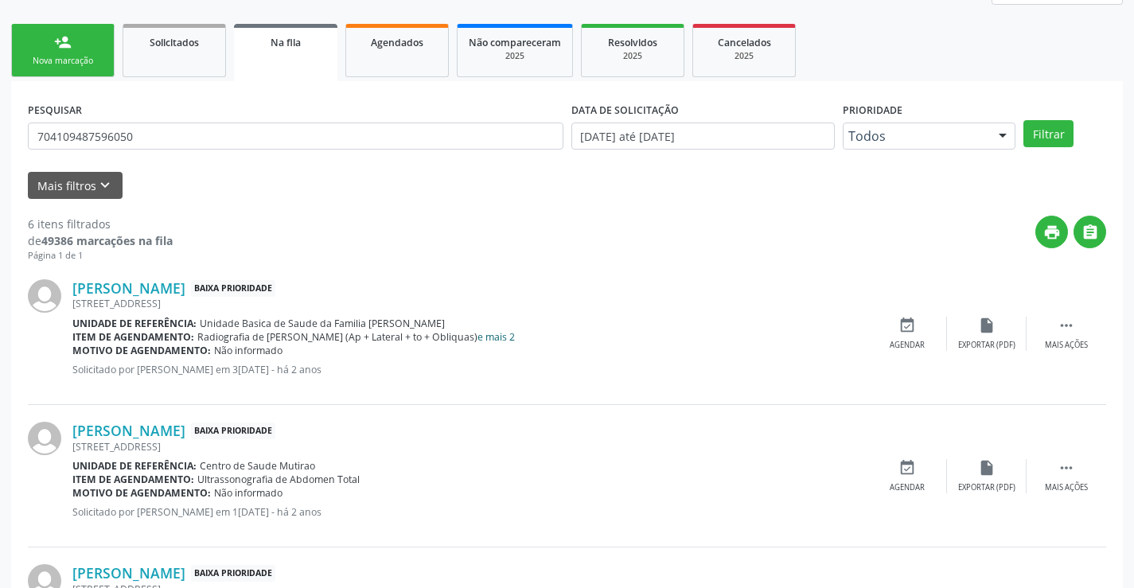
click at [490, 339] on link "e mais 2" at bounding box center [495, 337] width 37 height 14
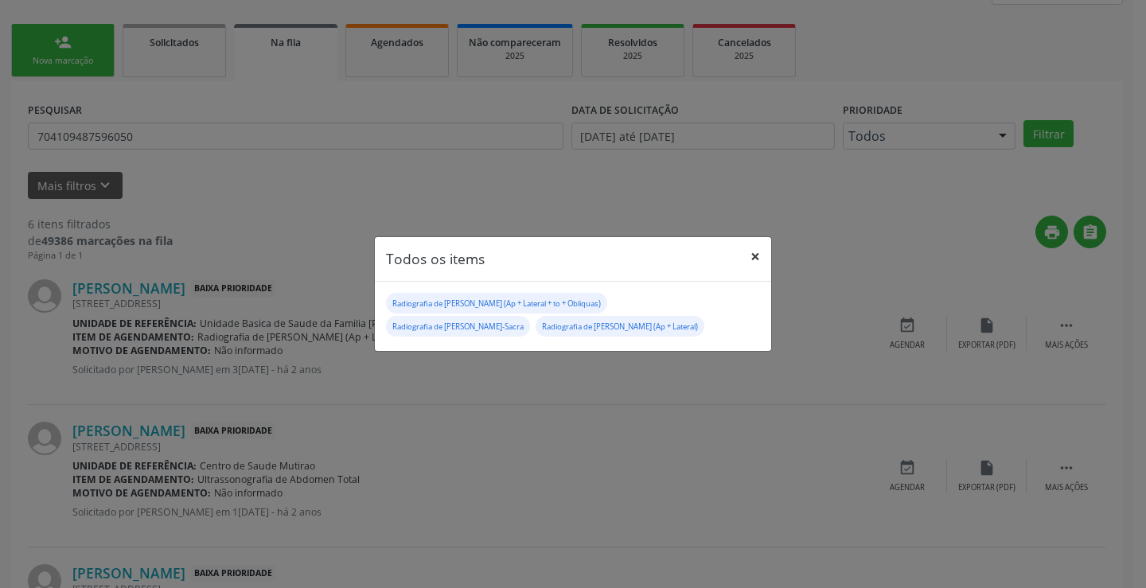
click at [757, 258] on button "×" at bounding box center [755, 256] width 32 height 39
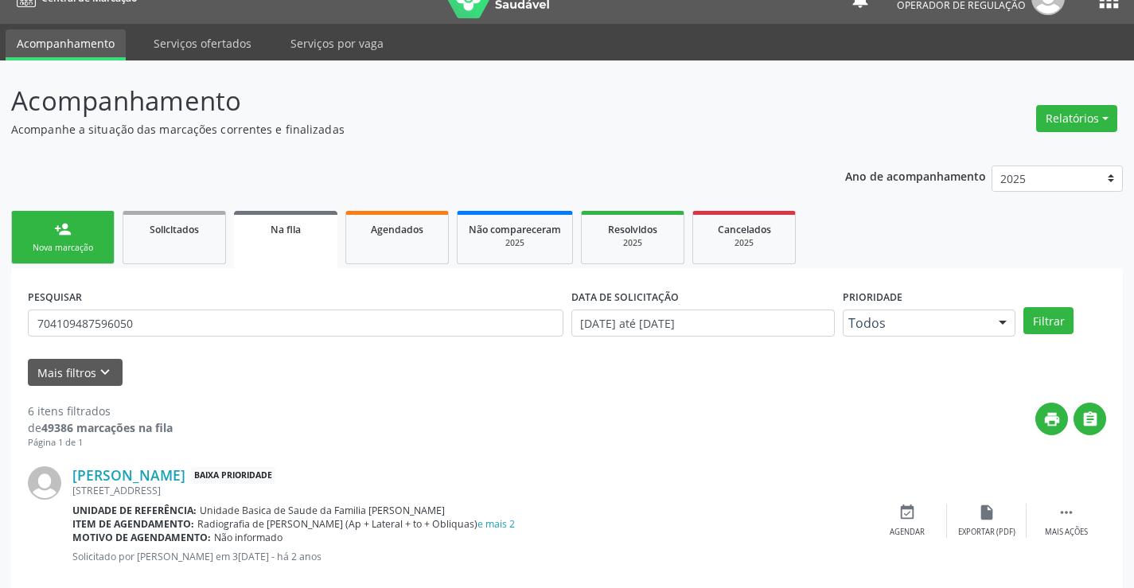
scroll to position [0, 0]
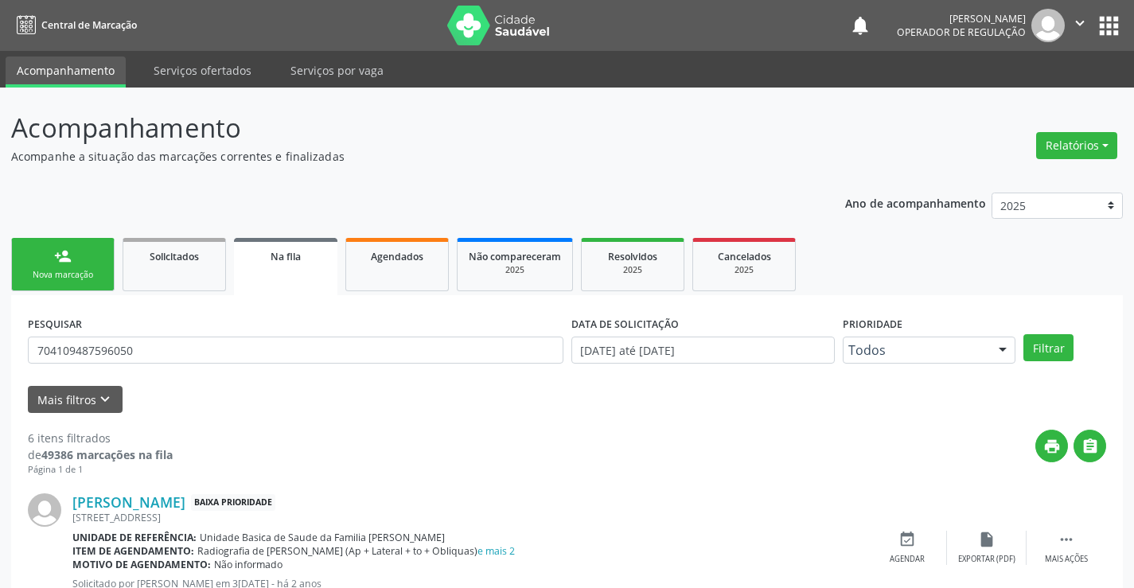
click at [90, 266] on link "person_add Nova marcação" at bounding box center [62, 264] width 103 height 53
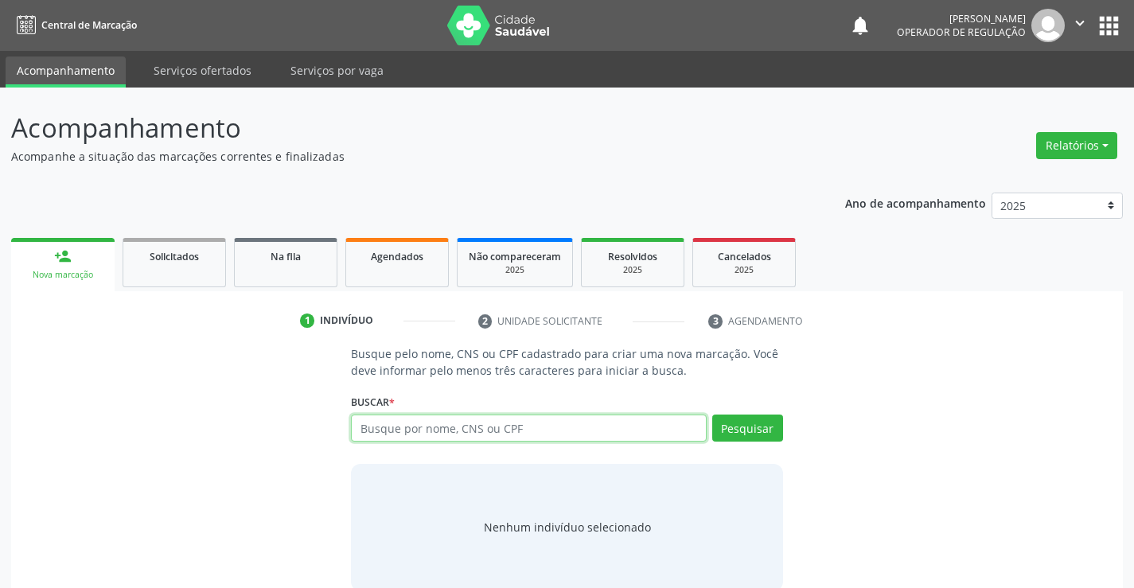
click at [405, 435] on input "text" at bounding box center [528, 428] width 355 height 27
type input "708401738921162"
click at [732, 413] on div "Buscar * Busque por nome, CNS ou CPF Nenhum resultado encontrado para: " " Não …" at bounding box center [566, 421] width 431 height 62
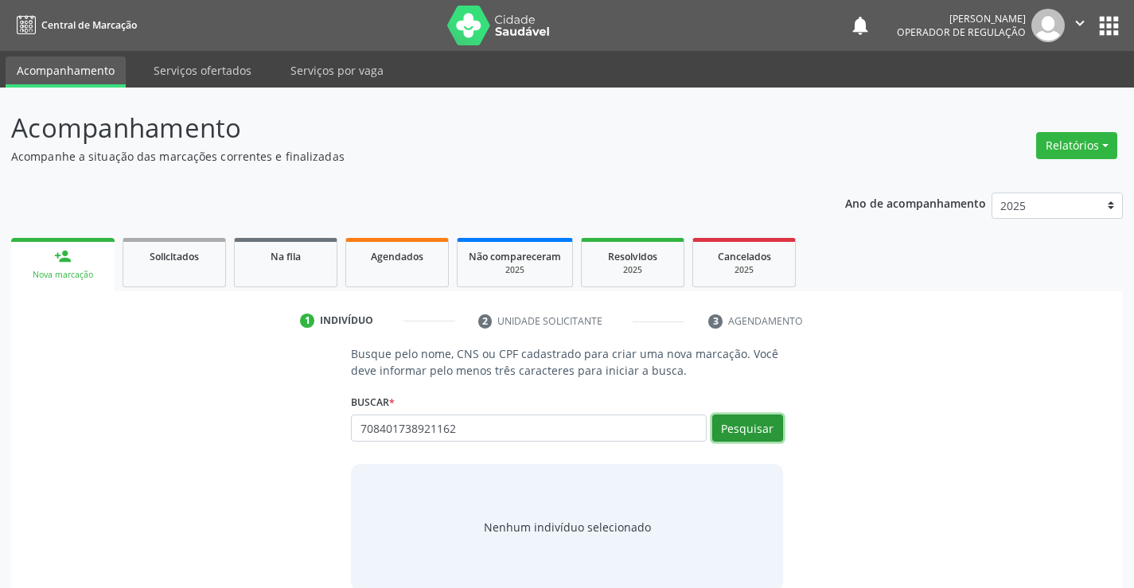
click at [740, 423] on button "Pesquisar" at bounding box center [747, 428] width 71 height 27
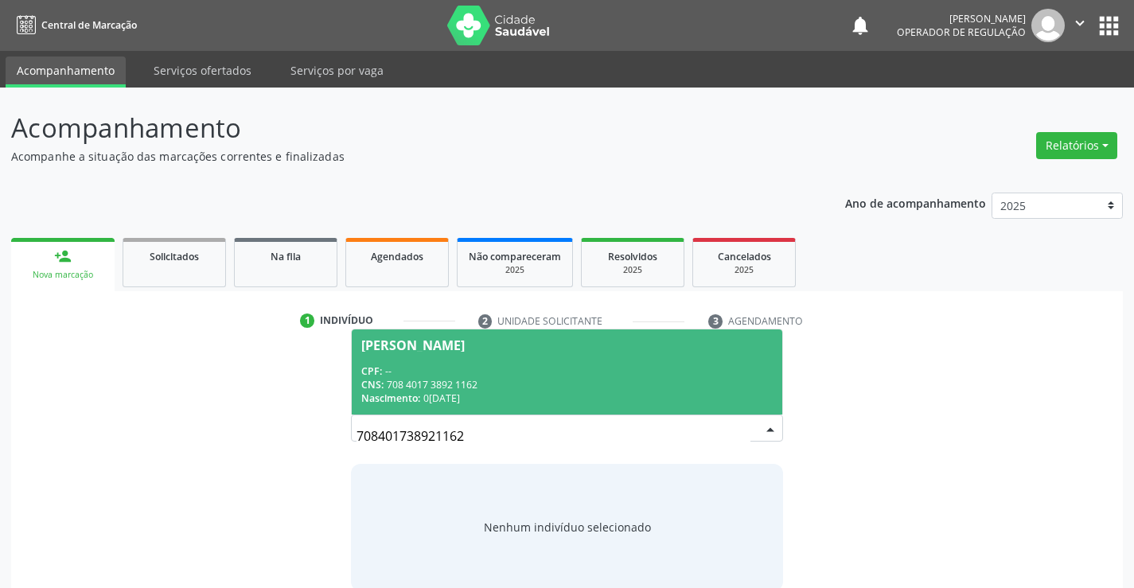
click at [583, 359] on span "Jailson da Silva CPF: -- CNS: 708 4017 3892 1162 Nascimento: 02/03/1987" at bounding box center [567, 371] width 430 height 85
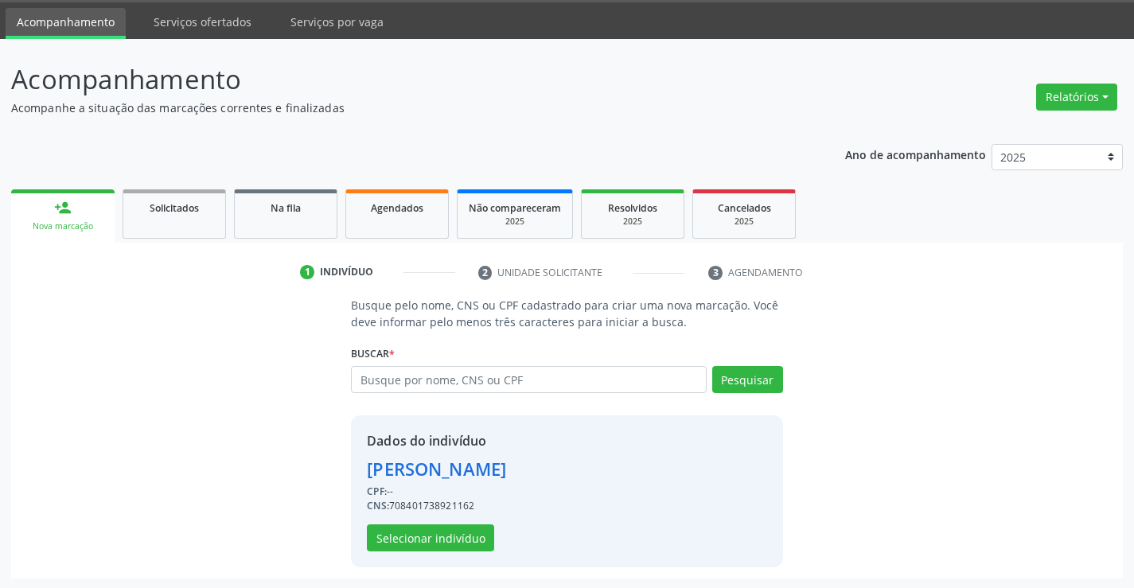
scroll to position [50, 0]
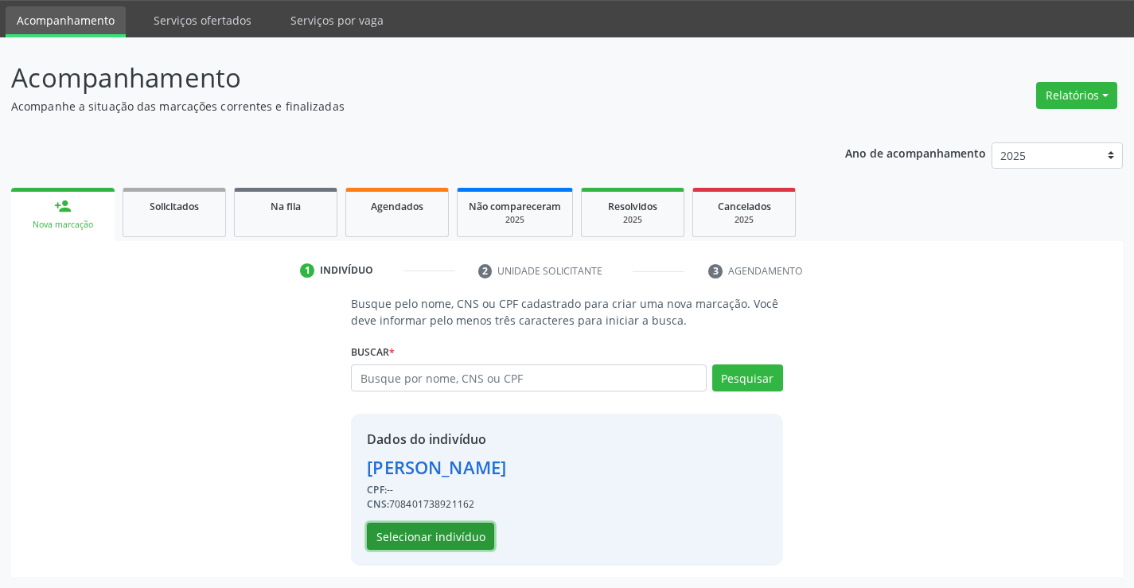
click at [440, 533] on button "Selecionar indivíduo" at bounding box center [430, 536] width 127 height 27
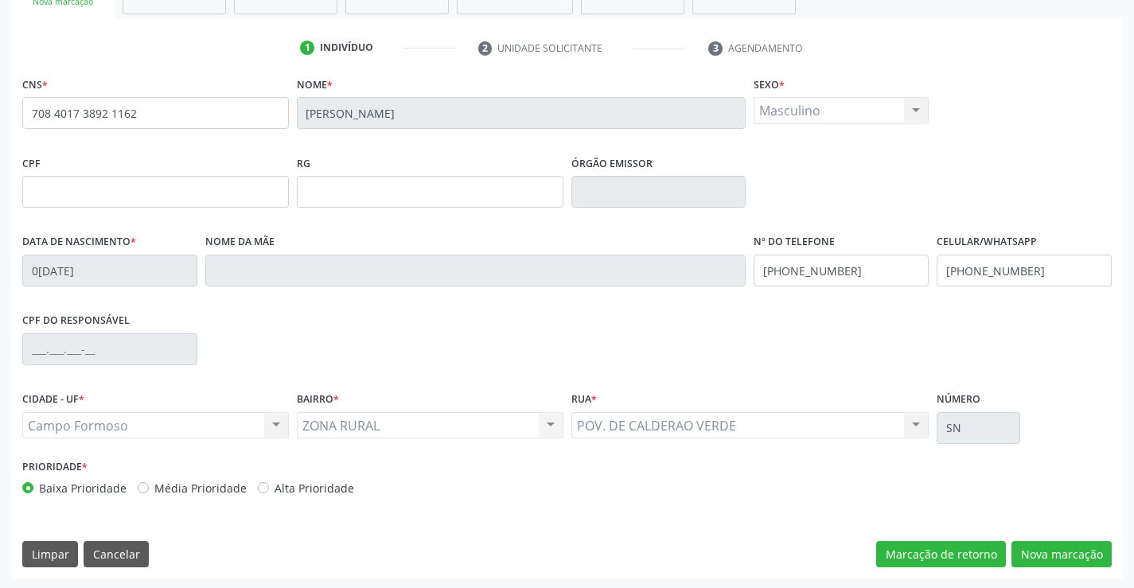
scroll to position [275, 0]
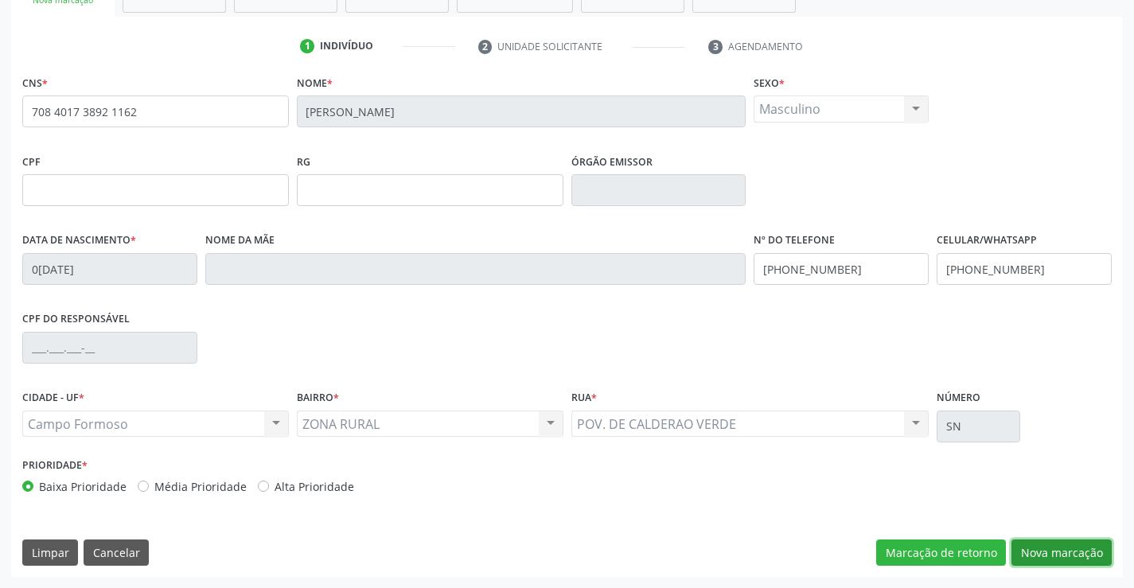
click at [1036, 554] on button "Nova marcação" at bounding box center [1061, 552] width 100 height 27
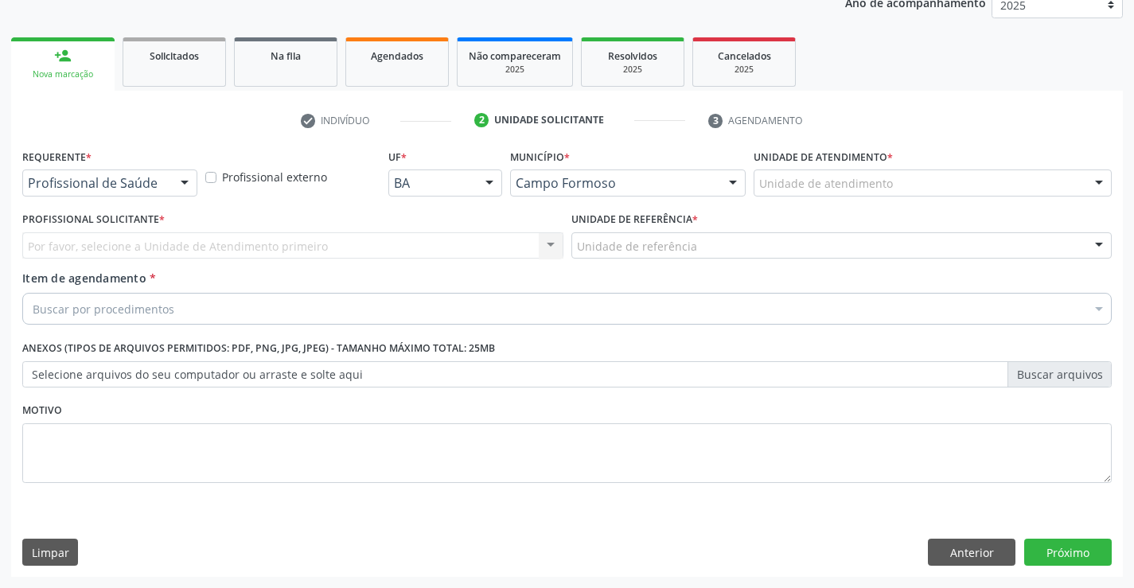
scroll to position [201, 0]
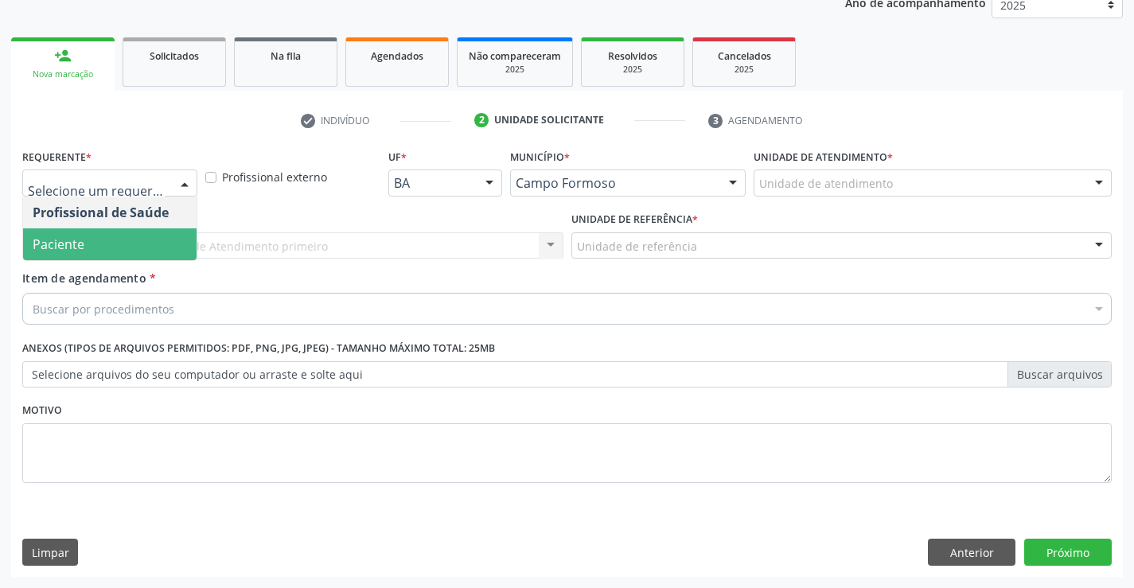
click at [81, 242] on span "Paciente" at bounding box center [59, 245] width 52 height 18
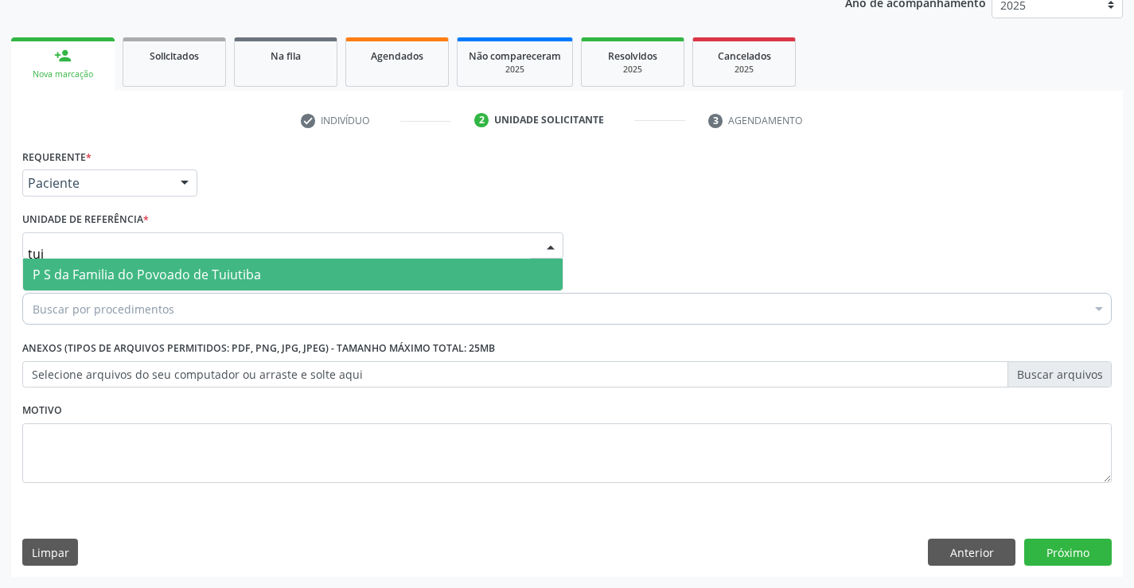
type input "tuiu"
click at [136, 264] on span "P S da Familia do Povoado de Tuiutiba" at bounding box center [292, 275] width 539 height 32
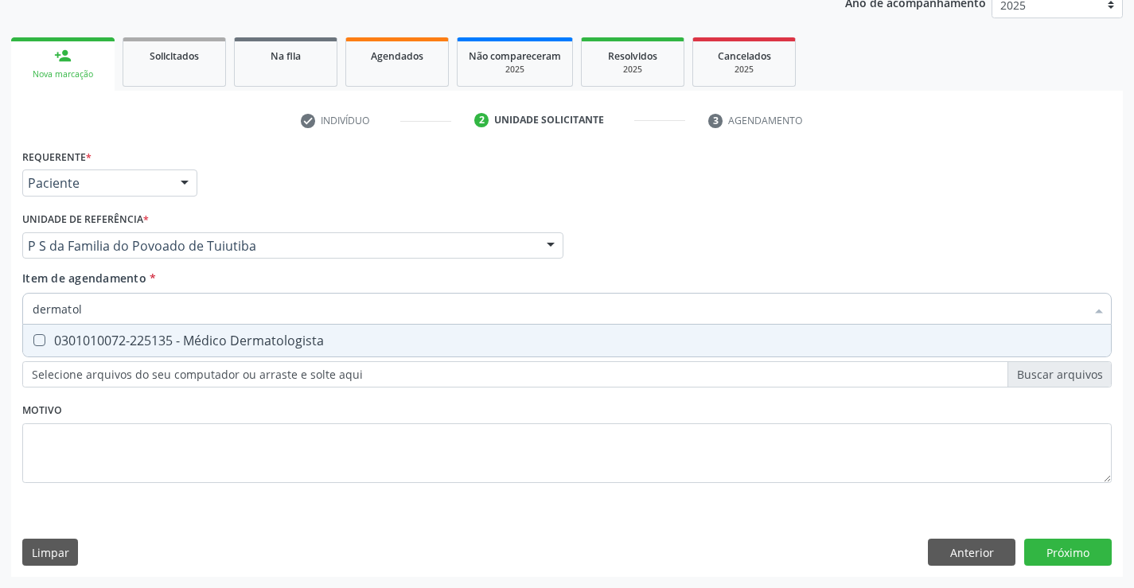
type input "dermatolo"
click at [135, 337] on div "0301010072-225135 - Médico Dermatologista" at bounding box center [567, 340] width 1069 height 13
checkbox Dermatologista "true"
click at [1088, 550] on div "Requerente * Paciente Profissional de Saúde Paciente Nenhum resultado encontrad…" at bounding box center [567, 361] width 1112 height 432
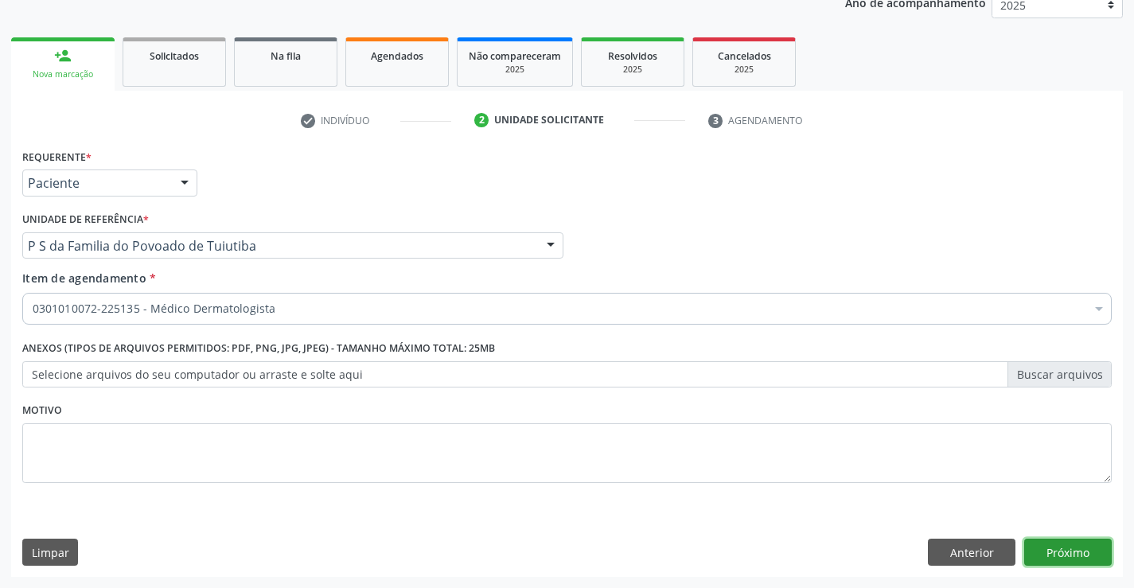
click at [1070, 545] on button "Próximo" at bounding box center [1068, 552] width 88 height 27
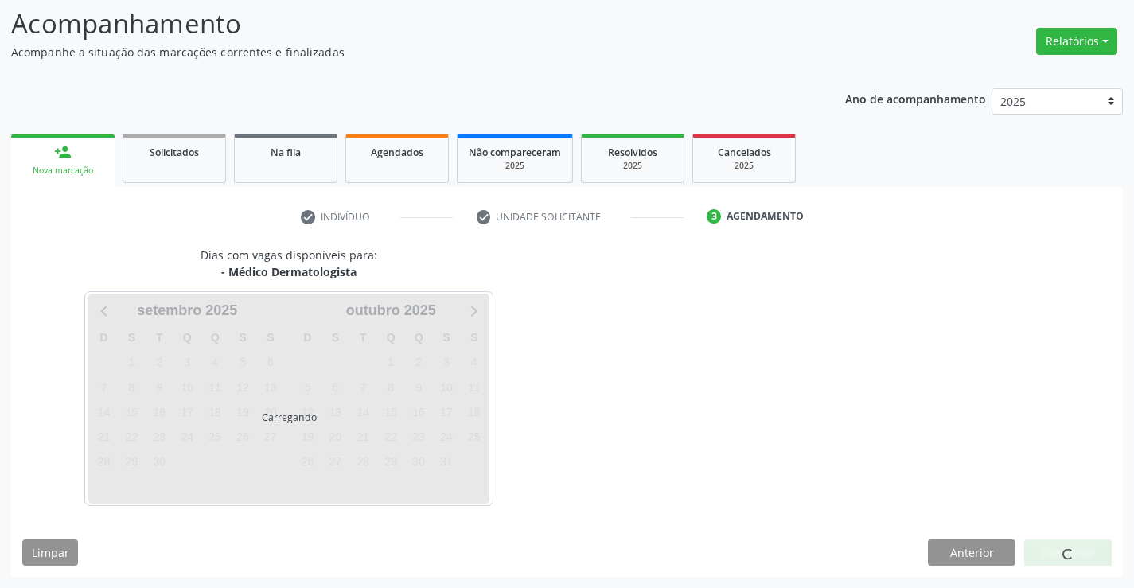
scroll to position [104, 0]
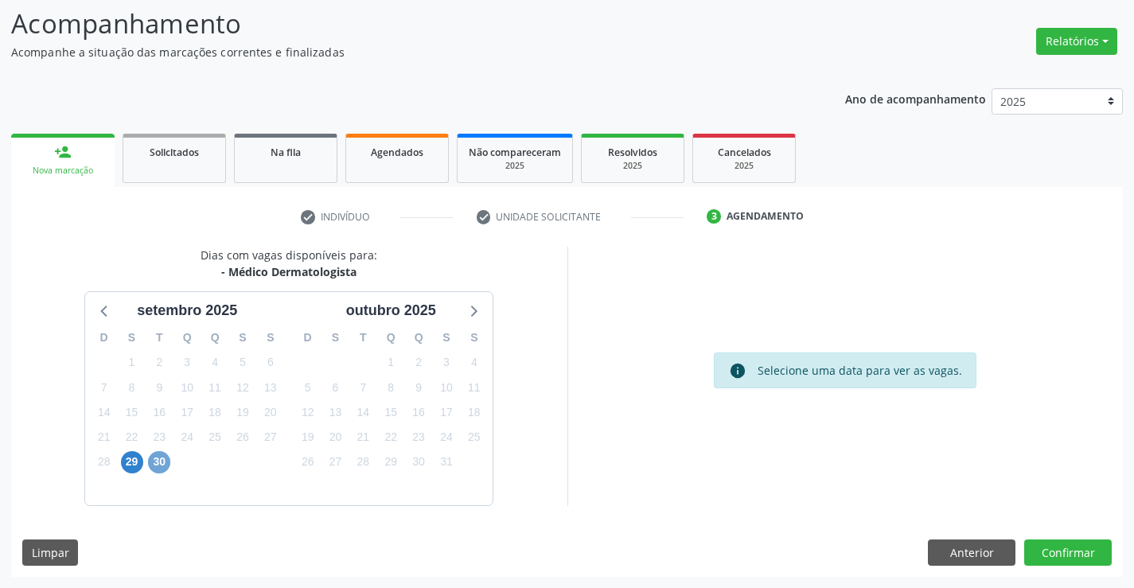
click at [158, 465] on span "30" at bounding box center [159, 462] width 22 height 22
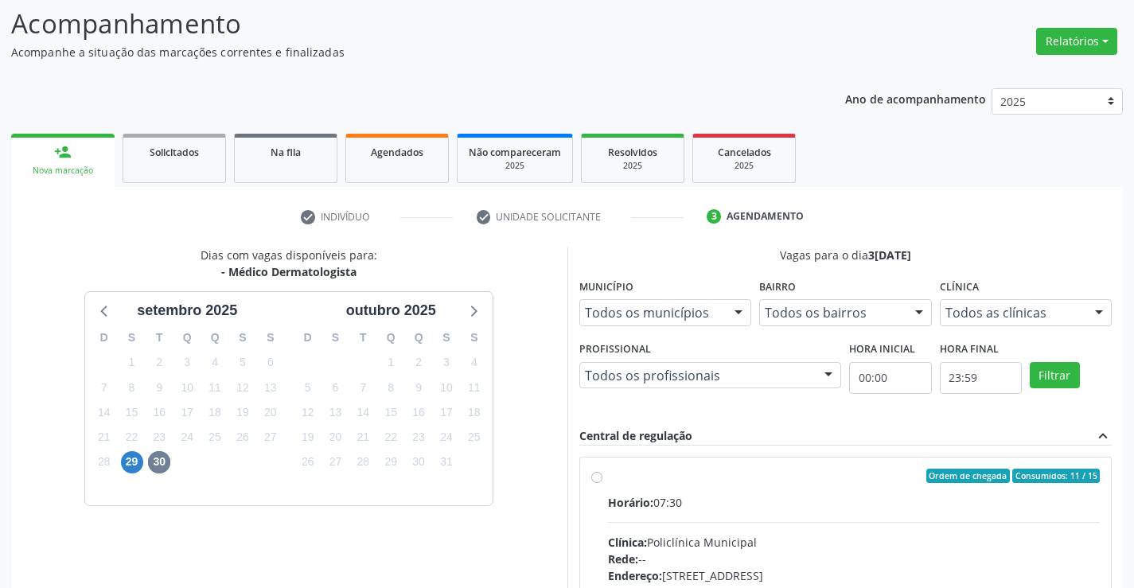
click at [608, 475] on label "Ordem de chegada Consumidos: 11 / 15 Horário: 07:30 Clínica: Policlínica Munici…" at bounding box center [854, 591] width 493 height 244
click at [597, 475] on input "Ordem de chegada Consumidos: 11 / 15 Horário: 07:30 Clínica: Policlínica Munici…" at bounding box center [596, 476] width 11 height 14
radio input "true"
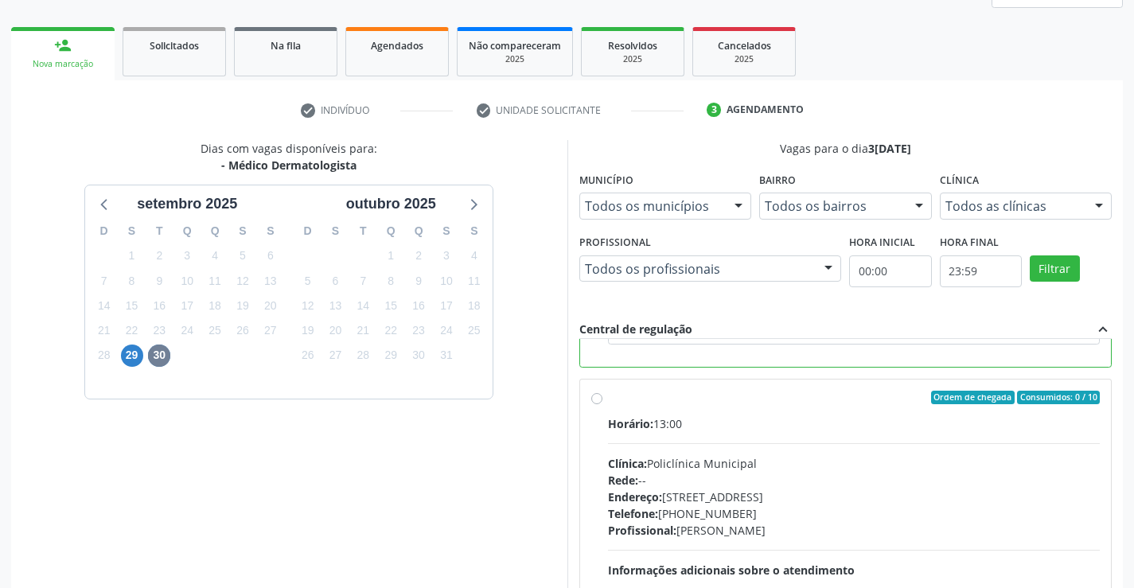
scroll to position [343, 0]
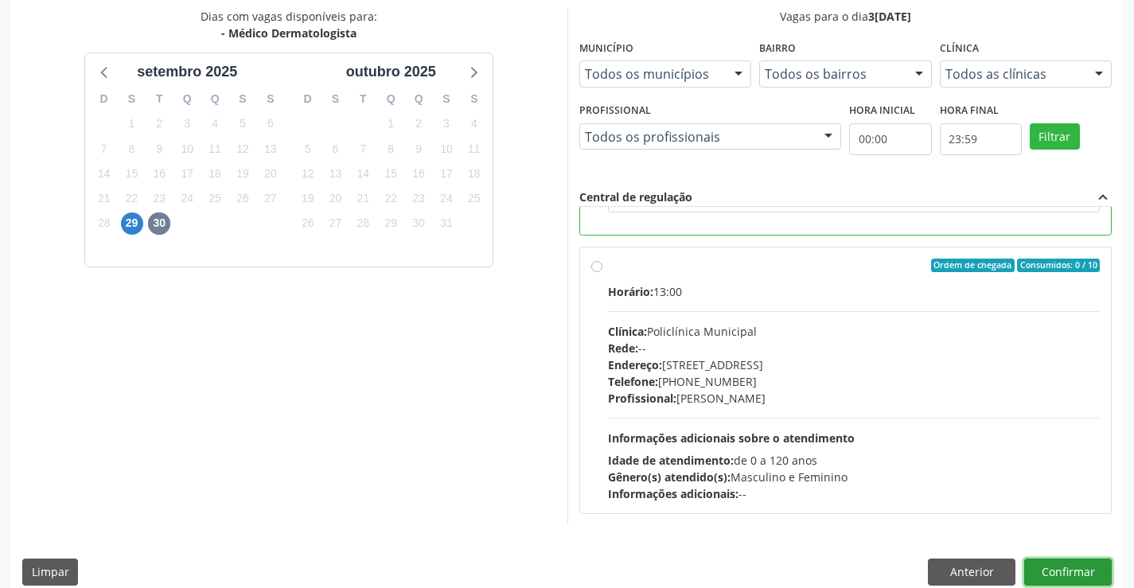
click at [1060, 563] on button "Confirmar" at bounding box center [1068, 572] width 88 height 27
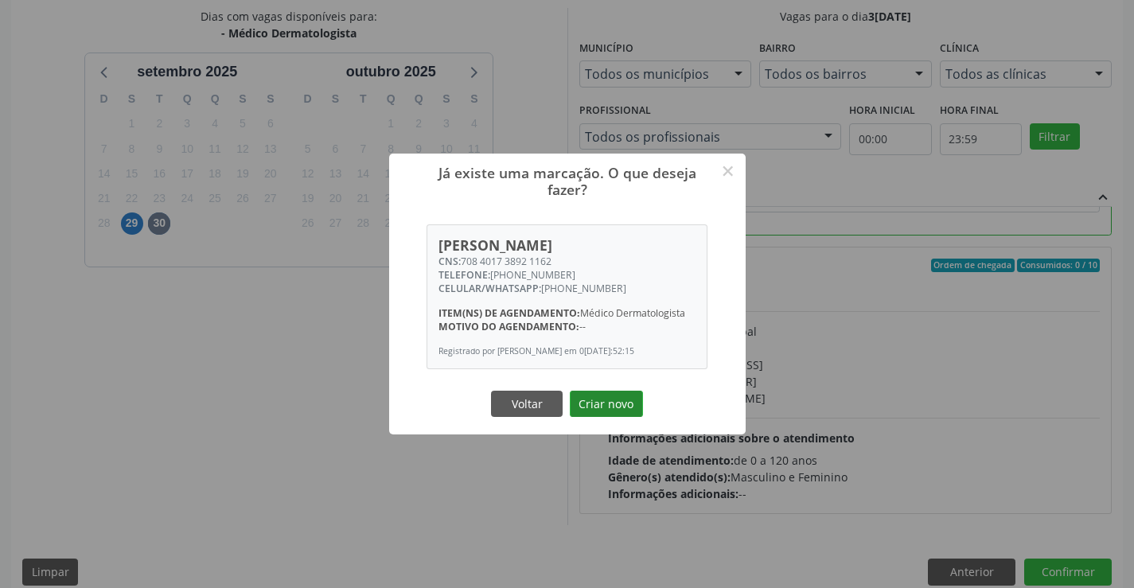
click at [583, 403] on button "Criar novo" at bounding box center [606, 404] width 73 height 27
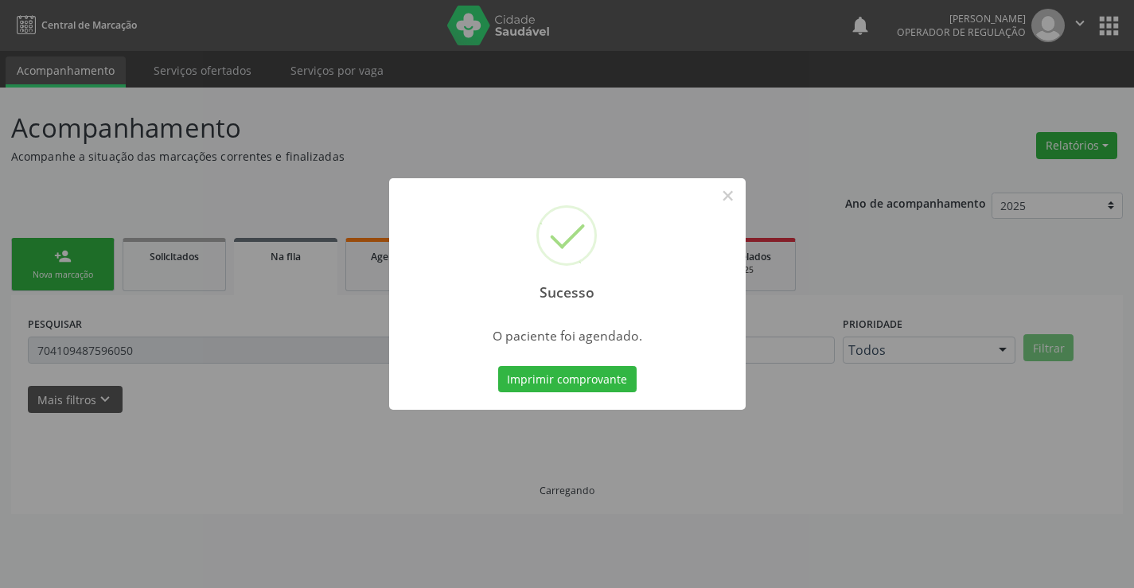
scroll to position [0, 0]
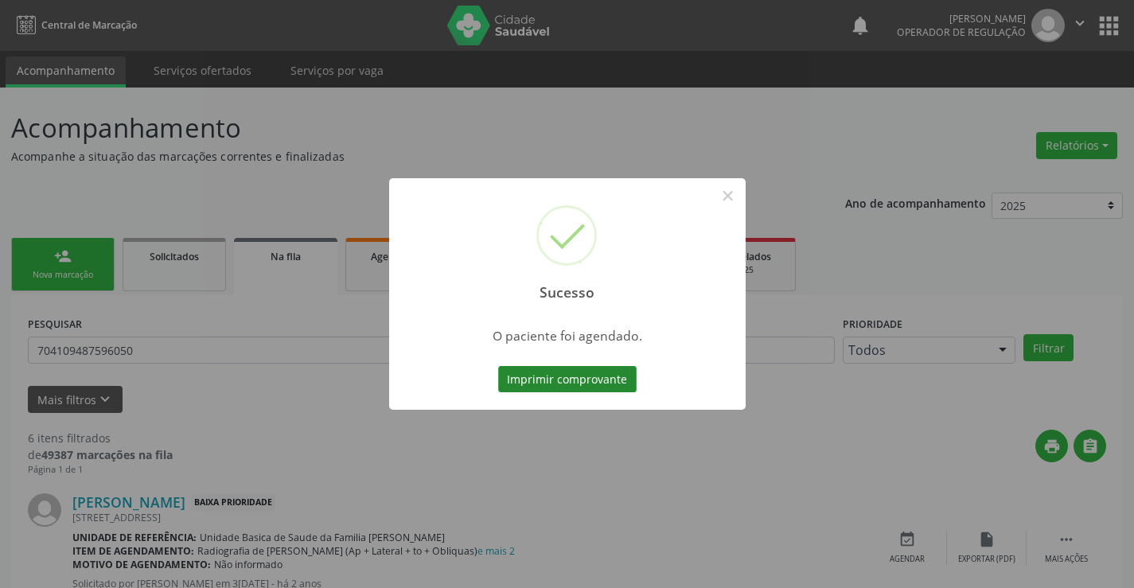
click at [583, 386] on button "Imprimir comprovante" at bounding box center [567, 379] width 138 height 27
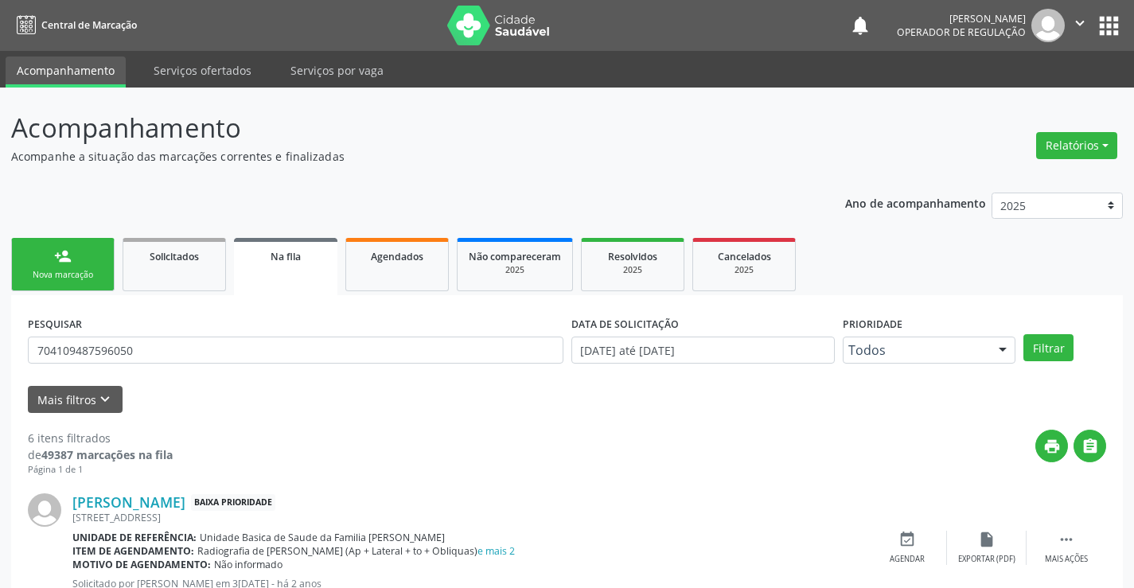
click at [53, 269] on div "Nova marcação" at bounding box center [63, 275] width 80 height 12
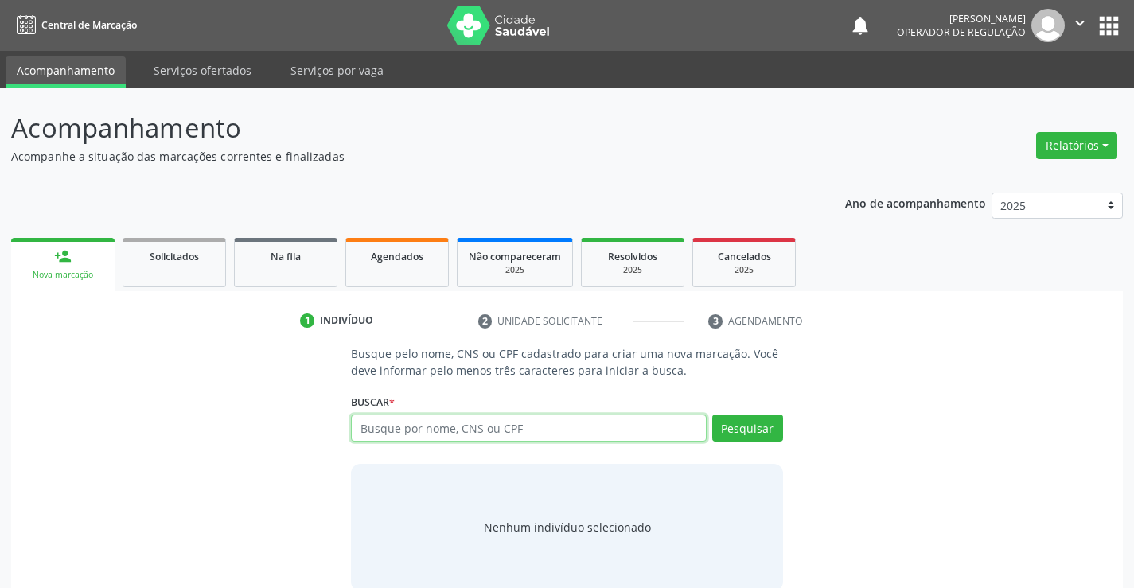
click at [409, 433] on input "text" at bounding box center [528, 428] width 355 height 27
type input "708400774845364"
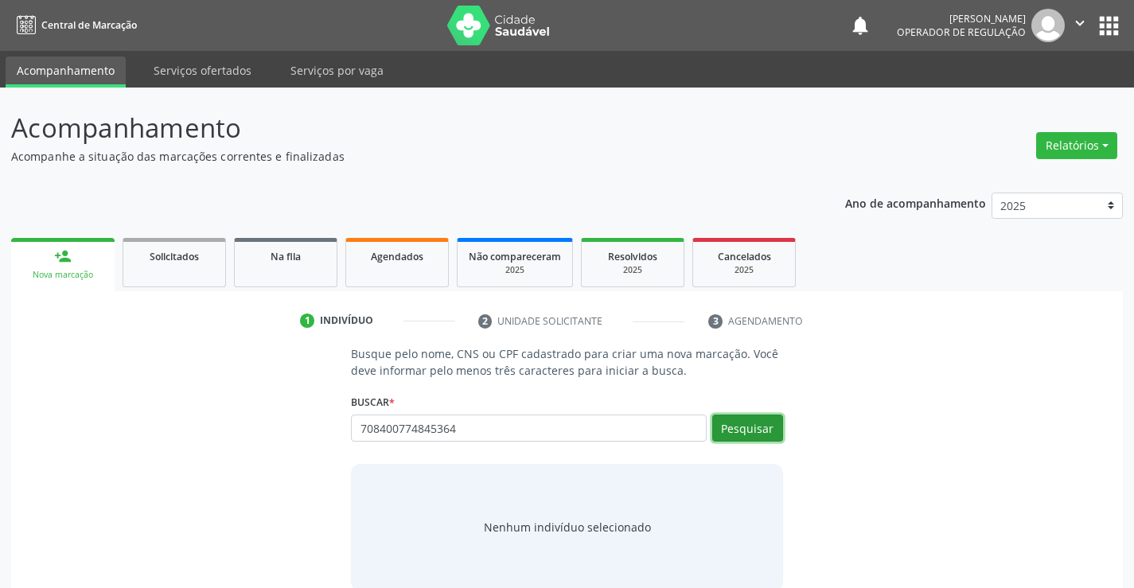
click at [748, 432] on button "Pesquisar" at bounding box center [747, 428] width 71 height 27
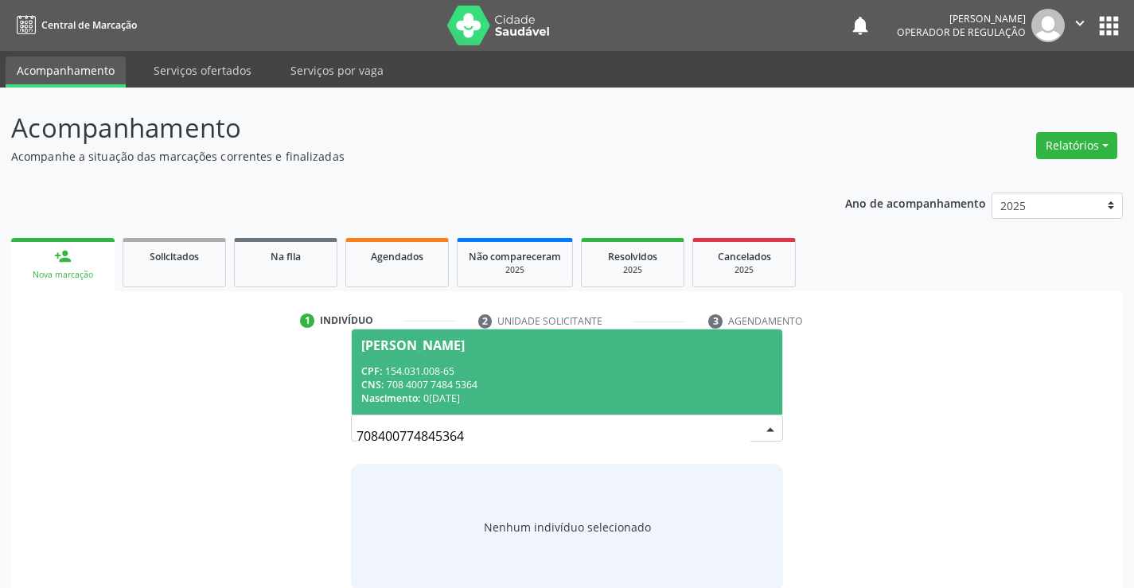
click at [421, 357] on span "Aide Vieira de Amorim CPF: 154.031.008-65 CNS: 708 4007 7484 5364 Nascimento: 0…" at bounding box center [567, 371] width 430 height 85
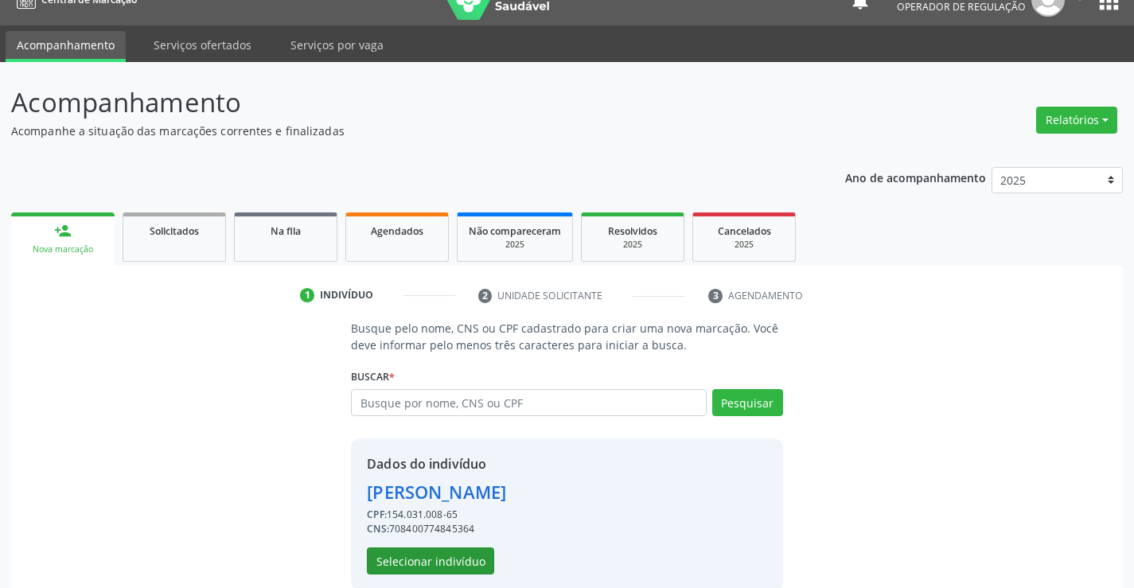
scroll to position [50, 0]
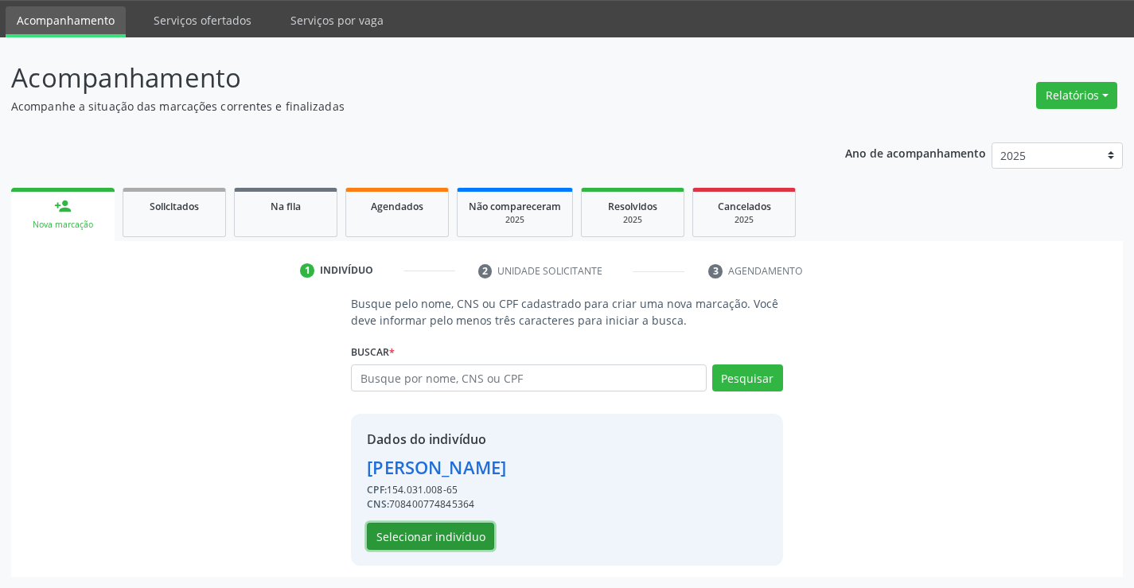
click at [434, 543] on button "Selecionar indivíduo" at bounding box center [430, 536] width 127 height 27
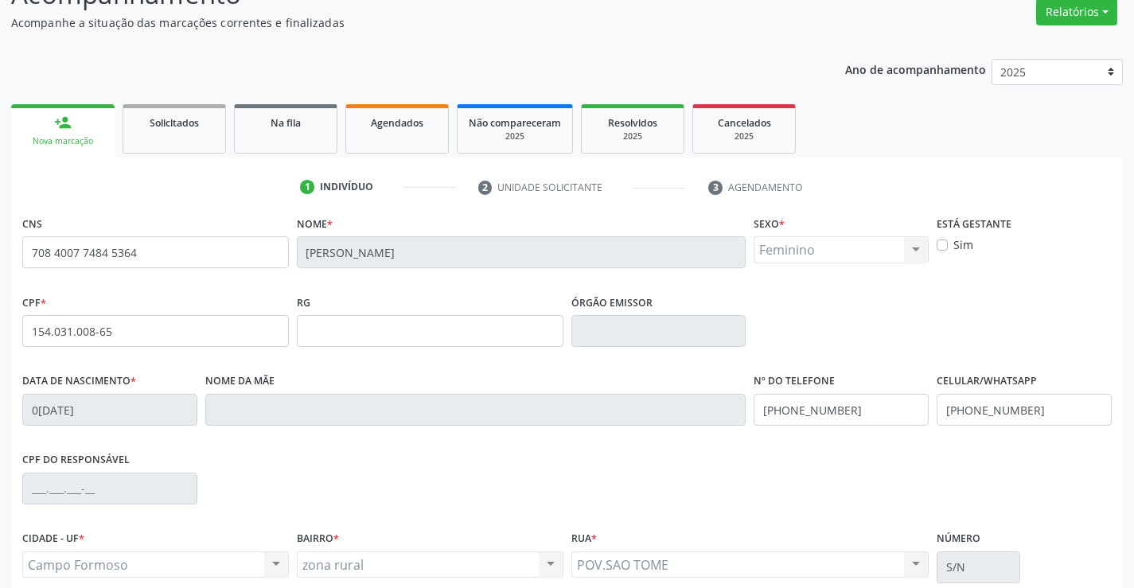
scroll to position [275, 0]
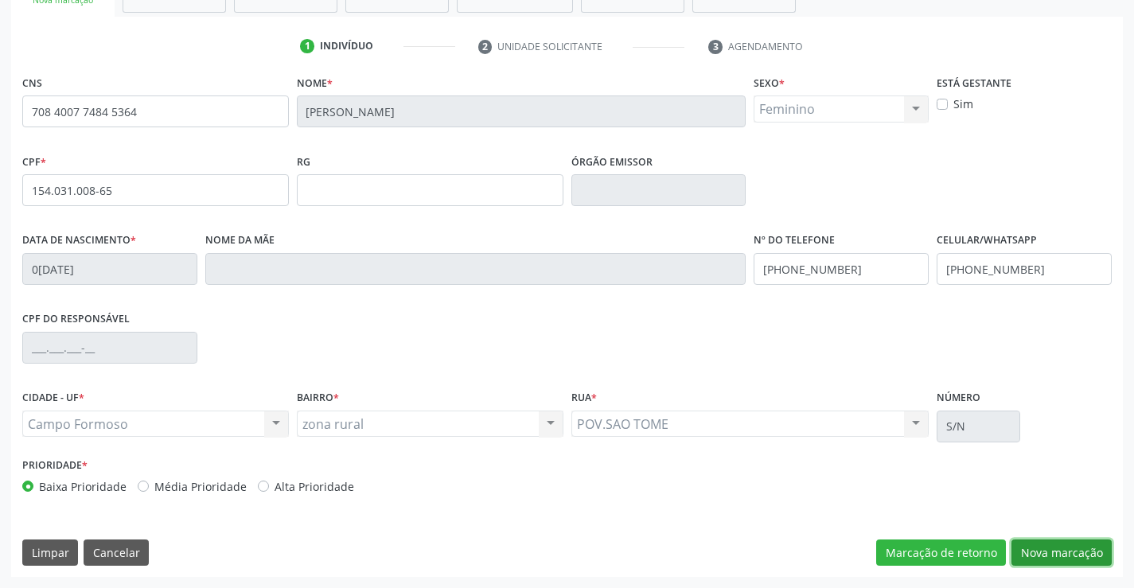
click at [1050, 553] on button "Nova marcação" at bounding box center [1061, 552] width 100 height 27
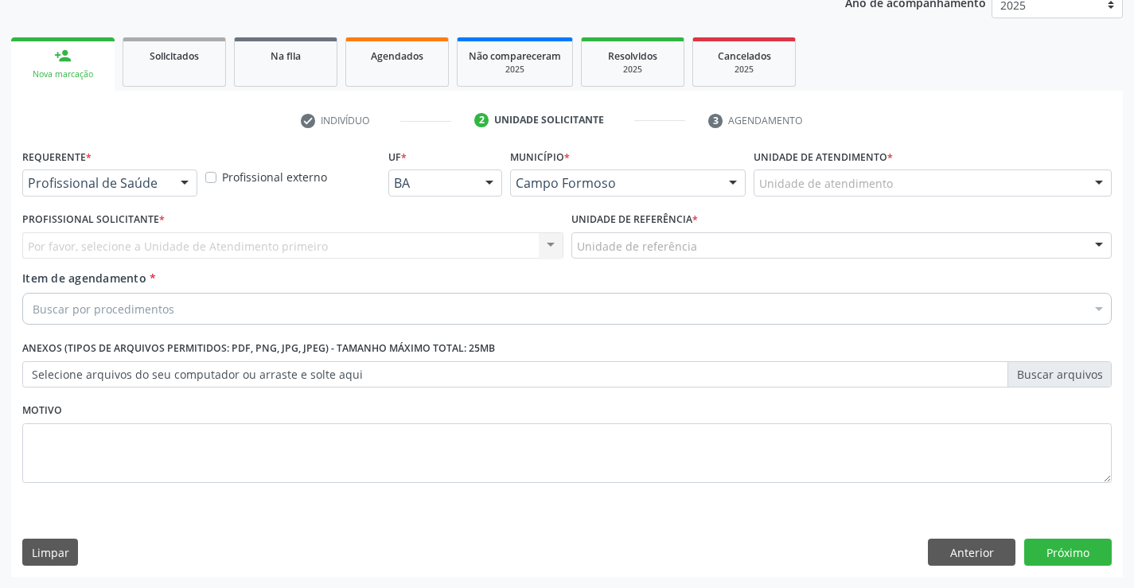
scroll to position [201, 0]
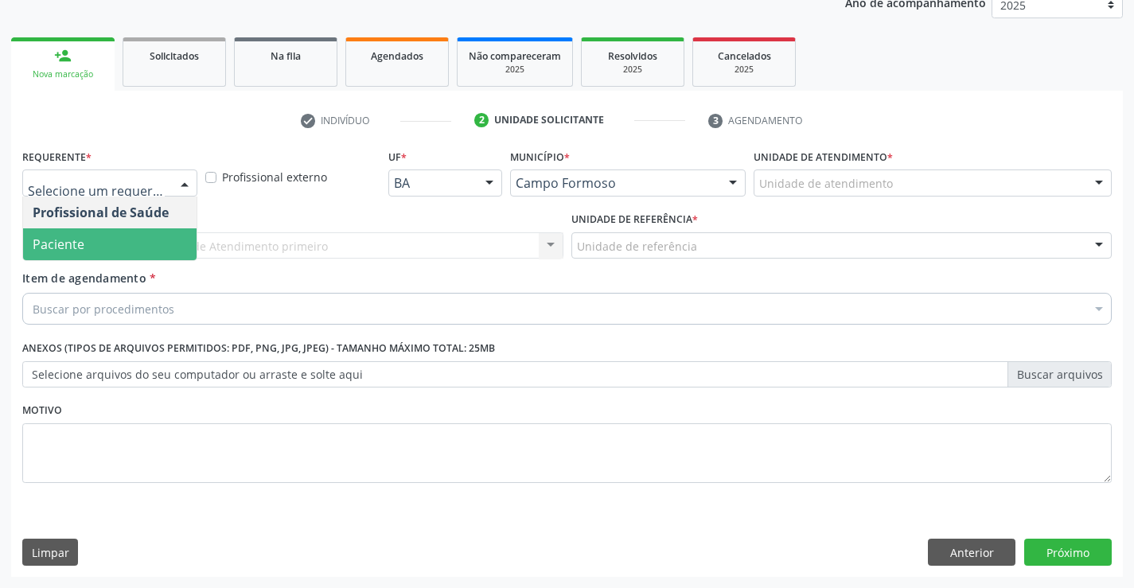
click at [100, 239] on span "Paciente" at bounding box center [109, 244] width 173 height 32
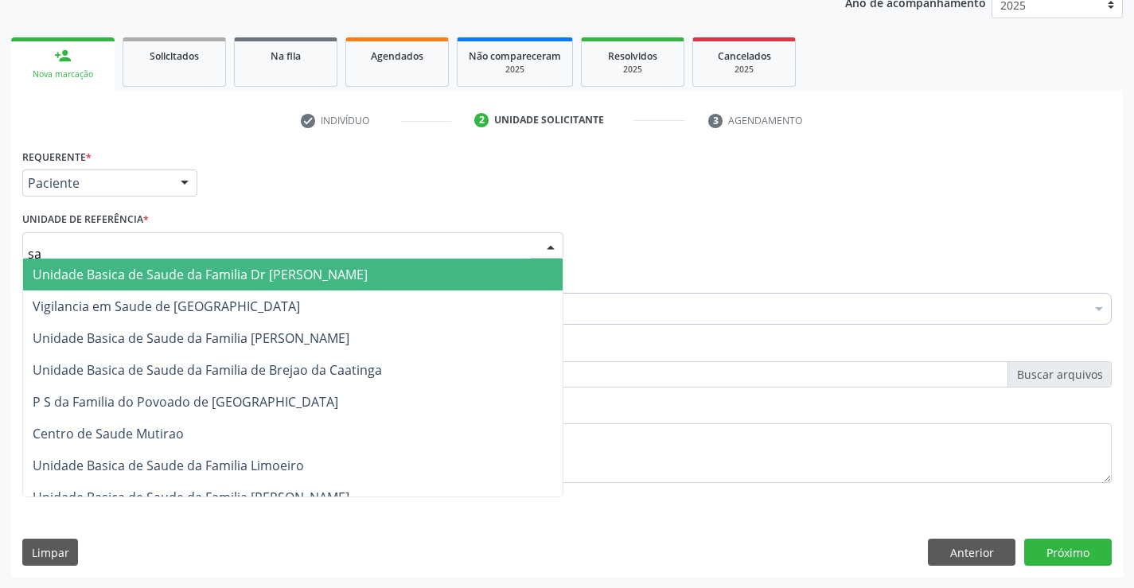
type input "sao"
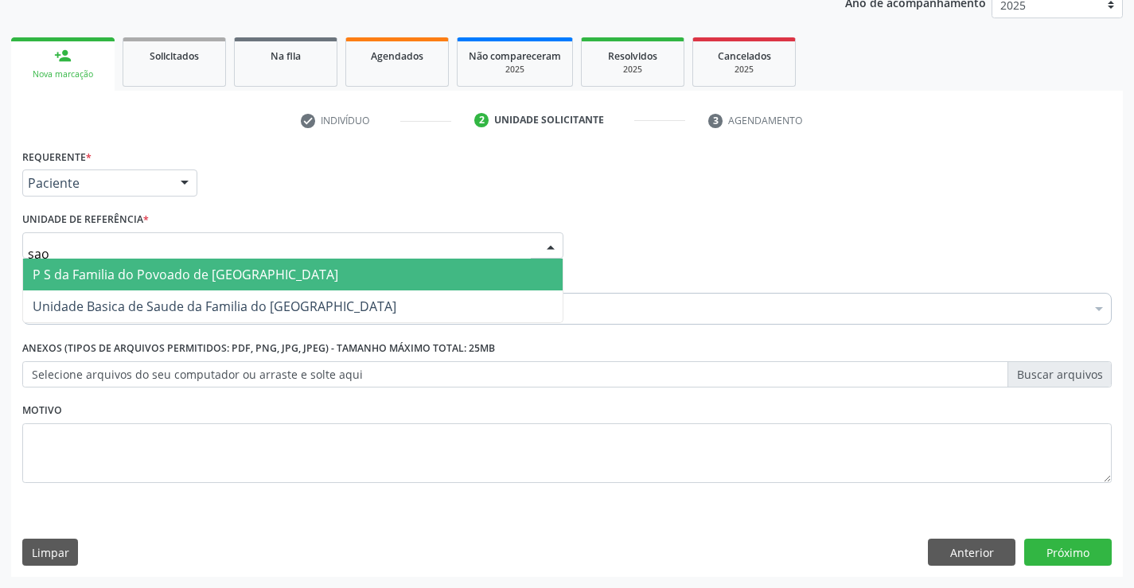
click at [143, 266] on span "P S da Familia do Povoado de [GEOGRAPHIC_DATA]" at bounding box center [186, 275] width 306 height 18
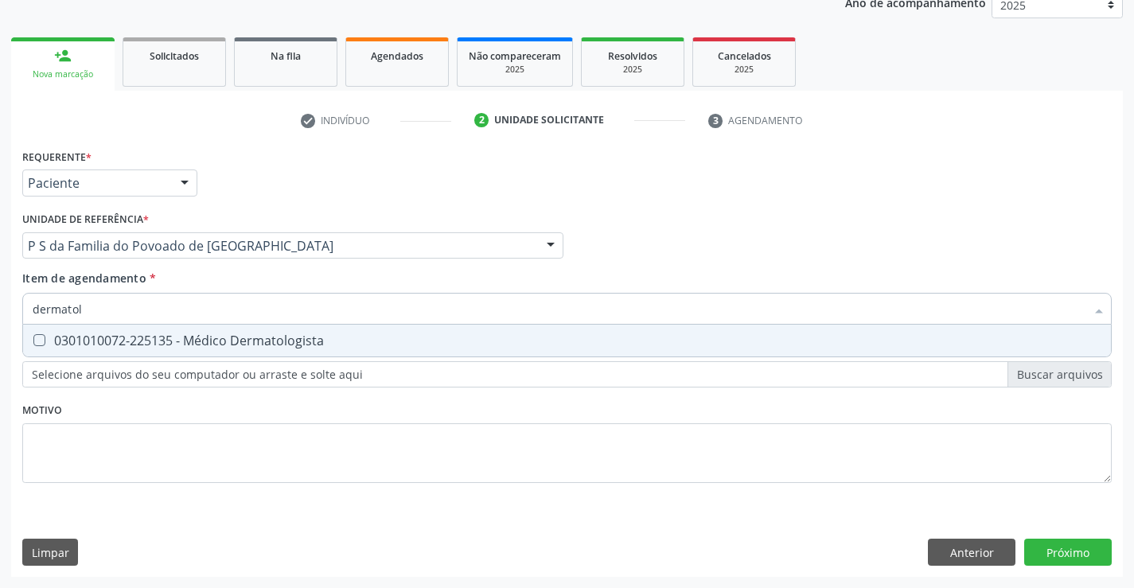
type input "dermatolo"
click at [146, 343] on div "0301010072-225135 - Médico Dermatologista" at bounding box center [567, 340] width 1069 height 13
checkbox Dermatologista "true"
click at [1072, 545] on div "Requerente * Paciente Profissional de Saúde Paciente Nenhum resultado encontrad…" at bounding box center [567, 361] width 1112 height 432
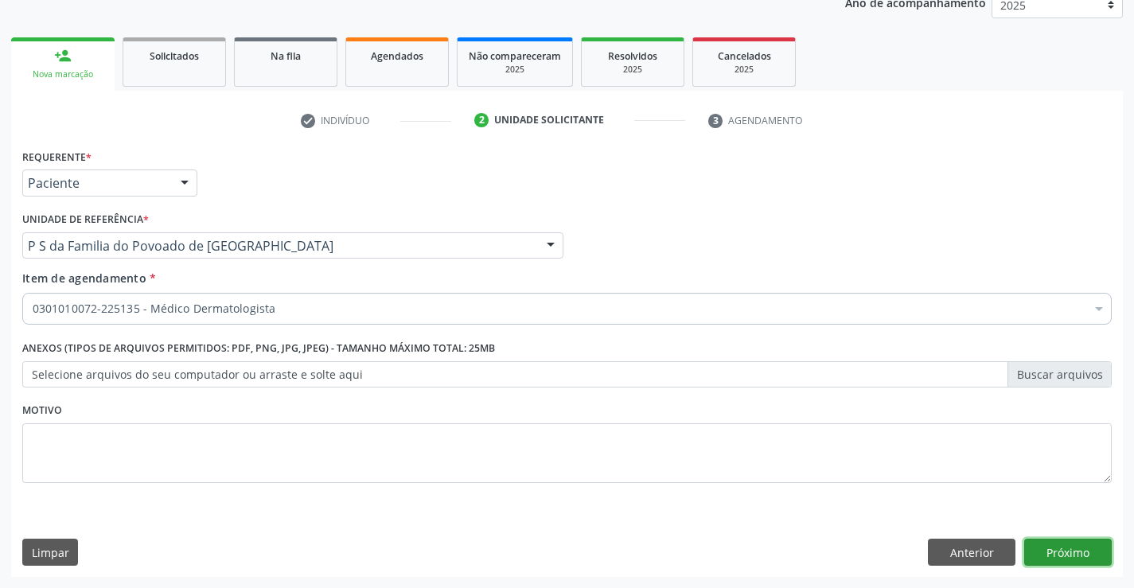
click at [1069, 546] on button "Próximo" at bounding box center [1068, 552] width 88 height 27
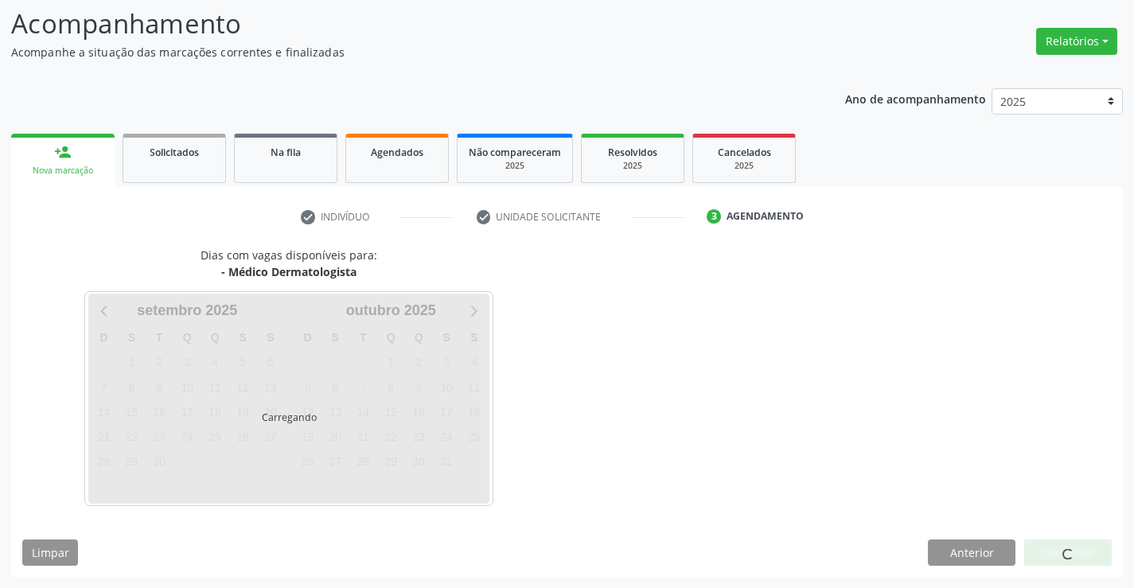
scroll to position [104, 0]
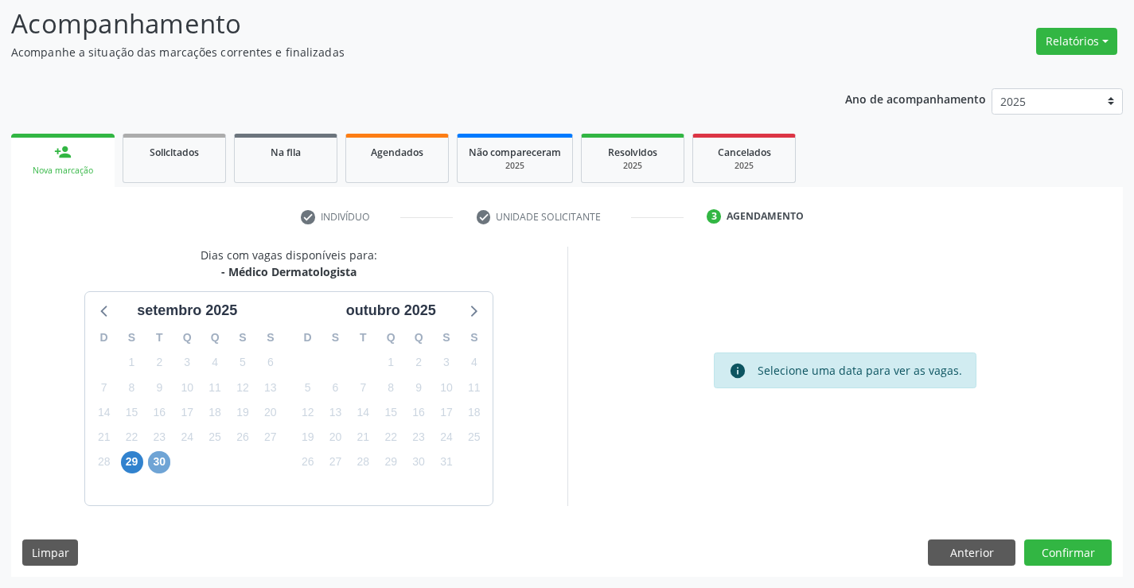
click at [157, 468] on span "30" at bounding box center [159, 462] width 22 height 22
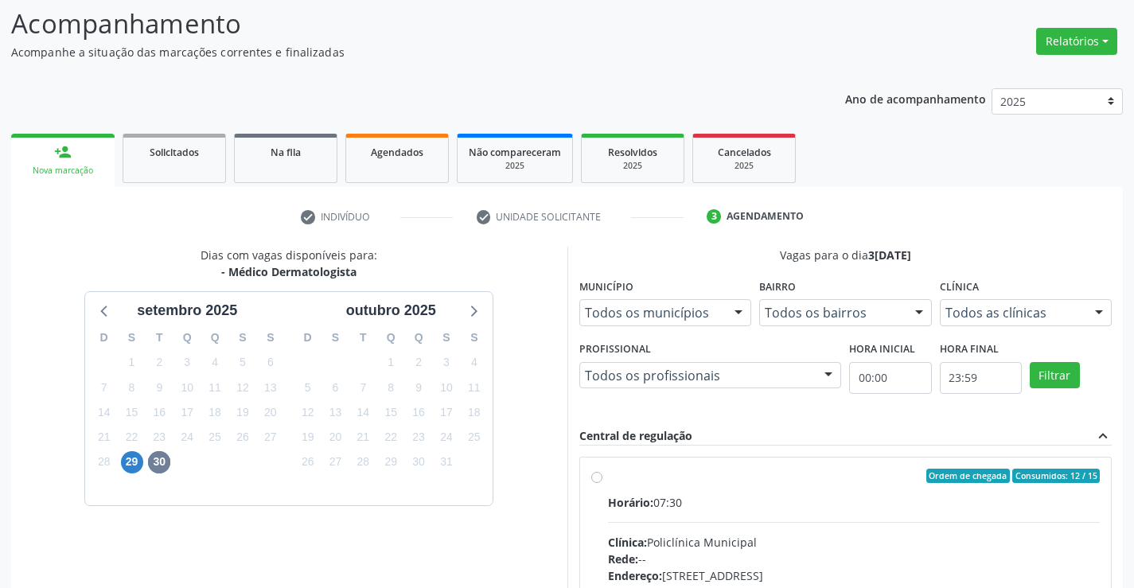
click at [608, 475] on label "Ordem de chegada Consumidos: 12 / 15 Horário: 07:30 Clínica: Policlínica Munici…" at bounding box center [854, 591] width 493 height 244
click at [597, 475] on input "Ordem de chegada Consumidos: 12 / 15 Horário: 07:30 Clínica: Policlínica Munici…" at bounding box center [596, 476] width 11 height 14
radio input "true"
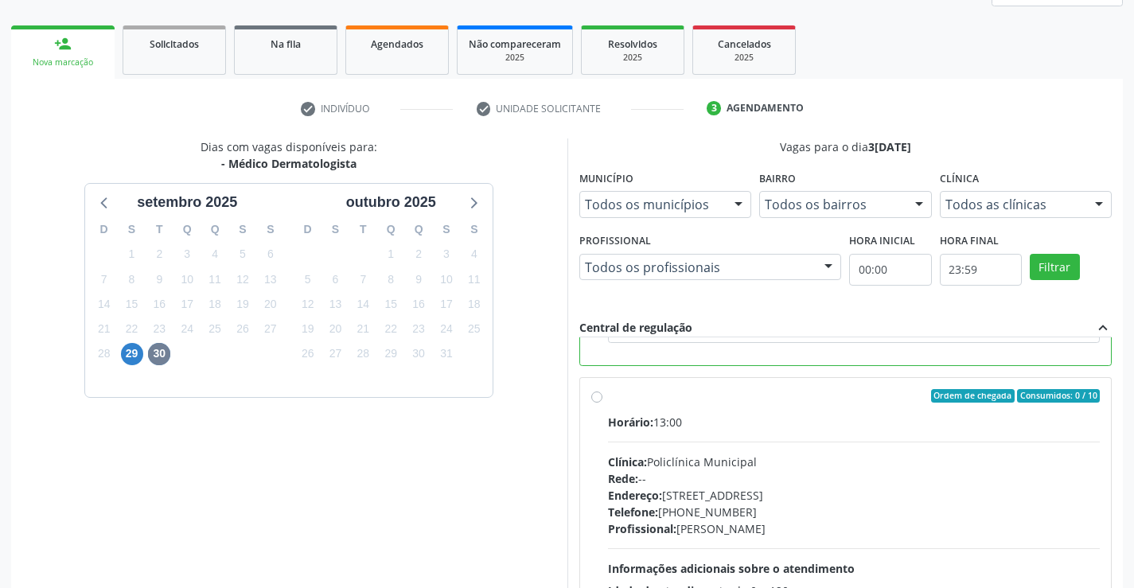
scroll to position [363, 0]
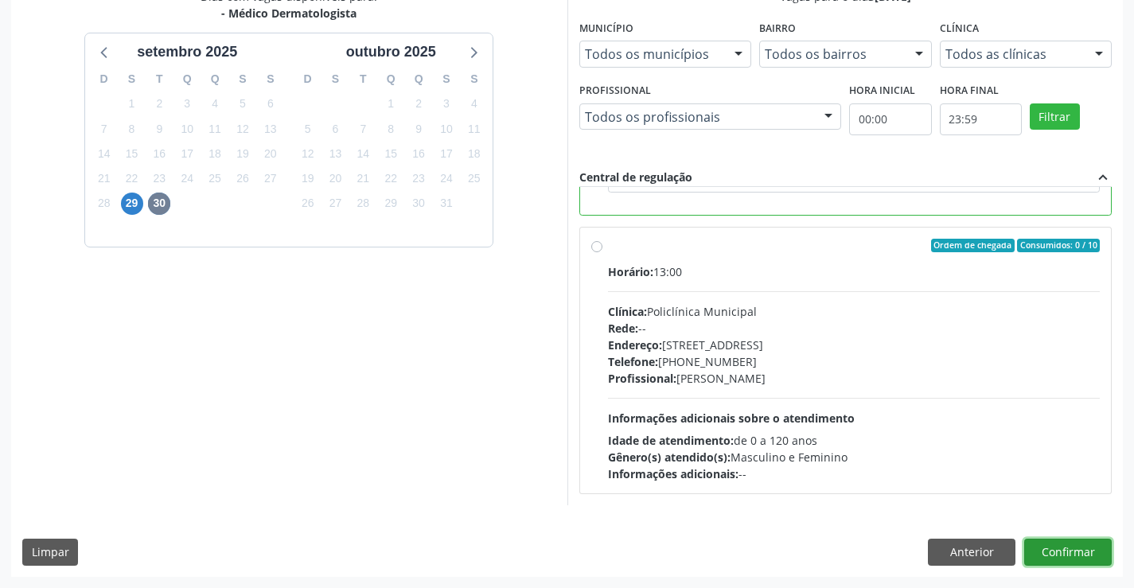
click at [1049, 547] on button "Confirmar" at bounding box center [1068, 552] width 88 height 27
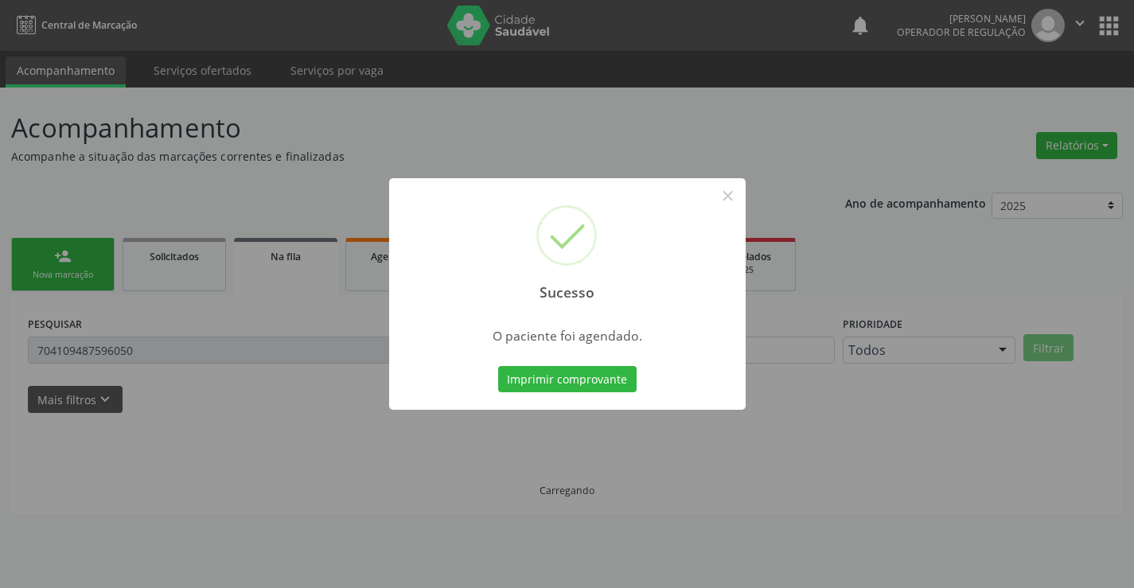
scroll to position [0, 0]
click at [558, 374] on button "Imprimir comprovante" at bounding box center [567, 379] width 138 height 27
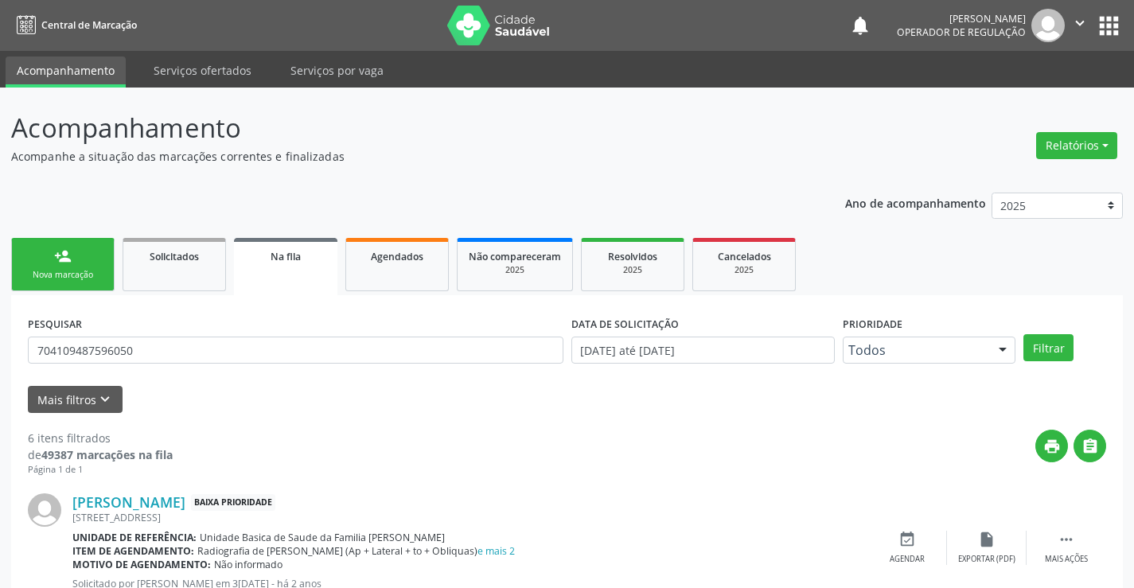
click at [87, 263] on div "Sucesso × O paciente foi agendado. Imprimir comprovante Cancel" at bounding box center [567, 294] width 1134 height 588
click at [76, 258] on link "person_add Nova marcação" at bounding box center [62, 264] width 103 height 53
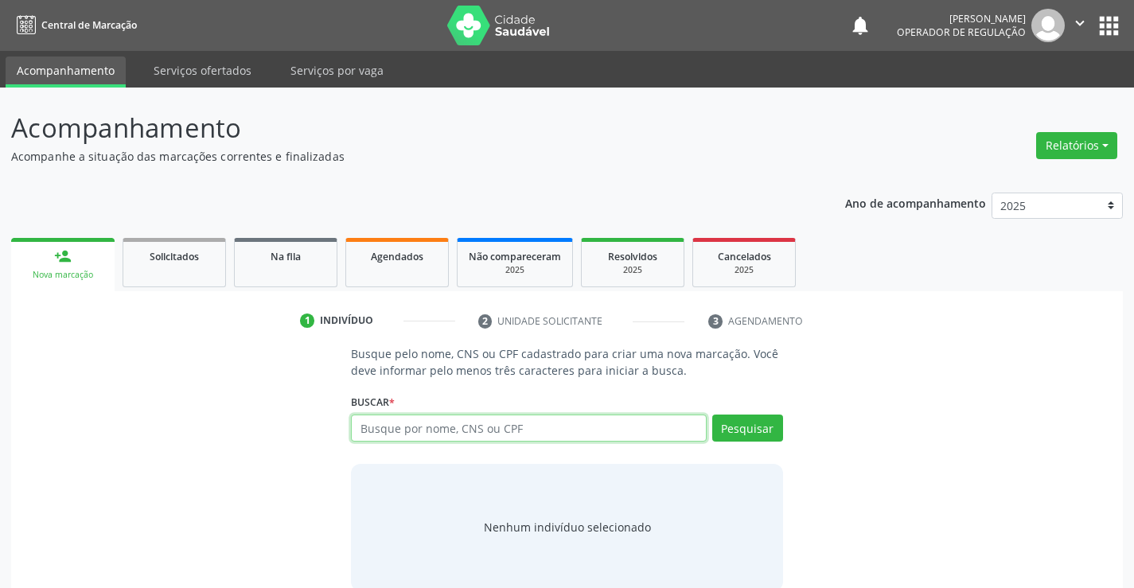
click at [431, 434] on input "text" at bounding box center [528, 428] width 355 height 27
type input "708004574971630"
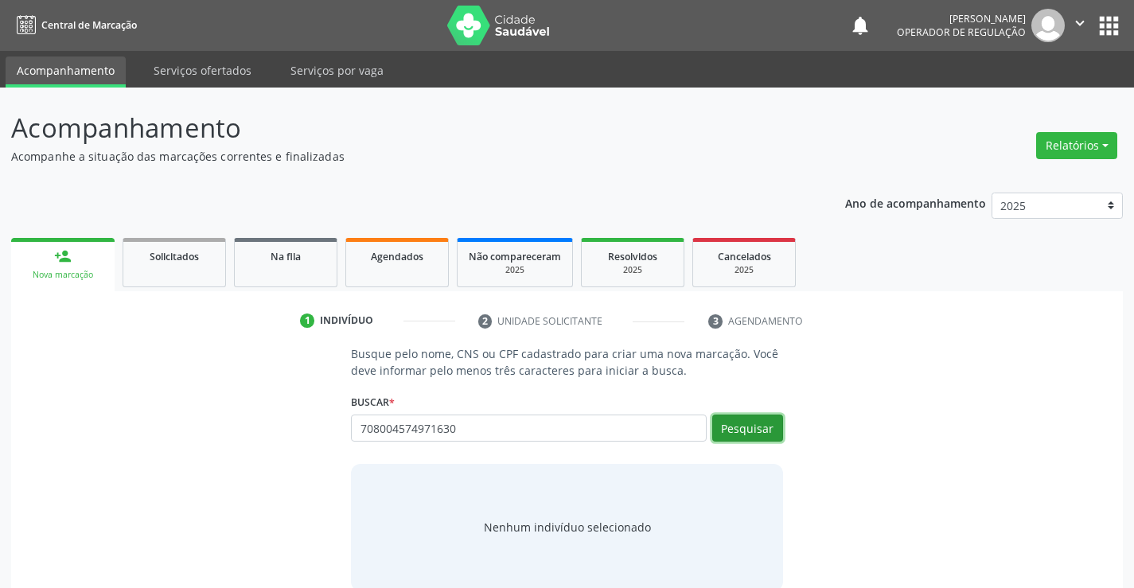
click at [742, 421] on button "Pesquisar" at bounding box center [747, 428] width 71 height 27
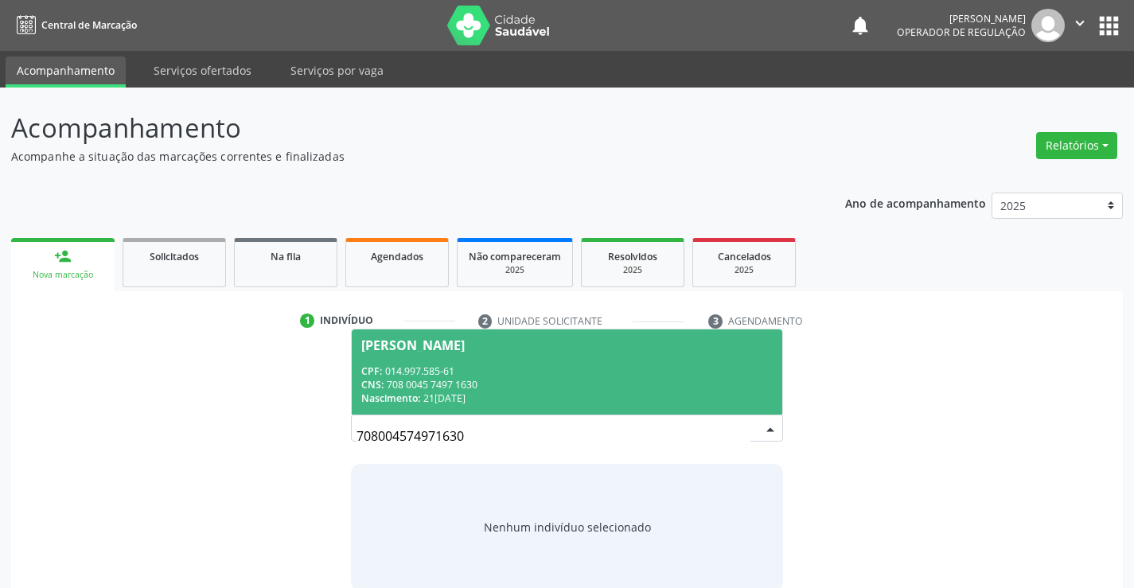
click at [452, 399] on div "Nascimento: 21/09/1987" at bounding box center [566, 398] width 411 height 14
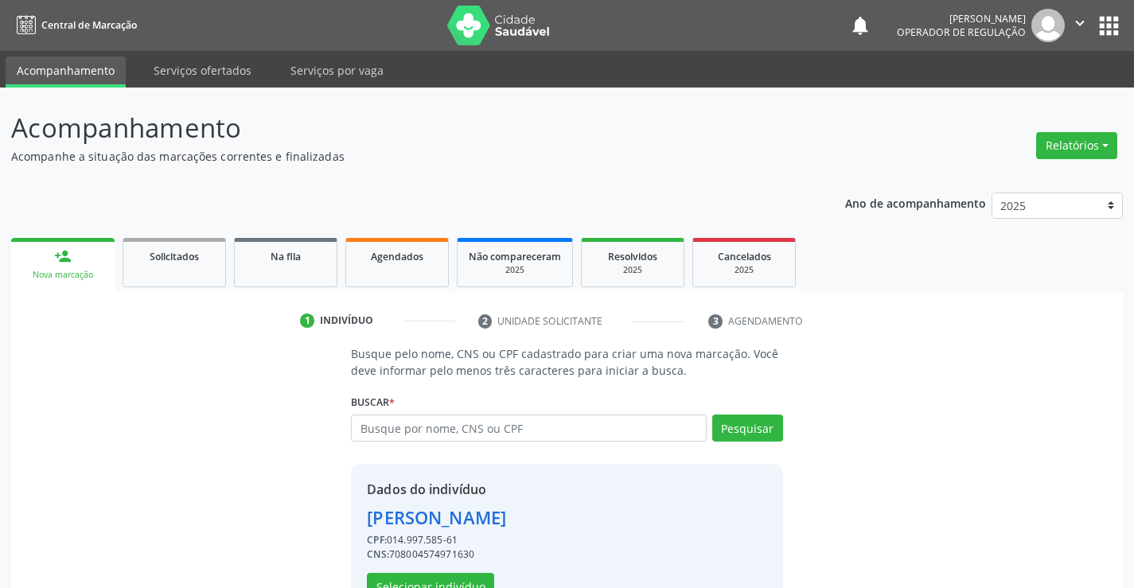
scroll to position [50, 0]
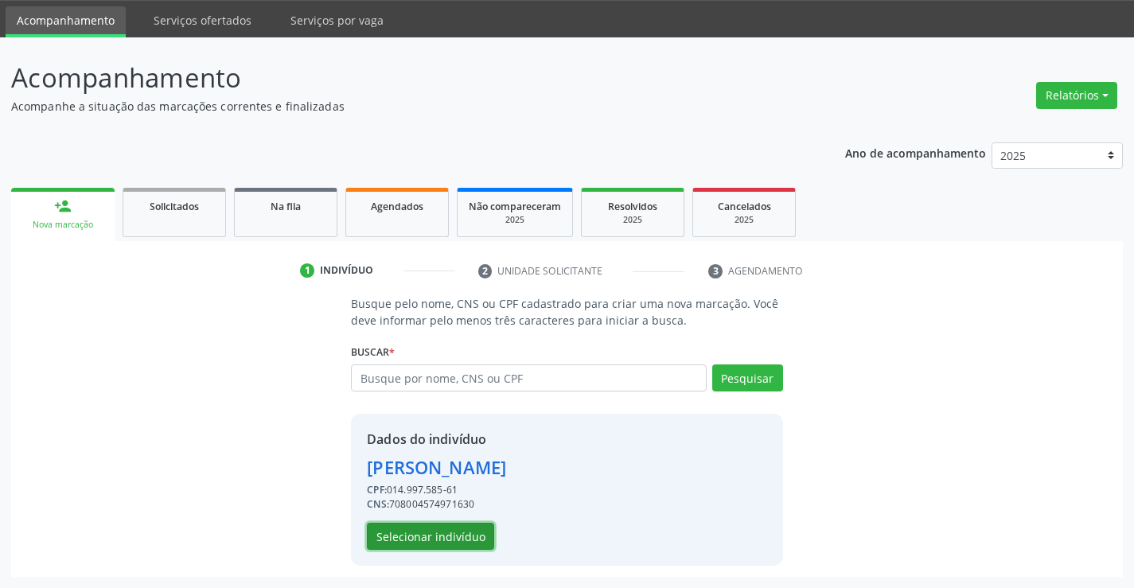
click at [427, 530] on button "Selecionar indivíduo" at bounding box center [430, 536] width 127 height 27
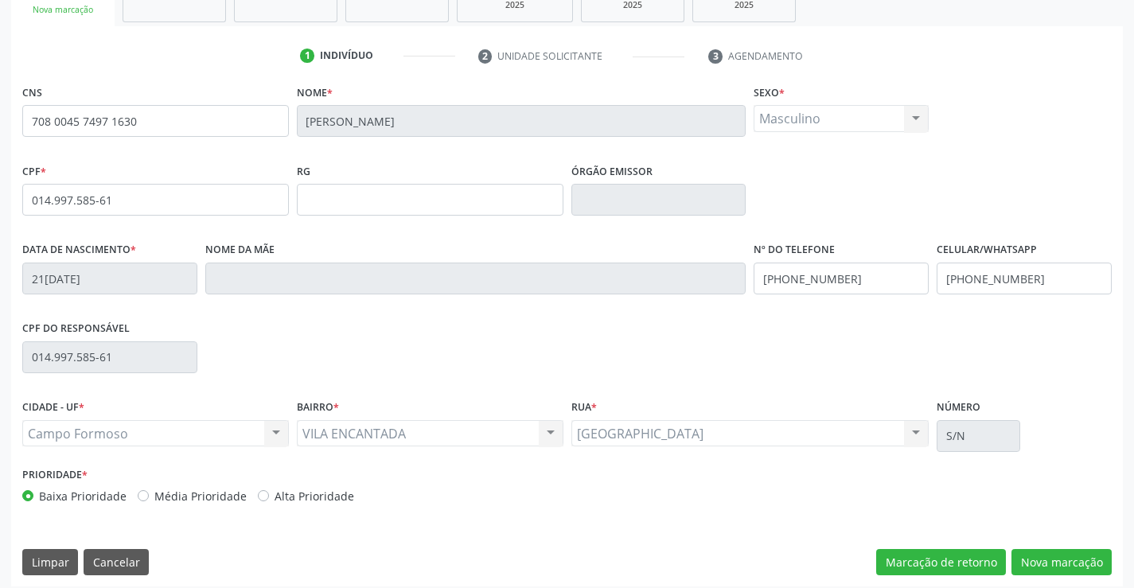
scroll to position [275, 0]
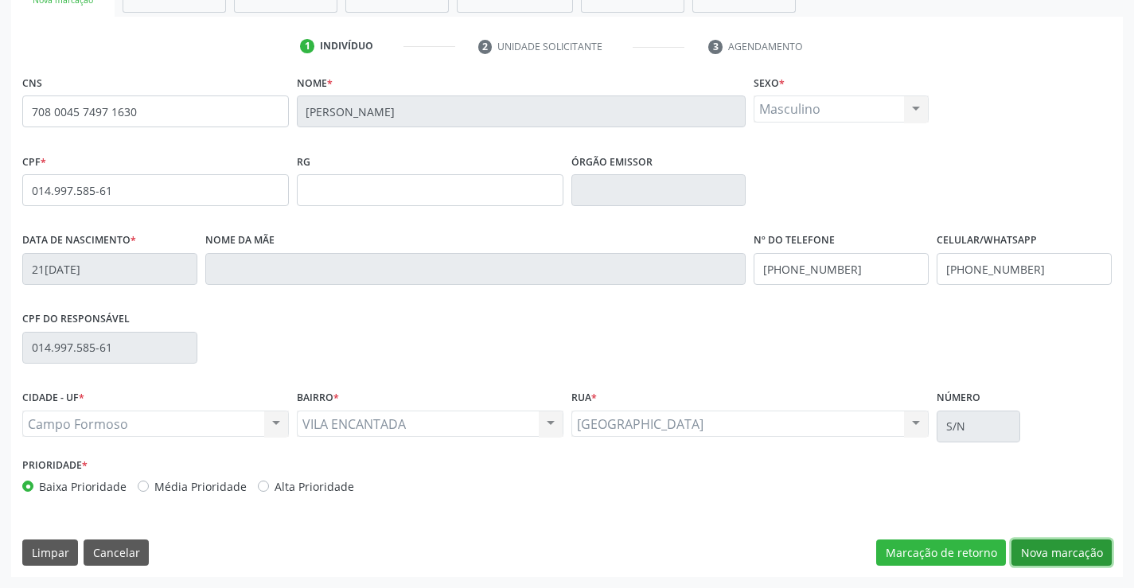
click at [1054, 553] on button "Nova marcação" at bounding box center [1061, 552] width 100 height 27
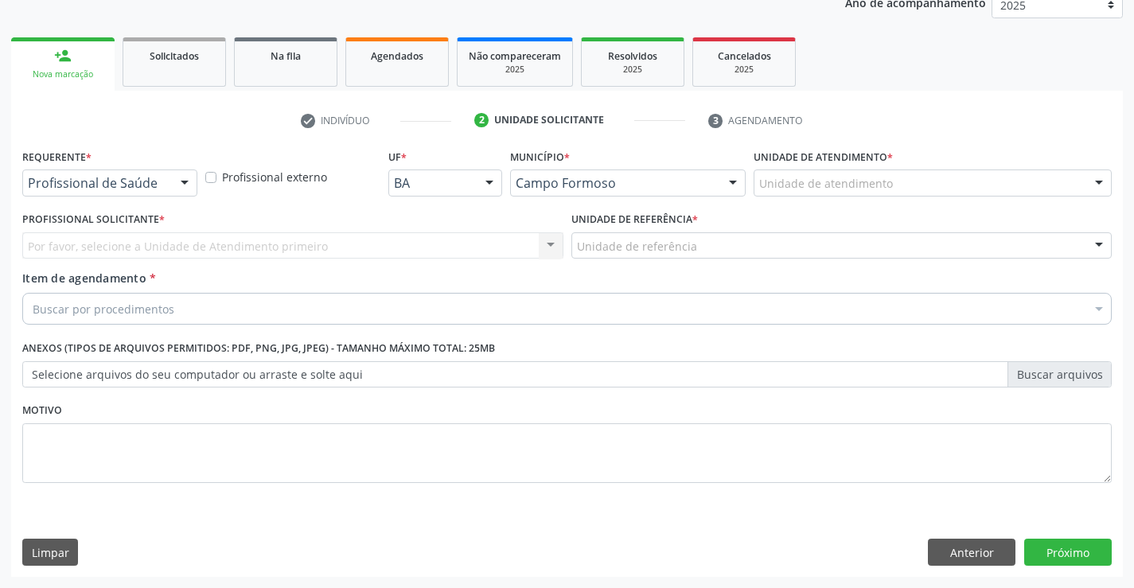
scroll to position [201, 0]
click at [1054, 553] on button "Próximo" at bounding box center [1068, 552] width 88 height 27
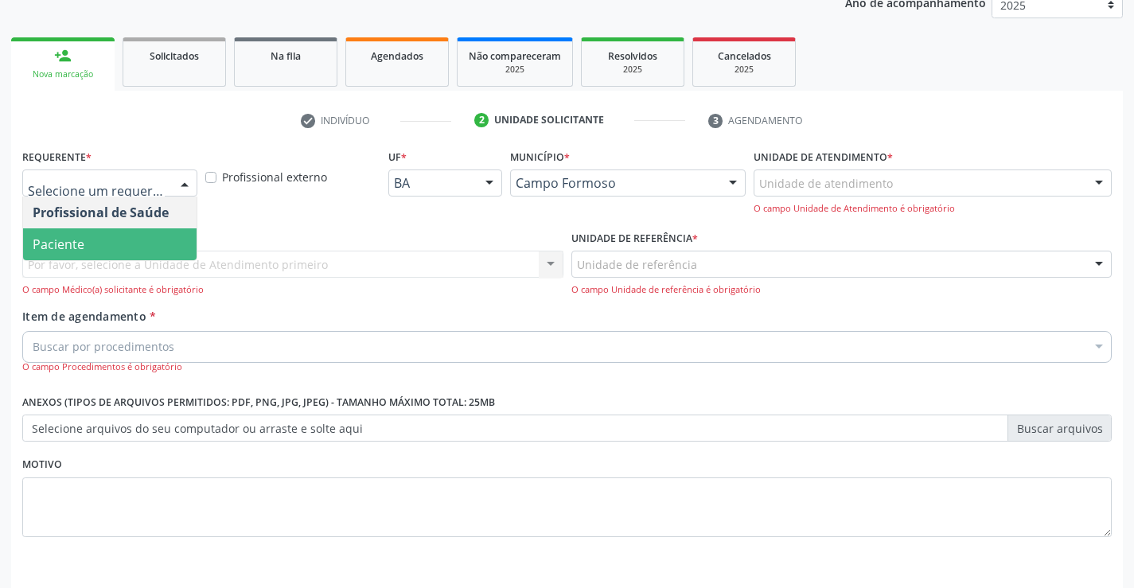
click at [72, 234] on span "Paciente" at bounding box center [109, 244] width 173 height 32
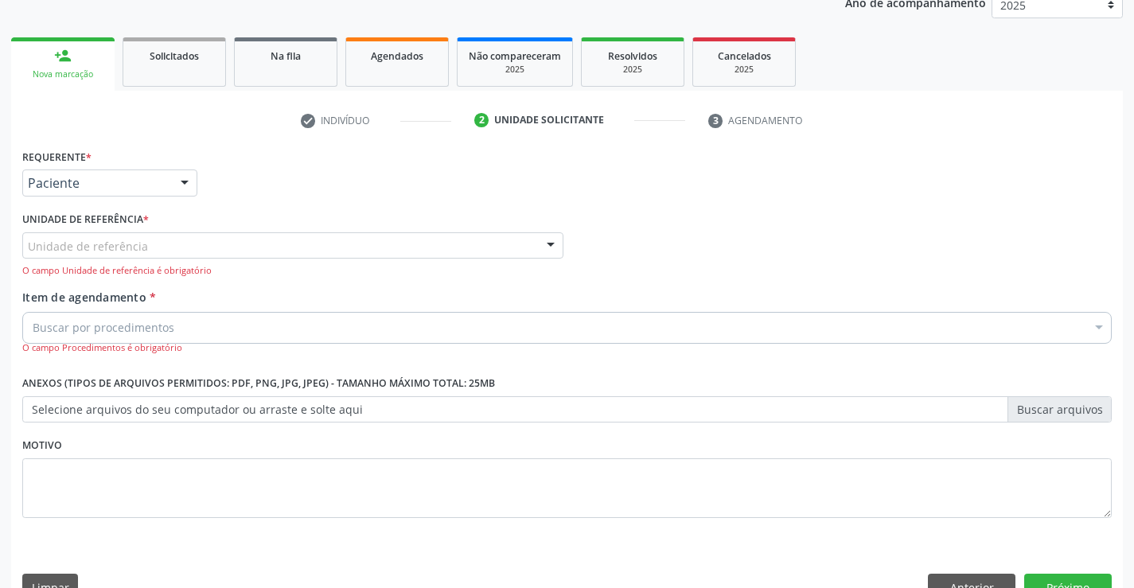
click at [78, 259] on div "Unidade de referência Unidade Basica de Saude da Familia Dr [PERSON_NAME] Centr…" at bounding box center [292, 245] width 541 height 27
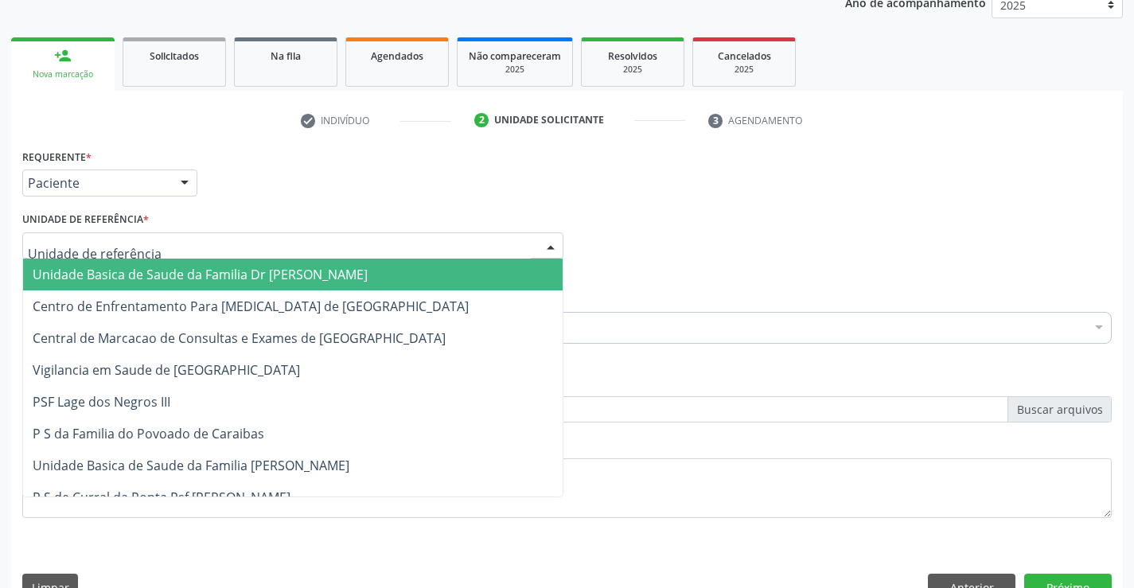
drag, startPoint x: 84, startPoint y: 263, endPoint x: 94, endPoint y: 297, distance: 35.7
click at [84, 263] on span "Unidade Basica de Saude da Familia Dr [PERSON_NAME]" at bounding box center [292, 275] width 539 height 32
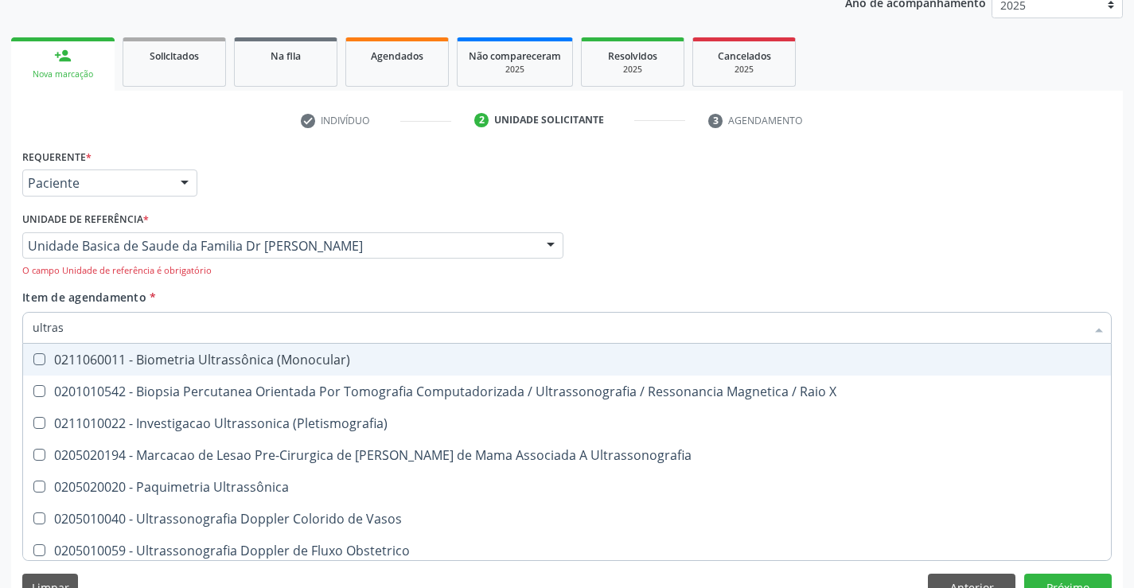
type input "ultrass"
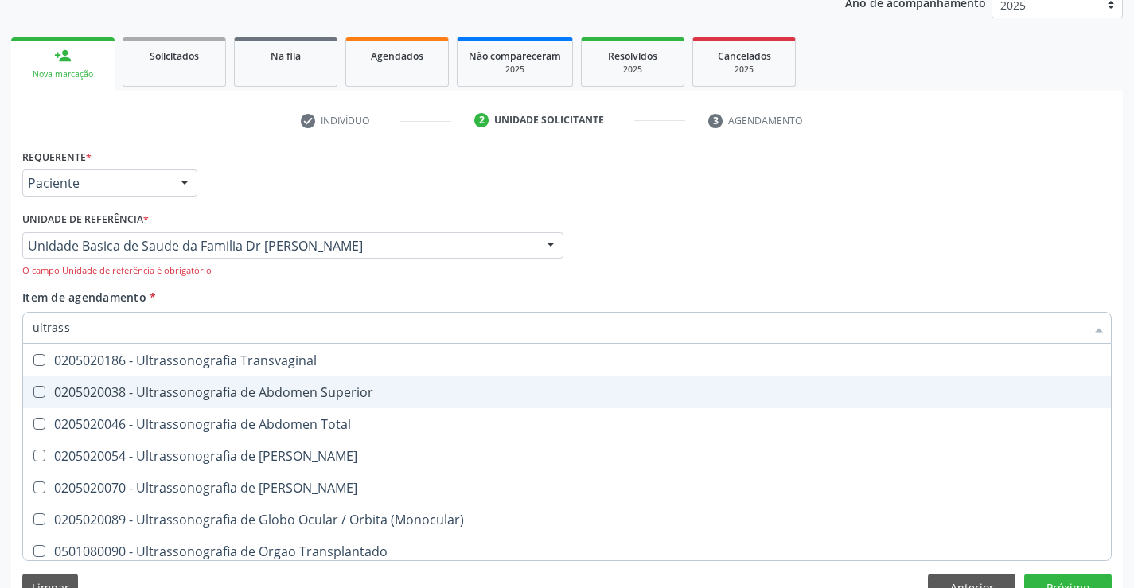
scroll to position [398, 0]
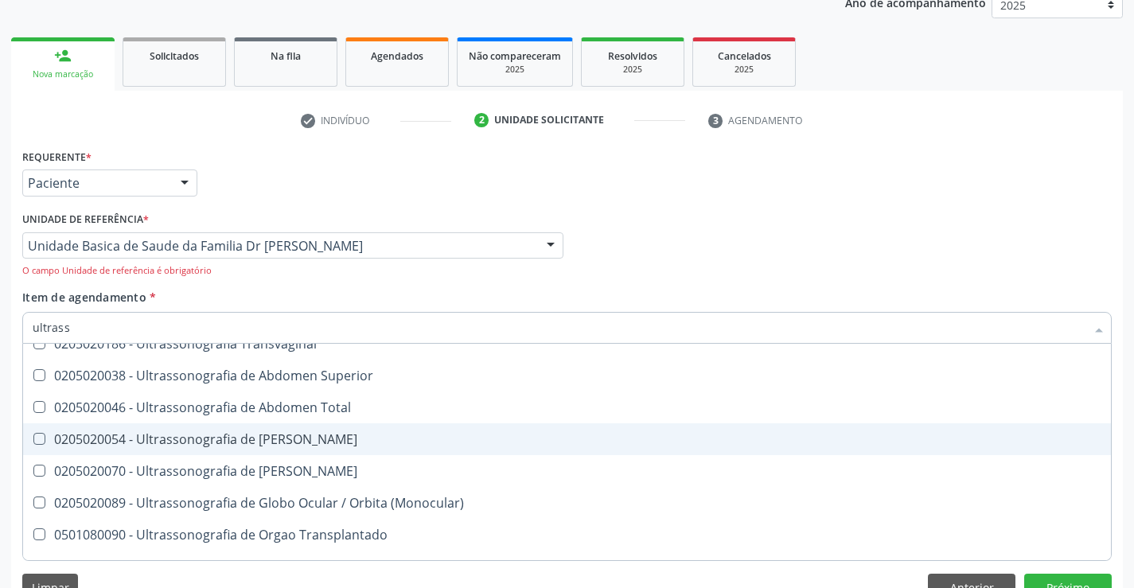
click at [324, 435] on div "0205020054 - Ultrassonografia de [PERSON_NAME]" at bounding box center [567, 439] width 1069 height 13
checkbox Urinario "true"
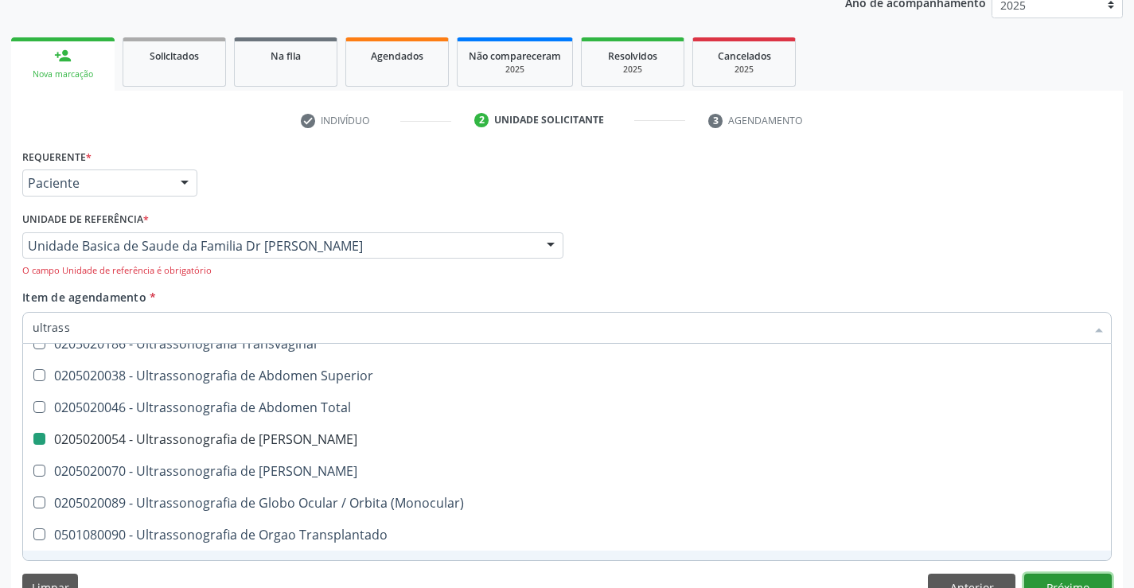
click at [1083, 580] on button "Próximo" at bounding box center [1068, 587] width 88 height 27
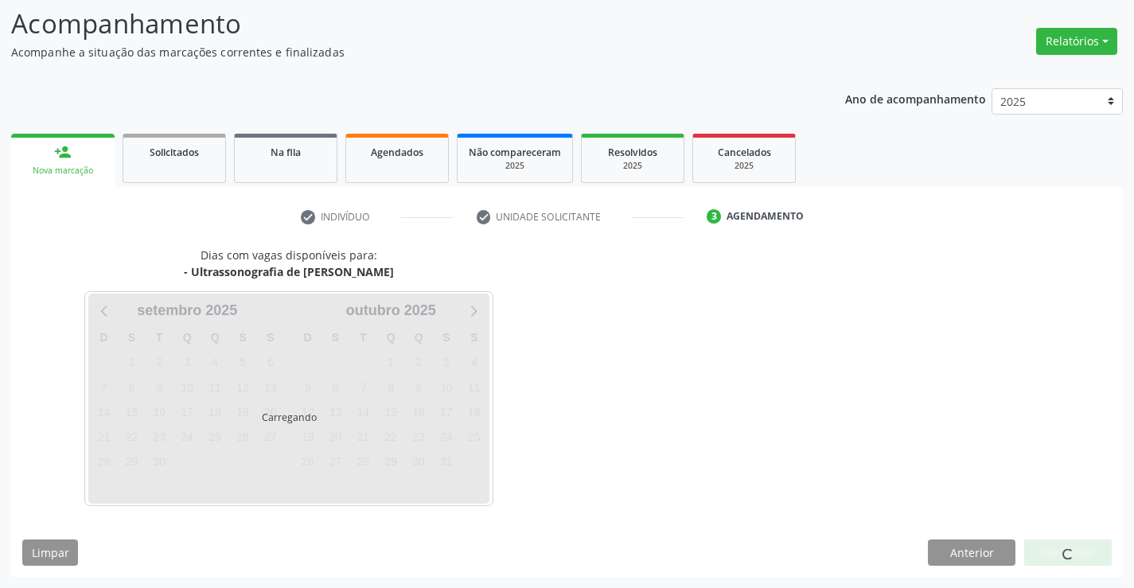
scroll to position [0, 0]
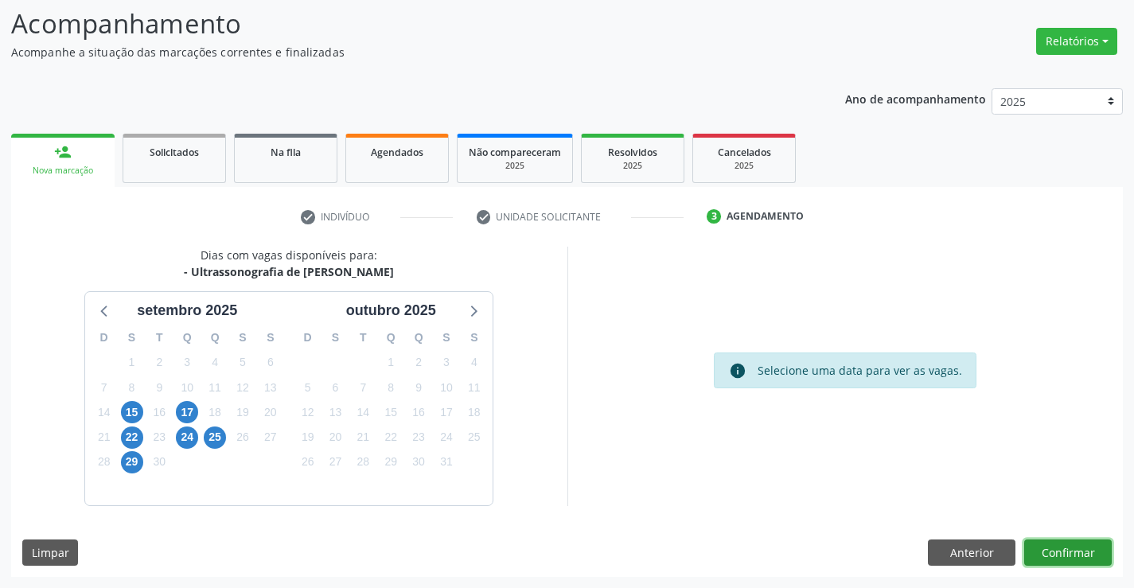
click at [1057, 547] on button "Confirmar" at bounding box center [1068, 552] width 88 height 27
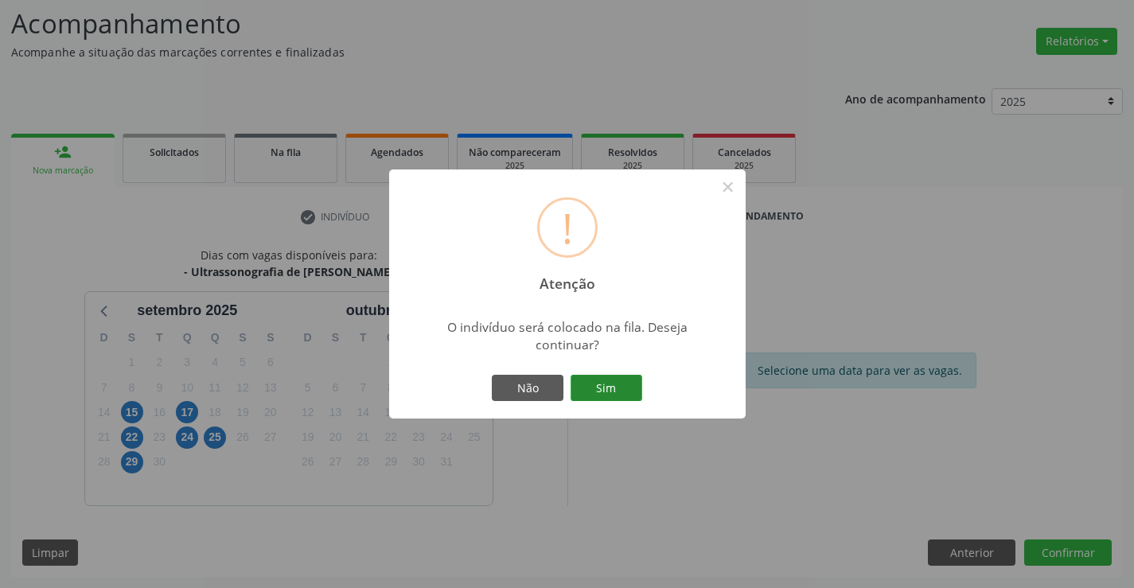
click at [614, 385] on button "Sim" at bounding box center [606, 388] width 72 height 27
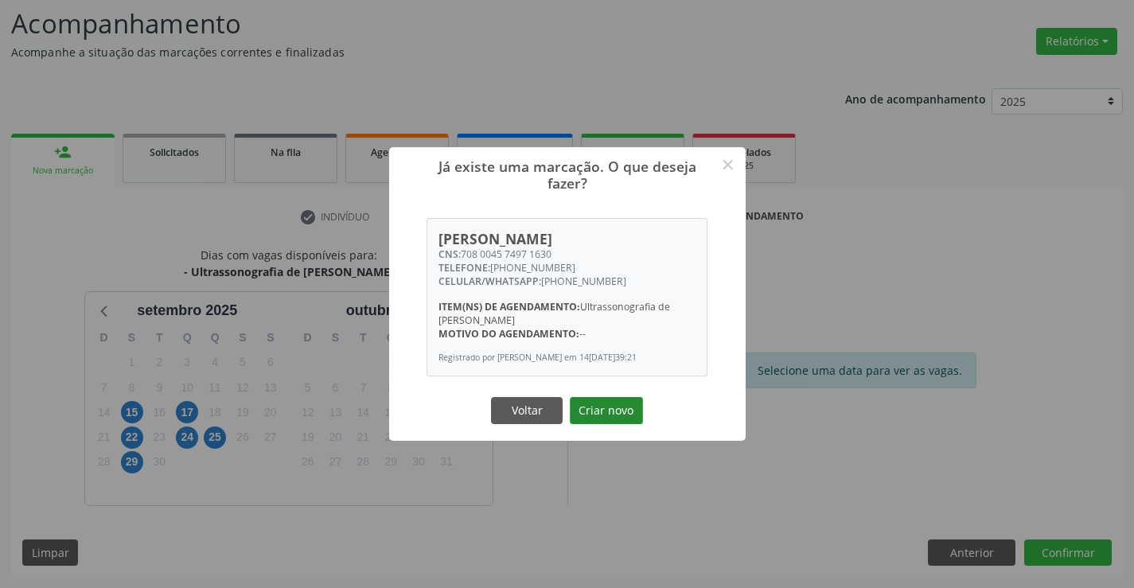
click at [618, 411] on button "Criar novo" at bounding box center [606, 410] width 73 height 27
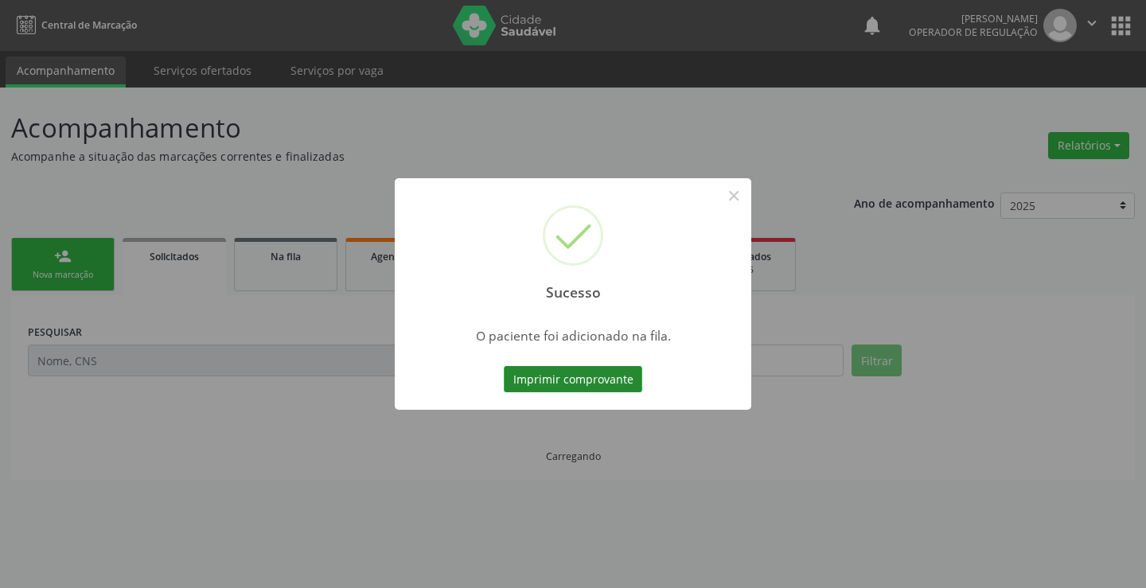
click at [602, 377] on button "Imprimir comprovante" at bounding box center [573, 379] width 138 height 27
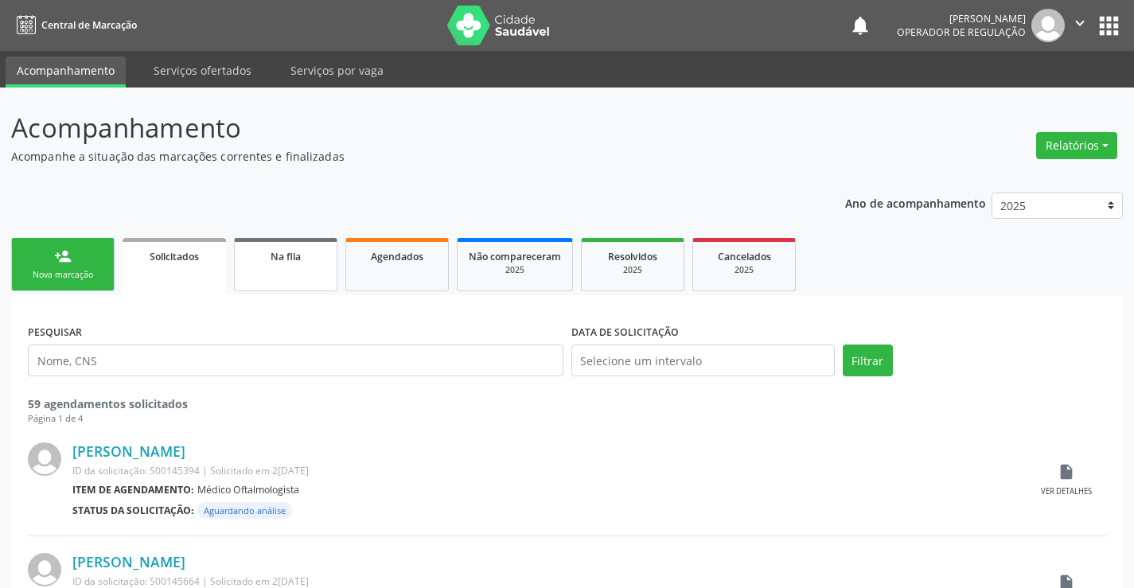
click at [300, 265] on link "Na fila" at bounding box center [285, 264] width 103 height 53
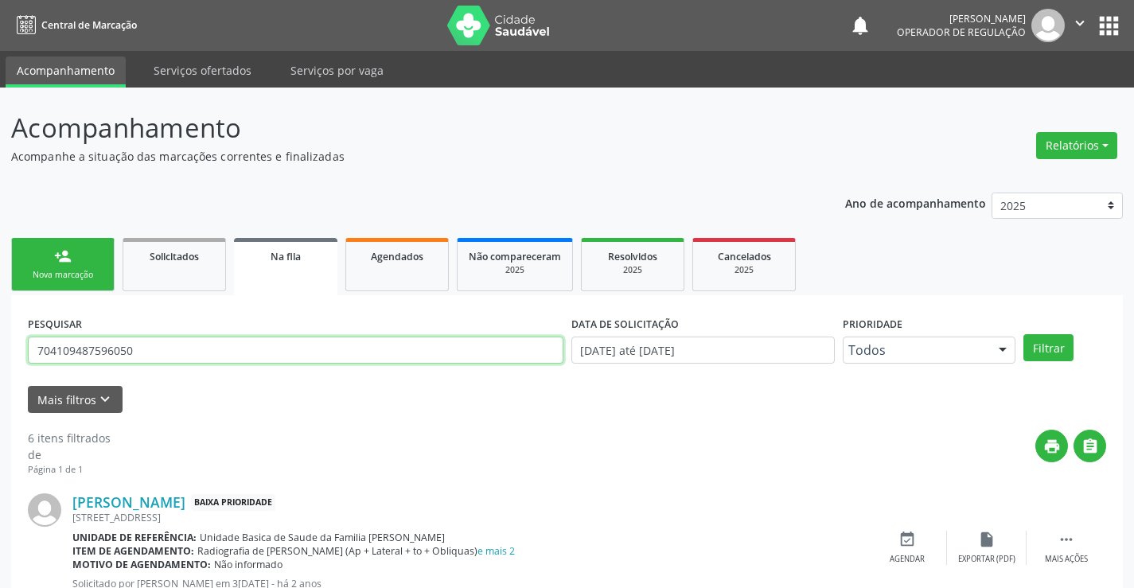
click at [399, 355] on input "704109487596050" at bounding box center [295, 350] width 535 height 27
drag, startPoint x: 195, startPoint y: 356, endPoint x: 84, endPoint y: 366, distance: 111.9
type input "700607917411264"
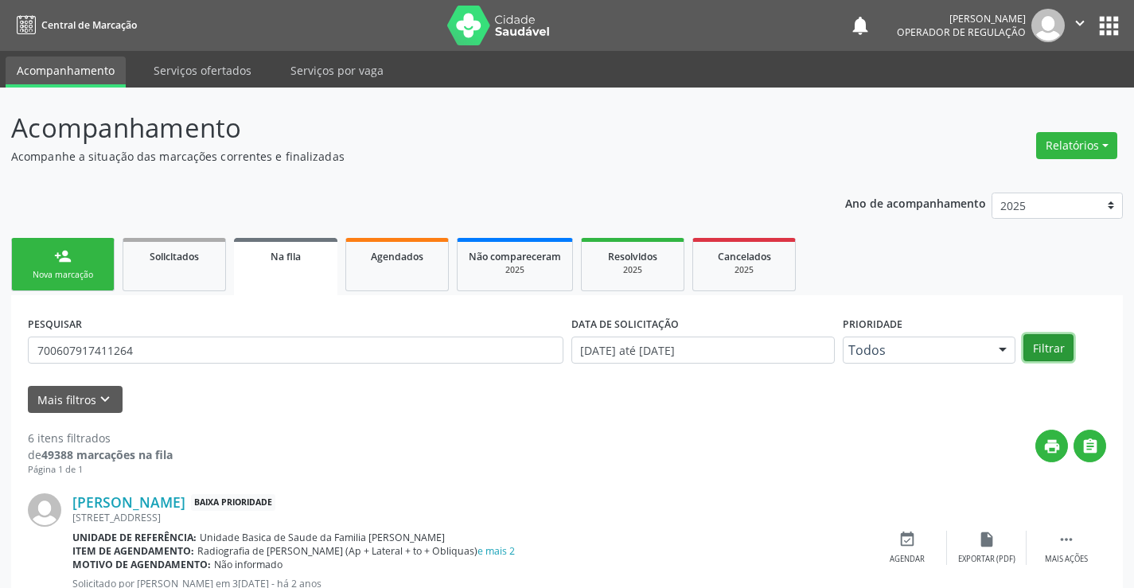
click at [1045, 347] on button "Filtrar" at bounding box center [1048, 347] width 50 height 27
click at [60, 263] on div "person_add" at bounding box center [63, 256] width 18 height 18
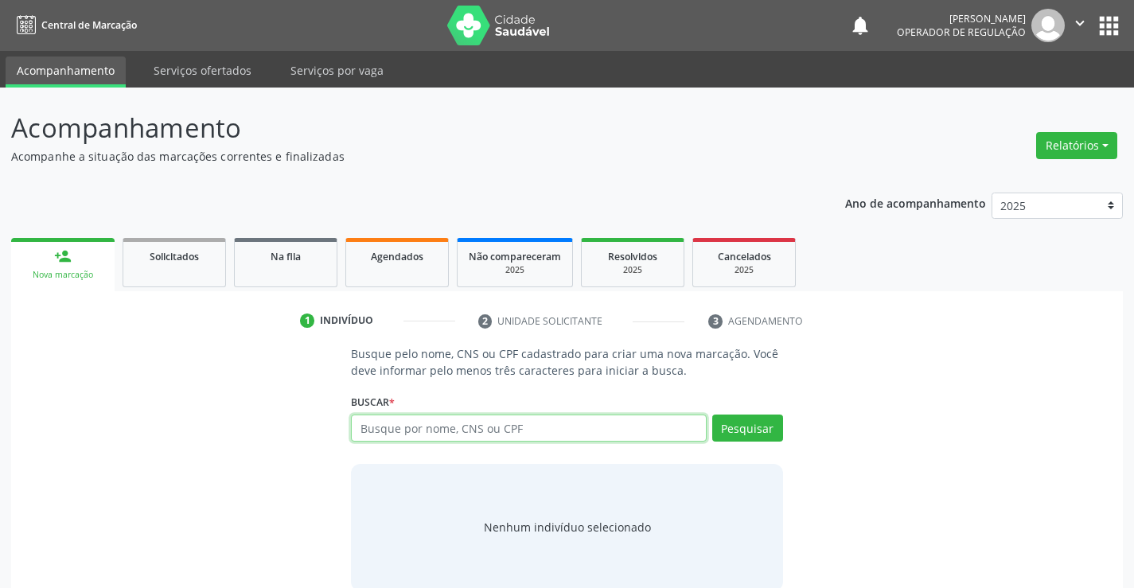
click at [582, 433] on input "text" at bounding box center [528, 428] width 355 height 27
type input "704206258346087"
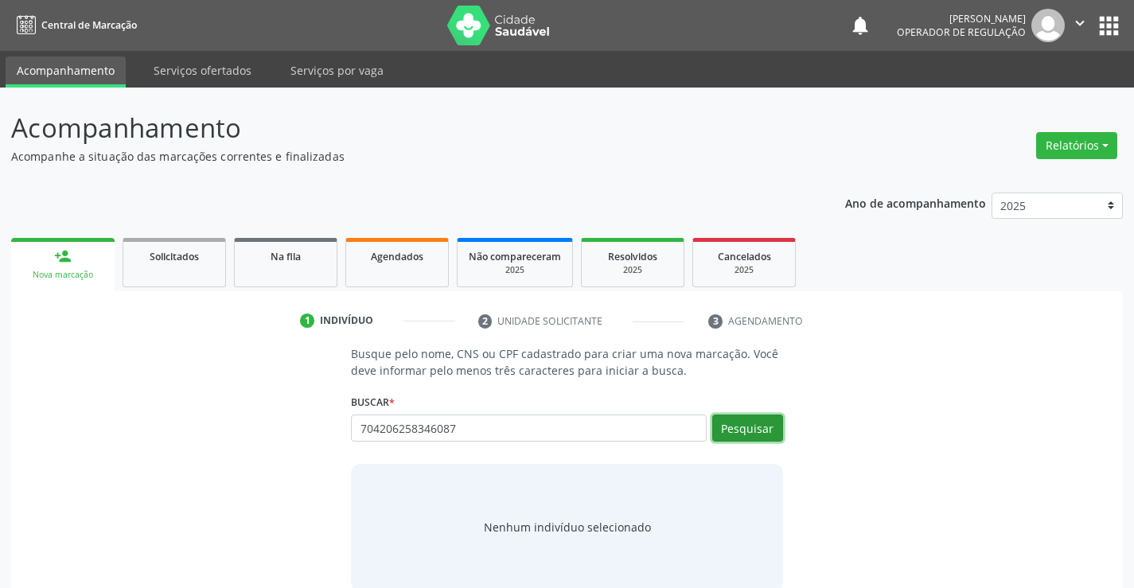
click at [757, 427] on button "Pesquisar" at bounding box center [747, 428] width 71 height 27
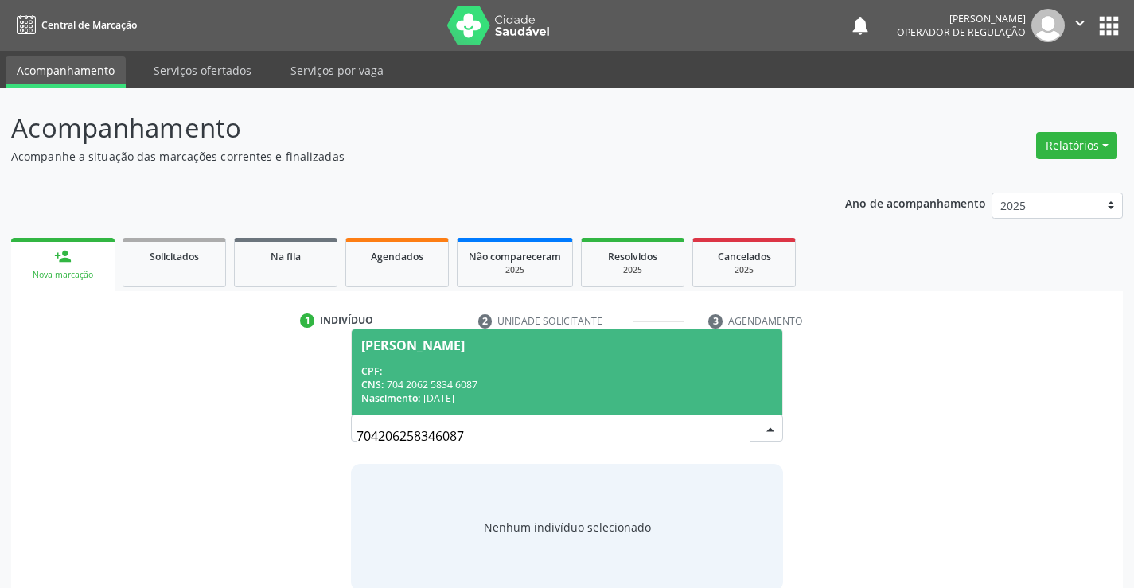
click at [558, 357] on span "Lunna Gomes Silva de Carvalho CPF: -- CNS: 704 2062 5834 6087 Nascimento: 25/03…" at bounding box center [567, 371] width 430 height 85
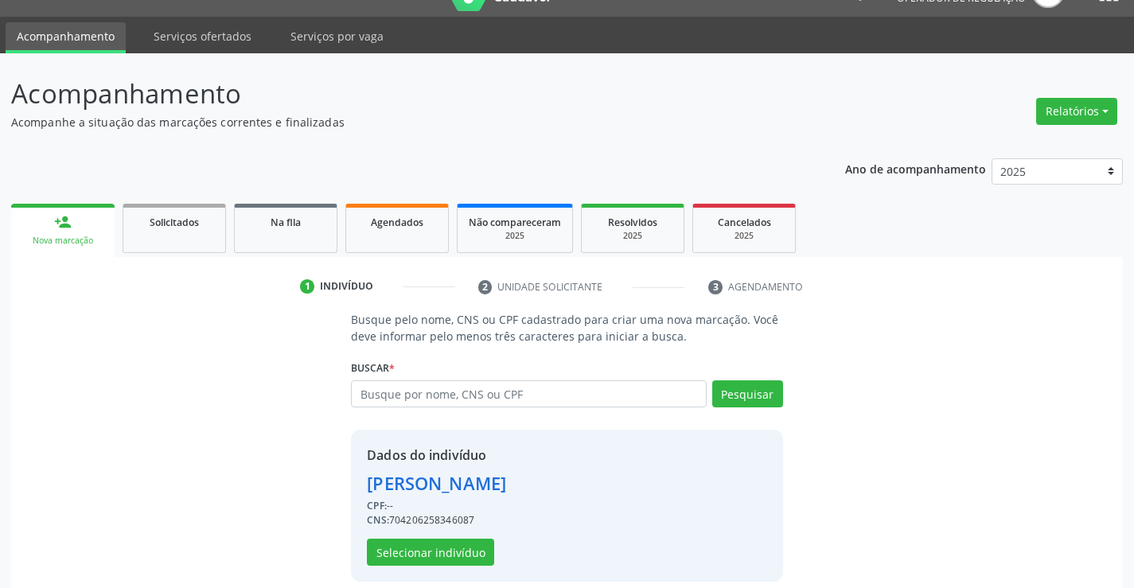
scroll to position [50, 0]
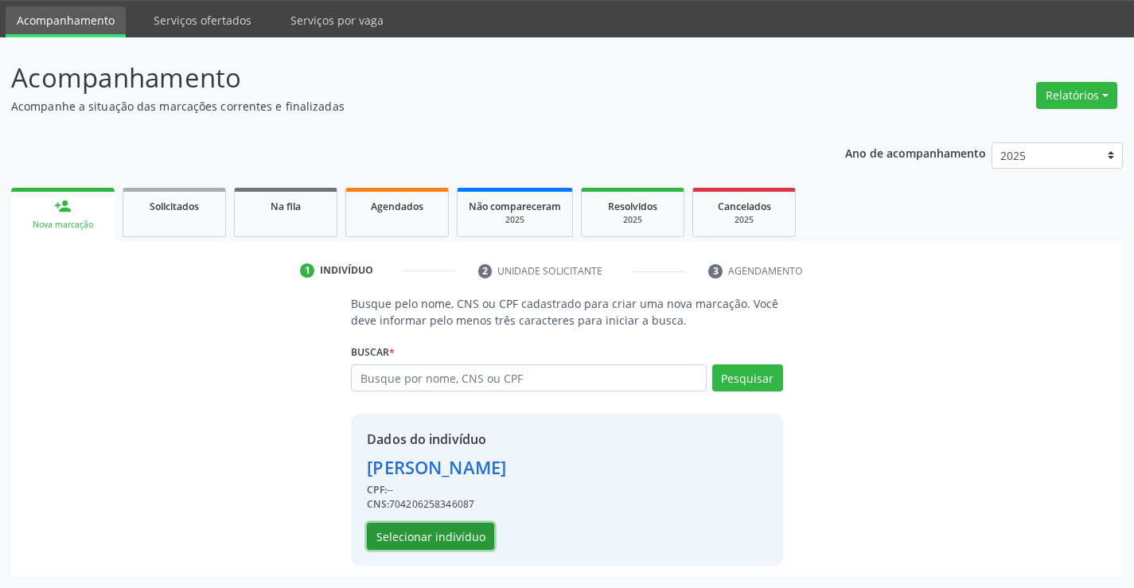
click at [450, 536] on button "Selecionar indivíduo" at bounding box center [430, 536] width 127 height 27
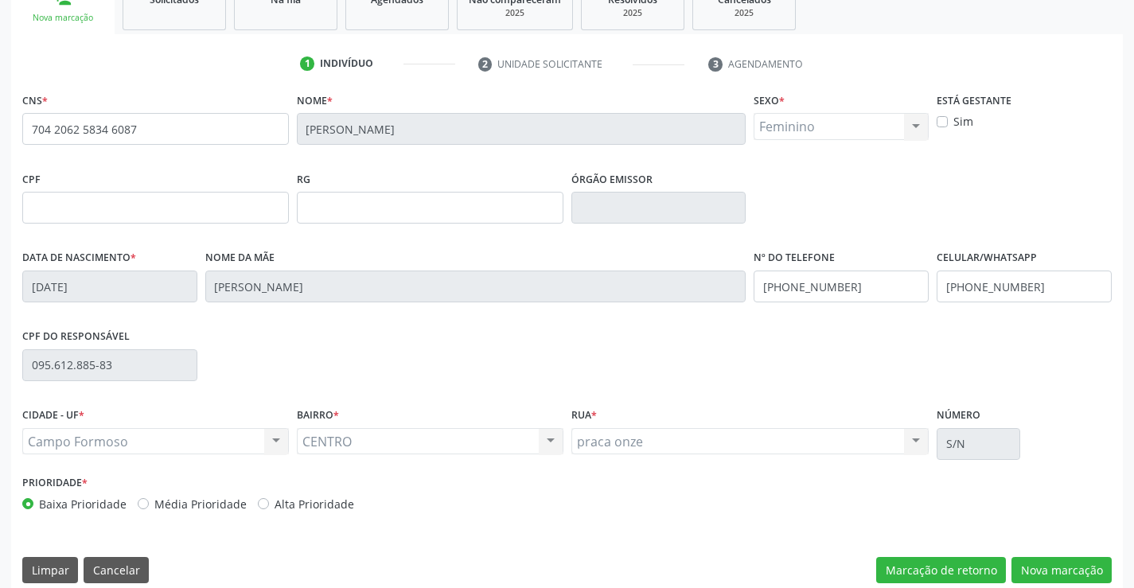
scroll to position [275, 0]
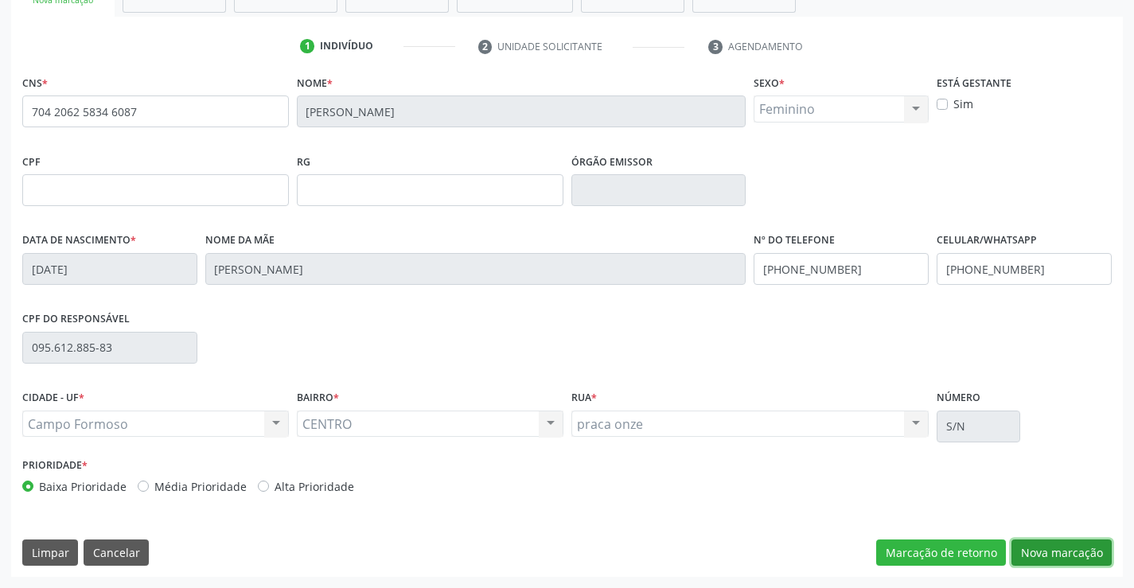
click at [1059, 551] on button "Nova marcação" at bounding box center [1061, 552] width 100 height 27
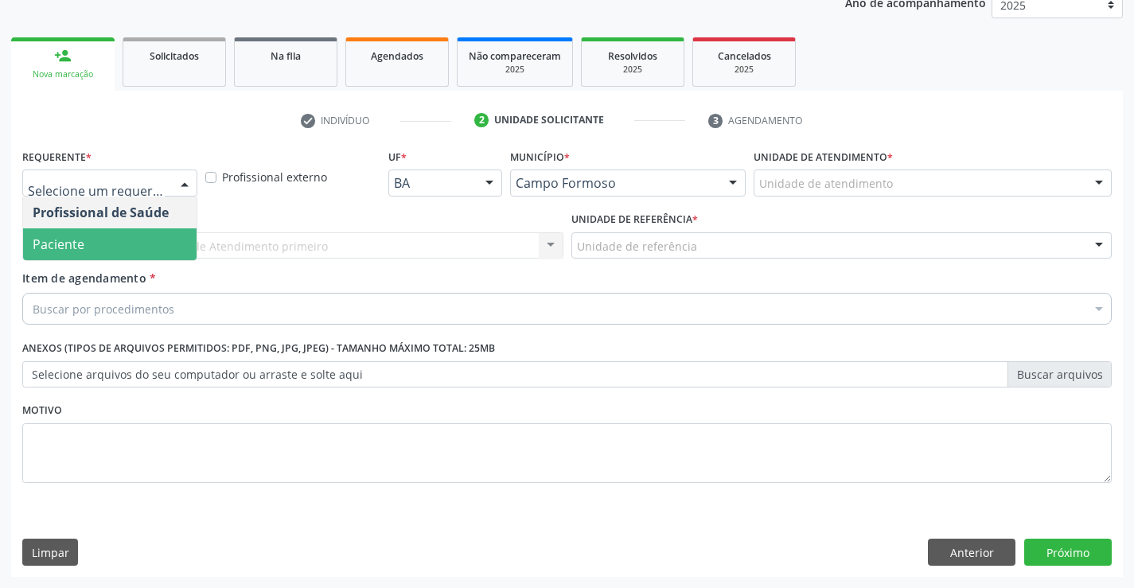
click at [50, 246] on span "Paciente" at bounding box center [59, 245] width 52 height 18
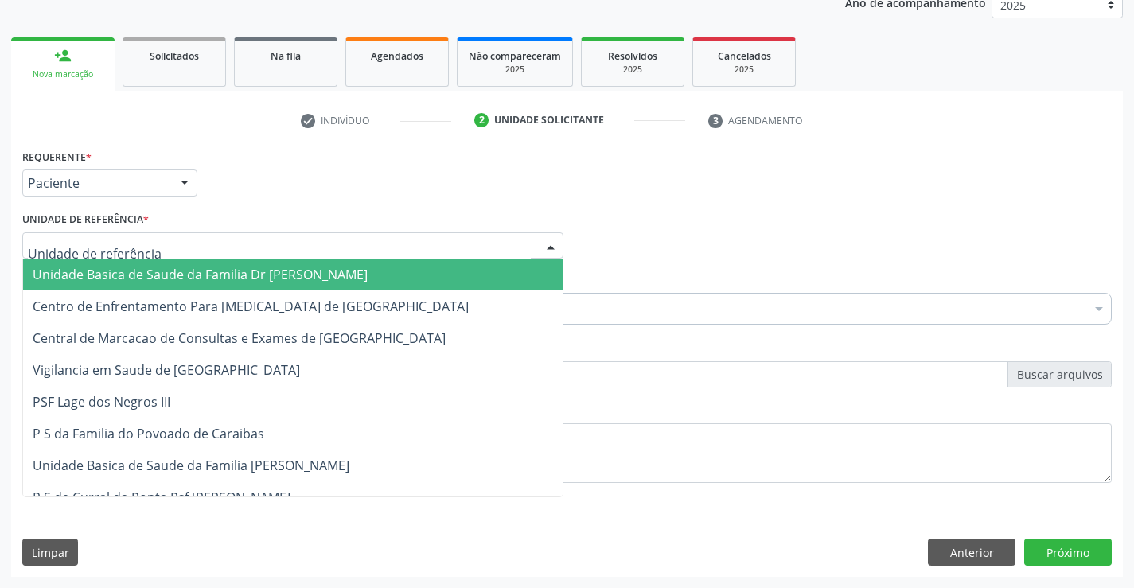
click at [226, 275] on span "Unidade Basica de Saude da Familia Dr [PERSON_NAME]" at bounding box center [200, 275] width 335 height 18
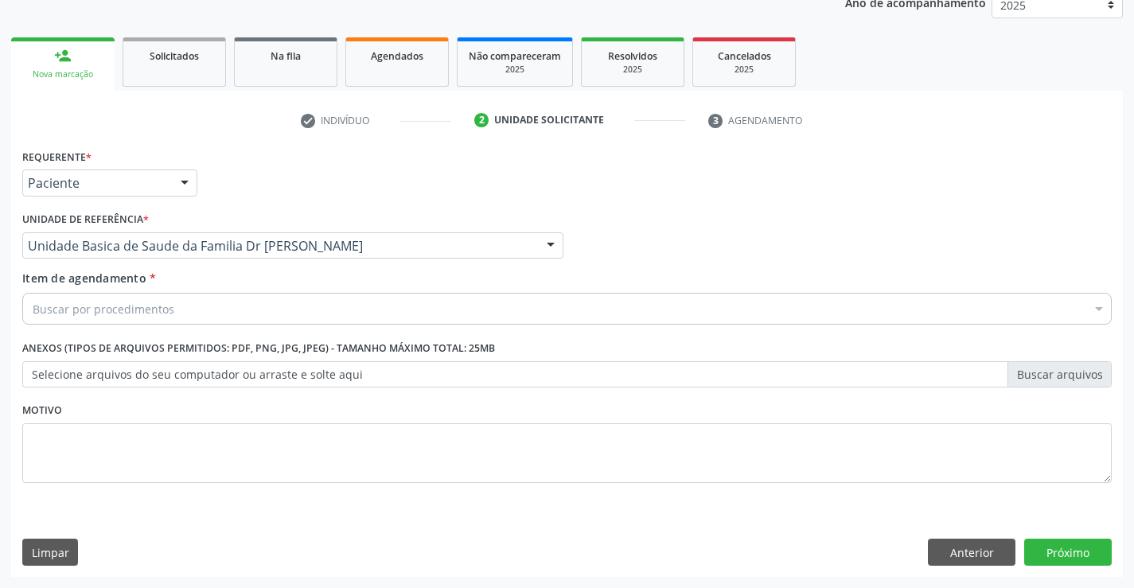
click at [200, 316] on div "Buscar por procedimentos" at bounding box center [566, 309] width 1089 height 32
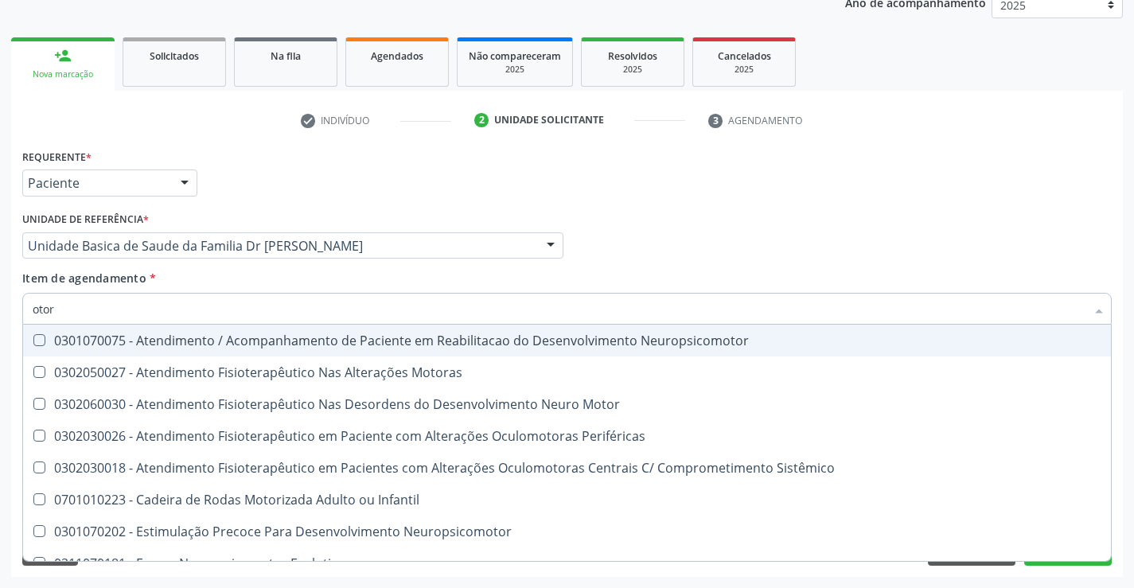
type input "otorr"
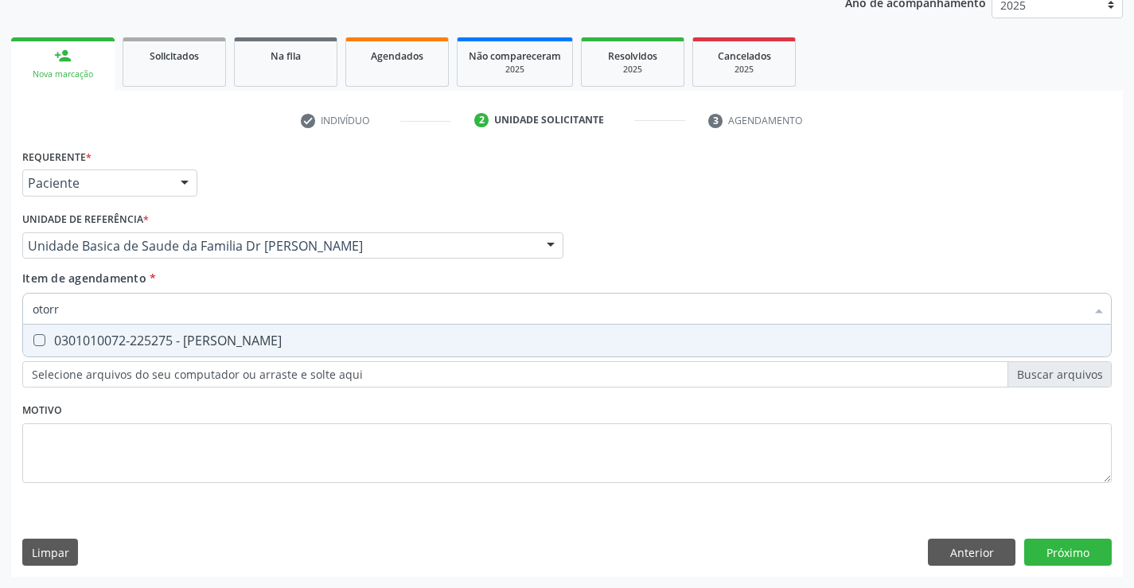
click at [262, 337] on div "0301010072-225275 - Médico Otorrinolaringologista" at bounding box center [567, 340] width 1069 height 13
checkbox Otorrinolaringologista "true"
click at [1055, 545] on div "Requerente * Paciente Profissional de Saúde Paciente Nenhum resultado encontrad…" at bounding box center [567, 361] width 1112 height 432
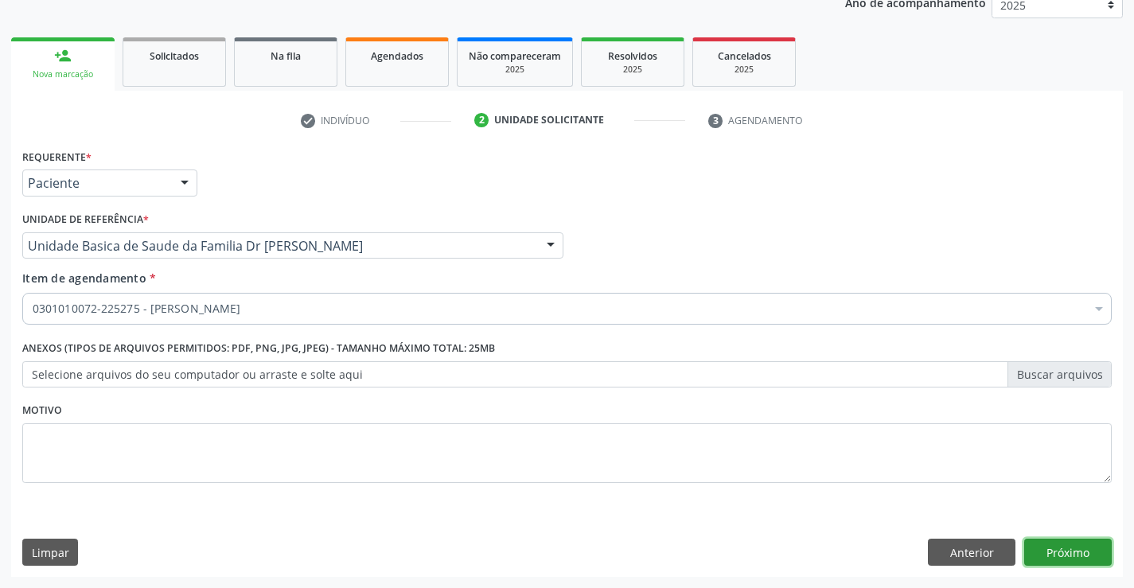
click at [1055, 545] on button "Próximo" at bounding box center [1068, 552] width 88 height 27
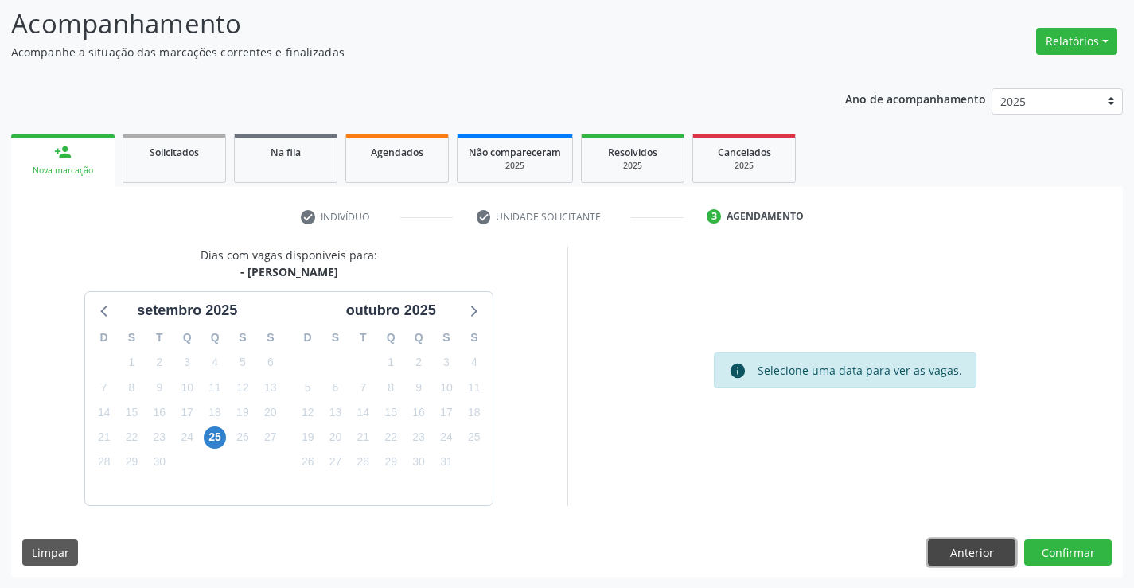
click at [975, 550] on button "Anterior" at bounding box center [972, 552] width 88 height 27
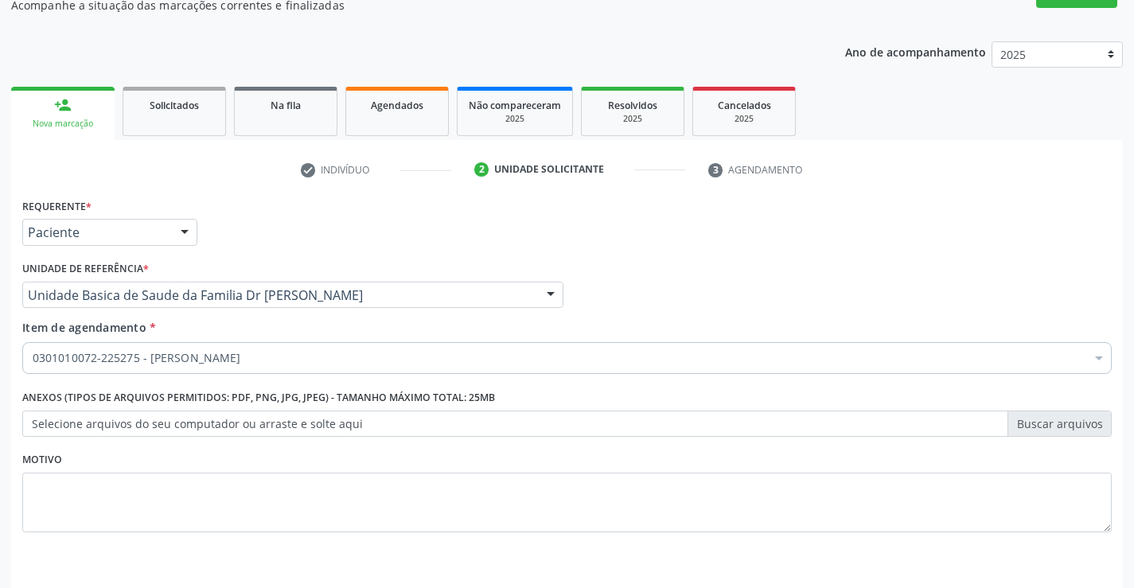
scroll to position [201, 0]
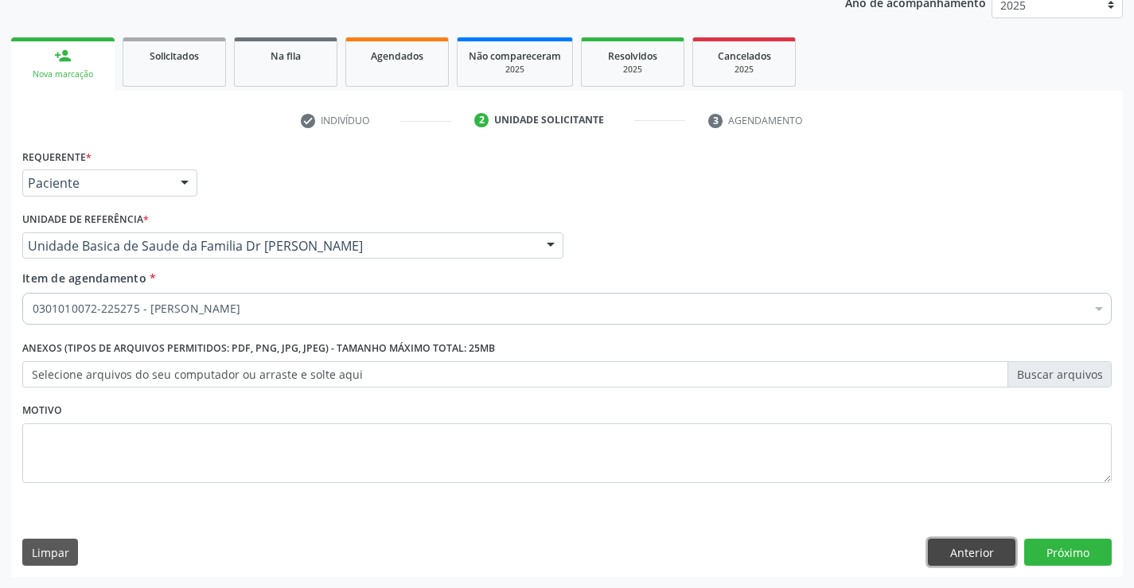
click at [987, 558] on button "Anterior" at bounding box center [972, 552] width 88 height 27
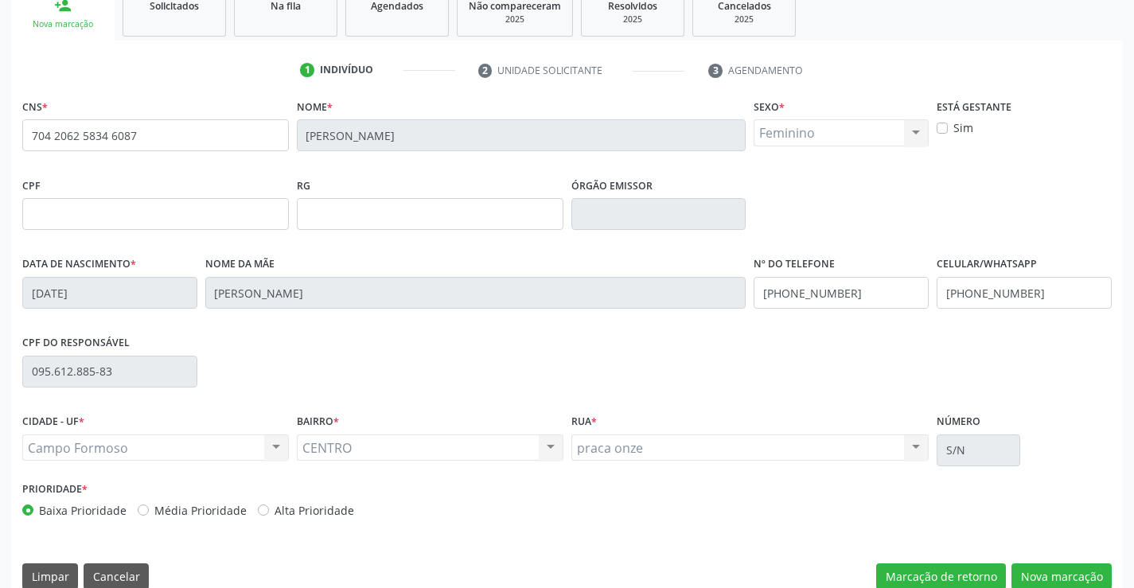
scroll to position [275, 0]
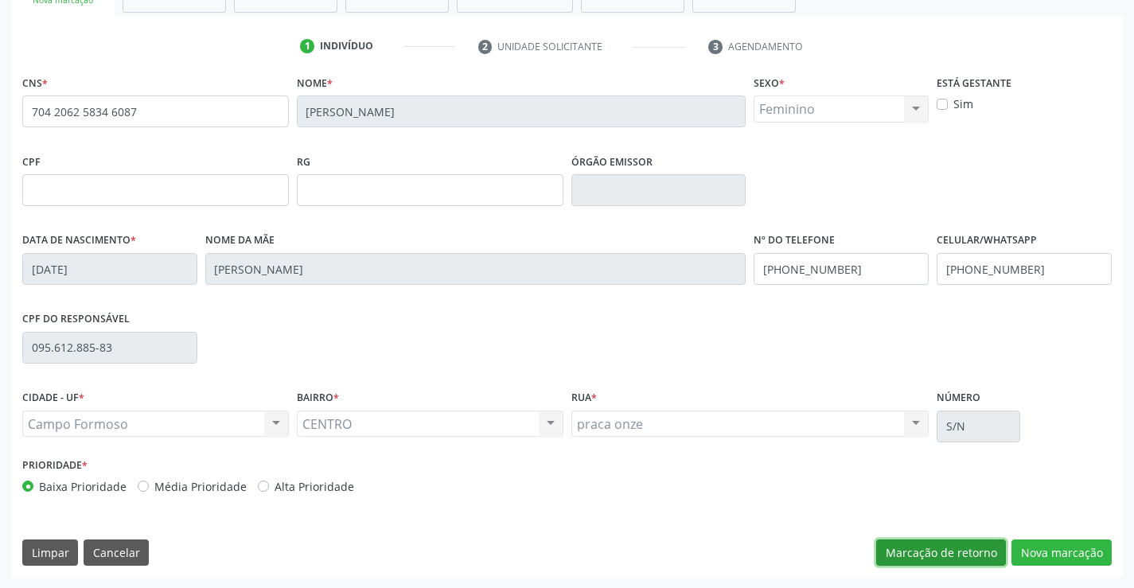
click at [951, 543] on button "Marcação de retorno" at bounding box center [941, 552] width 130 height 27
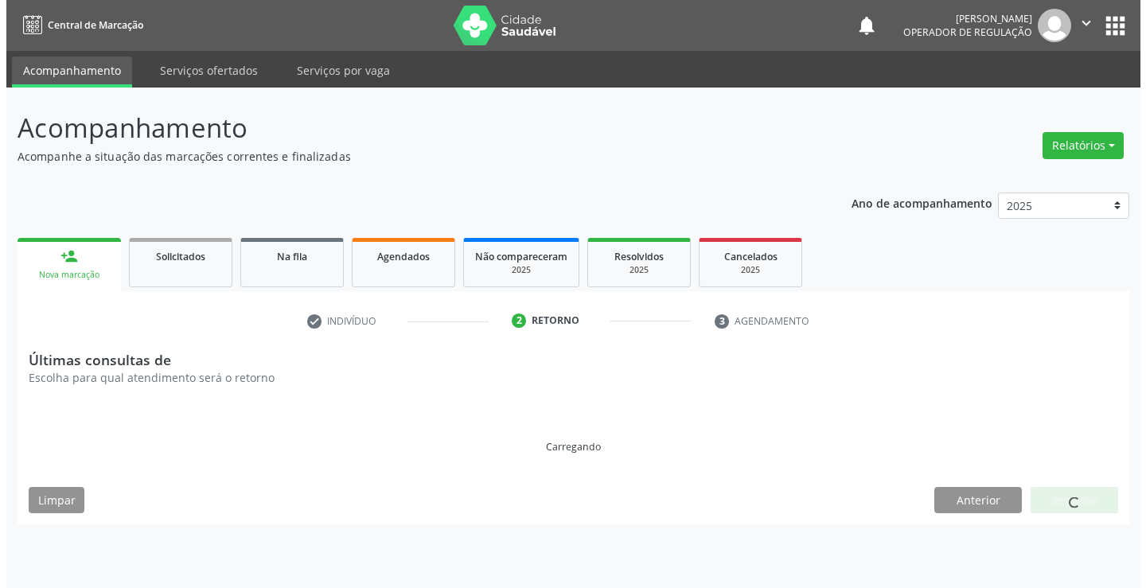
scroll to position [0, 0]
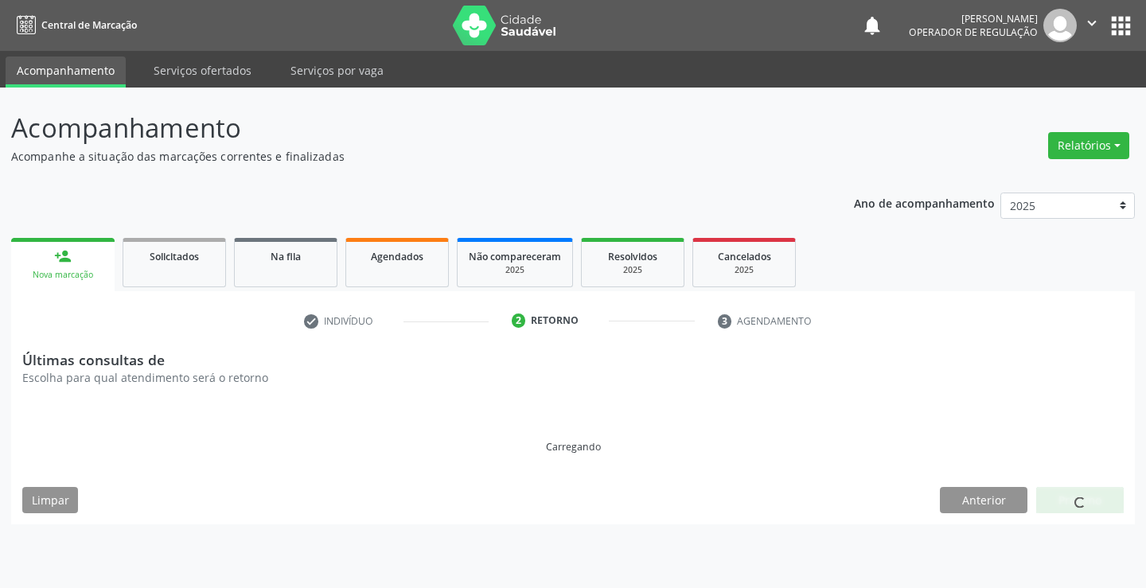
click at [1131, 32] on button "apps" at bounding box center [1121, 26] width 28 height 28
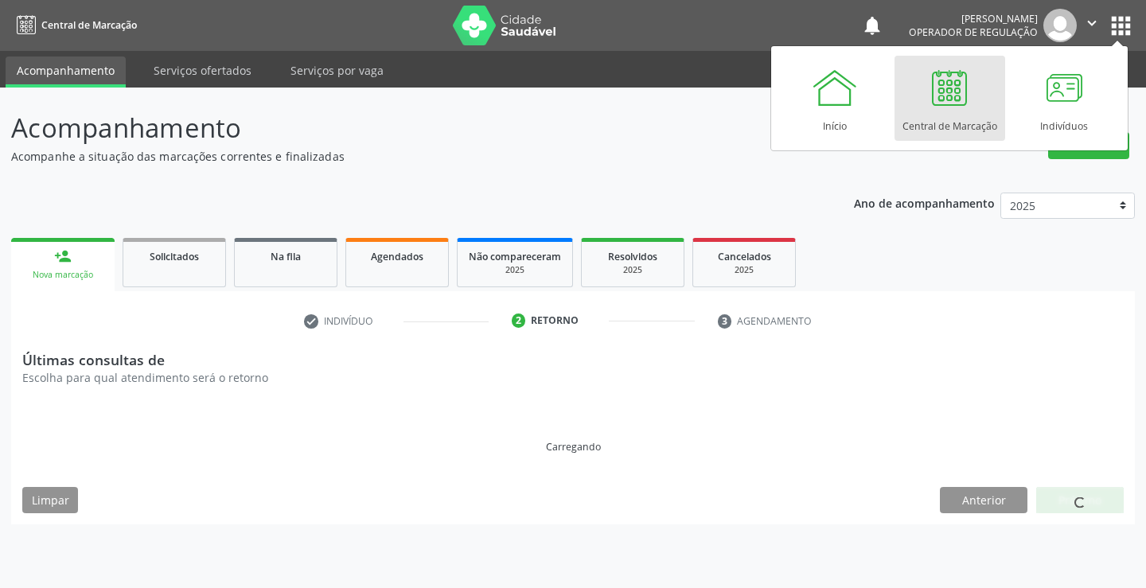
click at [976, 85] on link "Central de Marcação" at bounding box center [949, 98] width 111 height 85
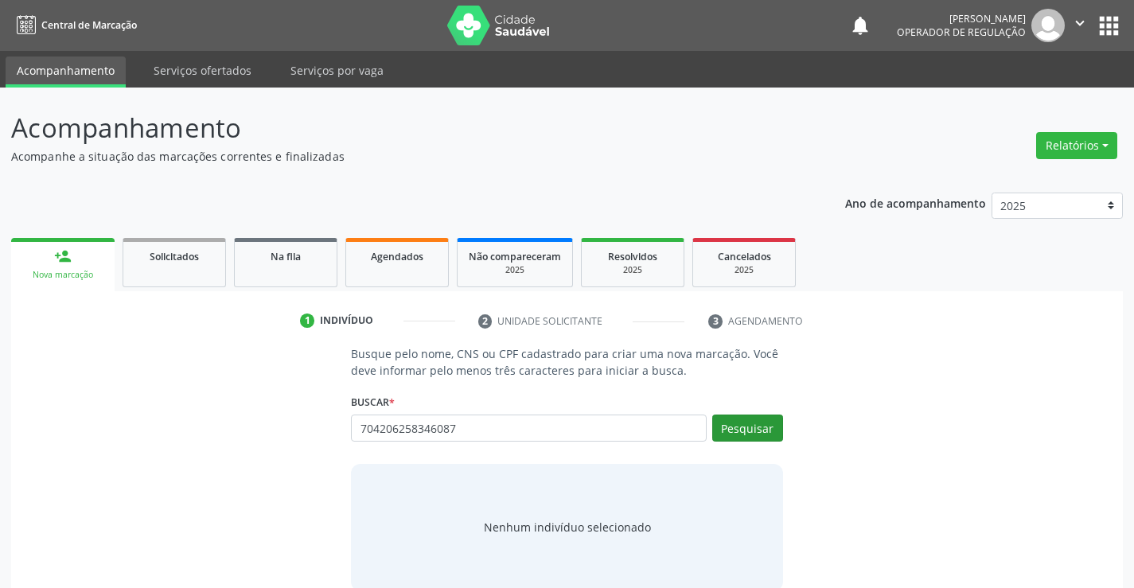
type input "704206258346087"
click at [757, 419] on button "Pesquisar" at bounding box center [747, 428] width 71 height 27
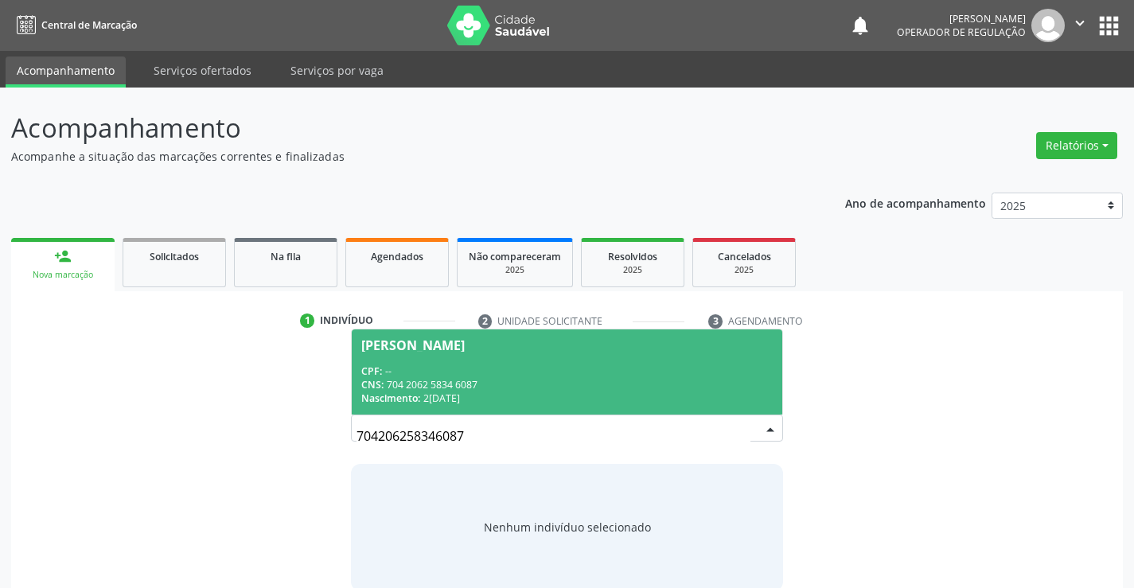
click at [555, 385] on div "CNS: 704 2062 5834 6087" at bounding box center [566, 385] width 411 height 14
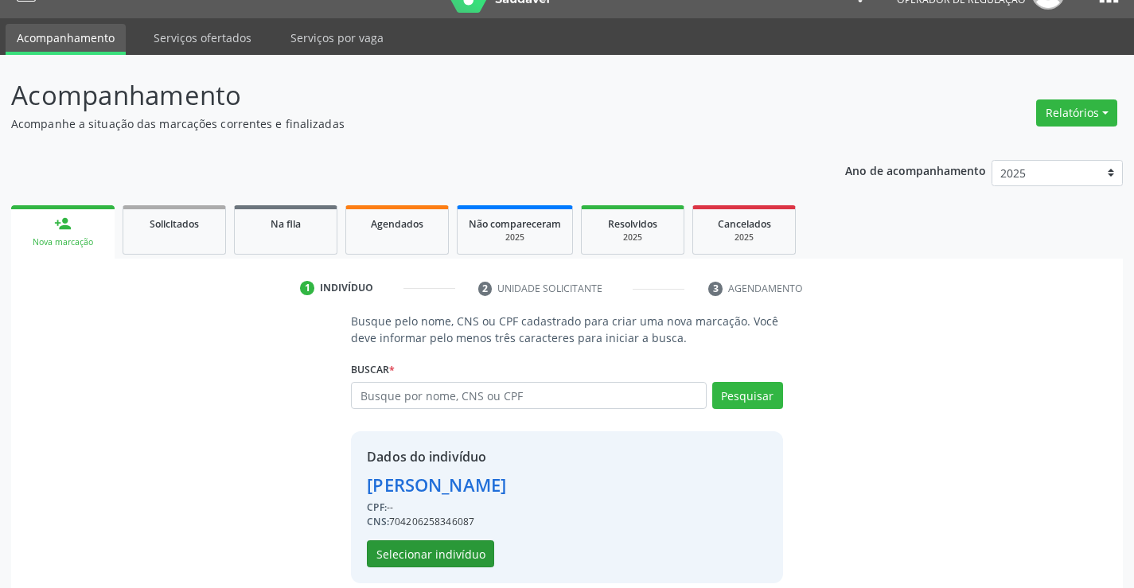
scroll to position [50, 0]
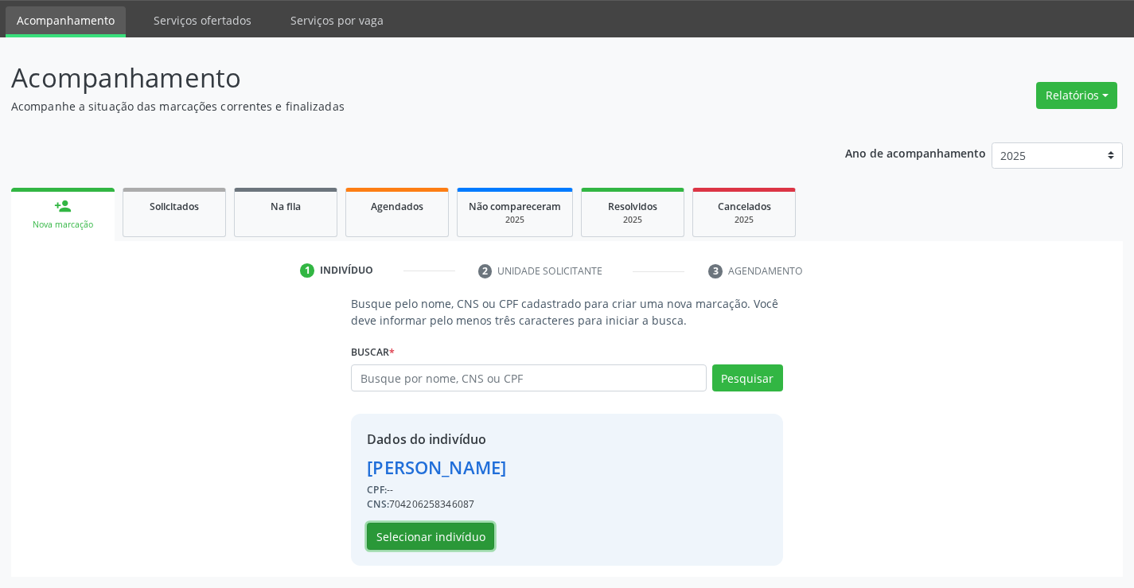
click at [460, 530] on button "Selecionar indivíduo" at bounding box center [430, 536] width 127 height 27
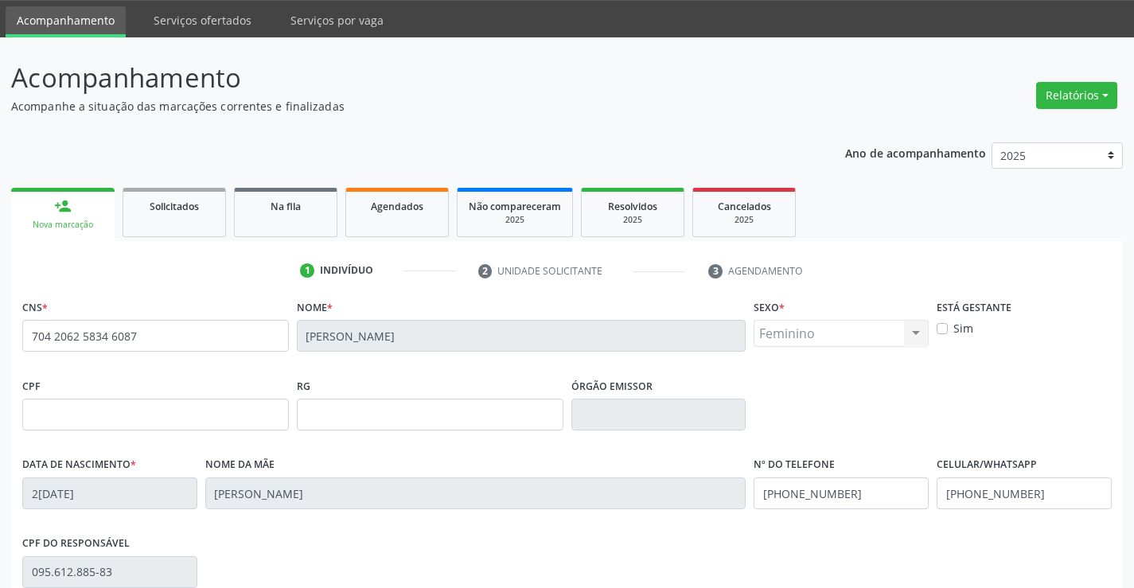
scroll to position [275, 0]
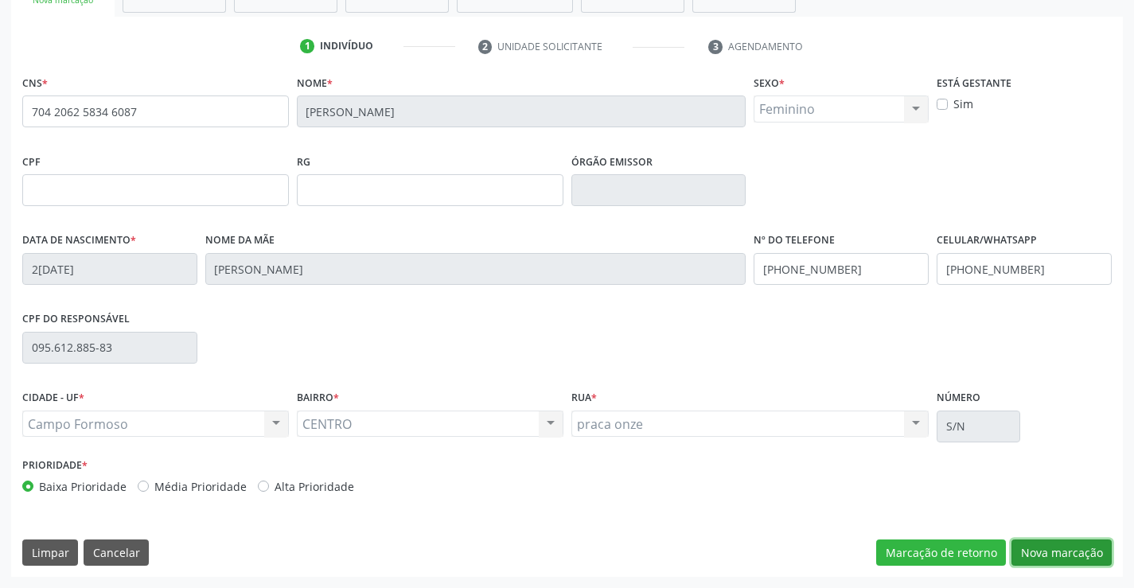
click at [1039, 555] on button "Nova marcação" at bounding box center [1061, 552] width 100 height 27
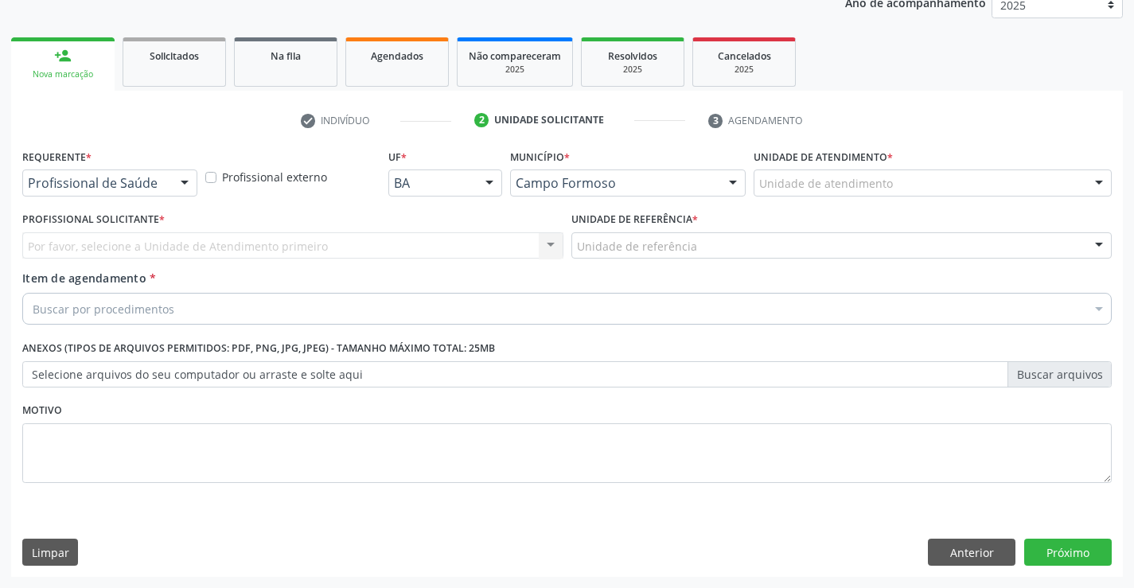
scroll to position [201, 0]
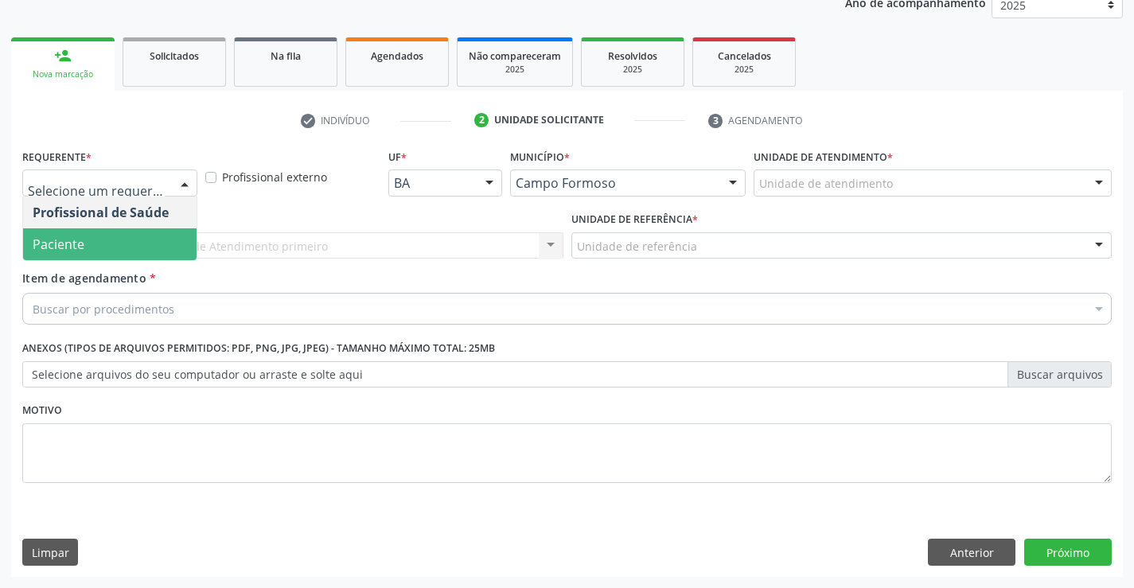
click at [68, 242] on span "Paciente" at bounding box center [59, 245] width 52 height 18
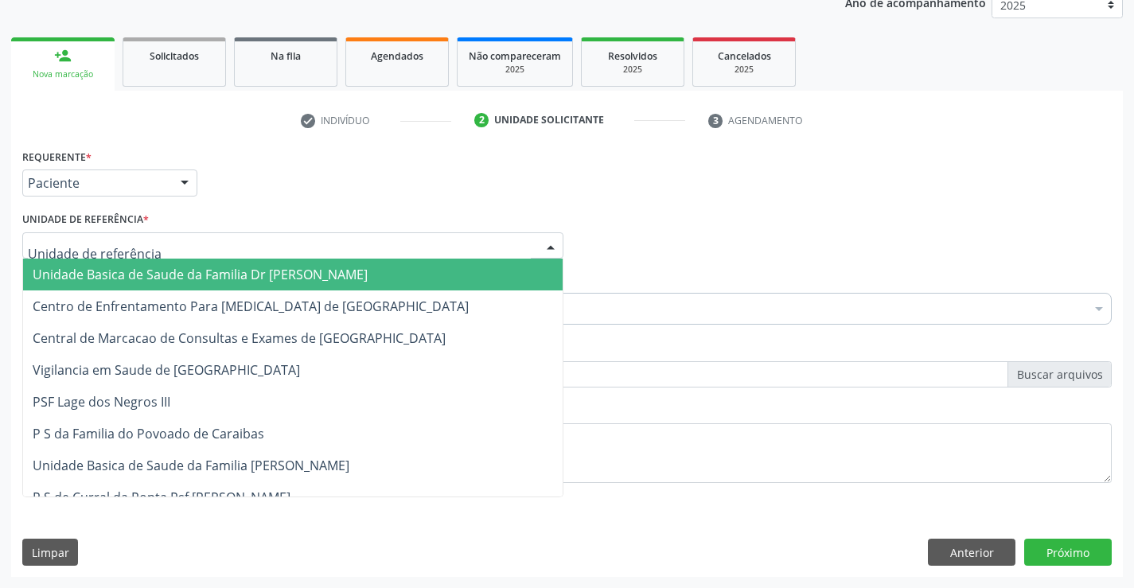
click at [134, 271] on span "Unidade Basica de Saude da Familia Dr [PERSON_NAME]" at bounding box center [200, 275] width 335 height 18
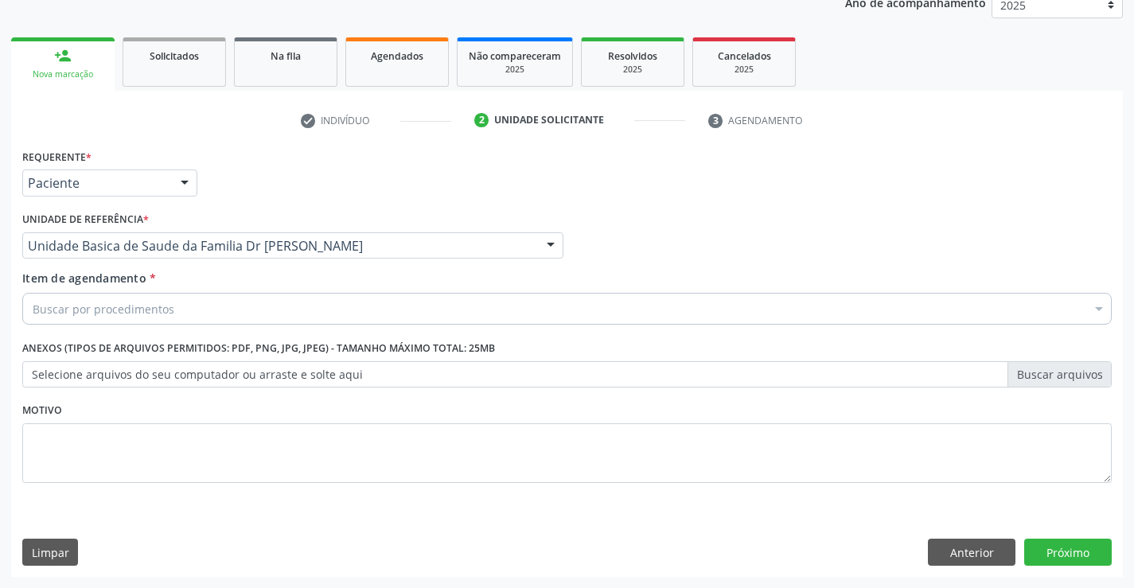
click at [112, 299] on div "Buscar por procedimentos" at bounding box center [566, 309] width 1089 height 32
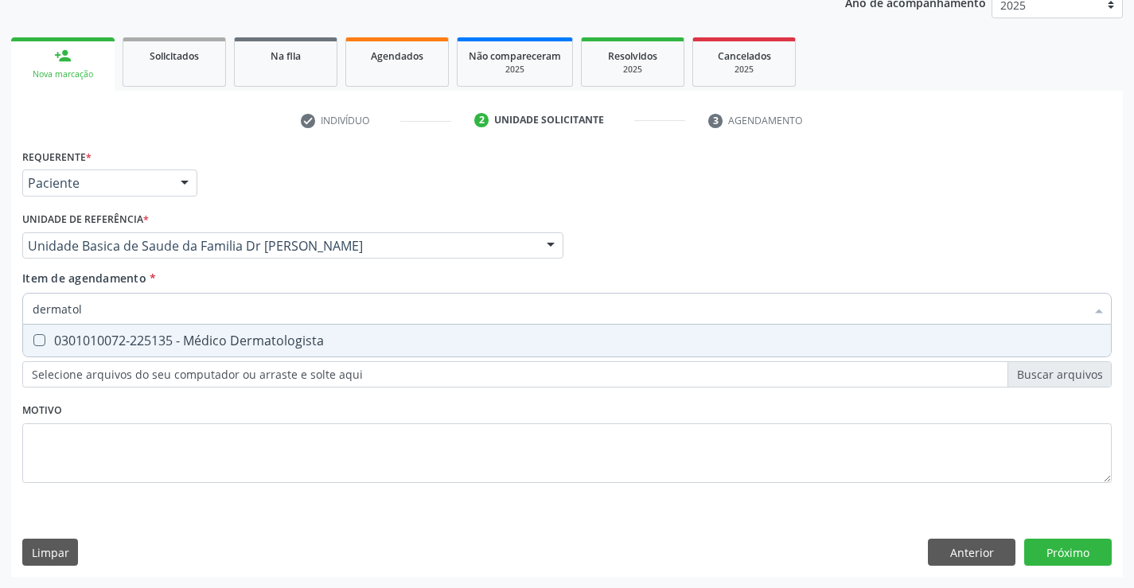
type input "dermatolo"
click at [227, 336] on div "0301010072-225135 - Médico Dermatologista" at bounding box center [567, 340] width 1069 height 13
checkbox Dermatologista "true"
click at [1060, 550] on div "Requerente * Paciente Profissional de Saúde Paciente Nenhum resultado encontrad…" at bounding box center [567, 361] width 1112 height 432
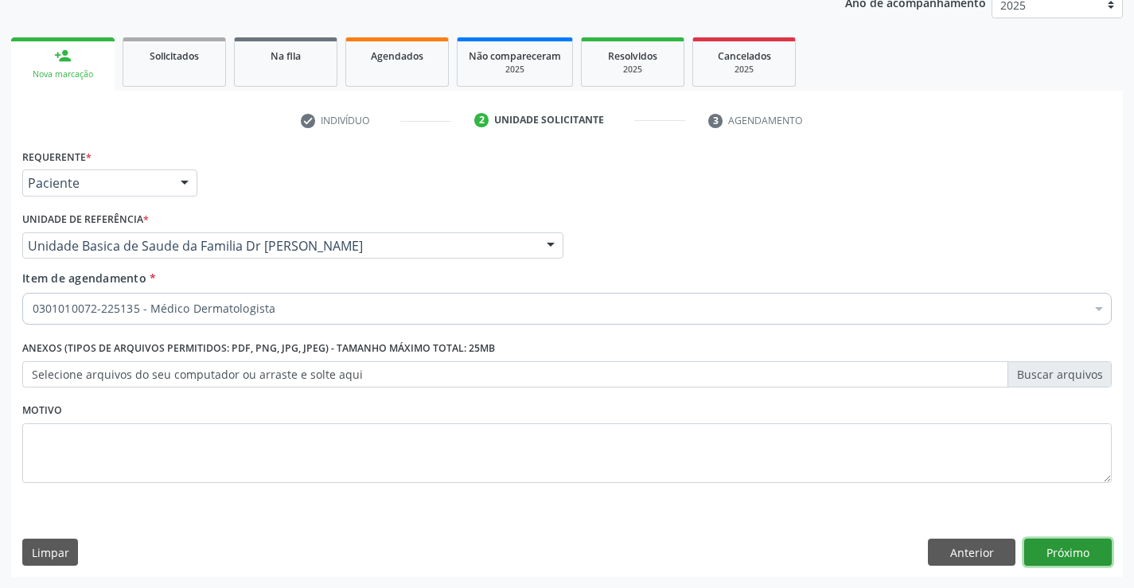
click at [1060, 550] on button "Próximo" at bounding box center [1068, 552] width 88 height 27
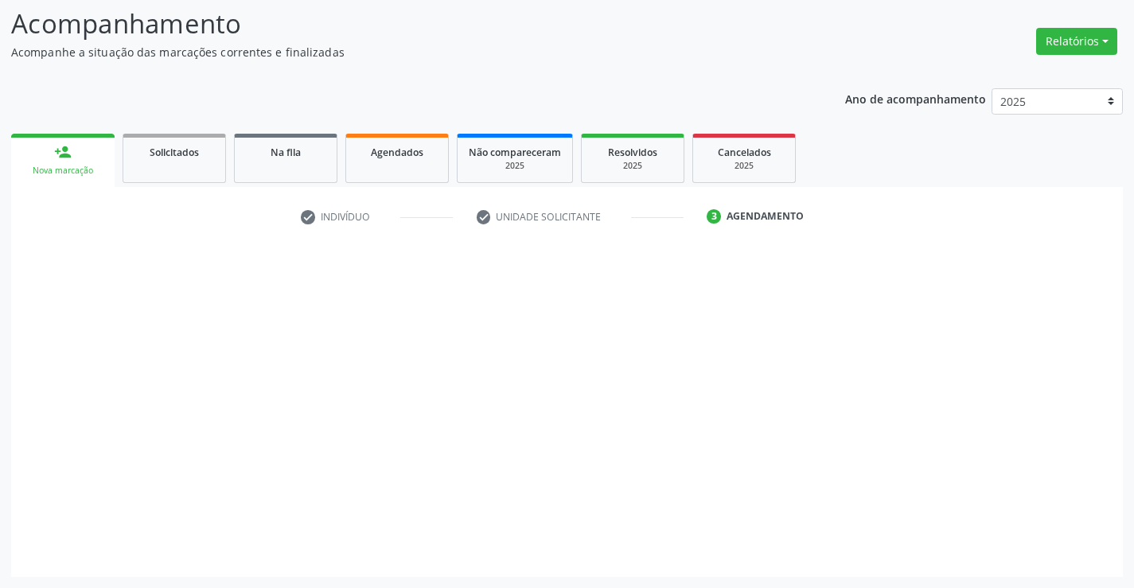
scroll to position [104, 0]
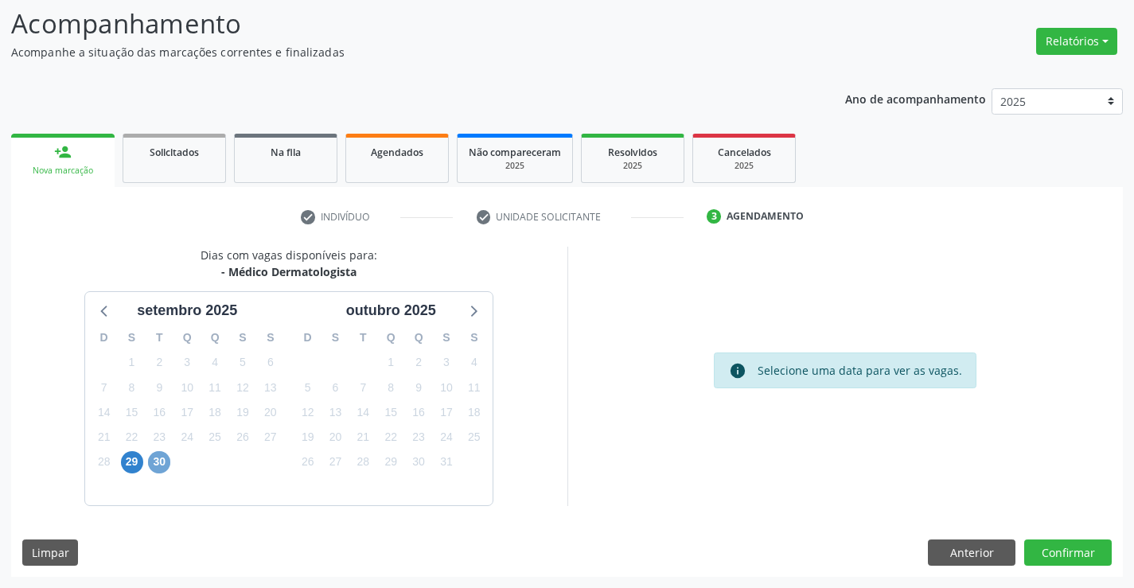
click at [162, 462] on span "30" at bounding box center [159, 462] width 22 height 22
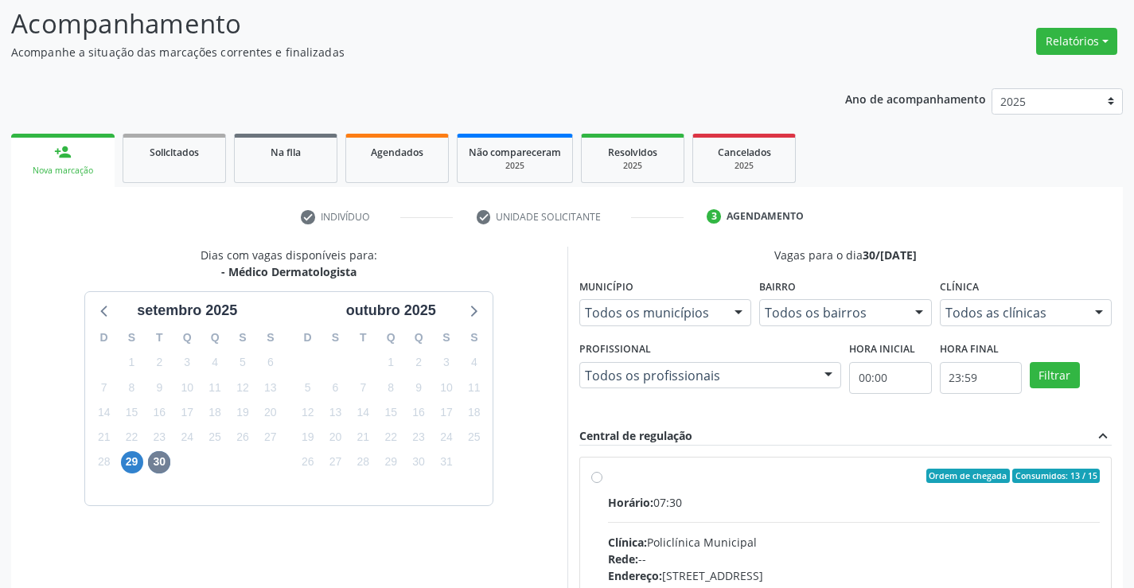
click at [608, 481] on label "Ordem de chegada Consumidos: 13 / 15 Horário: 07:30 Clínica: Policlínica Munici…" at bounding box center [854, 591] width 493 height 244
click at [600, 481] on input "Ordem de chegada Consumidos: 13 / 15 Horário: 07:30 Clínica: Policlínica Munici…" at bounding box center [596, 476] width 11 height 14
radio input "true"
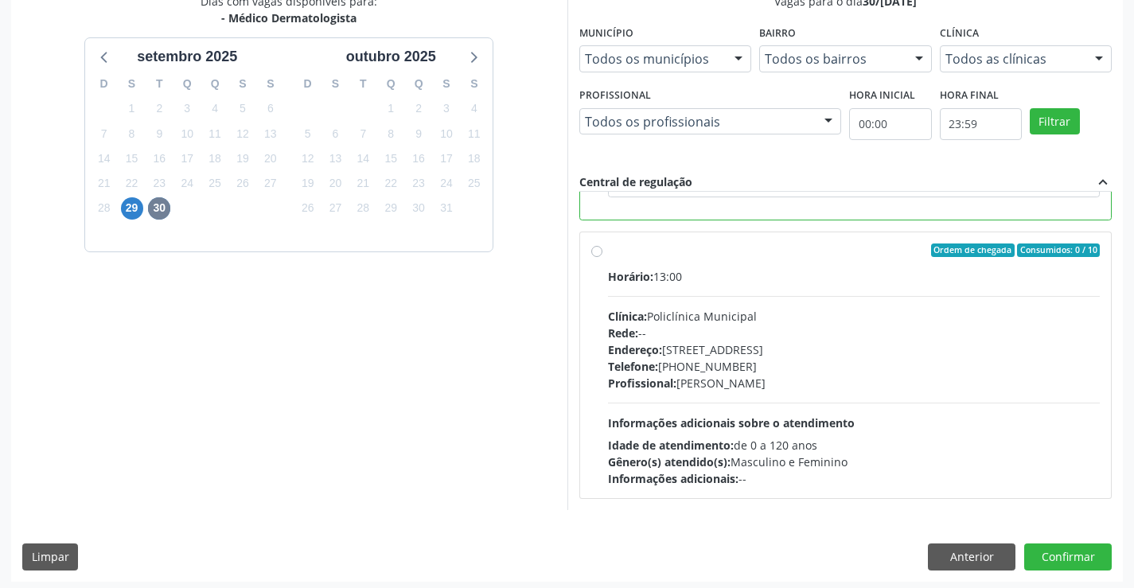
scroll to position [363, 0]
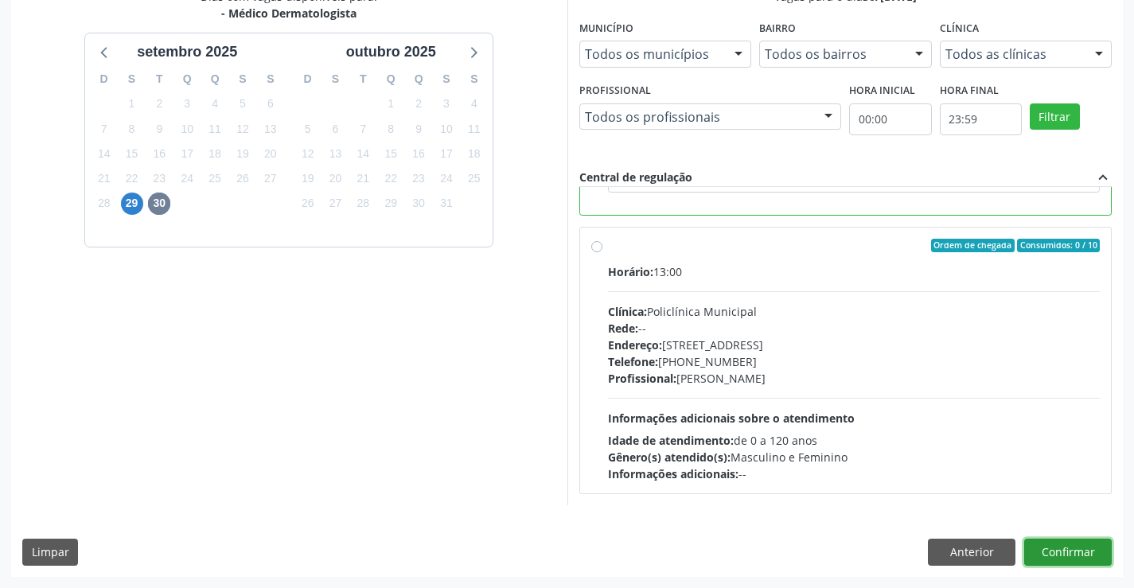
click at [1084, 549] on button "Confirmar" at bounding box center [1068, 552] width 88 height 27
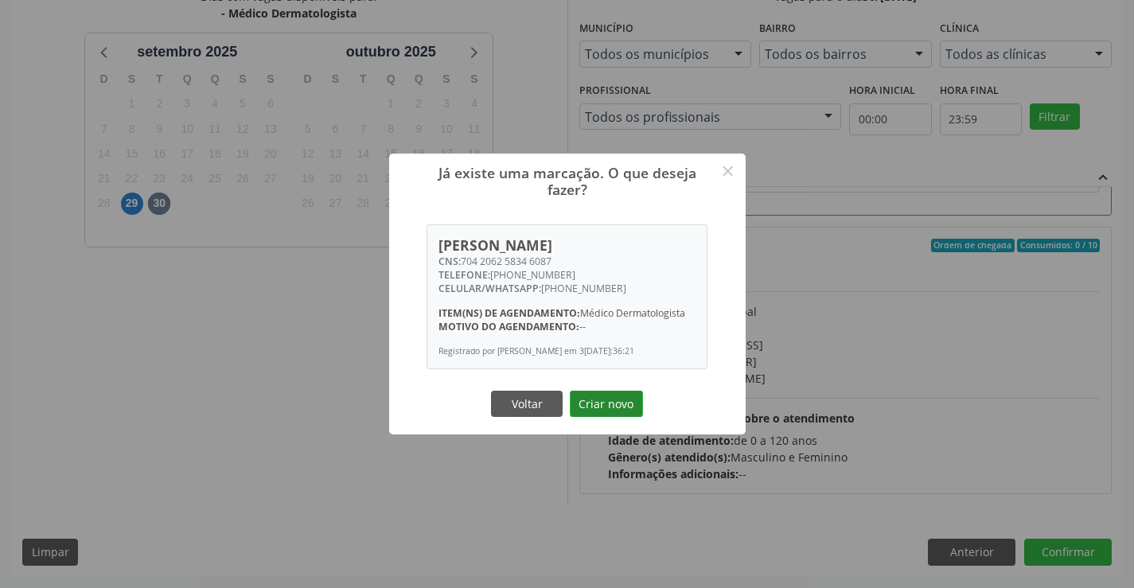
click at [616, 407] on button "Criar novo" at bounding box center [606, 404] width 73 height 27
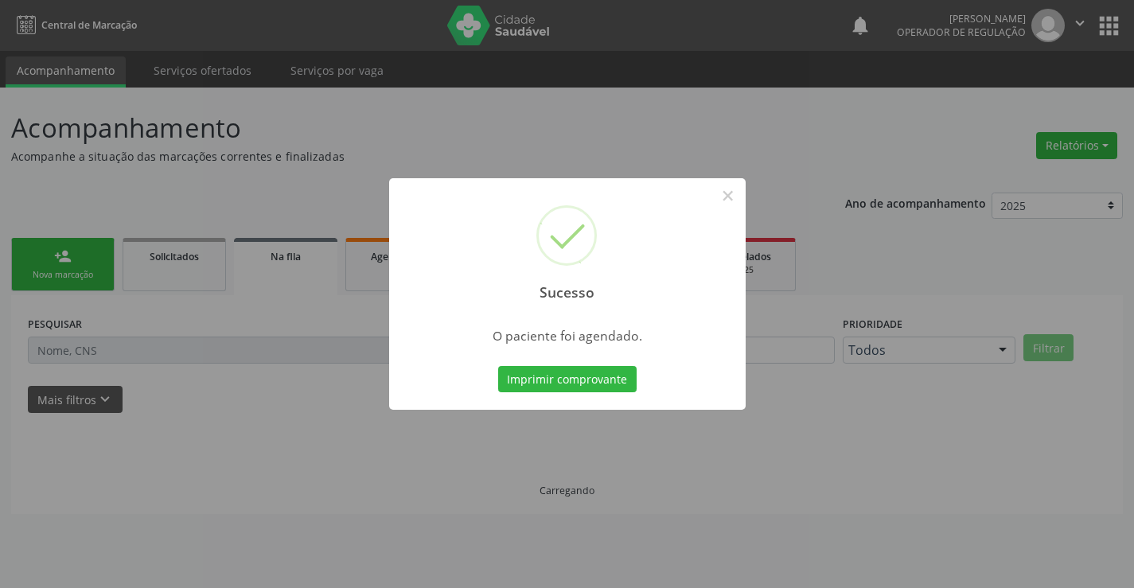
scroll to position [0, 0]
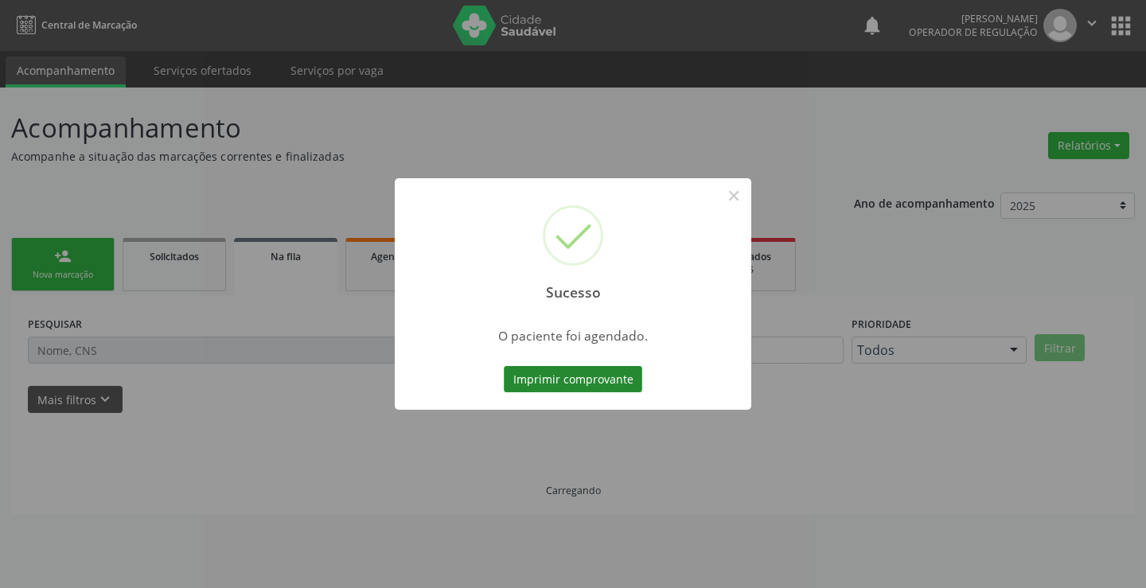
click at [534, 378] on button "Imprimir comprovante" at bounding box center [573, 379] width 138 height 27
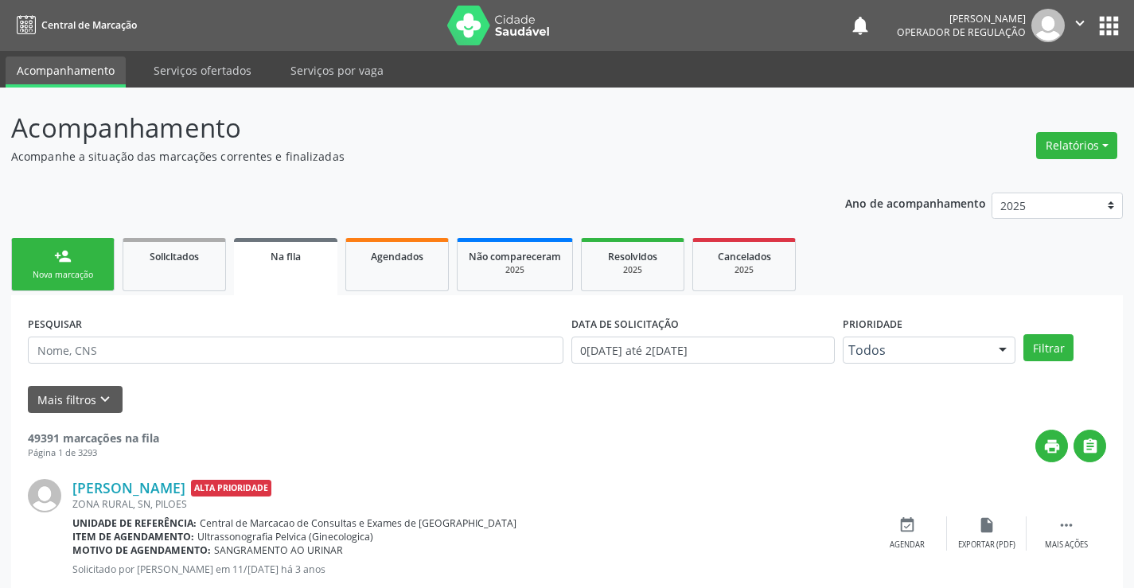
click at [84, 259] on link "person_add Nova marcação" at bounding box center [62, 264] width 103 height 53
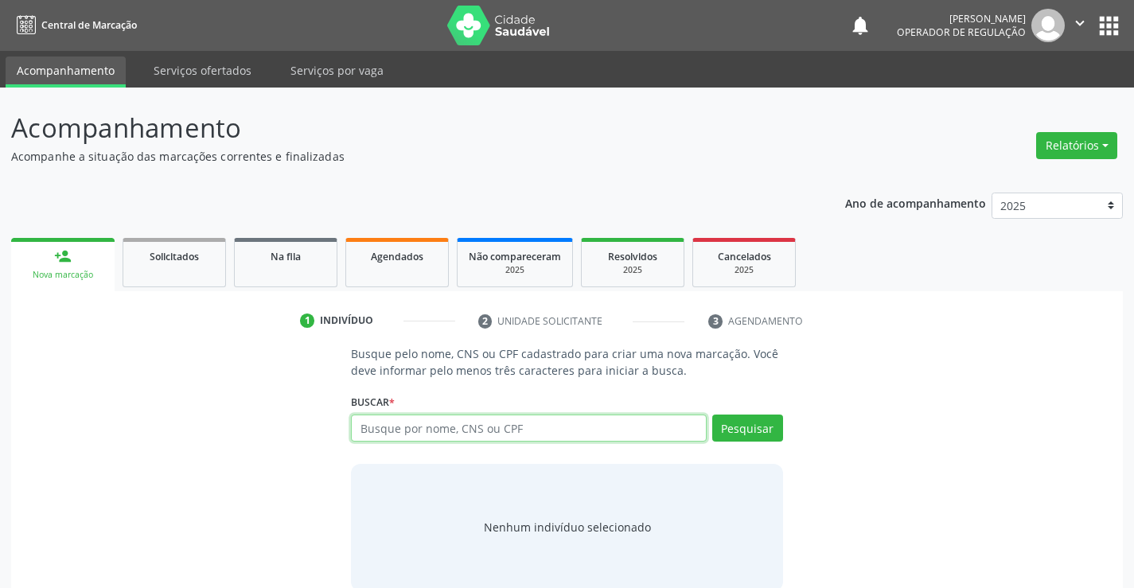
click at [396, 422] on input "text" at bounding box center [528, 428] width 355 height 27
type input "700607917411264"
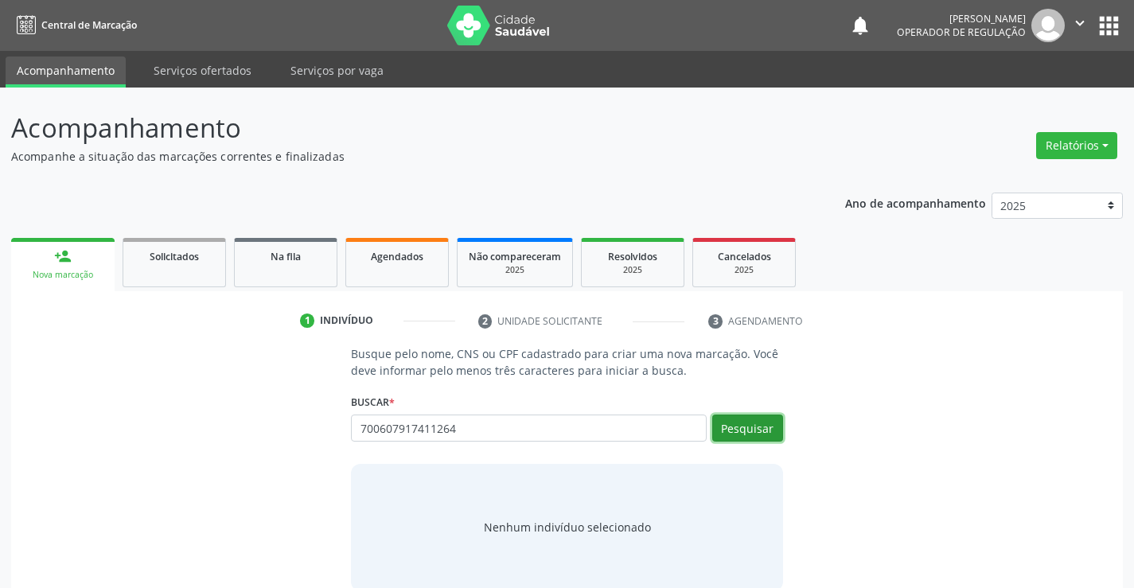
click at [743, 419] on button "Pesquisar" at bounding box center [747, 428] width 71 height 27
type input "700607917411264"
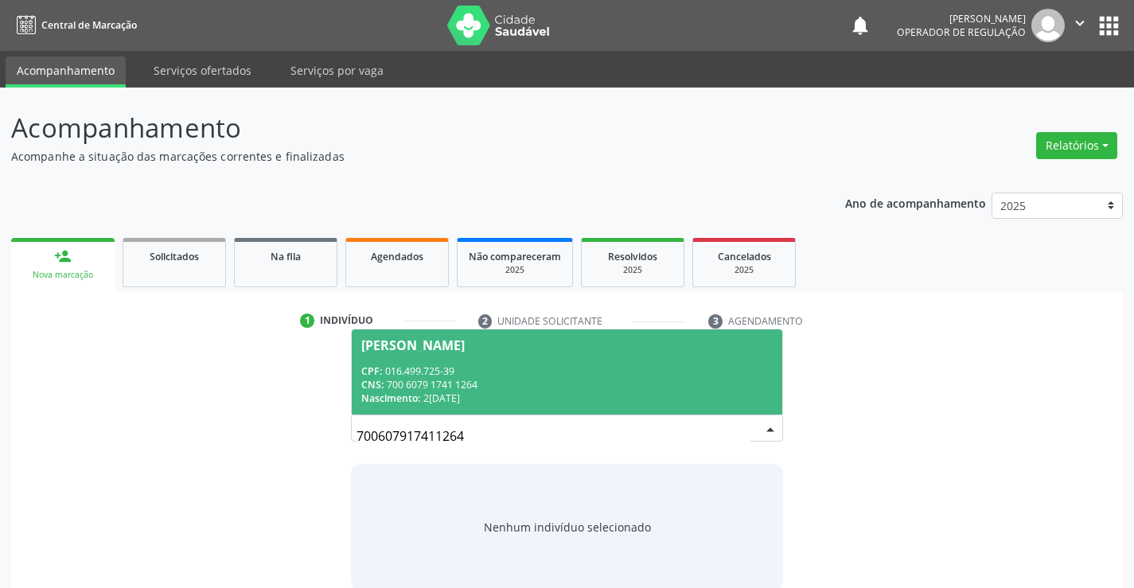
click at [551, 379] on div "CNS: 700 6079 1741 1264" at bounding box center [566, 385] width 411 height 14
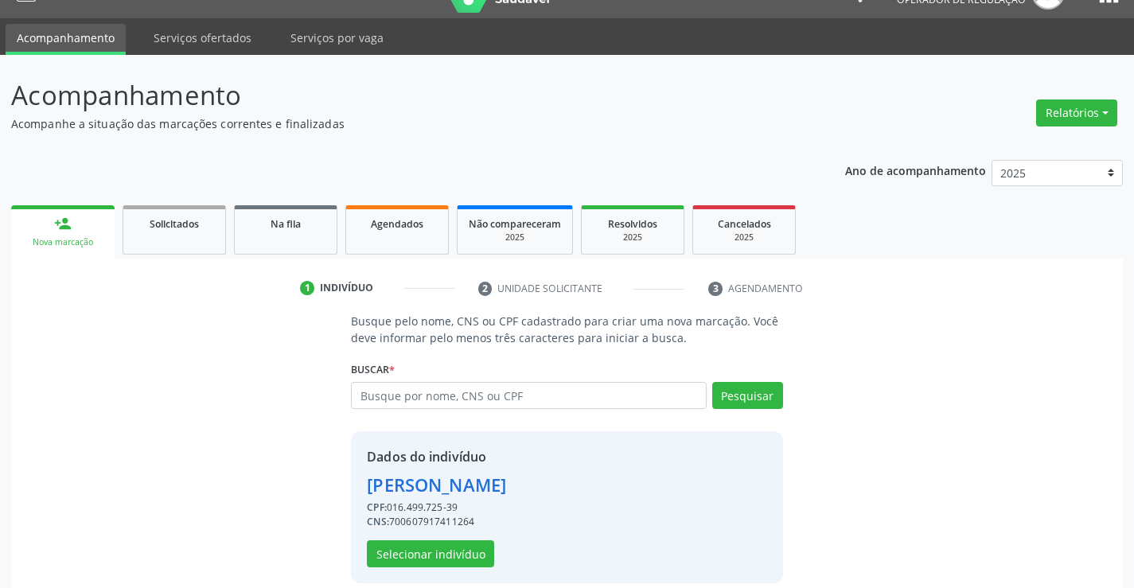
scroll to position [50, 0]
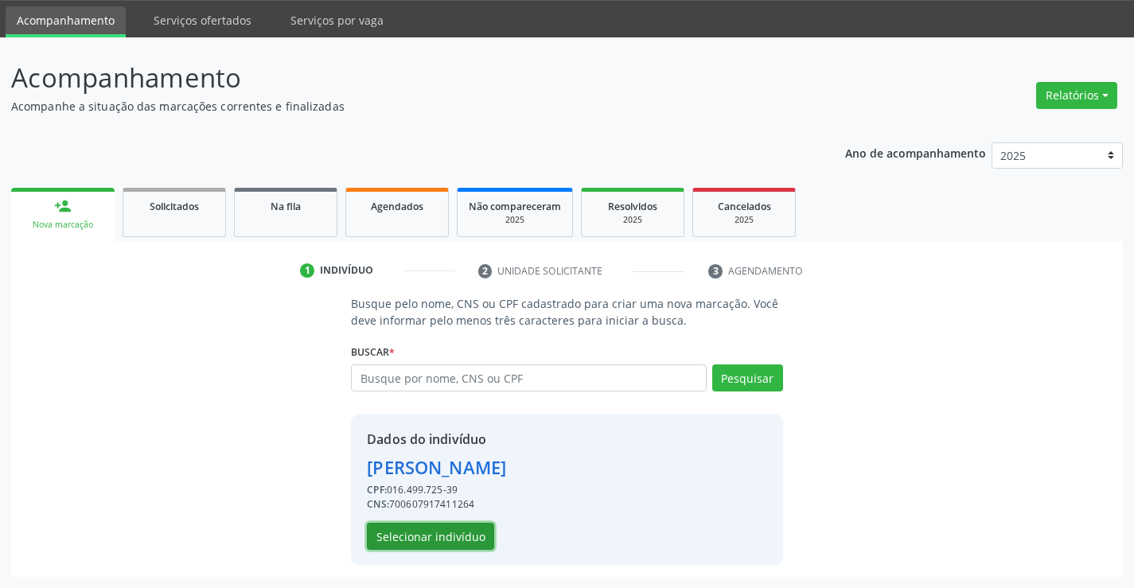
click at [411, 543] on button "Selecionar indivíduo" at bounding box center [430, 536] width 127 height 27
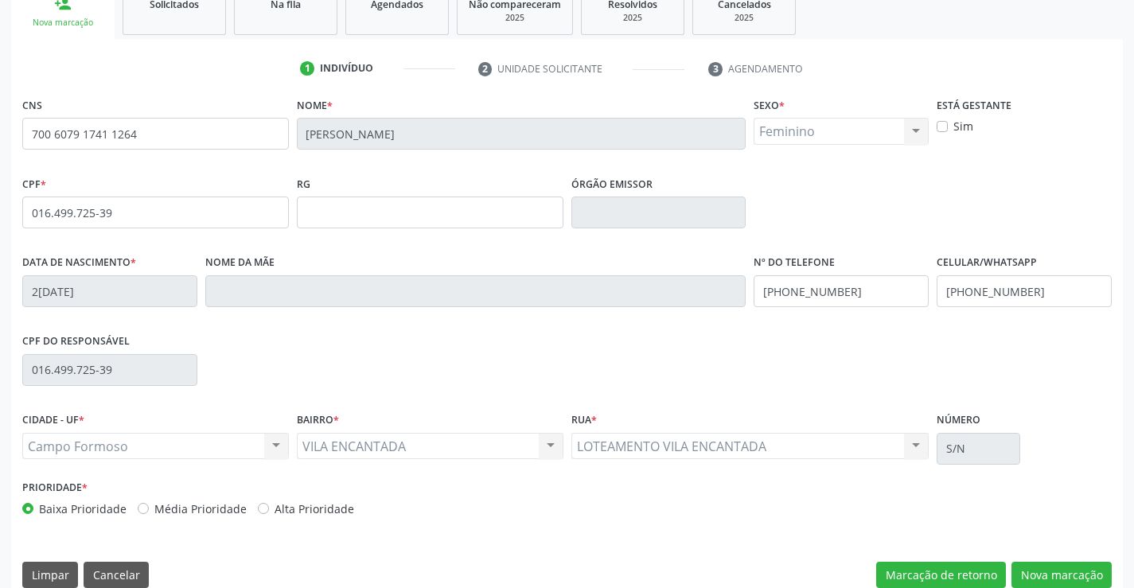
scroll to position [275, 0]
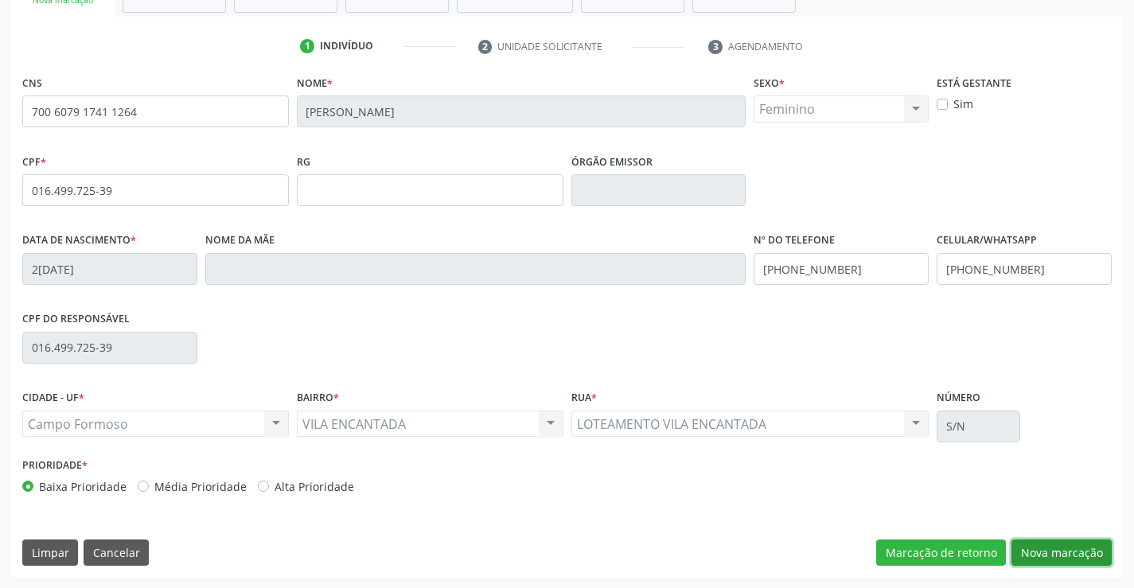
click at [1082, 543] on button "Nova marcação" at bounding box center [1061, 552] width 100 height 27
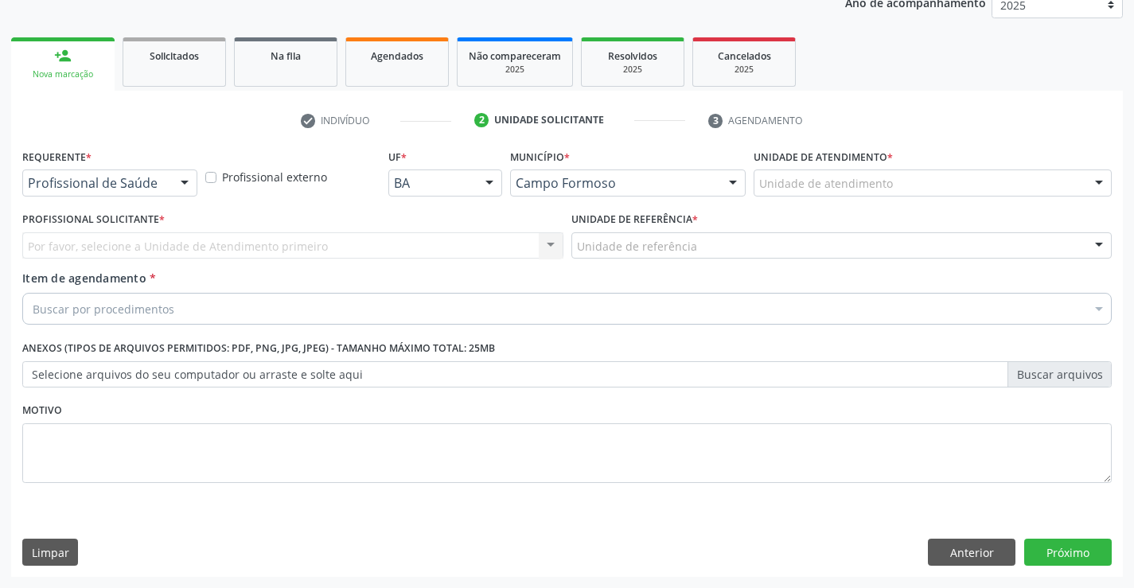
scroll to position [201, 0]
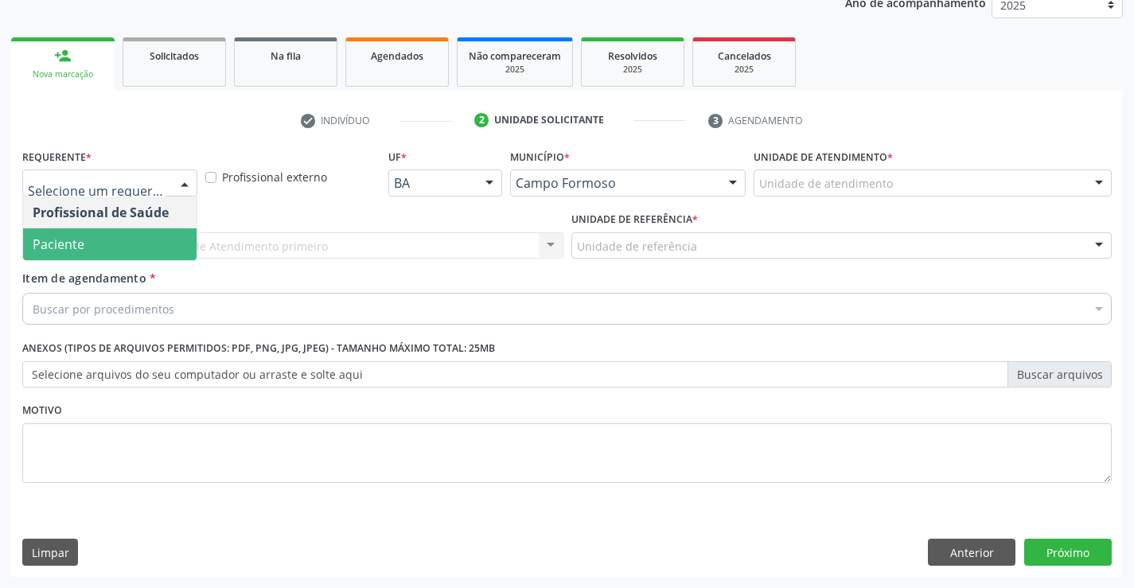
click at [62, 247] on span "Paciente" at bounding box center [59, 245] width 52 height 18
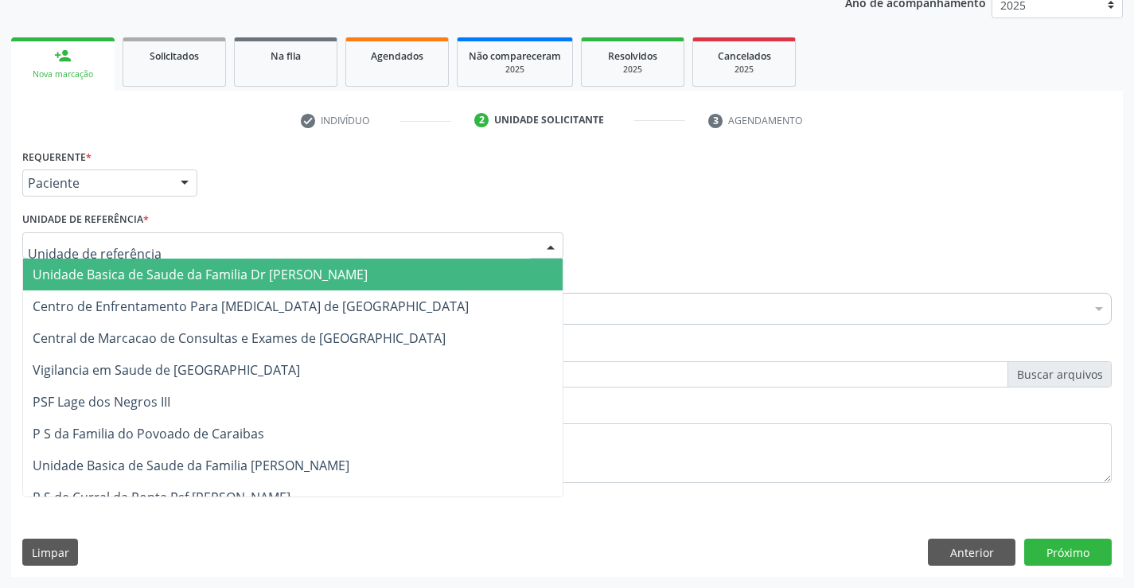
click at [88, 276] on span "Unidade Basica de Saude da Familia Dr [PERSON_NAME]" at bounding box center [200, 275] width 335 height 18
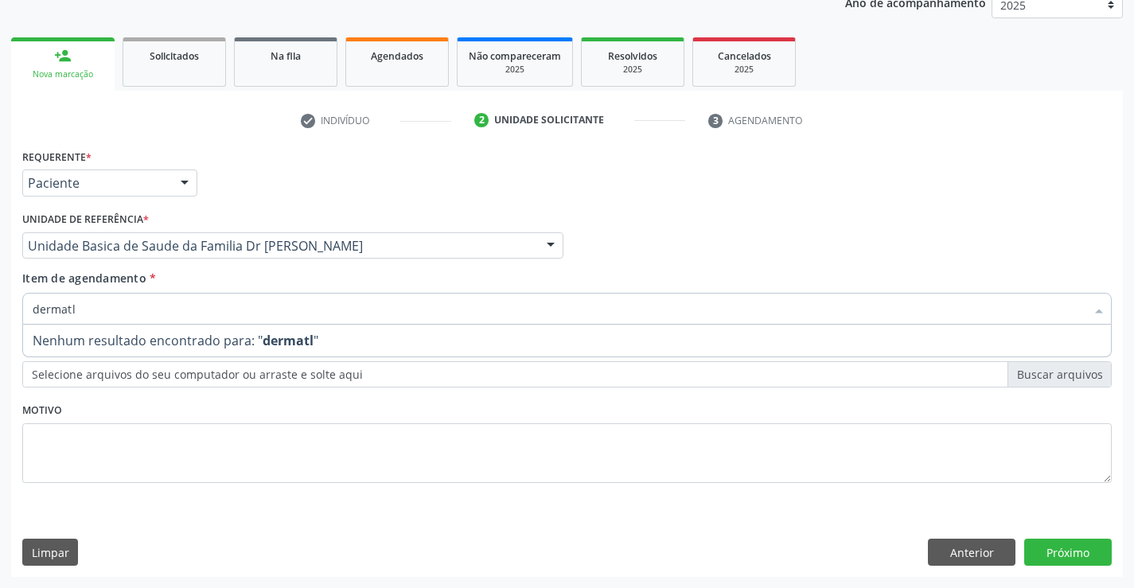
type input "dermat"
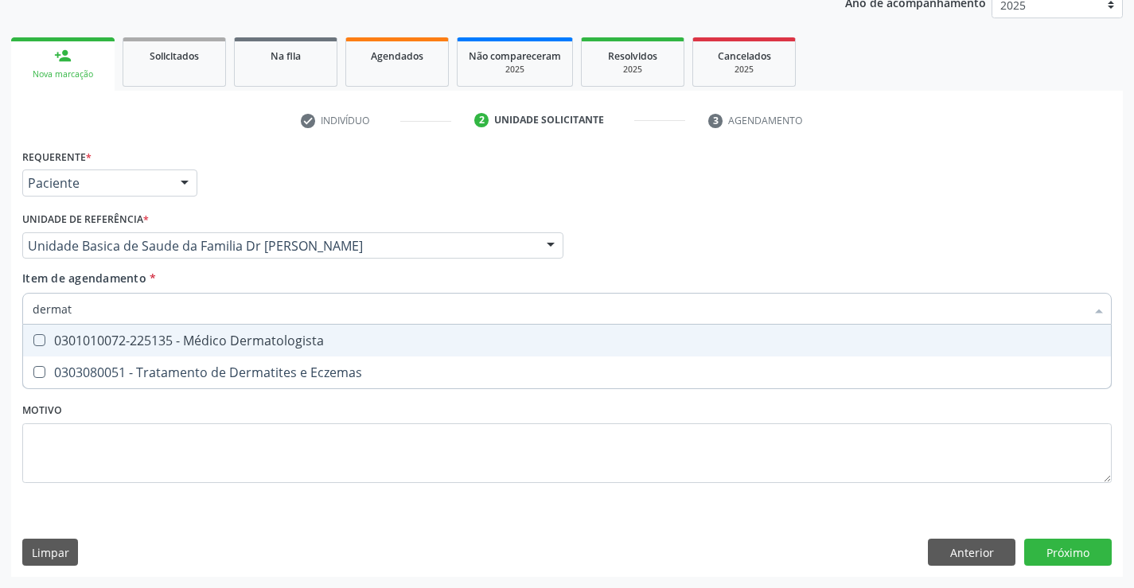
click at [91, 347] on div "0301010072-225135 - Médico Dermatologista" at bounding box center [567, 340] width 1069 height 13
checkbox Dermatologista "true"
click at [1053, 547] on div "Requerente * Paciente Profissional de Saúde Paciente Nenhum resultado encontrad…" at bounding box center [567, 361] width 1112 height 432
checkbox Eczemas "true"
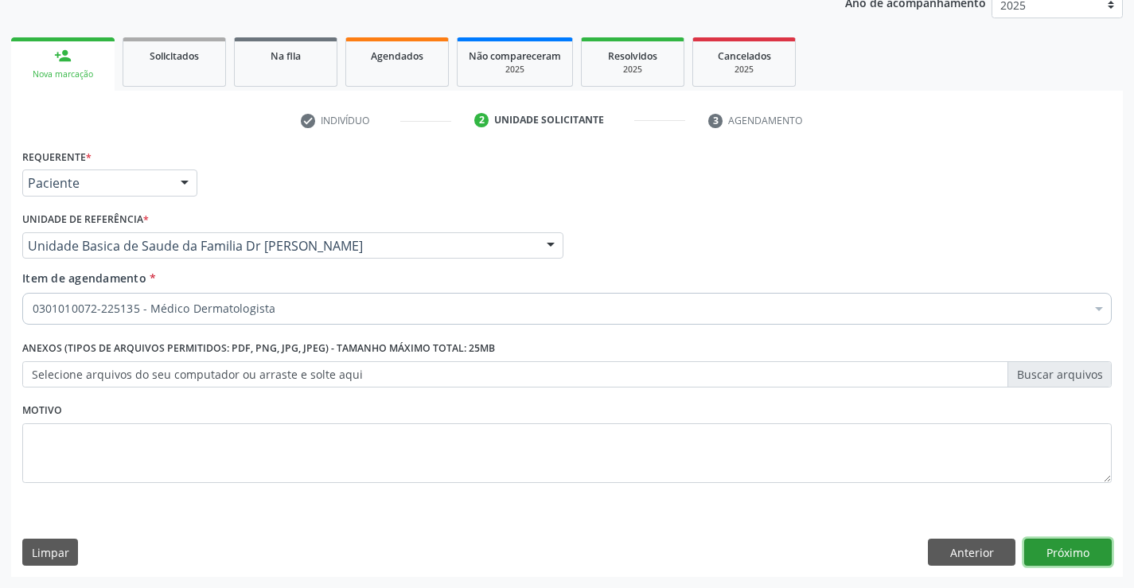
click at [1052, 544] on button "Próximo" at bounding box center [1068, 552] width 88 height 27
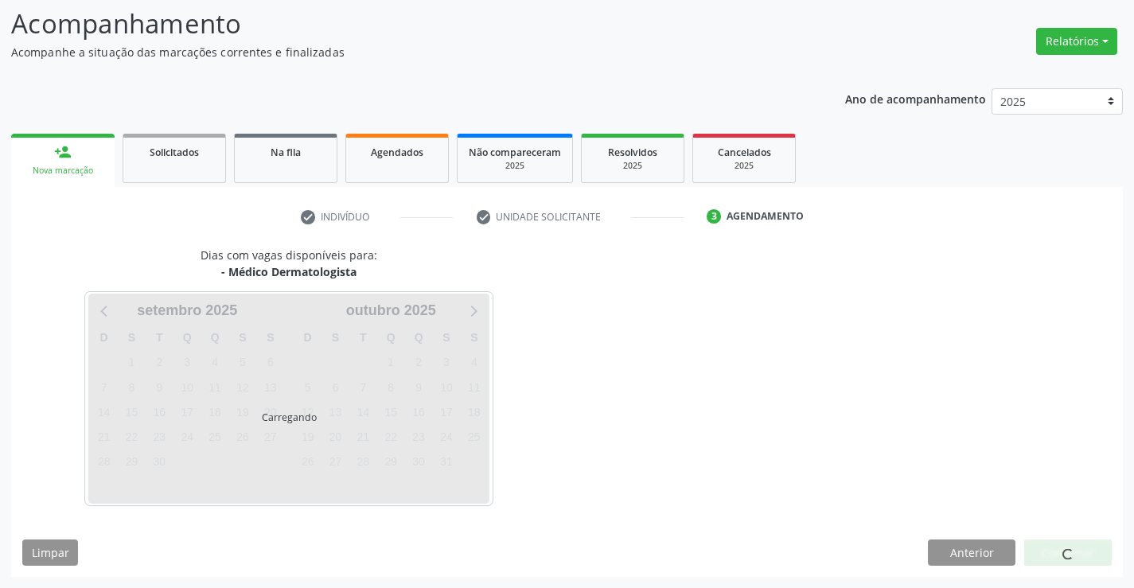
scroll to position [104, 0]
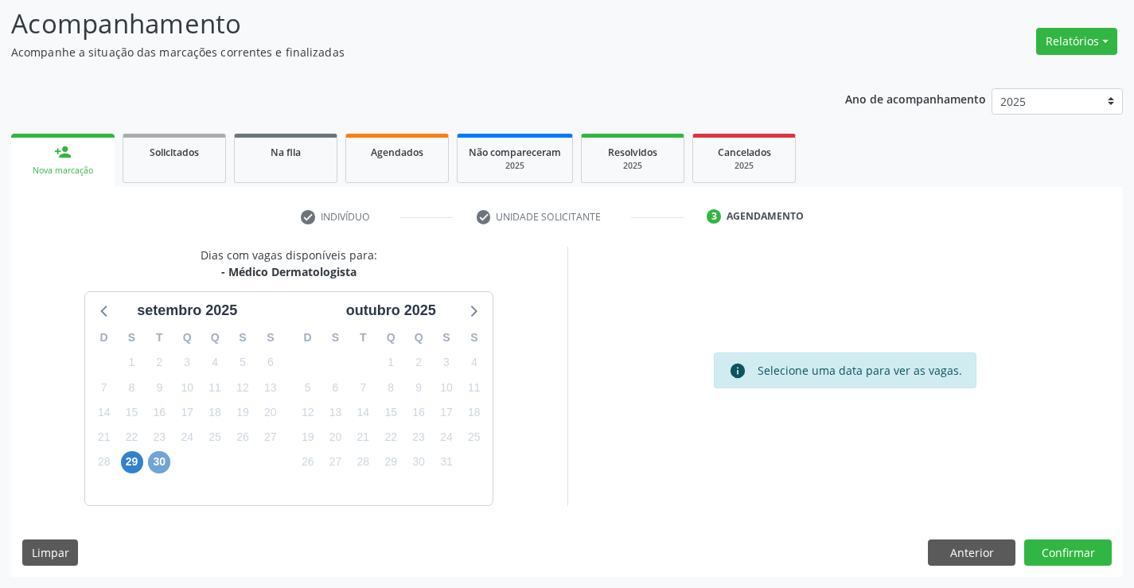
click at [161, 460] on span "30" at bounding box center [159, 462] width 22 height 22
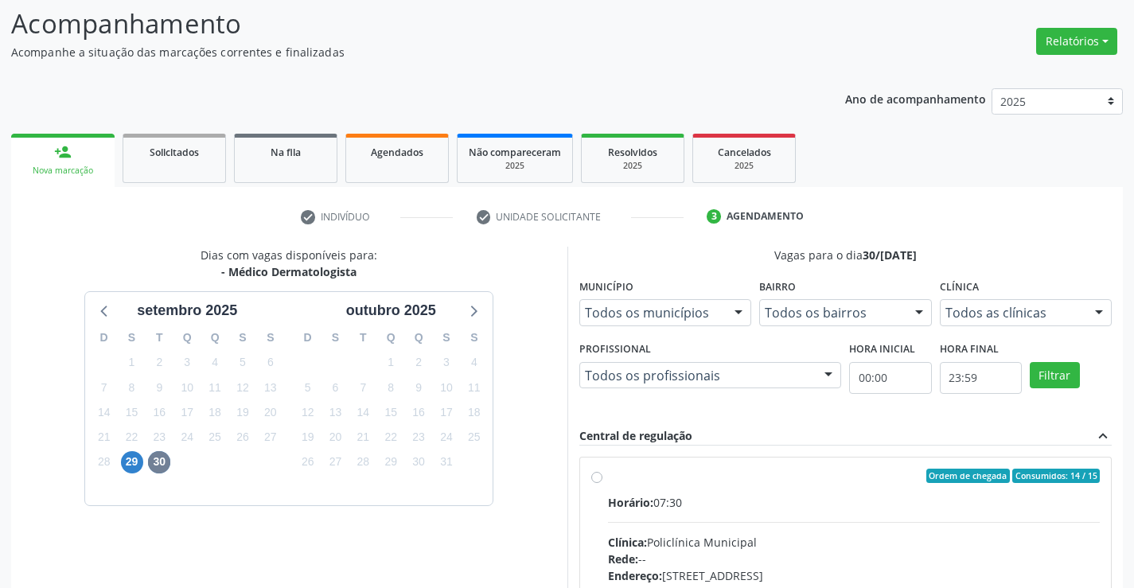
click at [608, 477] on label "Ordem de chegada Consumidos: 14 / 15 Horário: 07:30 Clínica: Policlínica Munici…" at bounding box center [854, 591] width 493 height 244
click at [593, 477] on input "Ordem de chegada Consumidos: 14 / 15 Horário: 07:30 Clínica: Policlínica Munici…" at bounding box center [596, 476] width 11 height 14
radio input "true"
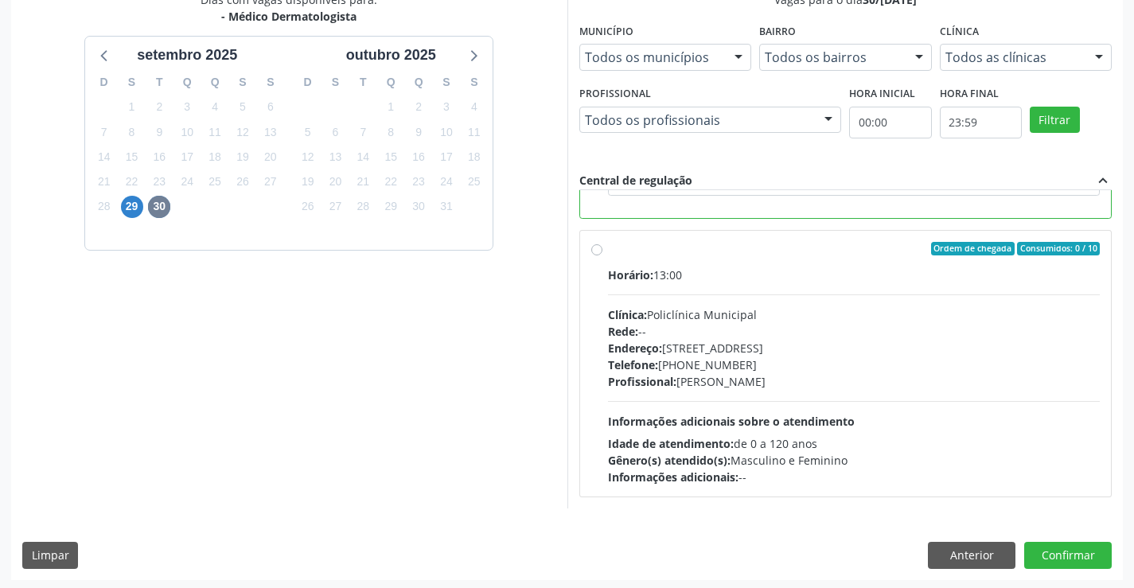
scroll to position [363, 0]
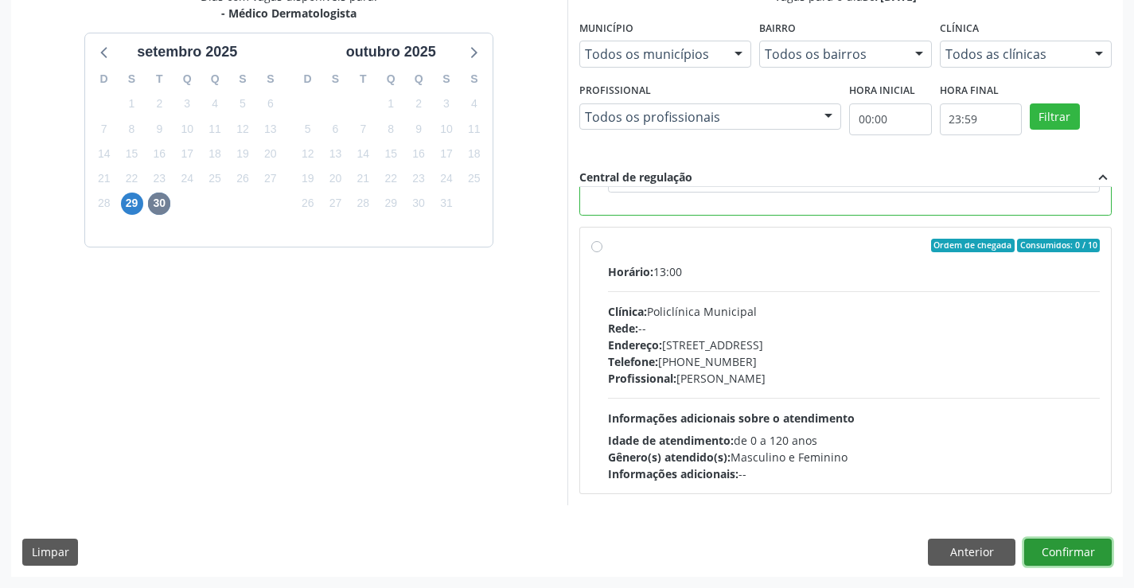
click at [1062, 543] on button "Confirmar" at bounding box center [1068, 552] width 88 height 27
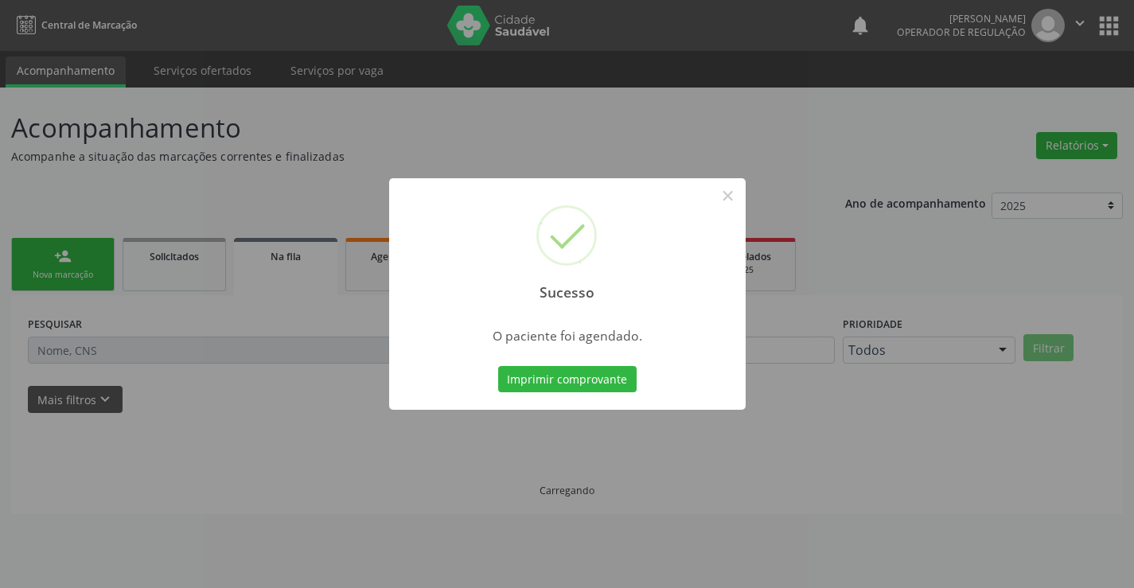
scroll to position [0, 0]
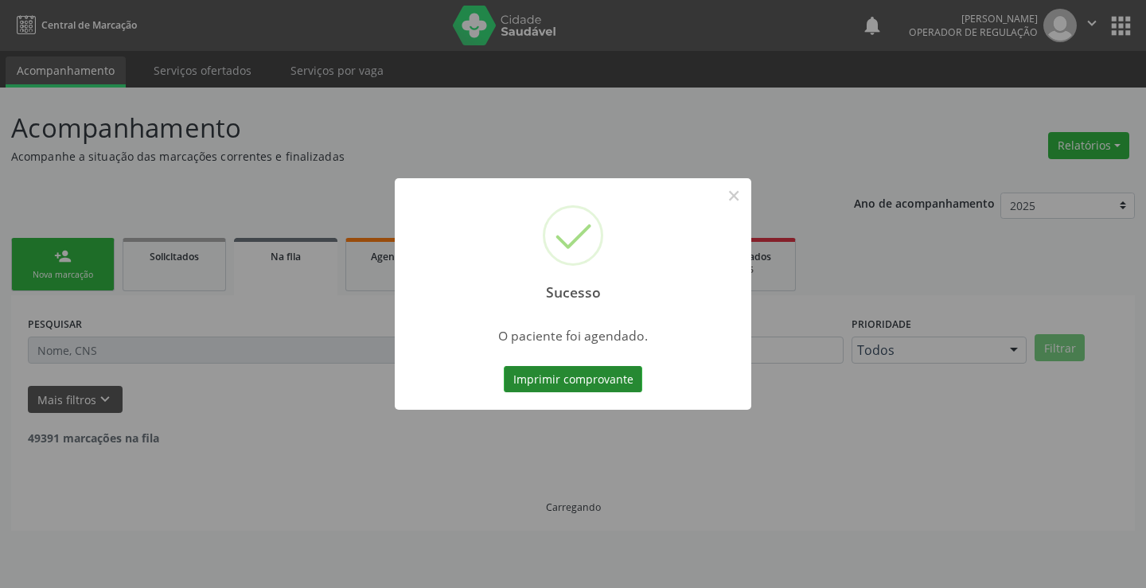
click at [562, 374] on button "Imprimir comprovante" at bounding box center [573, 379] width 138 height 27
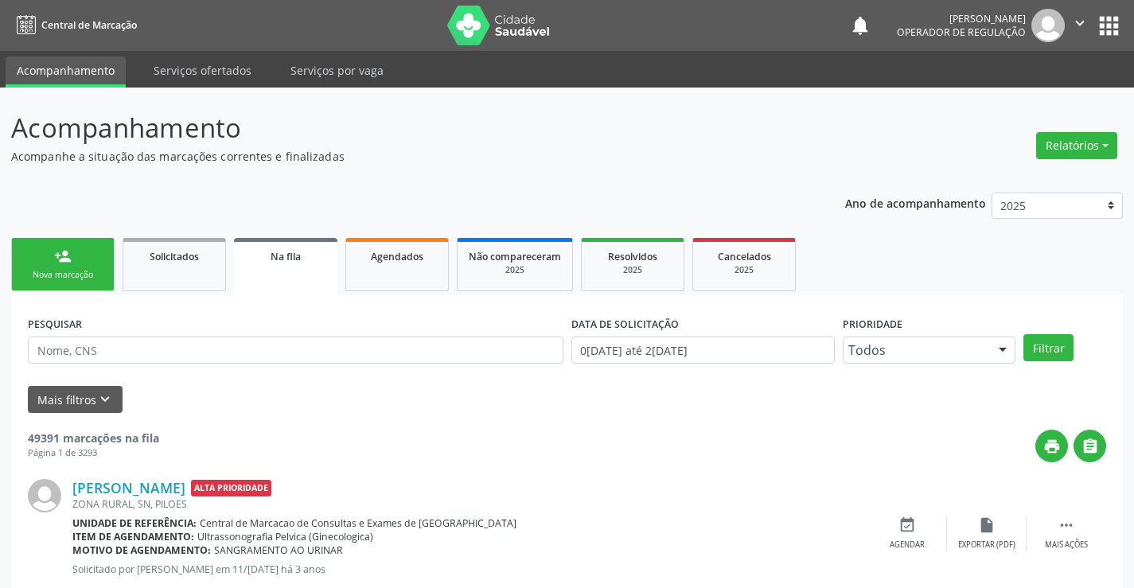
drag, startPoint x: 26, startPoint y: 243, endPoint x: 59, endPoint y: 263, distance: 37.8
click at [27, 243] on link "person_add Nova marcação" at bounding box center [62, 264] width 103 height 53
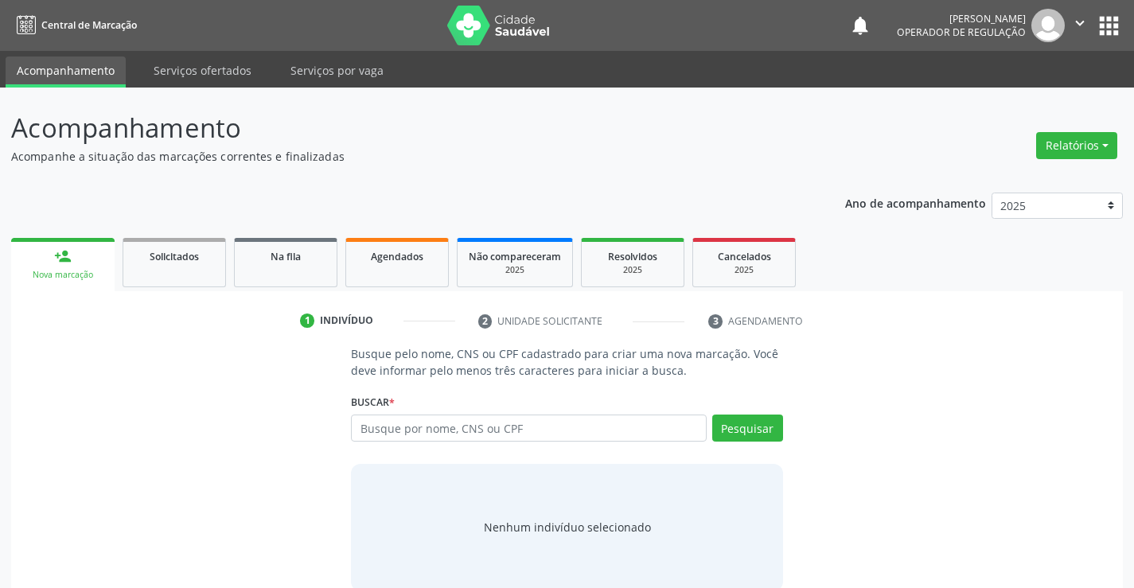
click at [59, 263] on div "person_add" at bounding box center [63, 256] width 18 height 18
click at [542, 435] on input "text" at bounding box center [528, 428] width 355 height 27
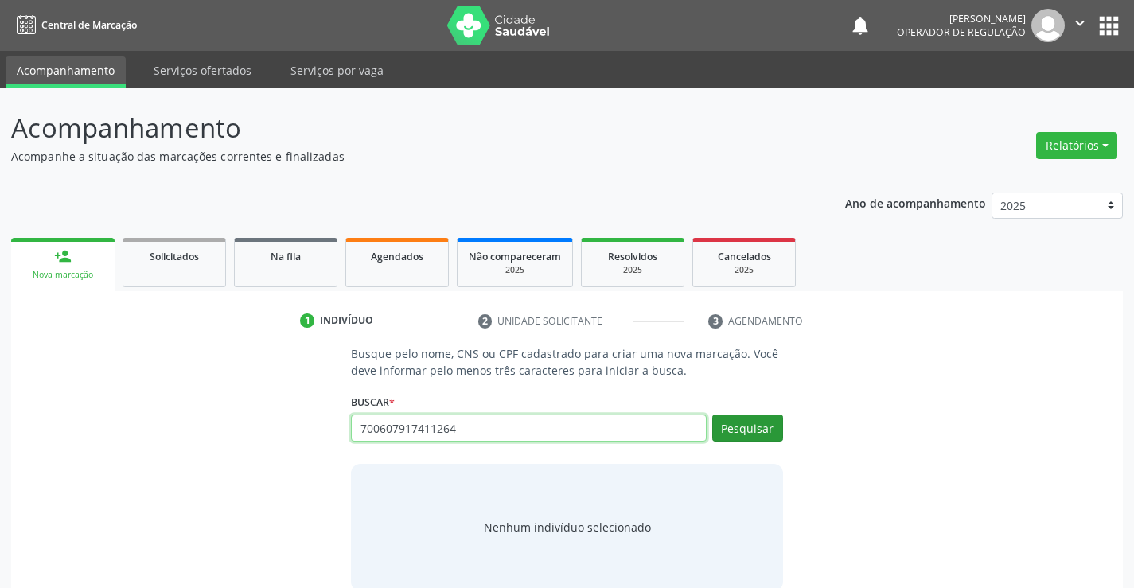
type input "700607917411264"
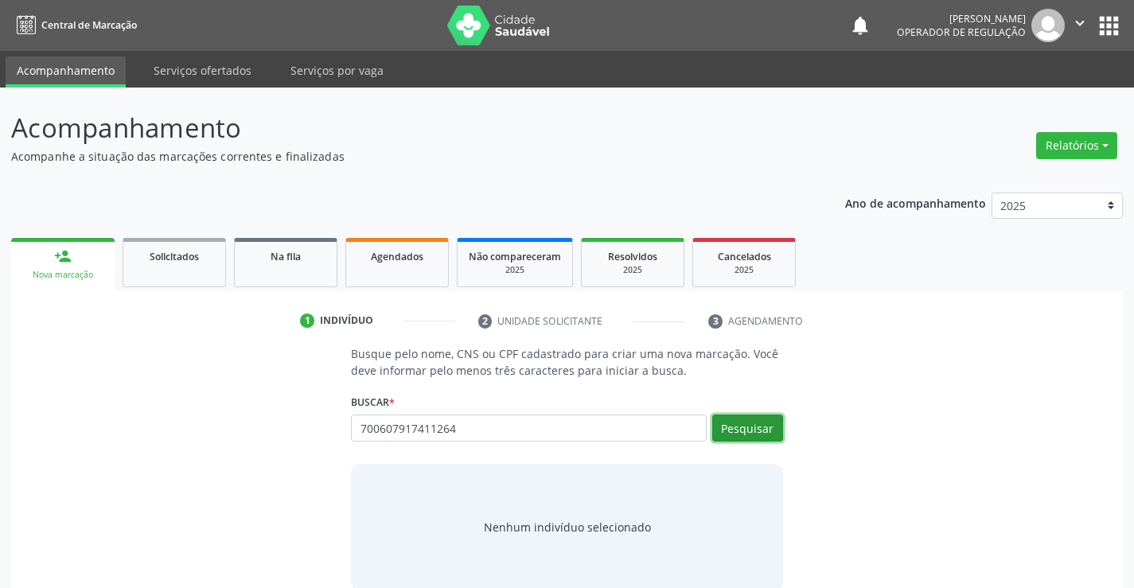
click at [768, 431] on button "Pesquisar" at bounding box center [747, 428] width 71 height 27
type input "700607917411264"
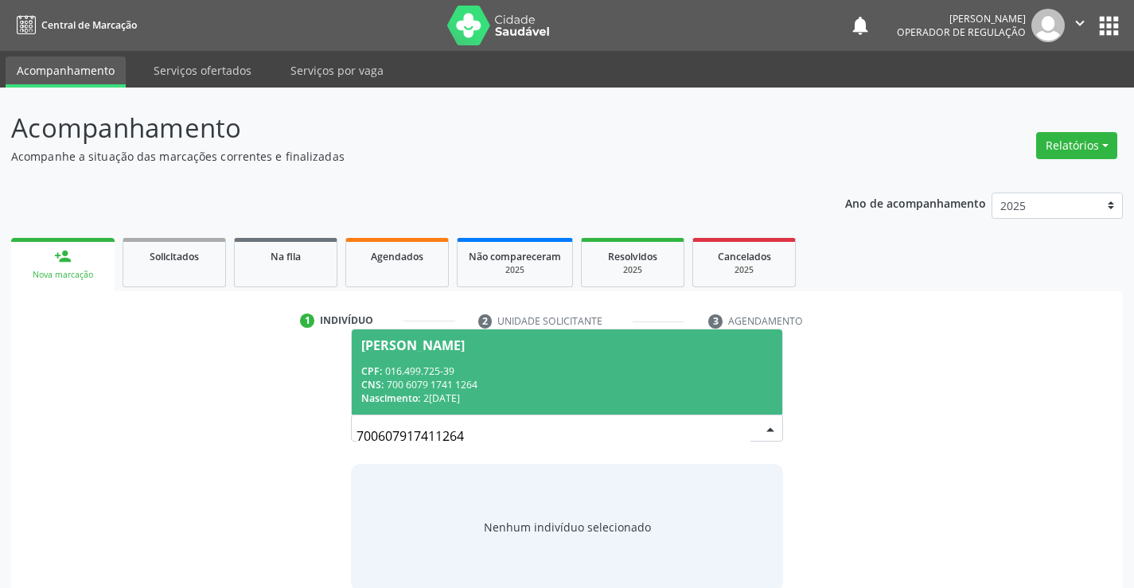
click at [626, 376] on div "CPF: 016.499.725-39" at bounding box center [566, 371] width 411 height 14
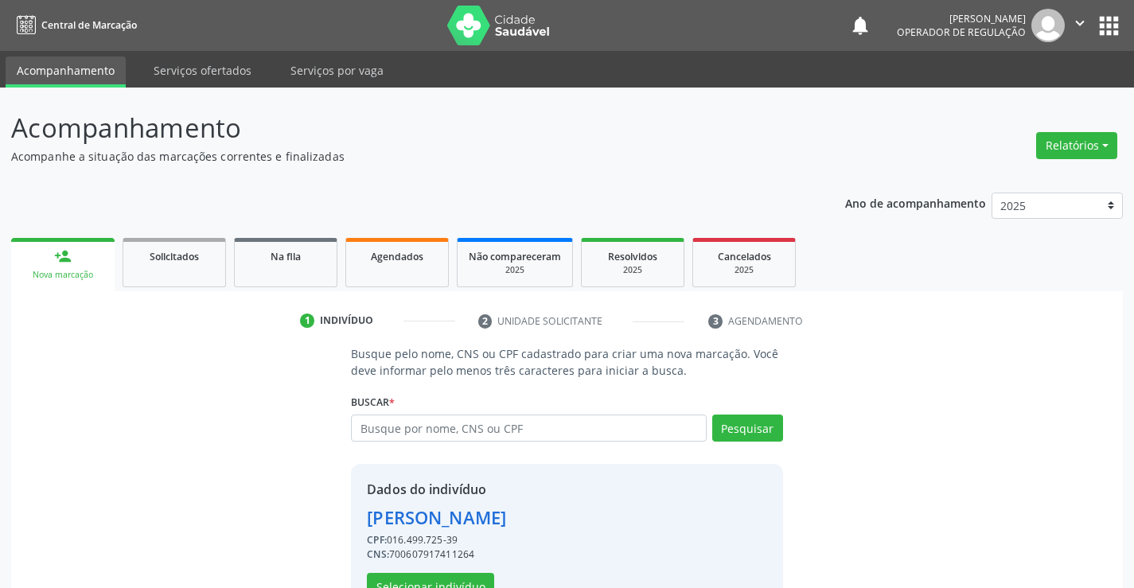
scroll to position [50, 0]
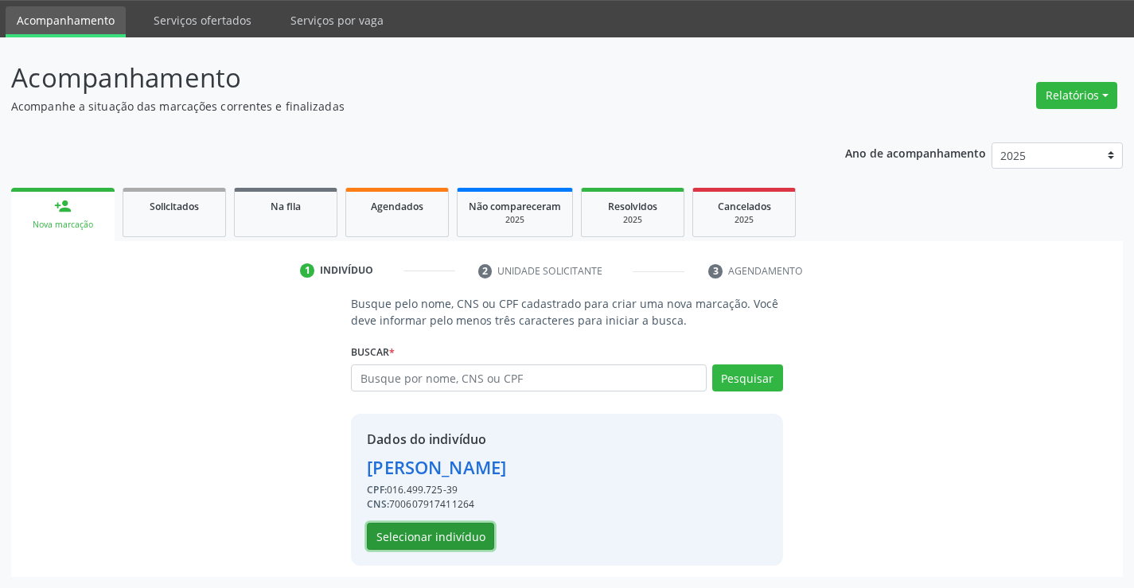
click at [465, 529] on button "Selecionar indivíduo" at bounding box center [430, 536] width 127 height 27
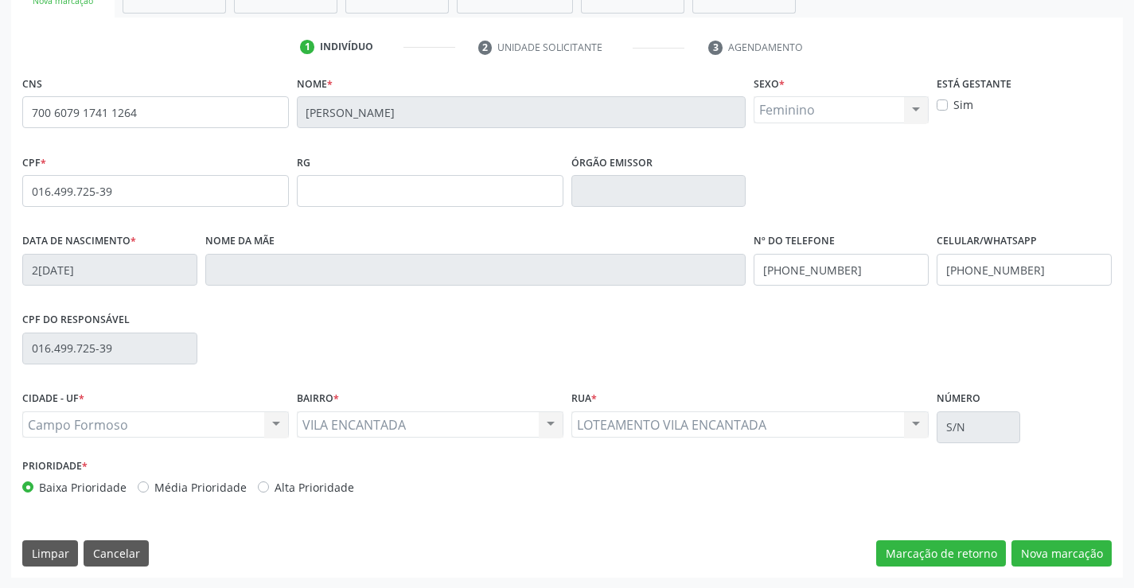
scroll to position [275, 0]
click at [1037, 553] on button "Nova marcação" at bounding box center [1061, 552] width 100 height 27
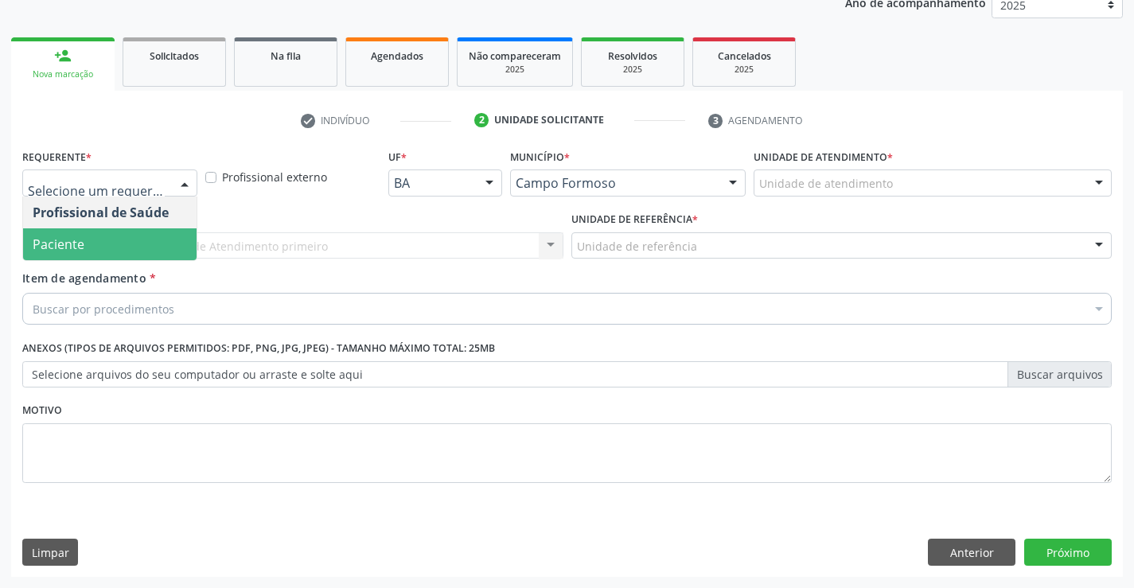
click at [80, 240] on span "Paciente" at bounding box center [59, 245] width 52 height 18
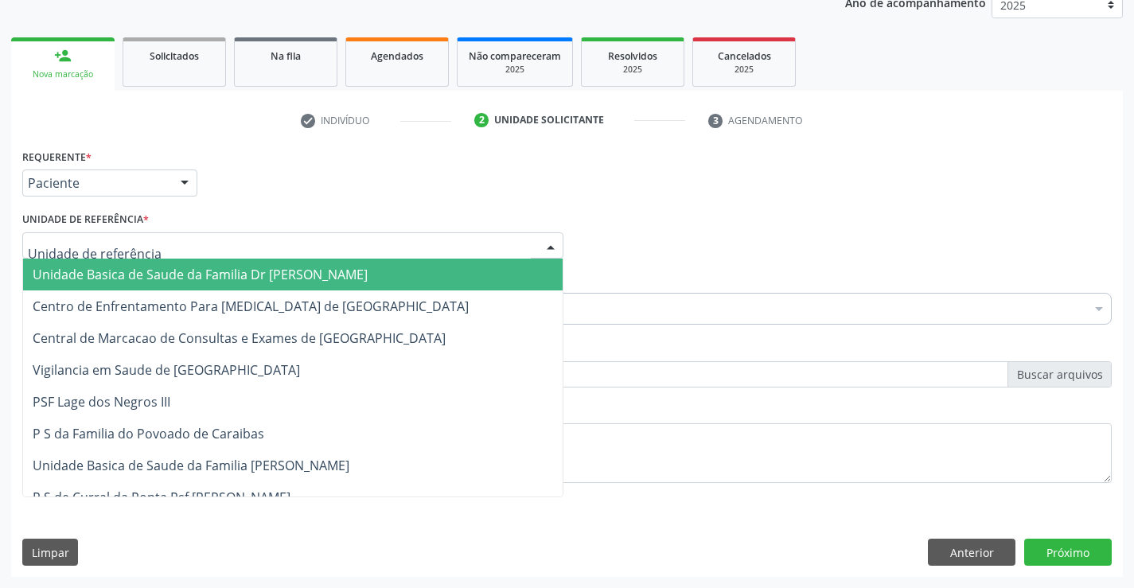
click at [150, 274] on span "Unidade Basica de Saude da Familia Dr [PERSON_NAME]" at bounding box center [200, 275] width 335 height 18
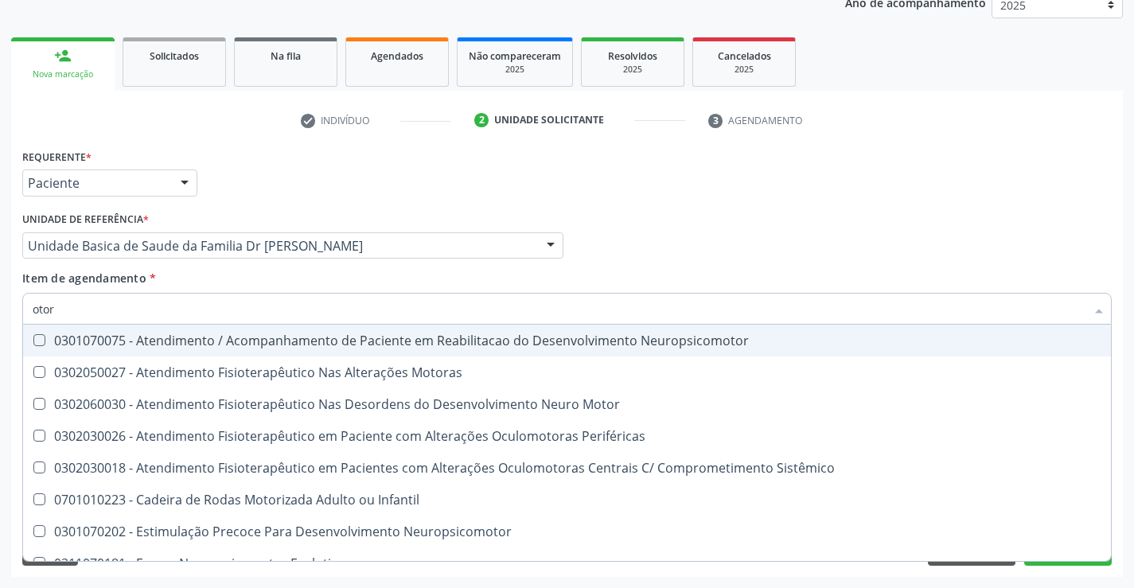
type input "otorr"
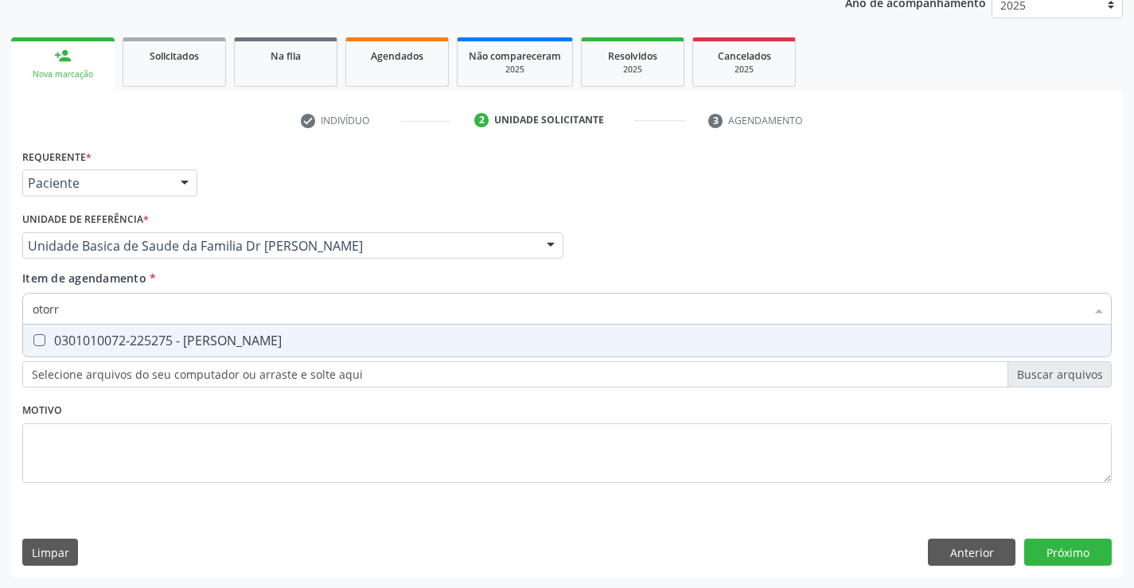
click at [259, 337] on div "0301010072-225275 - Médico Otorrinolaringologista" at bounding box center [567, 340] width 1069 height 13
checkbox Otorrinolaringologista "true"
click at [1069, 551] on div "Requerente * Paciente Profissional de Saúde Paciente Nenhum resultado encontrad…" at bounding box center [567, 361] width 1112 height 432
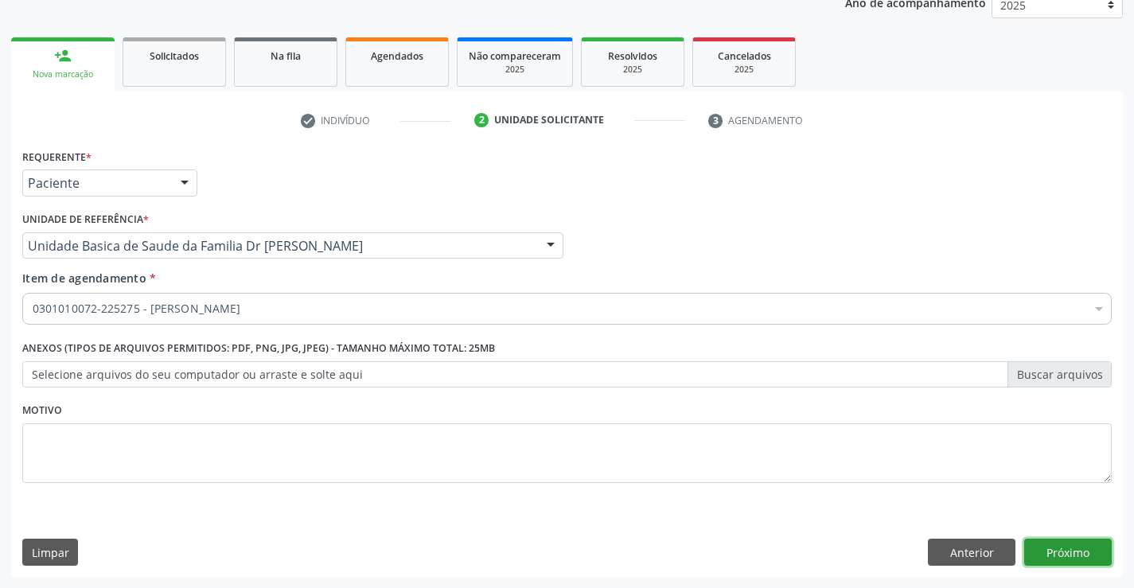
click at [1069, 551] on button "Próximo" at bounding box center [1068, 552] width 88 height 27
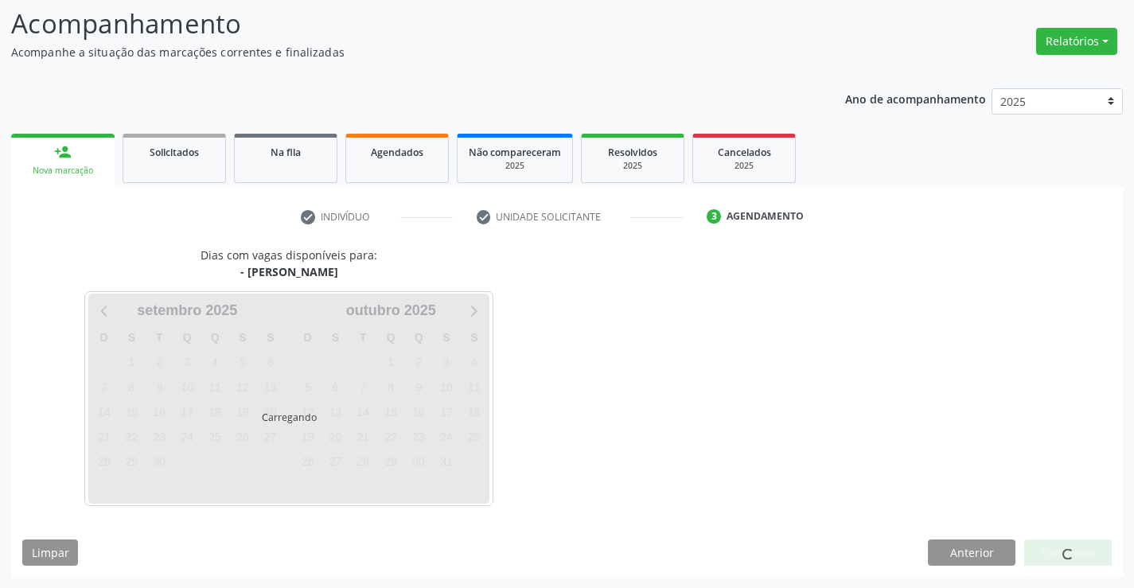
scroll to position [104, 0]
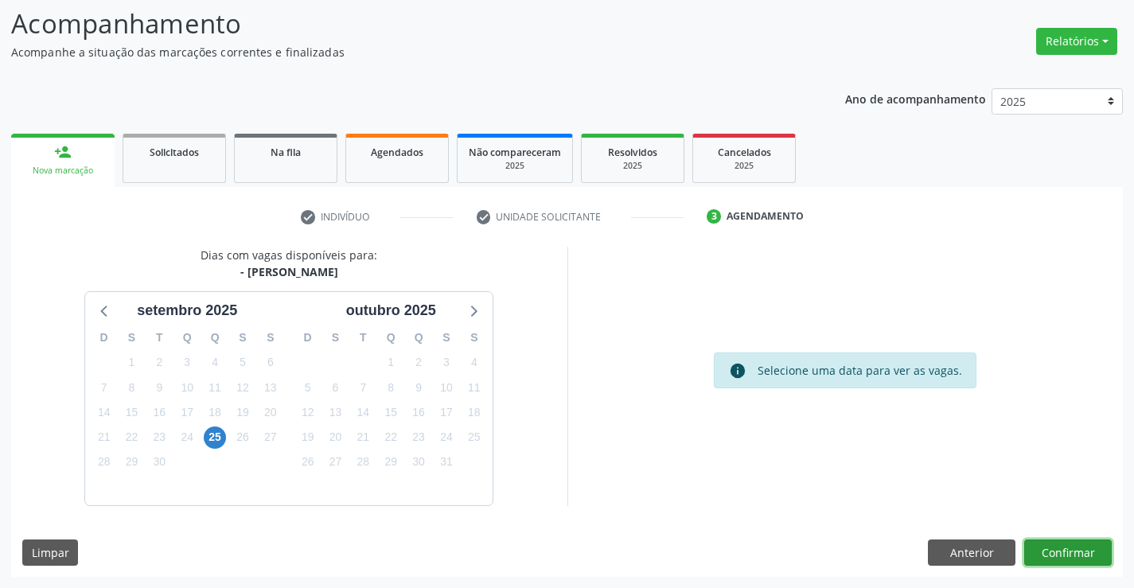
click at [1068, 549] on button "Confirmar" at bounding box center [1068, 552] width 88 height 27
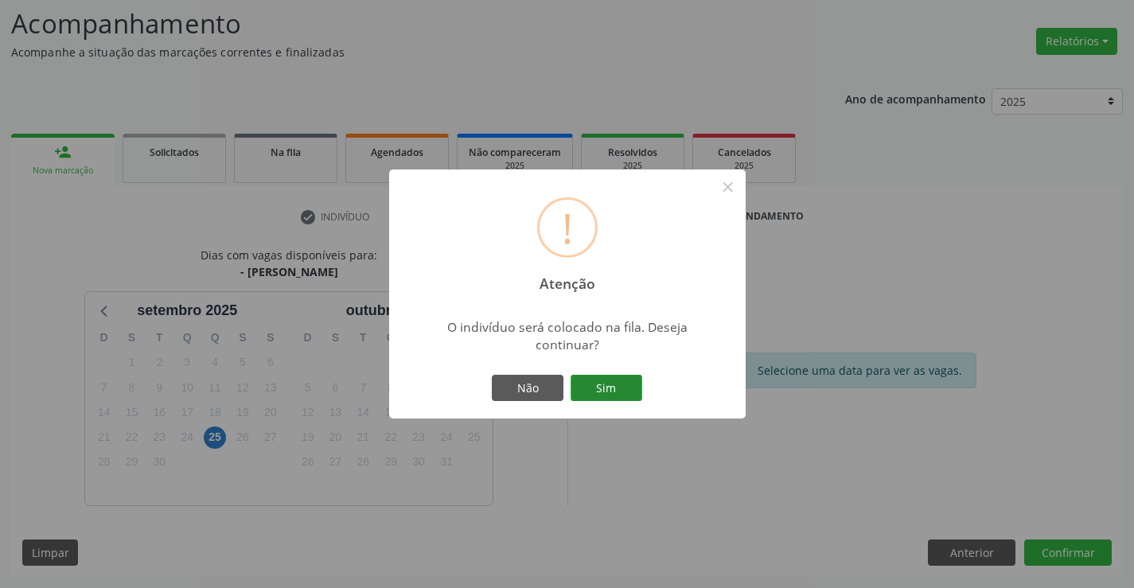
click at [601, 381] on button "Sim" at bounding box center [606, 388] width 72 height 27
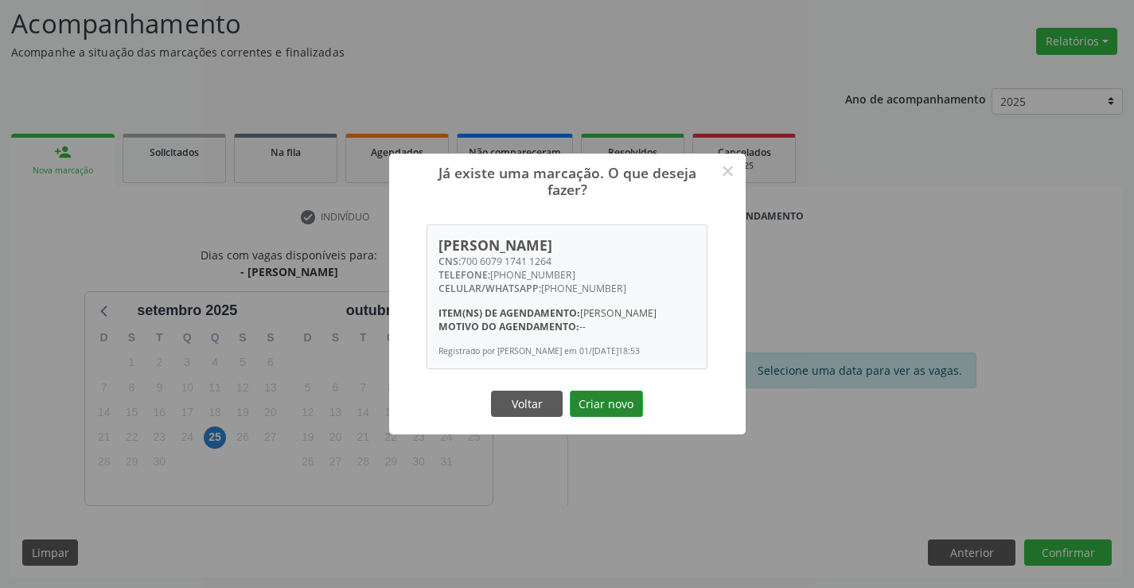
click at [586, 412] on button "Criar novo" at bounding box center [606, 404] width 73 height 27
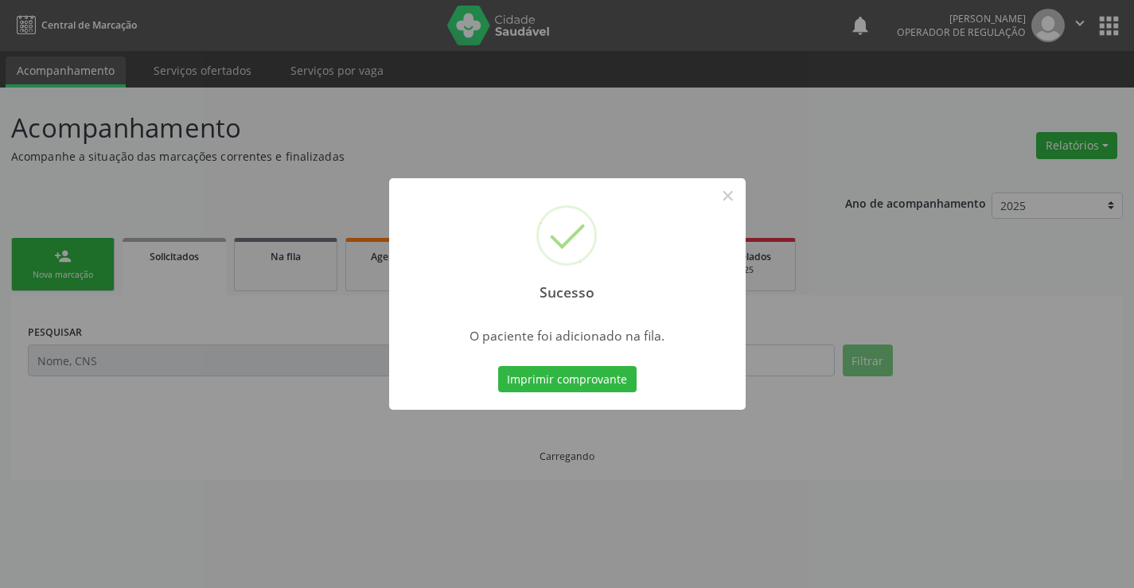
scroll to position [0, 0]
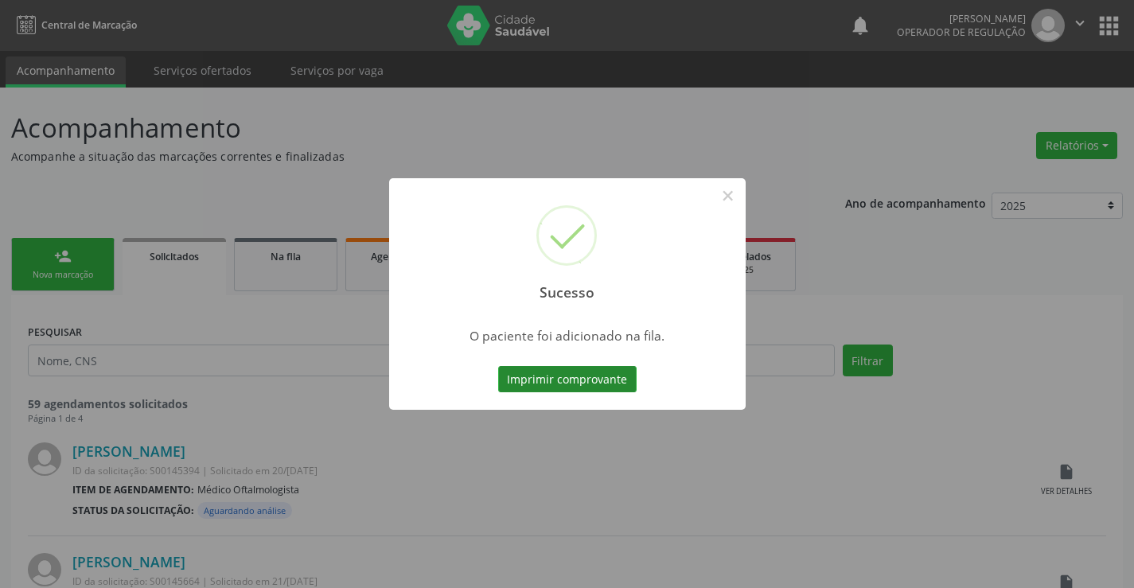
click at [621, 376] on button "Imprimir comprovante" at bounding box center [567, 379] width 138 height 27
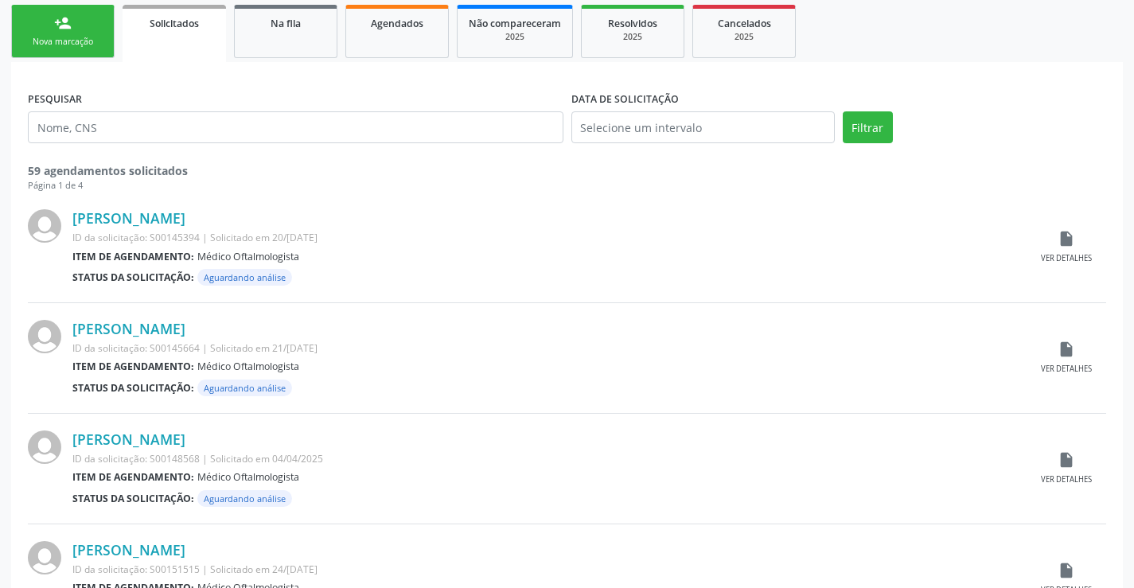
scroll to position [239, 0]
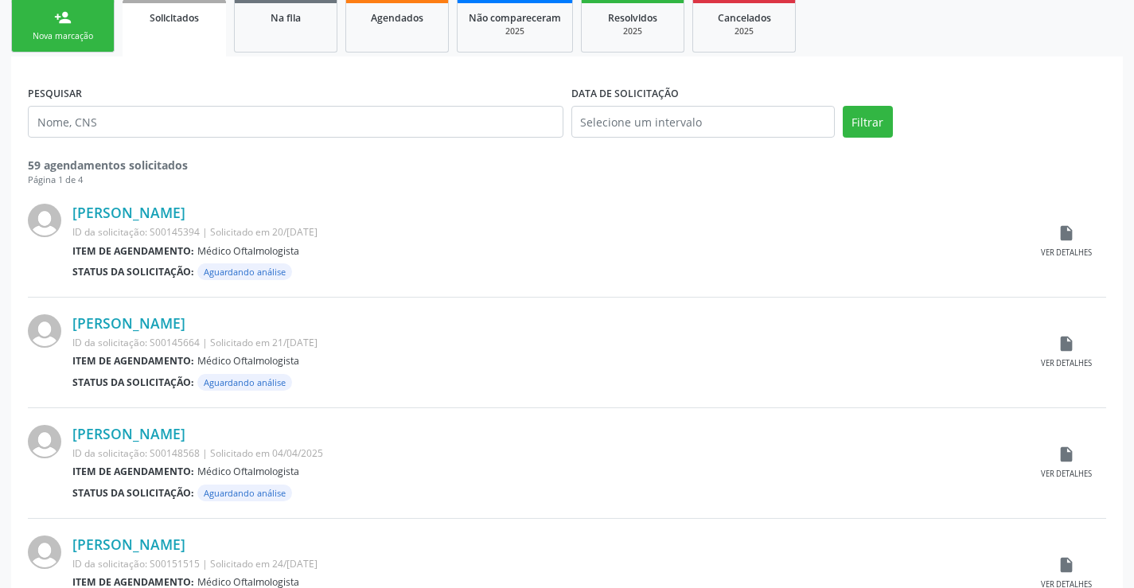
click at [90, 36] on div "Nova marcação" at bounding box center [63, 36] width 80 height 12
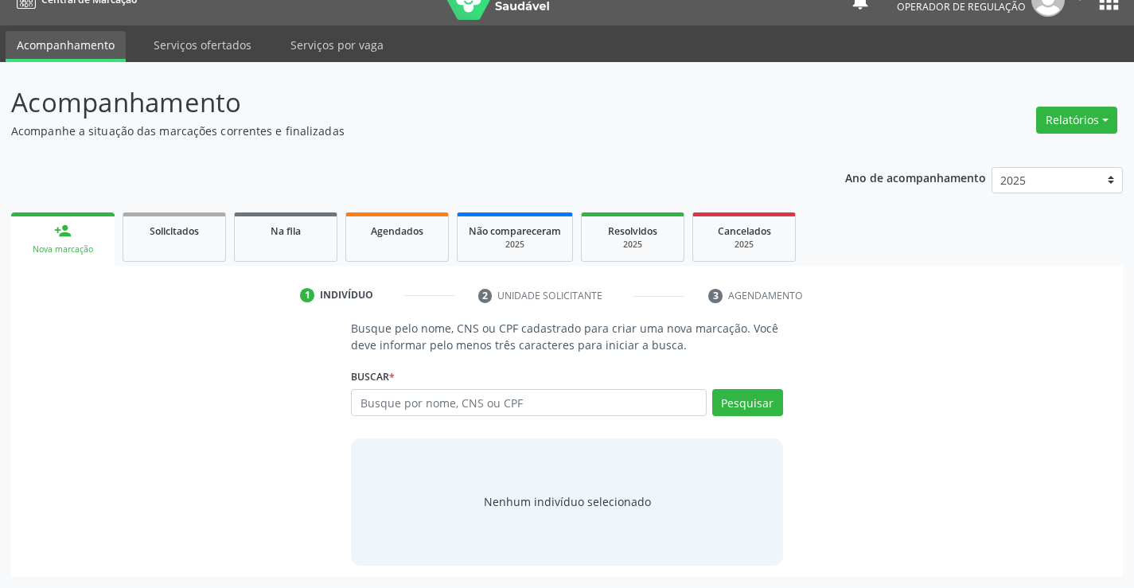
scroll to position [25, 0]
click at [535, 403] on input "text" at bounding box center [528, 402] width 355 height 27
type input "700"
click at [410, 237] on span "Agendados" at bounding box center [397, 231] width 53 height 14
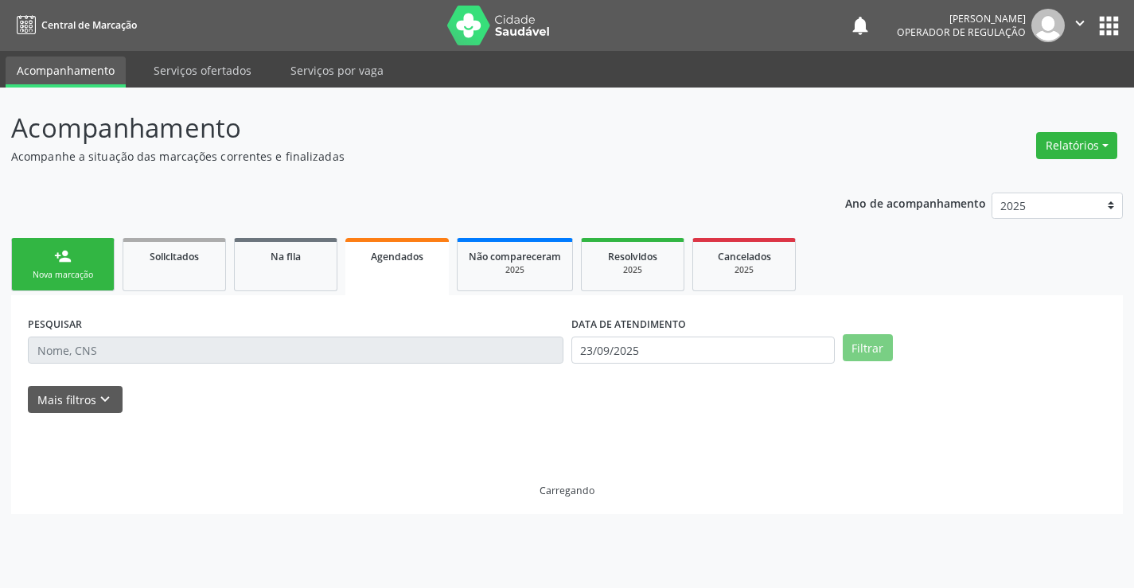
scroll to position [0, 0]
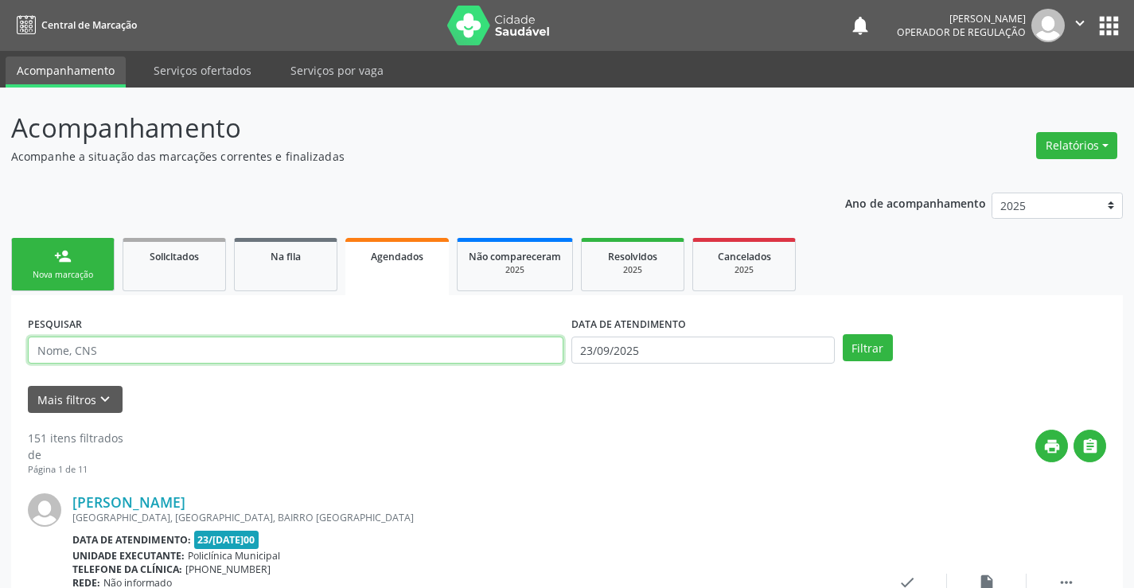
click at [428, 352] on input "text" at bounding box center [295, 350] width 535 height 27
type input "700607917411264"
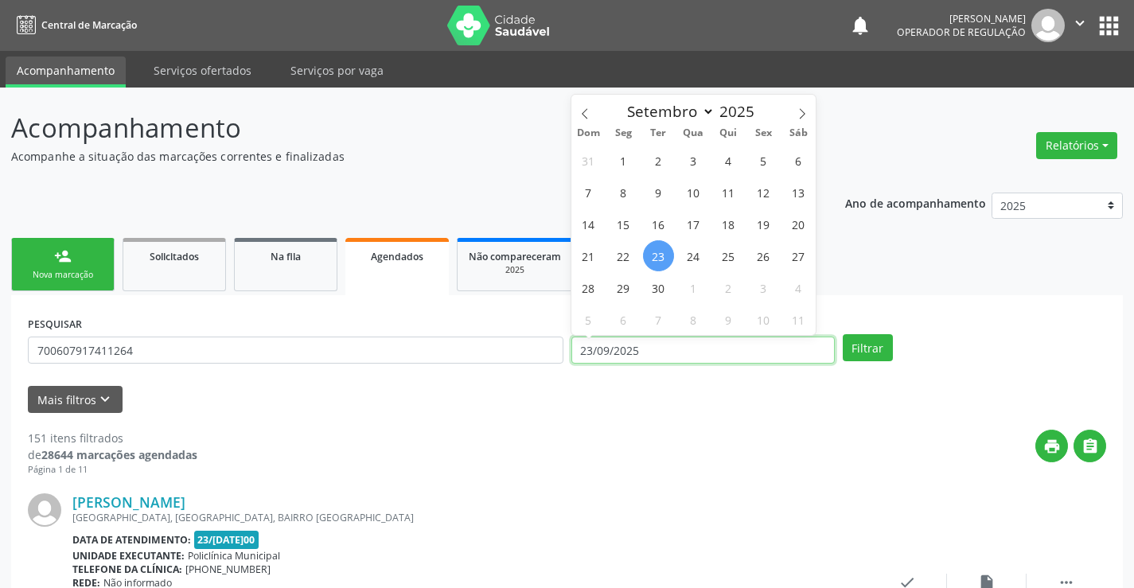
click at [790, 345] on input "23/09/2025" at bounding box center [702, 350] width 263 height 27
click at [656, 281] on span "30" at bounding box center [658, 287] width 31 height 31
type input "3[DATE]"
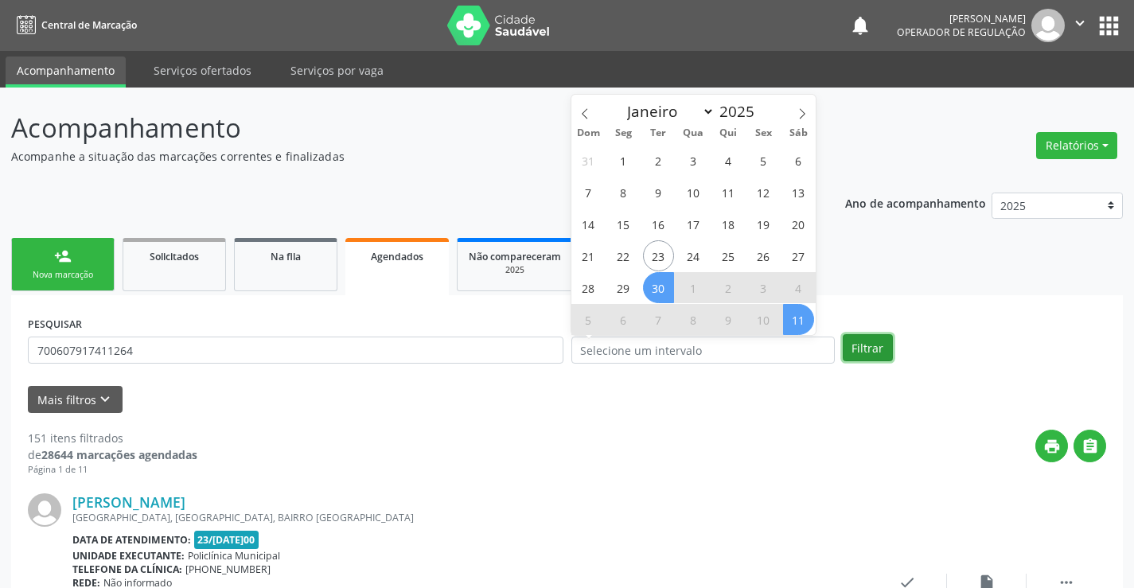
click at [876, 348] on button "Filtrar" at bounding box center [868, 347] width 50 height 27
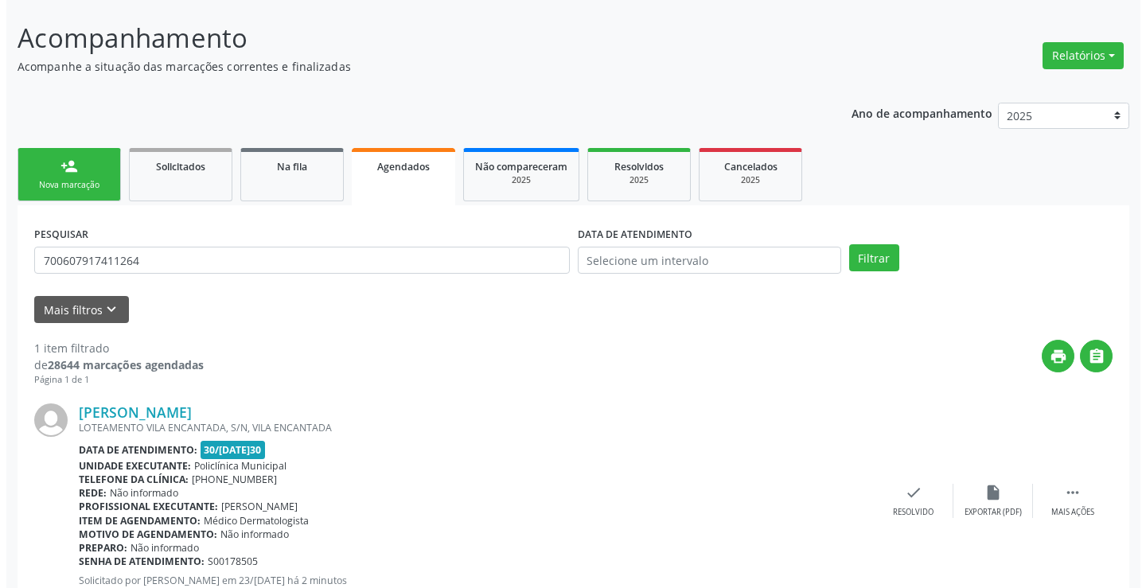
scroll to position [145, 0]
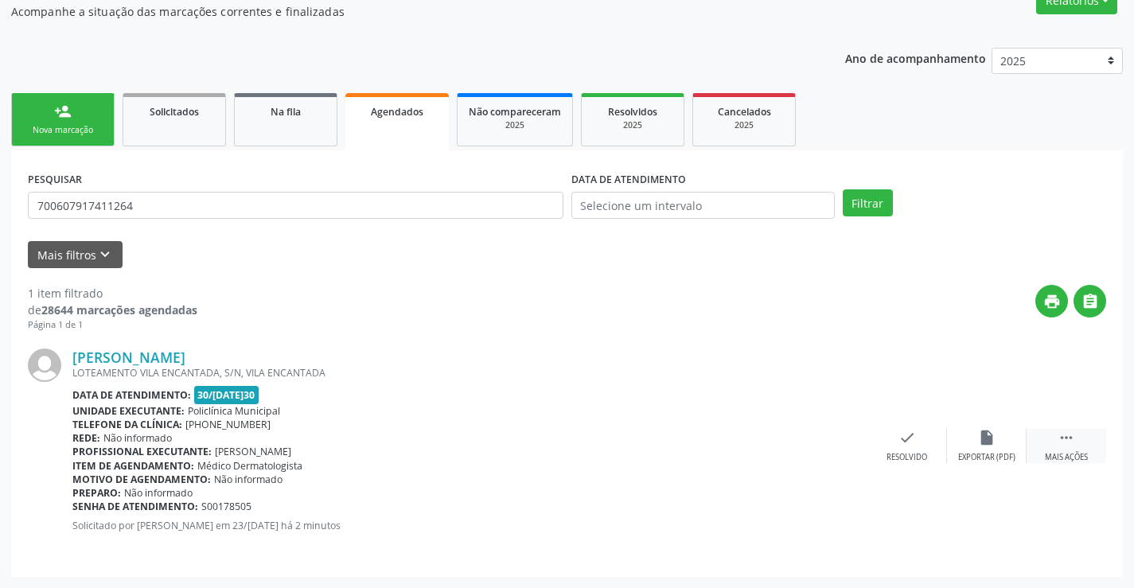
click at [1062, 438] on icon "" at bounding box center [1066, 438] width 18 height 18
click at [833, 437] on icon "cancel" at bounding box center [828, 438] width 18 height 18
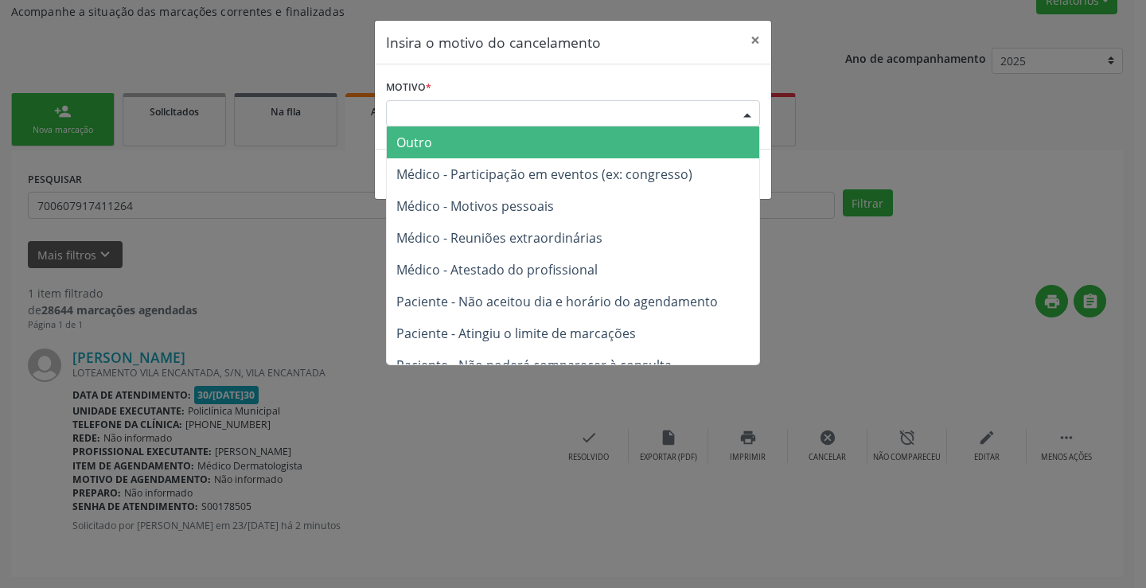
click at [750, 111] on div at bounding box center [747, 114] width 24 height 27
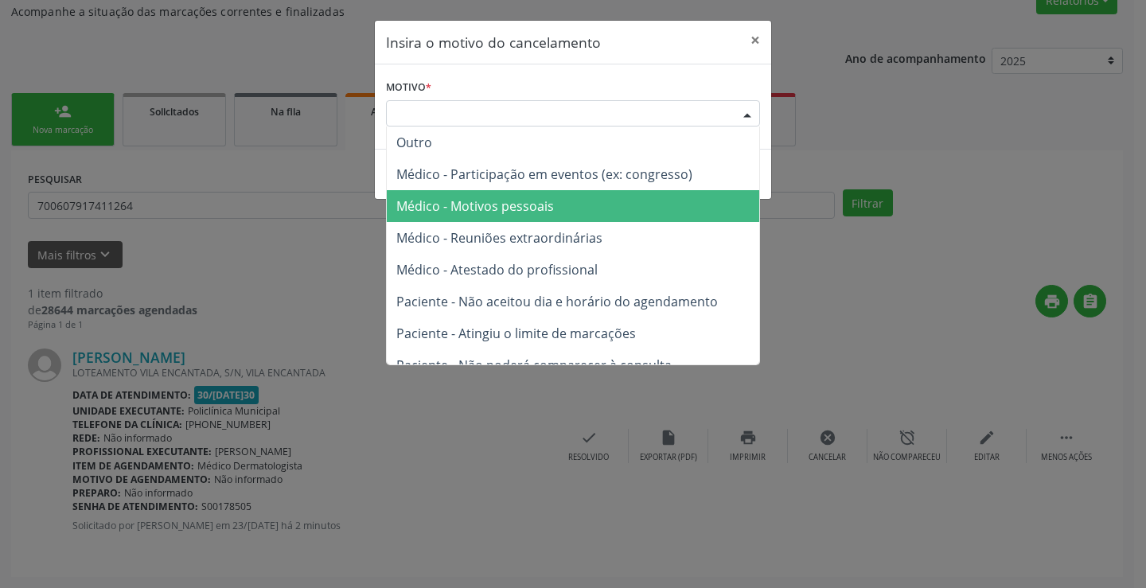
click at [578, 216] on span "Médico - Motivos pessoais" at bounding box center [573, 206] width 372 height 32
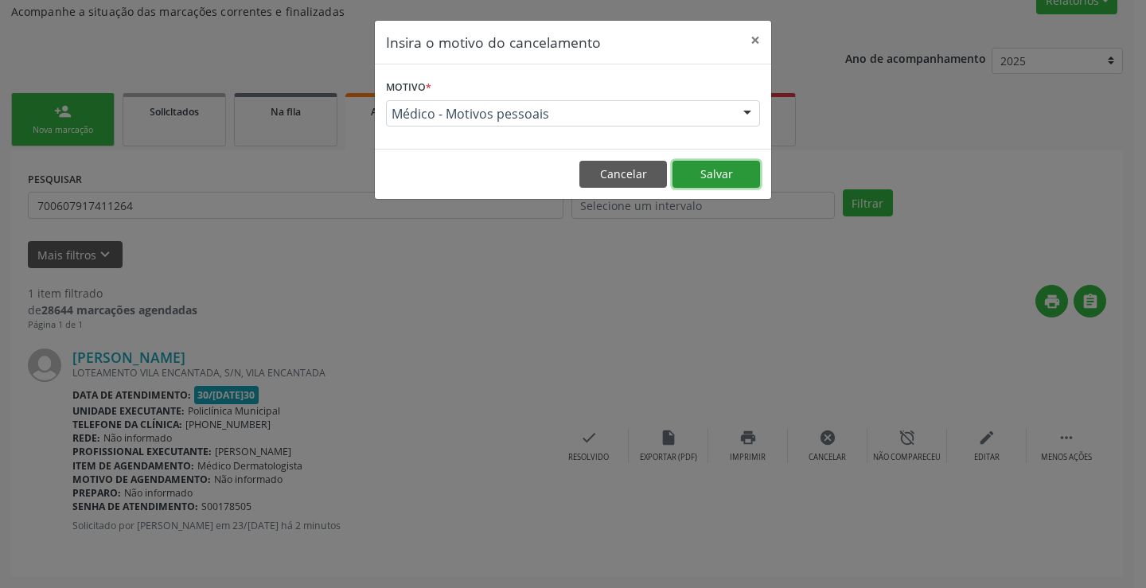
click at [724, 174] on button "Salvar" at bounding box center [716, 174] width 88 height 27
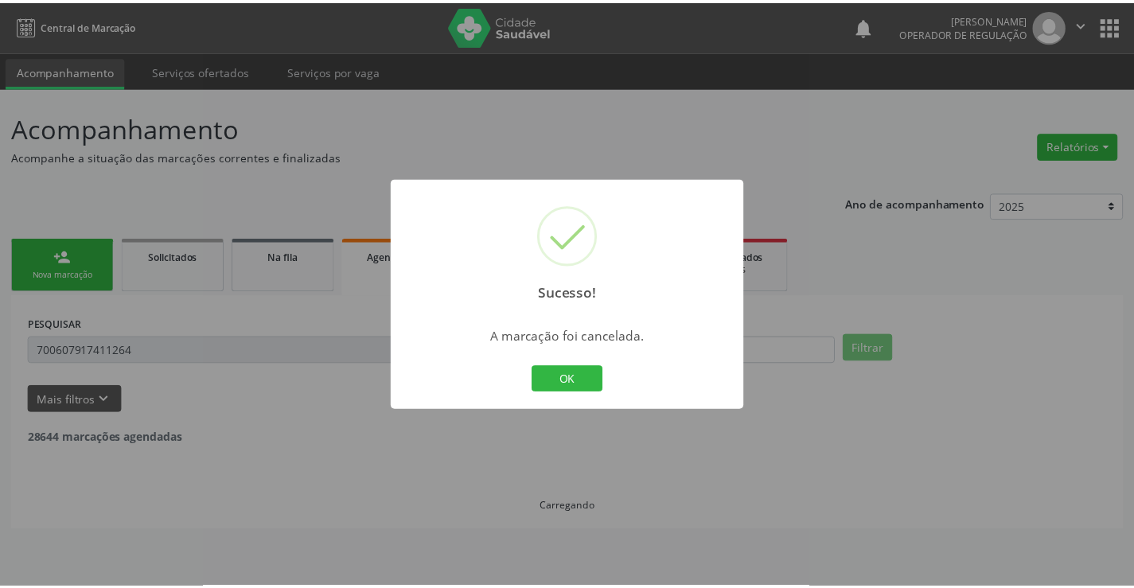
scroll to position [0, 0]
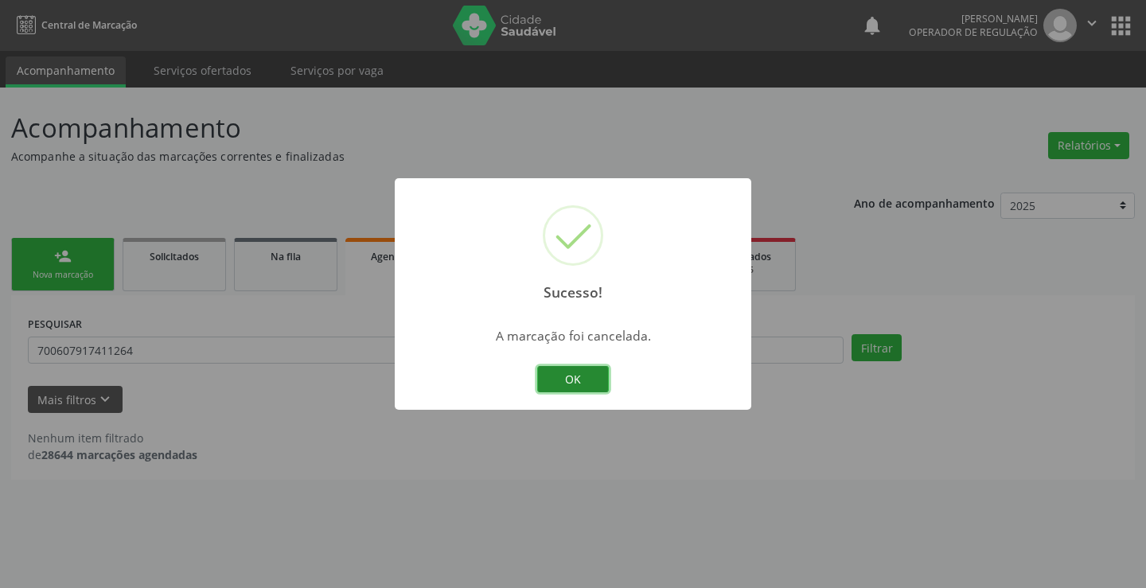
drag, startPoint x: 585, startPoint y: 380, endPoint x: 595, endPoint y: 371, distance: 14.1
click at [586, 380] on button "OK" at bounding box center [573, 379] width 72 height 27
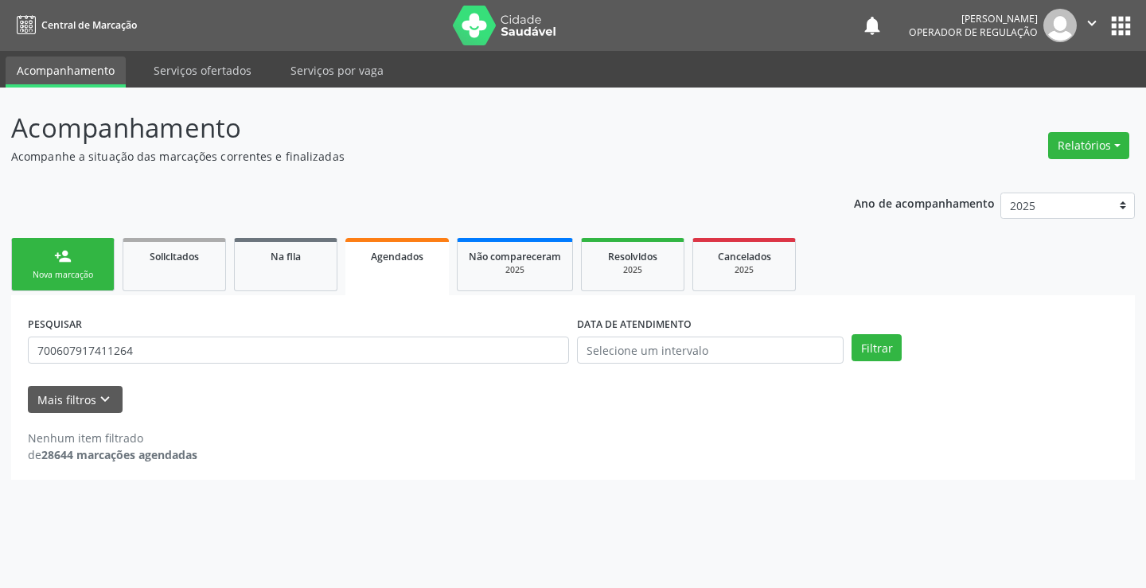
click at [56, 271] on div "Nova marcação" at bounding box center [63, 275] width 80 height 12
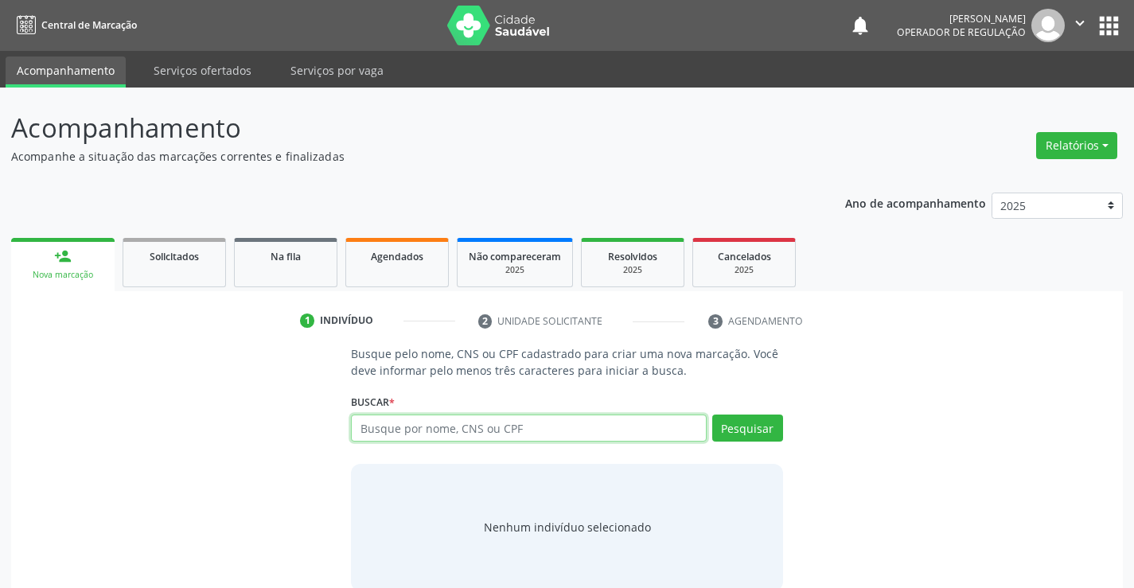
click at [436, 430] on input "text" at bounding box center [528, 428] width 355 height 27
type input "700607917411264"
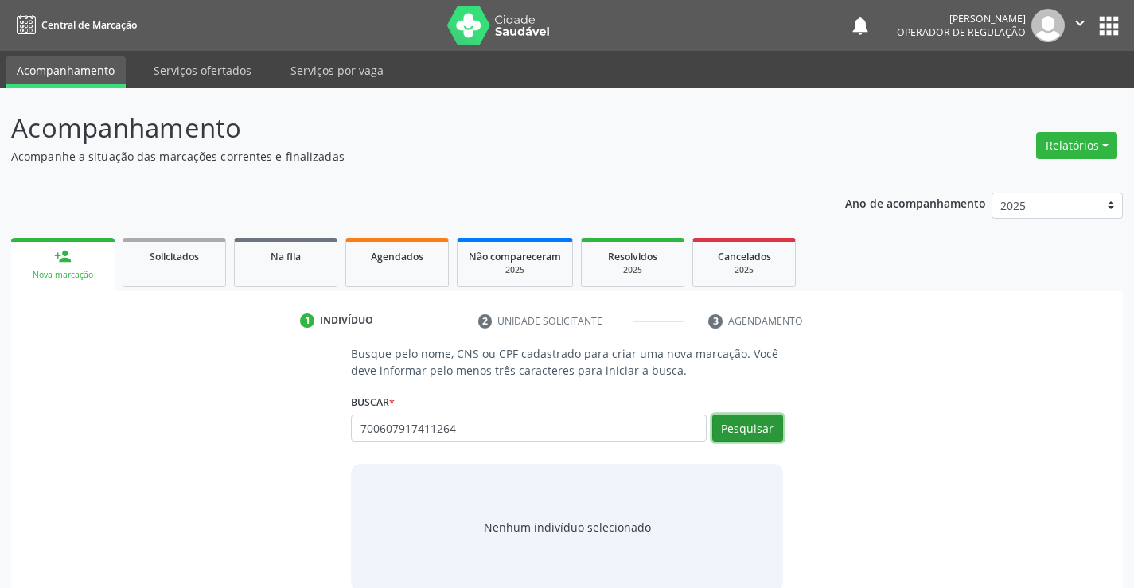
click at [757, 428] on button "Pesquisar" at bounding box center [747, 428] width 71 height 27
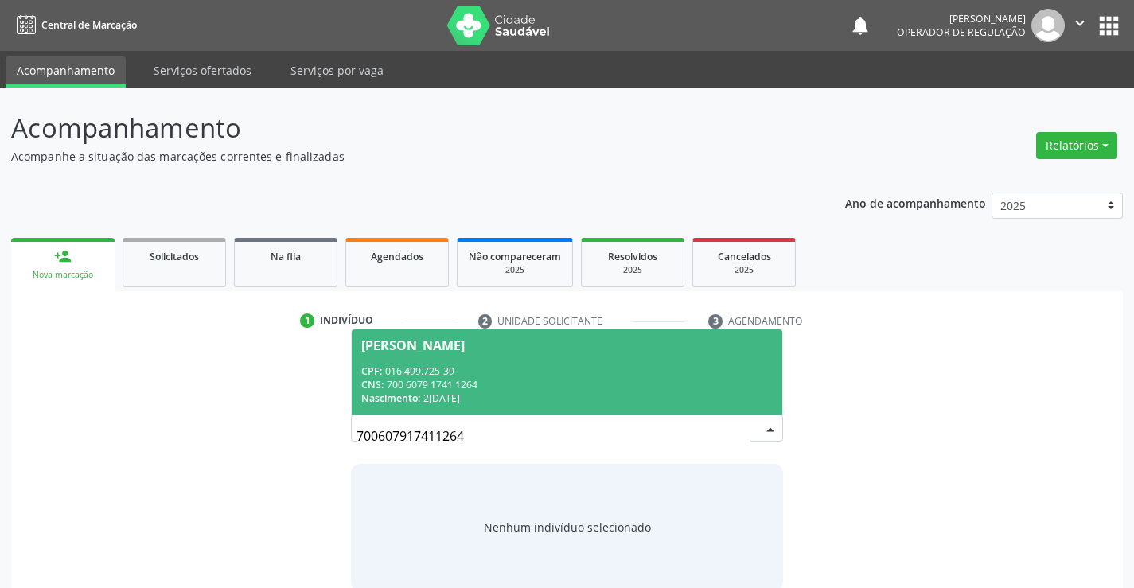
click at [625, 397] on div "Nascimento: 26/08/1974" at bounding box center [566, 398] width 411 height 14
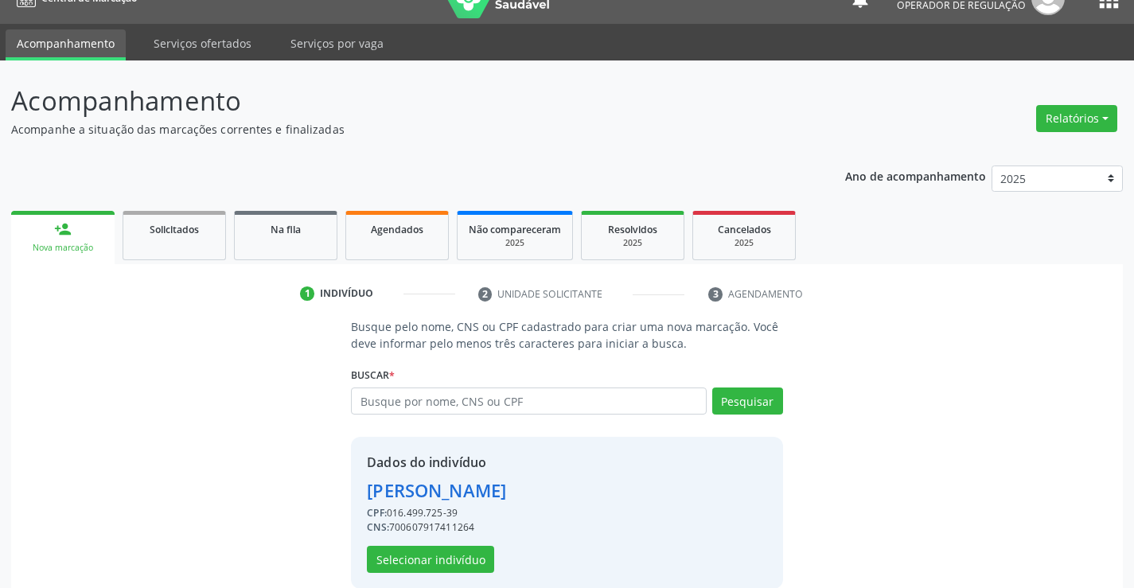
scroll to position [50, 0]
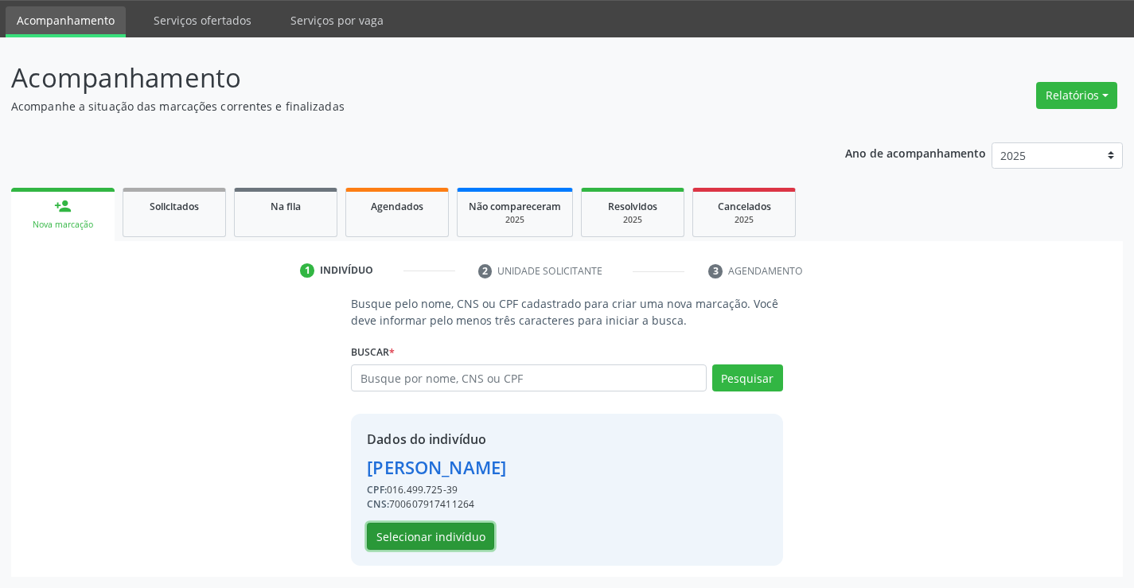
click at [478, 531] on button "Selecionar indivíduo" at bounding box center [430, 536] width 127 height 27
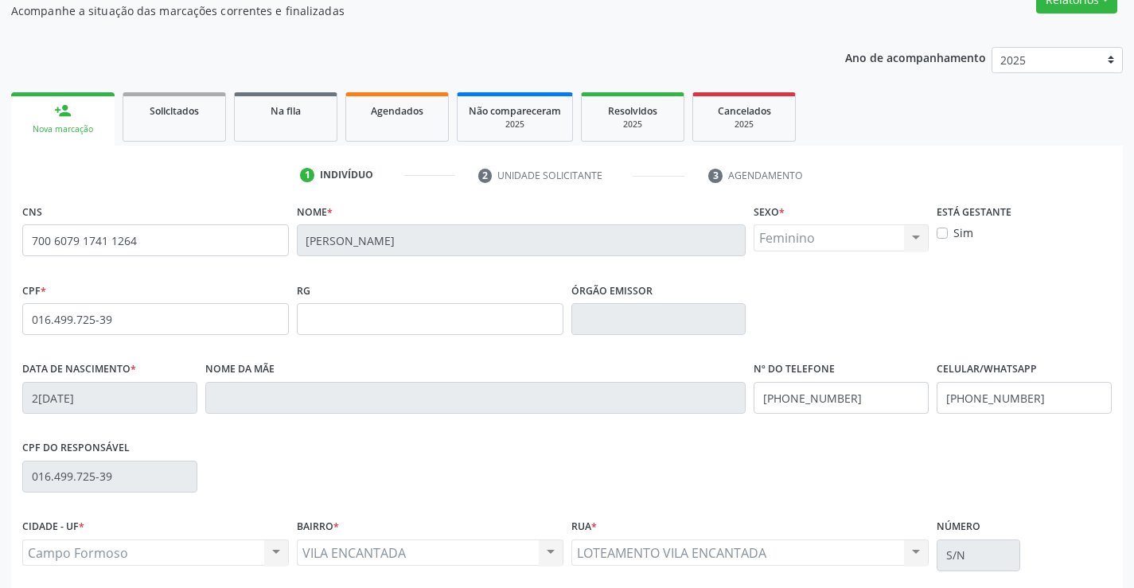
scroll to position [275, 0]
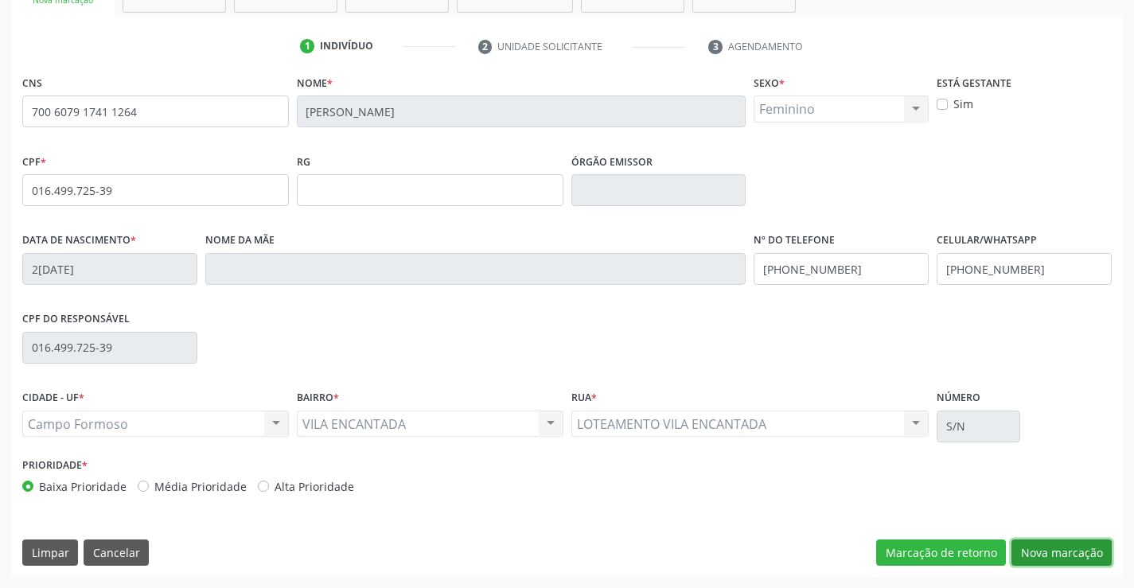
click at [1054, 554] on button "Nova marcação" at bounding box center [1061, 552] width 100 height 27
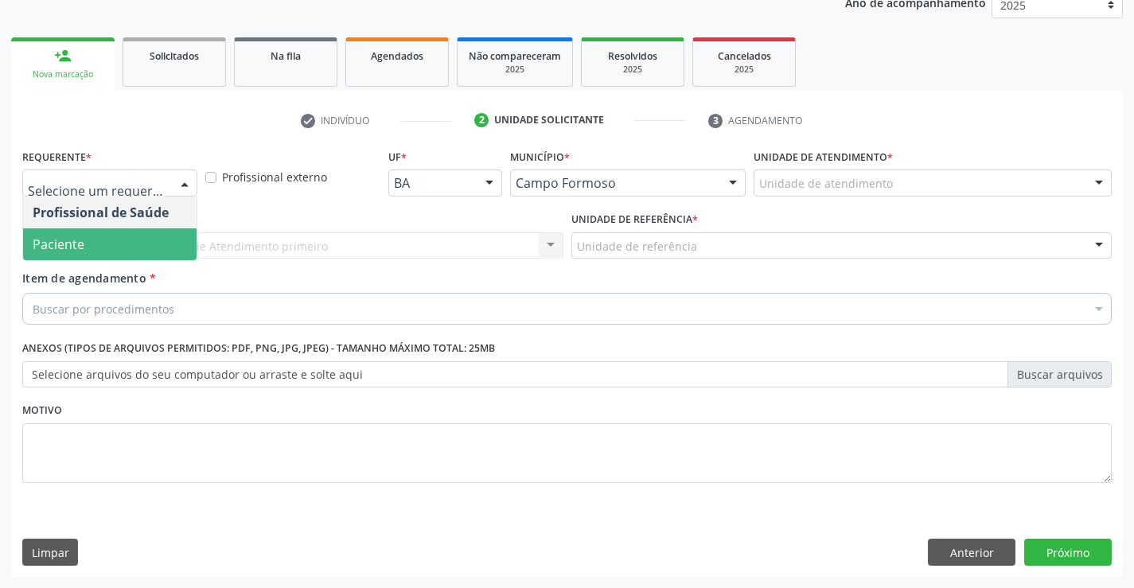
click at [124, 246] on span "Paciente" at bounding box center [109, 244] width 173 height 32
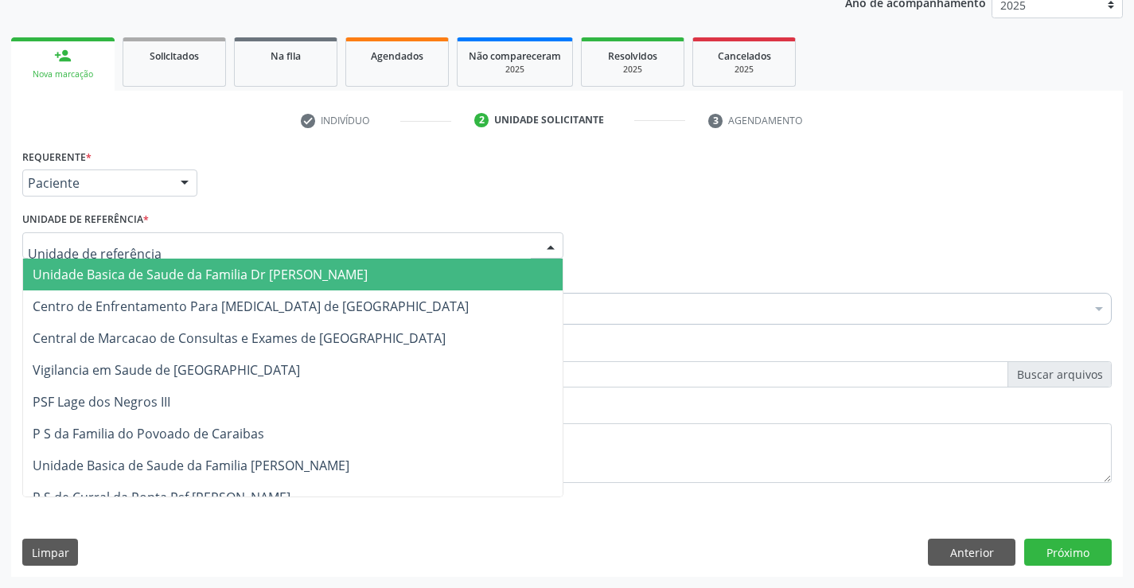
click at [157, 238] on div at bounding box center [292, 245] width 541 height 27
click at [211, 277] on span "Unidade Basica de Saude da Familia Dr [PERSON_NAME]" at bounding box center [200, 275] width 335 height 18
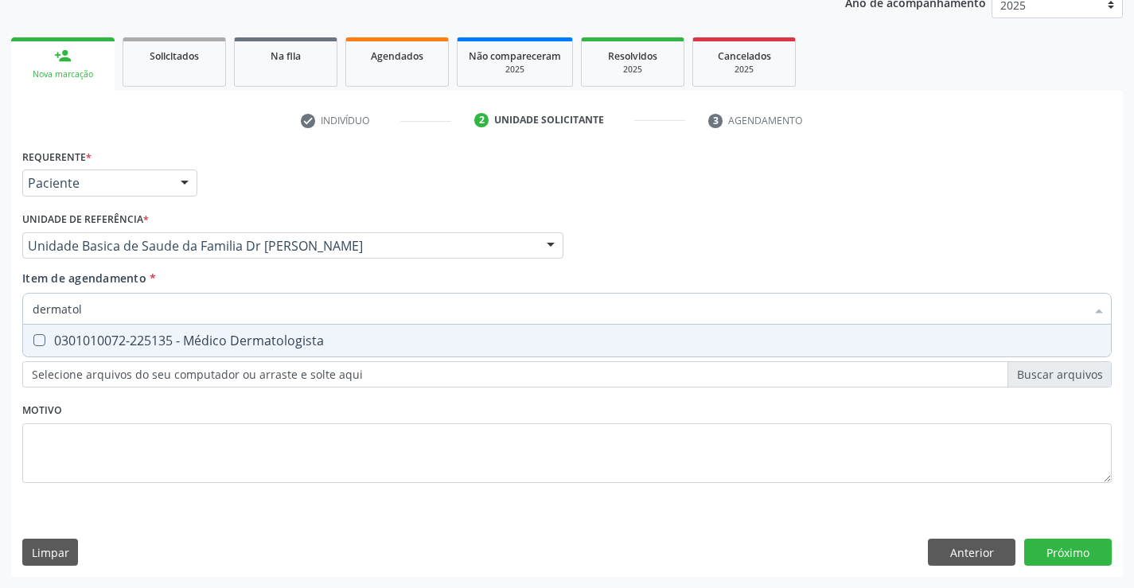
type input "dermatolo"
click at [982, 561] on div "Requerente * Paciente Profissional de Saúde Paciente Nenhum resultado encontrad…" at bounding box center [567, 361] width 1112 height 432
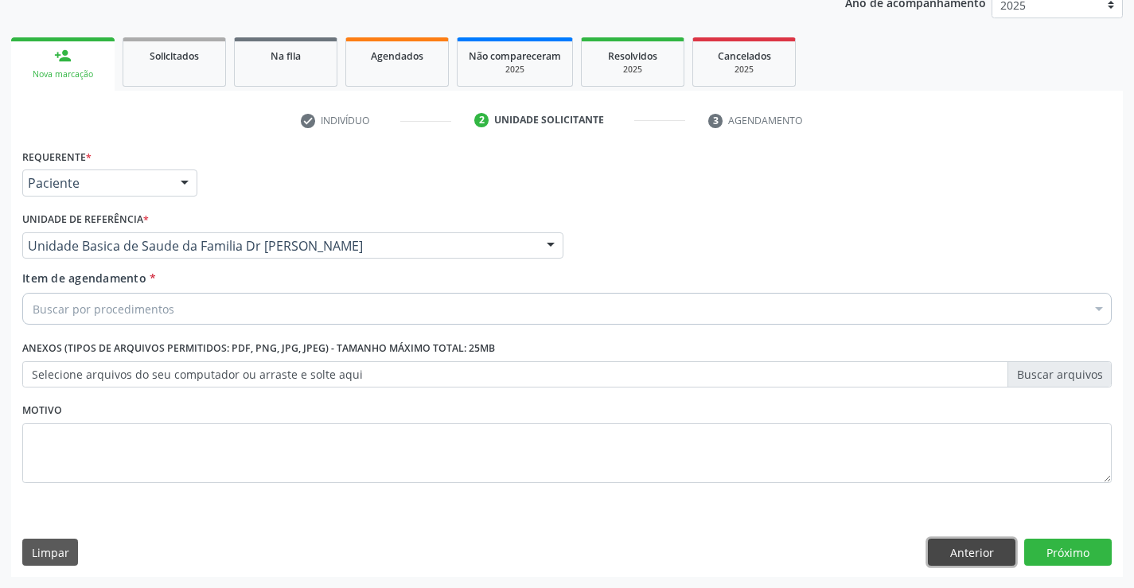
click at [982, 560] on button "Anterior" at bounding box center [972, 552] width 88 height 27
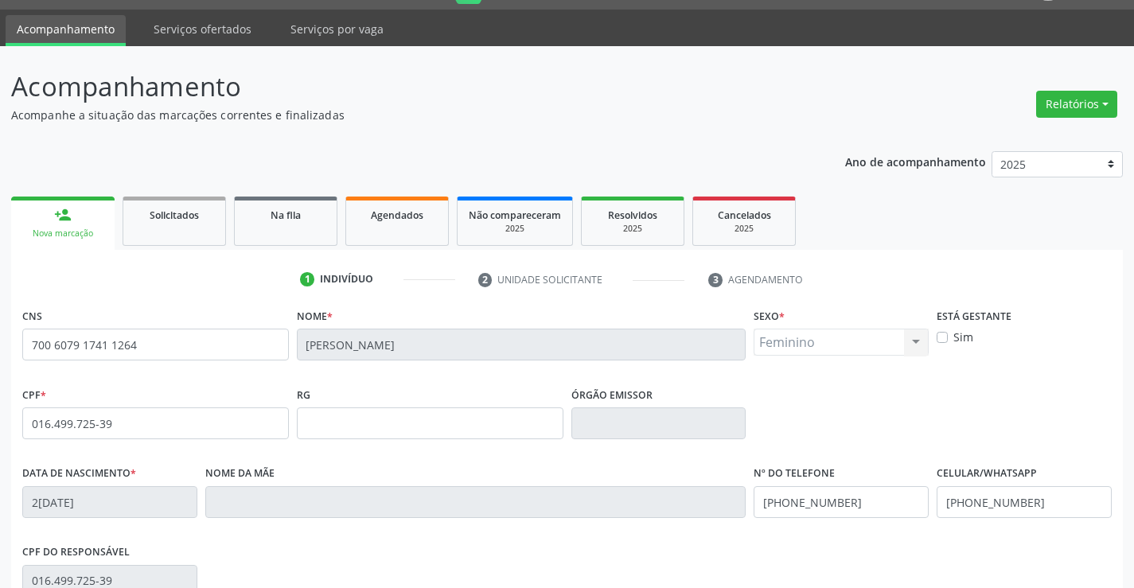
scroll to position [0, 0]
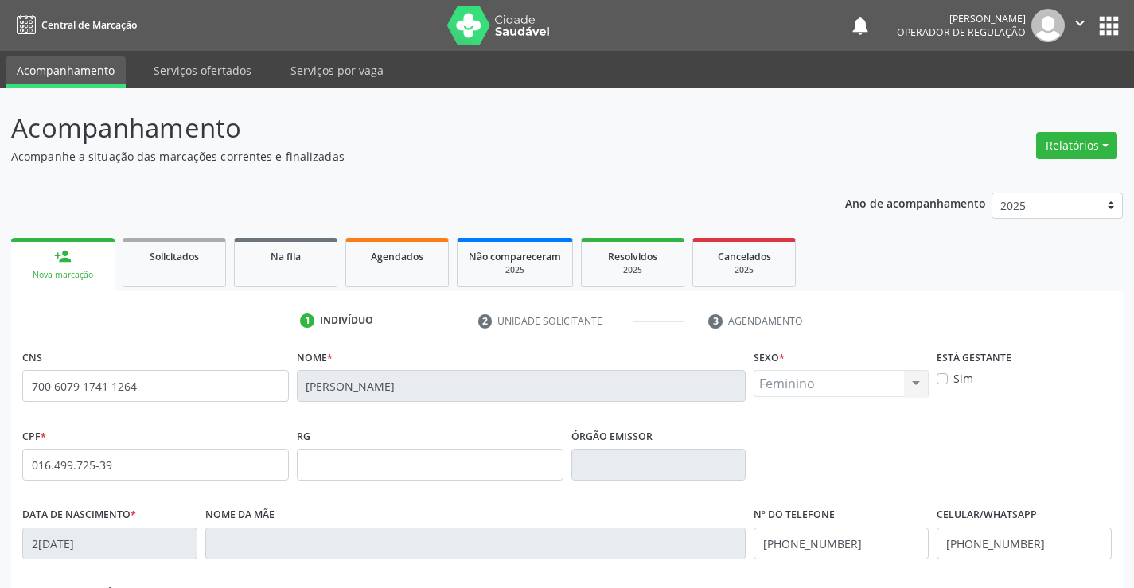
click at [1108, 28] on button "apps" at bounding box center [1109, 26] width 28 height 28
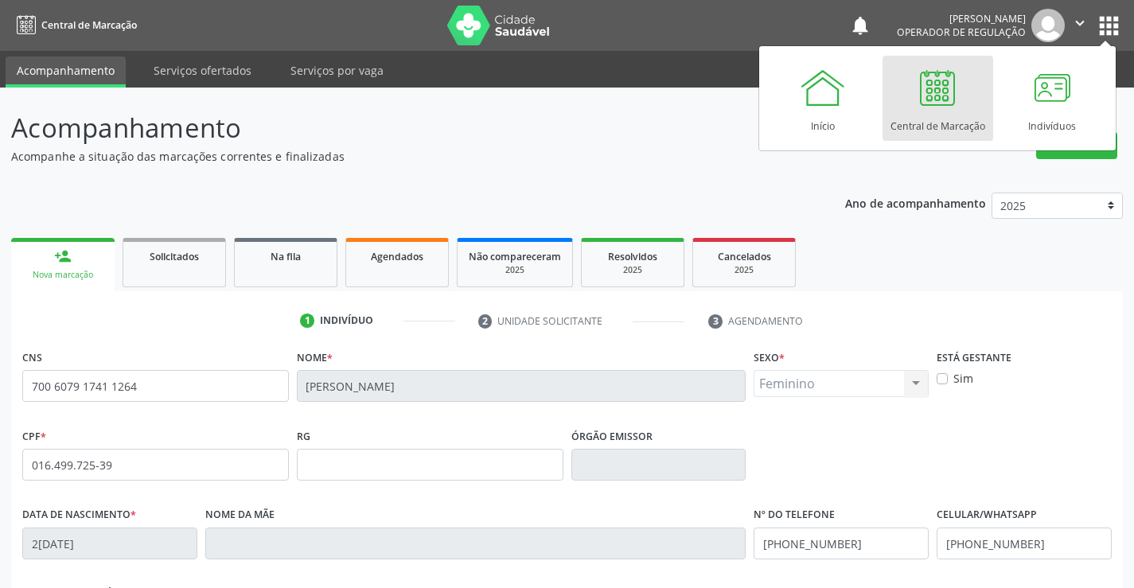
click at [935, 110] on div at bounding box center [937, 88] width 48 height 48
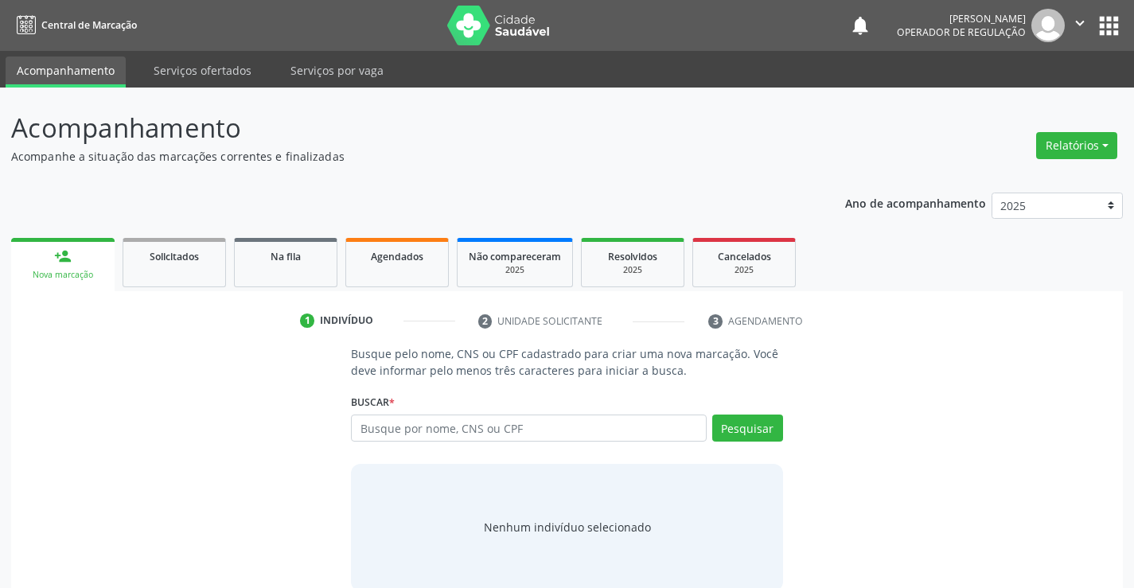
click at [514, 428] on input "text" at bounding box center [528, 428] width 355 height 27
type input "703005852095671"
click at [733, 431] on button "Pesquisar" at bounding box center [747, 428] width 71 height 27
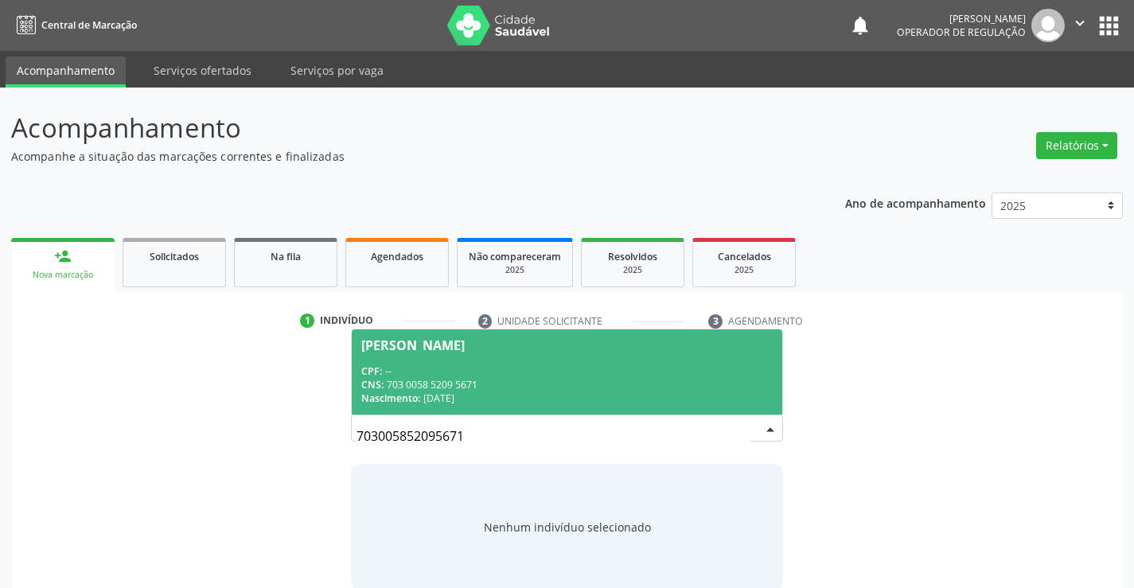
click at [423, 353] on span "[PERSON_NAME] CPF: -- CNS: 703 0058 5209 5671 Nascimento: 2[DATE]" at bounding box center [567, 371] width 430 height 85
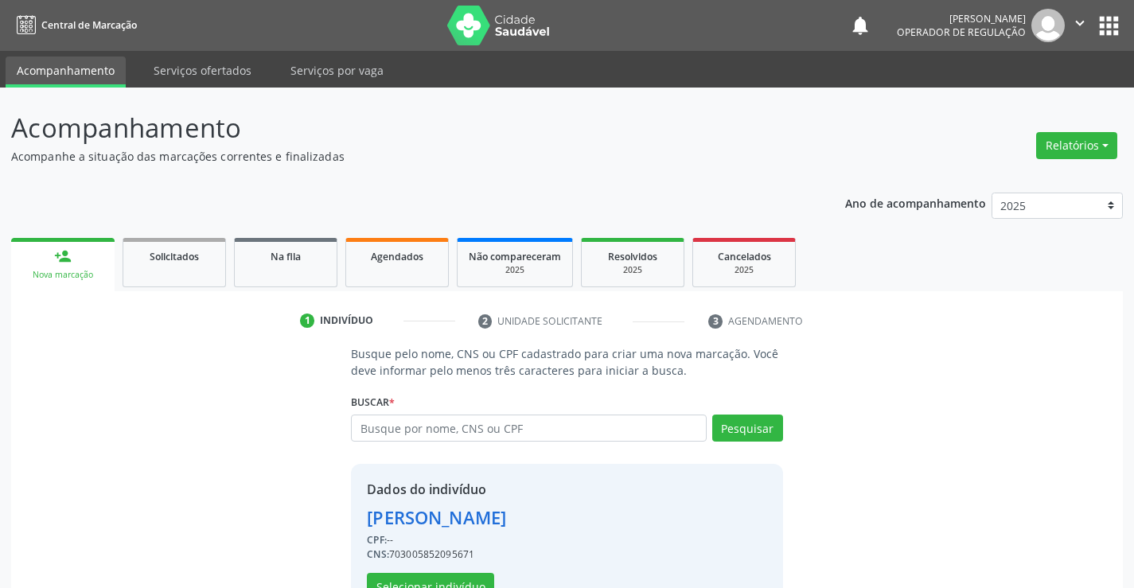
scroll to position [50, 0]
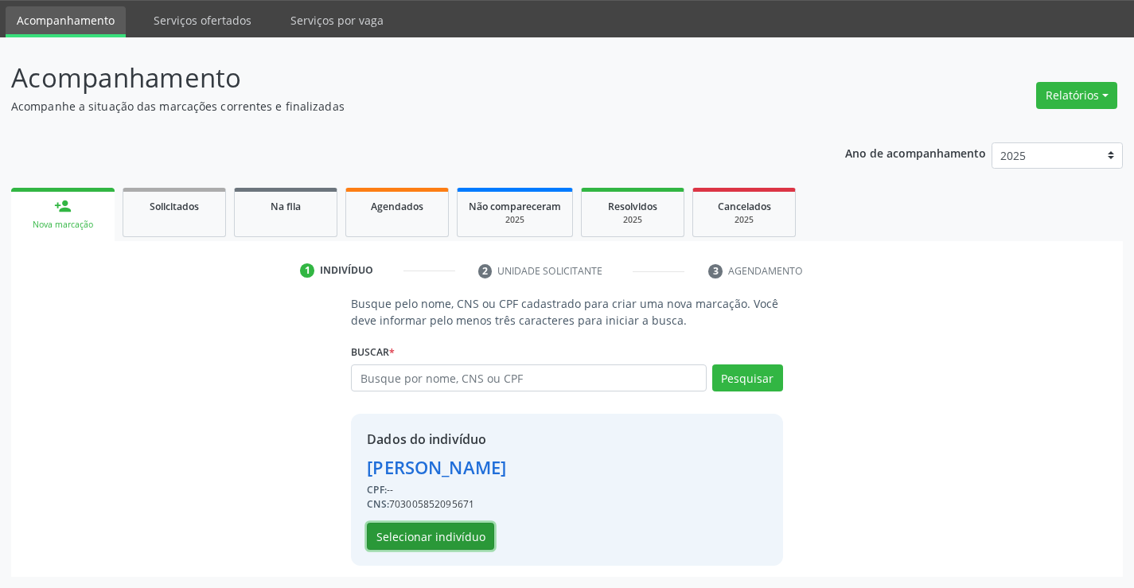
click at [415, 532] on button "Selecionar indivíduo" at bounding box center [430, 536] width 127 height 27
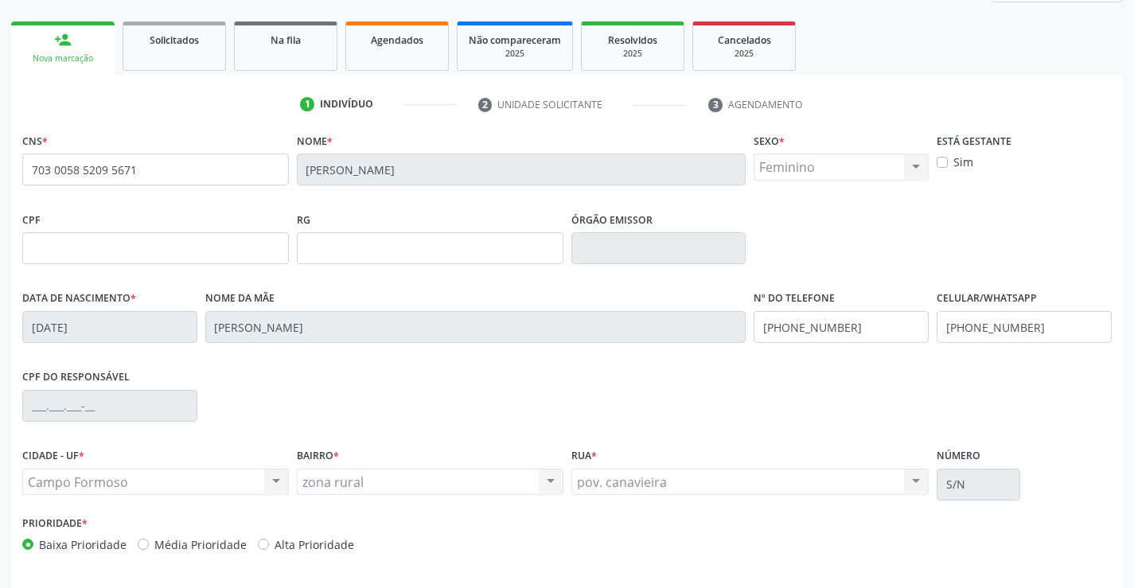
scroll to position [275, 0]
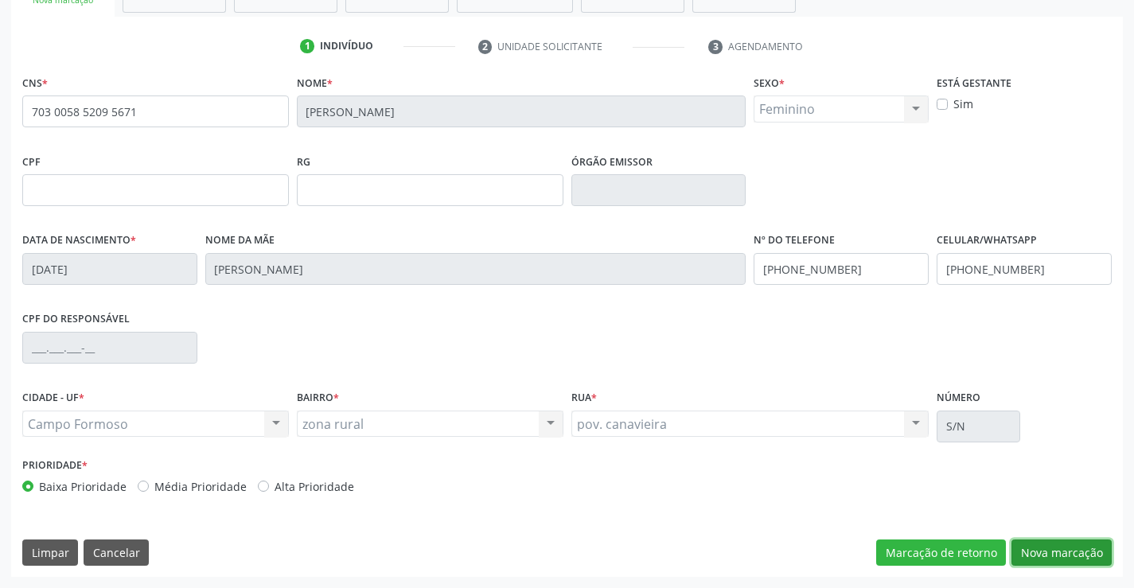
click at [1049, 552] on button "Nova marcação" at bounding box center [1061, 552] width 100 height 27
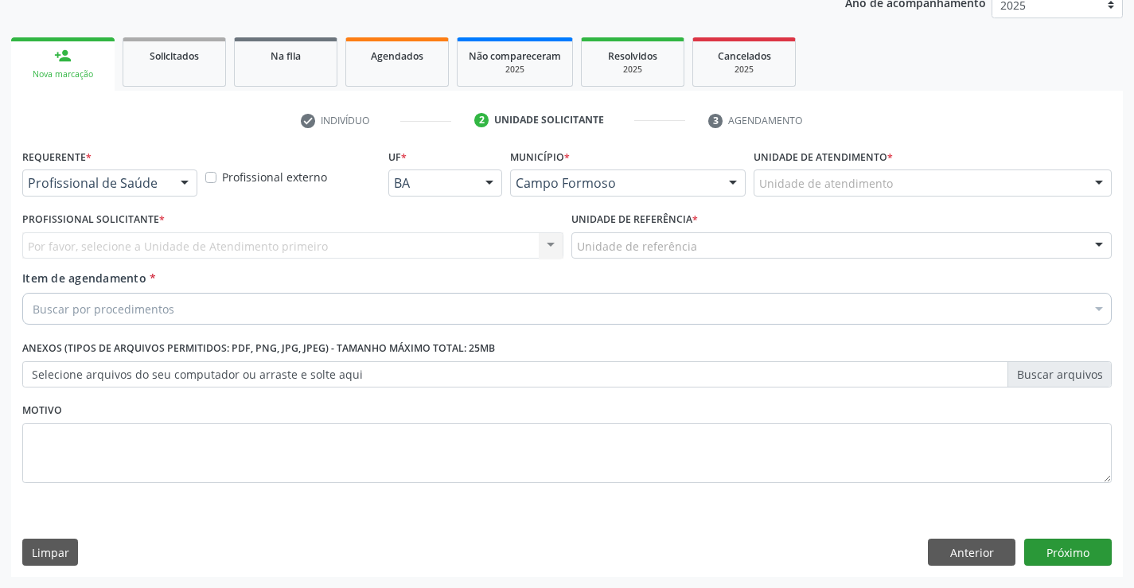
scroll to position [201, 0]
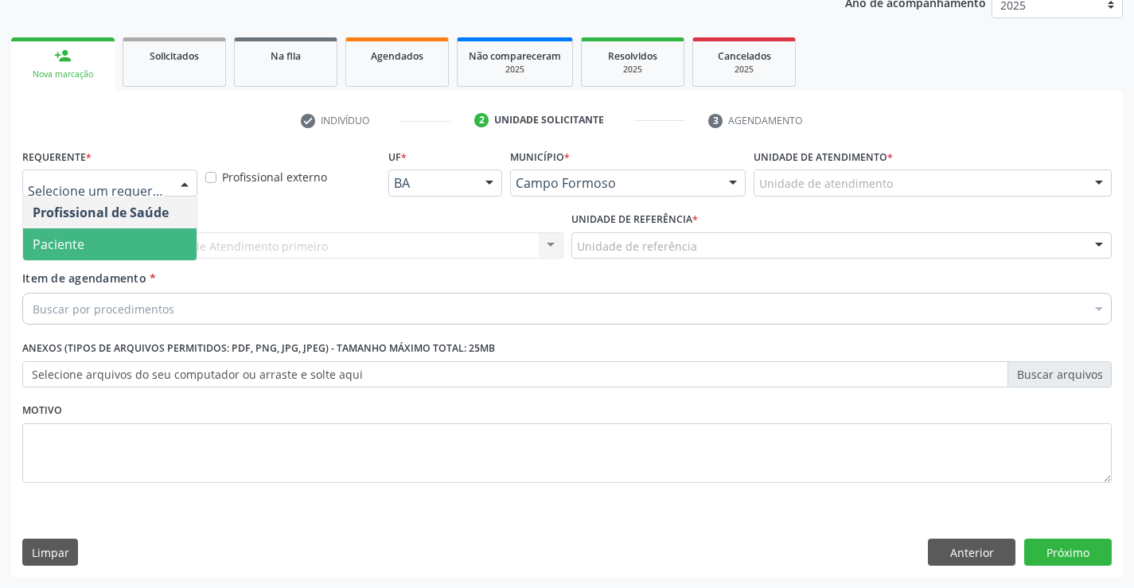
click at [71, 232] on span "Paciente" at bounding box center [109, 244] width 173 height 32
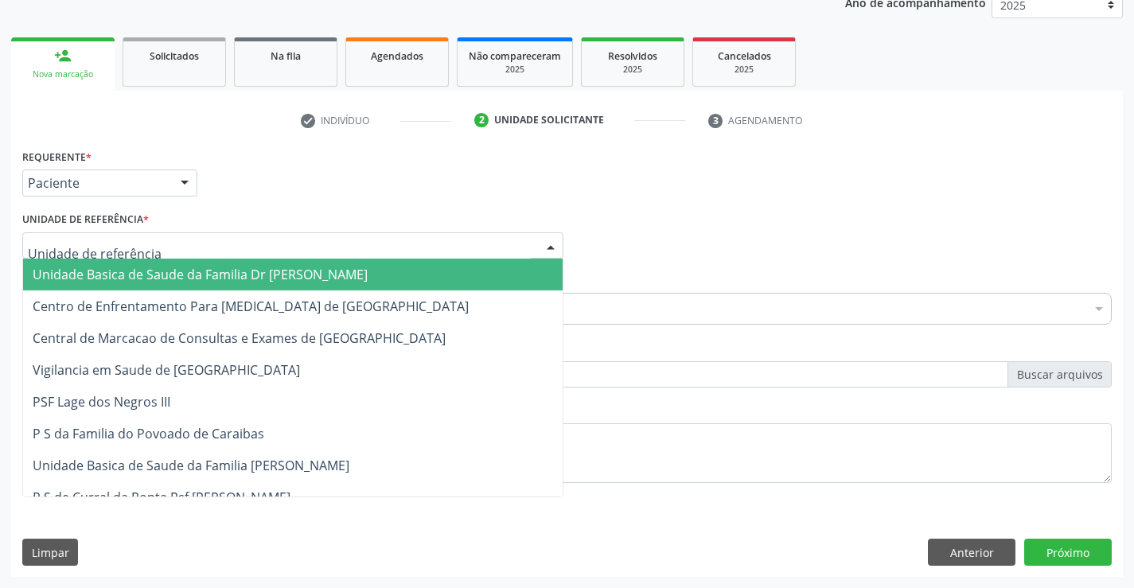
click at [111, 272] on span "Unidade Basica de Saude da Familia Dr [PERSON_NAME]" at bounding box center [200, 275] width 335 height 18
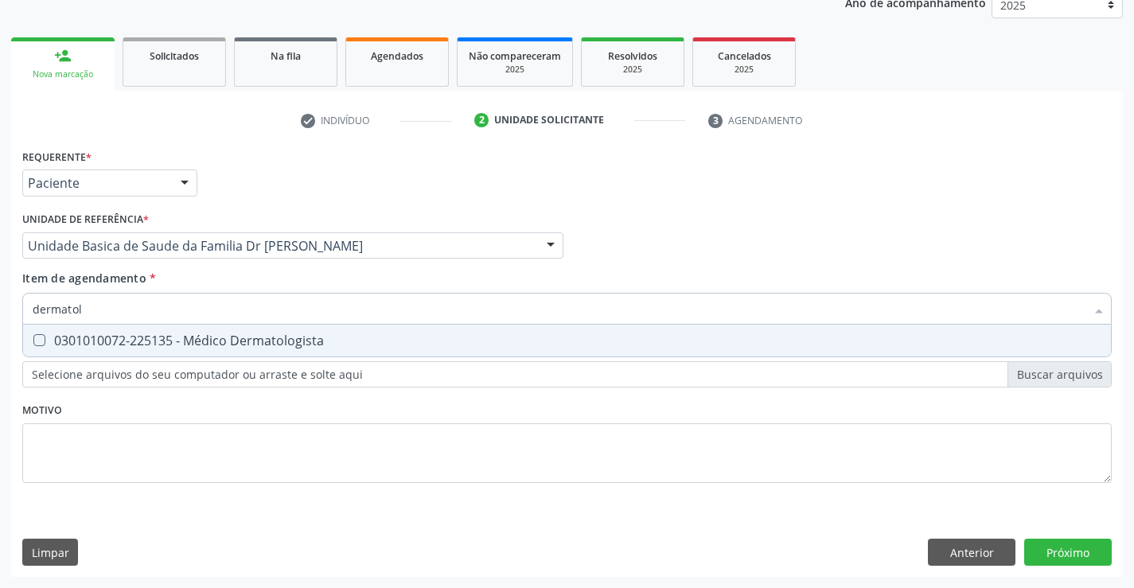
type input "dermatolo"
click at [106, 341] on div "0301010072-225135 - Médico Dermatologista" at bounding box center [567, 340] width 1069 height 13
checkbox Dermatologista "true"
click at [1065, 552] on div "Requerente * Paciente Profissional de Saúde Paciente Nenhum resultado encontrad…" at bounding box center [567, 361] width 1112 height 432
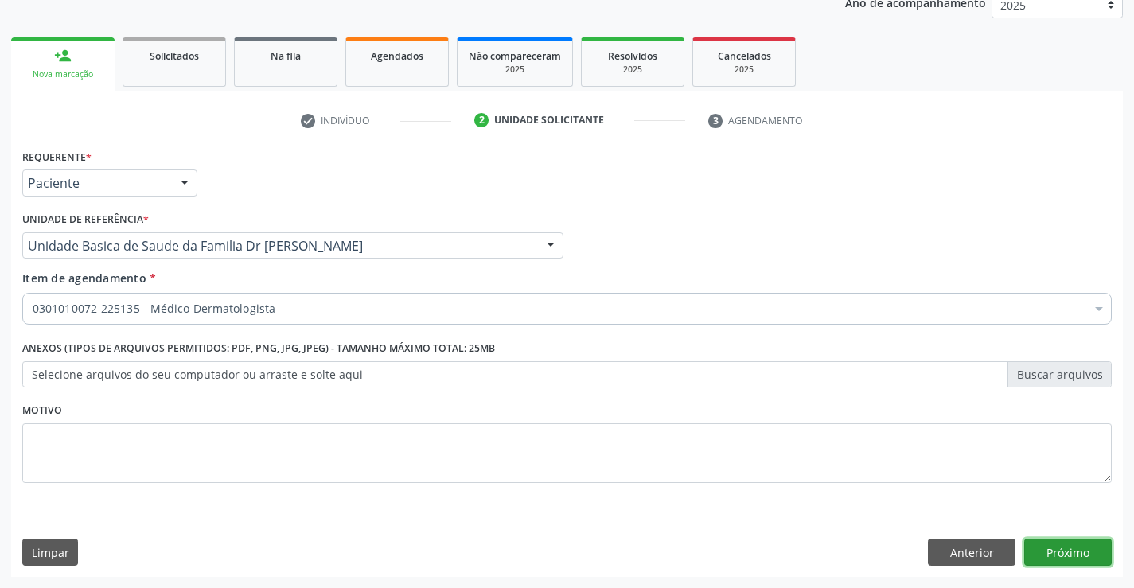
click at [1065, 552] on button "Próximo" at bounding box center [1068, 552] width 88 height 27
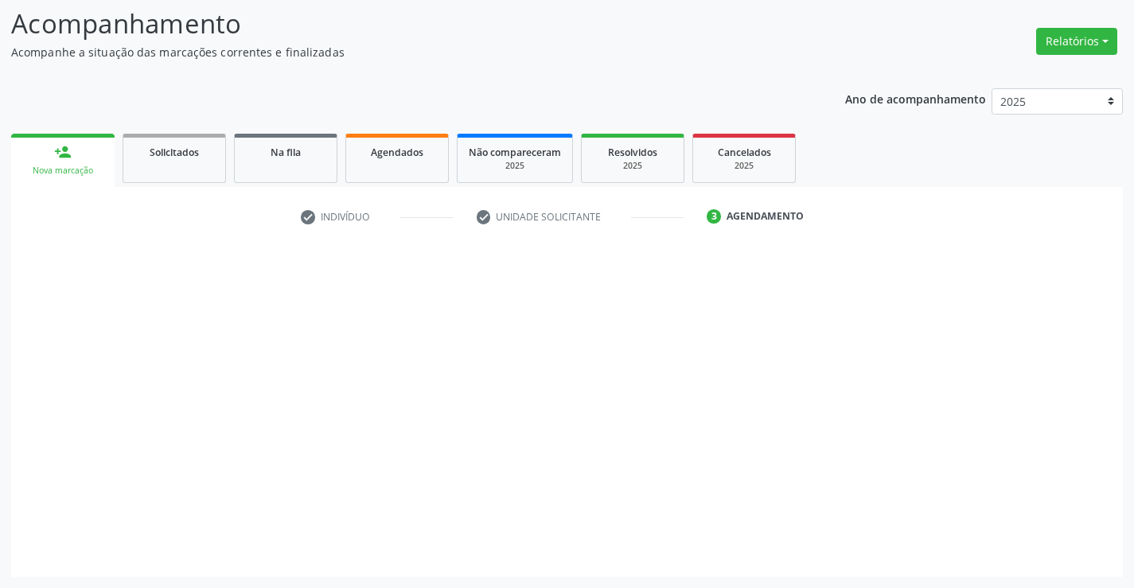
scroll to position [104, 0]
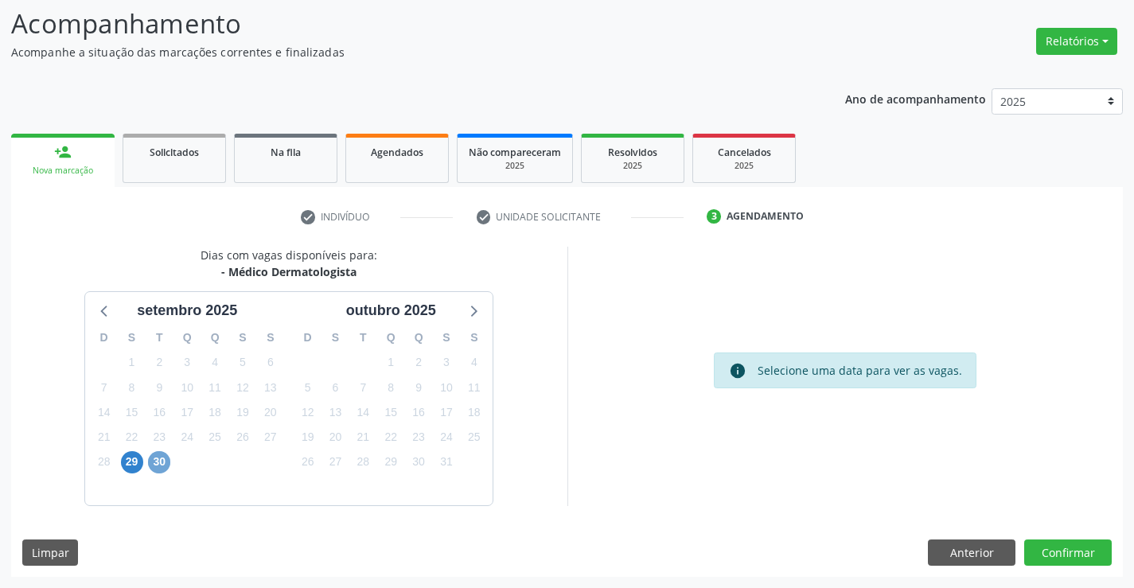
click at [161, 461] on span "30" at bounding box center [159, 462] width 22 height 22
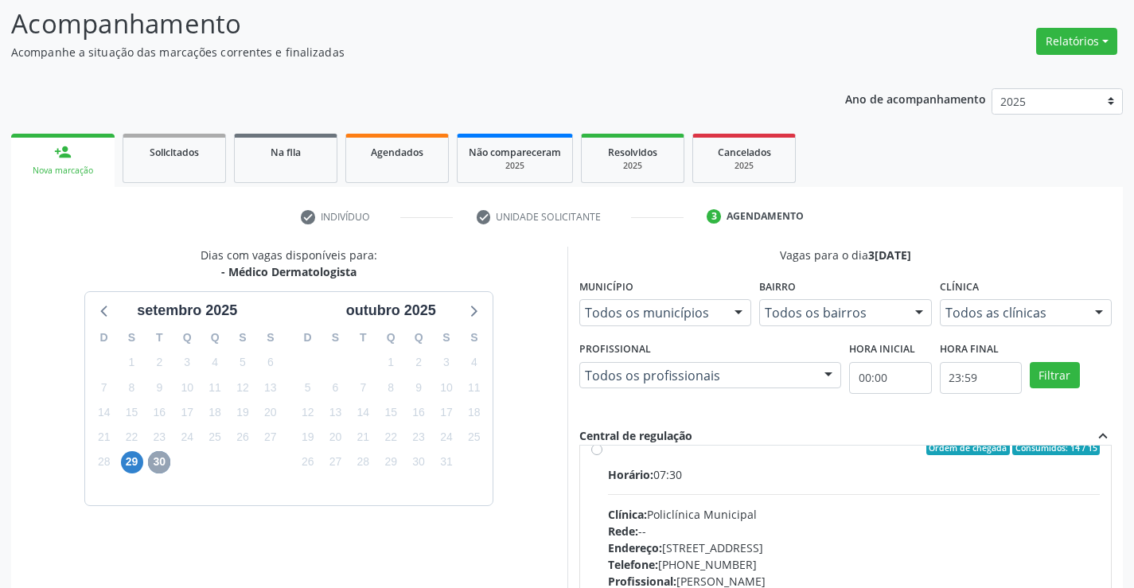
scroll to position [0, 0]
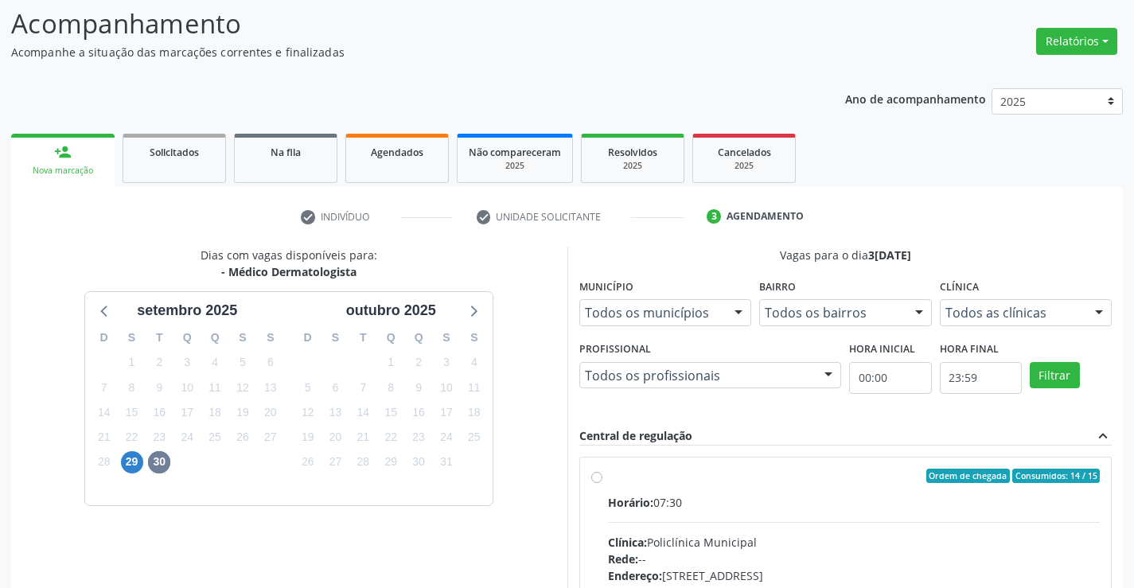
click at [608, 478] on label "Ordem de chegada Consumidos: 14 / 15 Horário: 07:30 Clínica: Policlínica Munici…" at bounding box center [854, 591] width 493 height 244
click at [595, 478] on input "Ordem de chegada Consumidos: 14 / 15 Horário: 07:30 Clínica: Policlínica Munici…" at bounding box center [596, 476] width 11 height 14
radio input "true"
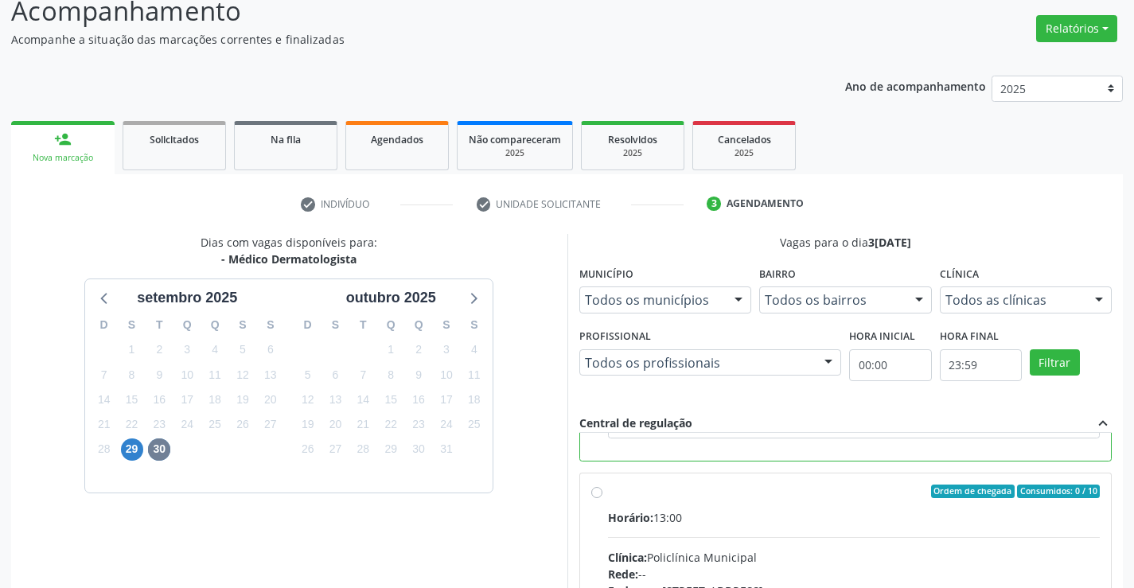
scroll to position [363, 0]
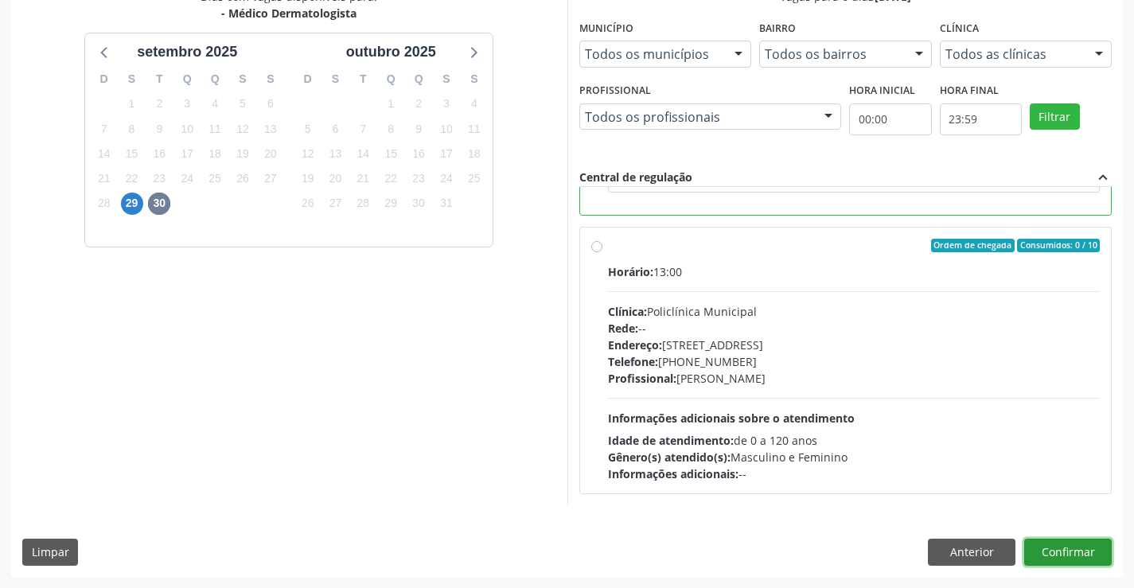
click at [1078, 544] on button "Confirmar" at bounding box center [1068, 552] width 88 height 27
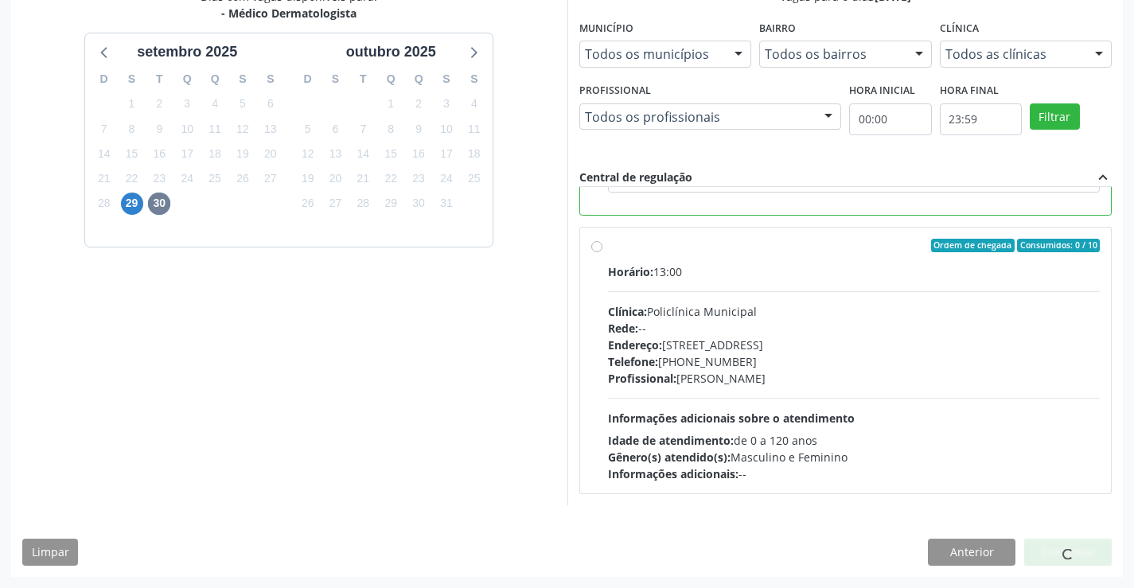
scroll to position [0, 0]
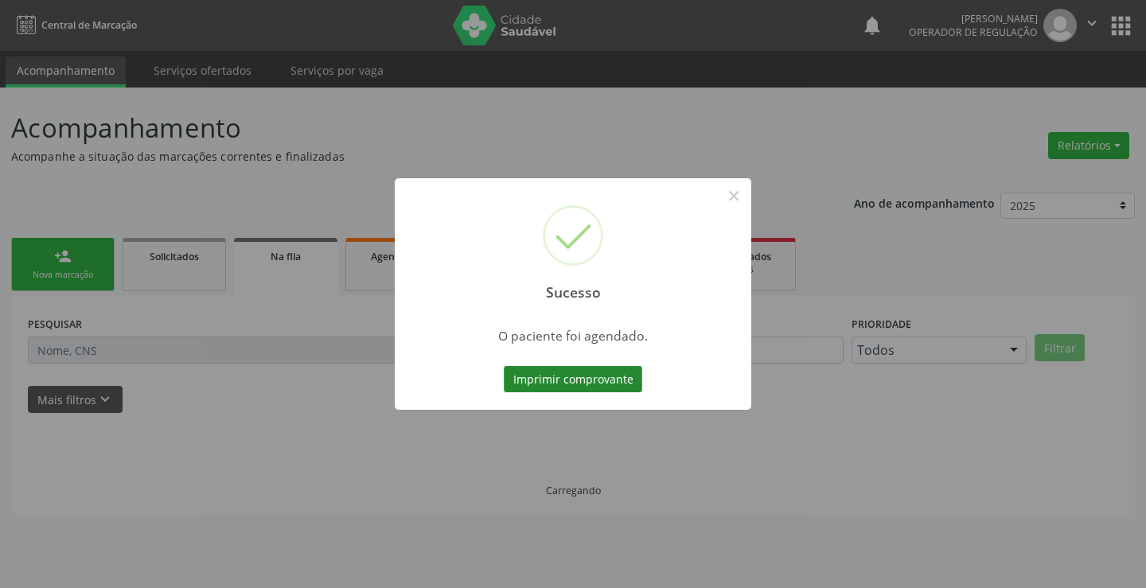
click at [567, 379] on button "Imprimir comprovante" at bounding box center [573, 379] width 138 height 27
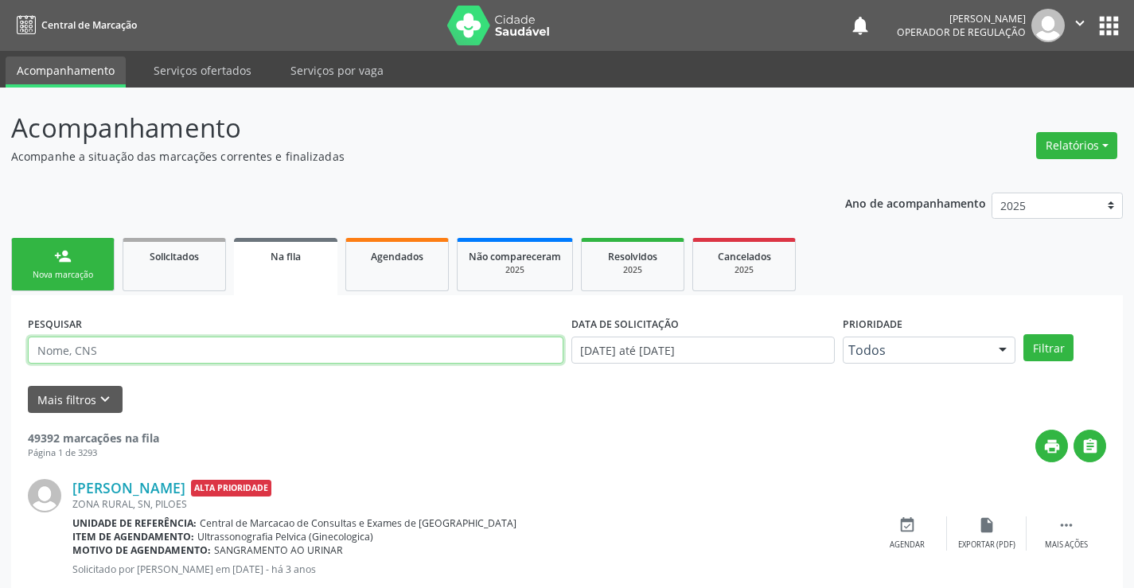
click at [189, 346] on input "text" at bounding box center [295, 350] width 535 height 27
click at [1056, 345] on button "Filtrar" at bounding box center [1048, 347] width 50 height 27
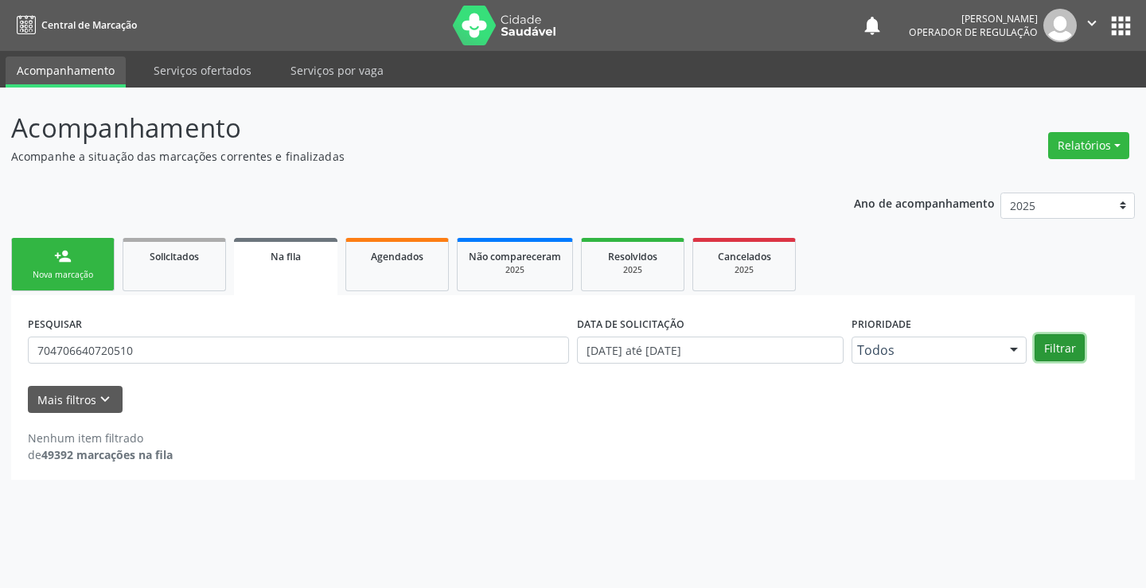
click at [1065, 345] on button "Filtrar" at bounding box center [1059, 347] width 50 height 27
drag, startPoint x: 150, startPoint y: 352, endPoint x: 0, endPoint y: 351, distance: 149.6
click at [0, 351] on div "Acompanhamento Acompanhe a situação das marcações correntes e finalizadas Relat…" at bounding box center [573, 338] width 1146 height 500
type input "707706640720510"
click at [1064, 345] on button "Filtrar" at bounding box center [1059, 347] width 50 height 27
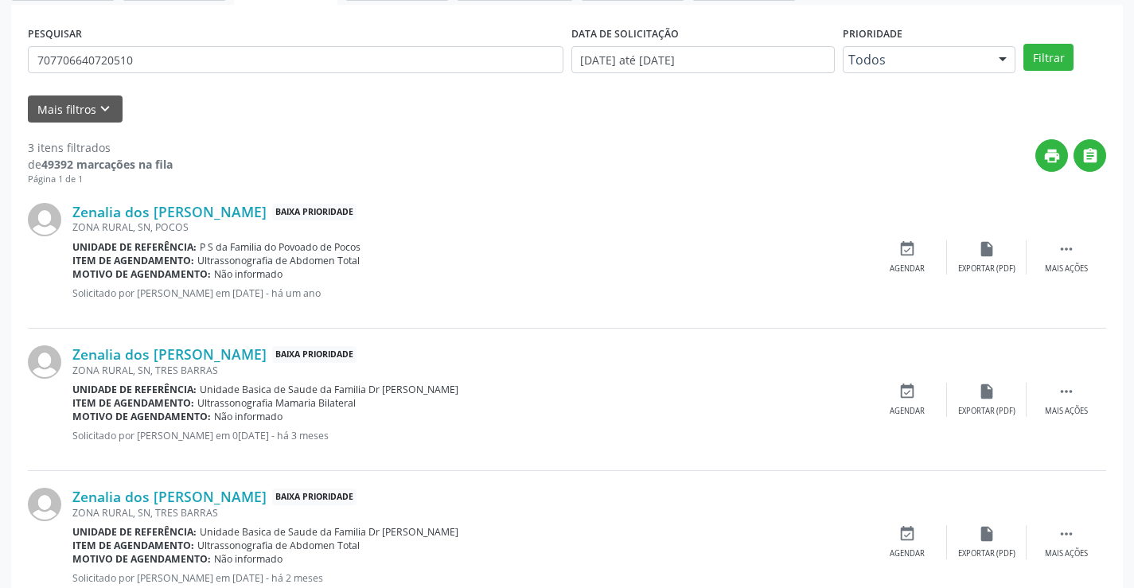
scroll to position [344, 0]
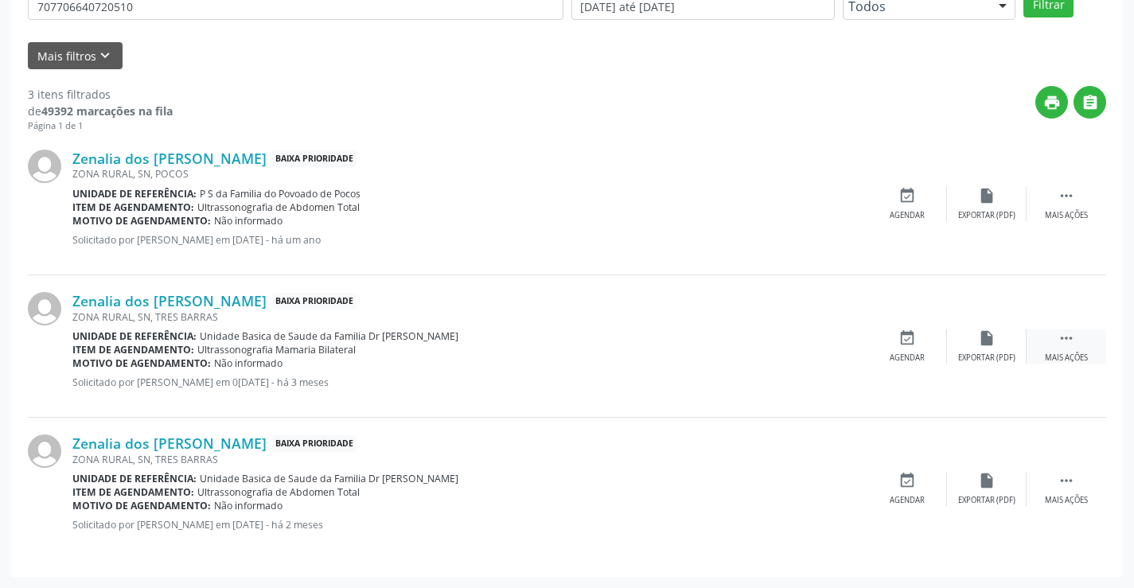
click at [1068, 337] on icon "" at bounding box center [1066, 338] width 18 height 18
click at [982, 350] on div "edit Editar" at bounding box center [987, 346] width 80 height 34
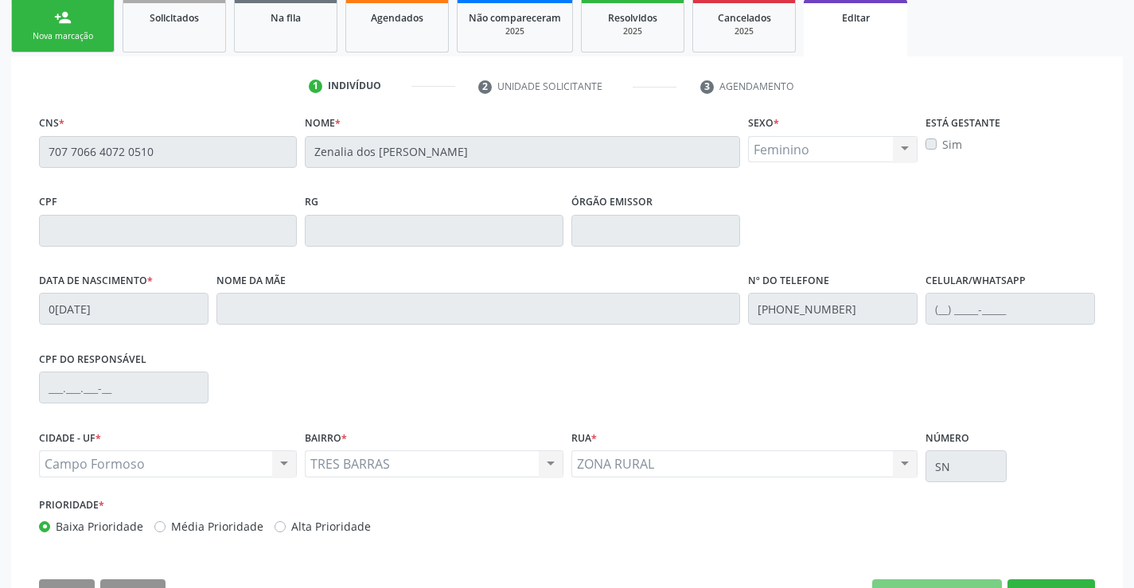
scroll to position [296, 0]
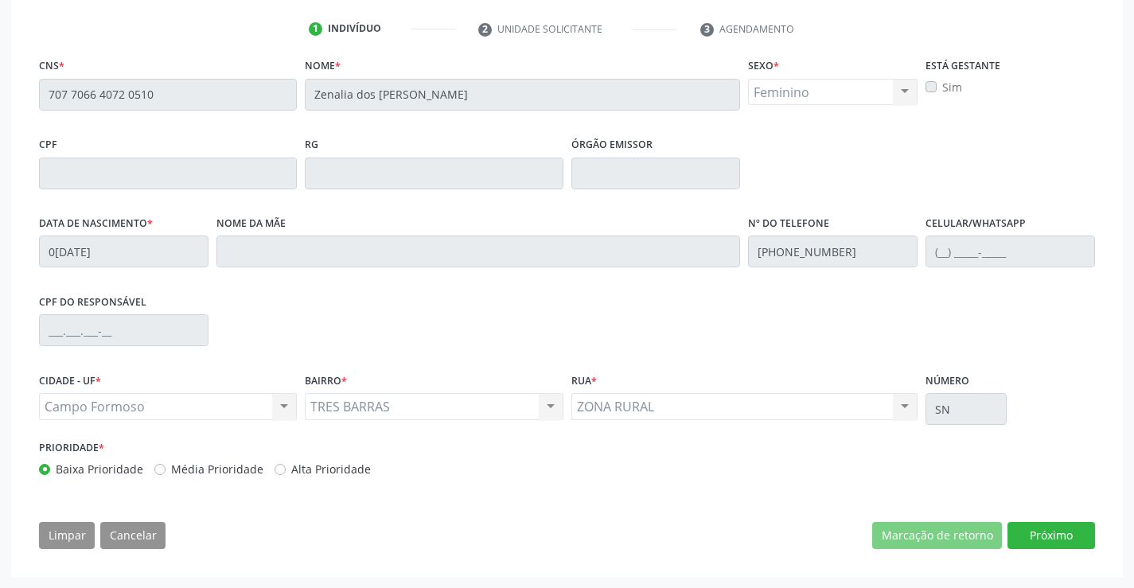
click at [824, 343] on div "CPF do responsável" at bounding box center [567, 329] width 1064 height 79
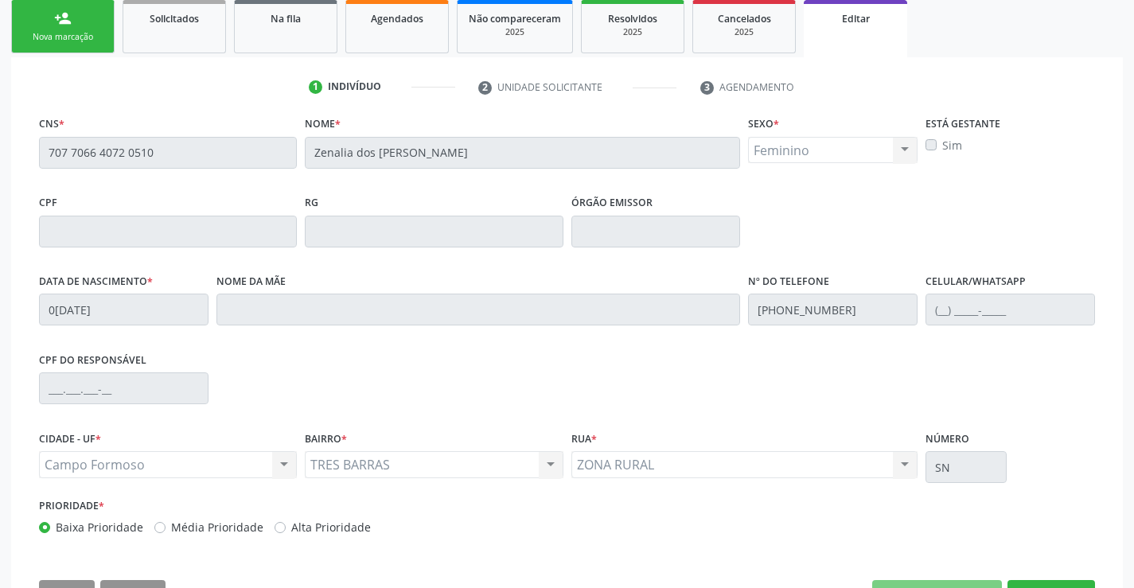
scroll to position [239, 0]
click at [68, 18] on div "person_add" at bounding box center [63, 18] width 18 height 18
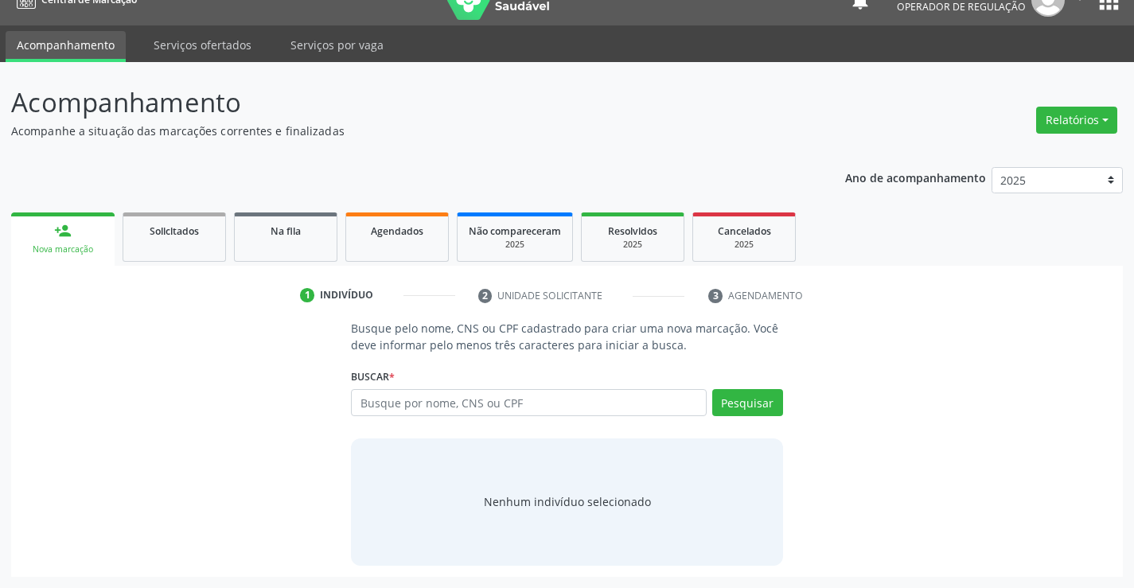
scroll to position [25, 0]
click at [463, 412] on input "text" at bounding box center [528, 402] width 355 height 27
type input "707706640720510"
click at [726, 388] on div "Buscar * Busque por nome, CNS ou CPF Nenhum resultado encontrado para: " " Não …" at bounding box center [566, 395] width 431 height 62
click at [730, 394] on button "Pesquisar" at bounding box center [747, 402] width 71 height 27
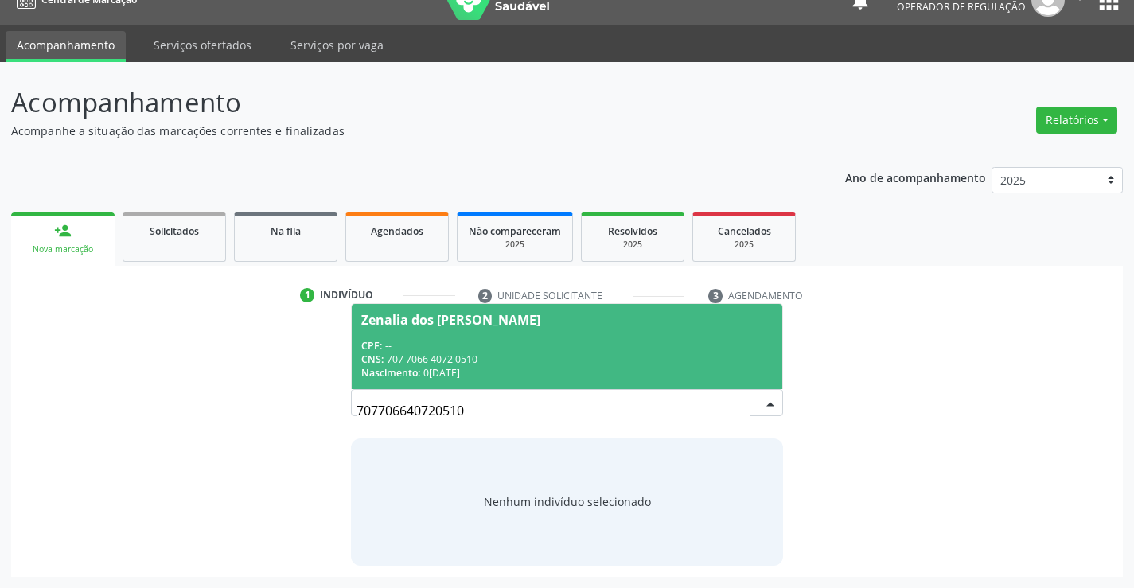
click at [625, 336] on span "Zenalia dos [PERSON_NAME] CPF: -- CNS: 707 7066 4072 0510 Nascimento: [DATE]" at bounding box center [567, 346] width 430 height 85
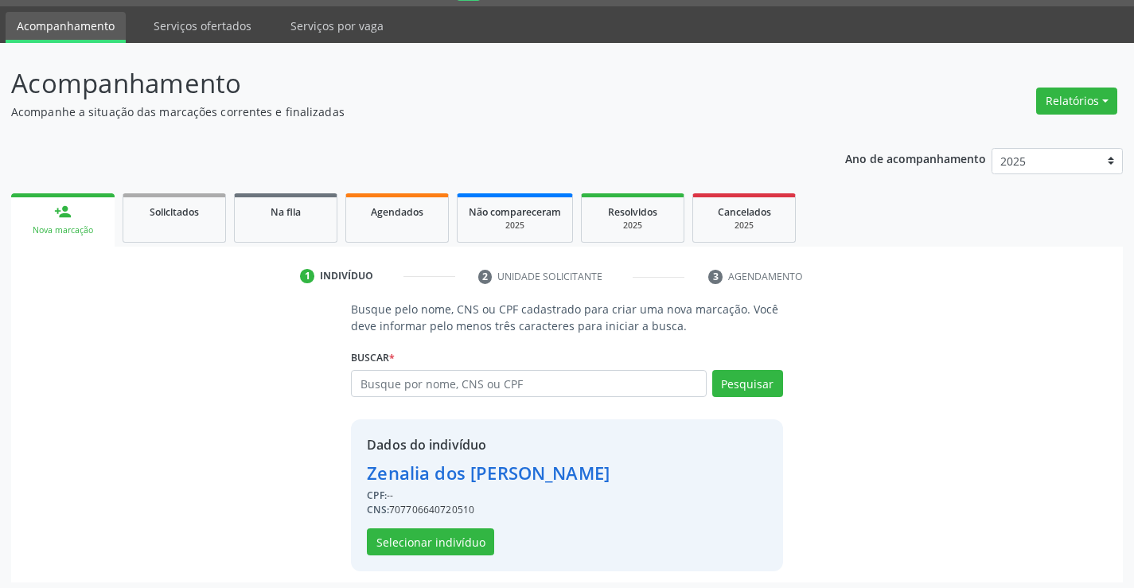
scroll to position [50, 0]
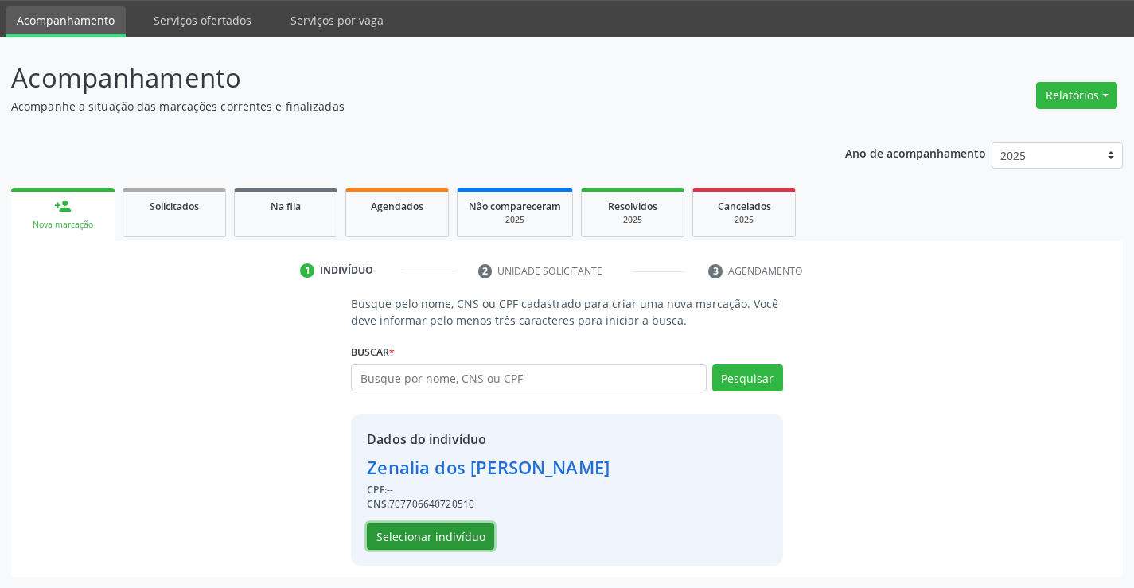
click at [454, 533] on button "Selecionar indivíduo" at bounding box center [430, 536] width 127 height 27
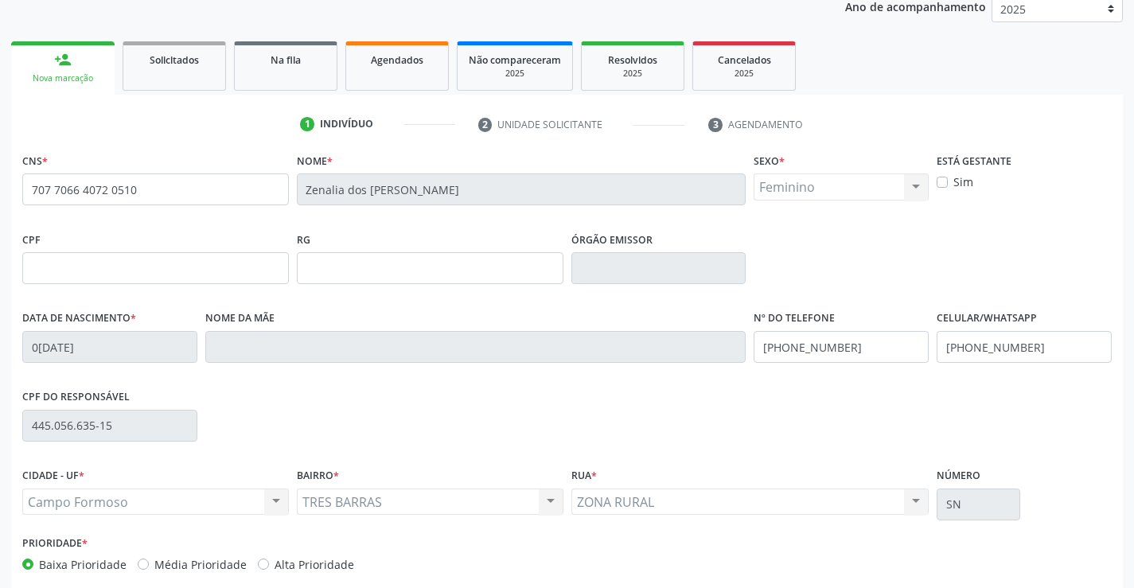
scroll to position [209, 0]
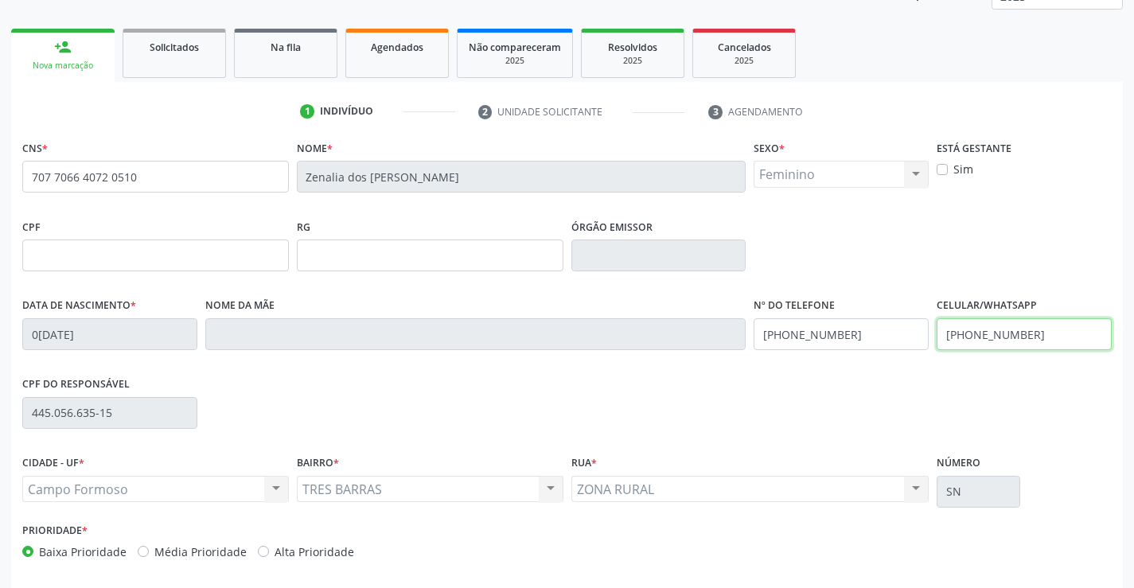
drag, startPoint x: 1029, startPoint y: 338, endPoint x: 890, endPoint y: 343, distance: 139.3
click at [912, 342] on div "Data de nascimento * 0[DATE] Nome da mãe Nº do Telefone [PHONE_NUMBER] Celular/…" at bounding box center [566, 333] width 1097 height 79
type input "[PHONE_NUMBER]"
click at [724, 341] on div "Data de nascimento * [DATE] Nome da mãe Nº do Telefone [PHONE_NUMBER] Celular/W…" at bounding box center [566, 333] width 1097 height 79
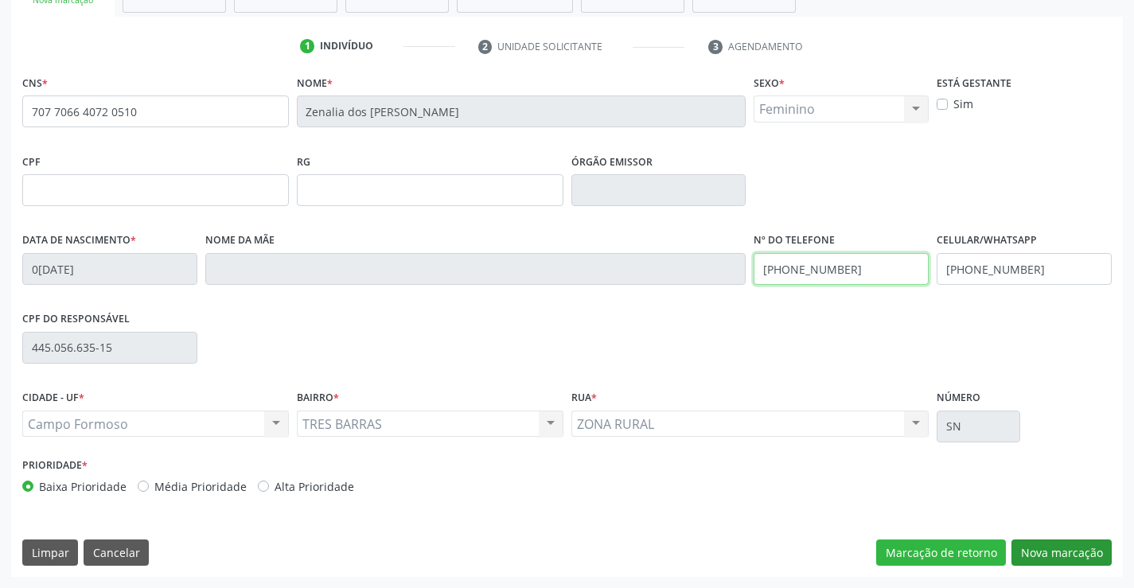
type input "[PHONE_NUMBER]"
click at [1048, 550] on button "Nova marcação" at bounding box center [1061, 552] width 100 height 27
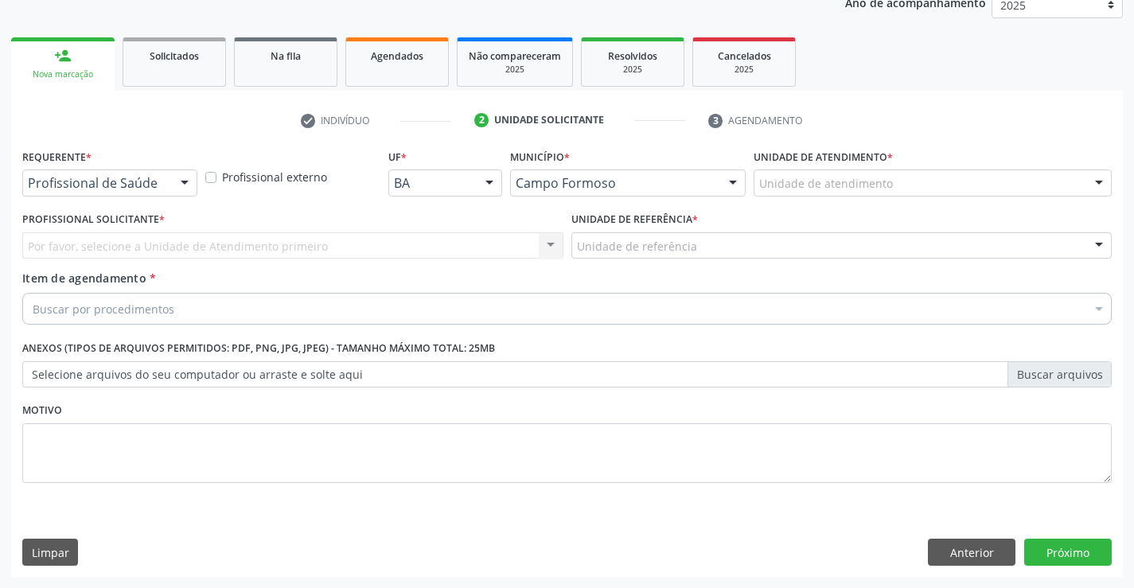
scroll to position [201, 0]
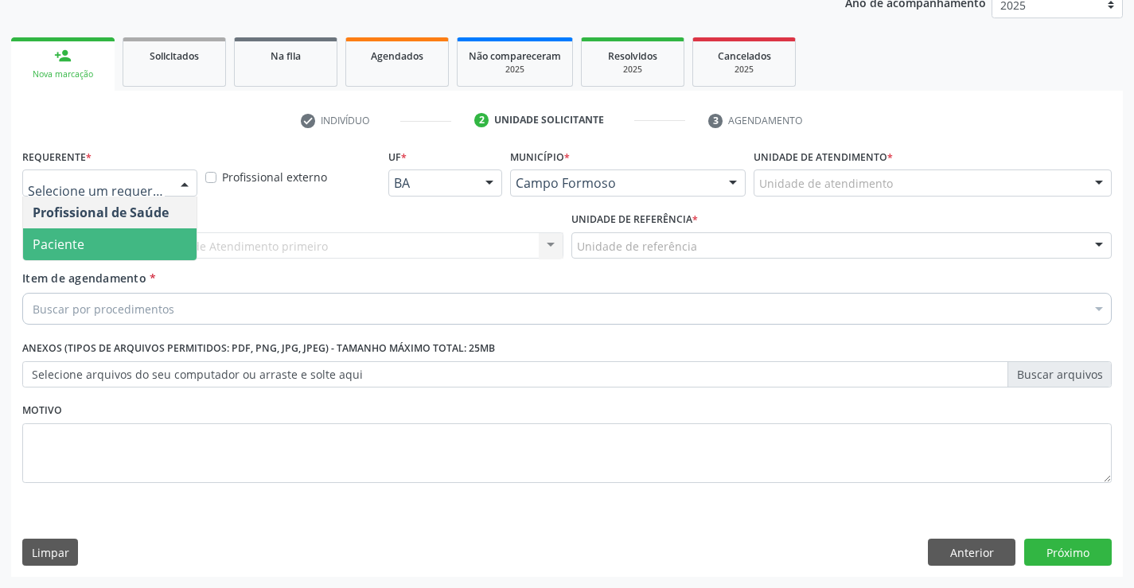
click at [117, 237] on span "Paciente" at bounding box center [109, 244] width 173 height 32
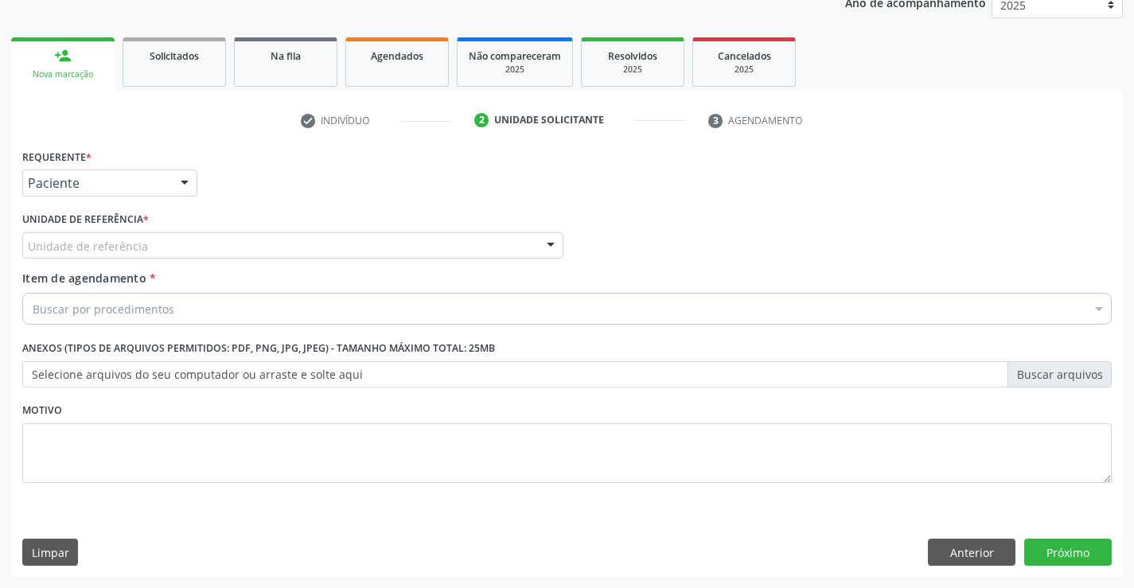
click at [117, 233] on div "Unidade de referência" at bounding box center [292, 245] width 541 height 27
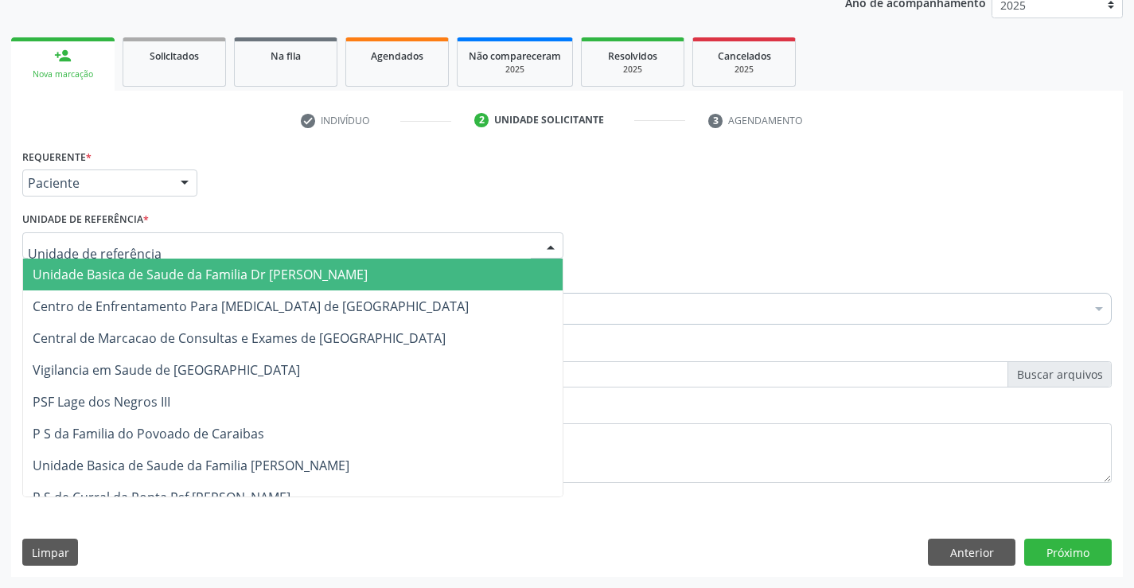
click at [114, 269] on span "Unidade Basica de Saude da Familia Dr [PERSON_NAME]" at bounding box center [200, 275] width 335 height 18
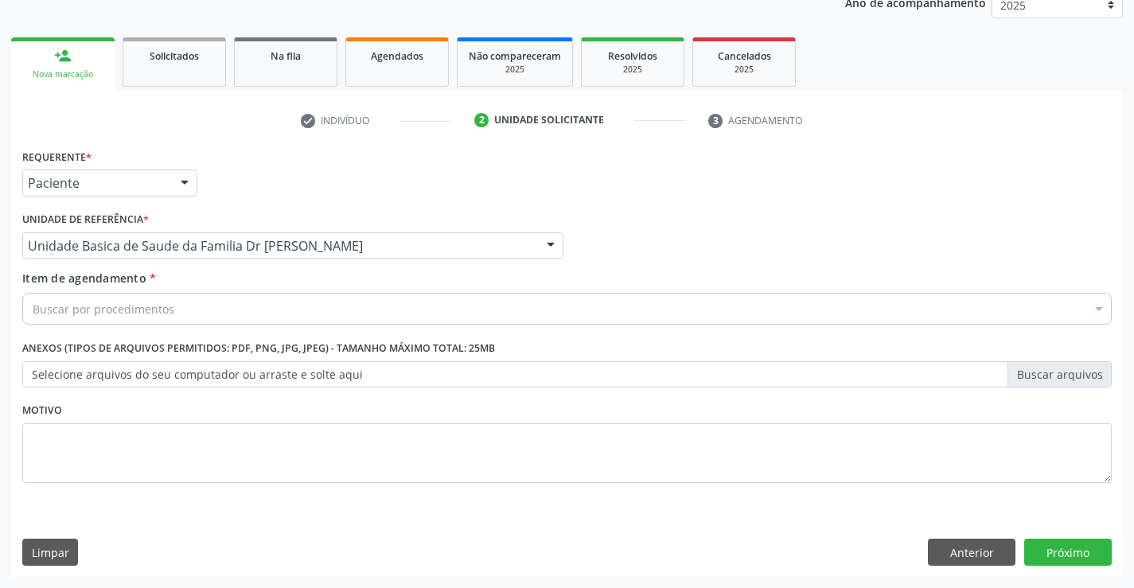
click at [115, 296] on div "Buscar por procedimentos" at bounding box center [566, 309] width 1089 height 32
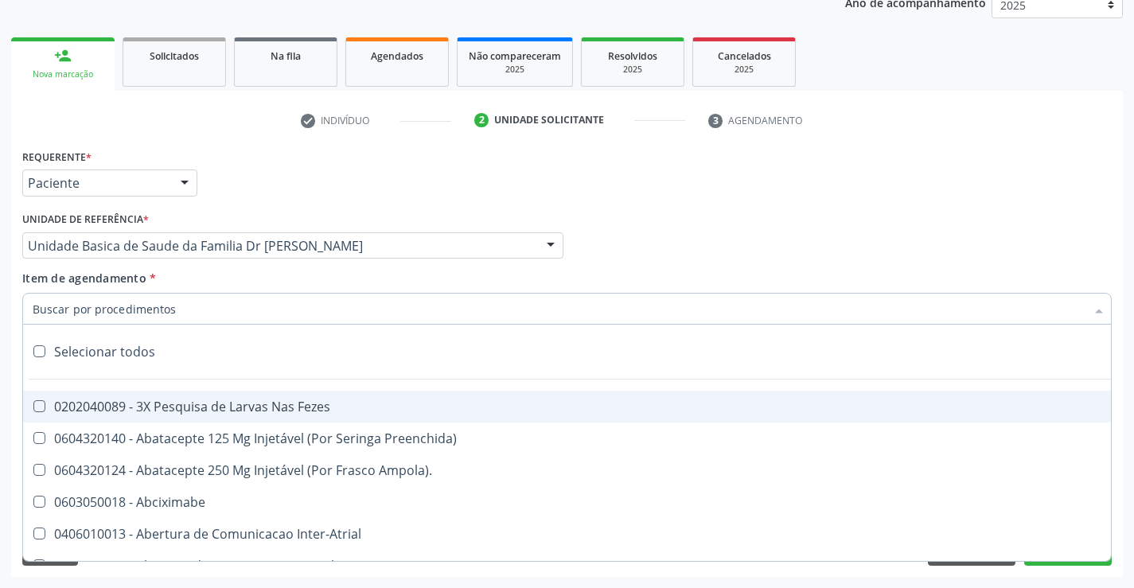
type input "r"
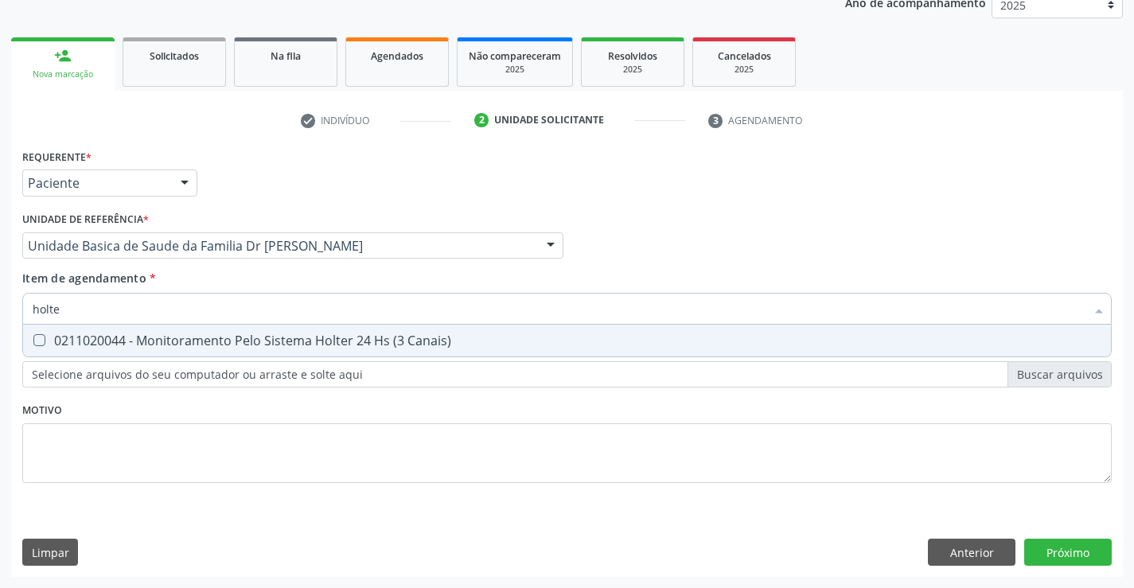
type input "holter"
click at [274, 338] on div "0211020044 - Monitoramento Pelo Sistema Holter 24 Hs (3 Canais)" at bounding box center [567, 340] width 1069 height 13
checkbox Canais\) "true"
click at [1073, 550] on div "Requerente * Paciente Profissional de Saúde Paciente Nenhum resultado encontrad…" at bounding box center [567, 361] width 1112 height 432
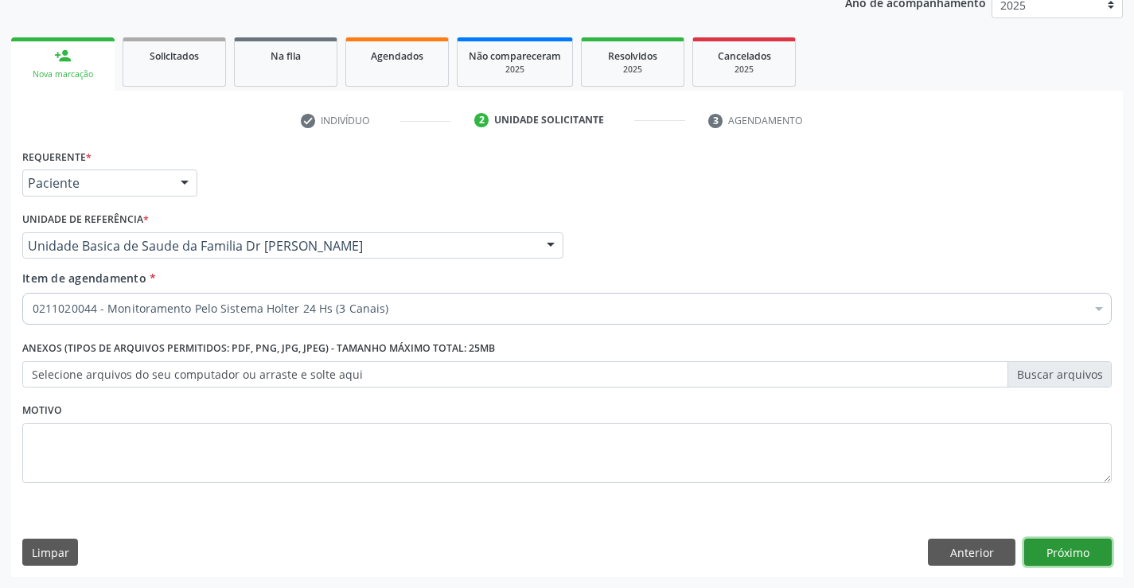
click at [1073, 550] on button "Próximo" at bounding box center [1068, 552] width 88 height 27
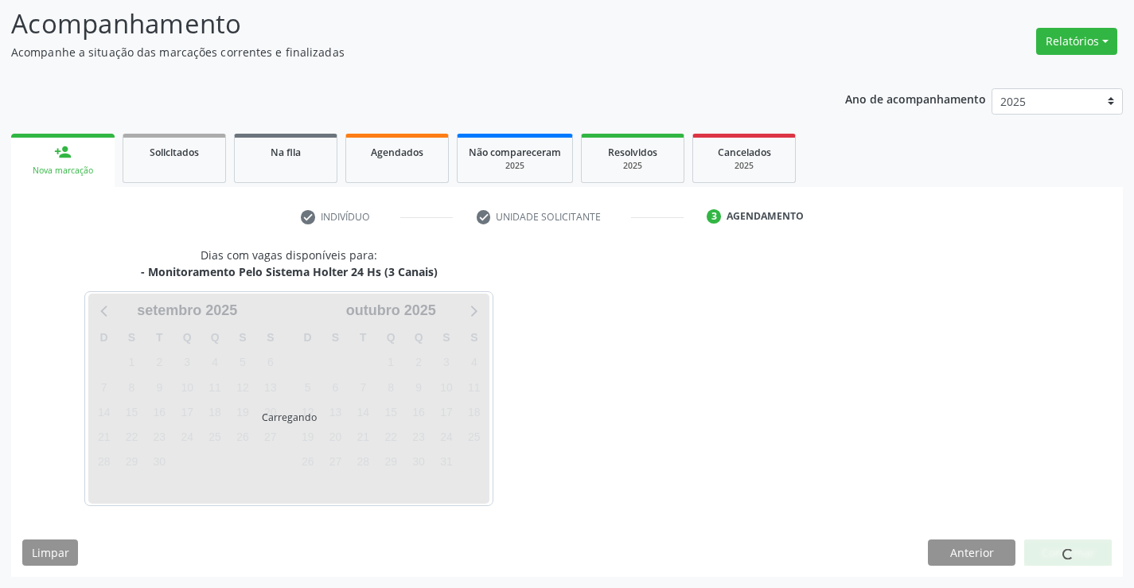
scroll to position [151, 0]
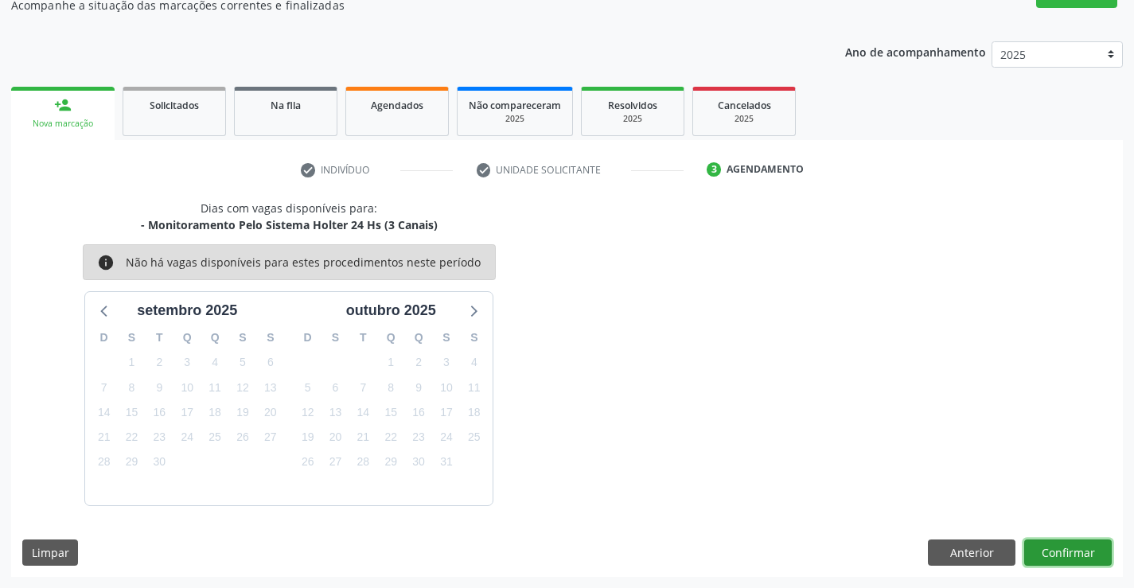
click at [1069, 551] on button "Confirmar" at bounding box center [1068, 552] width 88 height 27
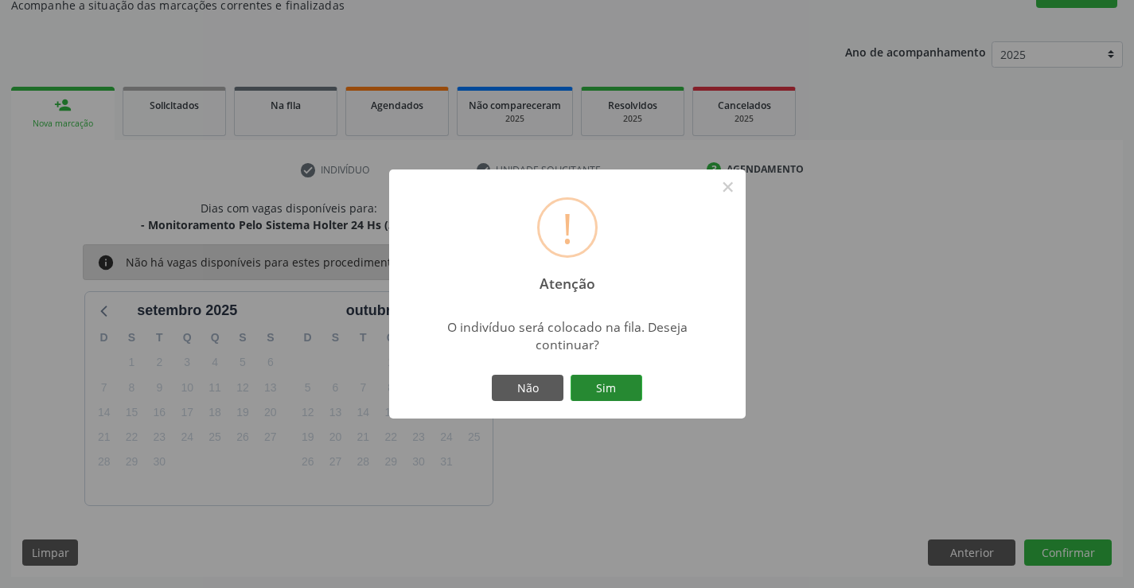
click at [615, 382] on button "Sim" at bounding box center [606, 388] width 72 height 27
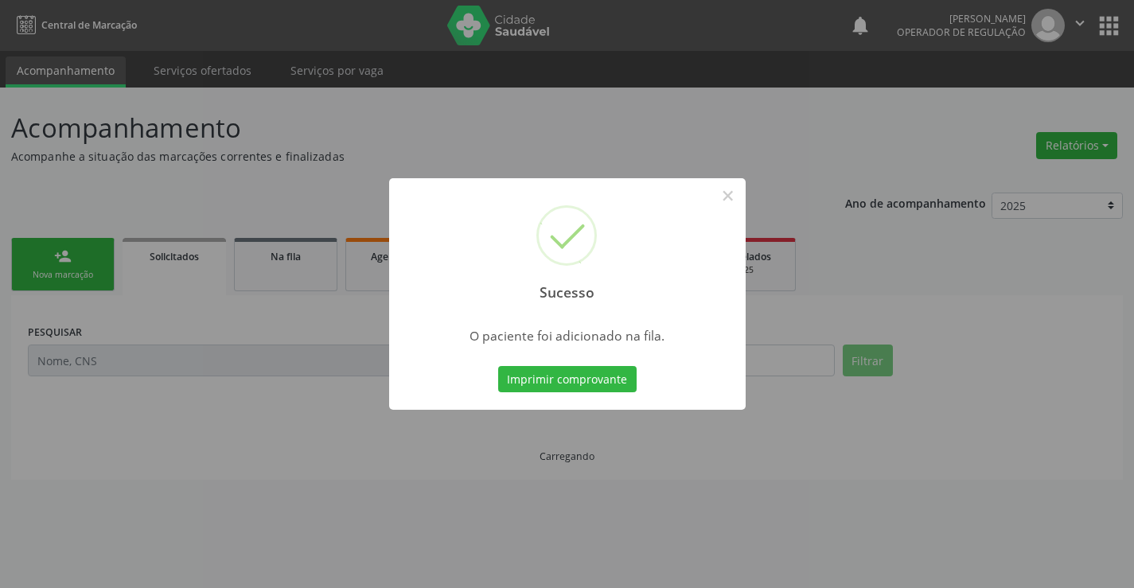
scroll to position [0, 0]
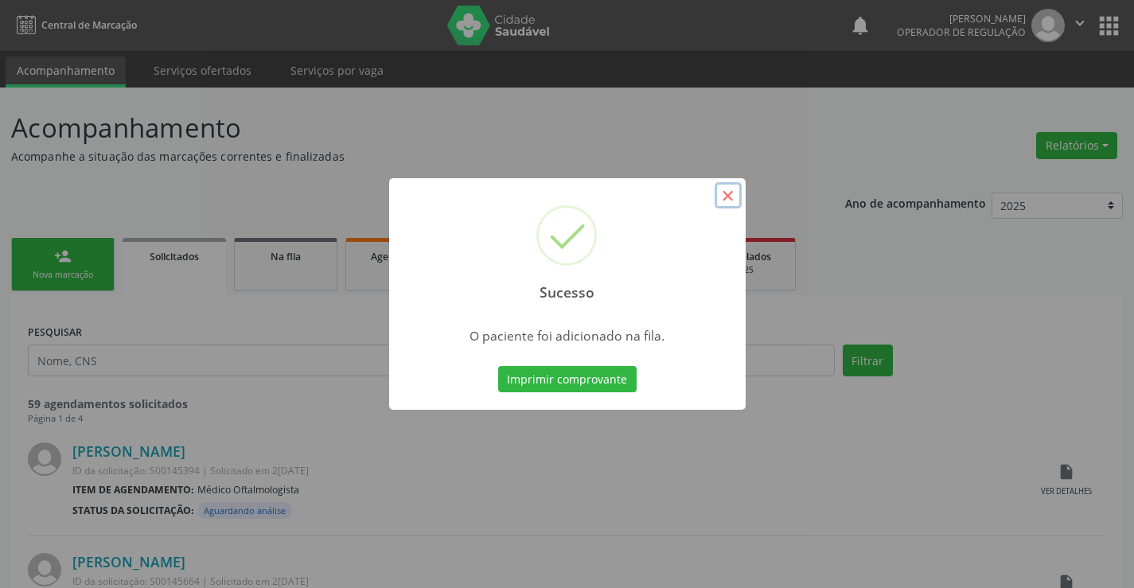
click at [733, 198] on button "×" at bounding box center [727, 195] width 27 height 27
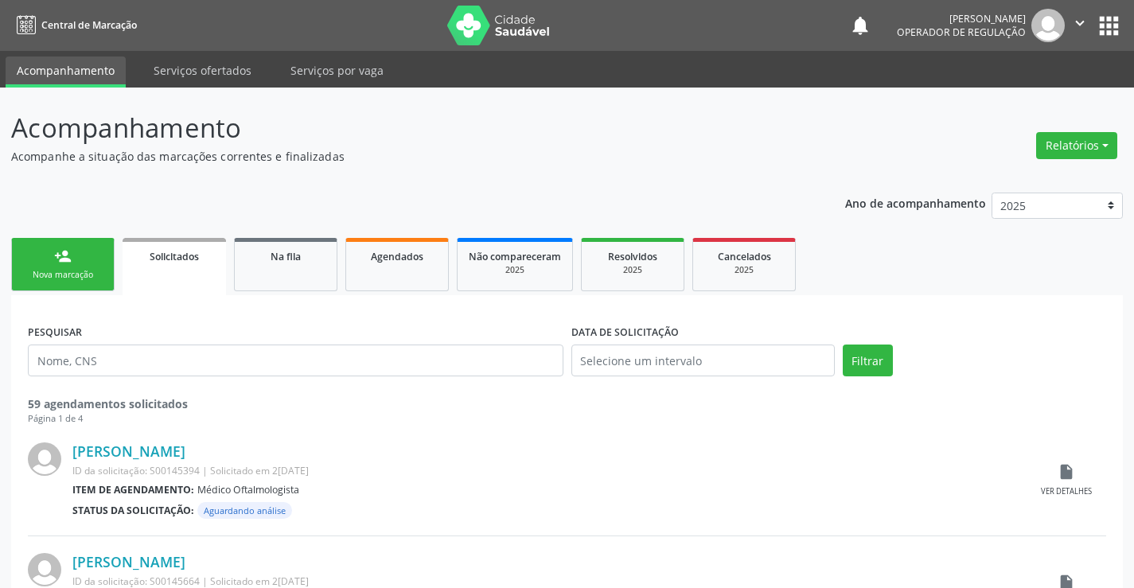
click at [68, 275] on div "Nova marcação" at bounding box center [63, 275] width 80 height 12
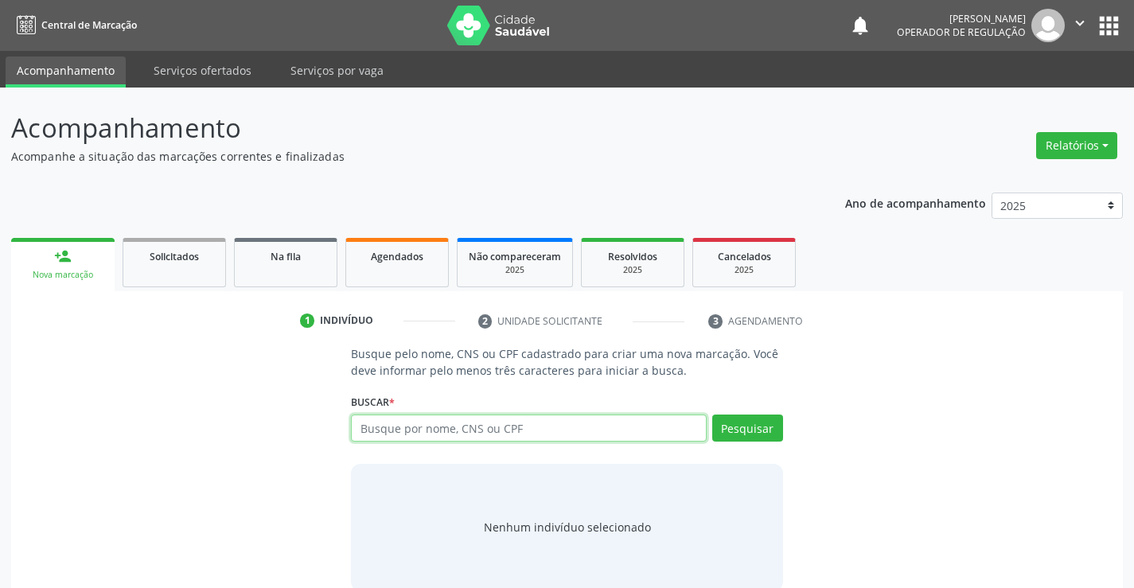
click at [408, 433] on input "text" at bounding box center [528, 428] width 355 height 27
type input "700008266887106"
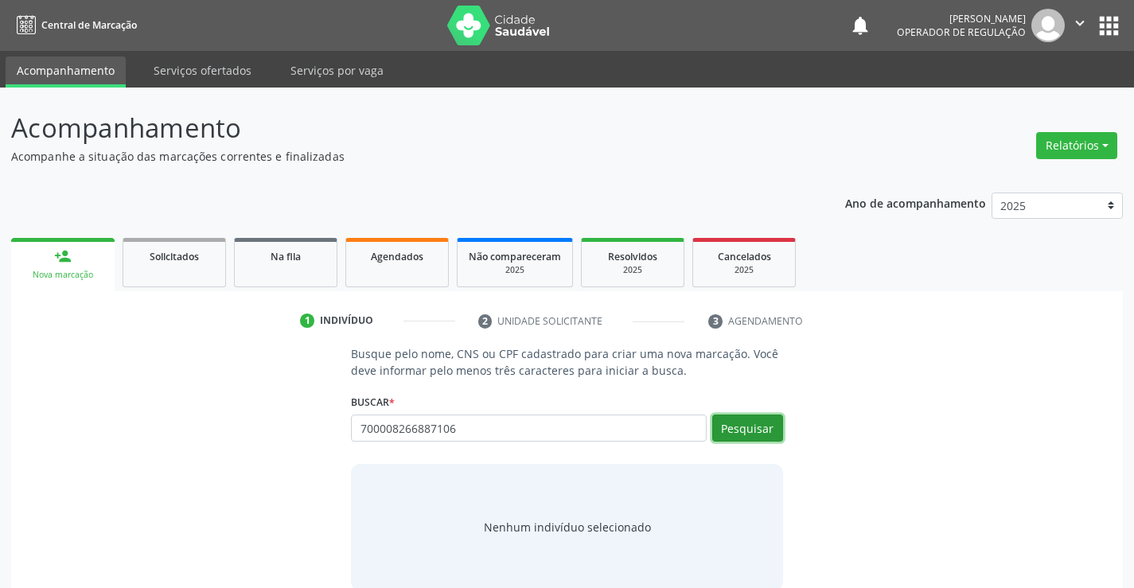
click at [742, 427] on button "Pesquisar" at bounding box center [747, 428] width 71 height 27
type input "700008266887106"
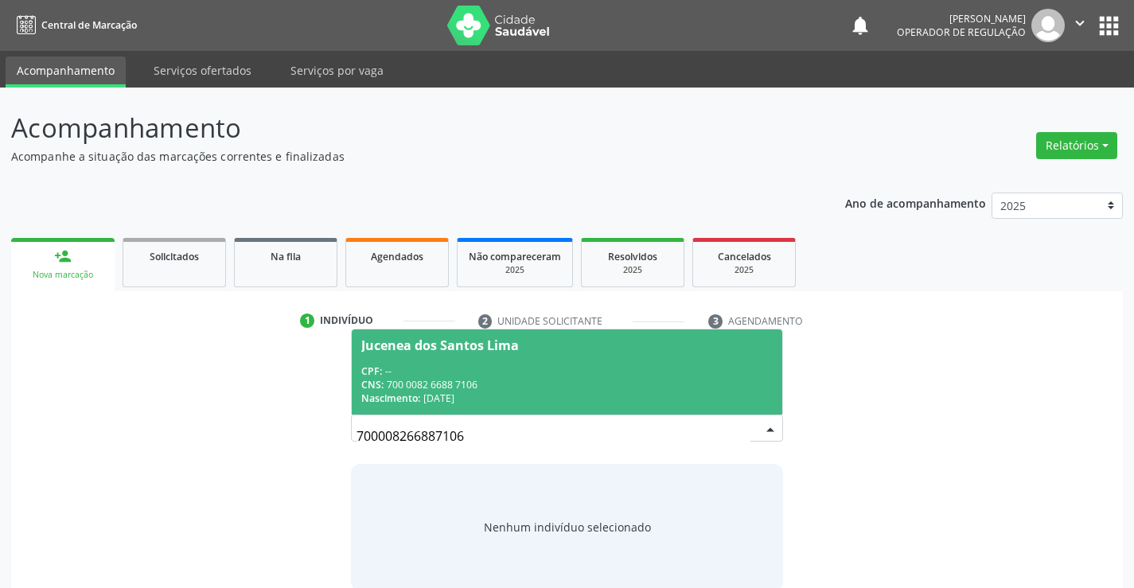
click at [638, 350] on div "Jucenea dos Santos Lima" at bounding box center [566, 345] width 411 height 13
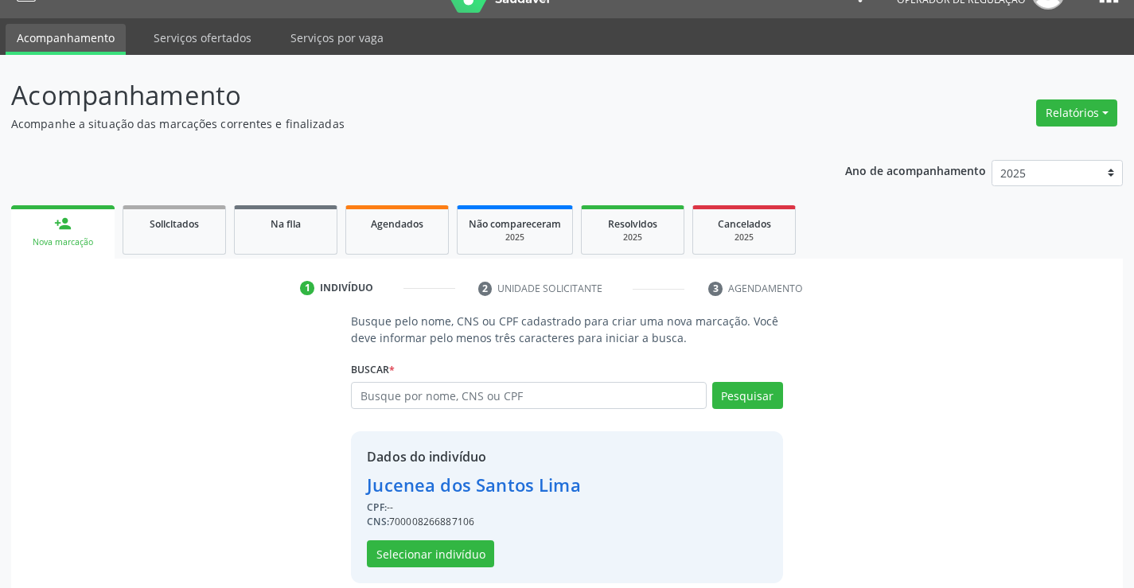
scroll to position [50, 0]
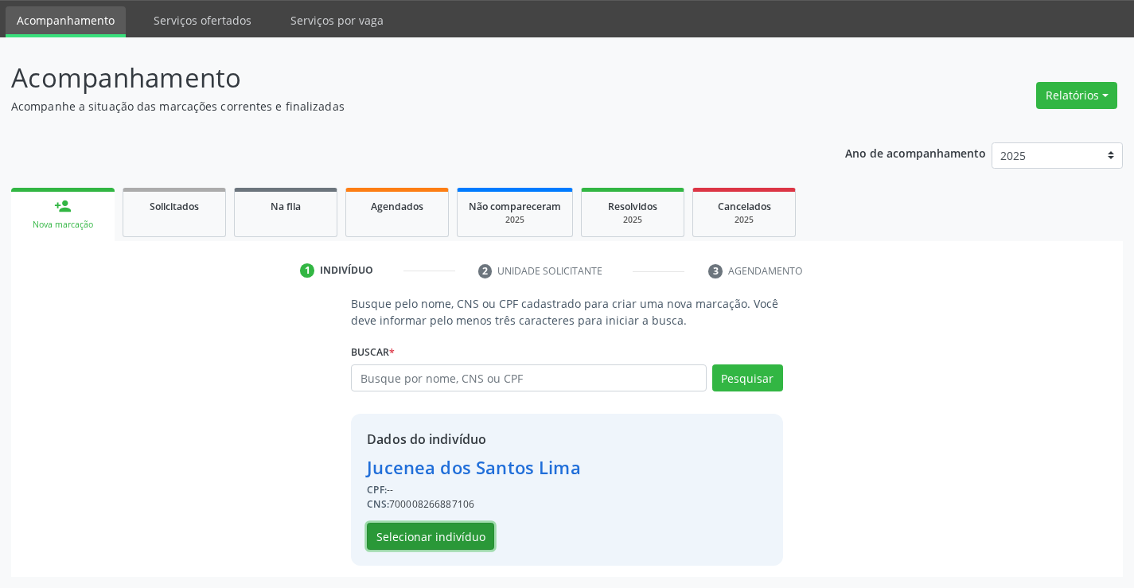
click at [459, 533] on button "Selecionar indivíduo" at bounding box center [430, 536] width 127 height 27
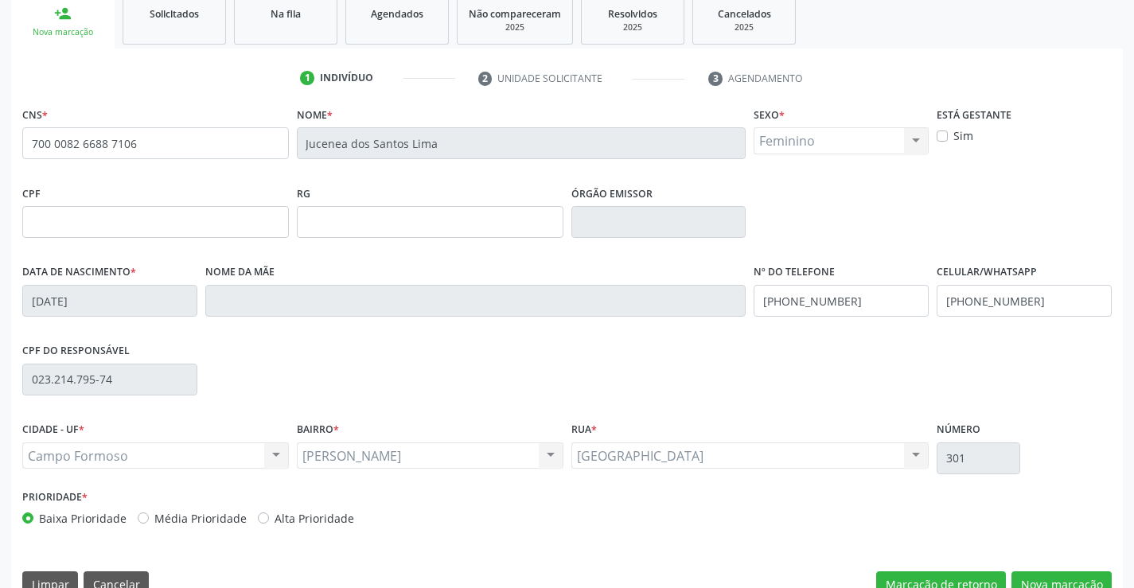
scroll to position [275, 0]
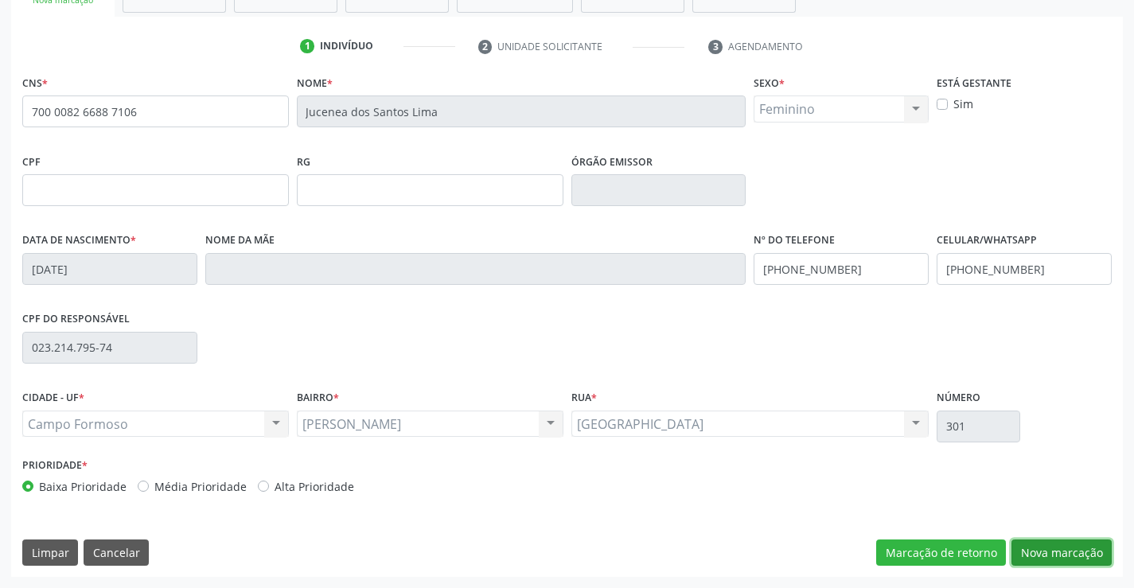
click at [1031, 546] on button "Nova marcação" at bounding box center [1061, 552] width 100 height 27
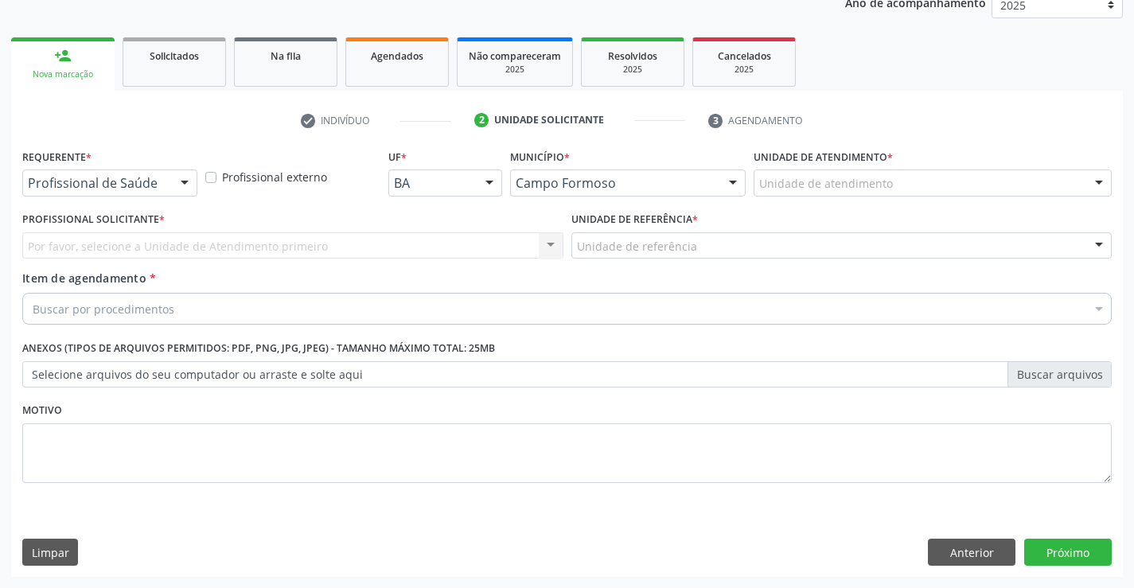
scroll to position [201, 0]
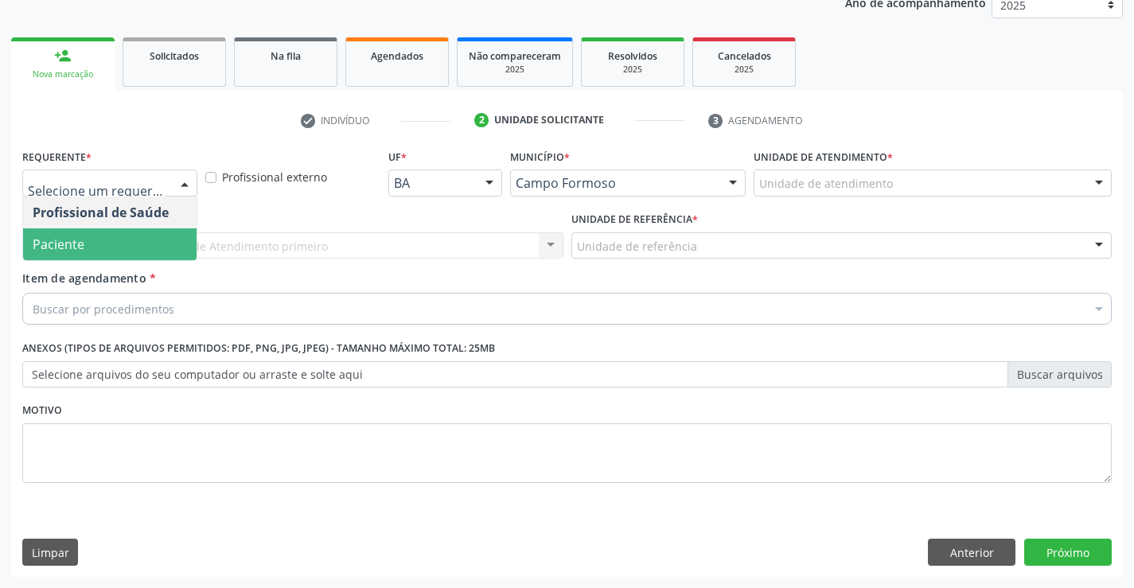
click at [67, 251] on span "Paciente" at bounding box center [59, 245] width 52 height 18
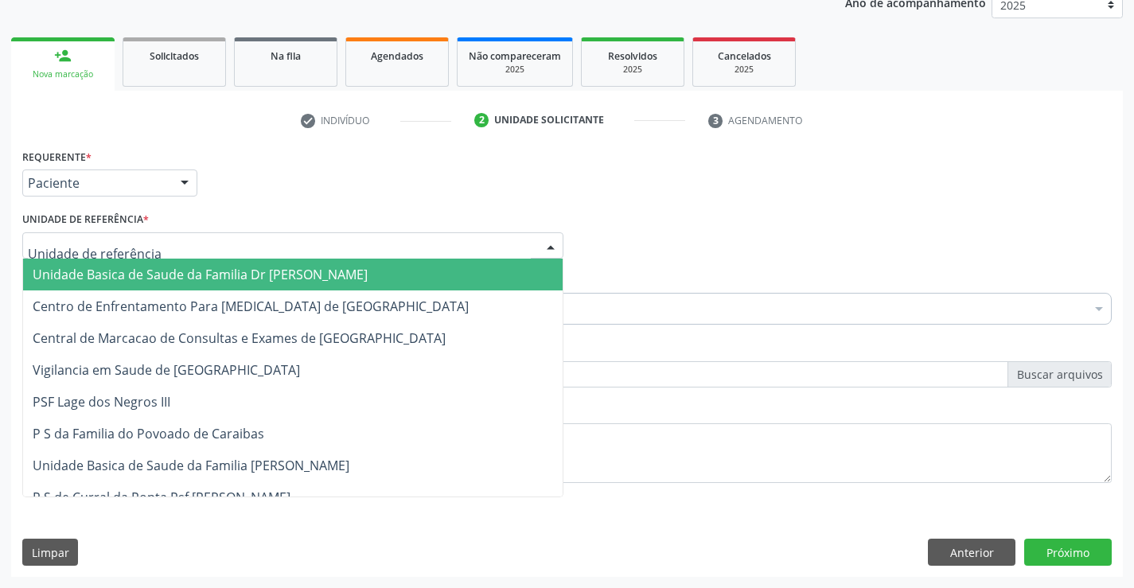
click at [102, 271] on span "Unidade Basica de Saude da Familia Dr [PERSON_NAME]" at bounding box center [200, 275] width 335 height 18
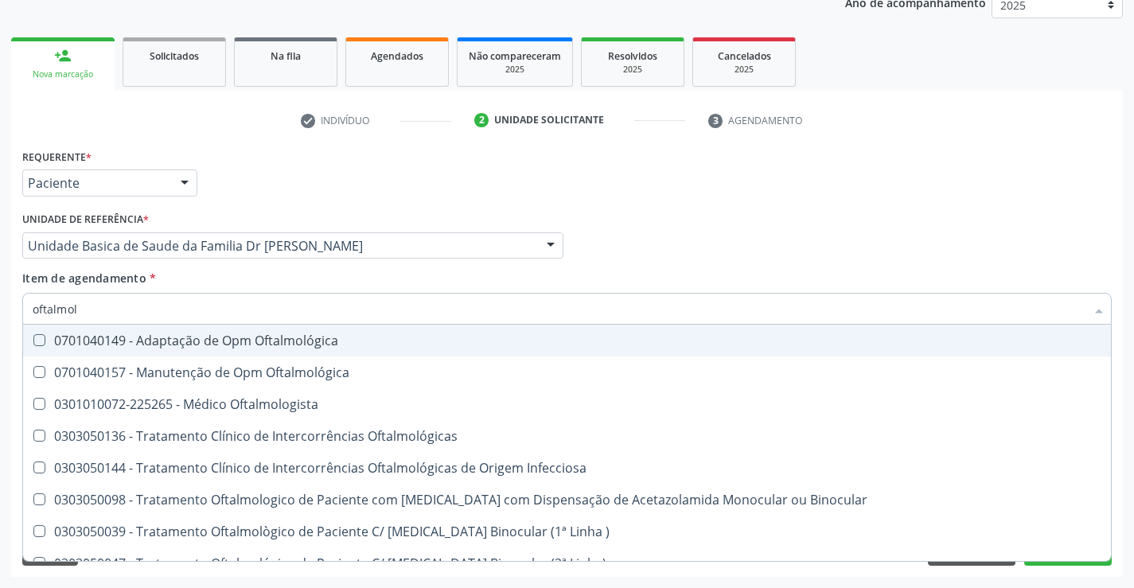
type input "oftalmolo"
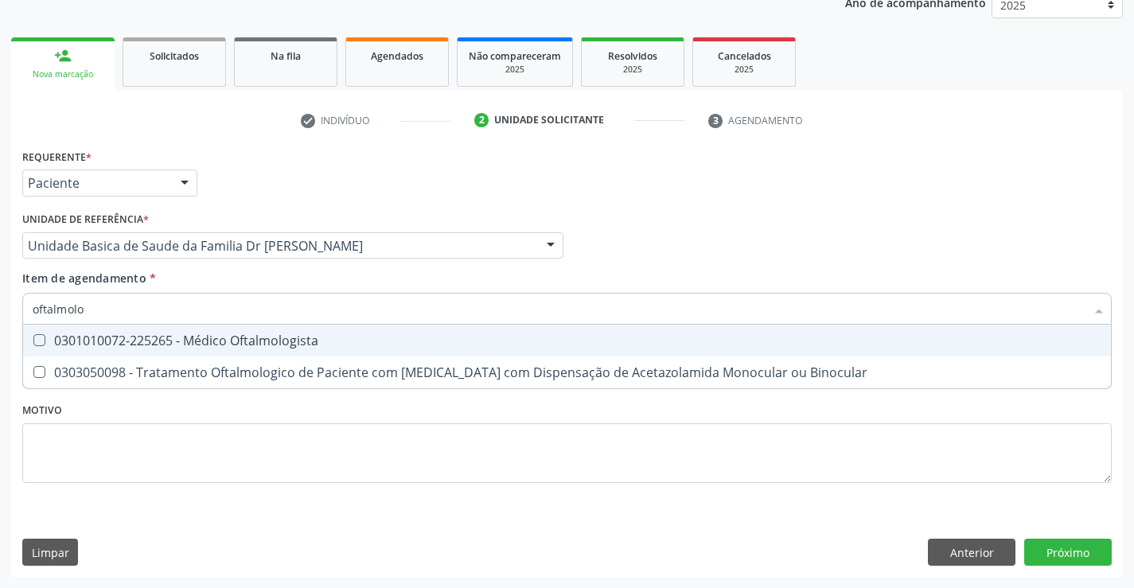
click at [98, 343] on div "0301010072-225265 - Médico Oftalmologista" at bounding box center [567, 340] width 1069 height 13
checkbox Oftalmologista "true"
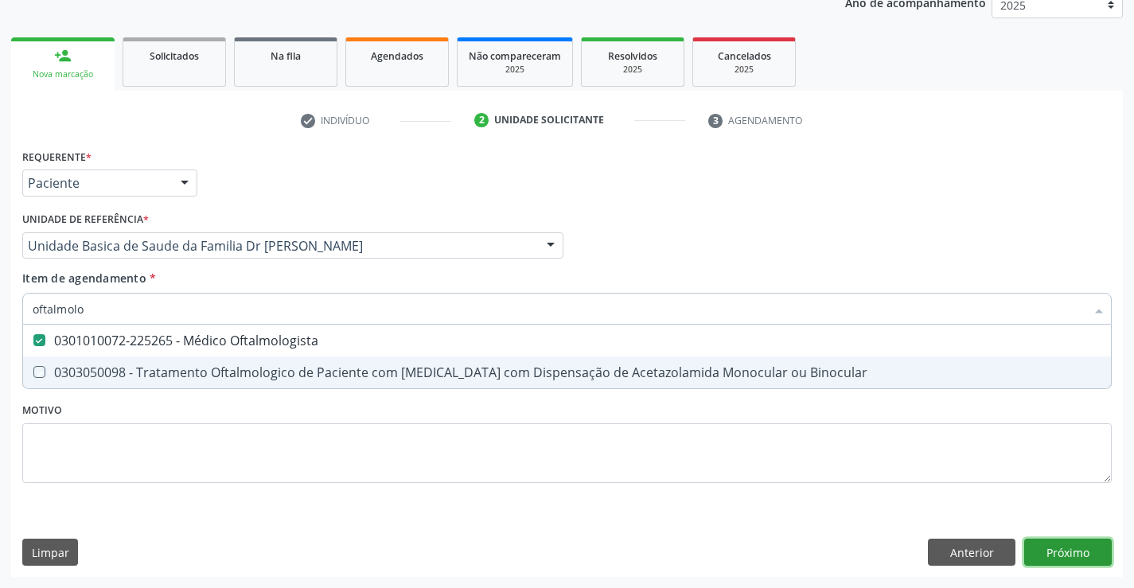
click at [1046, 545] on div "Requerente * Paciente Profissional de Saúde Paciente Nenhum resultado encontrad…" at bounding box center [567, 361] width 1112 height 432
checkbox Binocular "true"
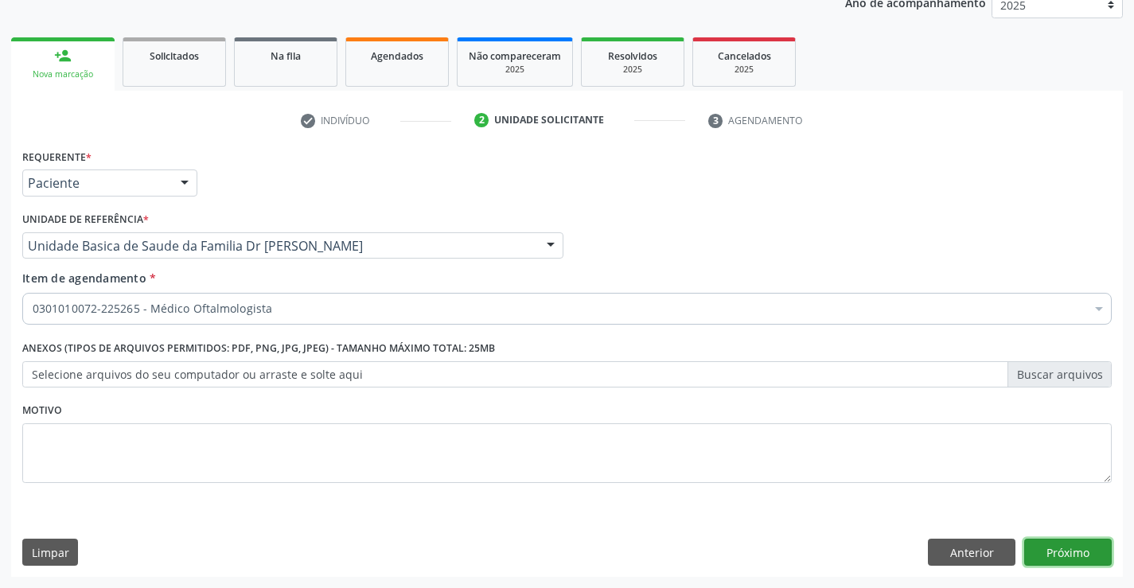
click at [1073, 557] on button "Próximo" at bounding box center [1068, 552] width 88 height 27
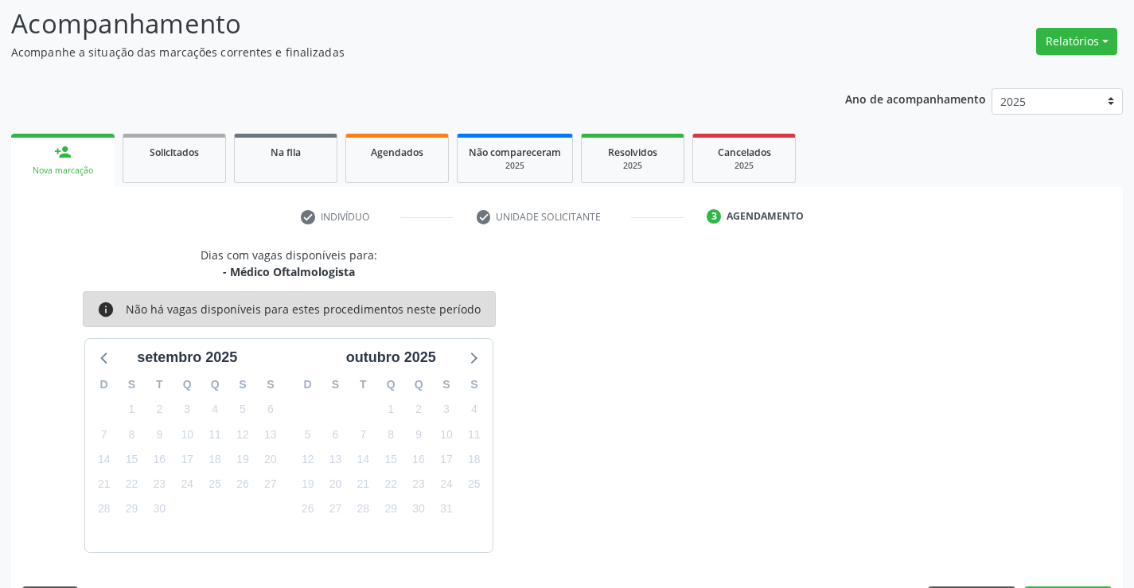
scroll to position [151, 0]
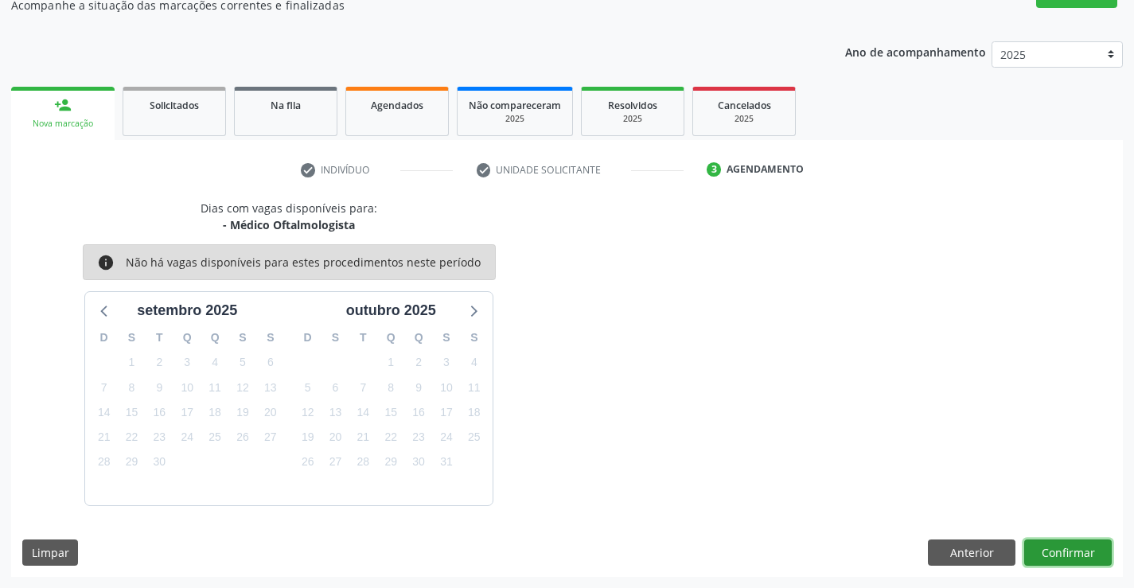
click at [1077, 544] on button "Confirmar" at bounding box center [1068, 552] width 88 height 27
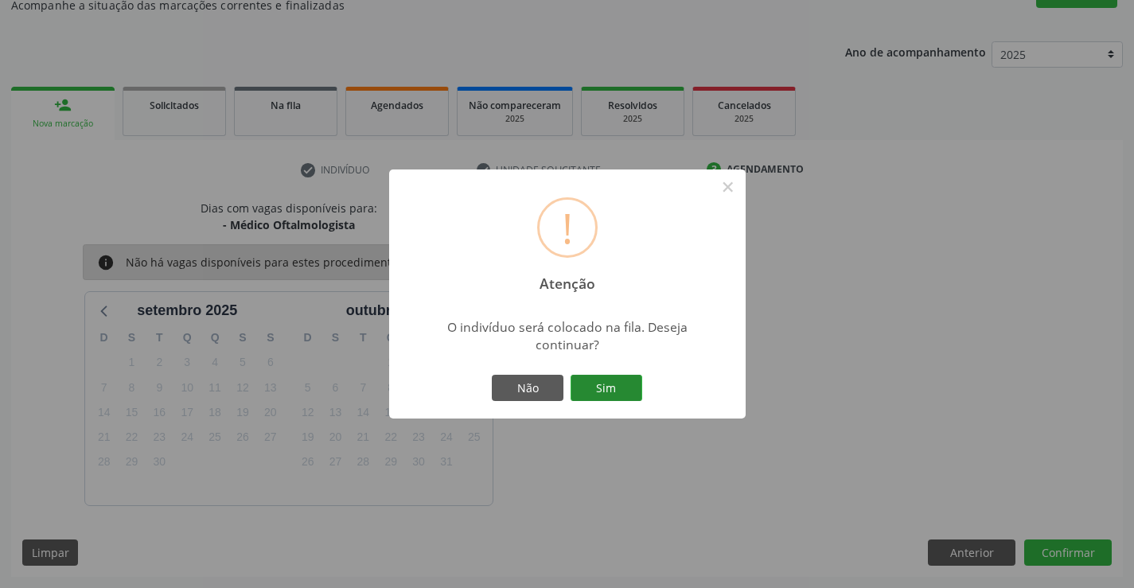
click at [610, 387] on button "Sim" at bounding box center [606, 388] width 72 height 27
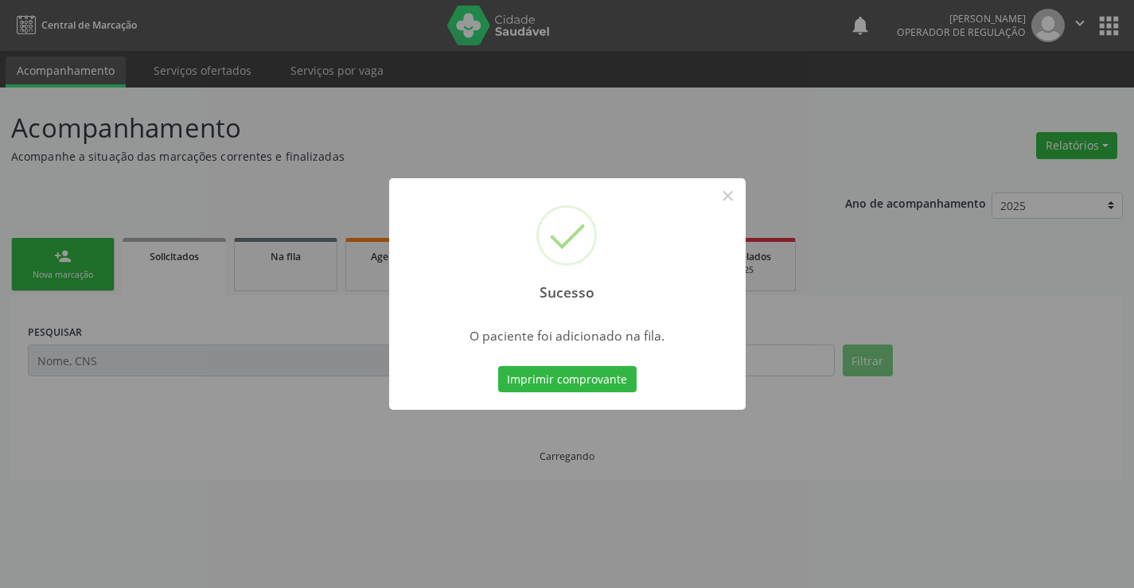
scroll to position [0, 0]
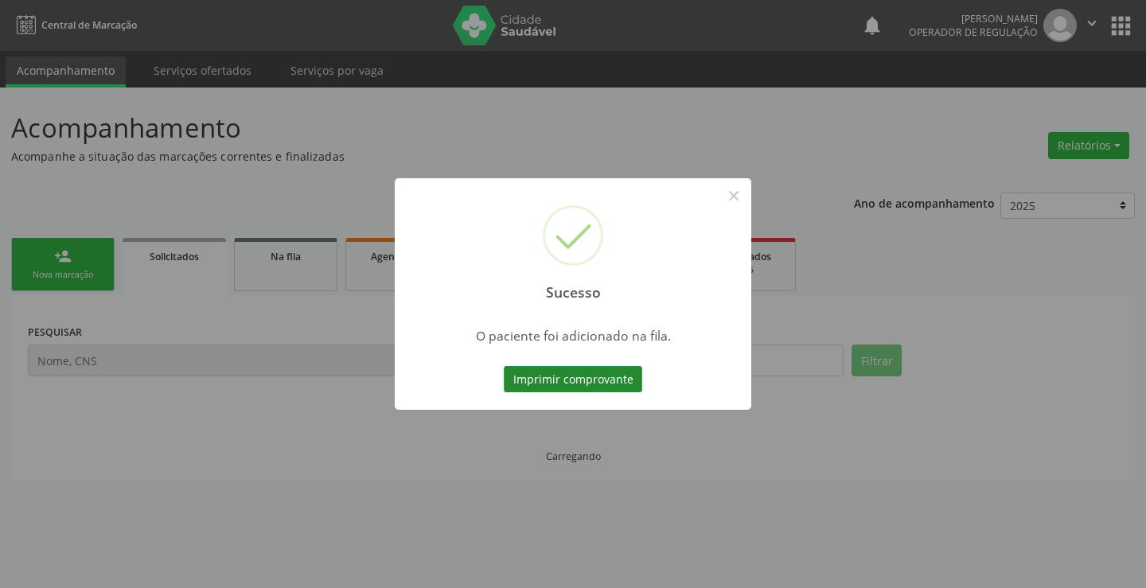
click at [590, 377] on button "Imprimir comprovante" at bounding box center [573, 379] width 138 height 27
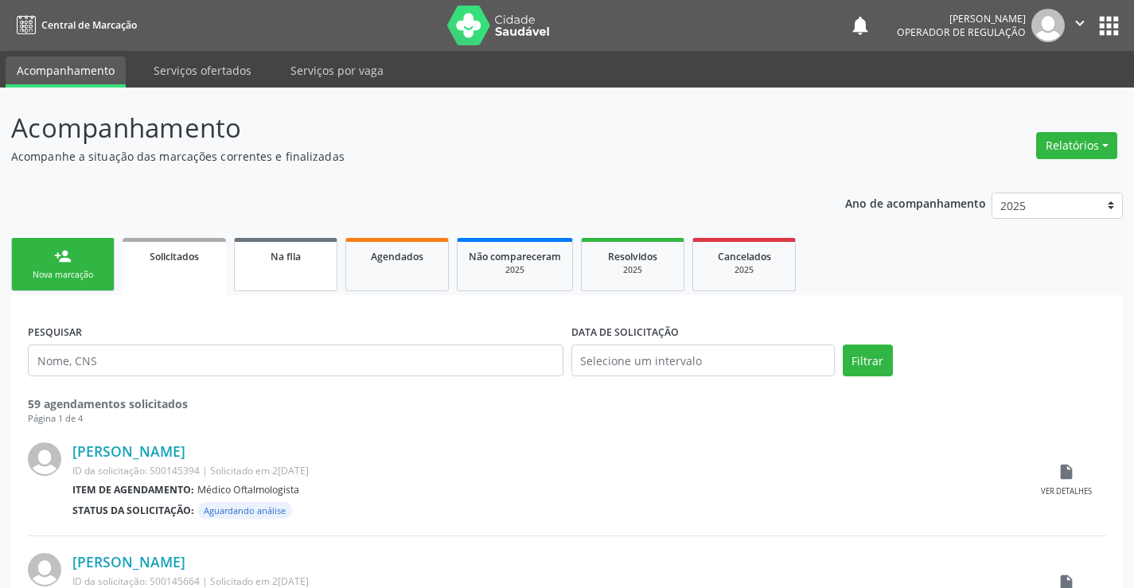
click at [323, 255] on div "Na fila" at bounding box center [286, 255] width 80 height 17
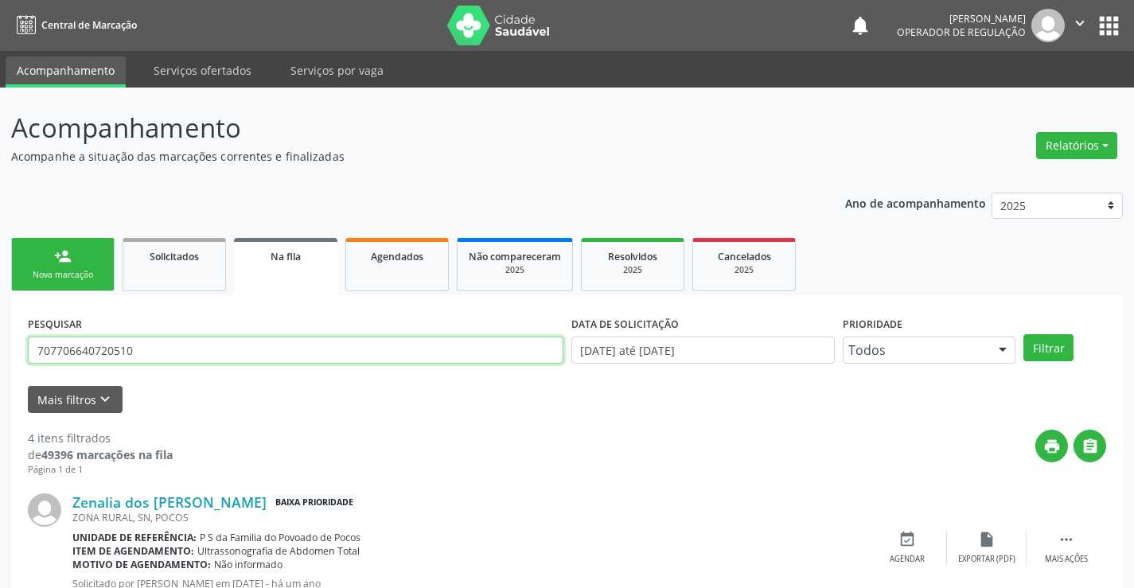
click at [341, 353] on input "707706640720510" at bounding box center [295, 350] width 535 height 27
drag, startPoint x: 134, startPoint y: 356, endPoint x: 25, endPoint y: 345, distance: 108.7
click at [10, 346] on div "Acompanhamento Acompanhe a situação das marcações correntes e finalizadas Relat…" at bounding box center [567, 581] width 1134 height 987
type input "700406434155345"
click at [1045, 348] on button "Filtrar" at bounding box center [1048, 347] width 50 height 27
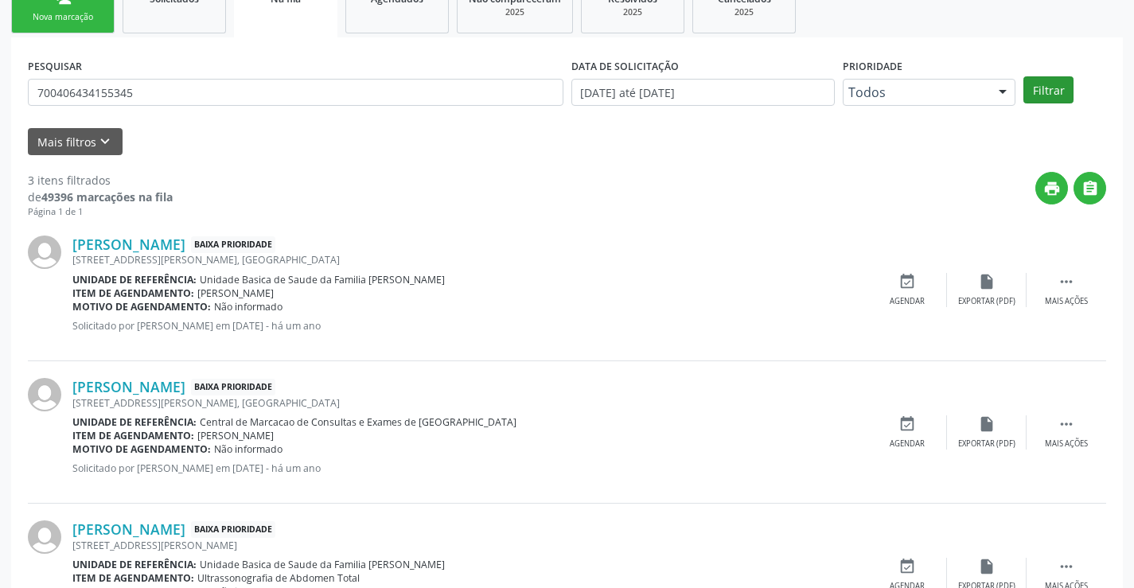
scroll to position [344, 0]
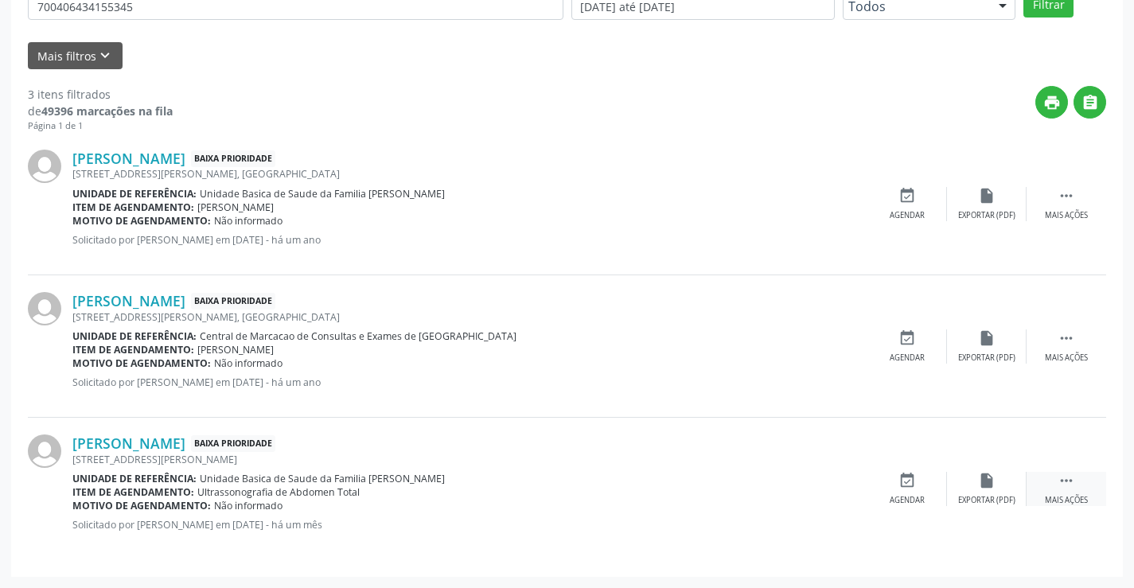
click at [1069, 484] on icon "" at bounding box center [1066, 481] width 18 height 18
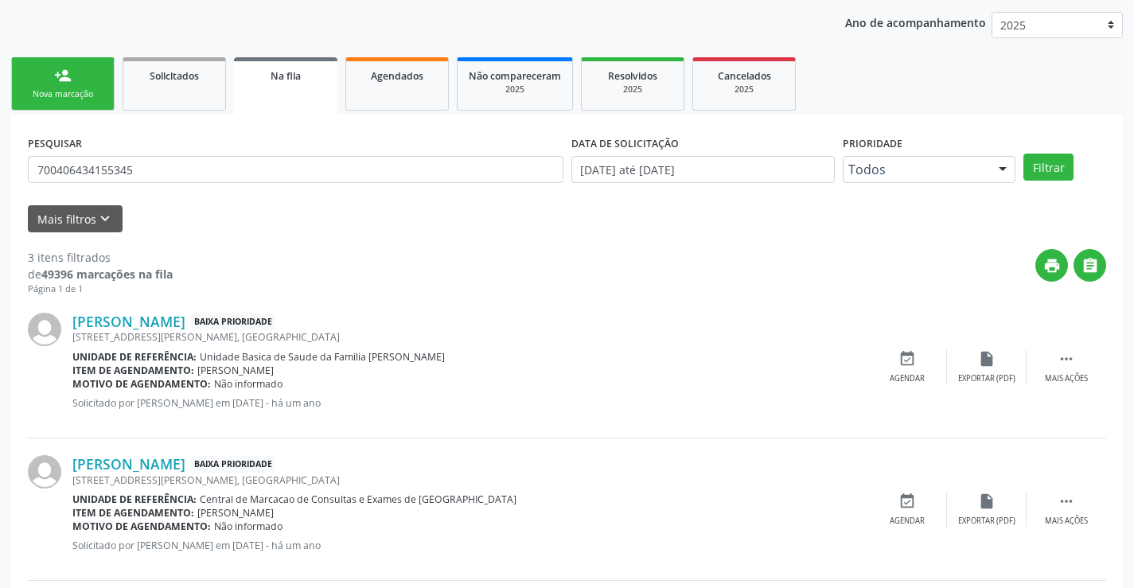
scroll to position [25, 0]
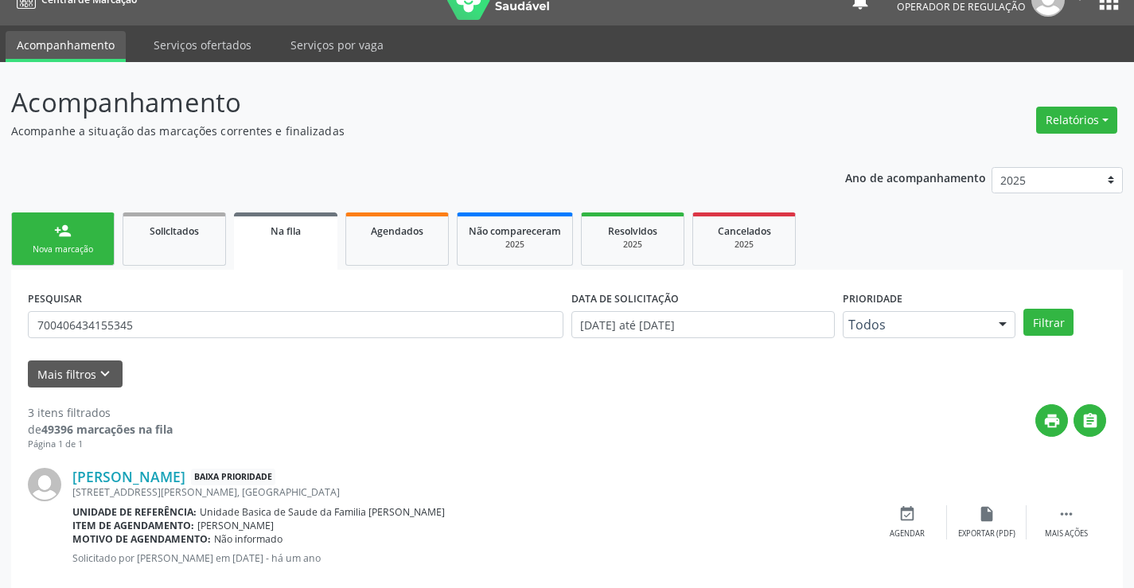
click at [75, 238] on link "person_add Nova marcação" at bounding box center [62, 238] width 103 height 53
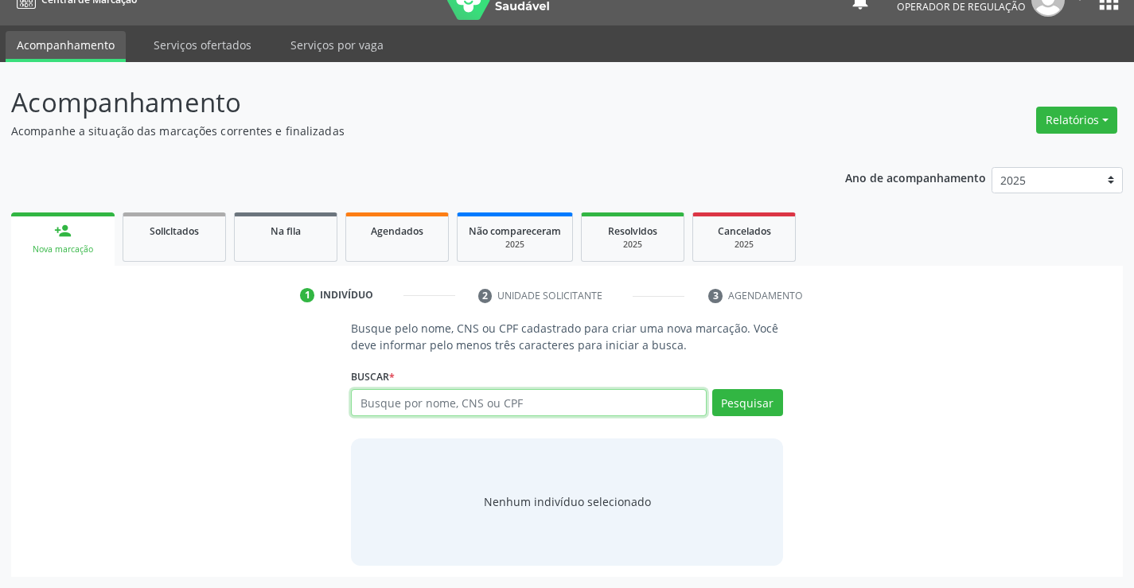
click at [401, 411] on input "text" at bounding box center [528, 402] width 355 height 27
type input "700406434155345"
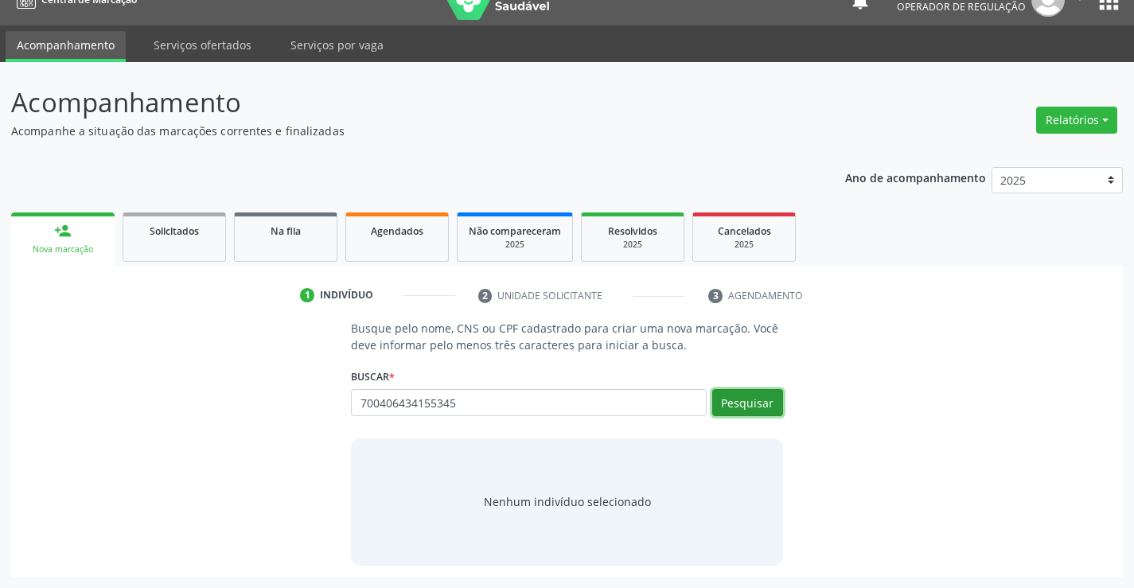
click at [749, 403] on button "Pesquisar" at bounding box center [747, 402] width 71 height 27
type input "700406434155345"
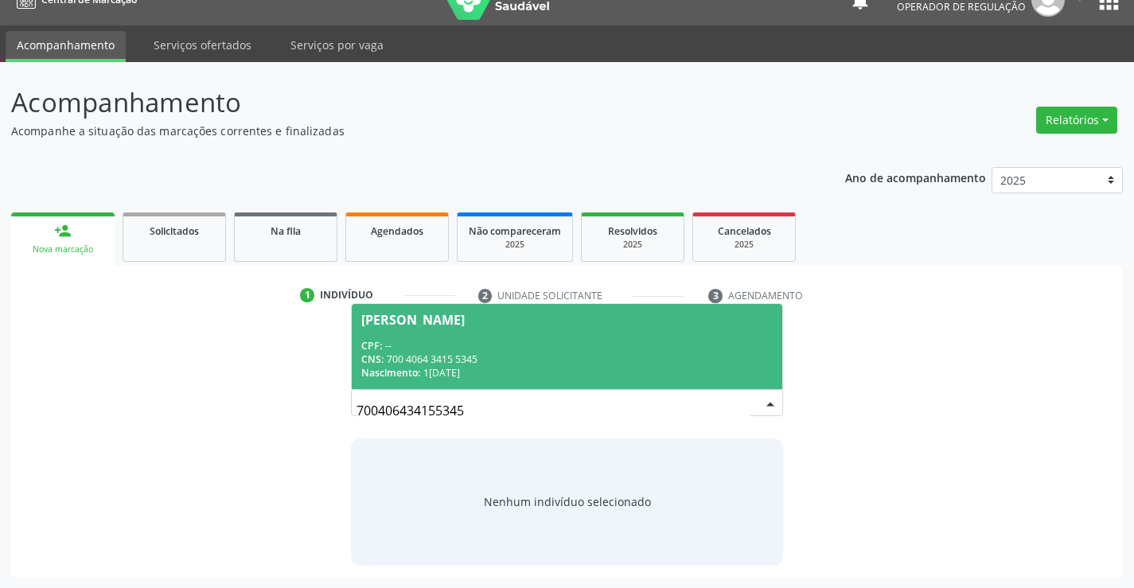
click at [545, 331] on span "[PERSON_NAME] CPF: -- CNS: 700 4064 3415 5345 Nascimento: 1[DATE]" at bounding box center [567, 346] width 430 height 85
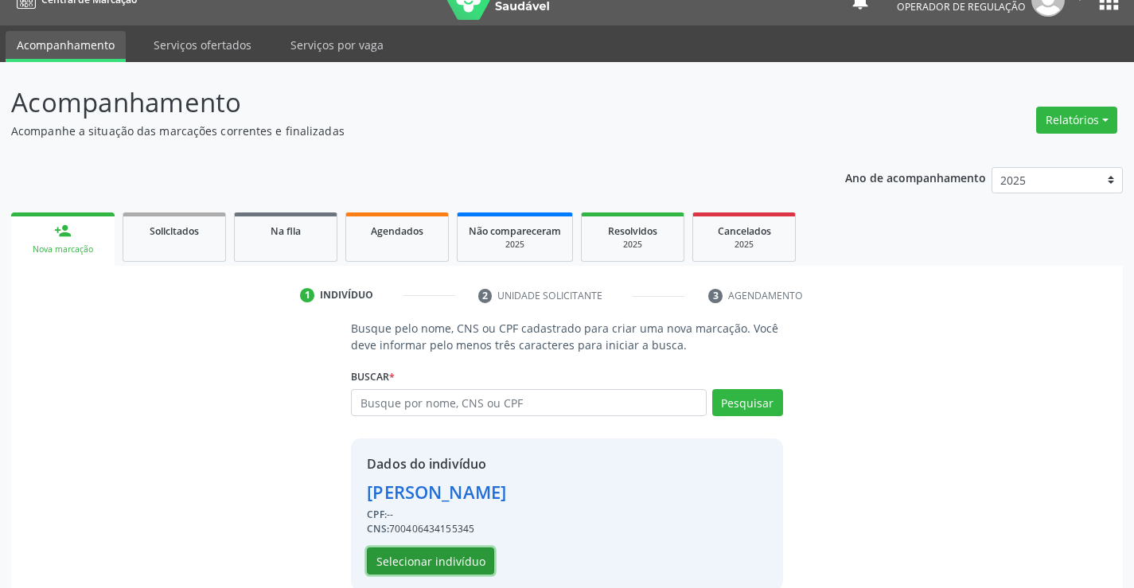
click at [465, 559] on button "Selecionar indivíduo" at bounding box center [430, 560] width 127 height 27
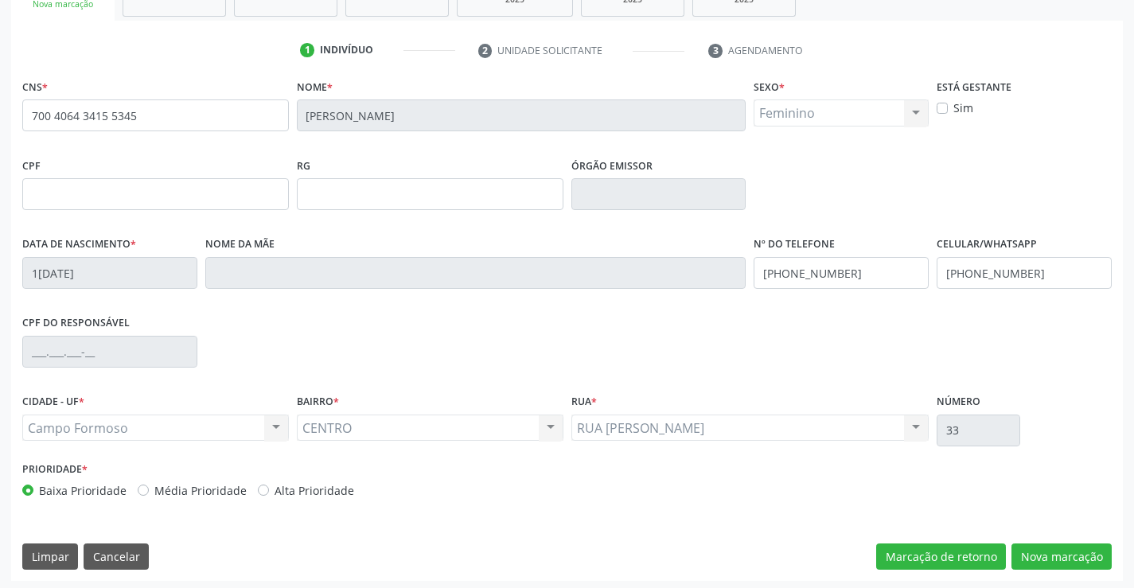
scroll to position [275, 0]
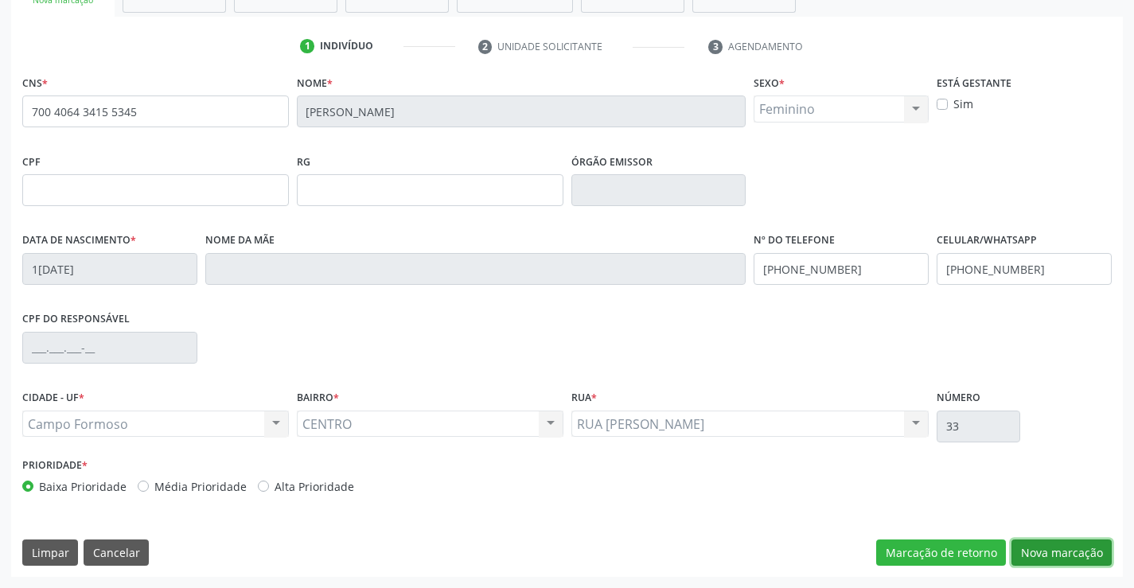
click at [1045, 556] on button "Nova marcação" at bounding box center [1061, 552] width 100 height 27
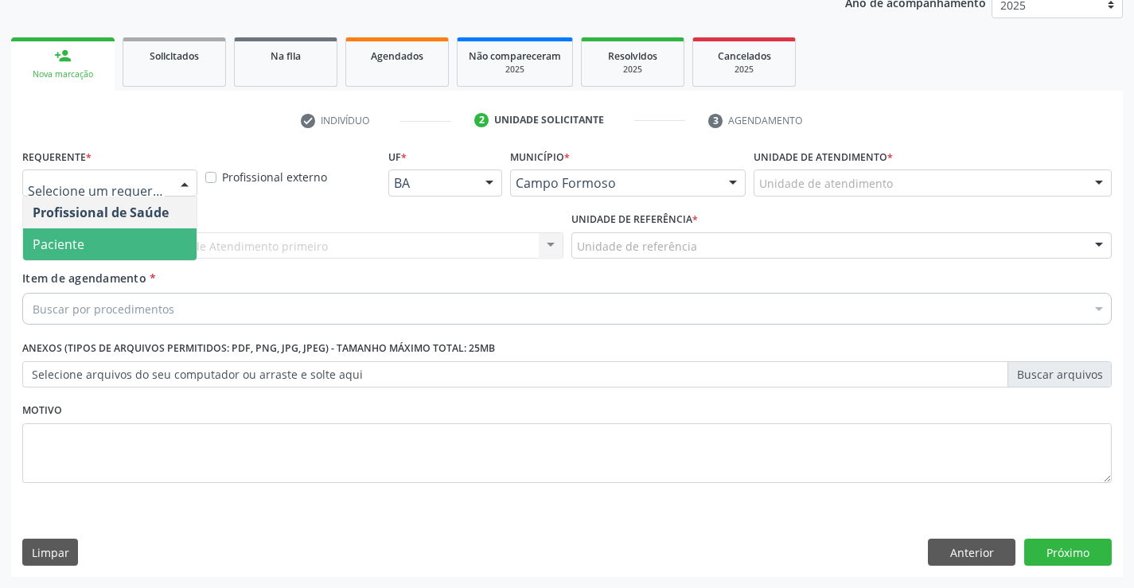
click at [90, 236] on span "Paciente" at bounding box center [109, 244] width 173 height 32
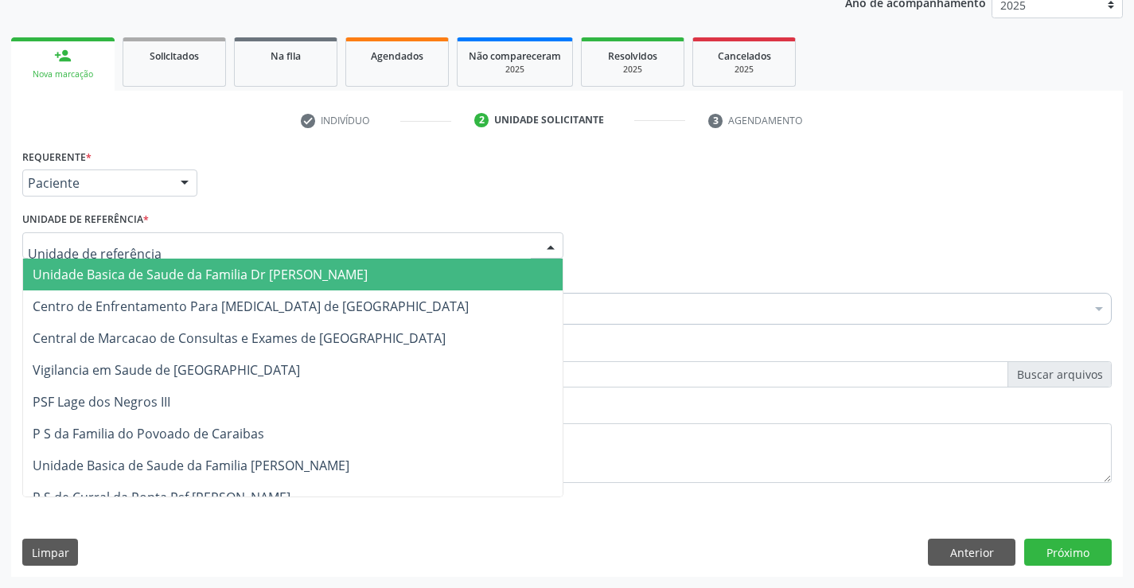
click at [154, 271] on span "Unidade Basica de Saude da Familia Dr [PERSON_NAME]" at bounding box center [200, 275] width 335 height 18
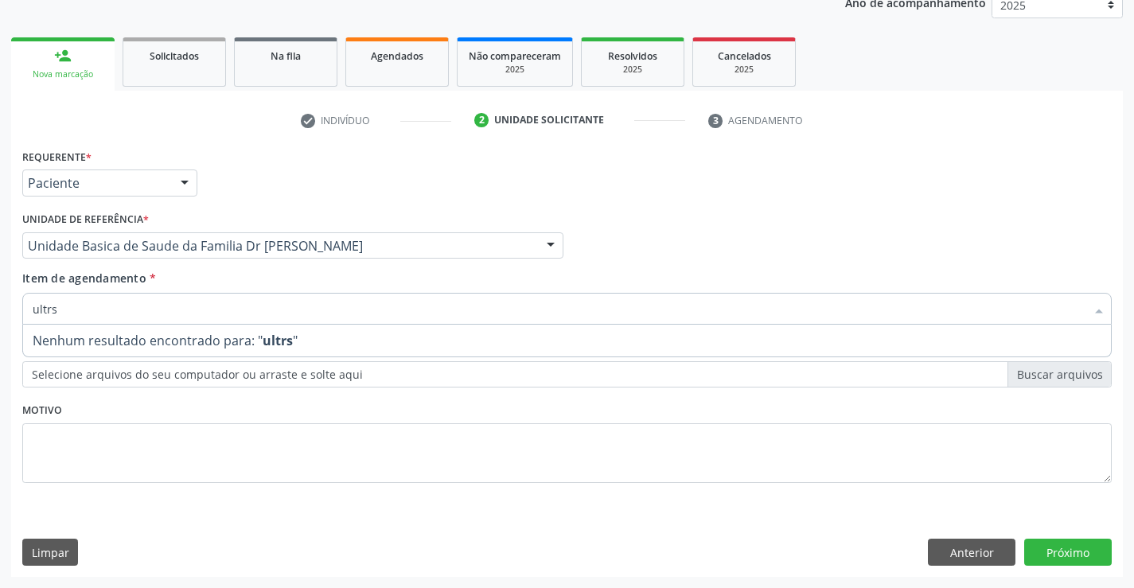
type input "ultr"
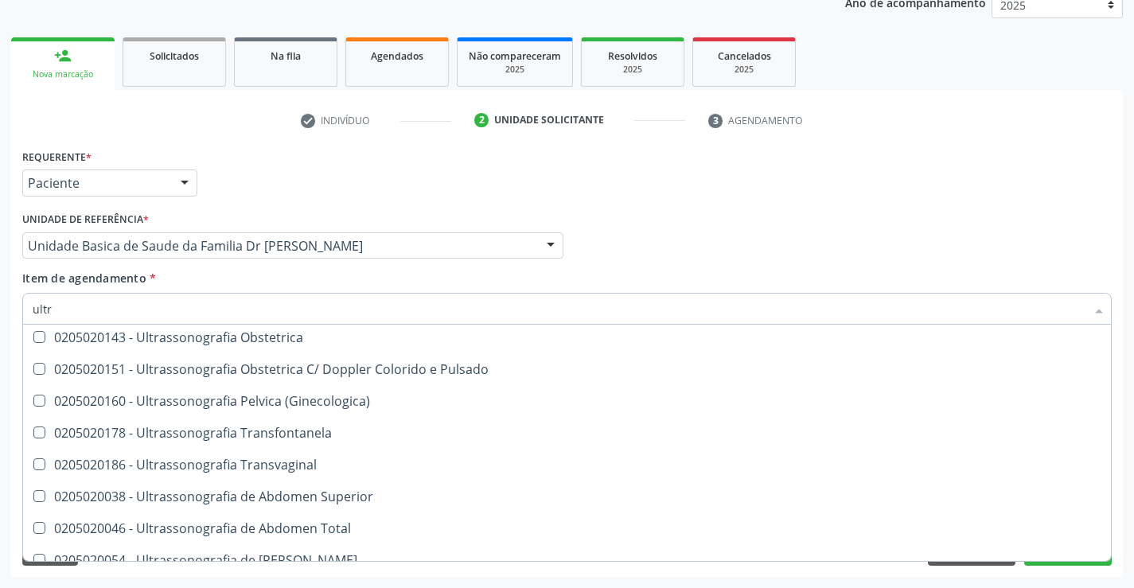
scroll to position [318, 0]
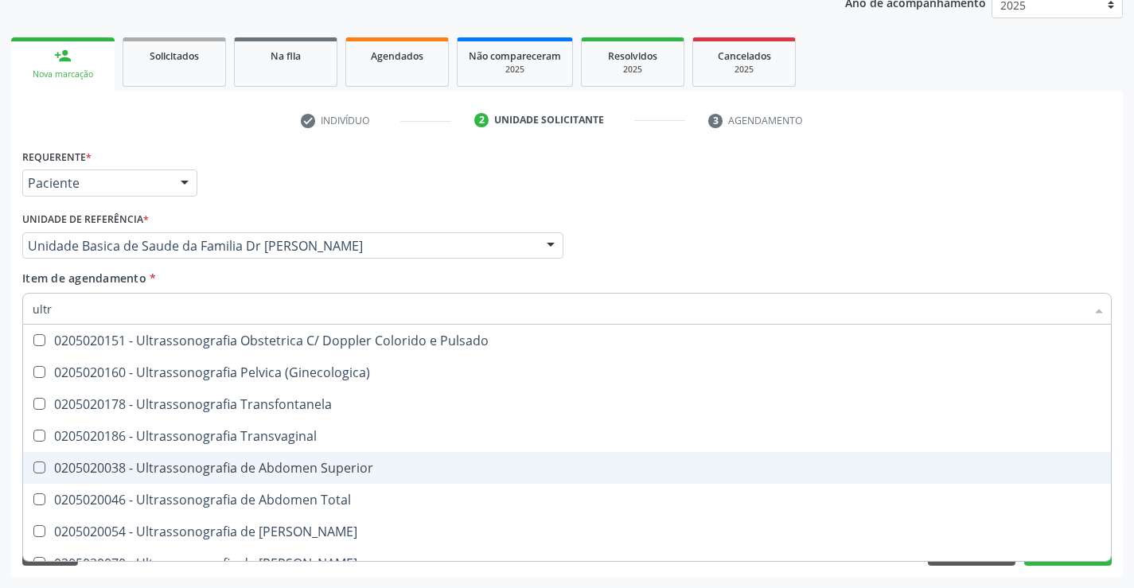
click at [328, 470] on div "0205020038 - Ultrassonografia de Abdomen Superior" at bounding box center [567, 467] width 1069 height 13
checkbox Superior "true"
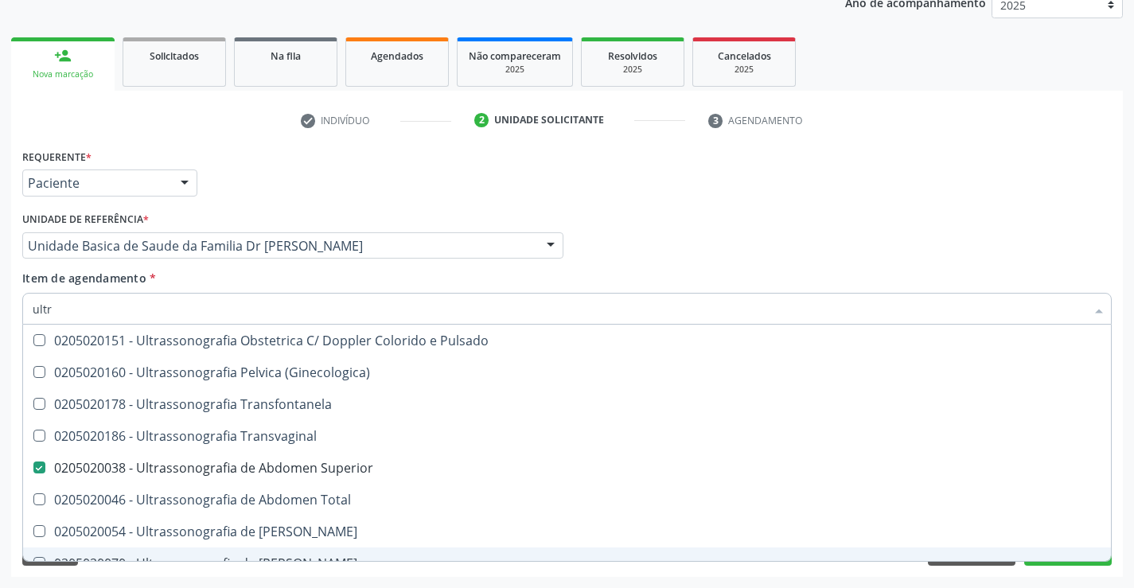
click at [1038, 559] on div "0205020070 - Ultrassonografia de [PERSON_NAME]" at bounding box center [567, 563] width 1069 height 13
checkbox Escrotal "true"
click at [964, 570] on div "Requerente * Paciente Profissional de Saúde Paciente Nenhum resultado encontrad…" at bounding box center [567, 361] width 1112 height 432
checkbox X "true"
checkbox \(Pletismografia\) "true"
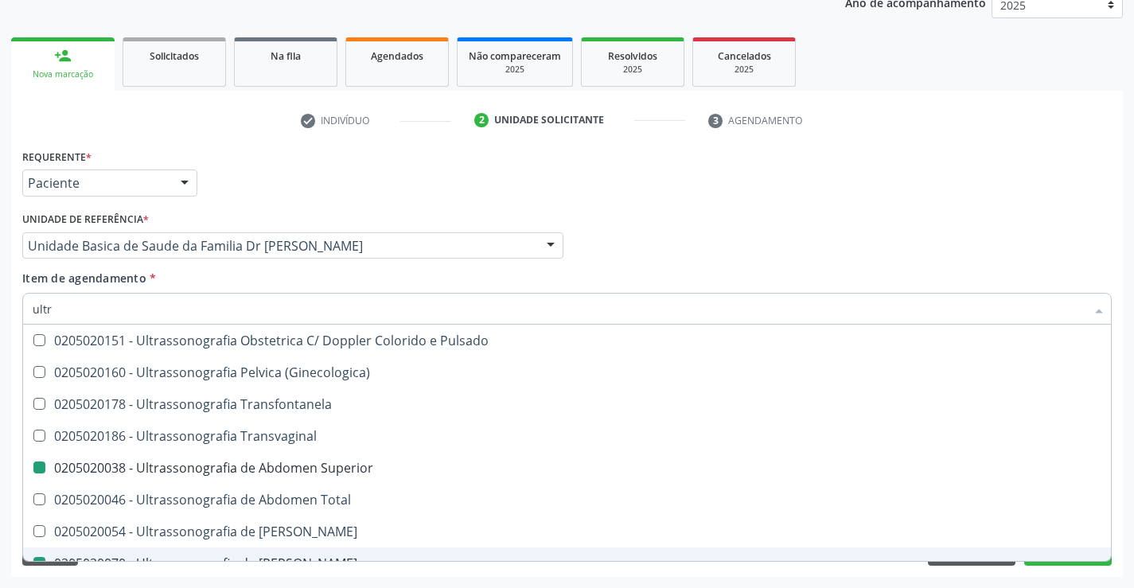
checkbox Superior "false"
checkbox Escrotal "false"
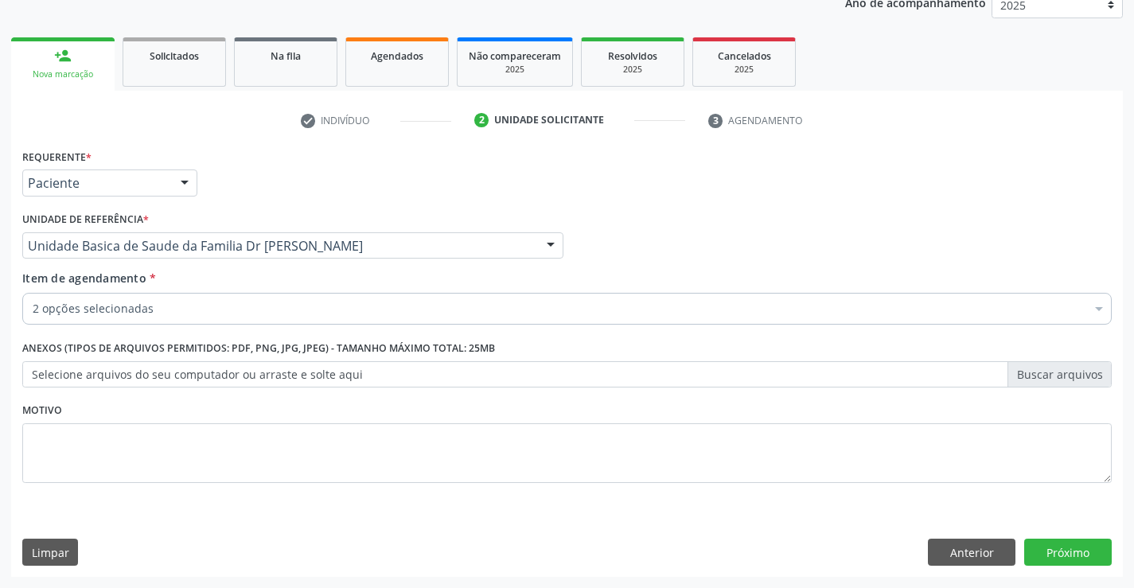
scroll to position [0, 0]
click at [975, 554] on button "Anterior" at bounding box center [972, 552] width 88 height 27
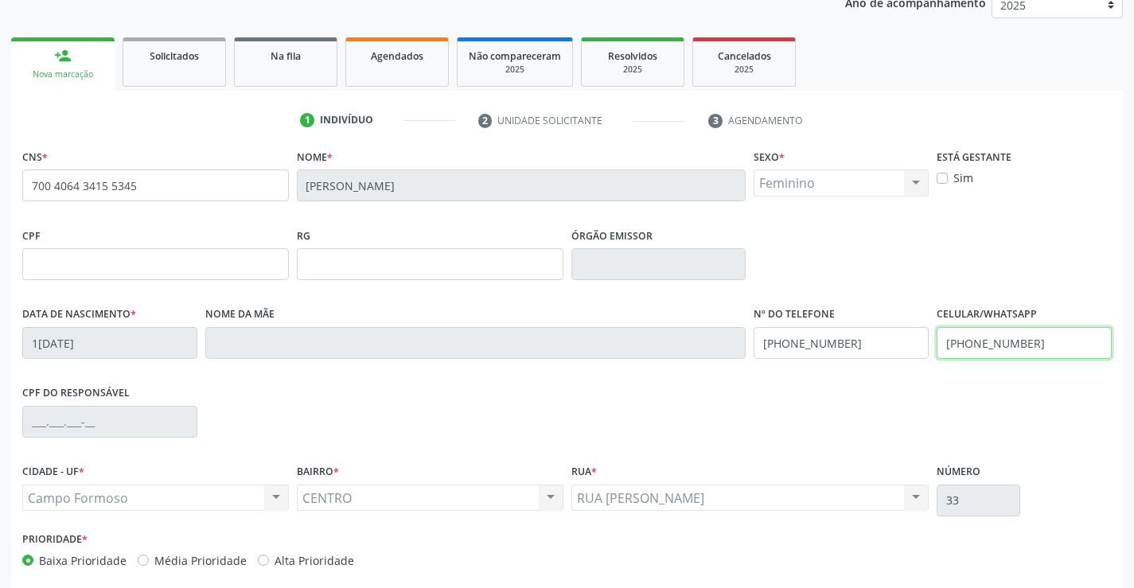
drag, startPoint x: 1046, startPoint y: 343, endPoint x: 934, endPoint y: 344, distance: 112.2
click at [934, 344] on div "Celular/WhatsApp [PHONE_NUMBER]" at bounding box center [1024, 341] width 183 height 79
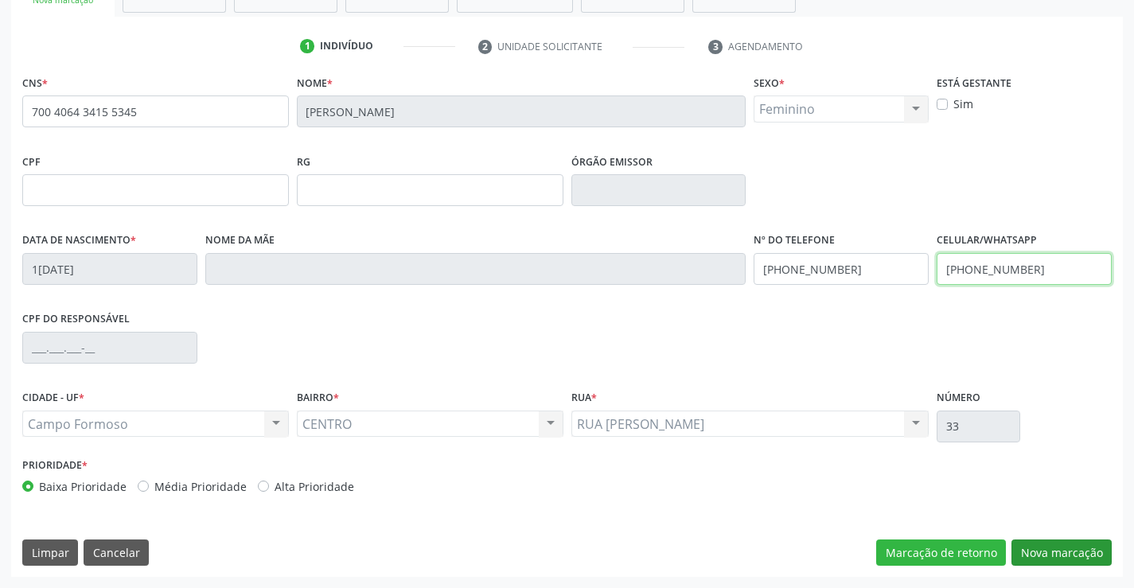
type input "[PHONE_NUMBER]"
click at [1069, 543] on button "Nova marcação" at bounding box center [1061, 552] width 100 height 27
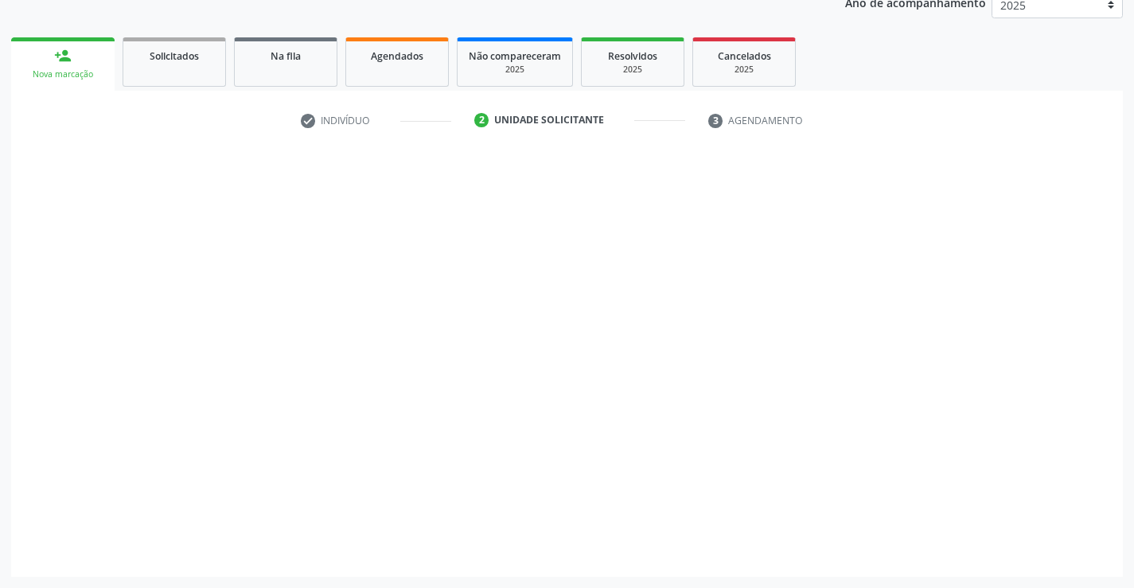
scroll to position [201, 0]
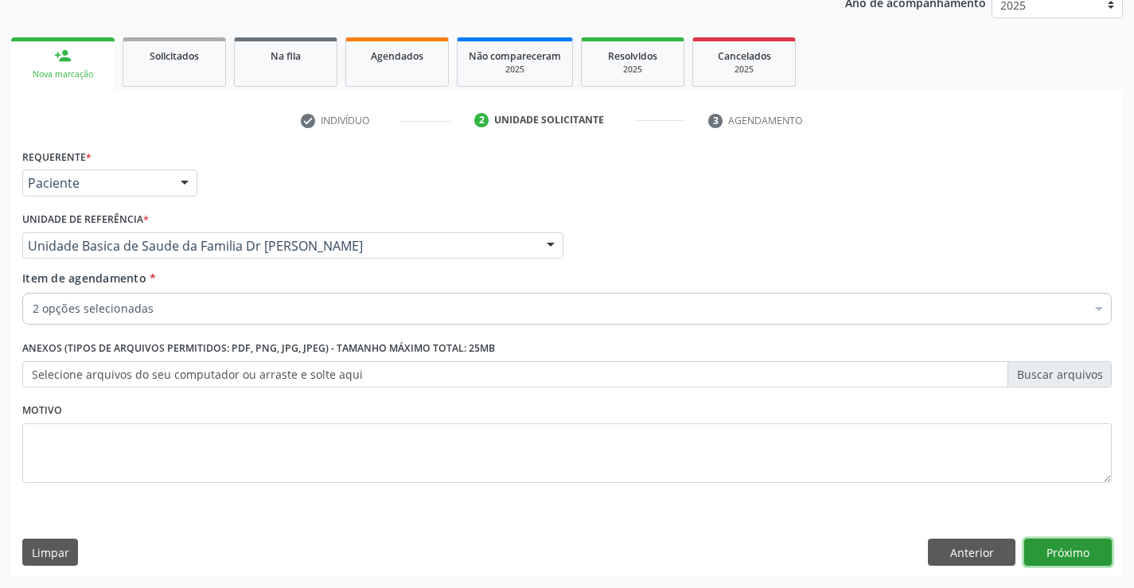
click at [1050, 543] on button "Próximo" at bounding box center [1068, 552] width 88 height 27
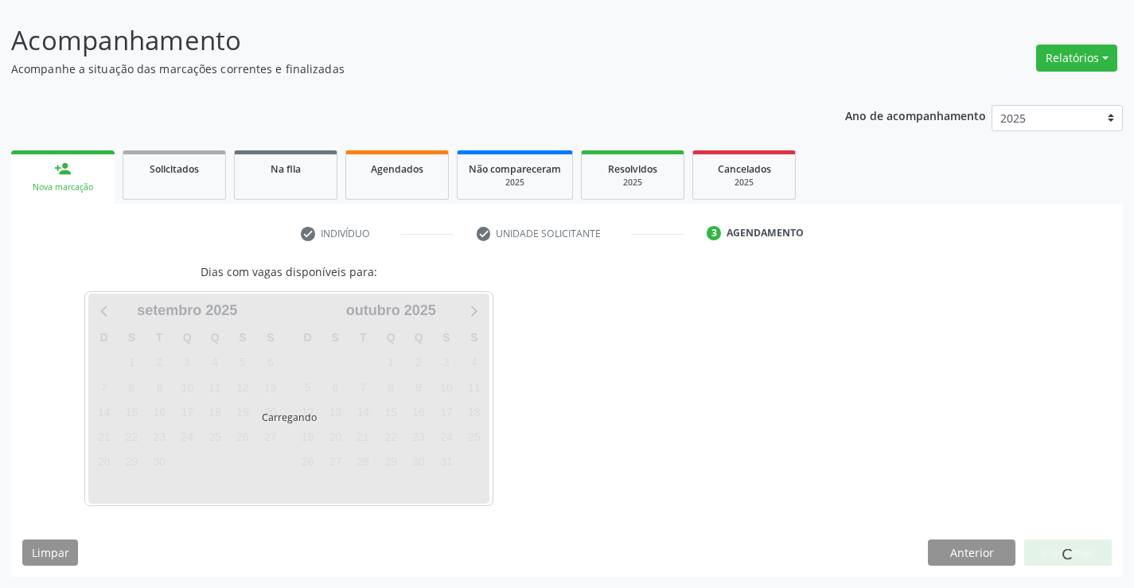
scroll to position [88, 0]
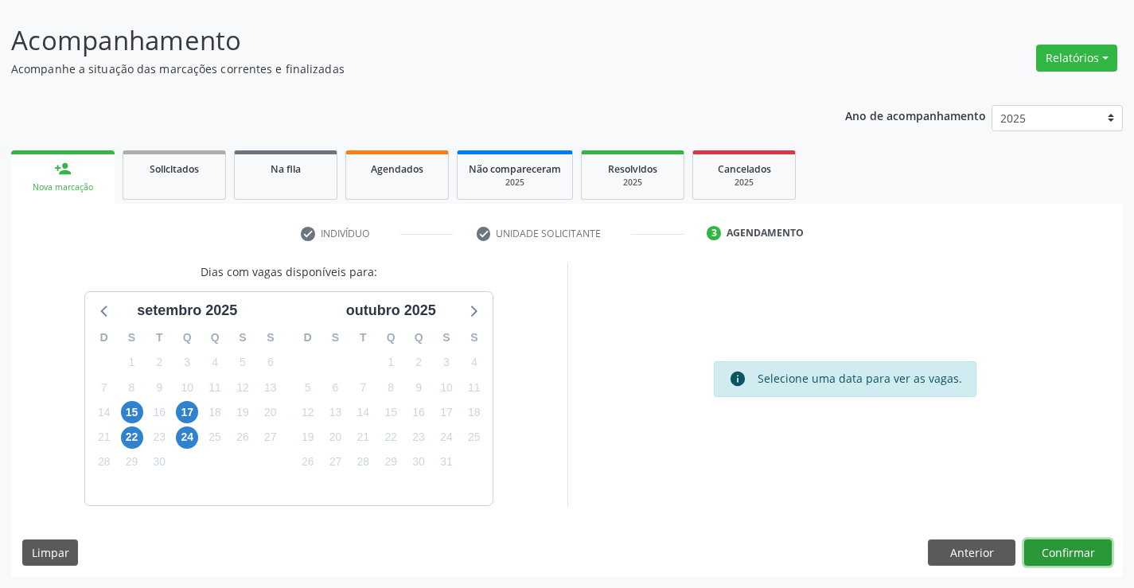
click at [1059, 545] on button "Confirmar" at bounding box center [1068, 552] width 88 height 27
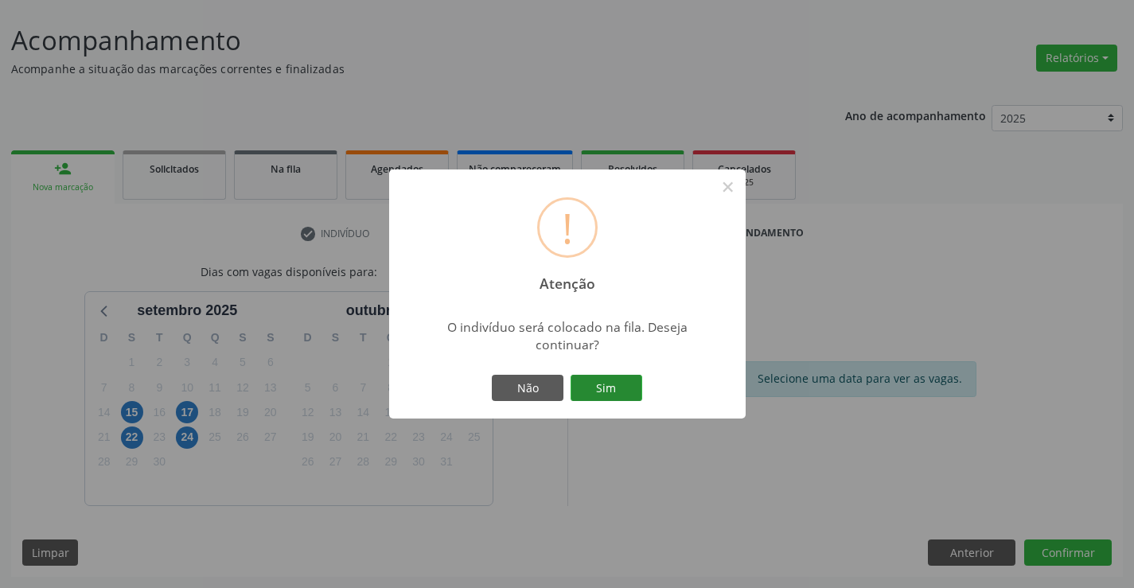
click at [611, 393] on button "Sim" at bounding box center [606, 388] width 72 height 27
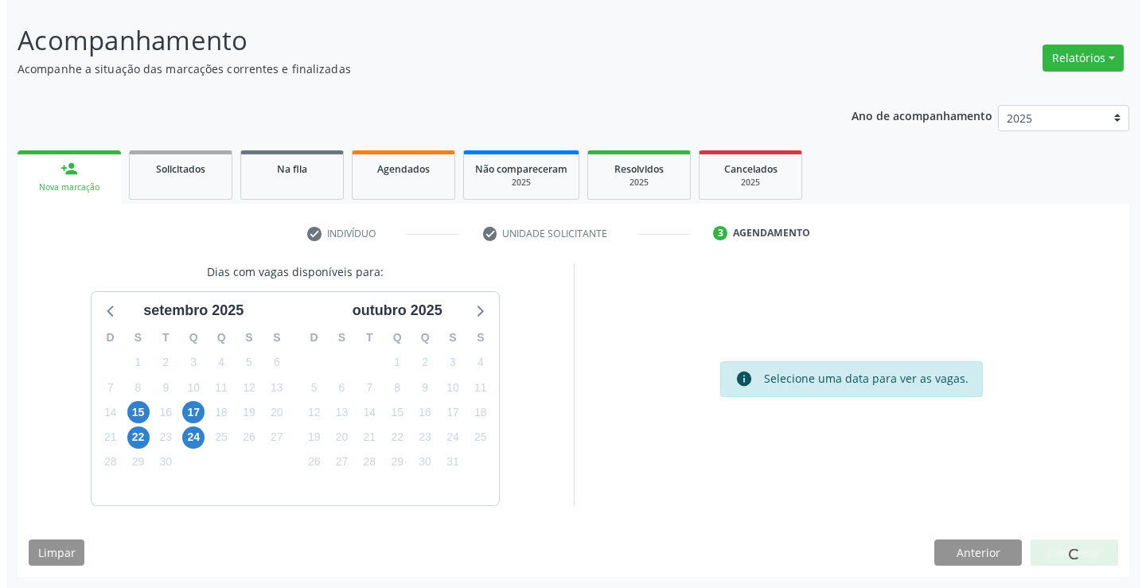
scroll to position [0, 0]
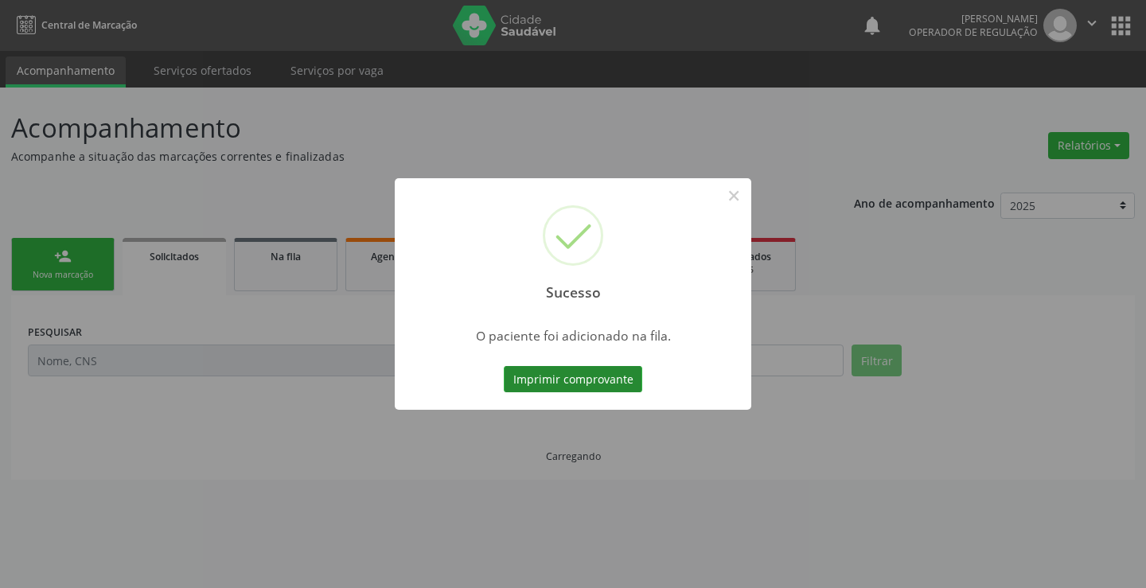
click at [625, 380] on button "Imprimir comprovante" at bounding box center [573, 379] width 138 height 27
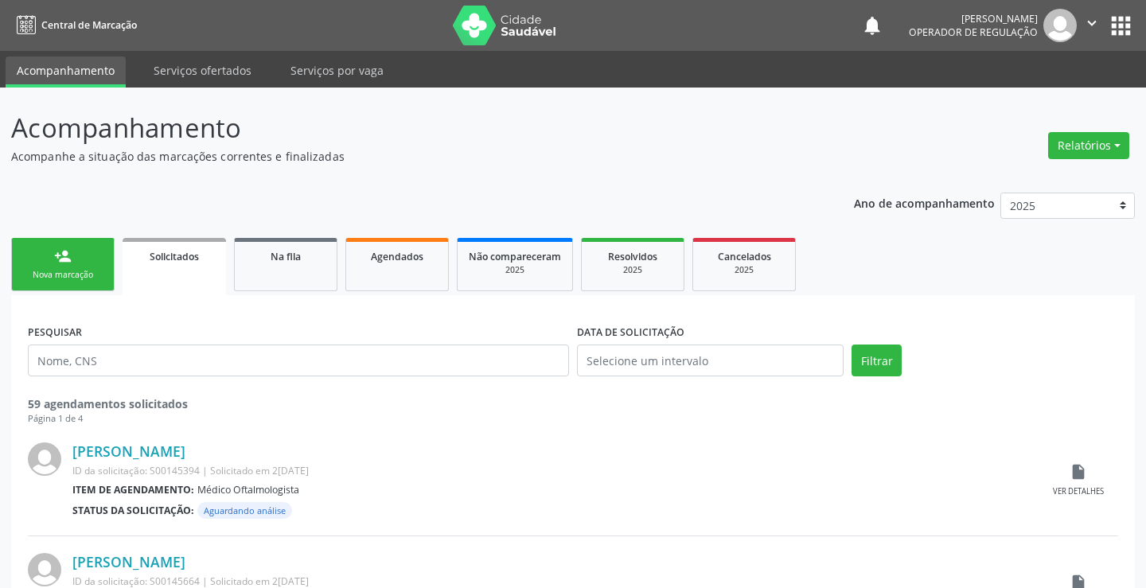
click at [146, 353] on div "Sucesso × O paciente foi adicionado na fila. Imprimir comprovante Cancel" at bounding box center [573, 294] width 1146 height 588
click at [80, 271] on div "Sucesso × O paciente foi adicionado na fila. Imprimir comprovante Cancel" at bounding box center [573, 294] width 1146 height 588
click at [68, 256] on div "Sucesso × O paciente foi adicionado na fila. Imprimir comprovante Cancel" at bounding box center [573, 294] width 1146 height 588
click at [1077, 23] on div "Sucesso × O paciente foi adicionado na fila. Imprimir comprovante Cancel" at bounding box center [573, 294] width 1146 height 588
click at [1114, 23] on div "Sucesso × O paciente foi adicionado na fila. Imprimir comprovante Cancel" at bounding box center [573, 294] width 1146 height 588
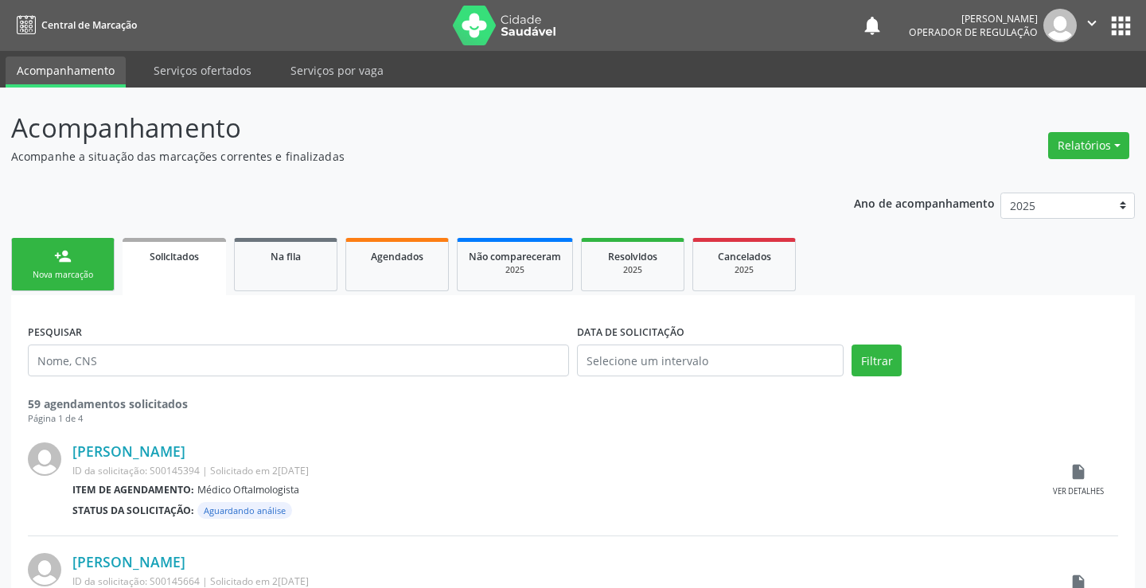
click at [1105, 29] on div "Sucesso × O paciente foi adicionado na fila. Imprimir comprovante Cancel" at bounding box center [573, 294] width 1146 height 588
click at [1110, 17] on div "Sucesso × O paciente foi adicionado na fila. Imprimir comprovante Cancel" at bounding box center [573, 294] width 1146 height 588
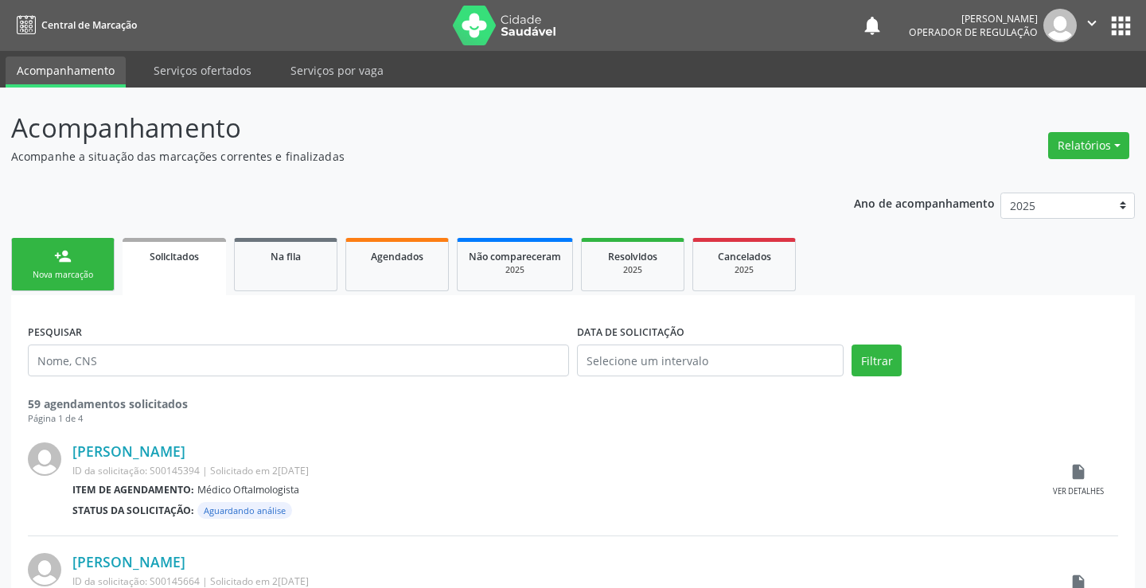
click at [1109, 18] on div "Sucesso × O paciente foi adicionado na fila. Imprimir comprovante Cancel" at bounding box center [573, 294] width 1146 height 588
click at [1096, 22] on div "Sucesso × O paciente foi adicionado na fila. Imprimir comprovante Cancel" at bounding box center [573, 294] width 1146 height 588
drag, startPoint x: 1092, startPoint y: 24, endPoint x: 470, endPoint y: 0, distance: 622.7
click at [1091, 25] on div "Sucesso × O paciente foi adicionado na fila. Imprimir comprovante Cancel" at bounding box center [573, 294] width 1146 height 588
